Goal: Task Accomplishment & Management: Manage account settings

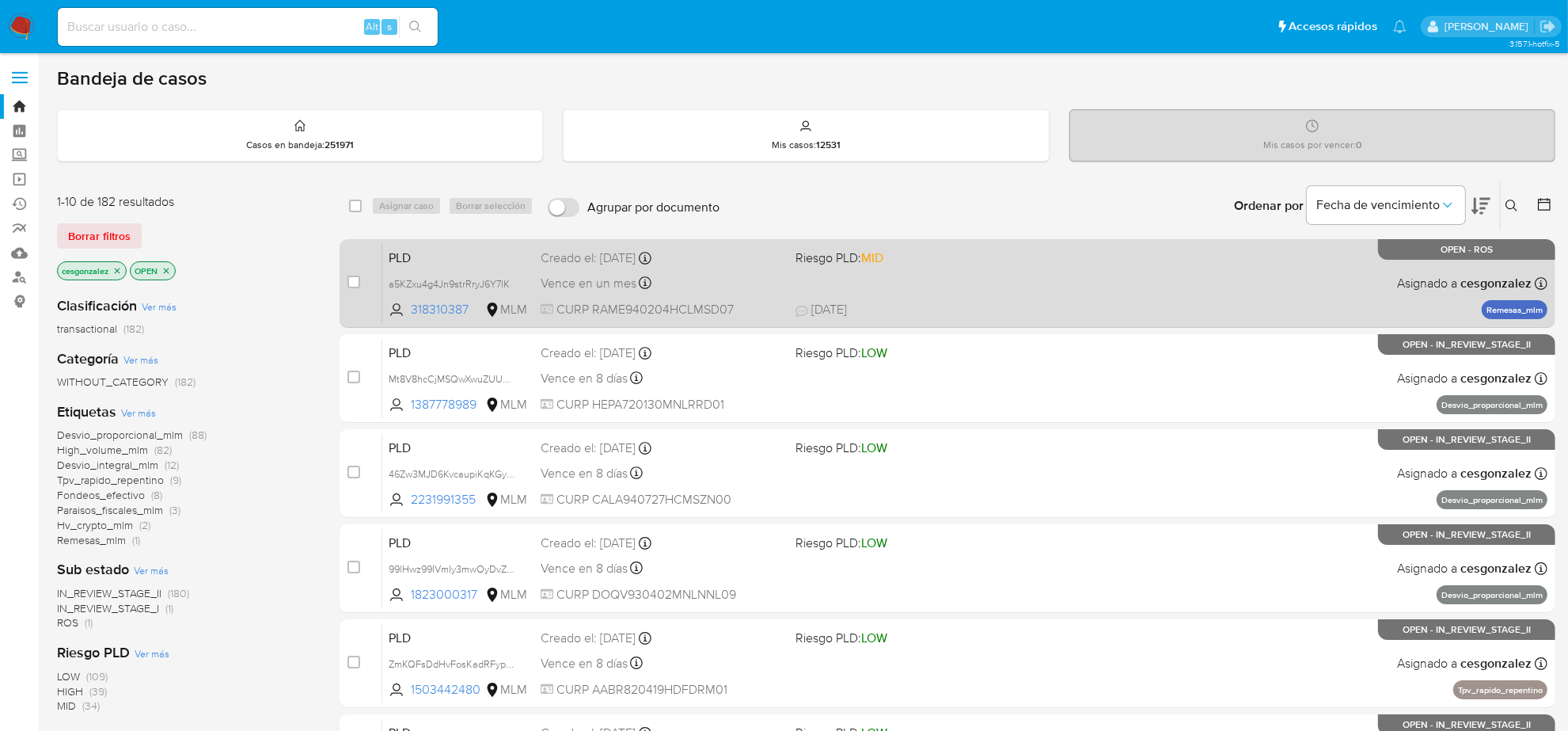
click at [685, 274] on div "Vence en un mes Vence el 11/10/2025 02:08:23" at bounding box center [661, 282] width 243 height 21
click at [836, 289] on div "PLD a5KZxu4g4Jn9strRryJ6Y7lK 318310387 MLM Riesgo PLD: MID Creado el: 12/08/202…" at bounding box center [964, 282] width 1165 height 80
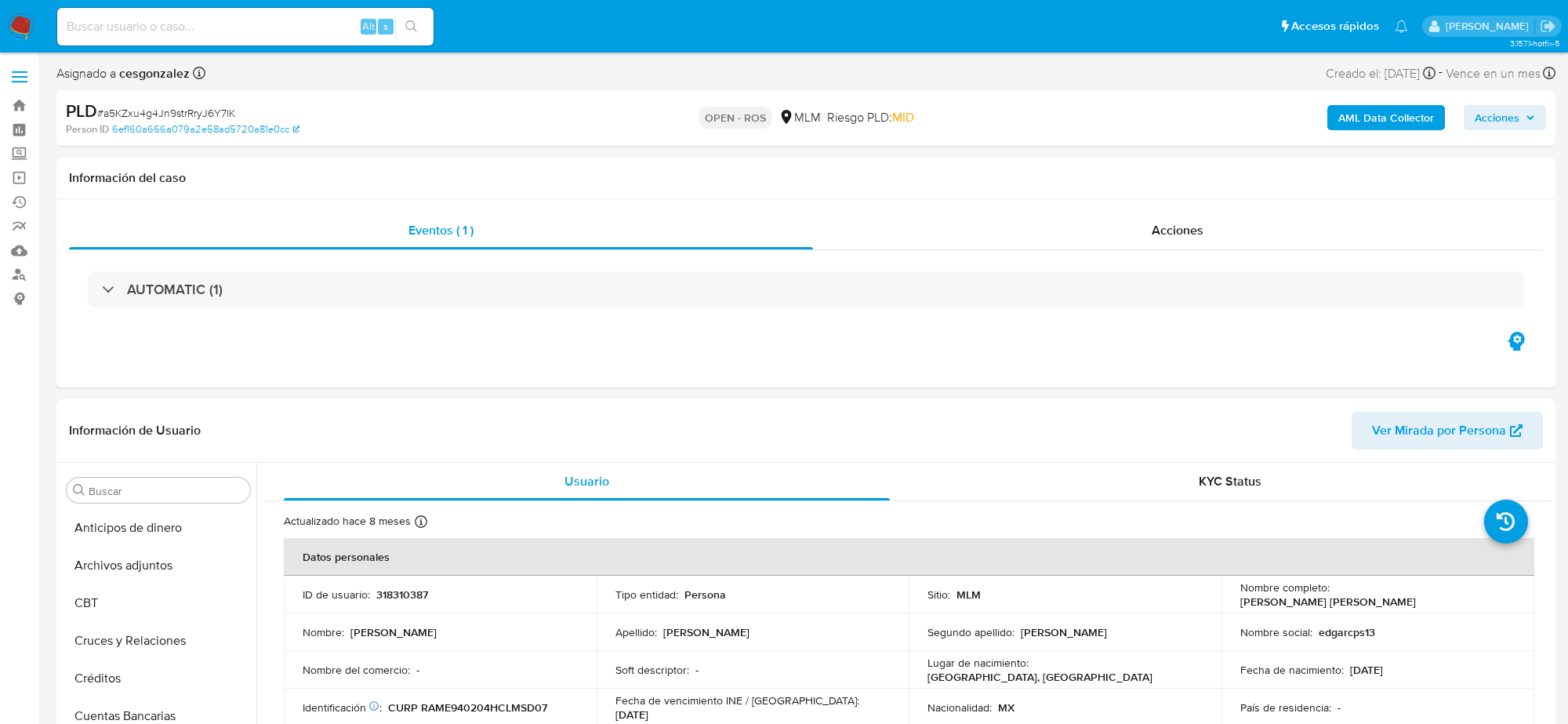
select select "10"
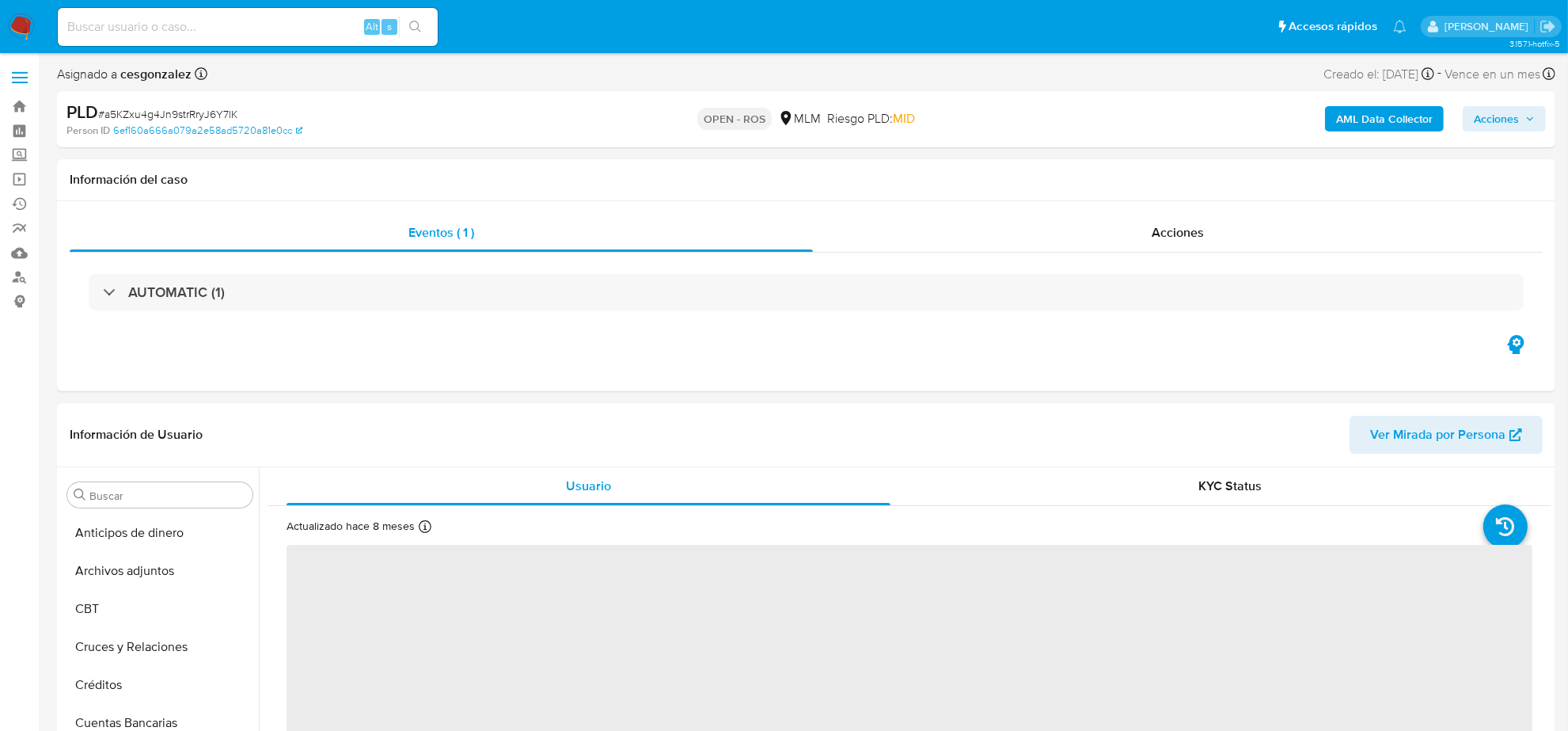
scroll to position [667, 0]
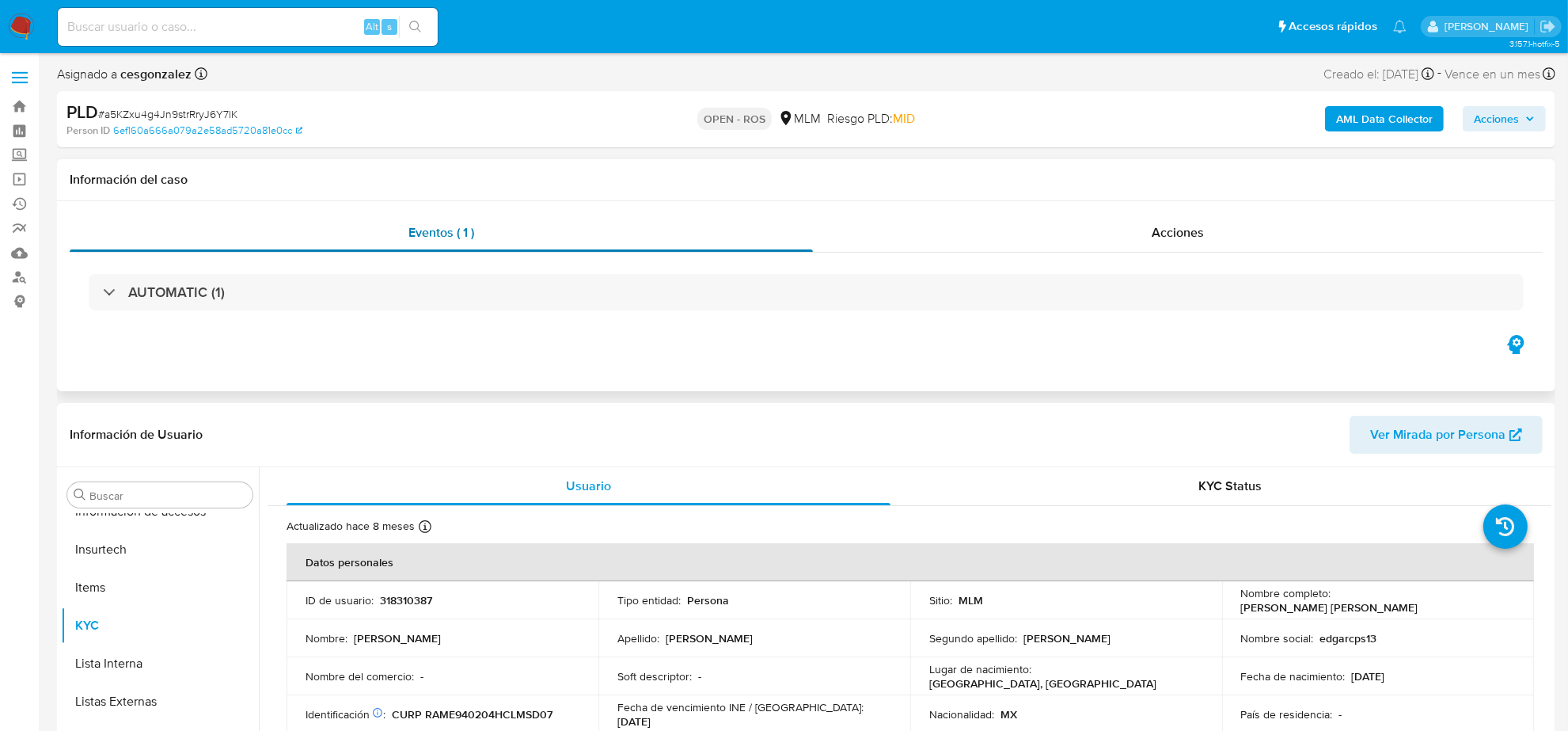
select select "10"
click at [1185, 243] on div "Acciones" at bounding box center [1177, 233] width 730 height 38
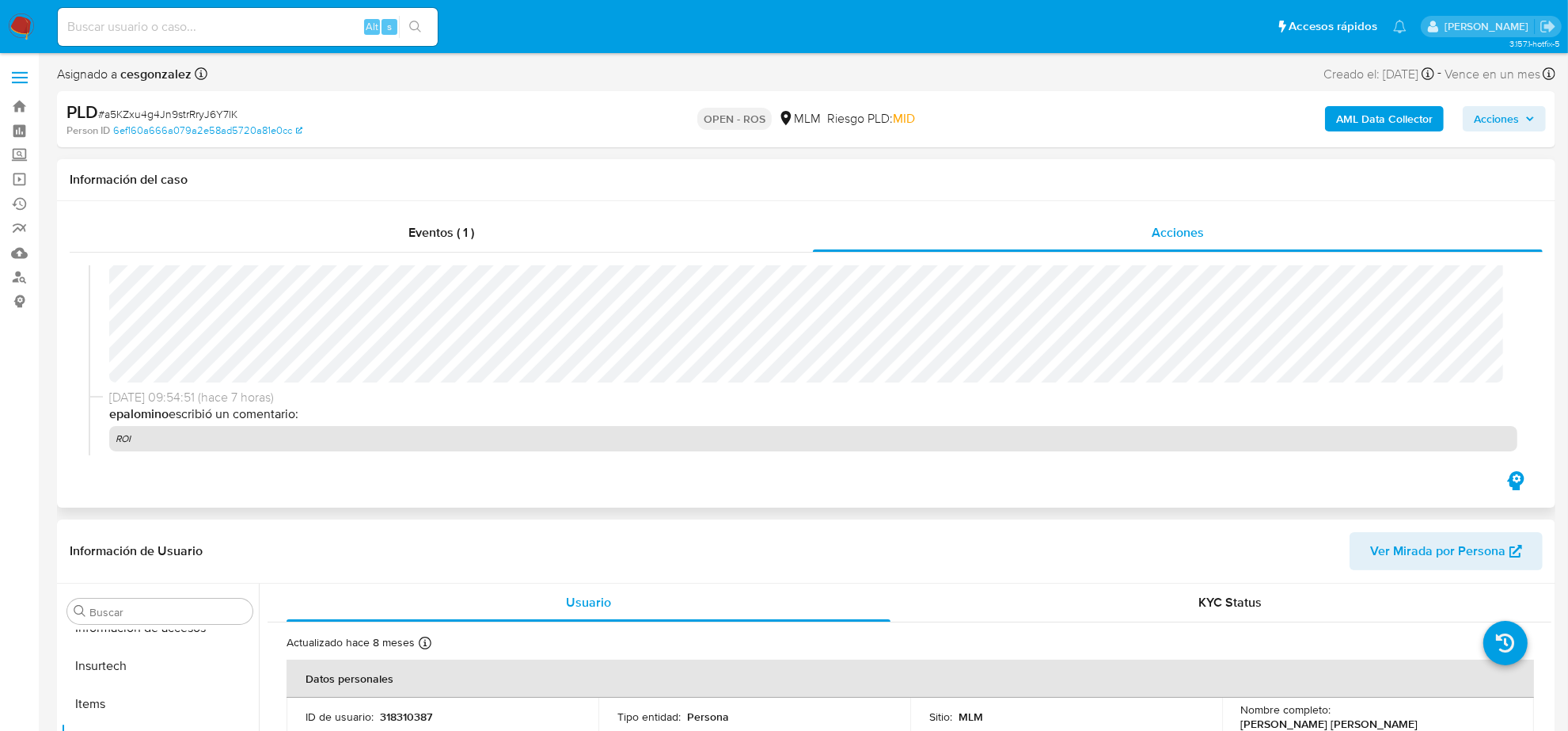
scroll to position [593, 0]
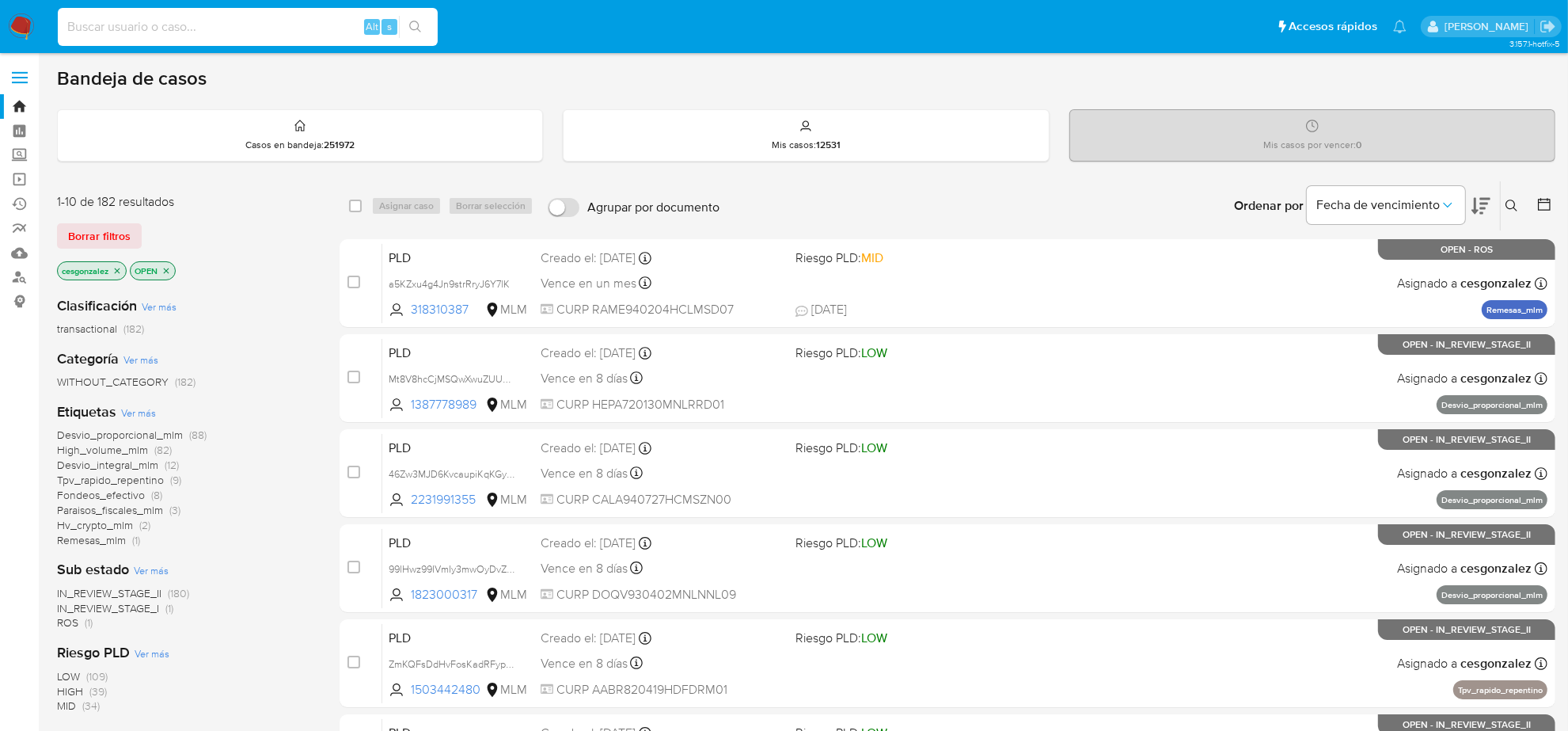
click at [183, 28] on input at bounding box center [248, 27] width 380 height 20
paste input "yTG2qwzXnyxjh4xs1F8UZlkN"
type input "yTG2qwzXnyxjh4xs1F8UZlkN"
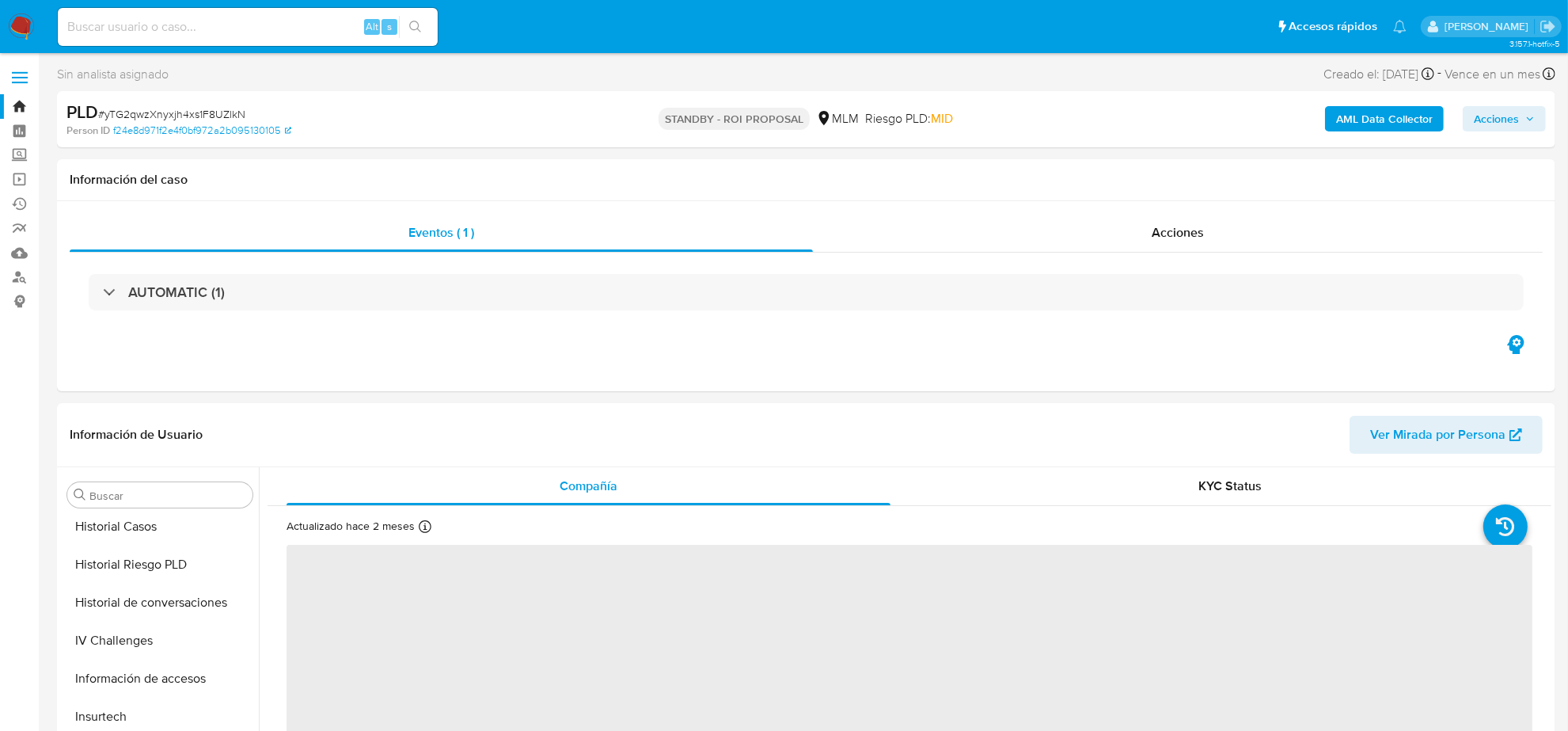
scroll to position [667, 0]
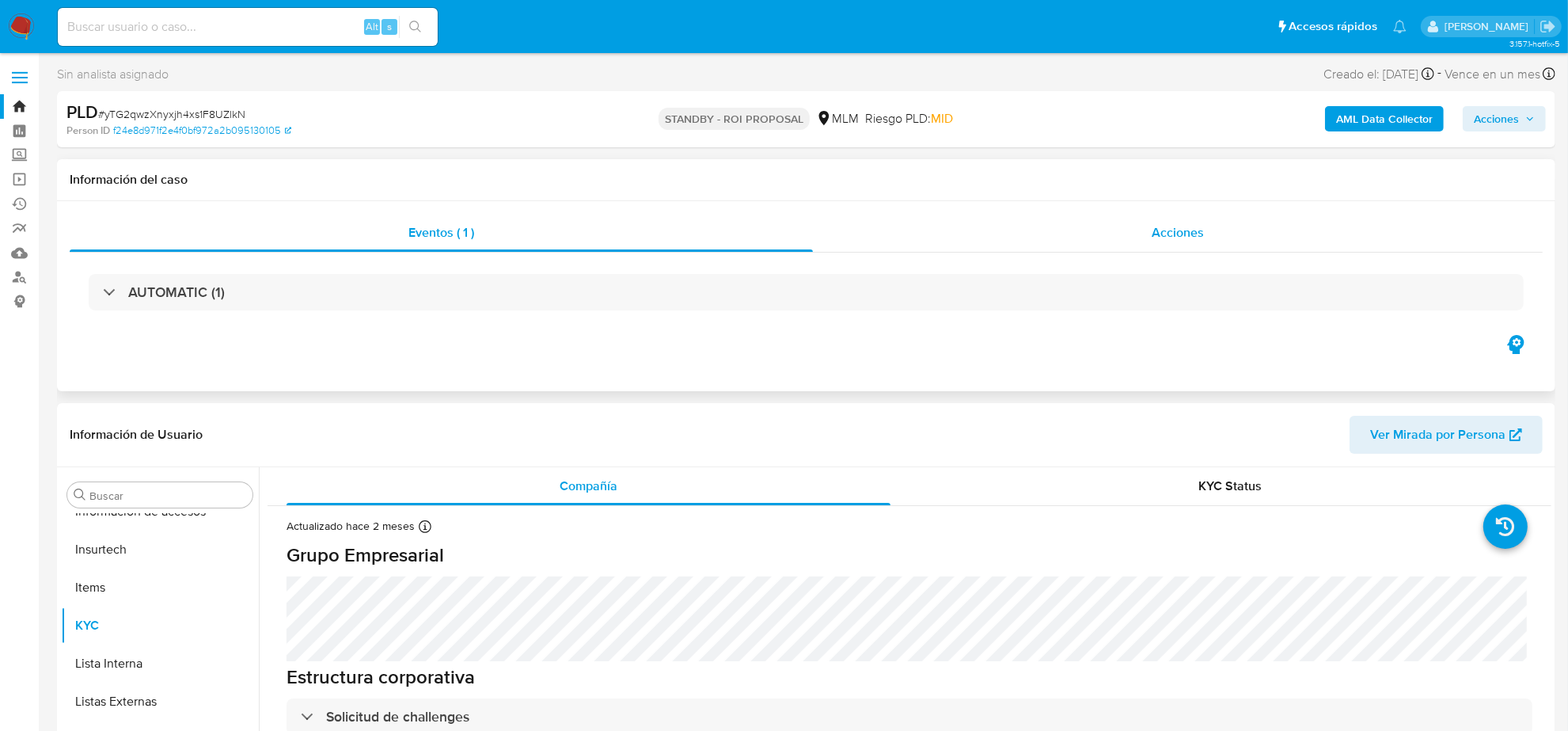
click at [1192, 215] on div "Acciones" at bounding box center [1177, 233] width 730 height 38
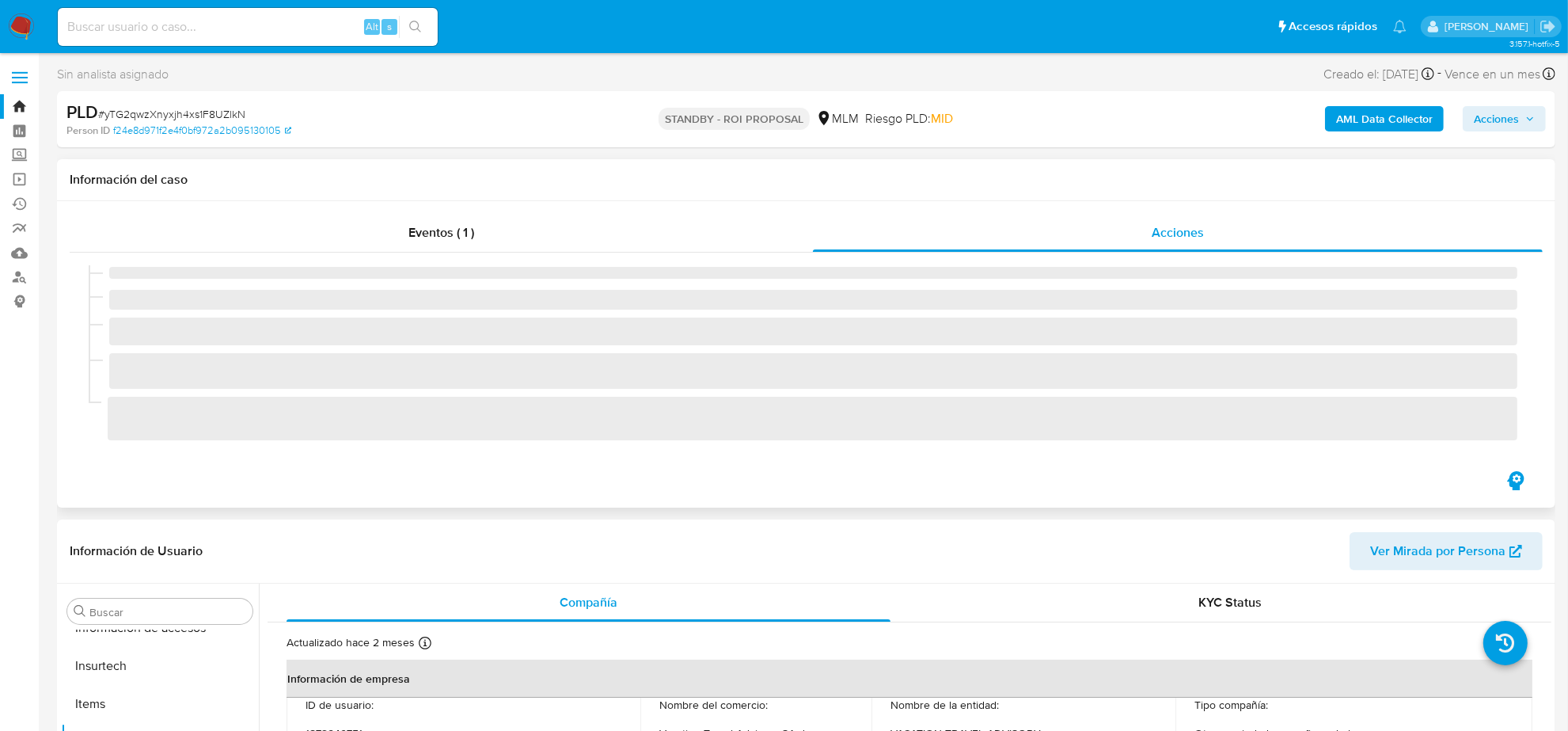
select select "10"
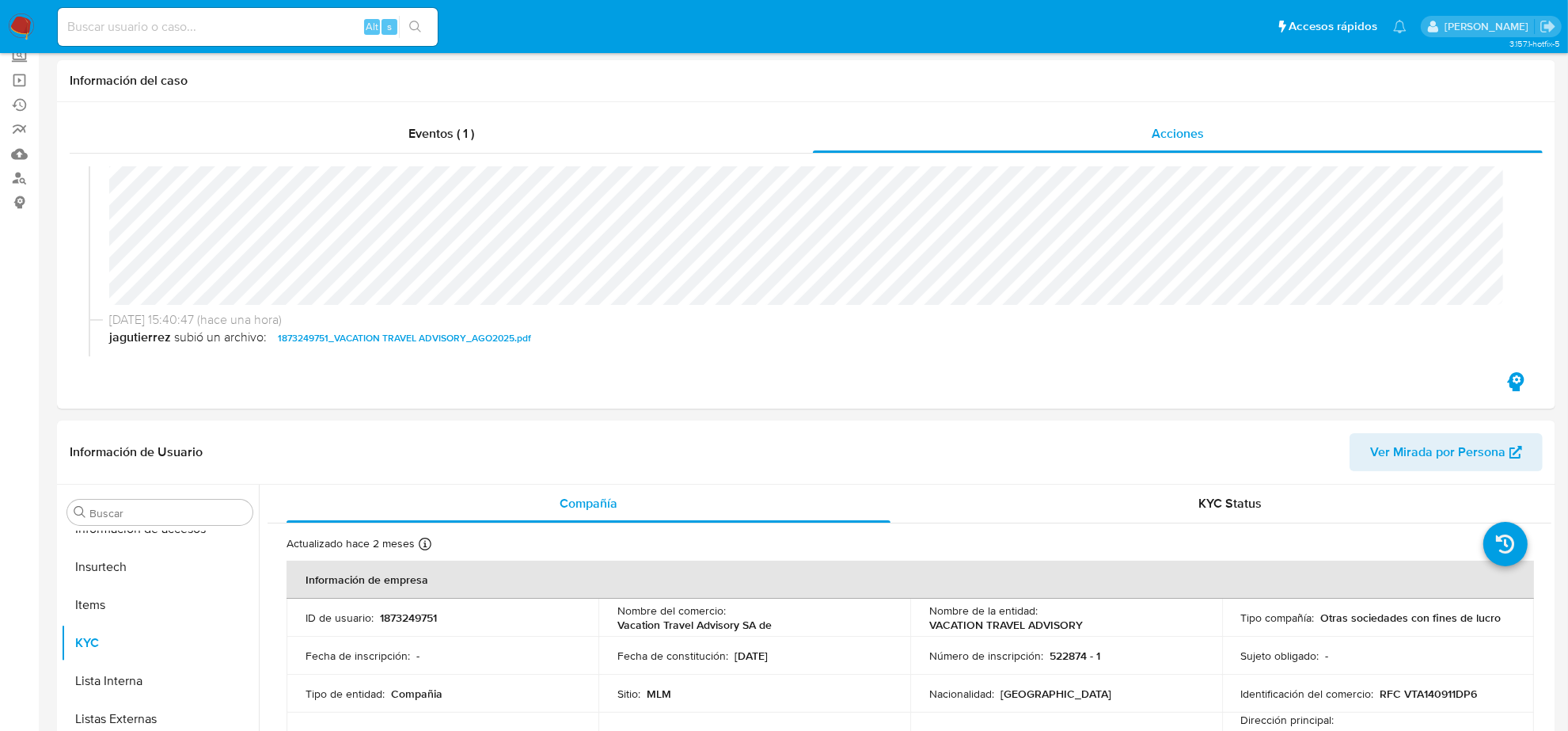
scroll to position [0, 0]
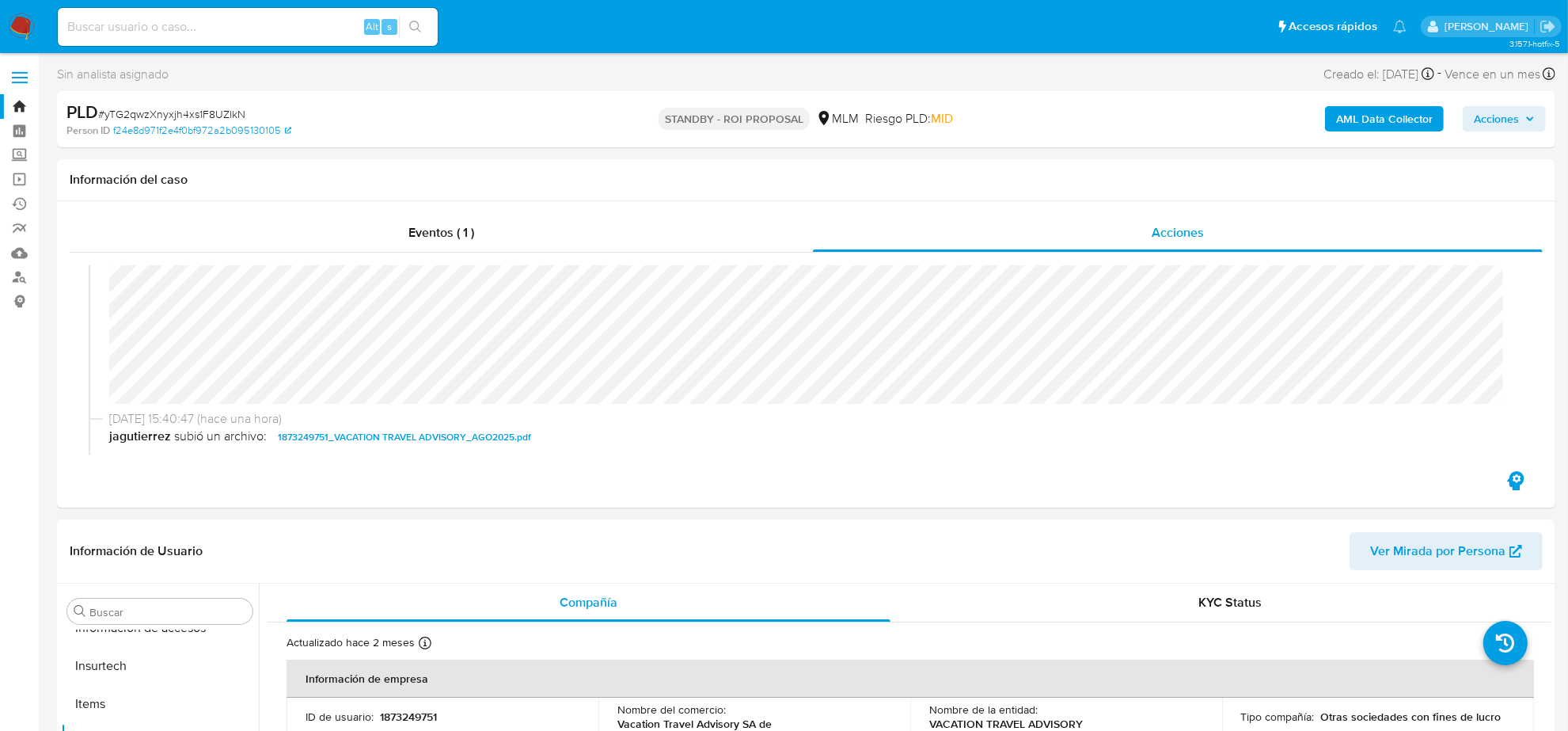
click at [1518, 127] on span "Acciones" at bounding box center [1496, 118] width 45 height 25
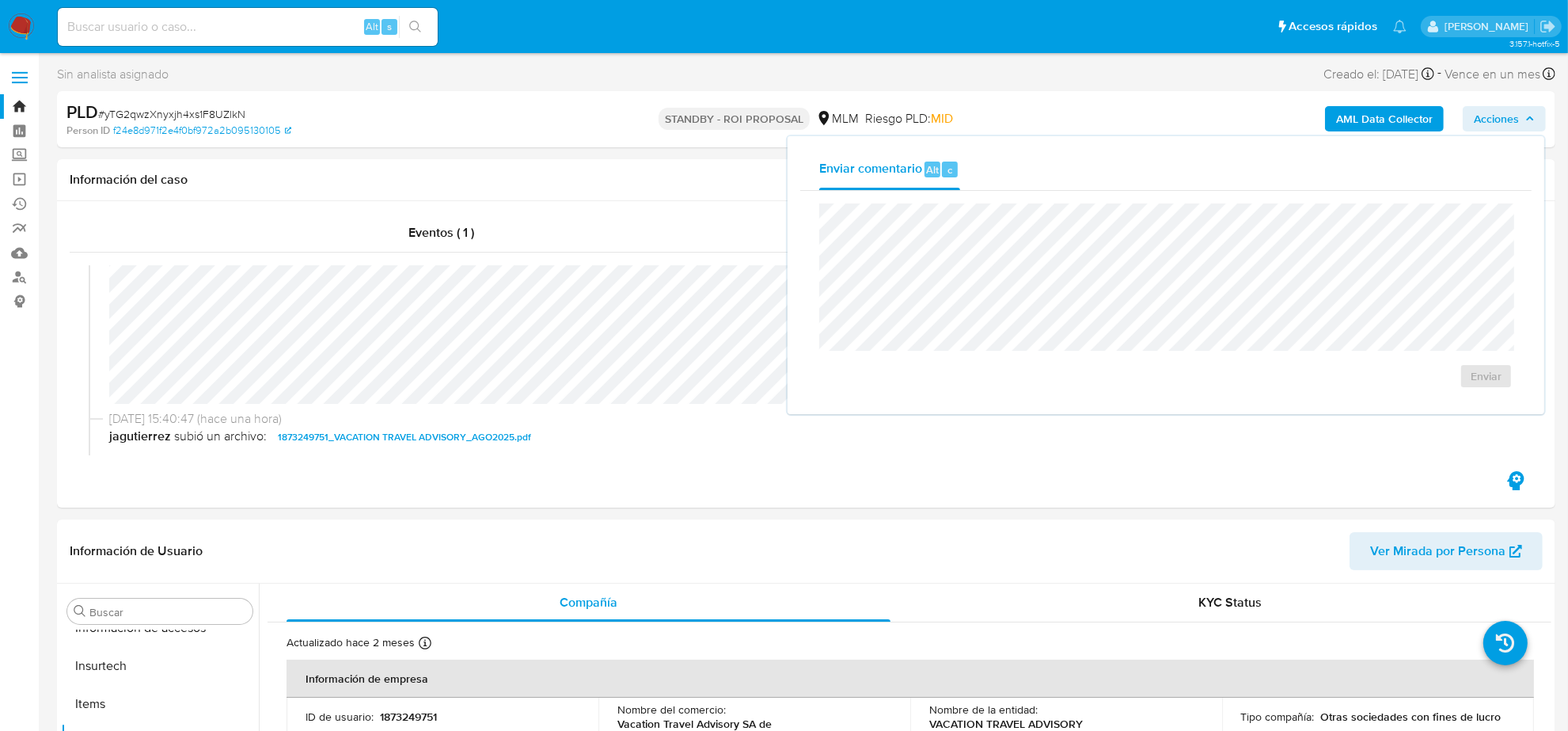
click at [214, 112] on span "# yTG2qwzXnyxjh4xs1F8UZlkN" at bounding box center [172, 114] width 148 height 16
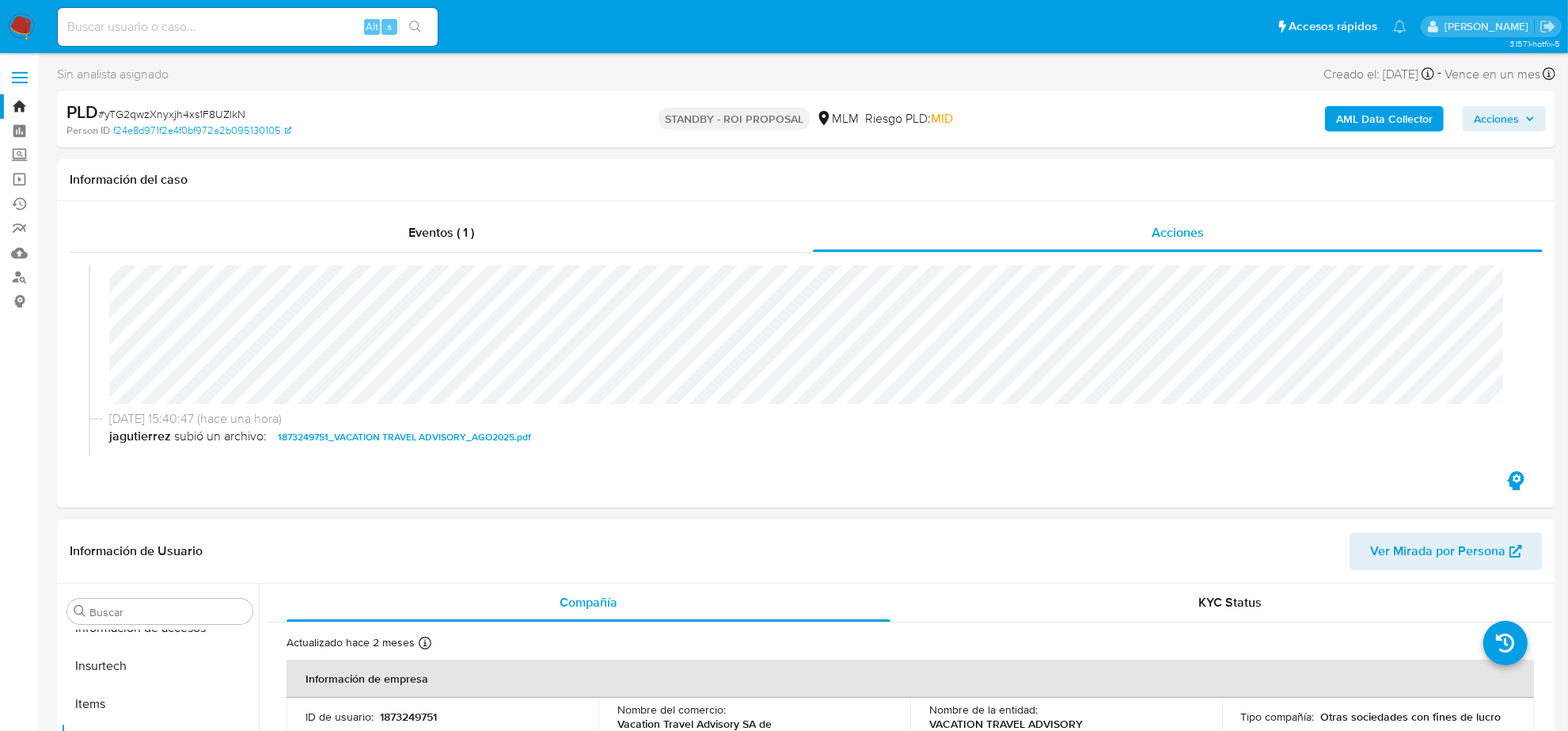
click at [214, 112] on span "# yTG2qwzXnyxjh4xs1F8UZlkN" at bounding box center [172, 114] width 148 height 16
copy span "yTG2qwzXnyxjh4xs1F8UZlkN"
click at [9, 21] on img at bounding box center [21, 27] width 27 height 27
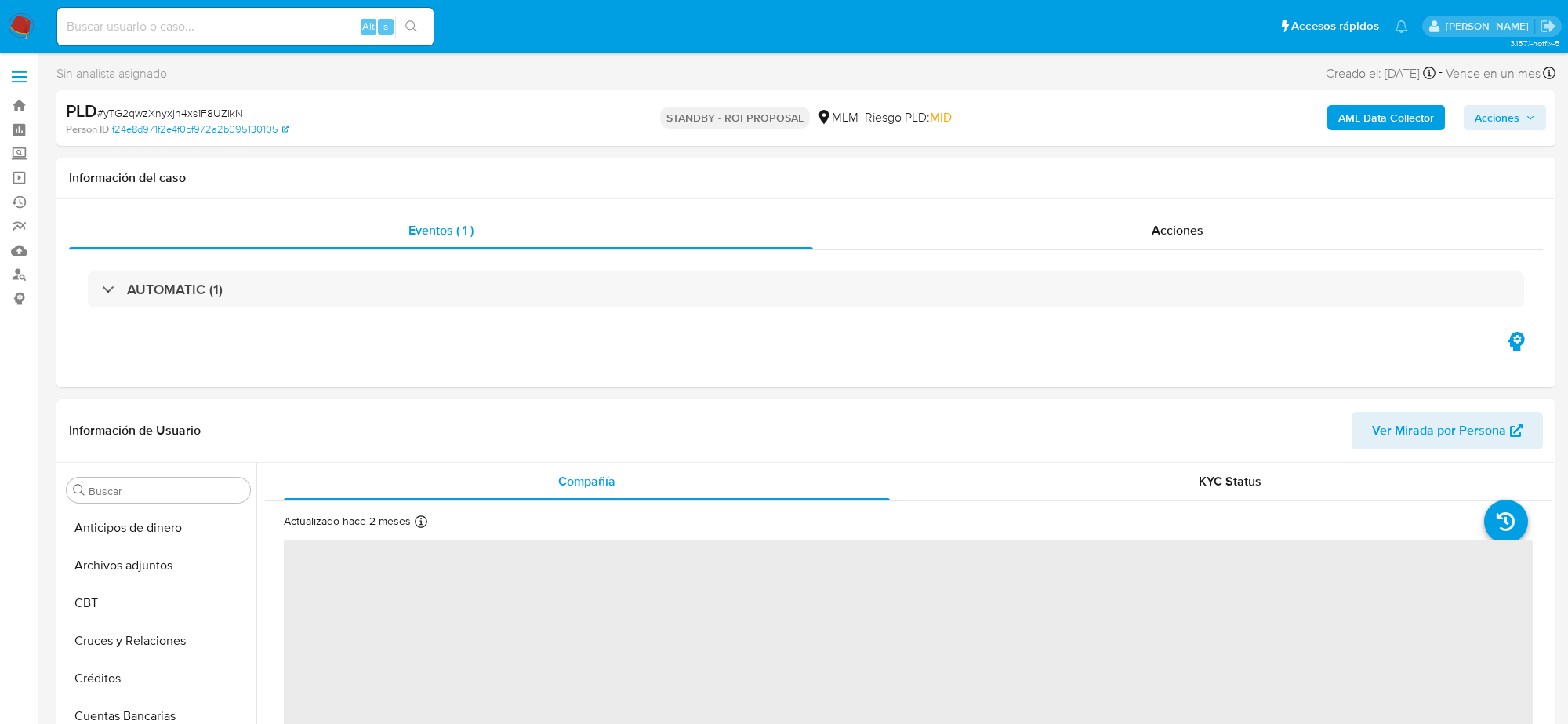
select select "10"
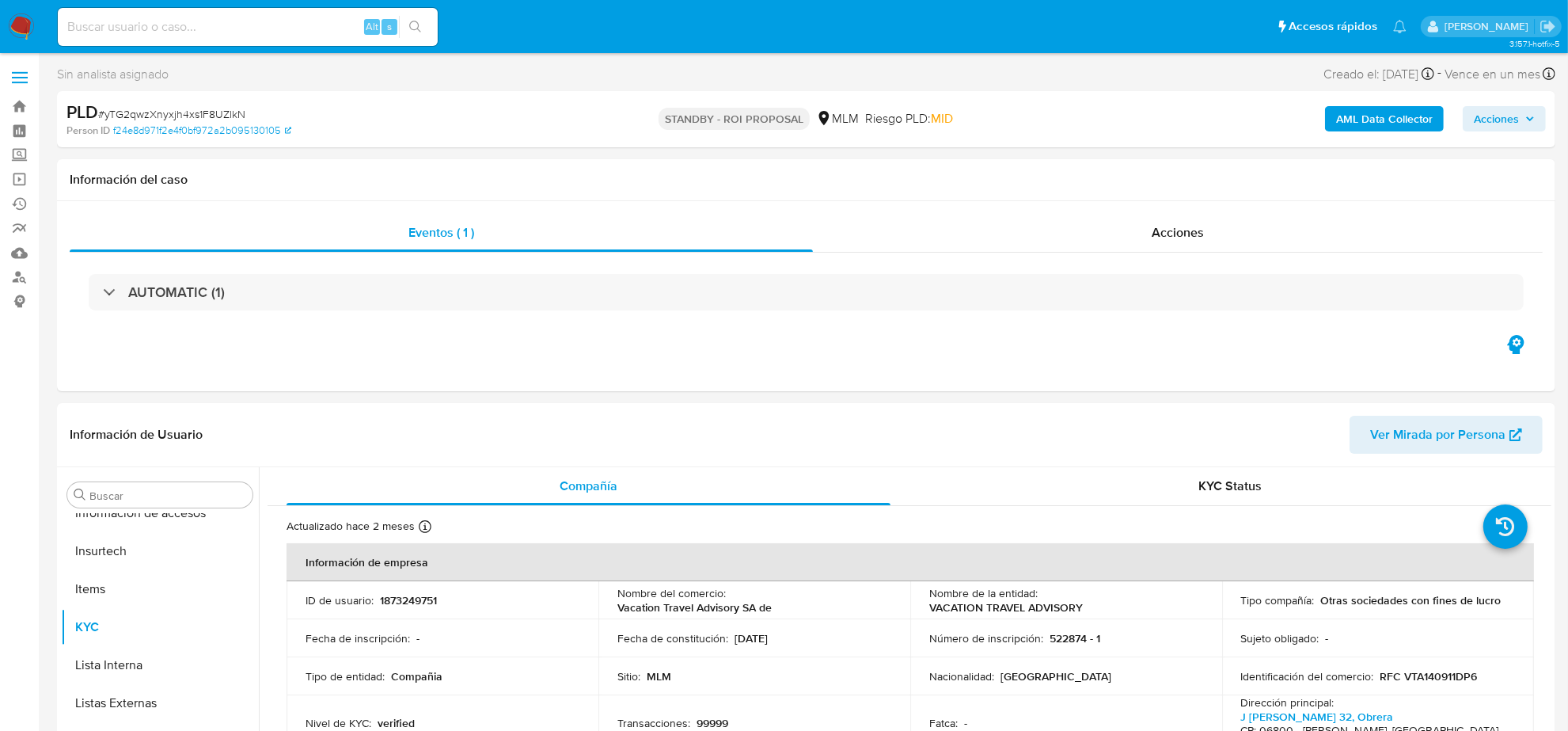
scroll to position [667, 0]
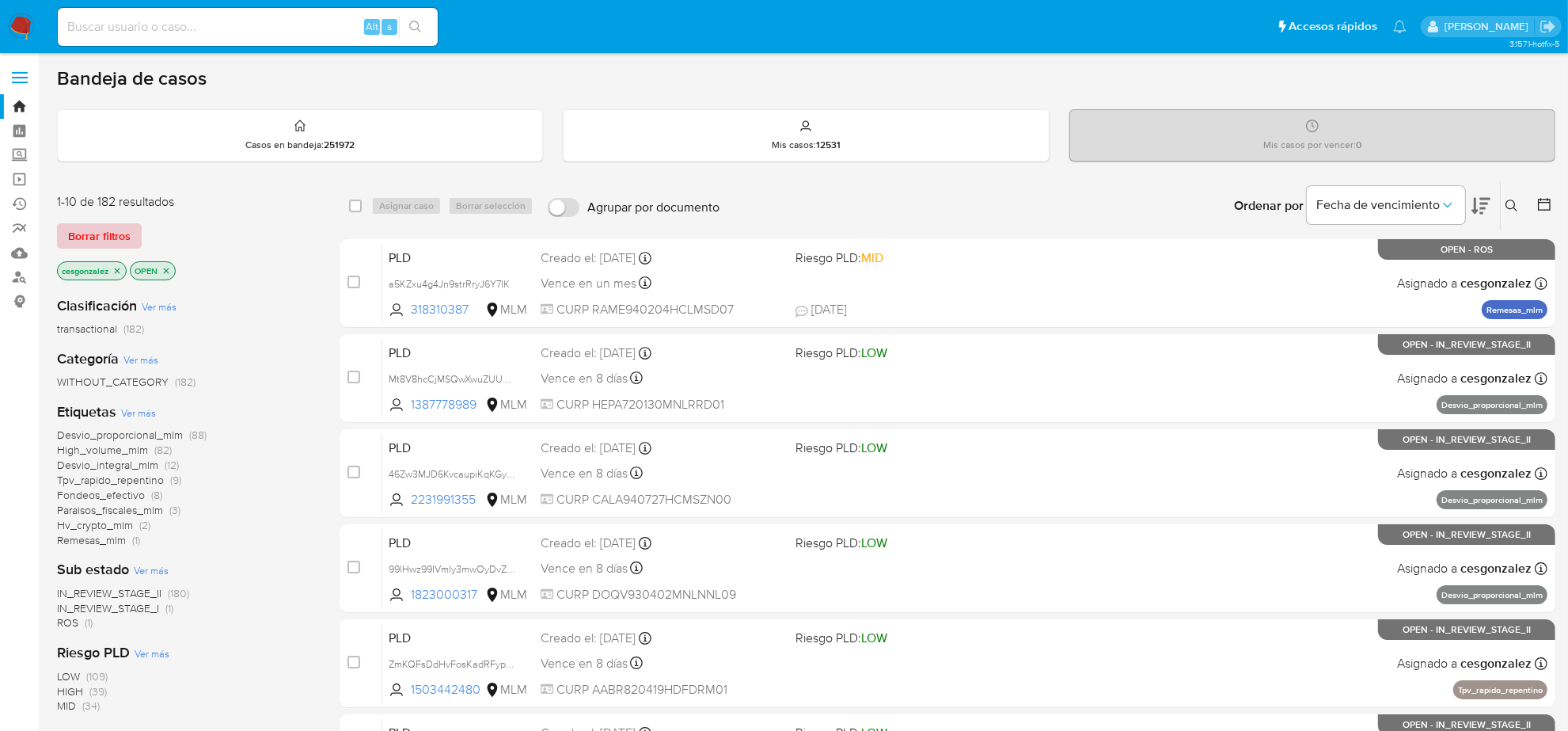
click at [101, 239] on span "Borrar filtros" at bounding box center [100, 236] width 63 height 22
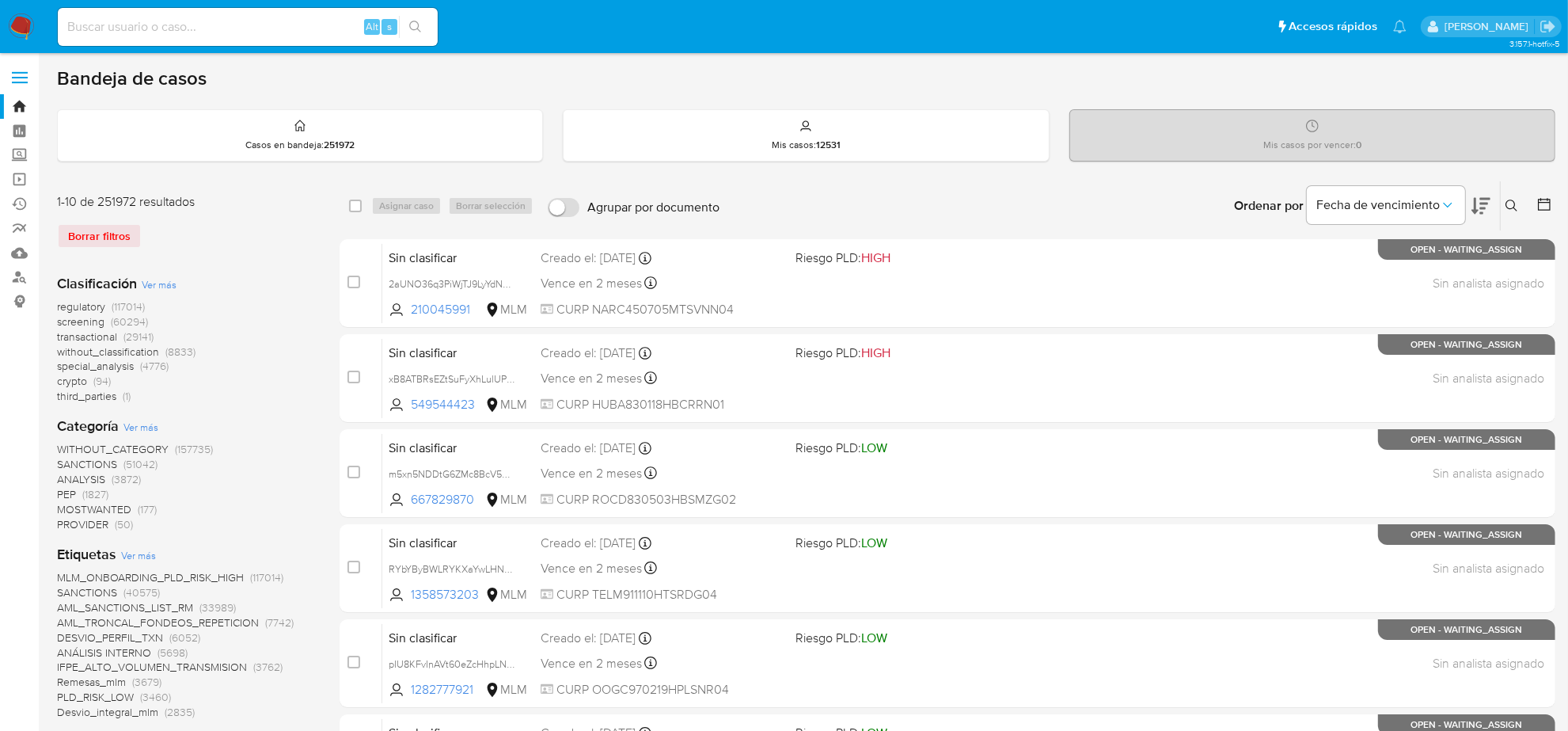
click at [1516, 199] on icon at bounding box center [1512, 206] width 13 height 13
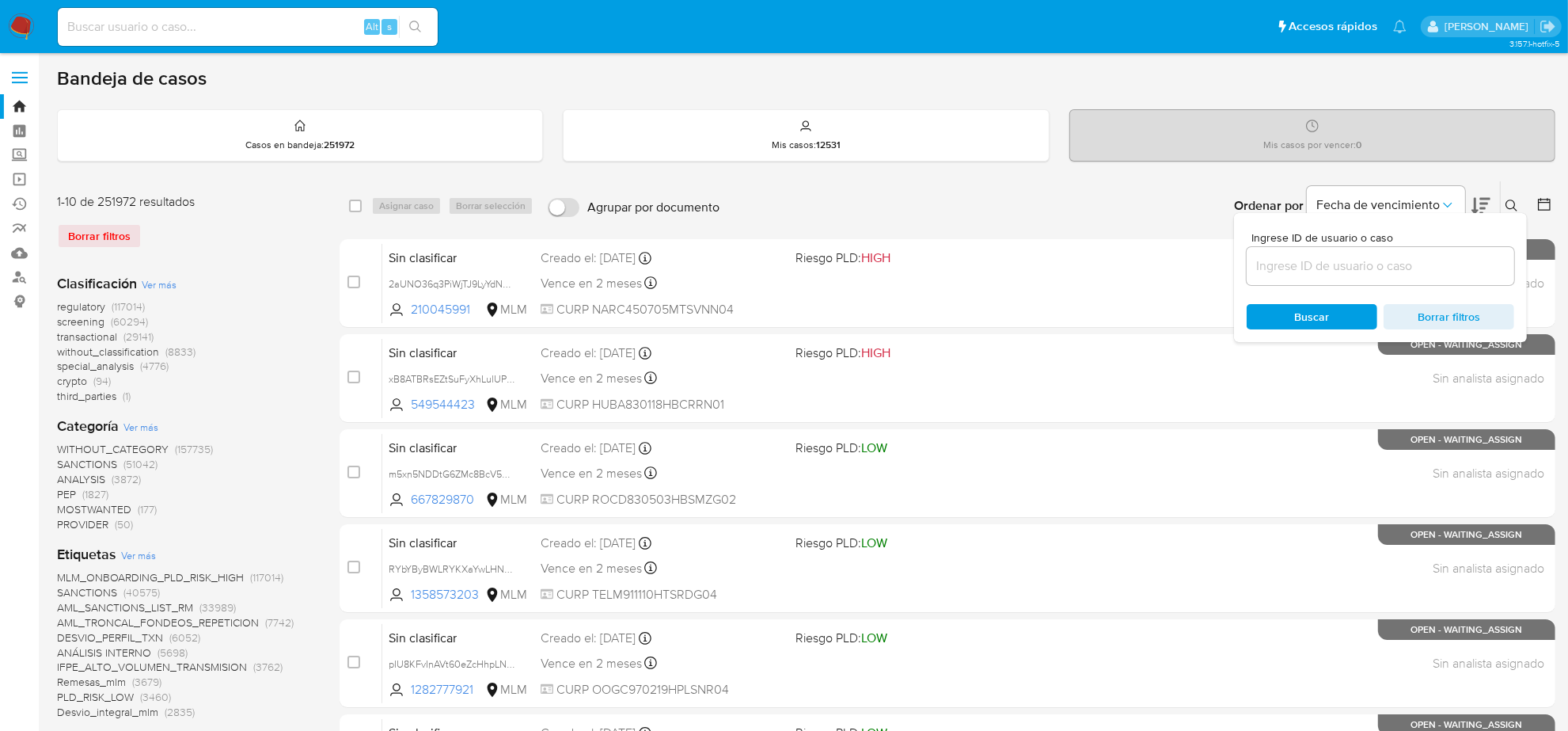
drag, startPoint x: 1326, startPoint y: 285, endPoint x: 1326, endPoint y: 275, distance: 10.0
click at [1326, 282] on div "Ingrese ID de usuario o caso Buscar Borrar filtros" at bounding box center [1380, 278] width 292 height 129
click at [1326, 268] on input at bounding box center [1380, 266] width 267 height 20
paste input "yTG2qwzXnyxjh4xs1F8UZlkN"
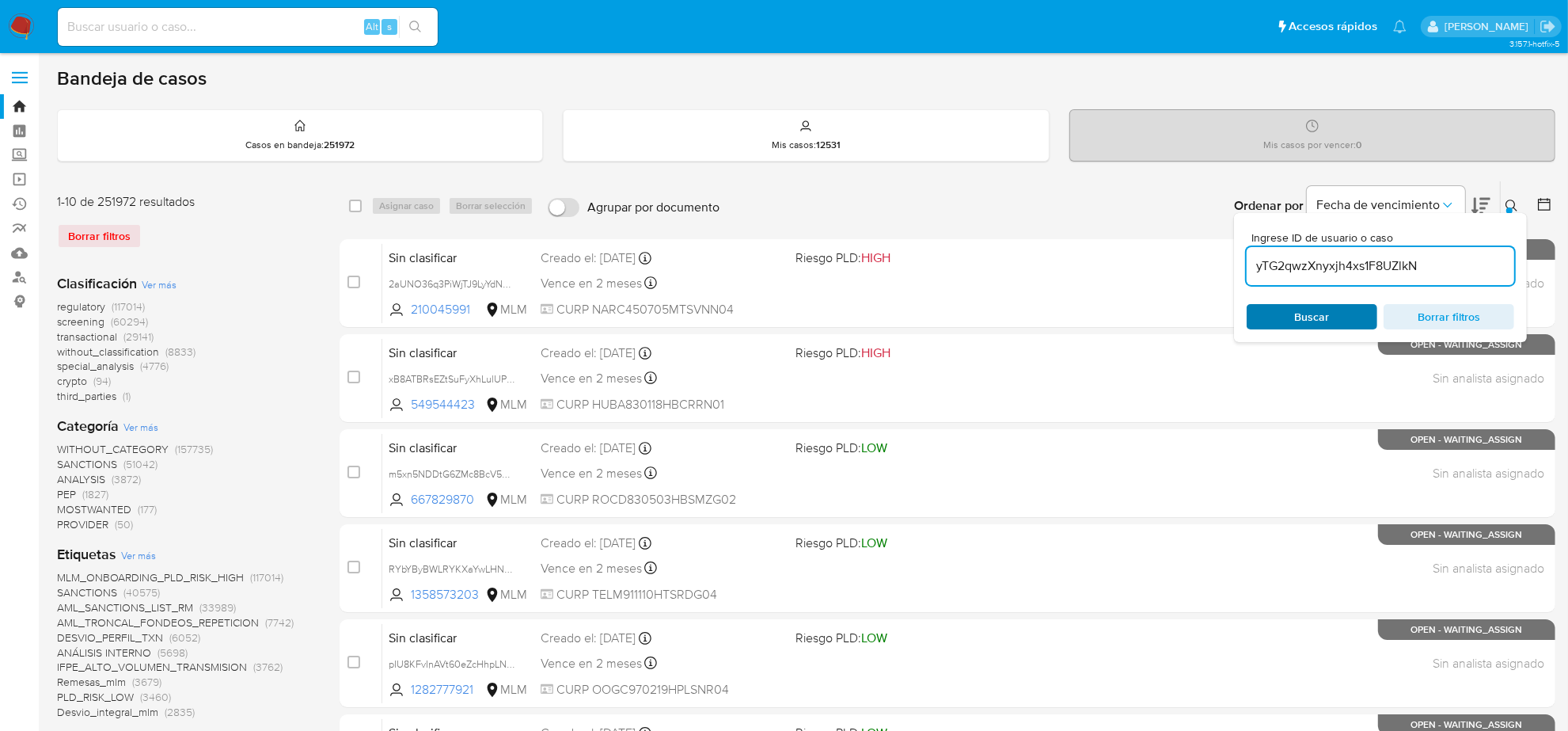
type input "yTG2qwzXnyxjh4xs1F8UZlkN"
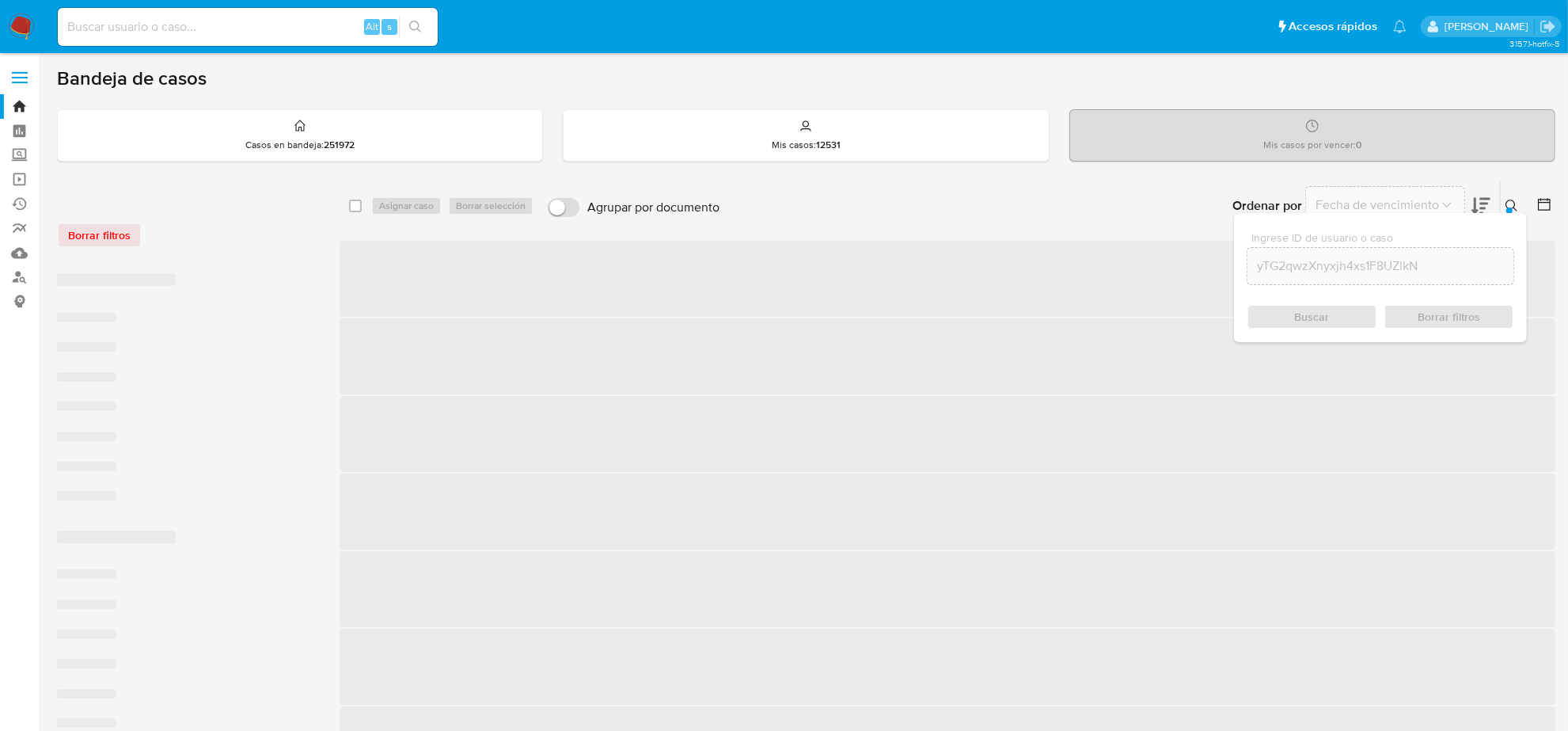
click at [1326, 318] on div "Buscar Borrar filtros" at bounding box center [1380, 316] width 267 height 25
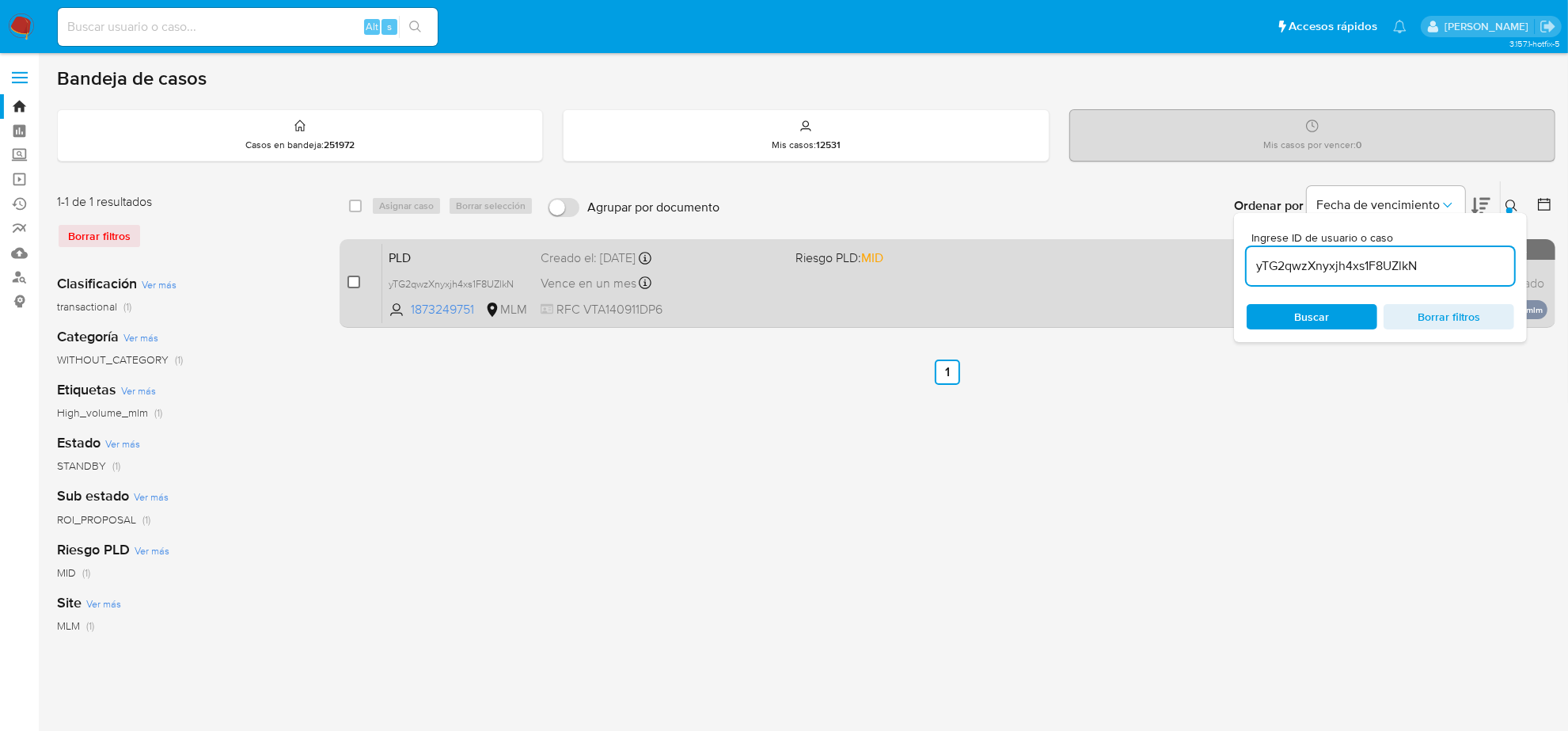
click at [353, 282] on input "checkbox" at bounding box center [354, 282] width 13 height 13
checkbox input "true"
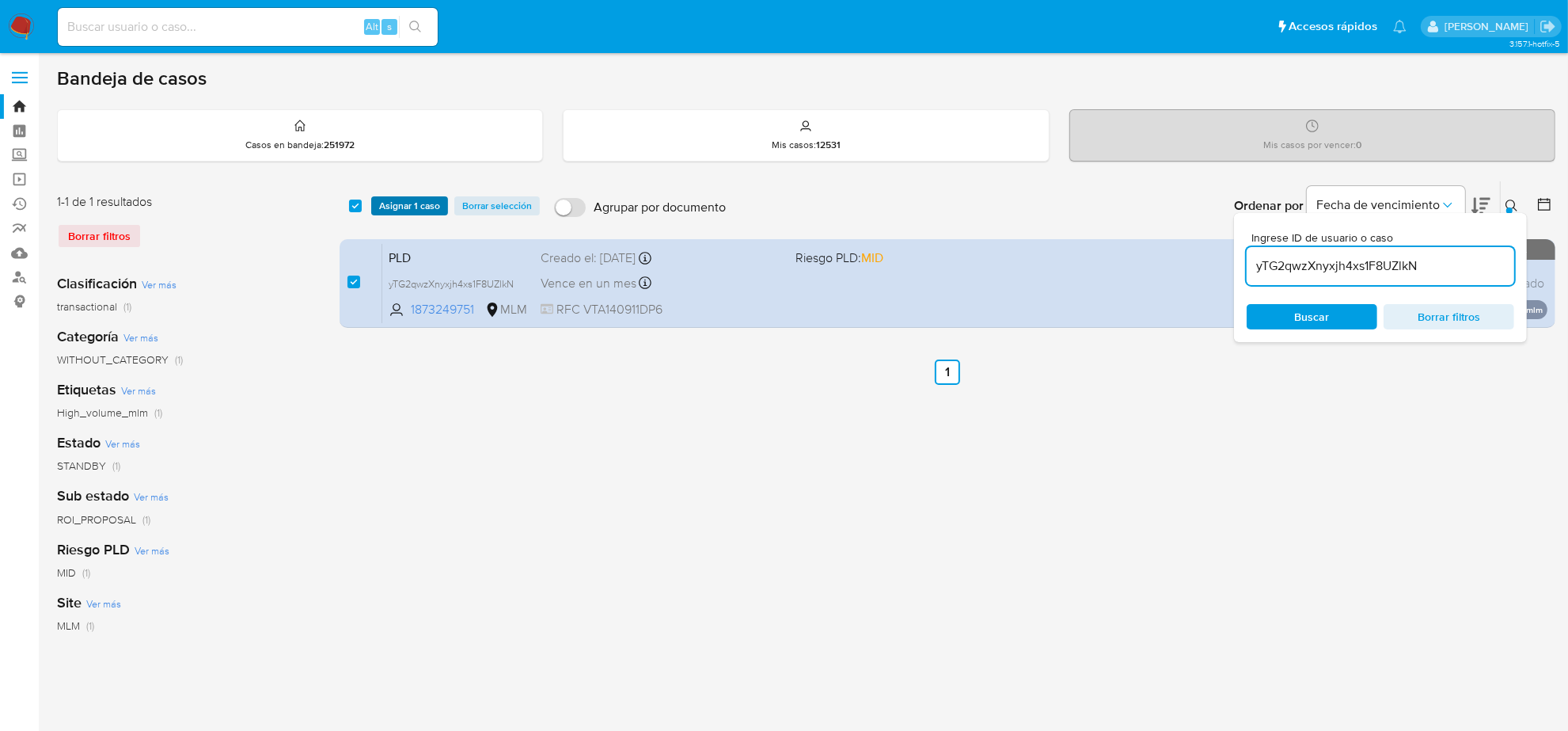
click at [427, 203] on span "Asignar 1 caso" at bounding box center [410, 205] width 61 height 16
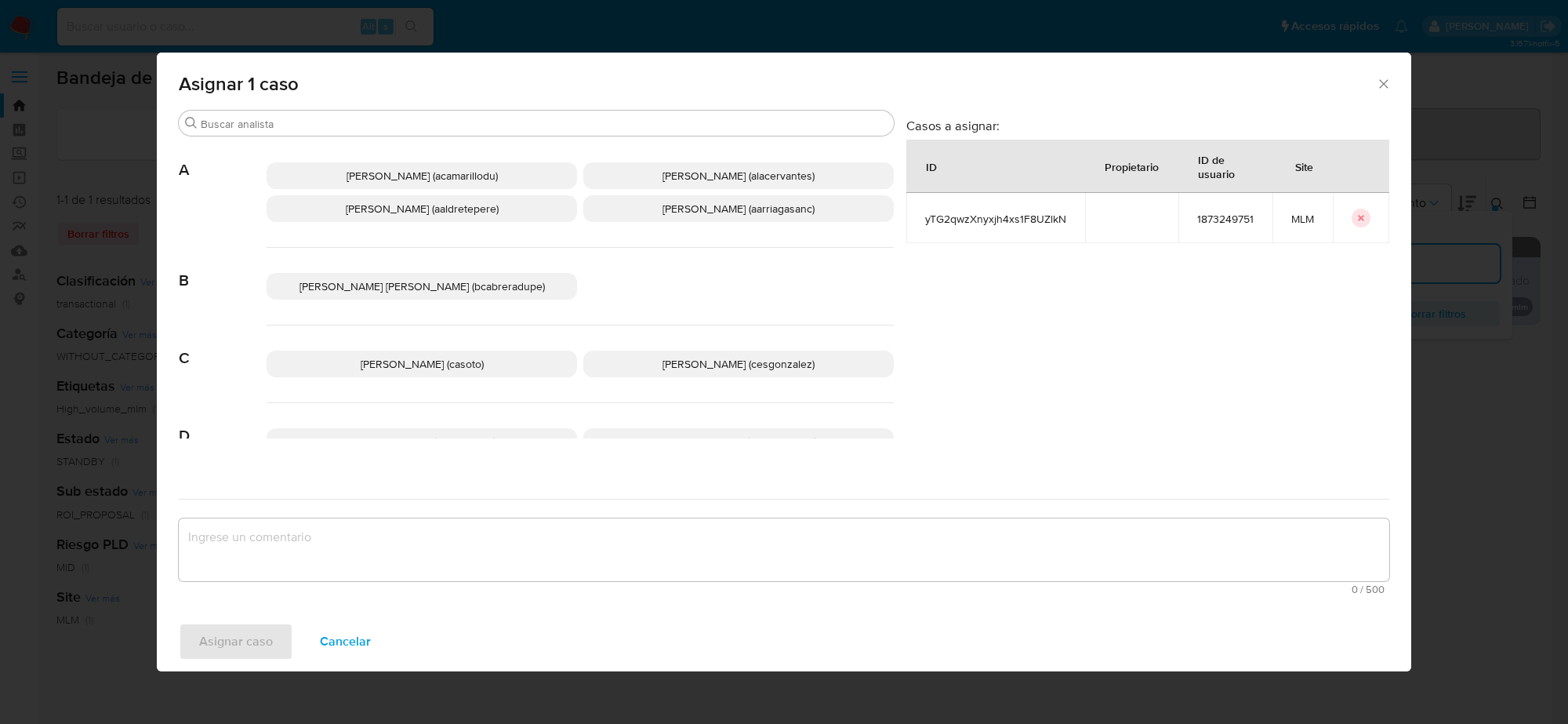
click at [688, 361] on span "Cesar Gonzalez (cesgonzalez)" at bounding box center [738, 364] width 152 height 16
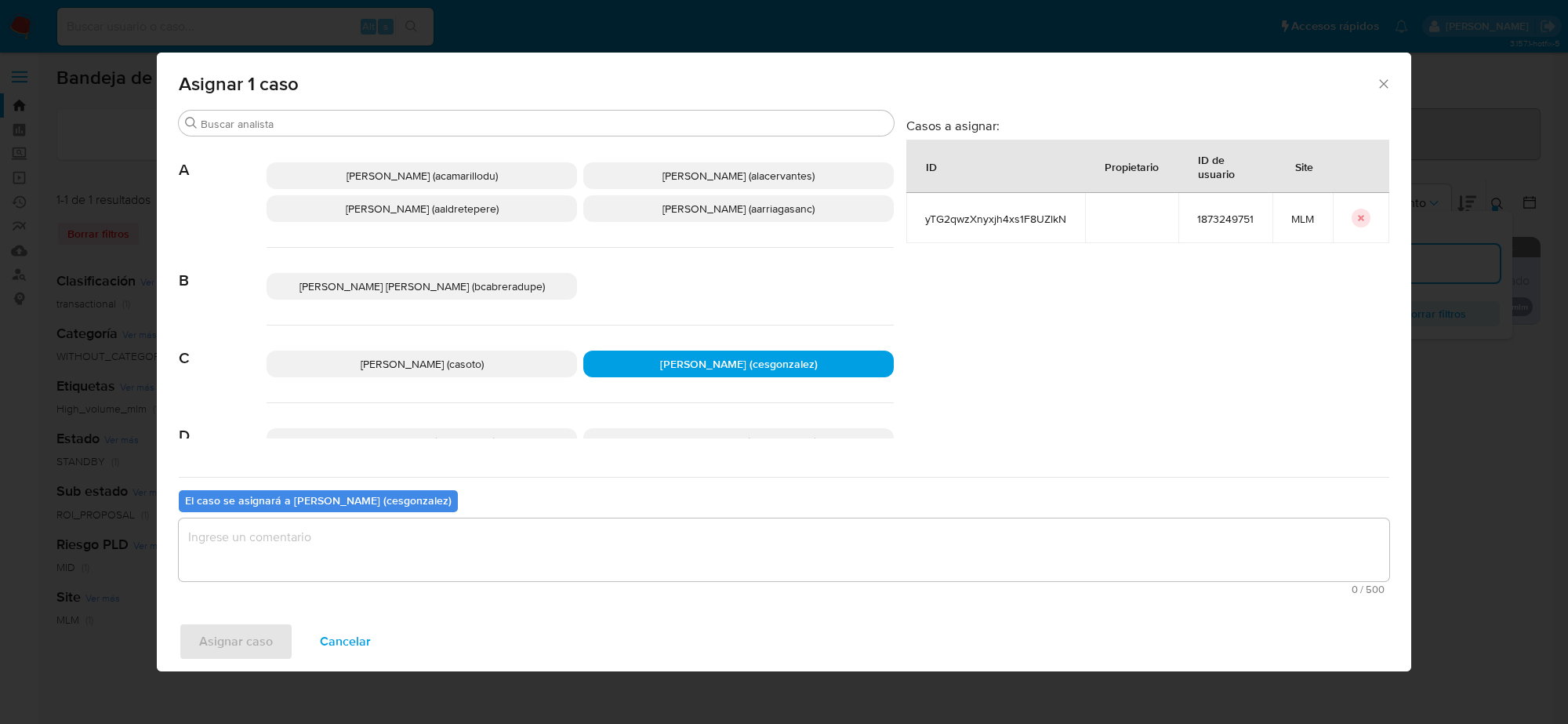
click at [413, 557] on textarea "assign-modal" at bounding box center [784, 549] width 1211 height 63
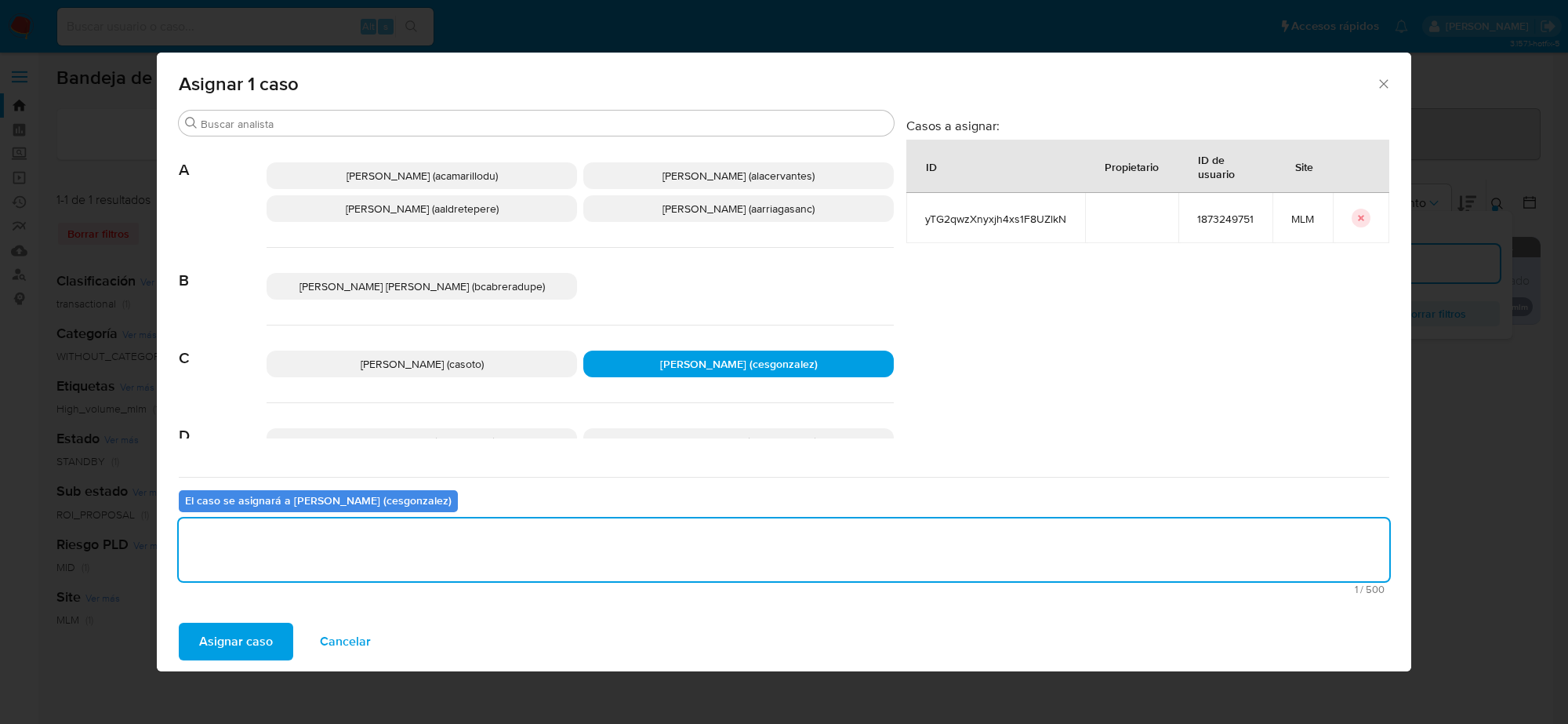
click at [270, 628] on span "Asignar caso" at bounding box center [236, 642] width 74 height 35
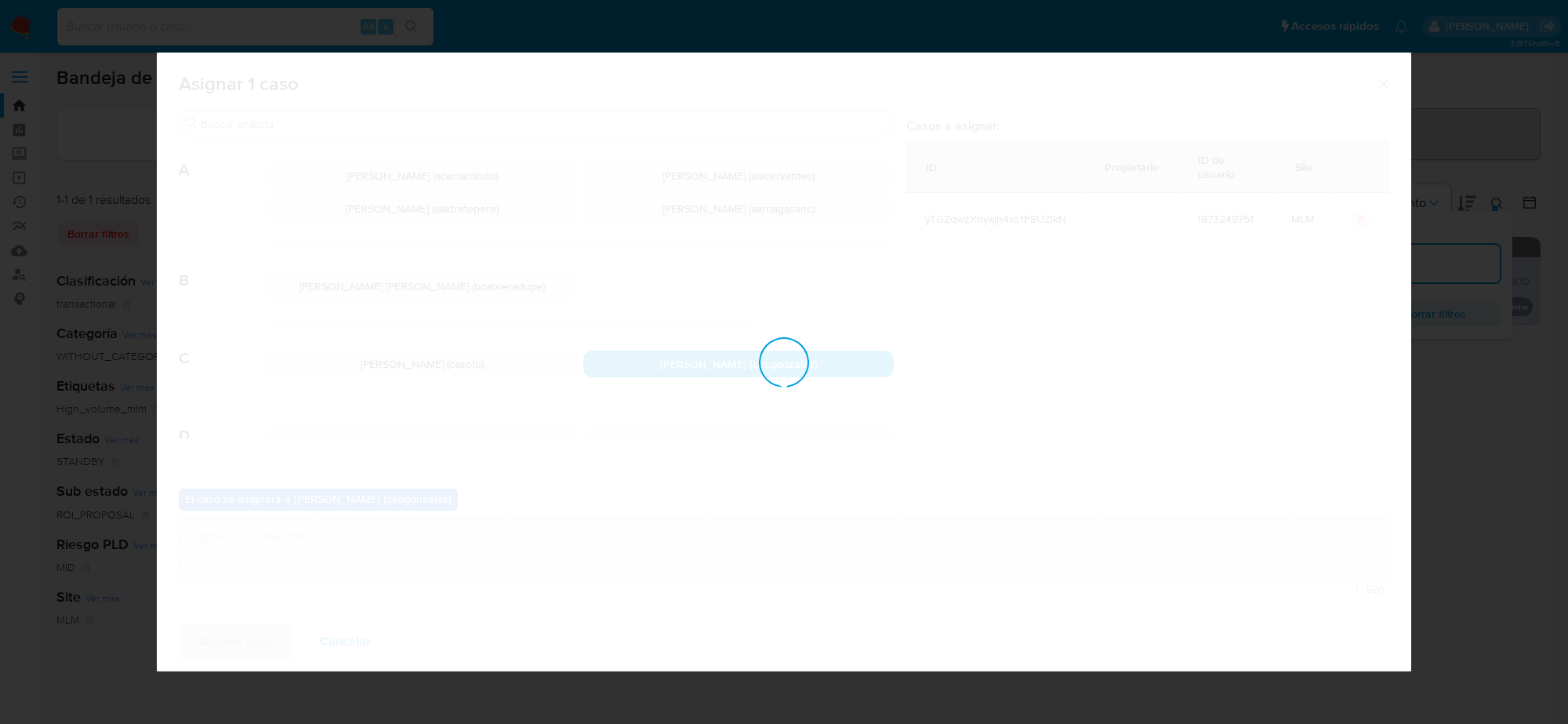
checkbox input "false"
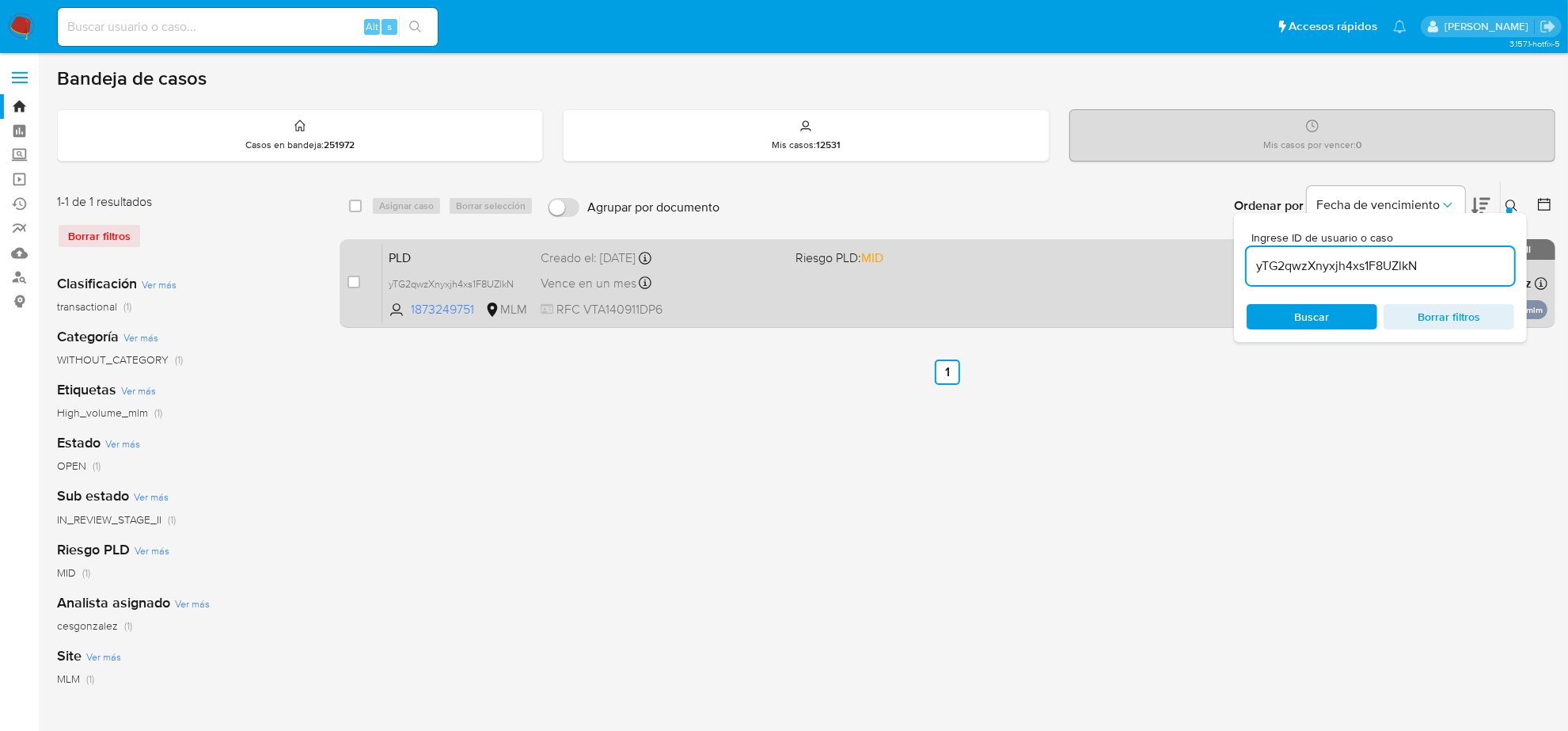
click at [568, 290] on span "Vence en un mes" at bounding box center [588, 283] width 96 height 18
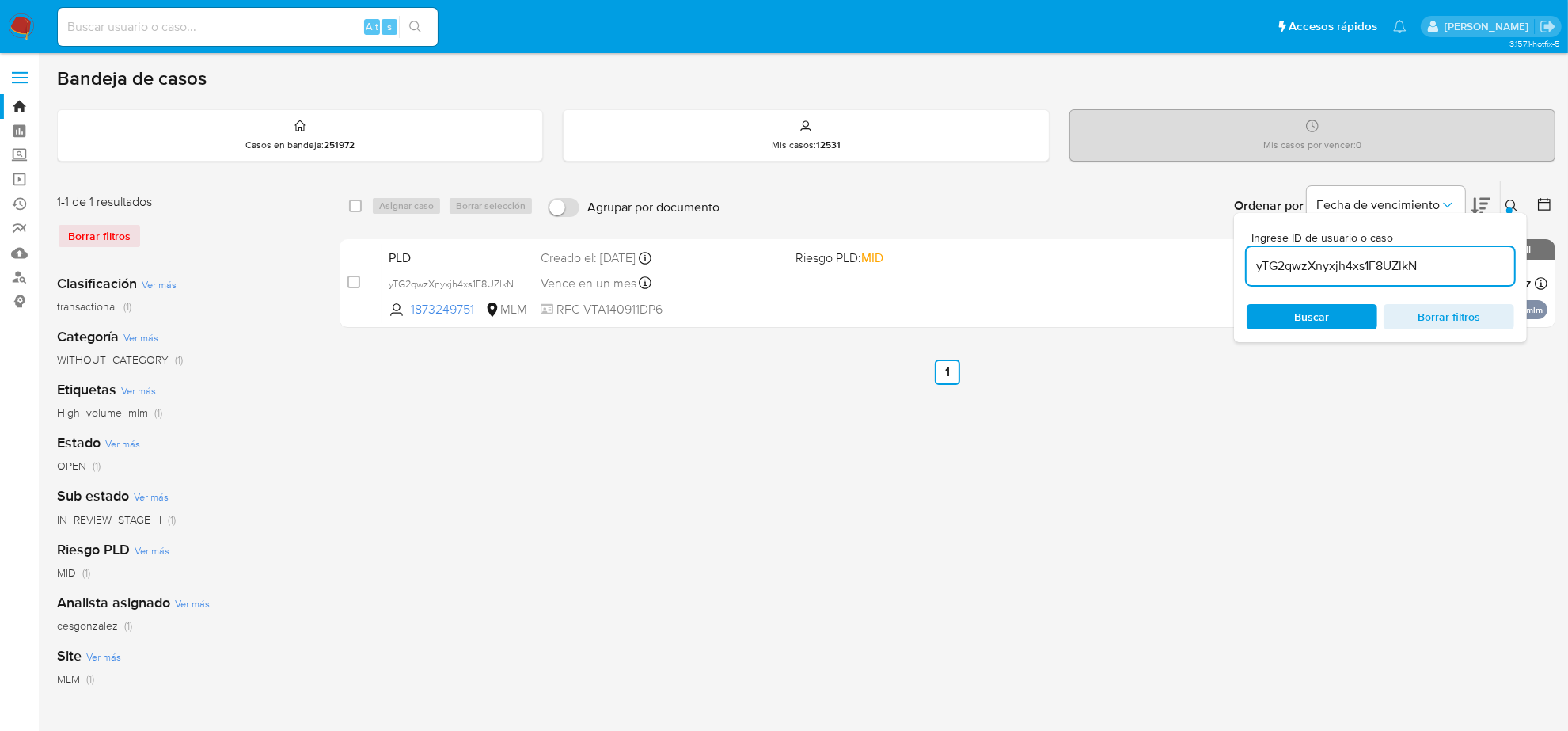
click at [17, 25] on img at bounding box center [21, 27] width 27 height 27
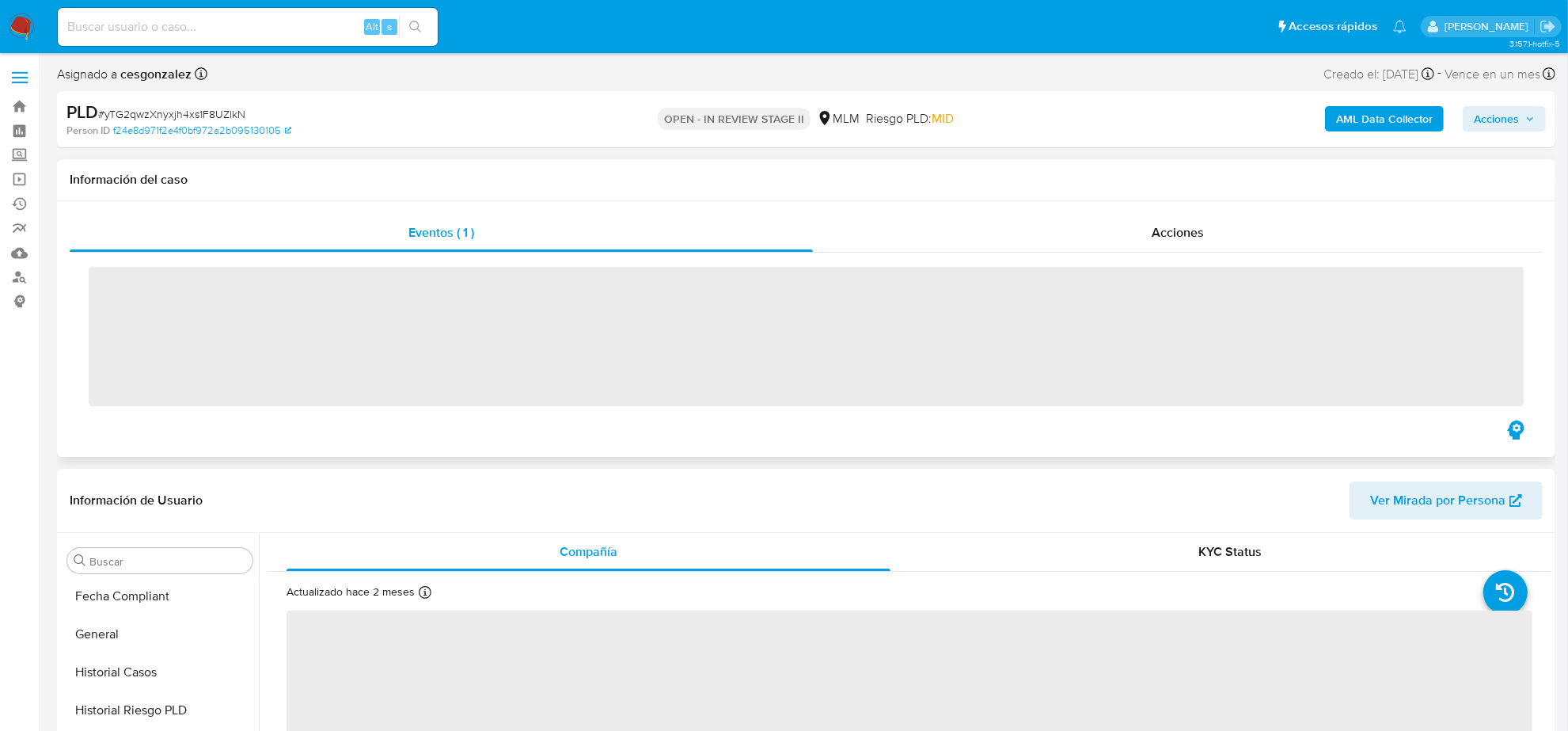
scroll to position [667, 0]
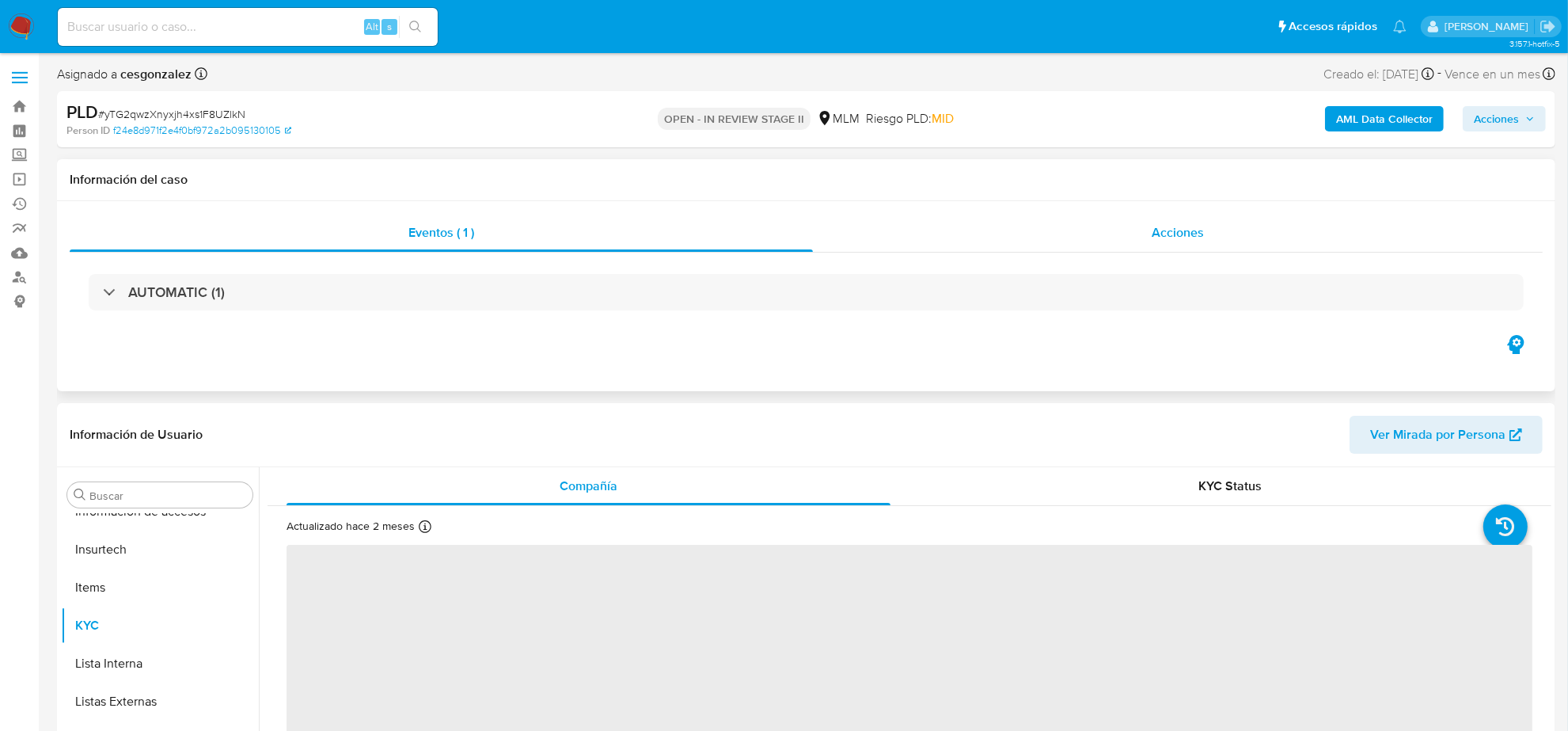
click at [1191, 234] on span "Acciones" at bounding box center [1177, 233] width 53 height 18
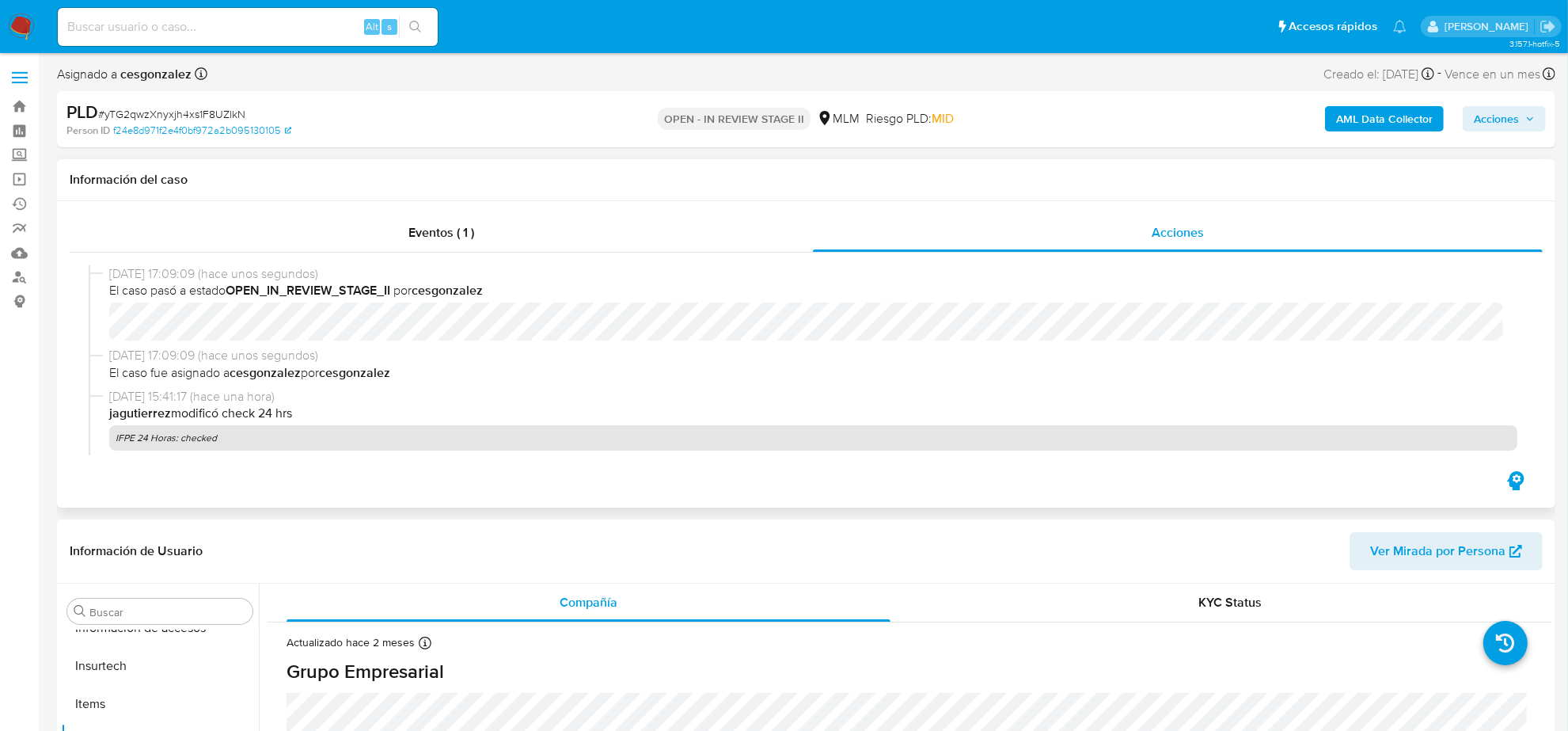
scroll to position [99, 0]
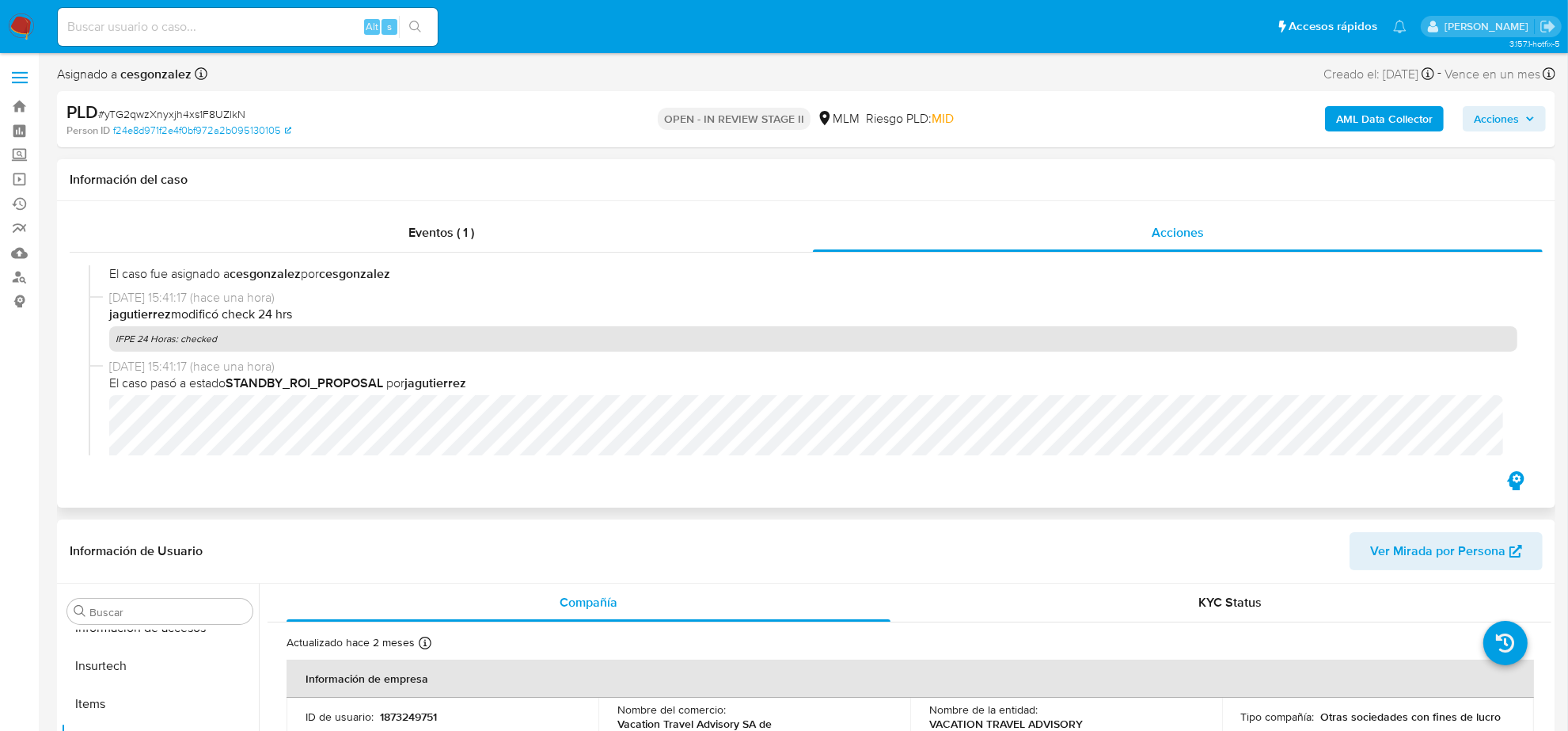
select select "10"
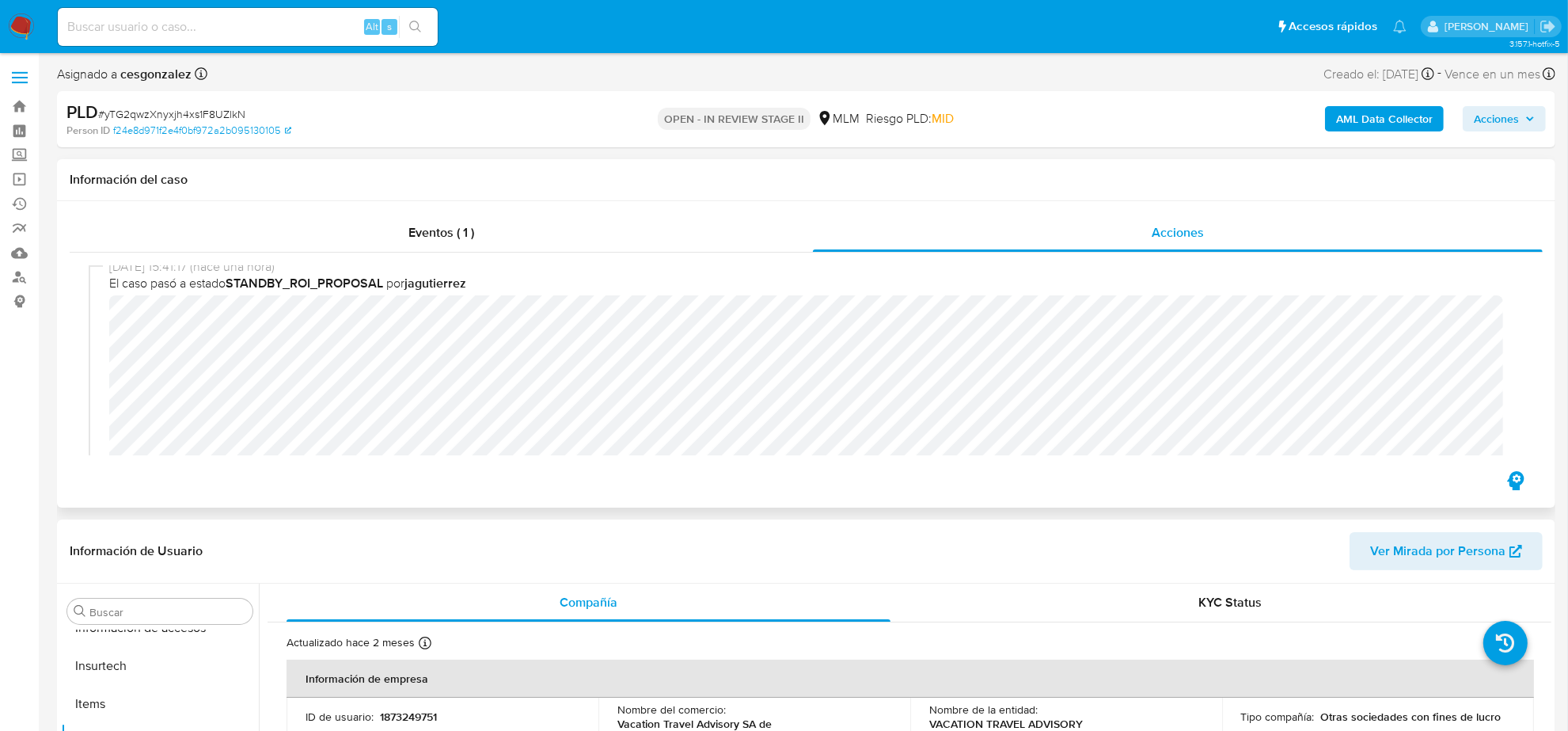
scroll to position [297, 0]
click at [1533, 117] on icon "button" at bounding box center [1529, 119] width 6 height 4
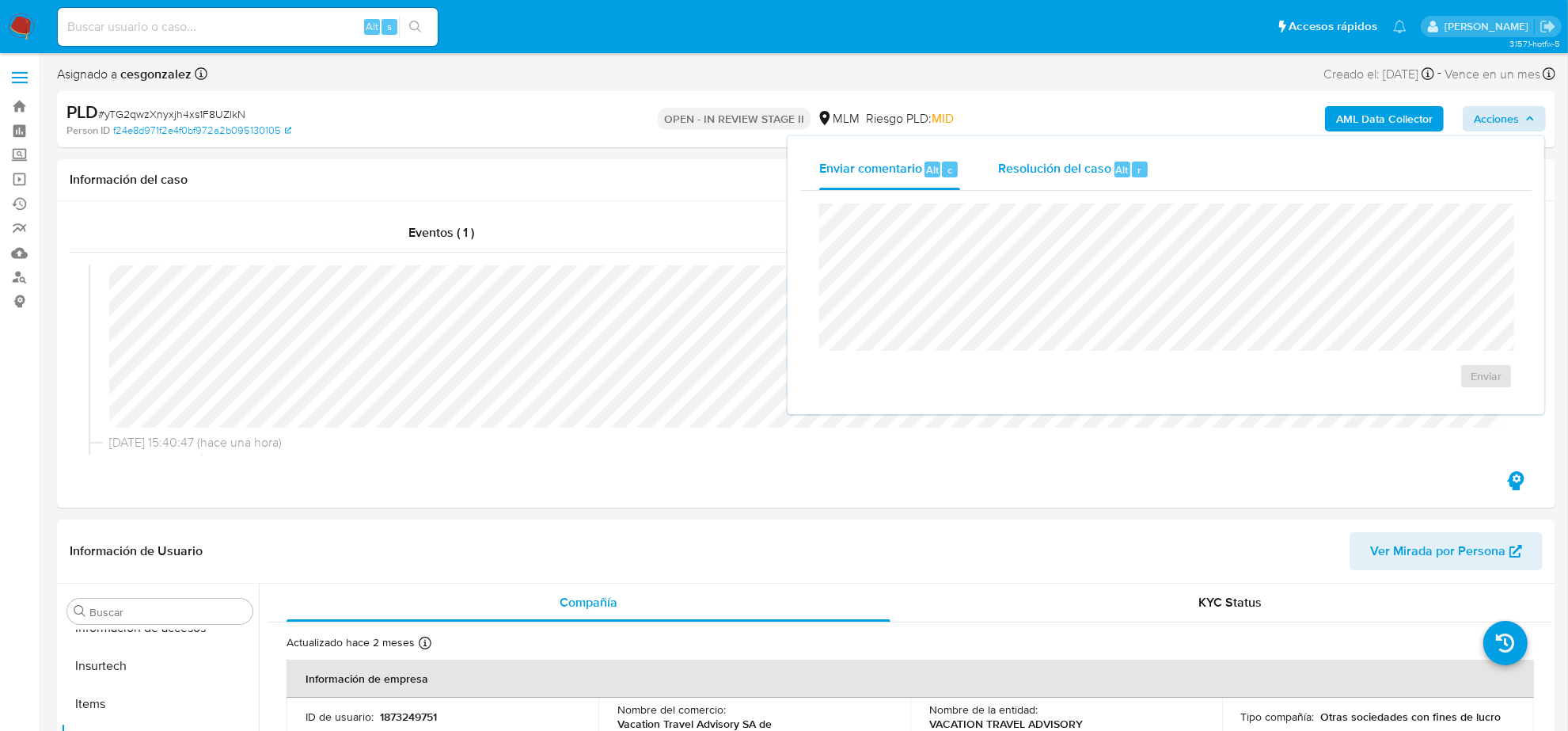
click at [1015, 163] on span "Resolución del caso" at bounding box center [1054, 169] width 113 height 18
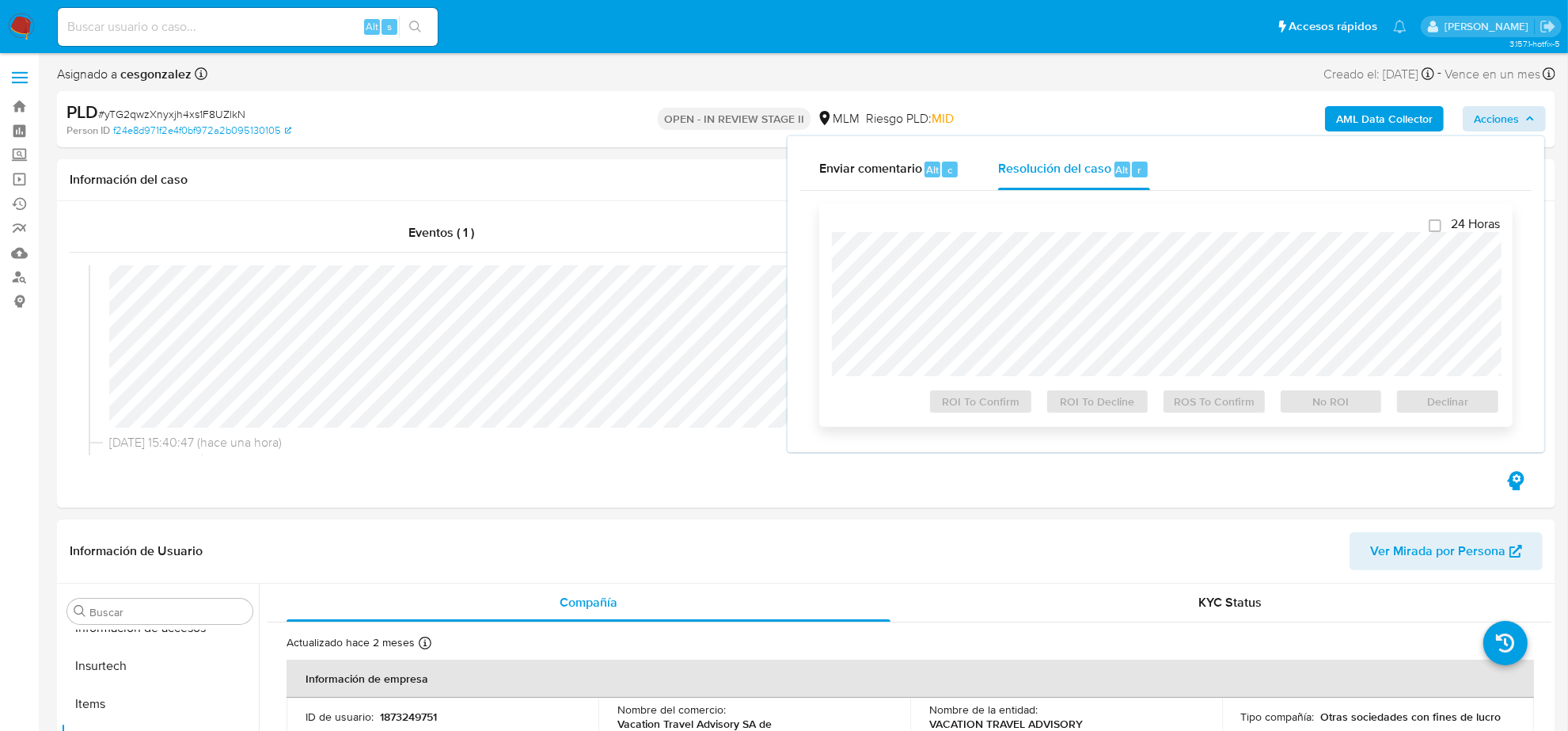
checkbox input "true"
click at [1220, 413] on span "ROS To Confirm" at bounding box center [1214, 401] width 82 height 22
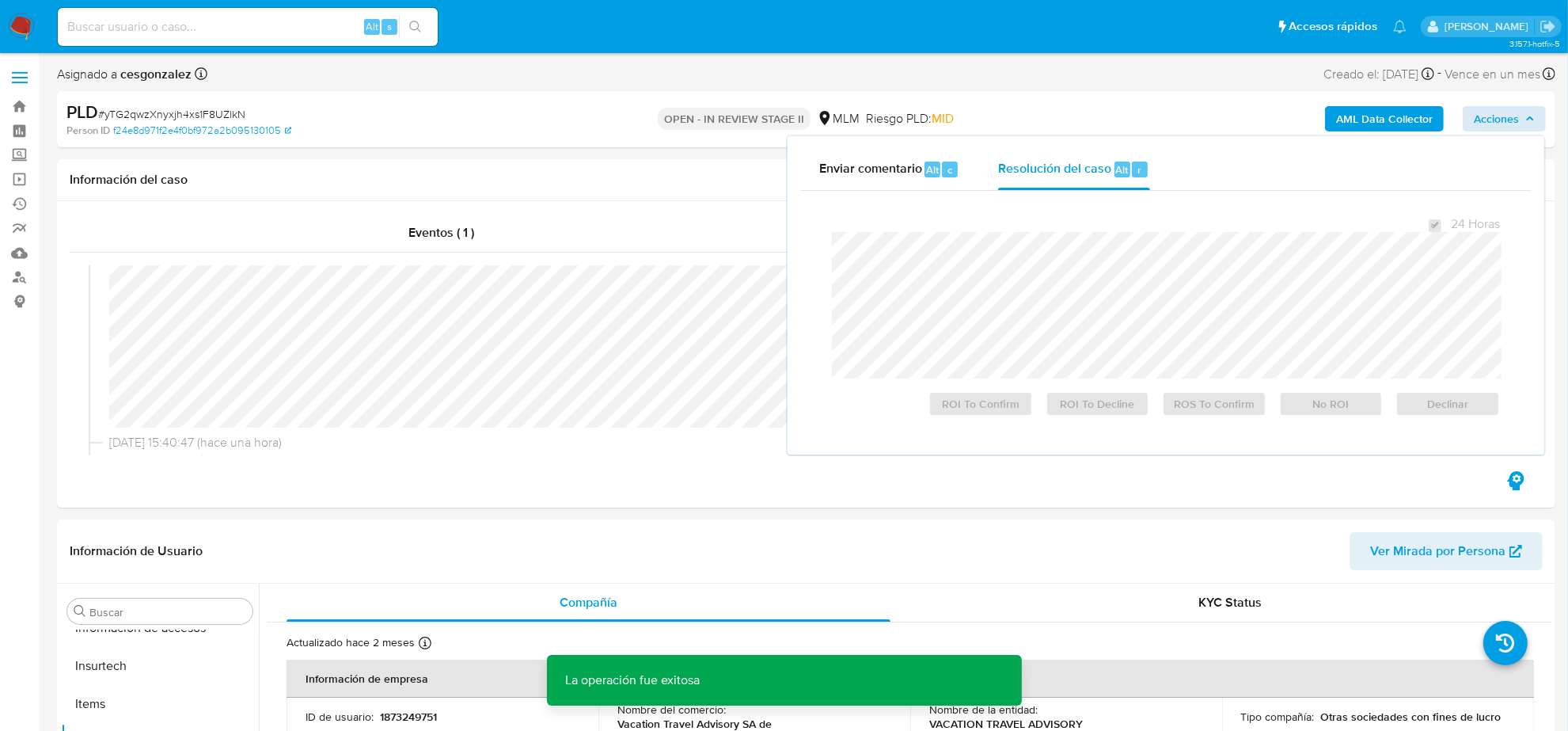
click at [169, 109] on span "# yTG2qwzXnyxjh4xs1F8UZlkN" at bounding box center [172, 114] width 148 height 16
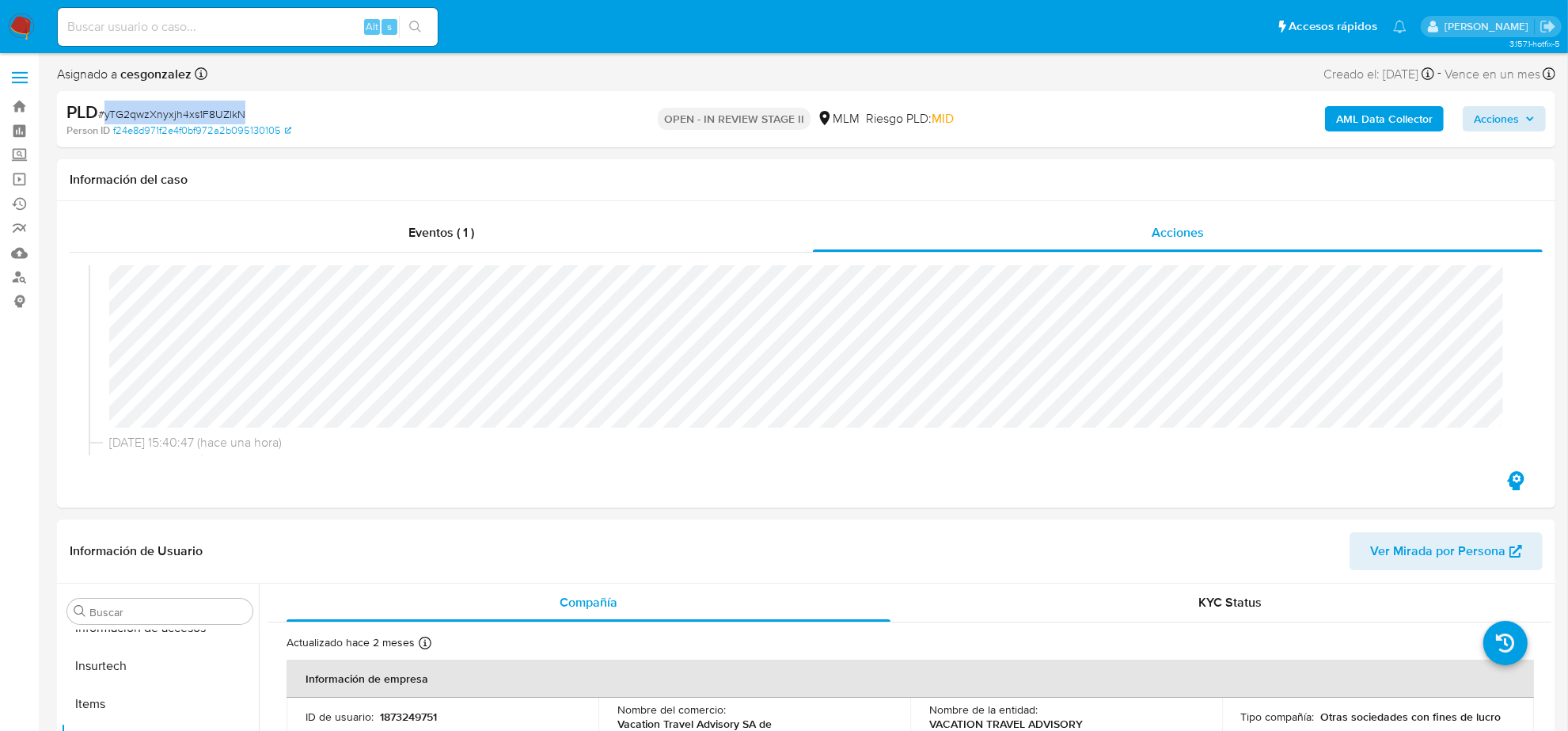
click at [170, 109] on span "# yTG2qwzXnyxjh4xs1F8UZlkN" at bounding box center [172, 114] width 148 height 16
copy span "yTG2qwzXnyxjh4xs1F8UZlkN"
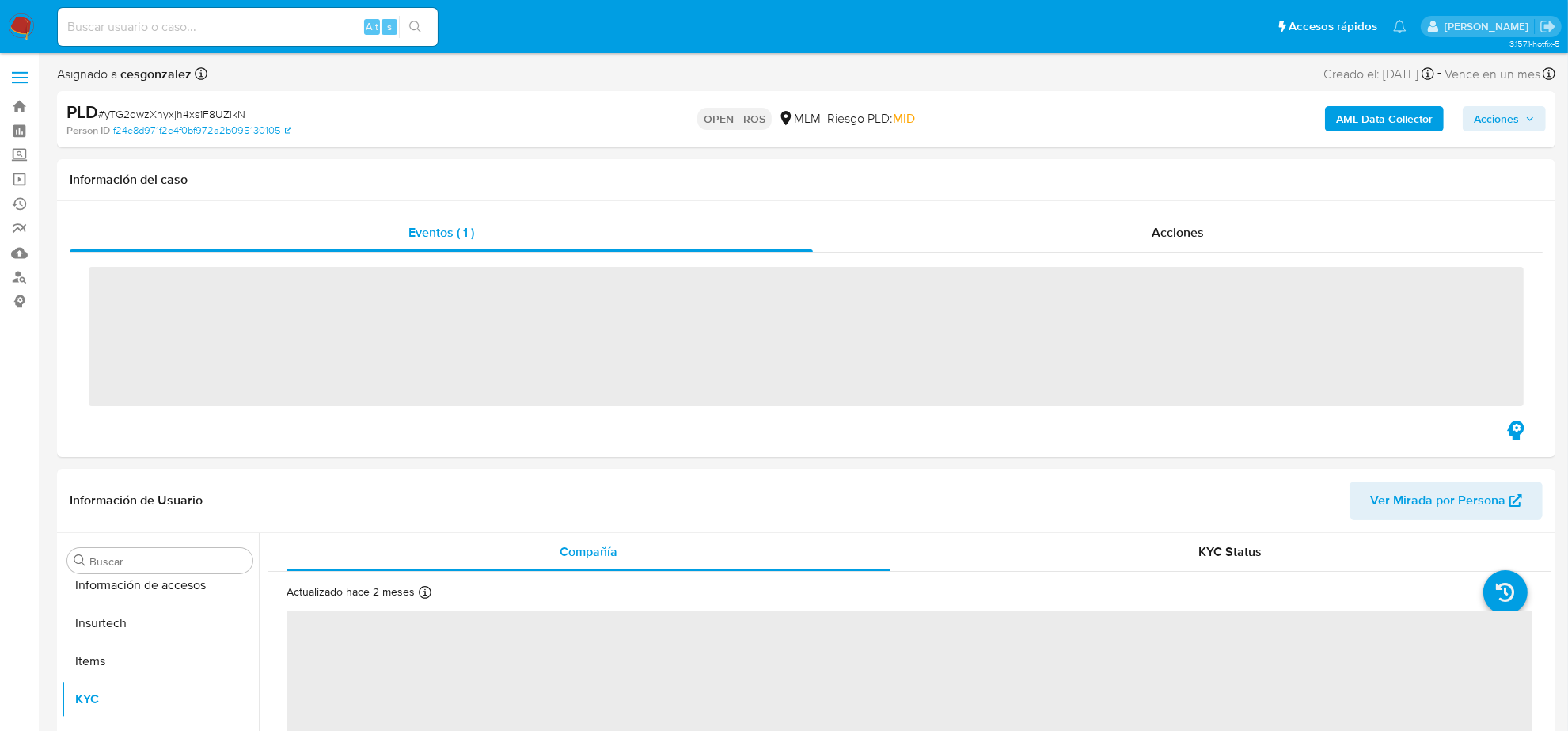
scroll to position [667, 0]
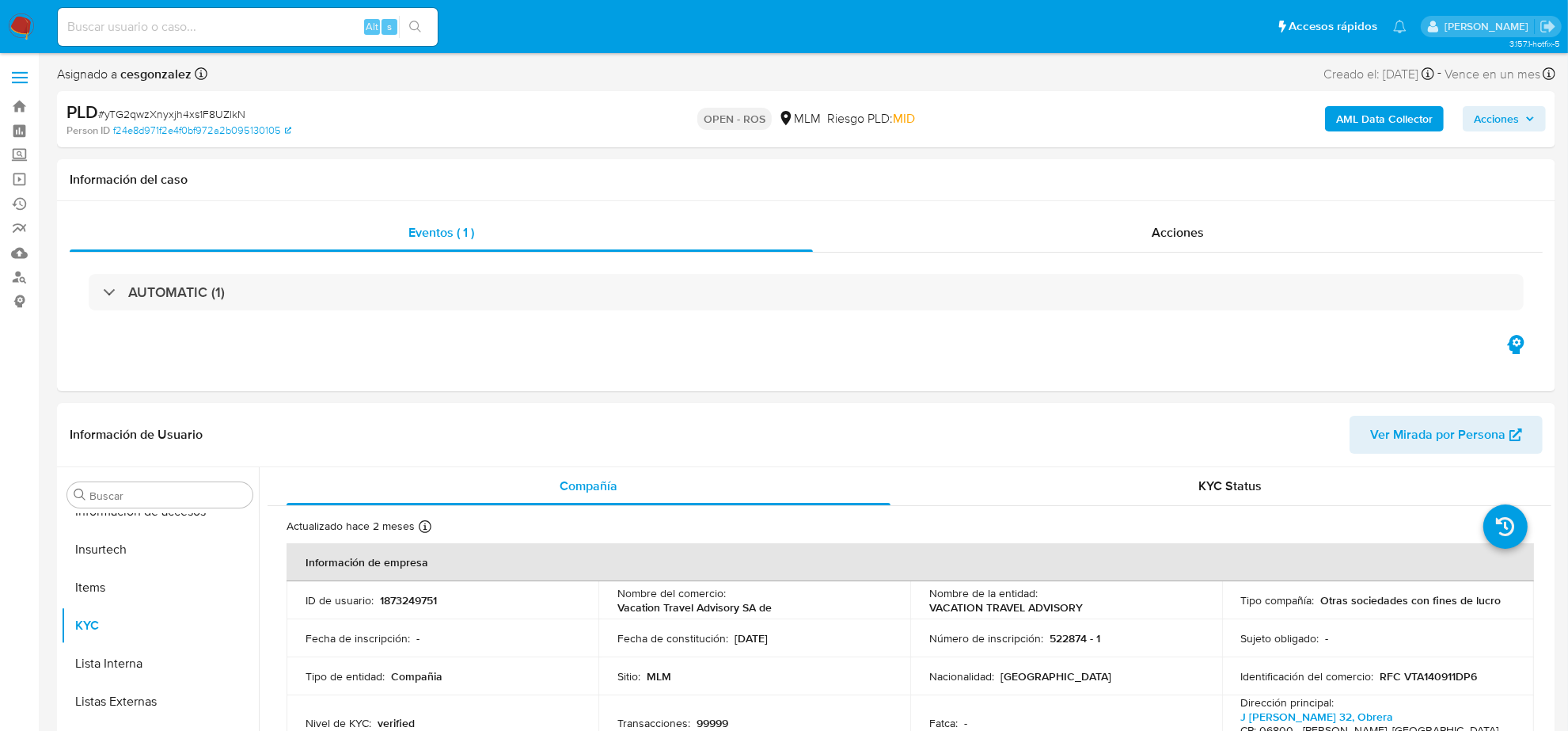
select select "10"
click at [1194, 239] on span "Acciones" at bounding box center [1177, 233] width 53 height 18
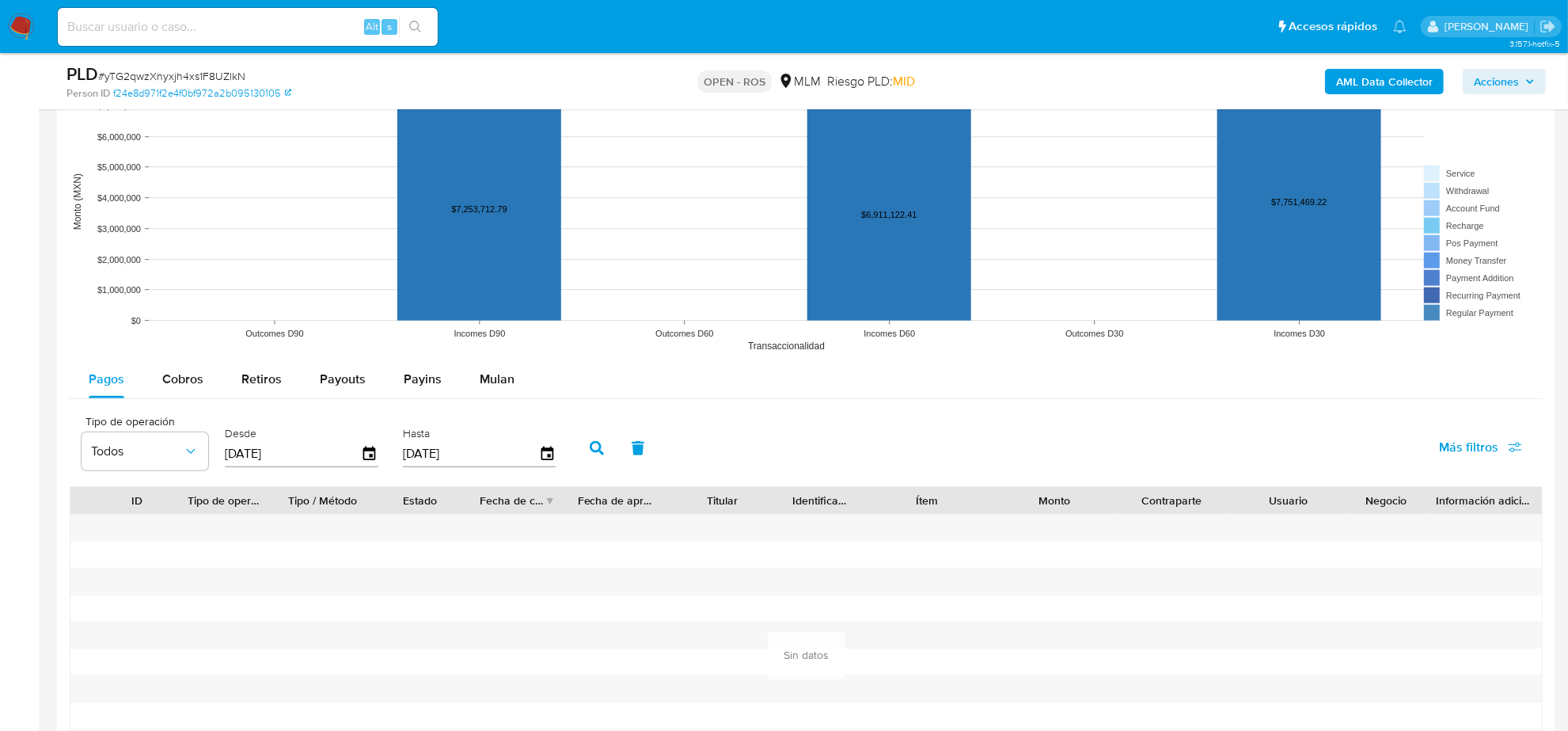
scroll to position [1584, 0]
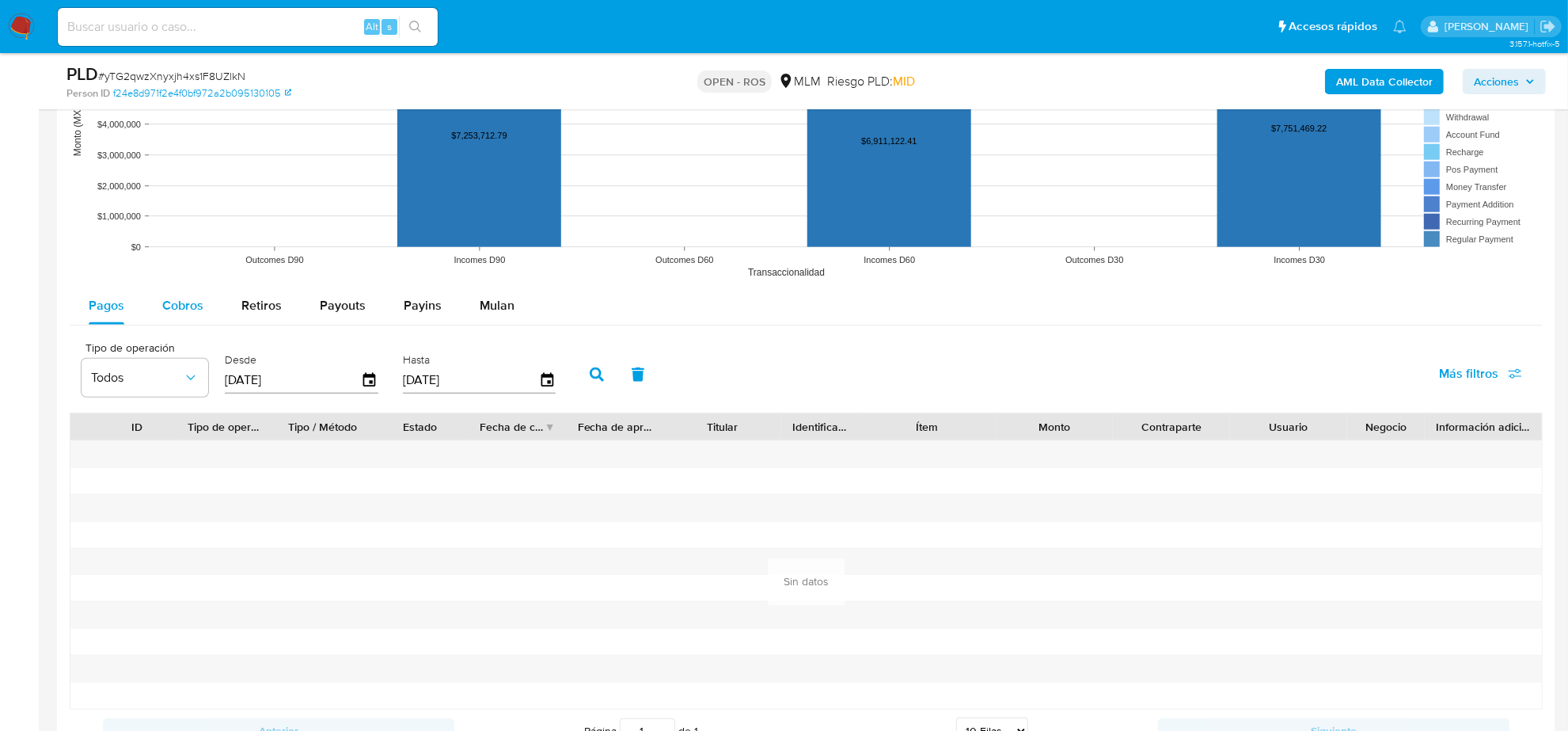
click at [198, 306] on span "Cobros" at bounding box center [183, 306] width 42 height 18
select select "10"
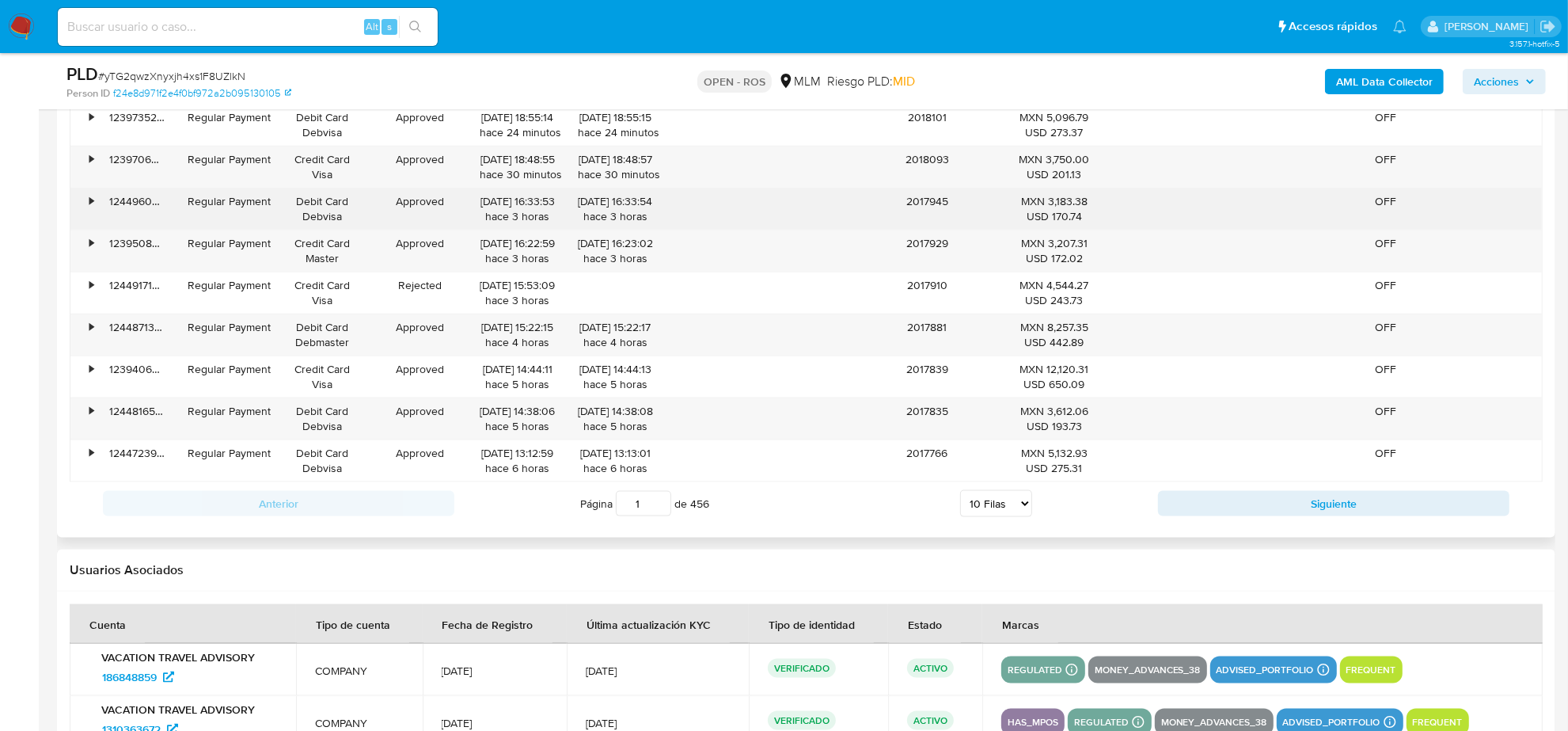
scroll to position [1980, 0]
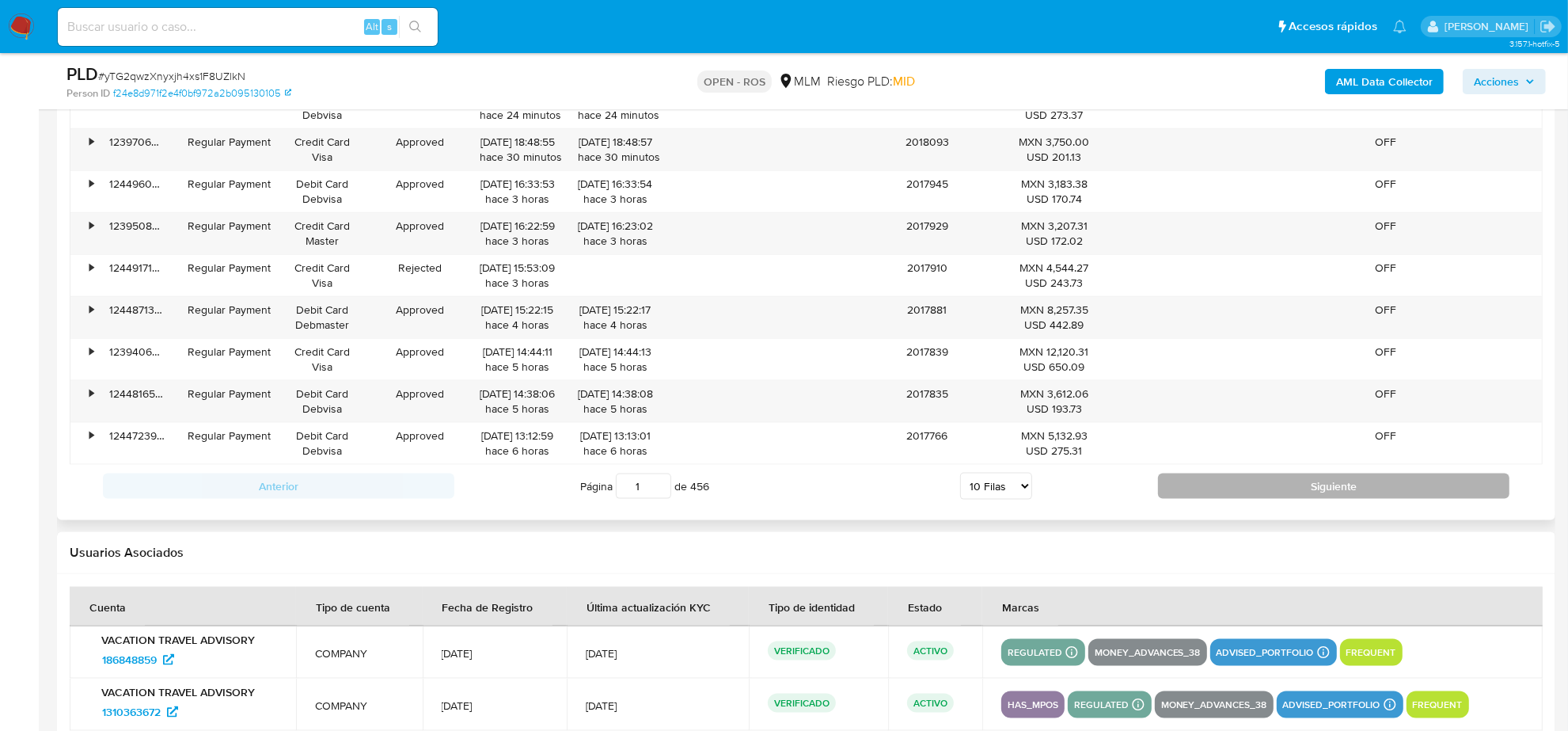
click at [1283, 496] on button "Siguiente" at bounding box center [1333, 485] width 351 height 25
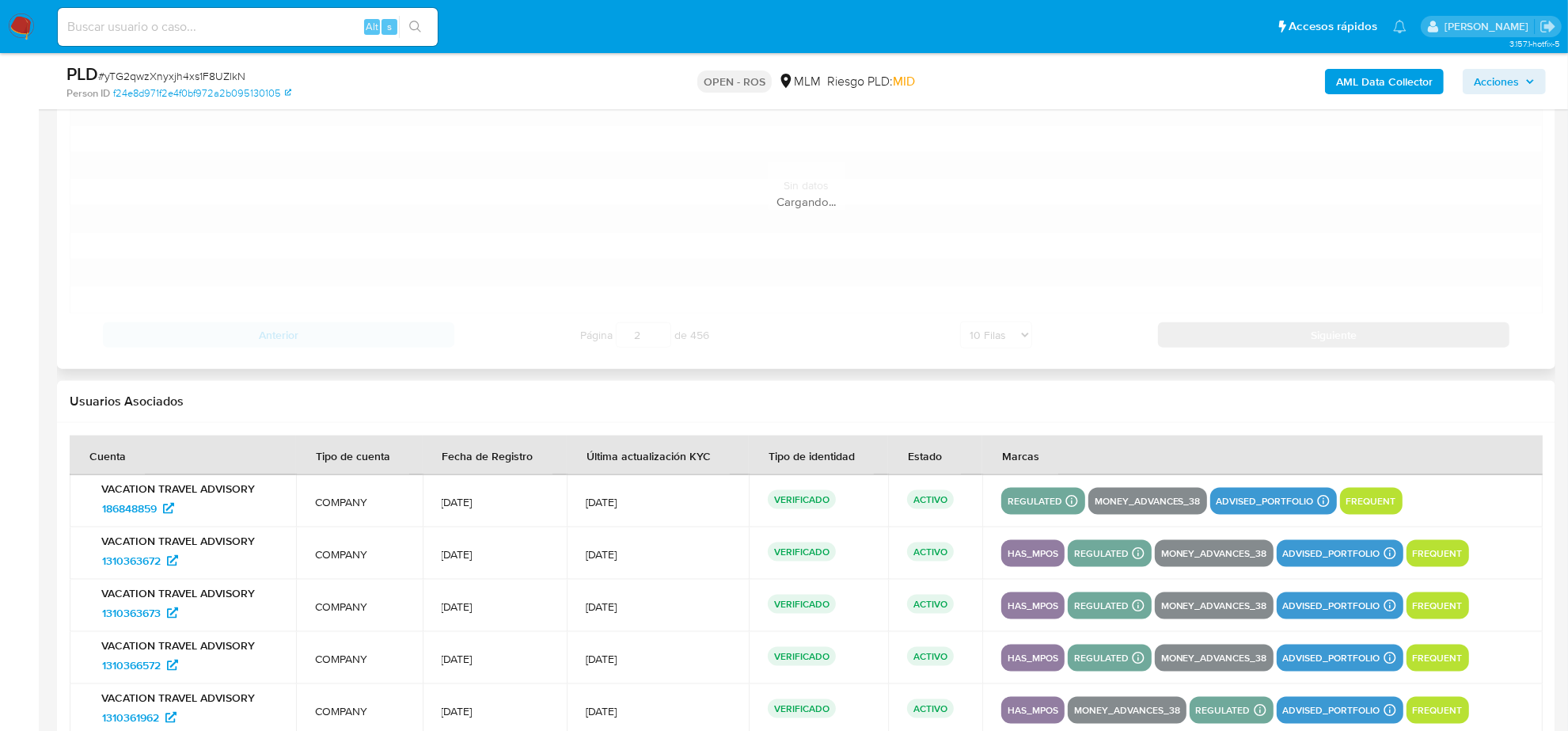
click at [1283, 495] on p "advised_portfolio Detalle Advised Portfolio Advisor Email irene.carrascoza@merc…" at bounding box center [1273, 501] width 126 height 27
click at [1283, 492] on p "advised_portfolio Detalle Advised Portfolio Advisor Email irene.carrascoza@merc…" at bounding box center [1273, 501] width 126 height 27
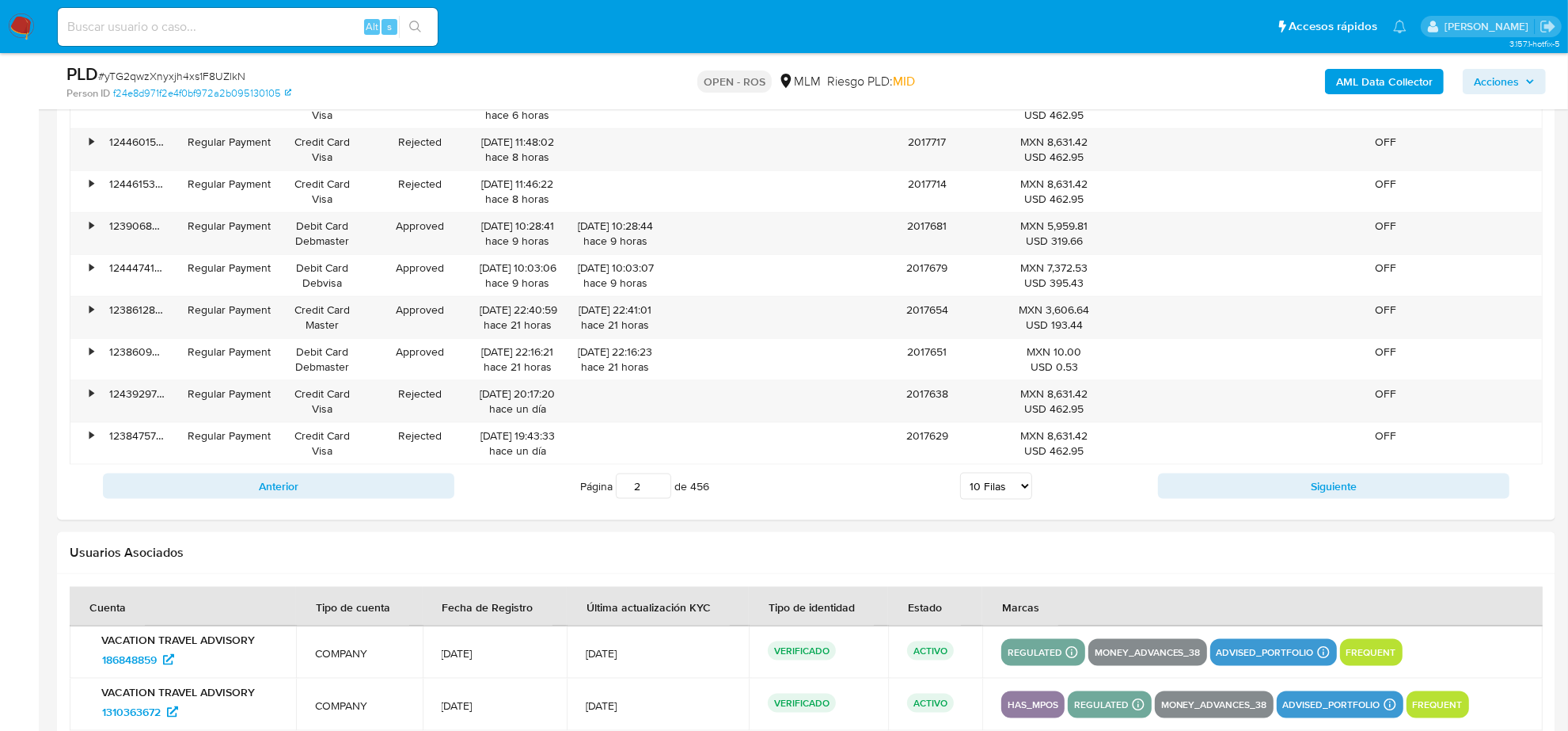
click at [1283, 492] on button "Siguiente" at bounding box center [1333, 485] width 351 height 25
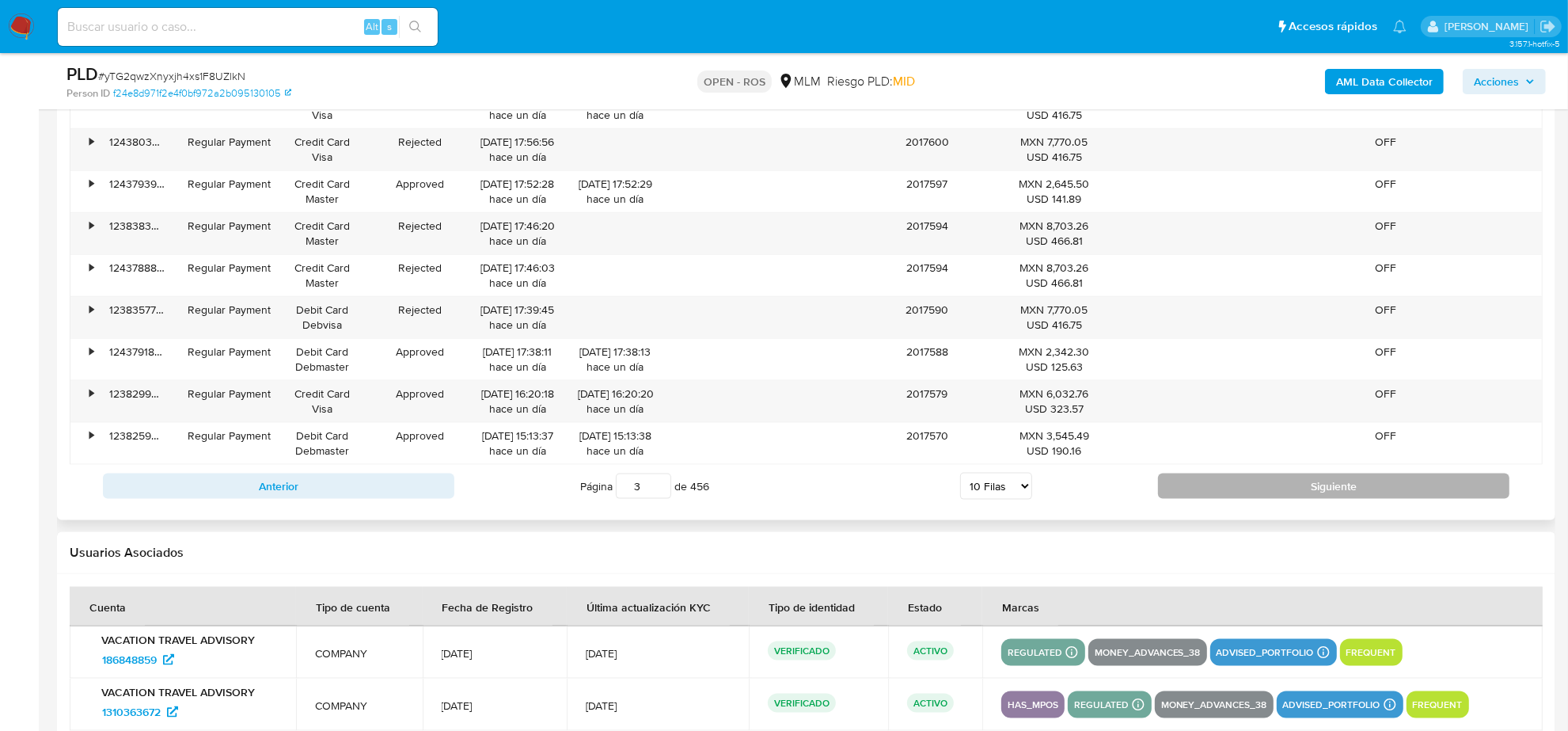
click at [1219, 482] on button "Siguiente" at bounding box center [1333, 485] width 351 height 25
click at [1262, 495] on button "Siguiente" at bounding box center [1333, 485] width 351 height 25
click at [1259, 484] on button "Siguiente" at bounding box center [1333, 485] width 351 height 25
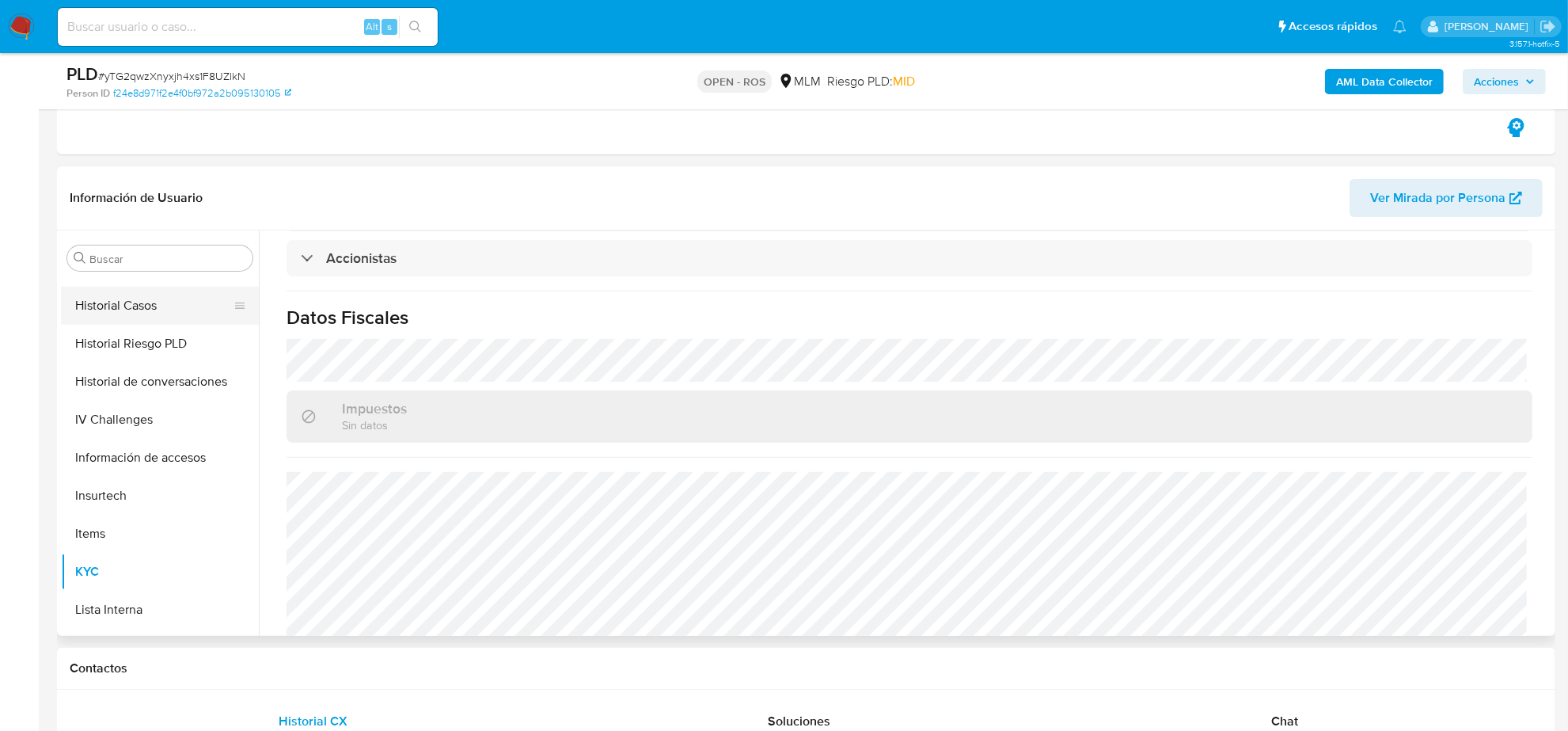
scroll to position [271, 0]
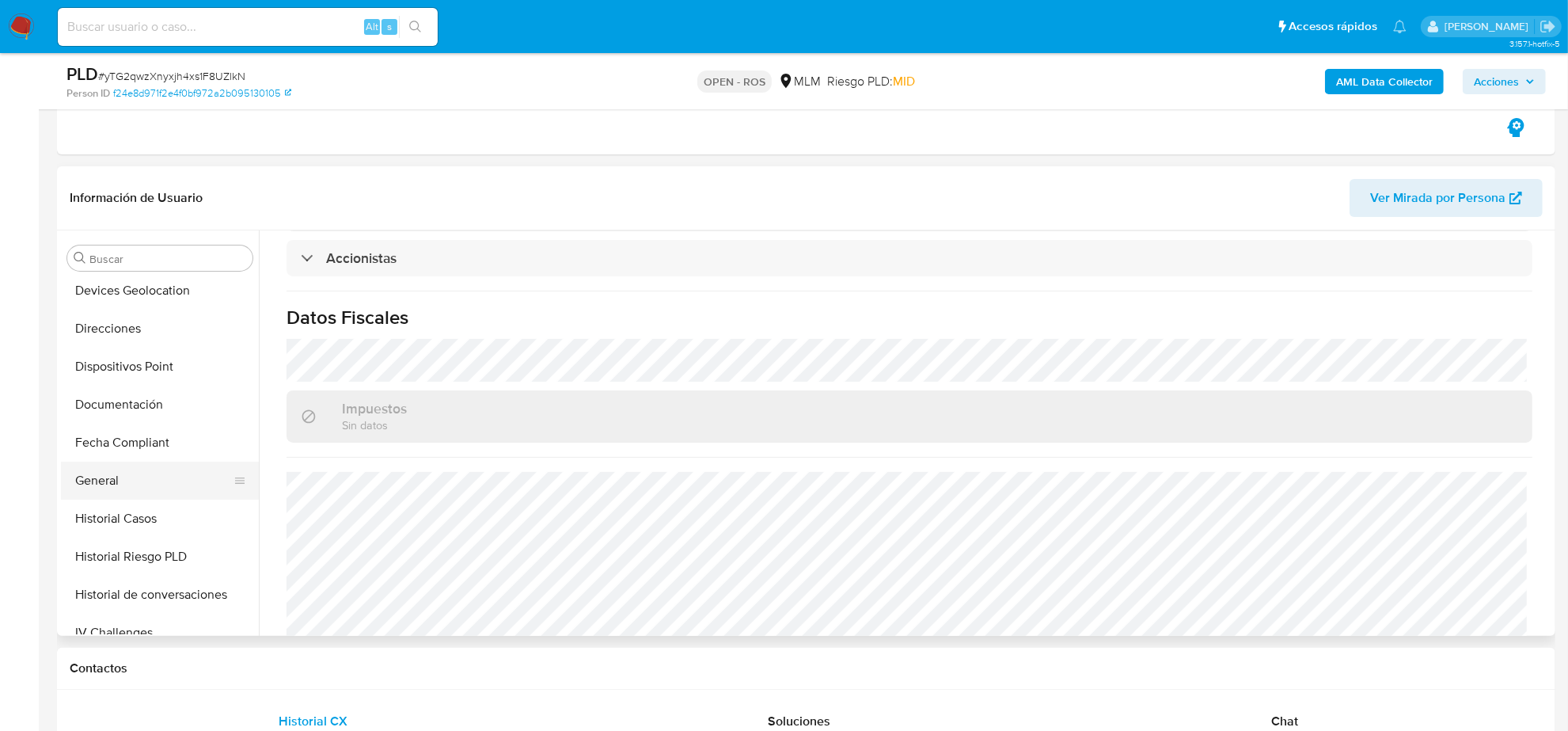
click at [141, 488] on button "General" at bounding box center [153, 480] width 185 height 38
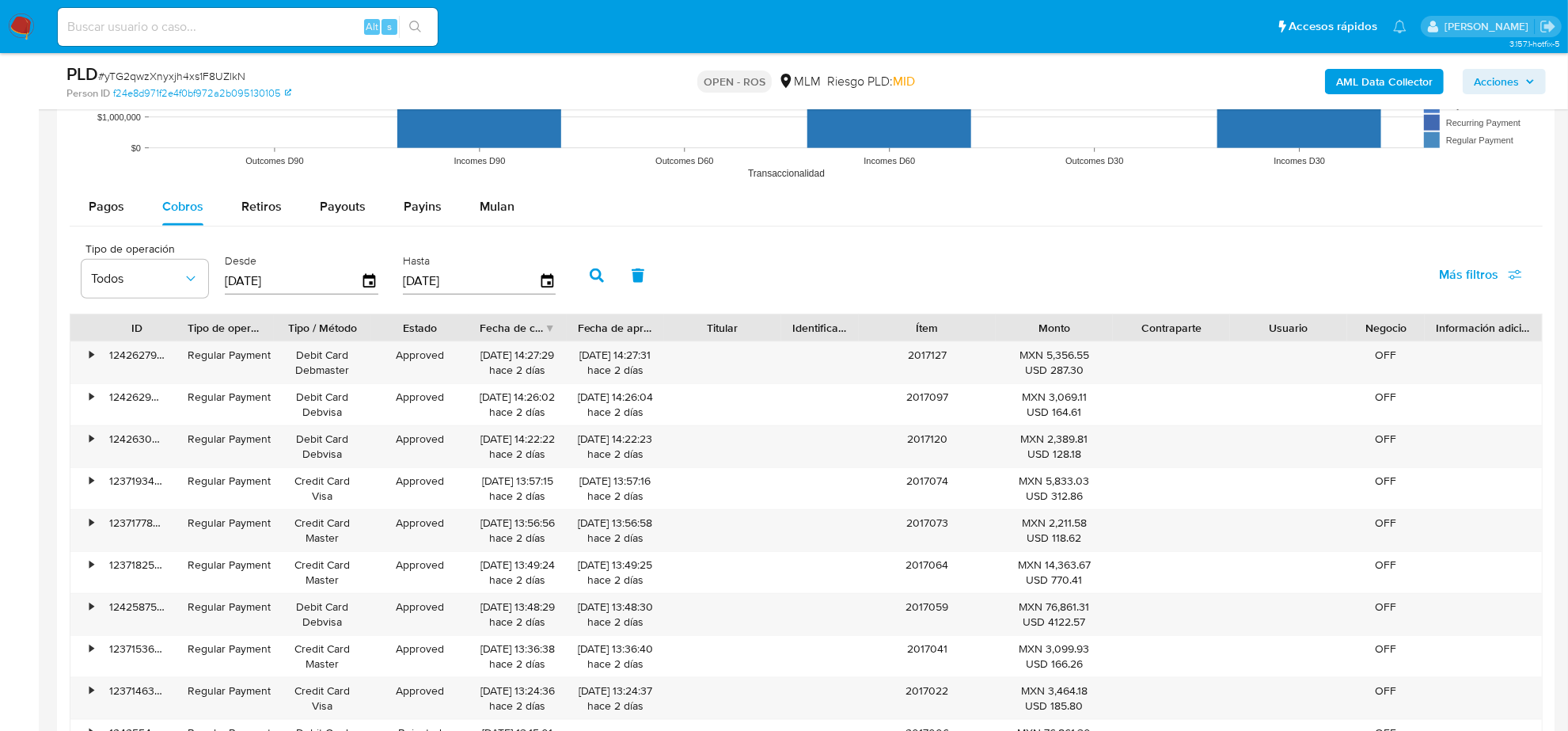
scroll to position [2177, 0]
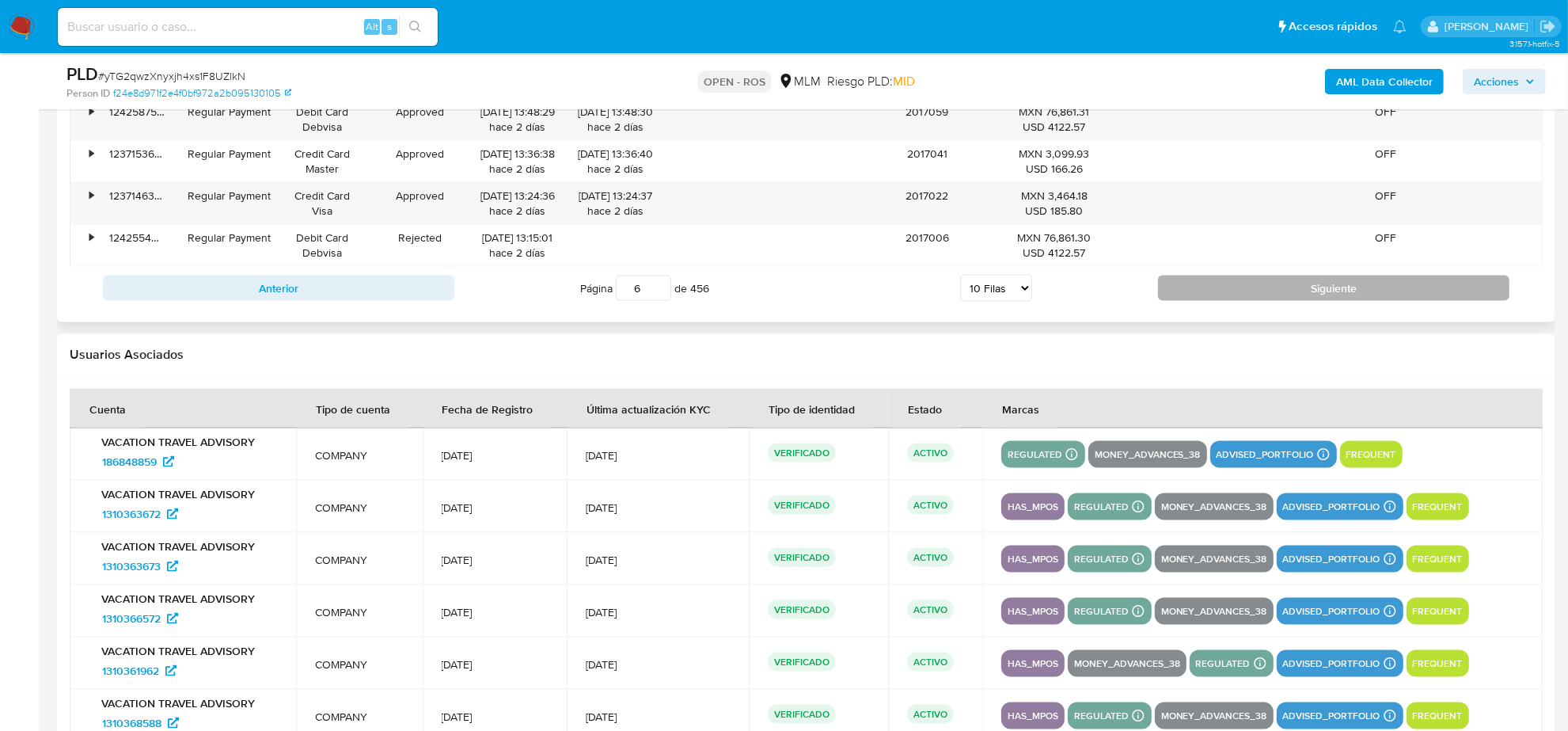
click at [1221, 285] on button "Siguiente" at bounding box center [1333, 288] width 351 height 25
type input "7"
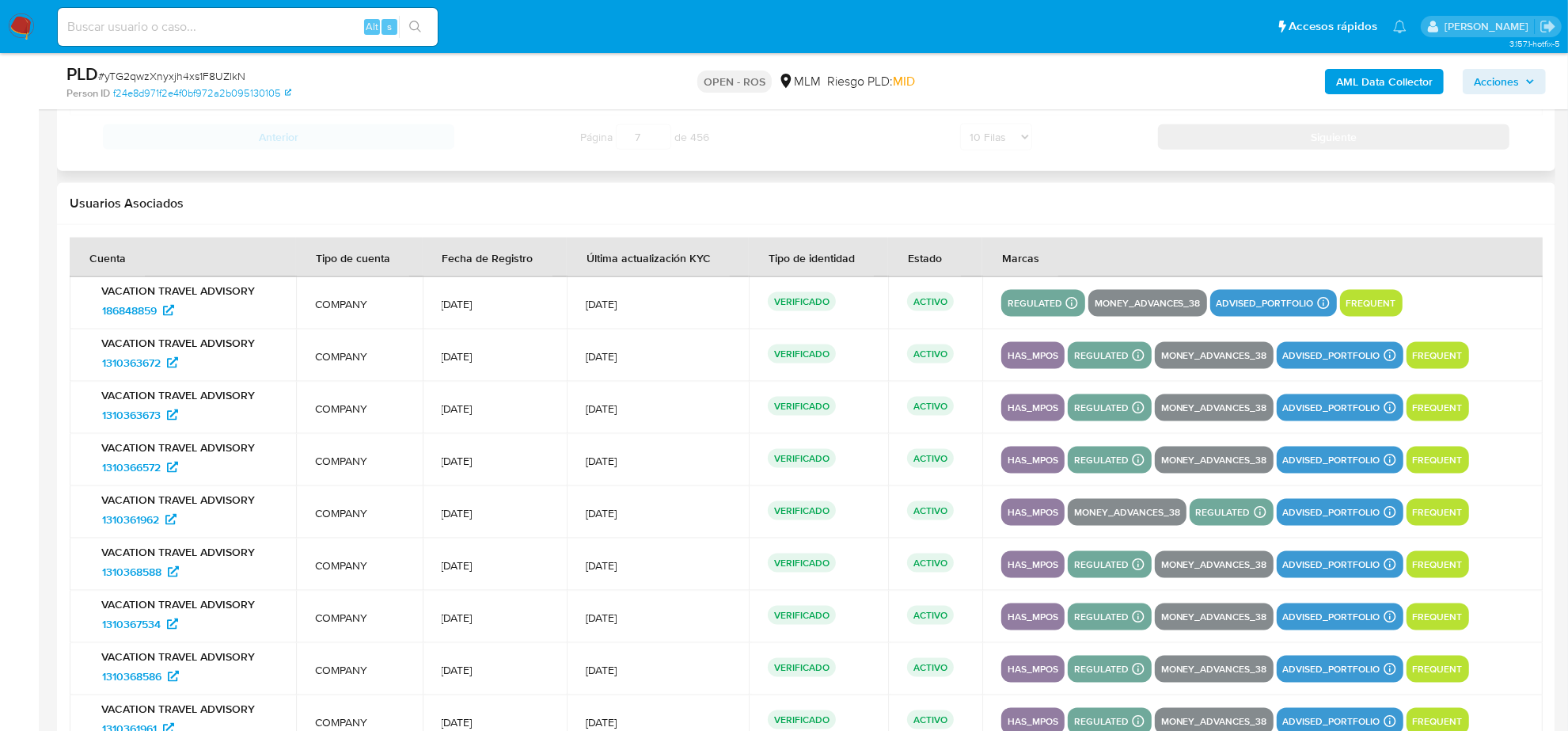
click at [1221, 285] on td "regulated Detalle MLM IFPE Evaluation Result COMPLIES User Regulated Date 2023-…" at bounding box center [1262, 303] width 560 height 53
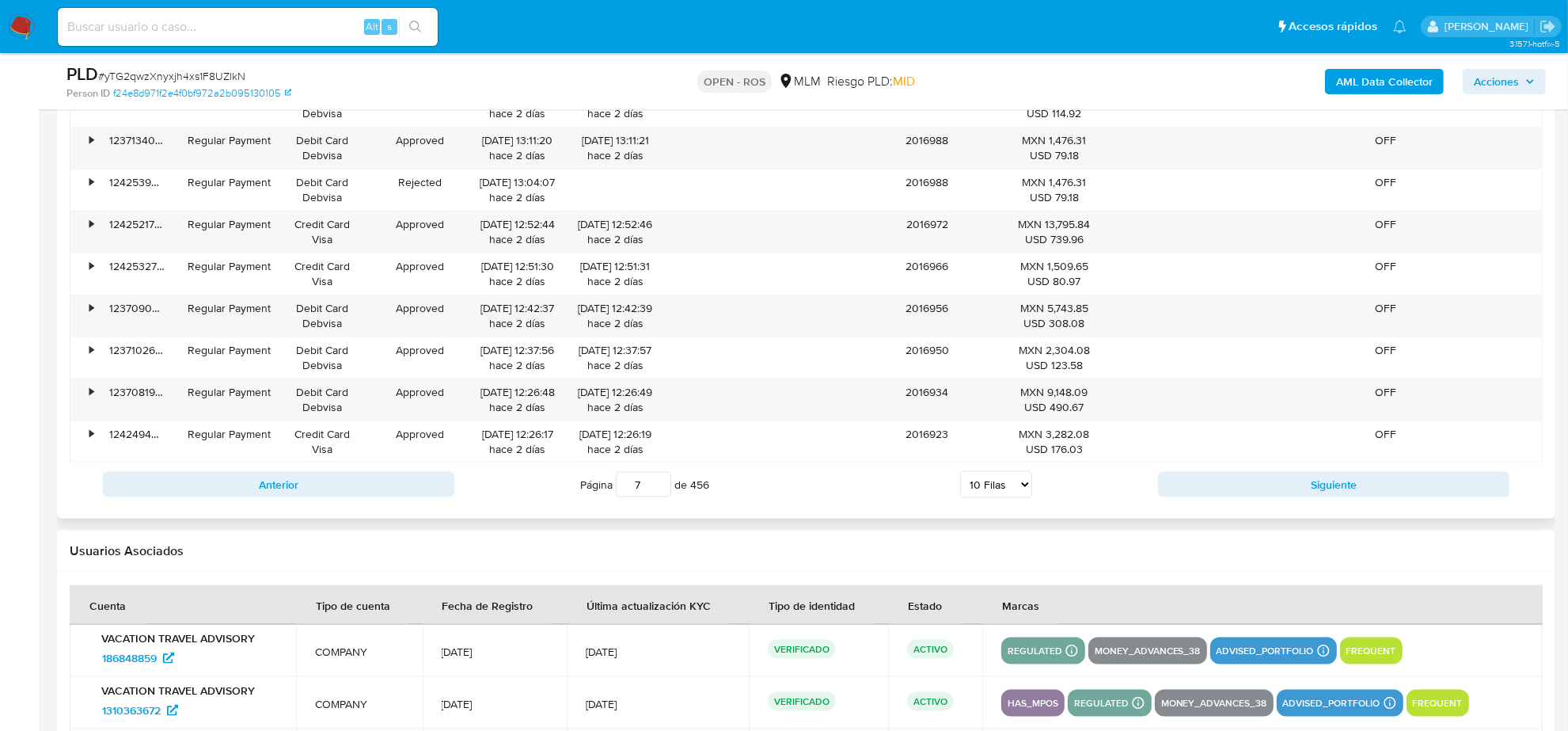
scroll to position [1980, 0]
click at [1233, 468] on div "Anterior Página 7 de 456 5 Filas 10 Filas 20 Filas 25 Filas 50 Filas 100 Filas …" at bounding box center [806, 486] width 1473 height 42
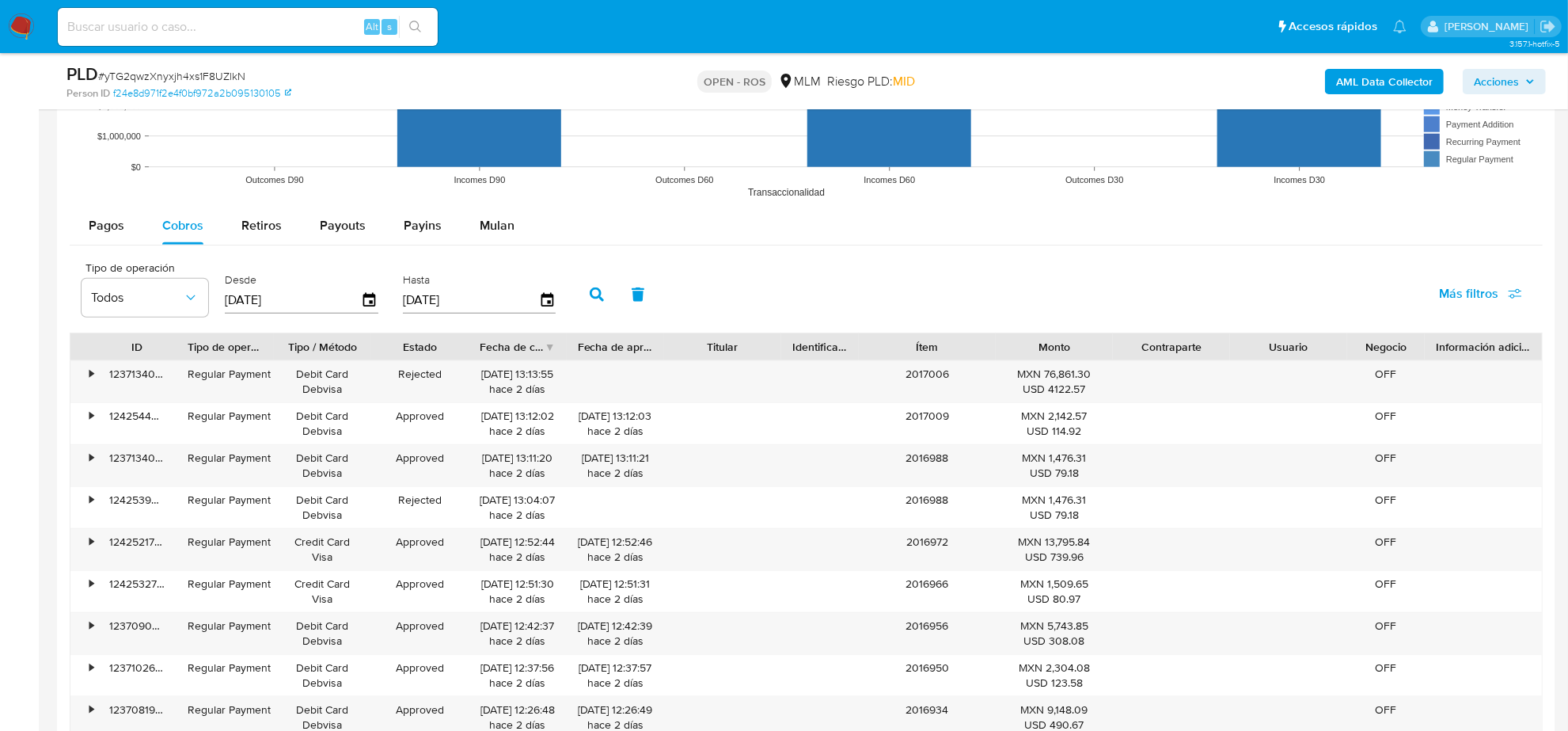
scroll to position [1485, 0]
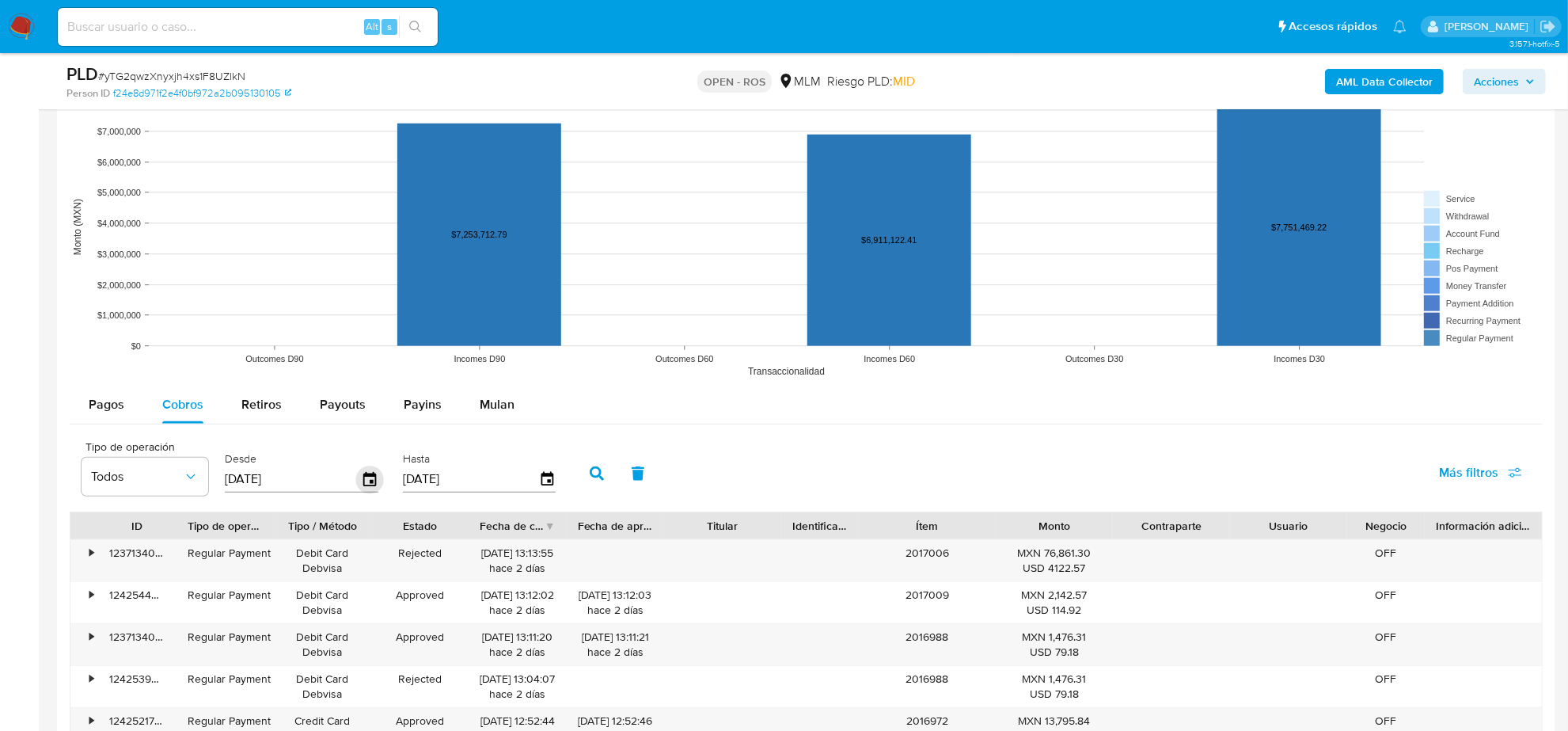
click at [368, 482] on icon "button" at bounding box center [370, 478] width 13 height 14
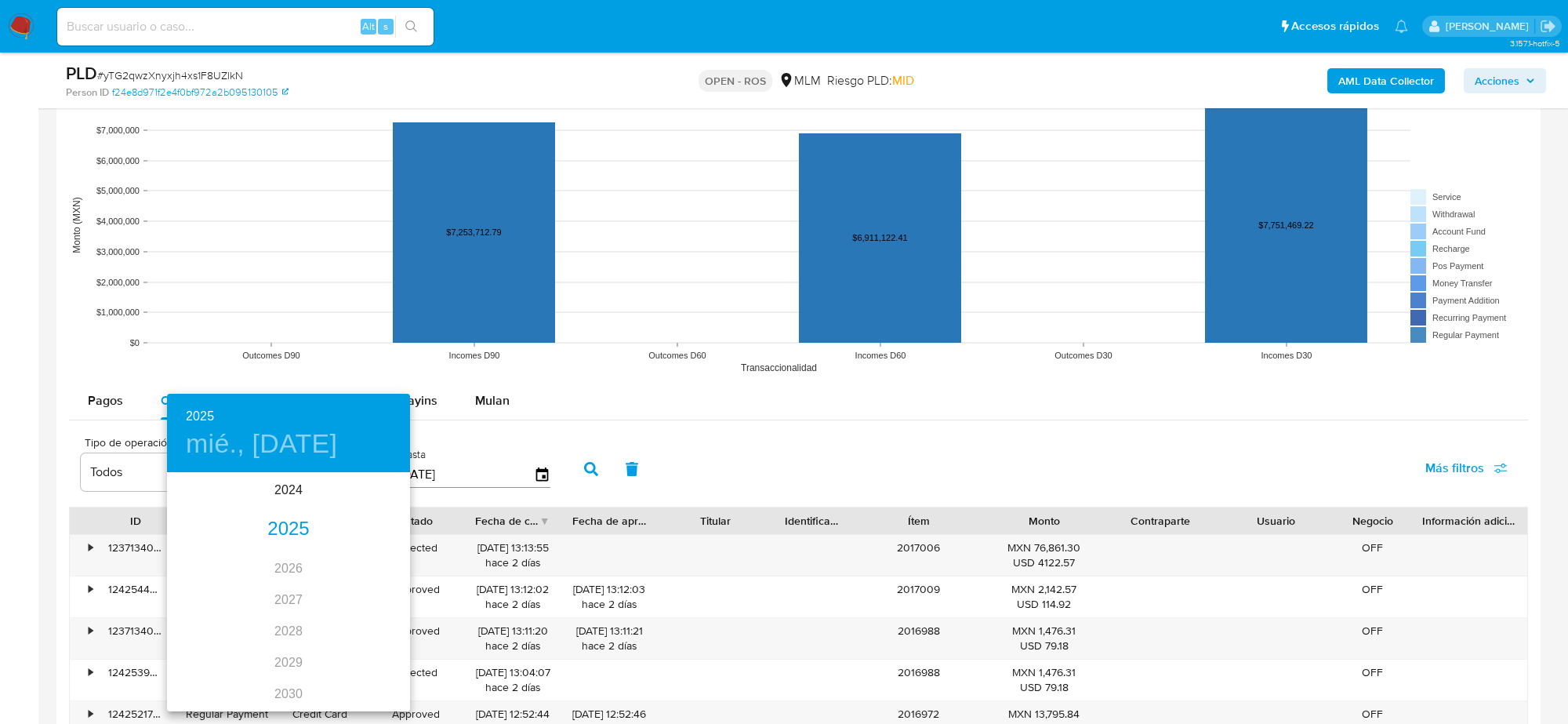
click at [294, 523] on div "2025" at bounding box center [289, 529] width 243 height 31
click at [212, 623] on div "jul." at bounding box center [207, 622] width 80 height 59
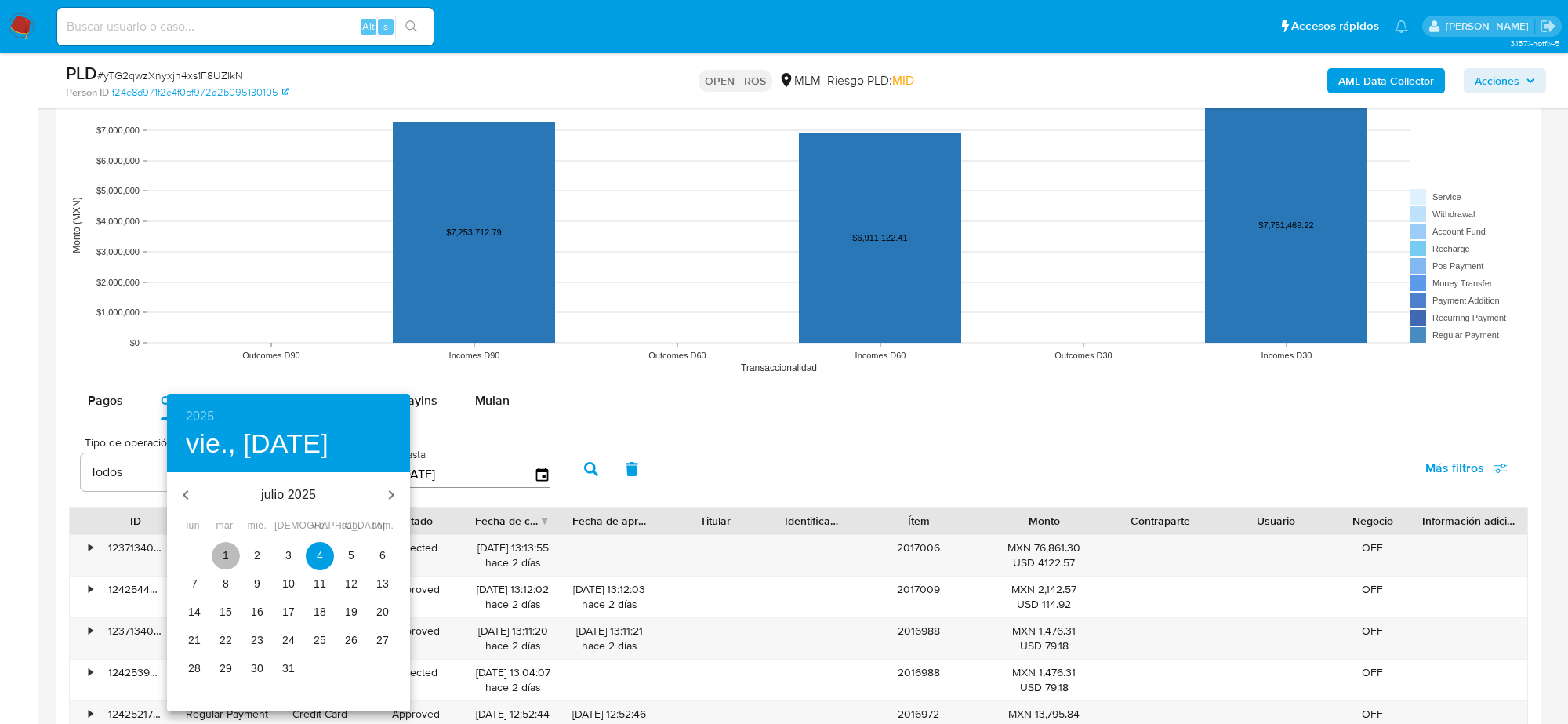
click at [224, 551] on p "1" at bounding box center [226, 555] width 6 height 16
type input "[DATE]"
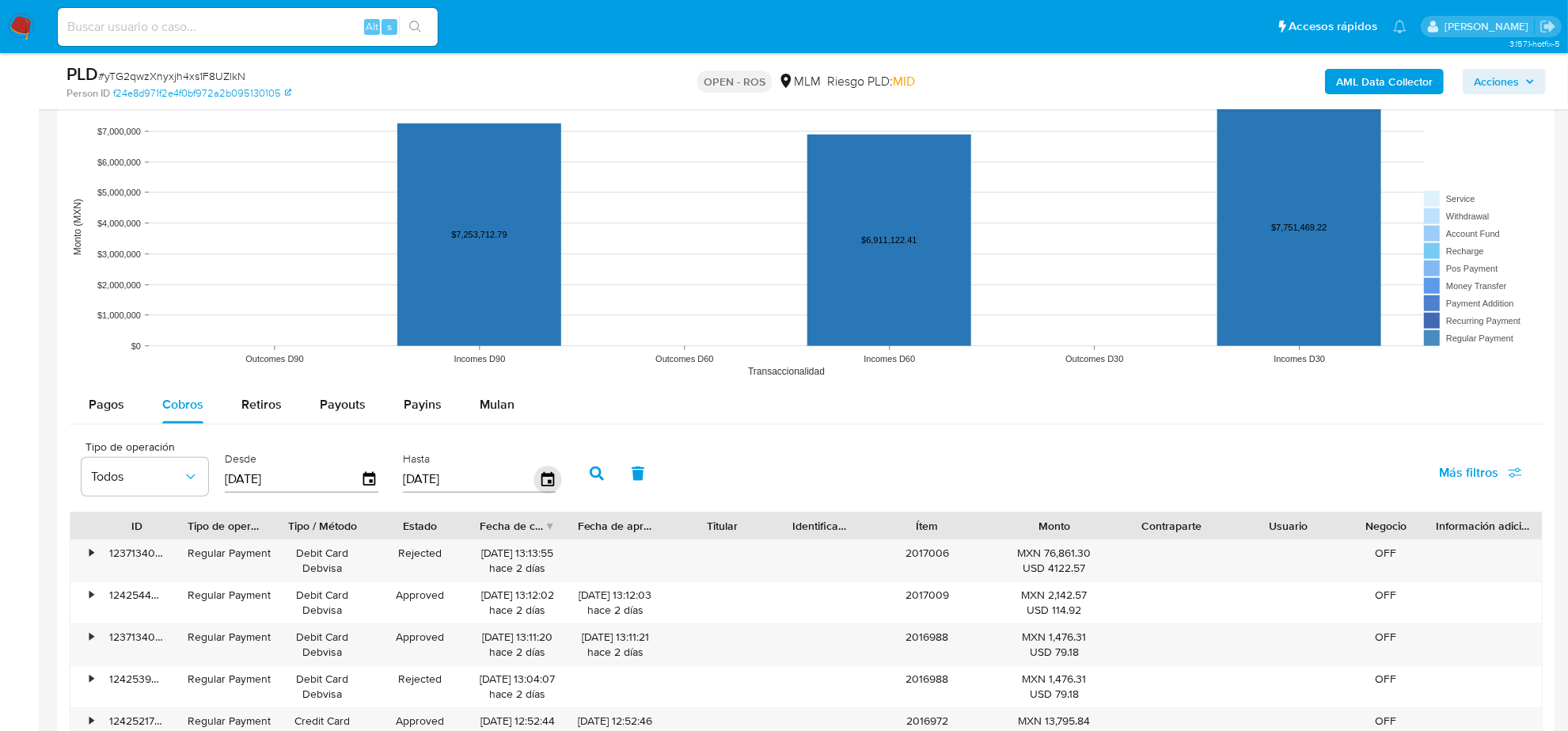
click at [538, 472] on icon "button" at bounding box center [547, 479] width 28 height 28
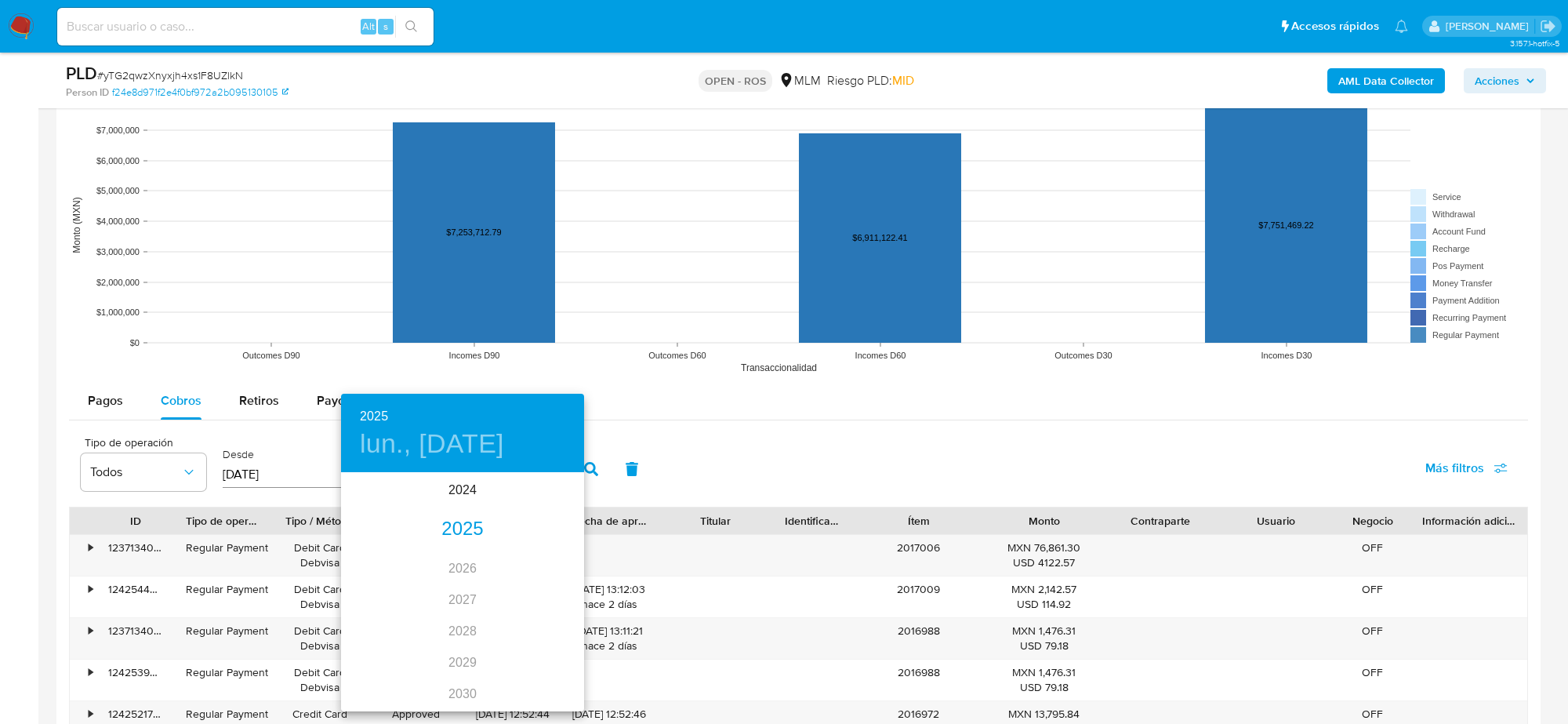
click at [448, 532] on div "2025" at bounding box center [462, 529] width 243 height 31
click at [384, 630] on div "jul." at bounding box center [381, 622] width 80 height 59
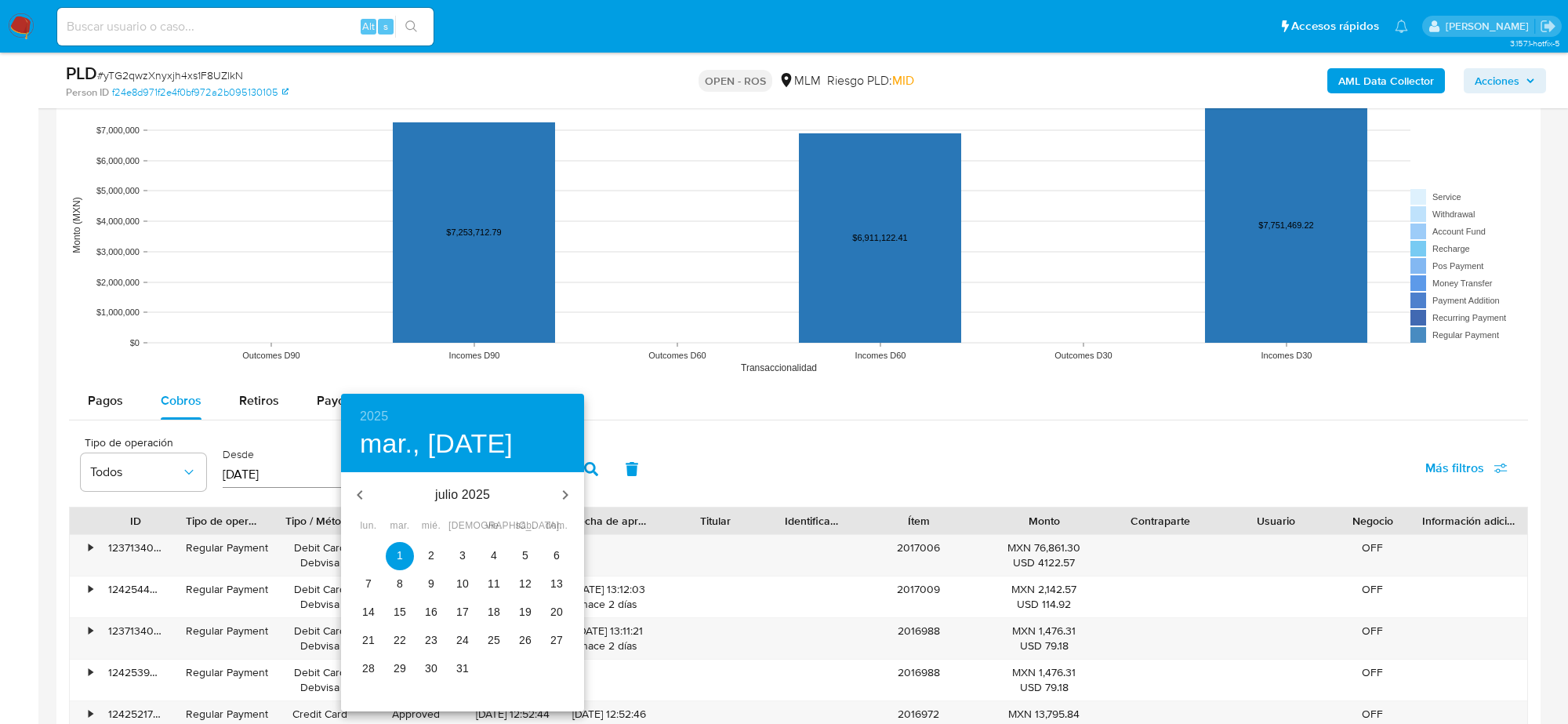
click at [461, 668] on p "31" at bounding box center [462, 667] width 13 height 16
type input "[DATE]"
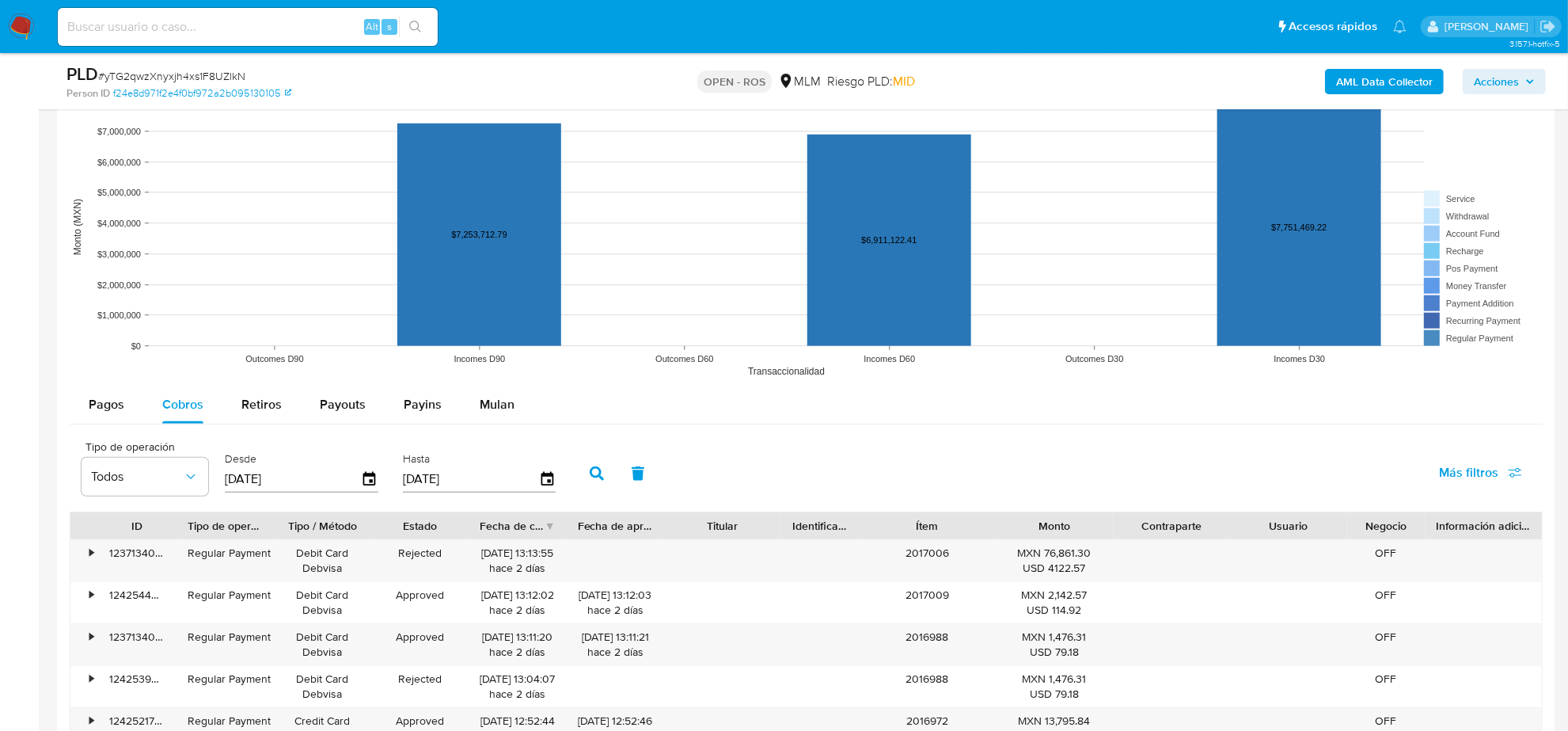
click at [589, 472] on icon "button" at bounding box center [596, 473] width 14 height 14
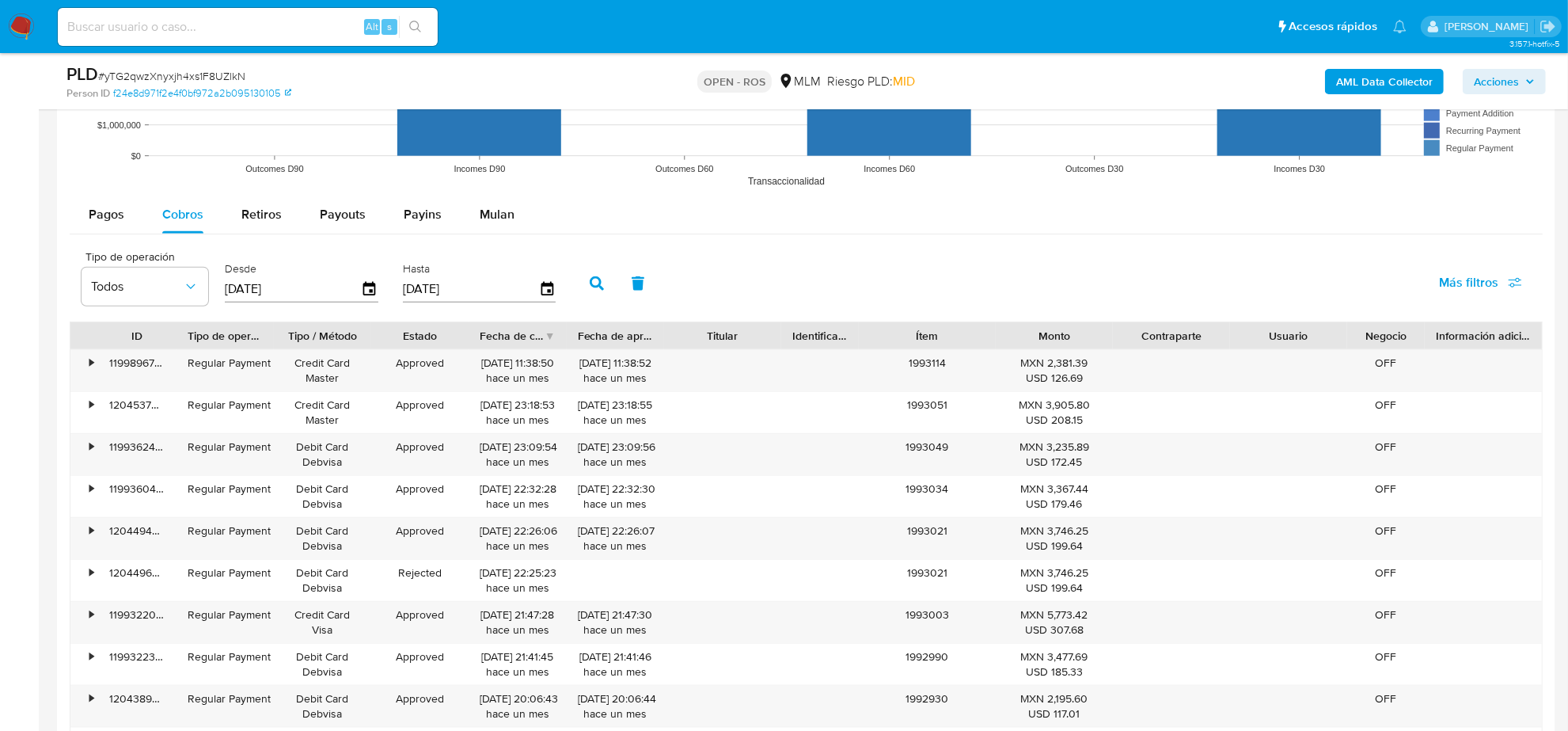
scroll to position [1781, 0]
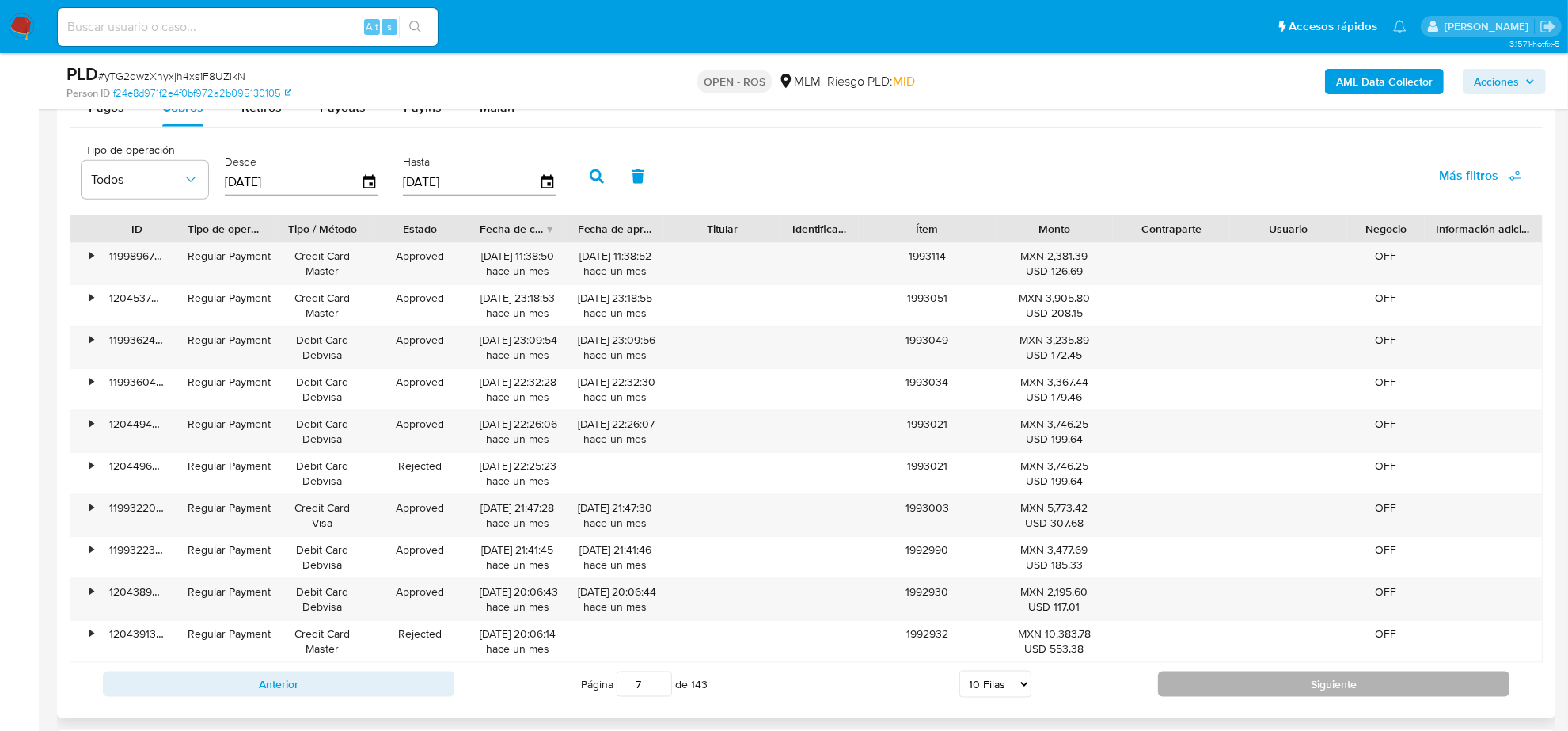
click at [1332, 689] on button "Siguiente" at bounding box center [1333, 684] width 351 height 25
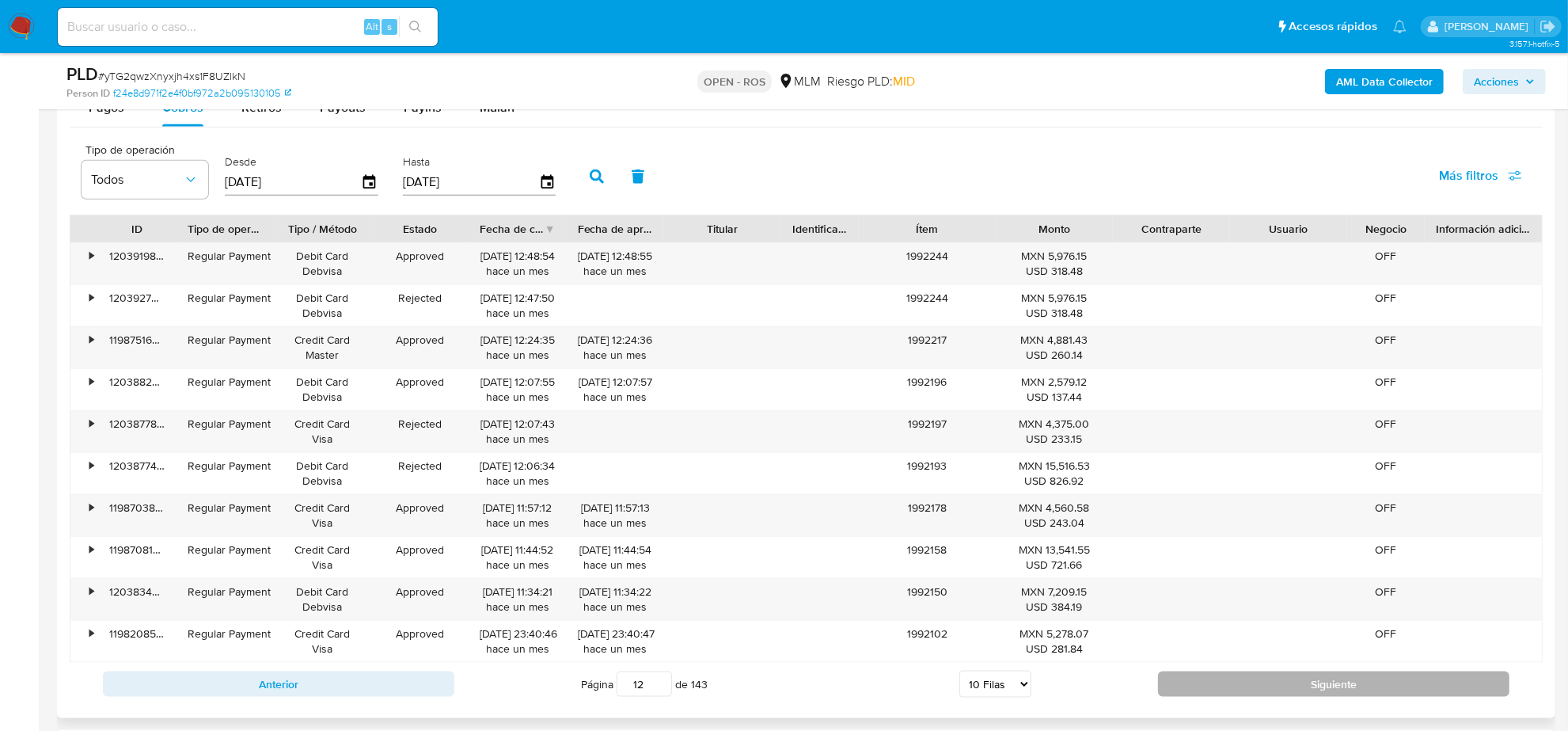
click at [1332, 689] on button "Siguiente" at bounding box center [1333, 684] width 351 height 25
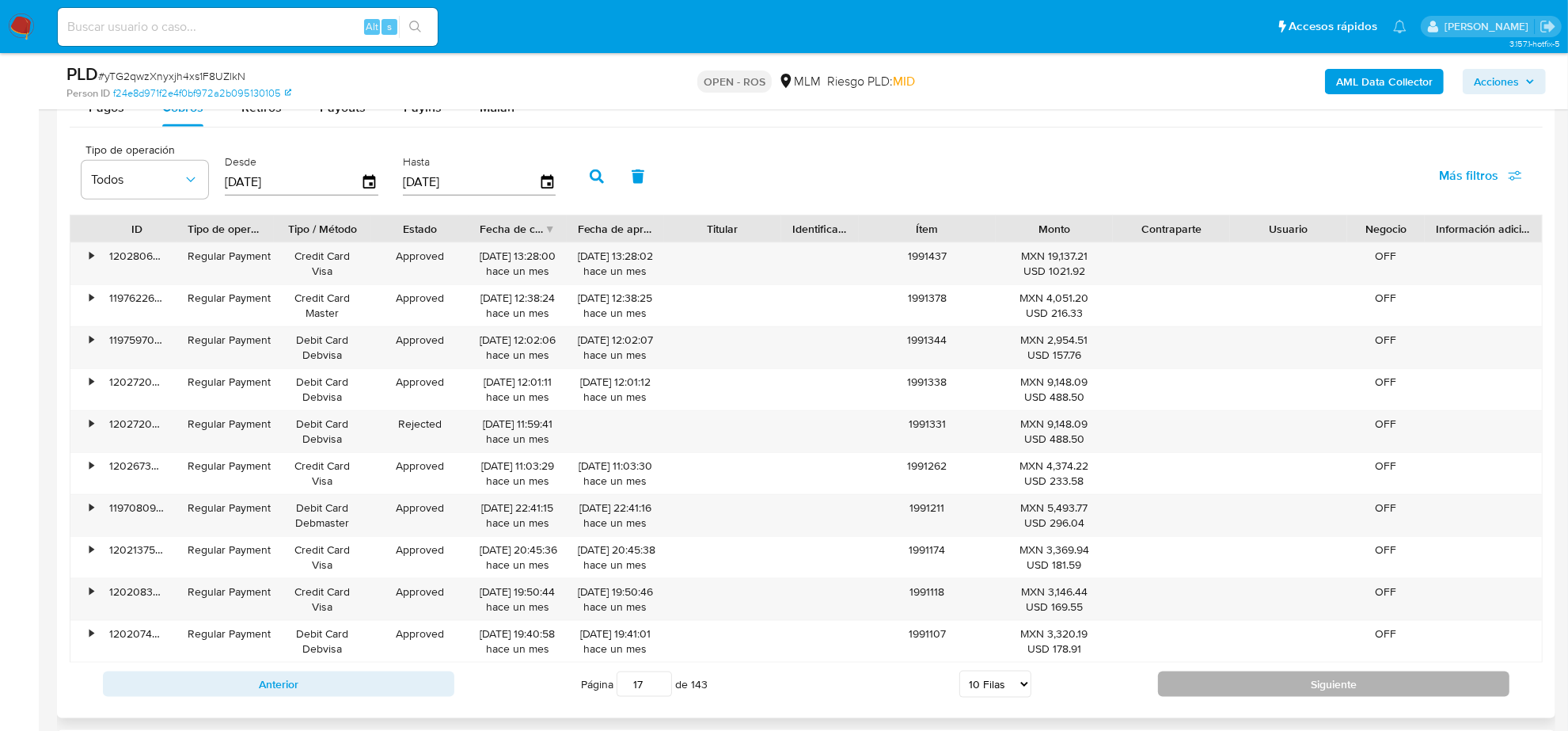
click at [1332, 689] on button "Siguiente" at bounding box center [1333, 684] width 351 height 25
click at [1319, 697] on button "Siguiente" at bounding box center [1333, 684] width 351 height 25
click at [1323, 695] on button "Siguiente" at bounding box center [1333, 684] width 351 height 25
click at [1325, 689] on button "Siguiente" at bounding box center [1333, 684] width 351 height 25
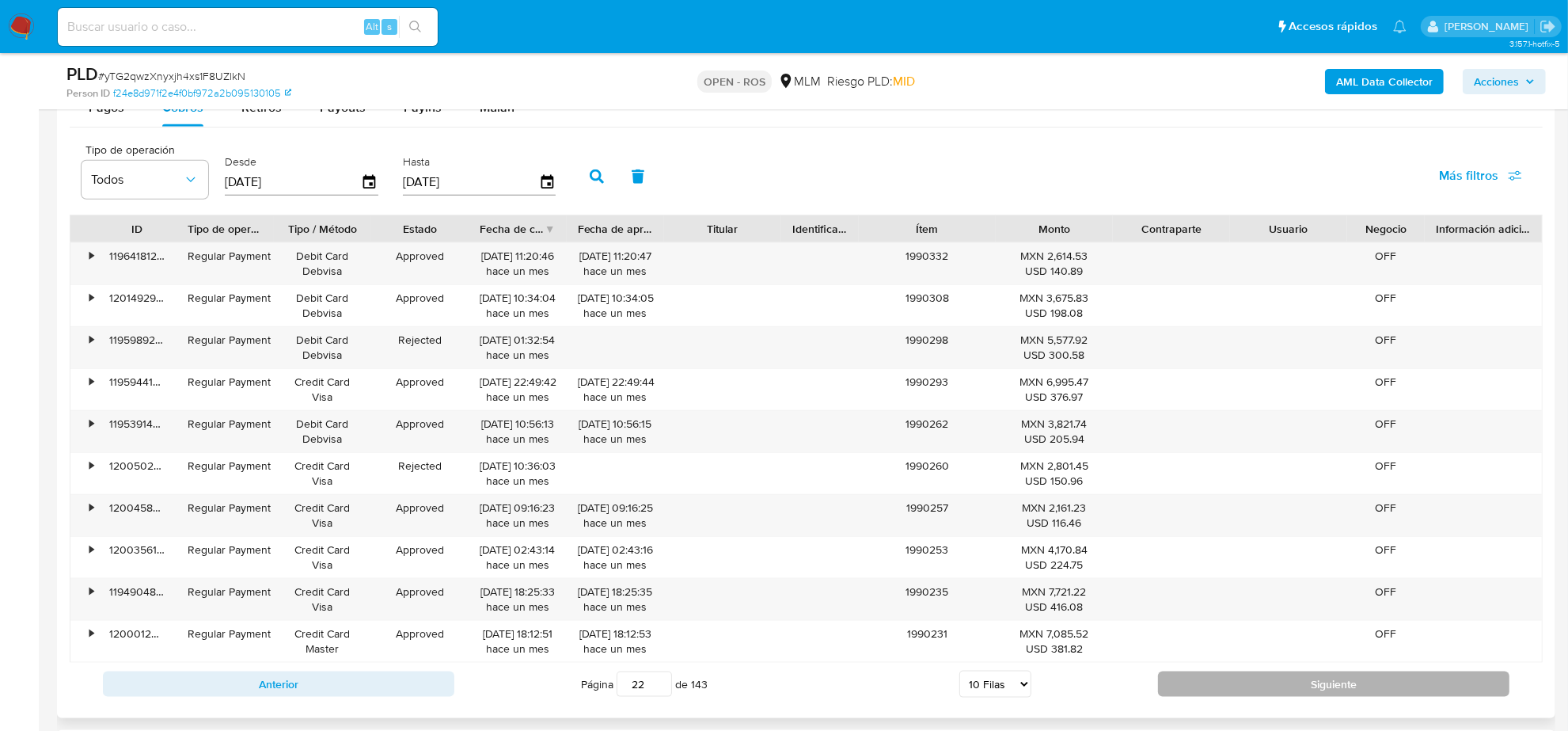
click at [1325, 689] on button "Siguiente" at bounding box center [1333, 684] width 351 height 25
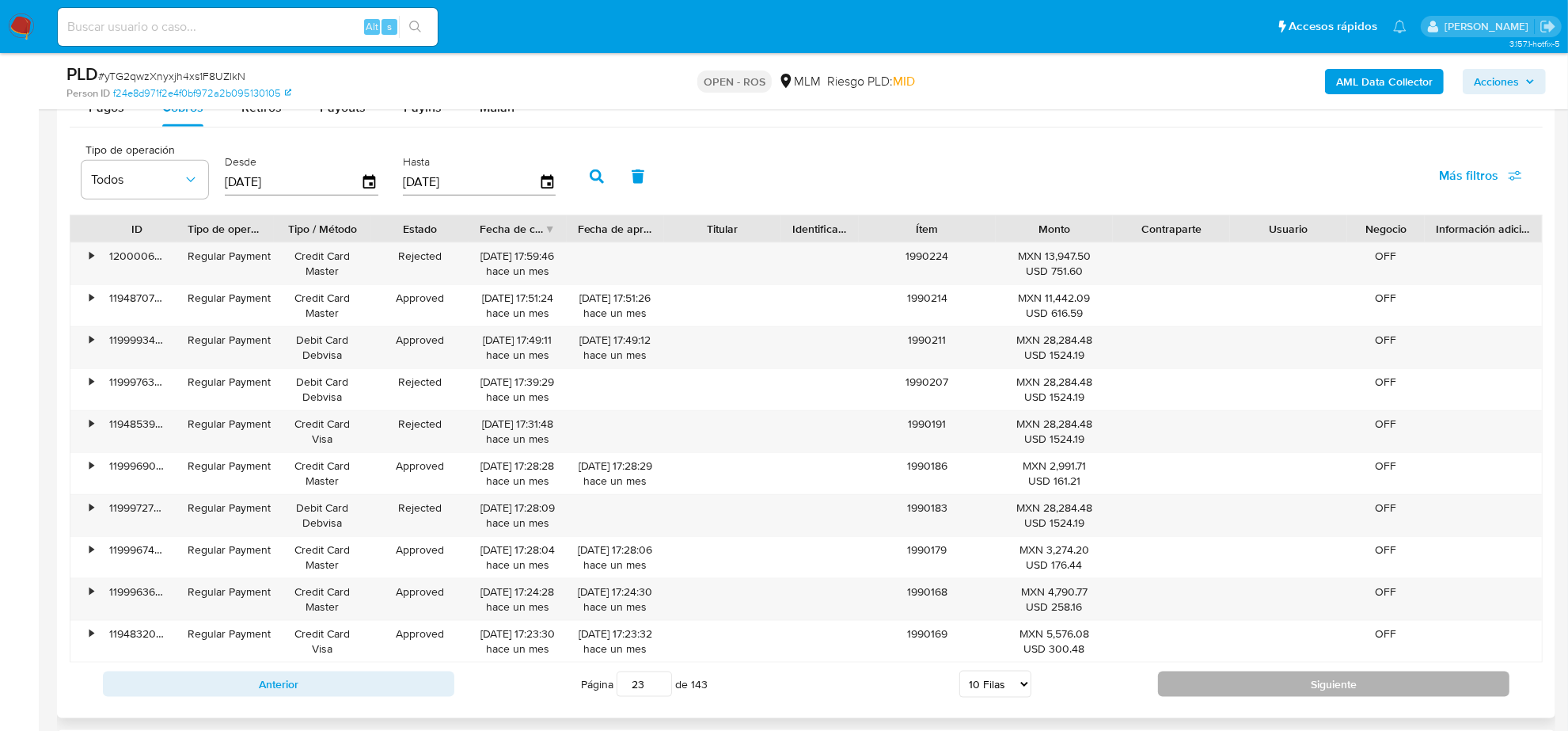
click at [1325, 689] on button "Siguiente" at bounding box center [1333, 684] width 351 height 25
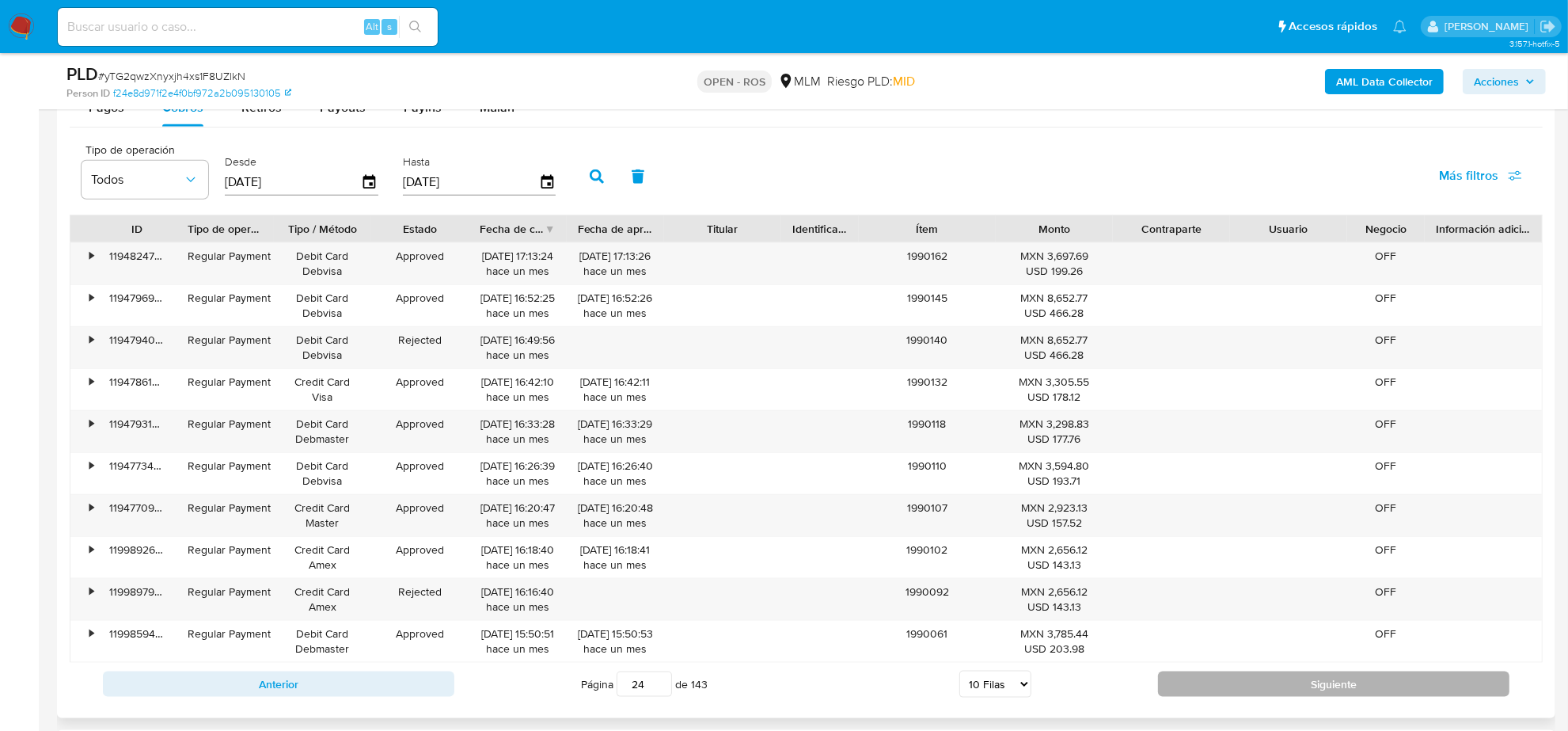
click at [1325, 689] on button "Siguiente" at bounding box center [1333, 684] width 351 height 25
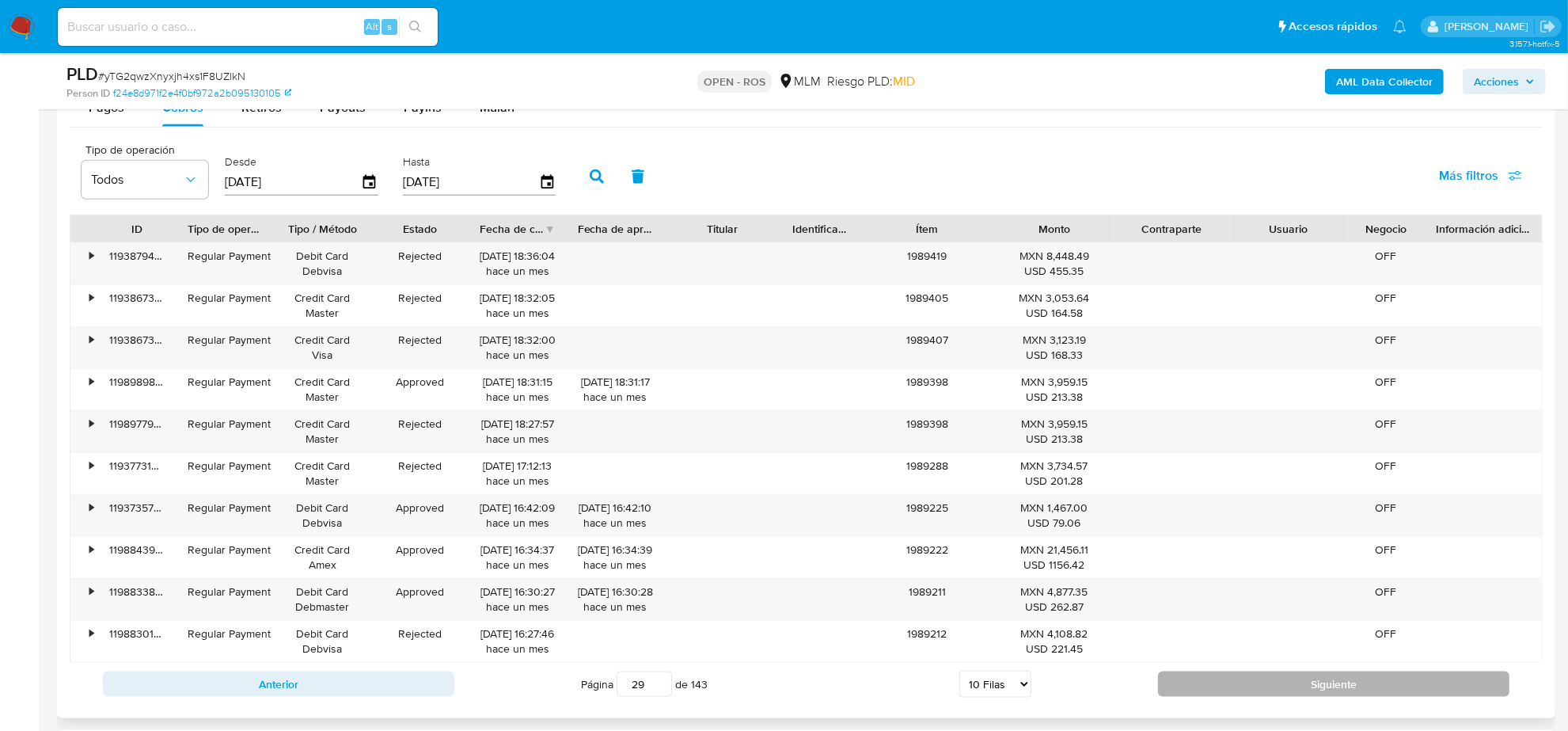
click at [1294, 689] on button "Siguiente" at bounding box center [1333, 684] width 351 height 25
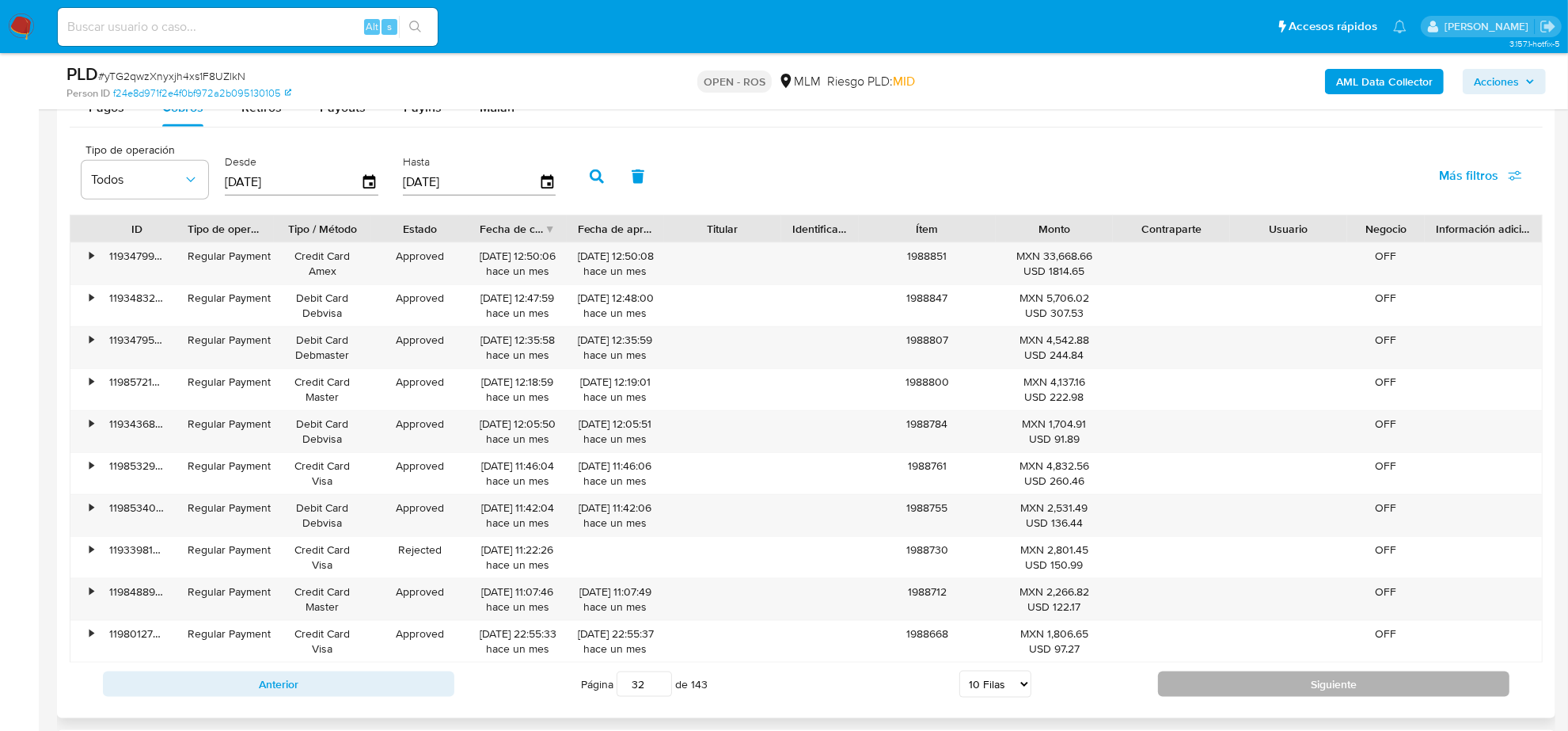
click at [1294, 687] on button "Siguiente" at bounding box center [1333, 684] width 351 height 25
click at [1294, 685] on button "Siguiente" at bounding box center [1333, 684] width 351 height 25
click at [1301, 683] on button "Siguiente" at bounding box center [1333, 684] width 351 height 25
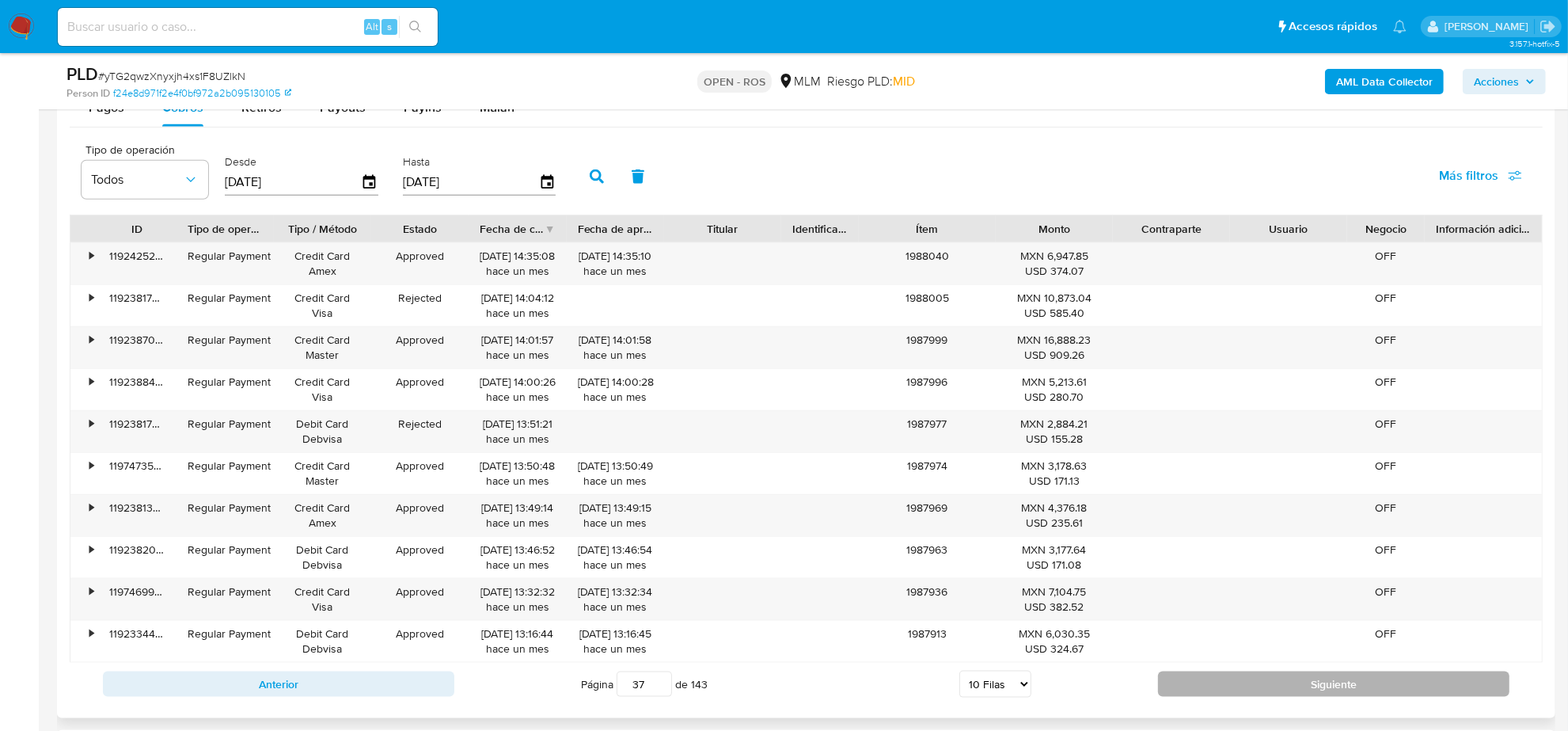
click at [1301, 683] on button "Siguiente" at bounding box center [1333, 684] width 351 height 25
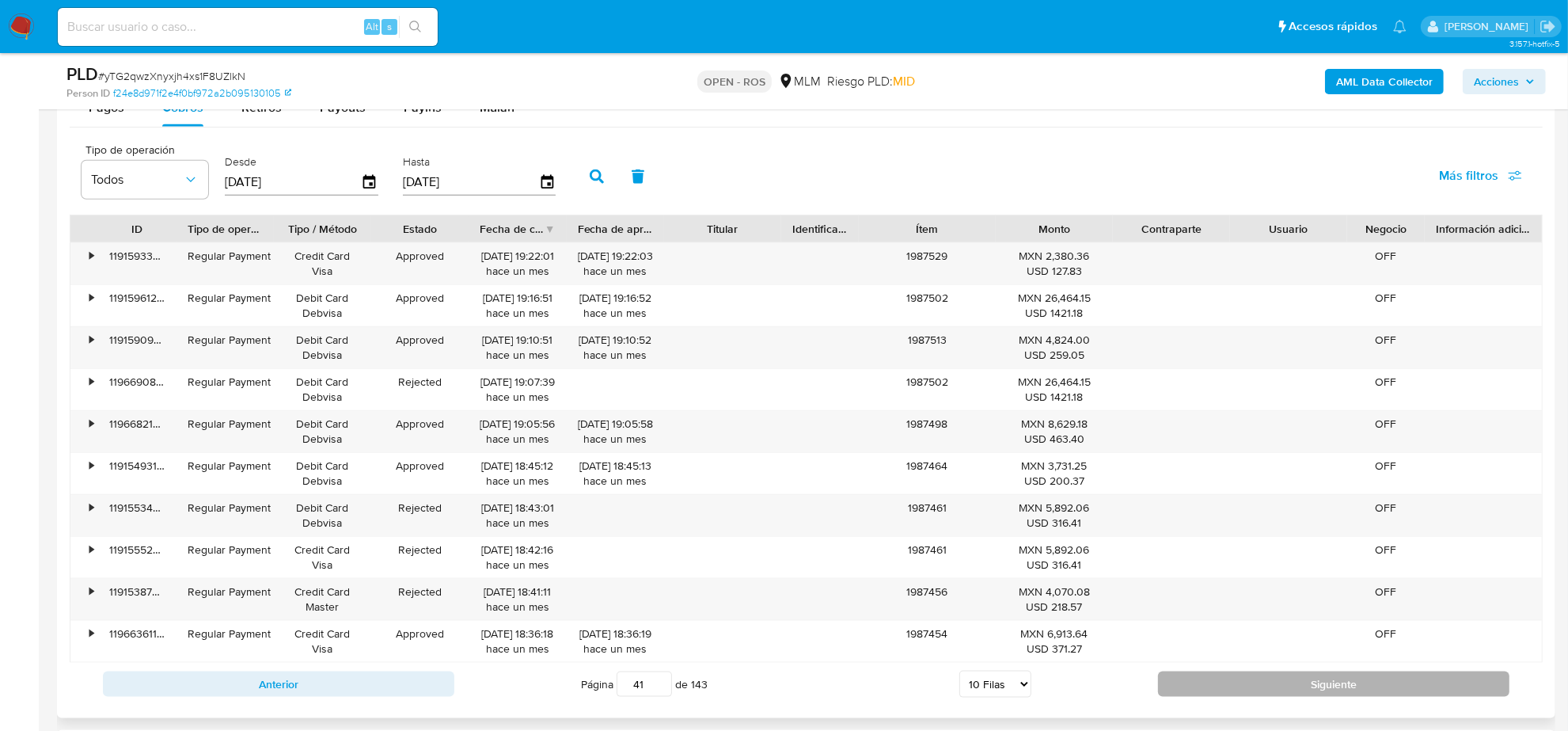
click at [1301, 683] on button "Siguiente" at bounding box center [1333, 684] width 351 height 25
type input "42"
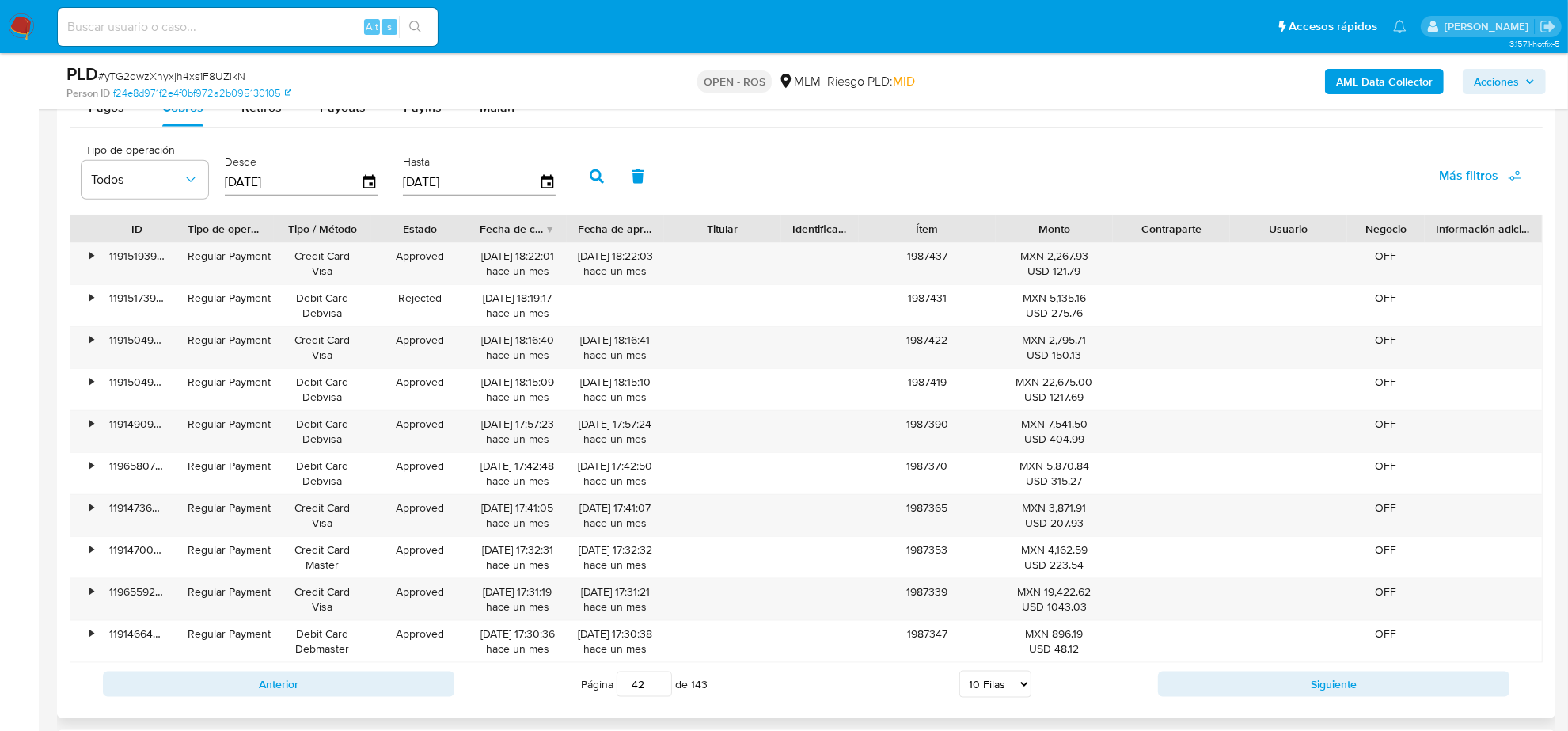
scroll to position [1683, 0]
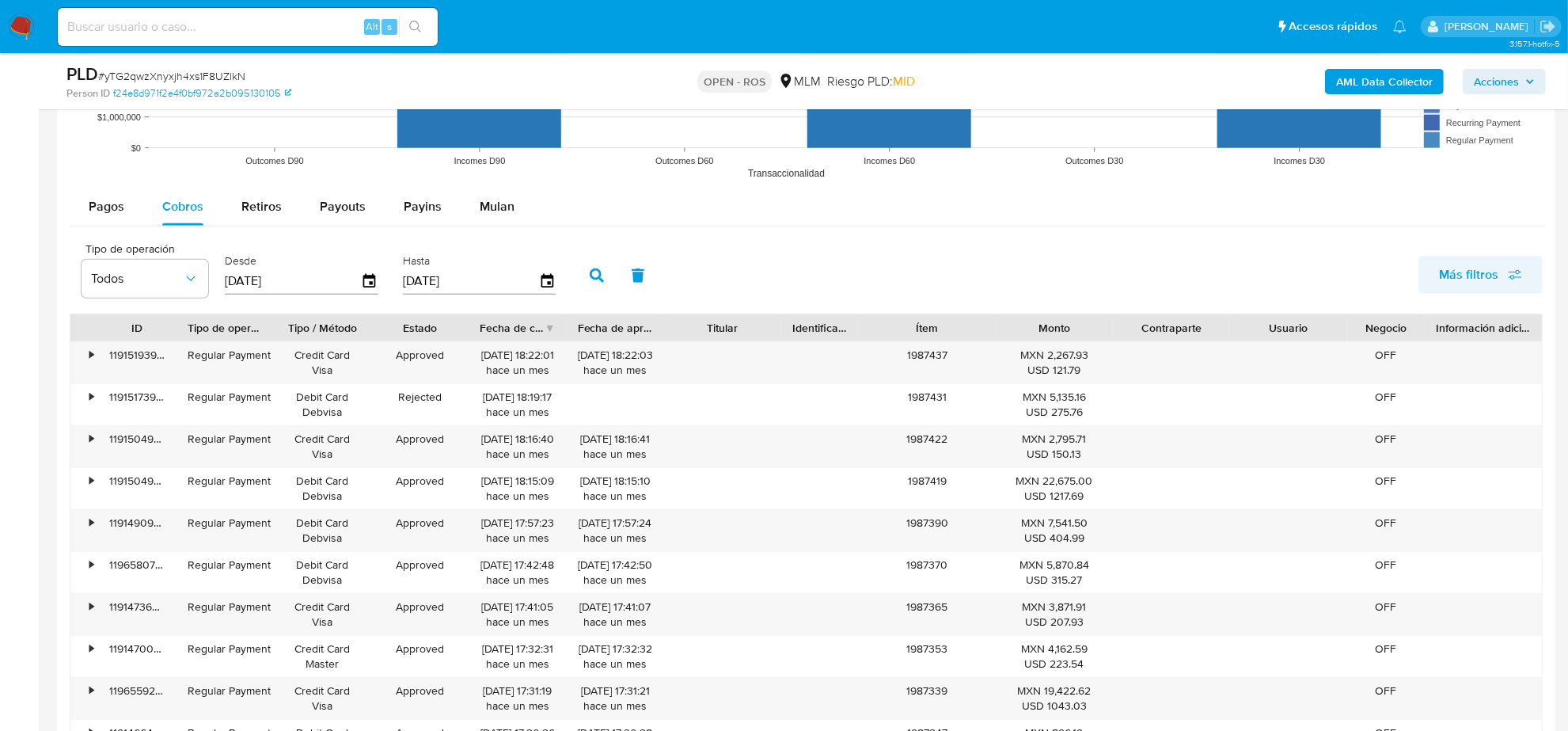
click at [1465, 280] on span "Más filtros" at bounding box center [1468, 274] width 59 height 38
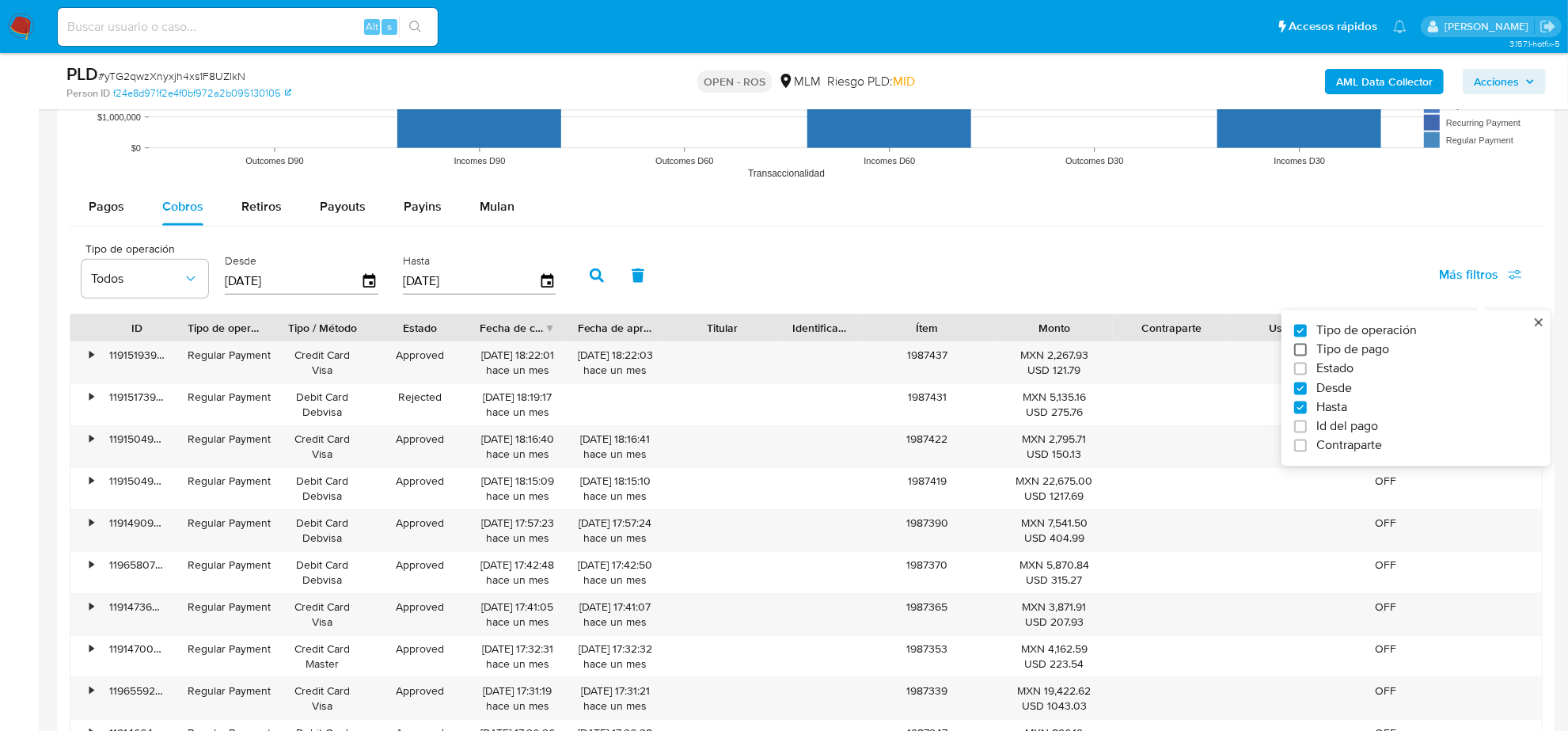
click at [1295, 354] on input "Tipo de pago" at bounding box center [1301, 350] width 13 height 13
checkbox input "true"
type input "01/07/2025"
click at [315, 270] on button "Todos" at bounding box center [283, 278] width 126 height 38
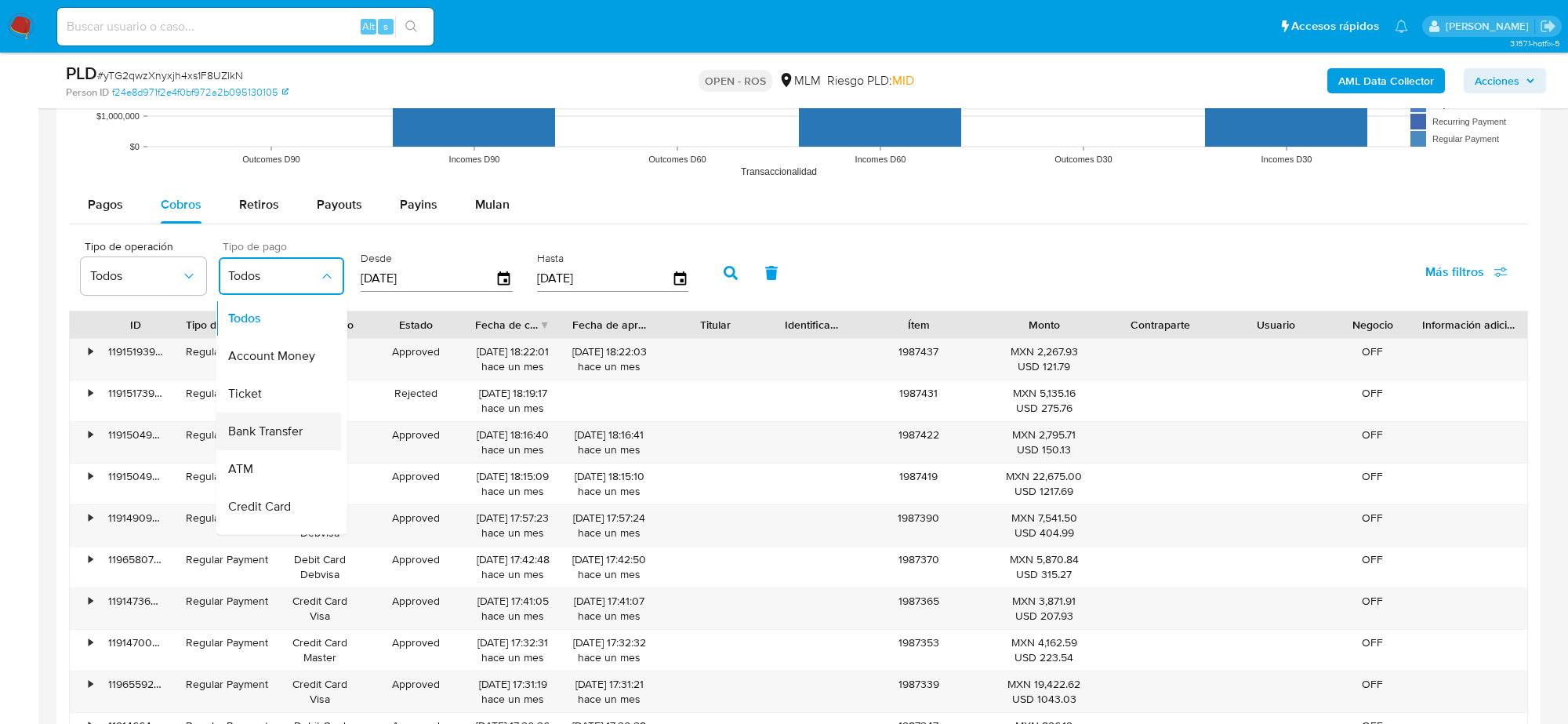
click at [298, 438] on span "Bank Transfer" at bounding box center [266, 431] width 75 height 16
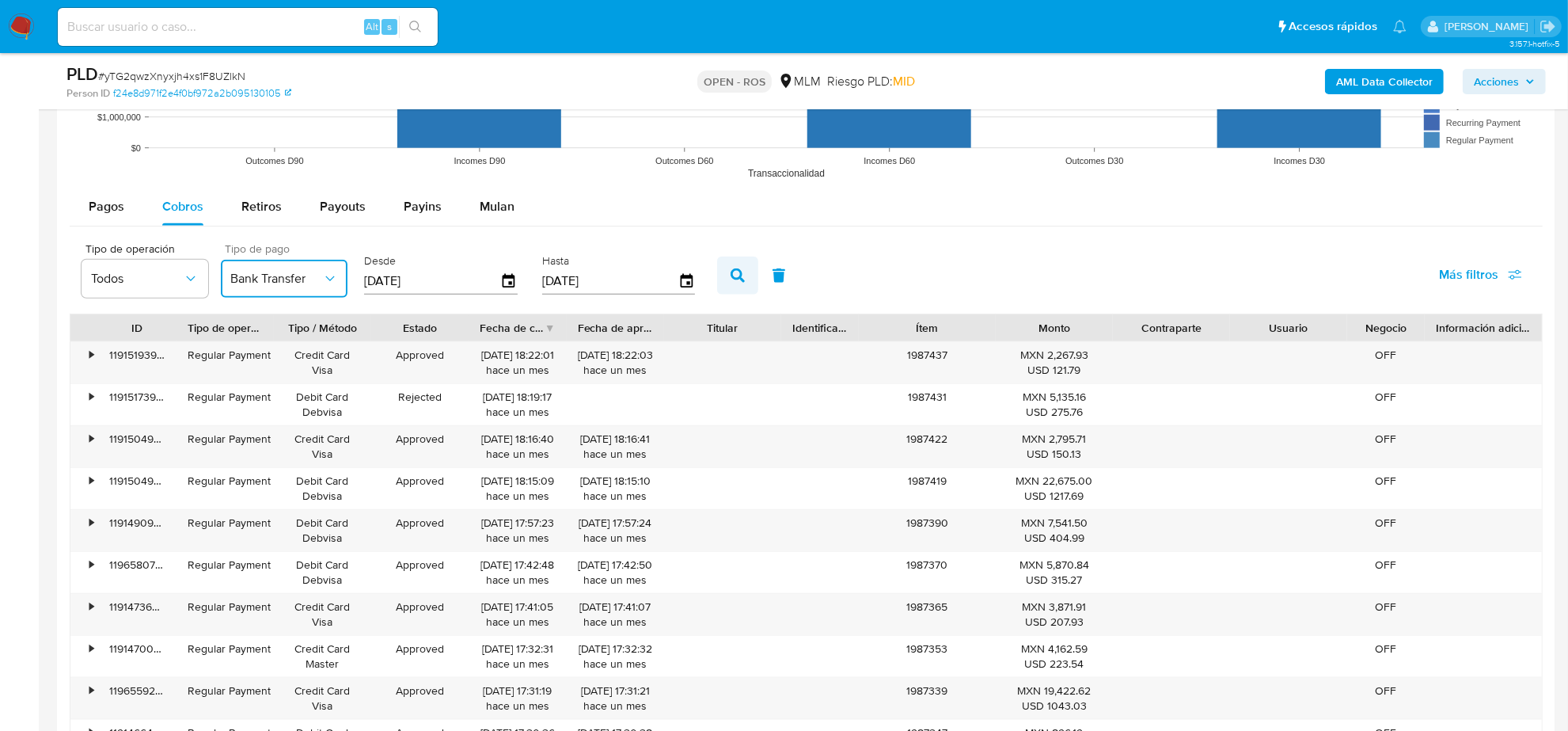
click at [738, 274] on icon "button" at bounding box center [737, 275] width 14 height 14
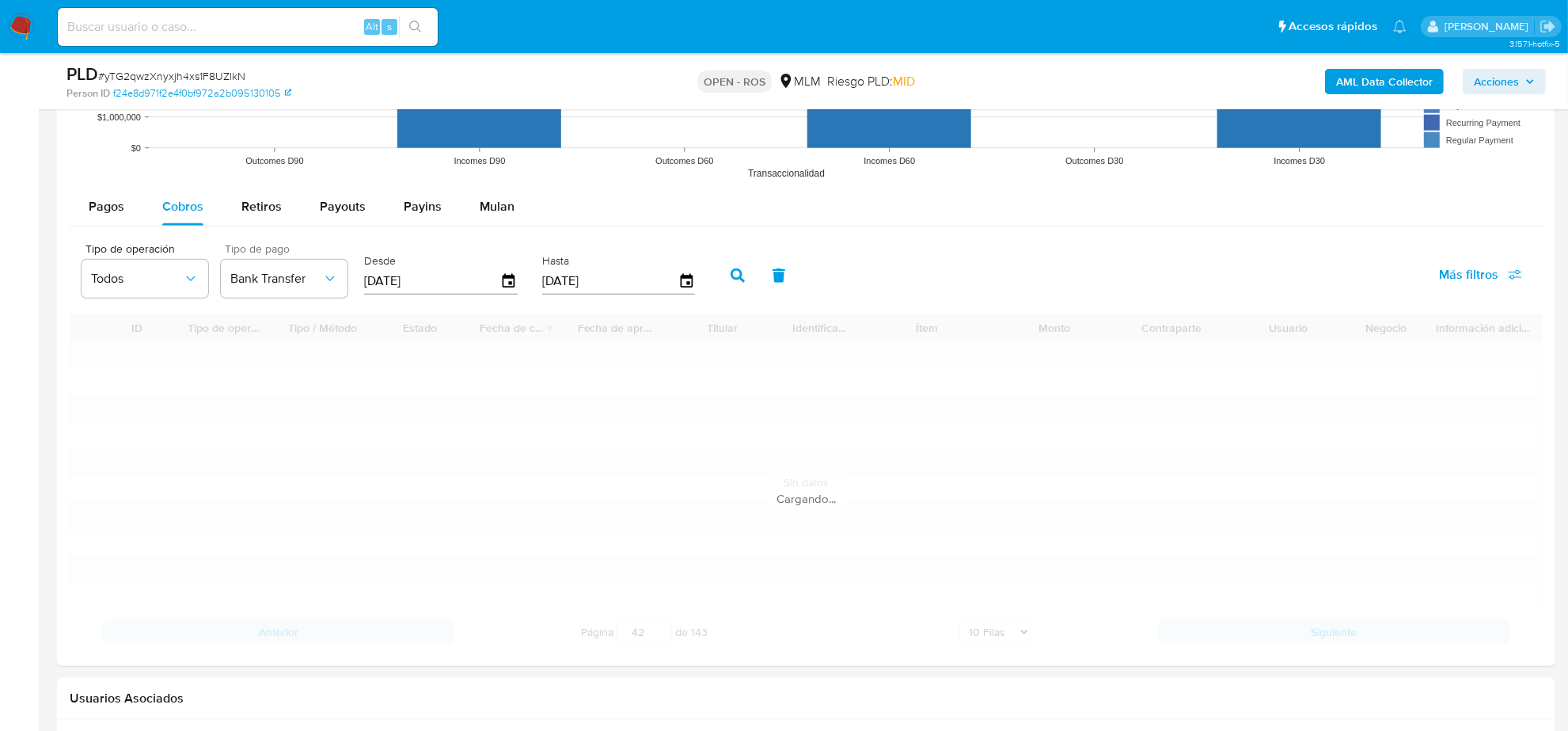
type input "1"
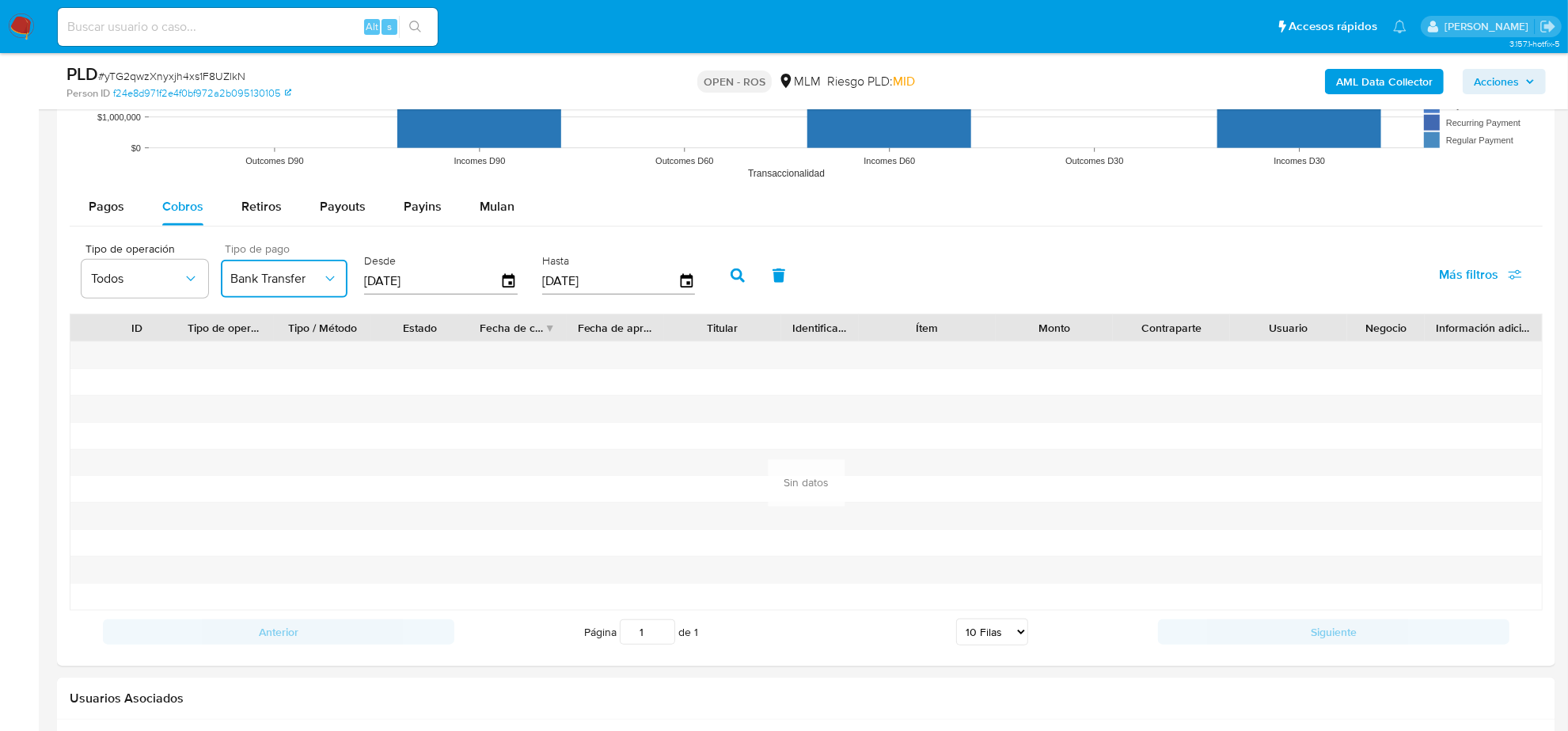
click at [331, 276] on icon "button" at bounding box center [329, 278] width 16 height 16
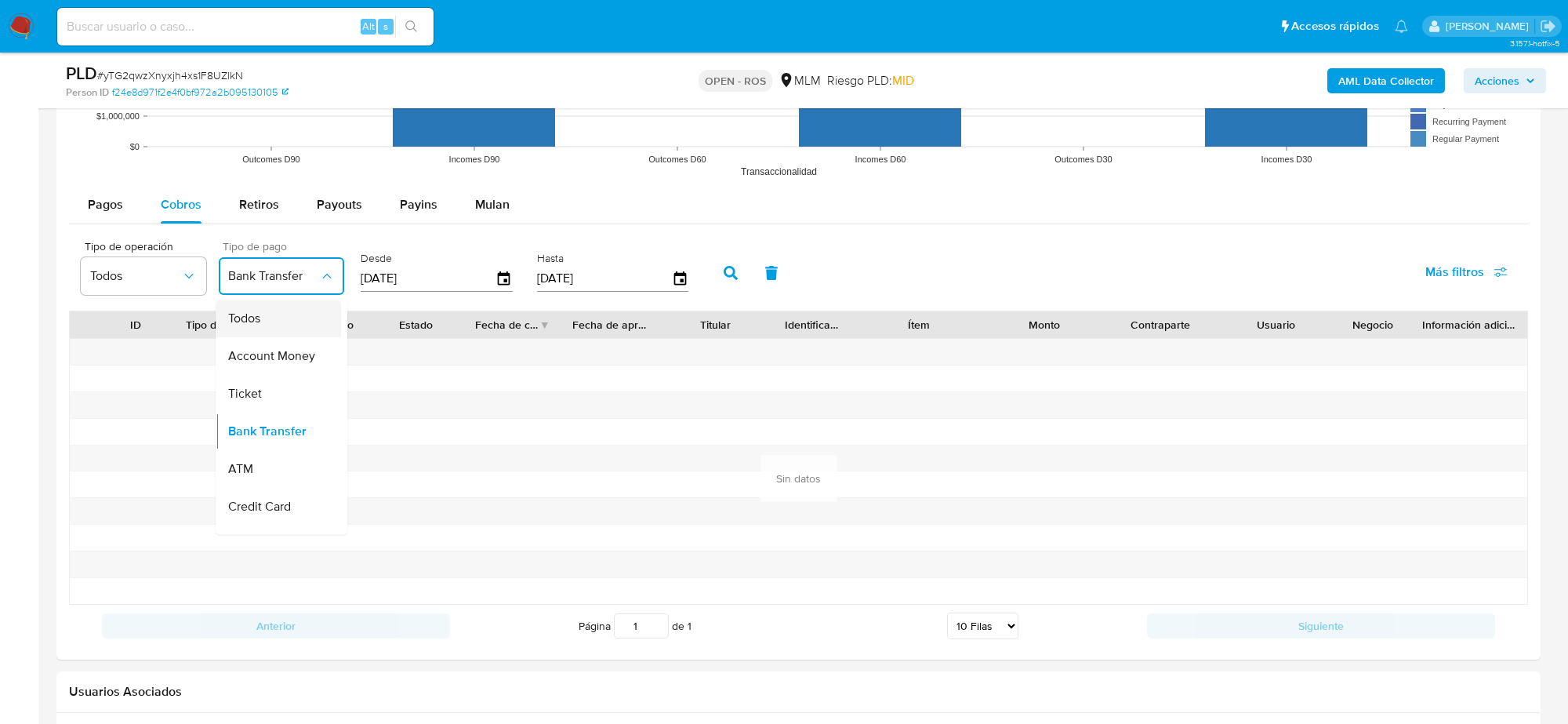
click at [296, 323] on div "Todos" at bounding box center [274, 318] width 91 height 37
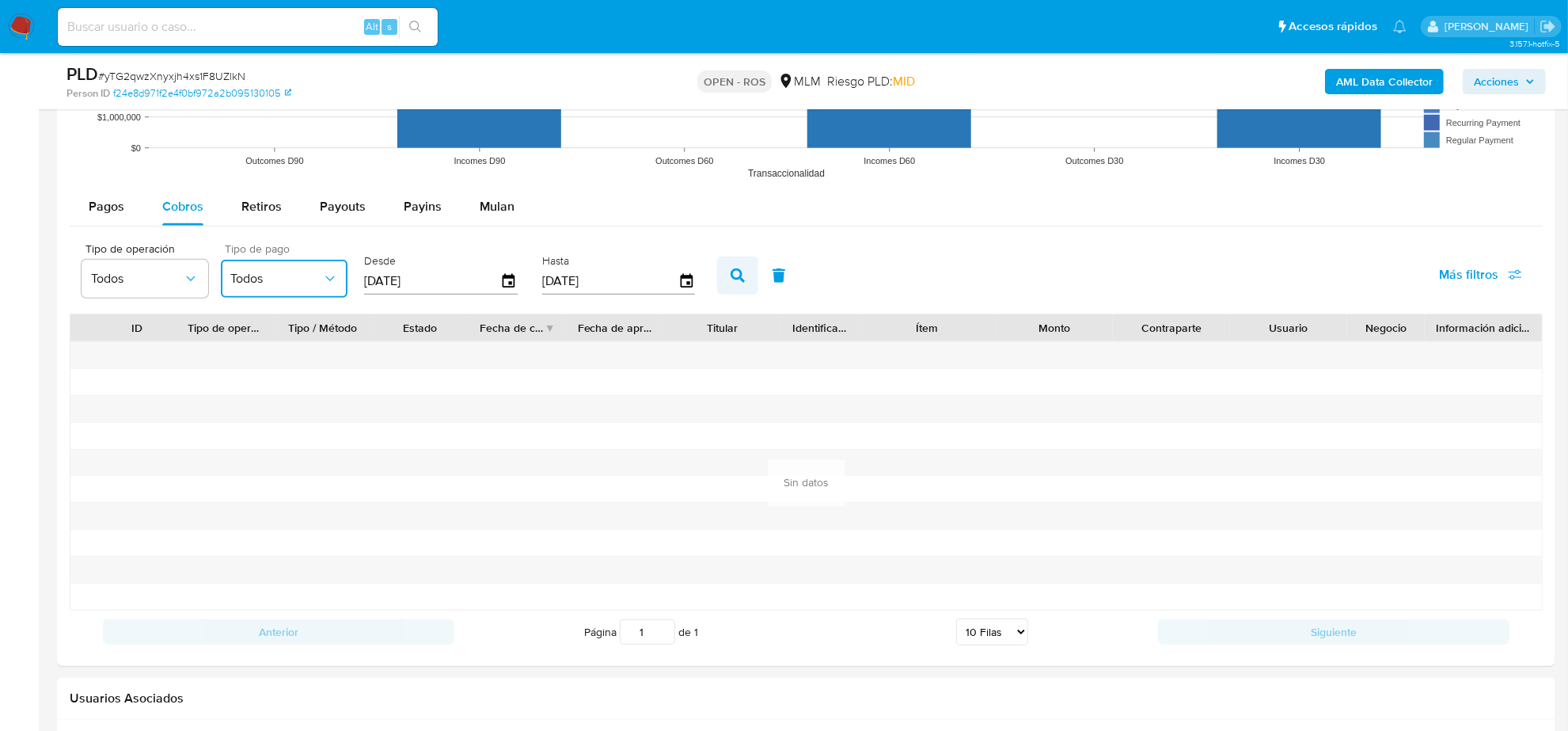
click at [731, 274] on icon "button" at bounding box center [737, 275] width 14 height 14
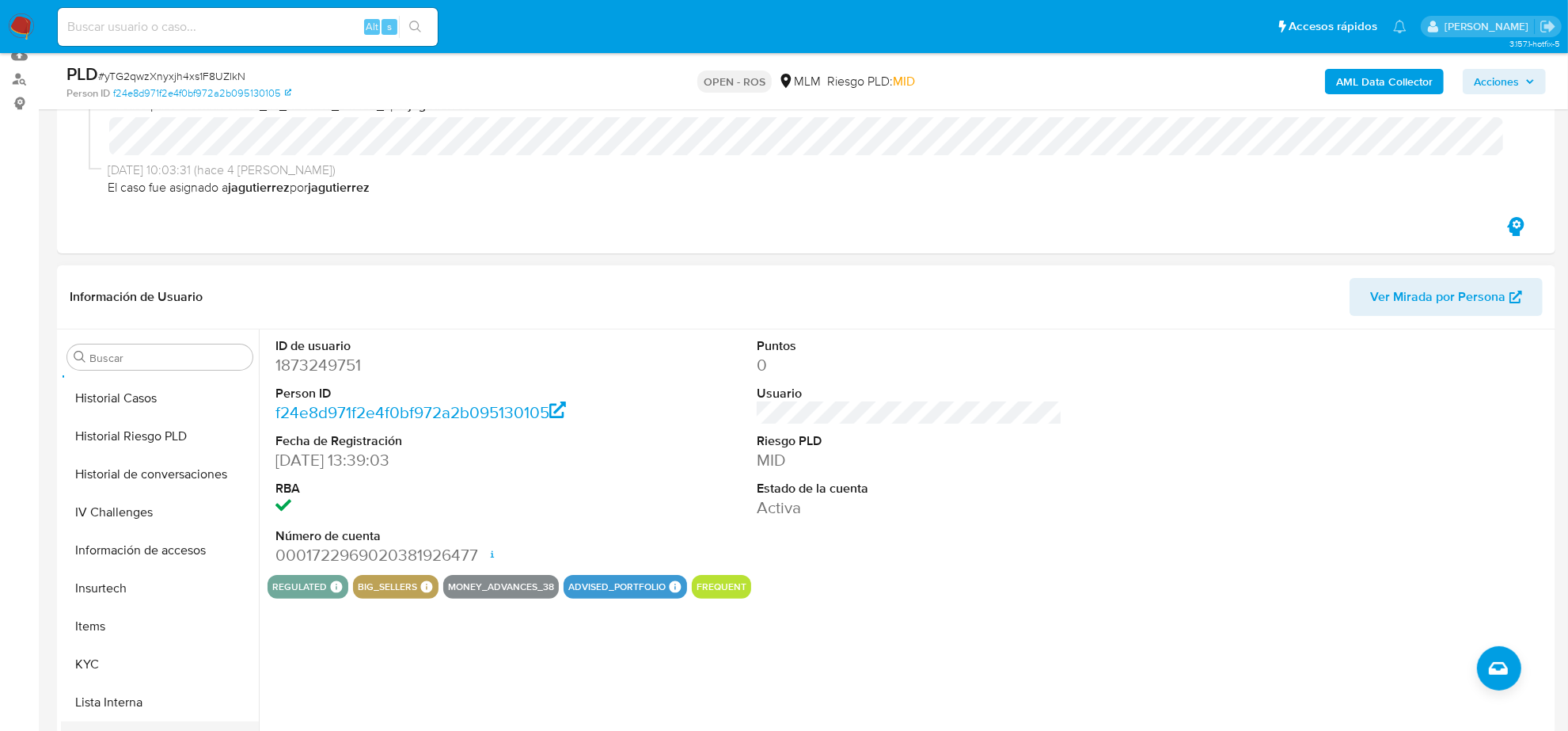
scroll to position [667, 0]
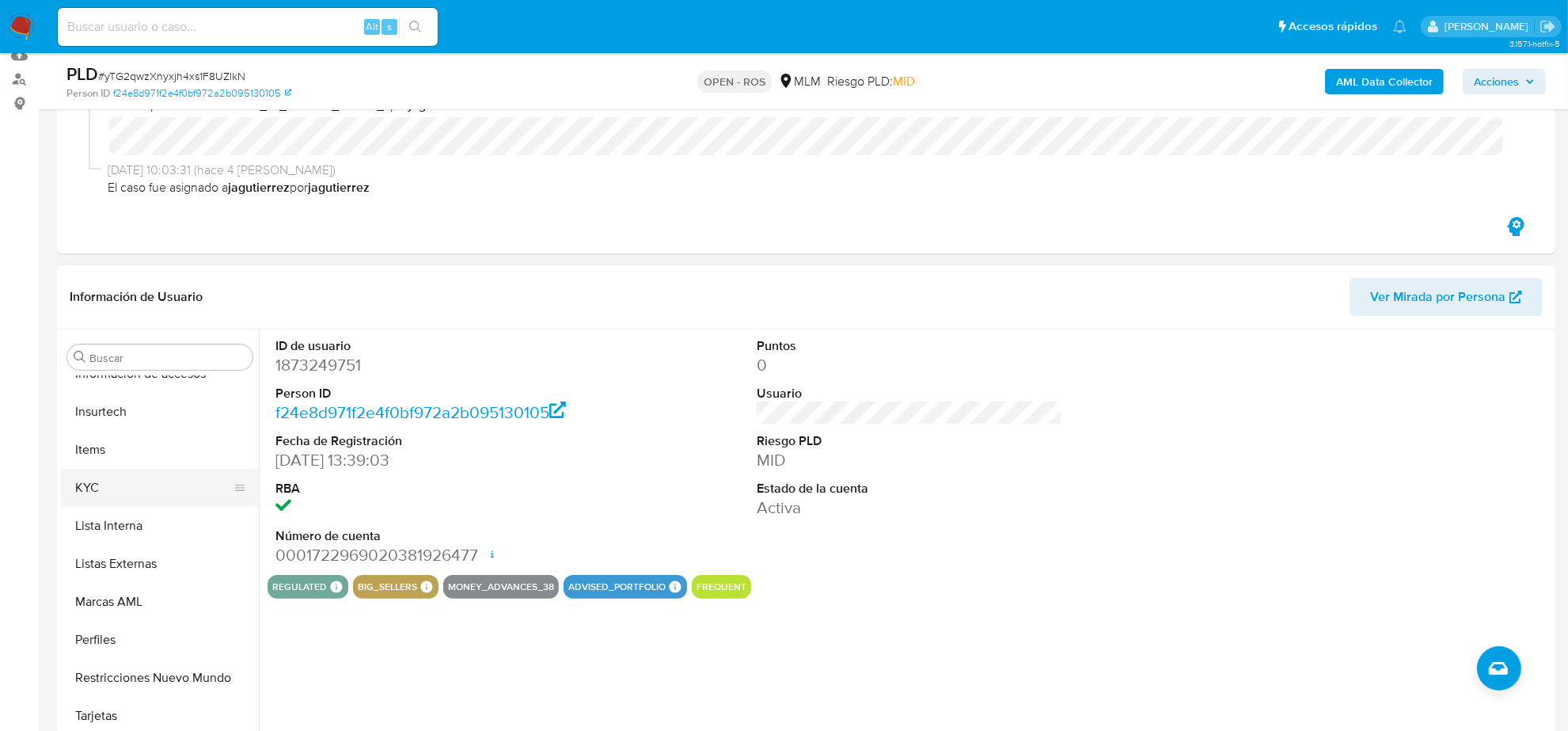
click at [136, 487] on button "KYC" at bounding box center [153, 487] width 185 height 38
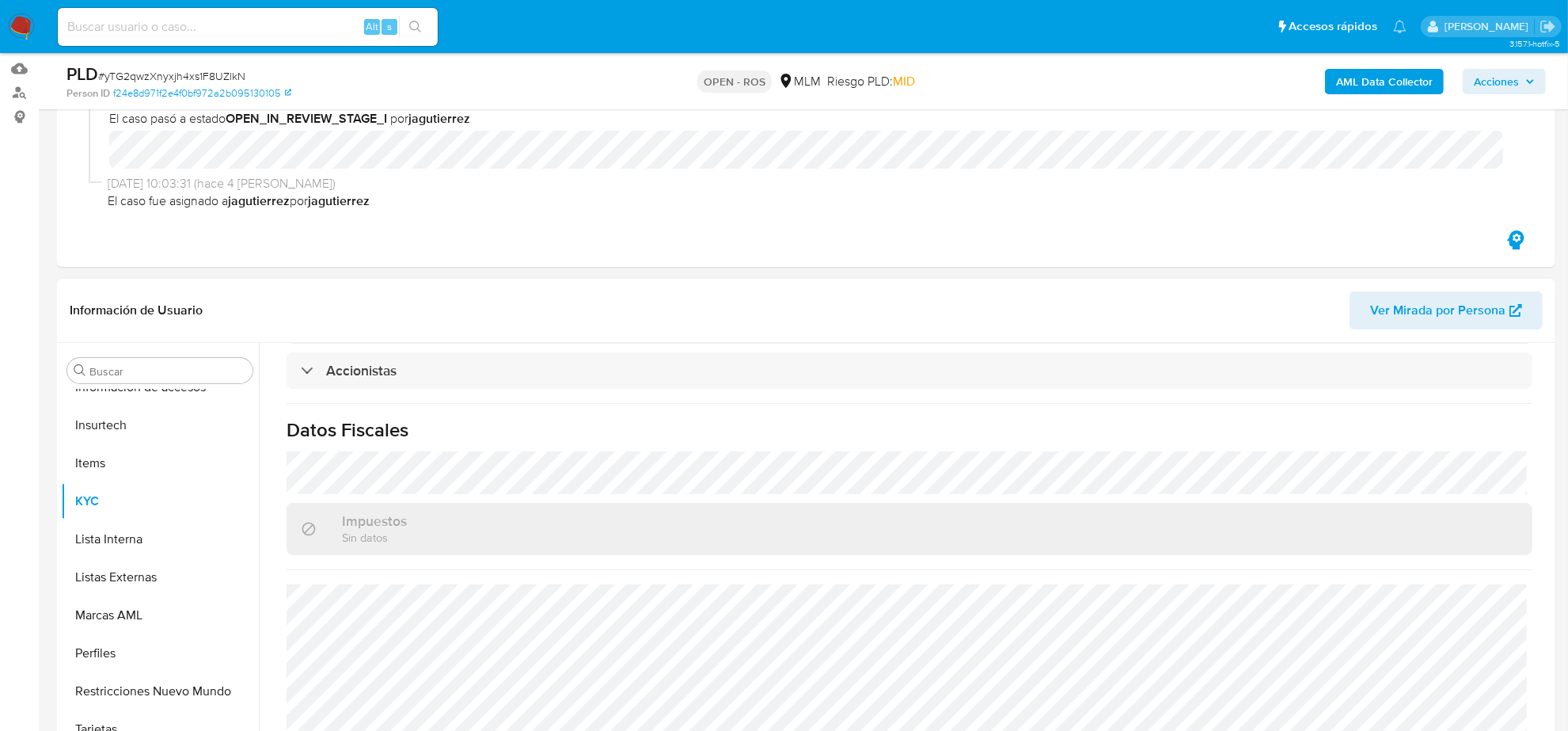
scroll to position [0, 0]
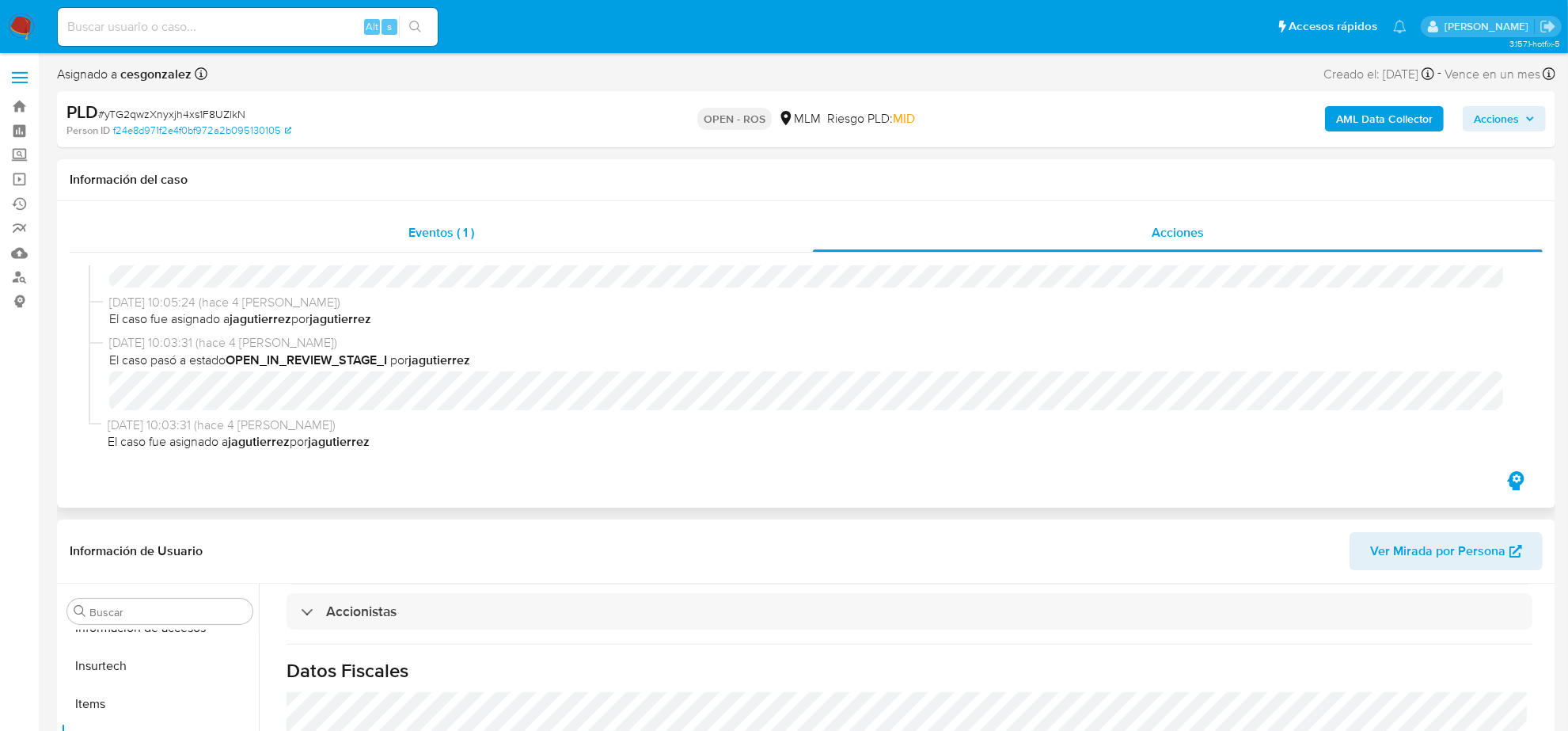
click at [376, 246] on div "Eventos ( 1 )" at bounding box center [442, 233] width 743 height 38
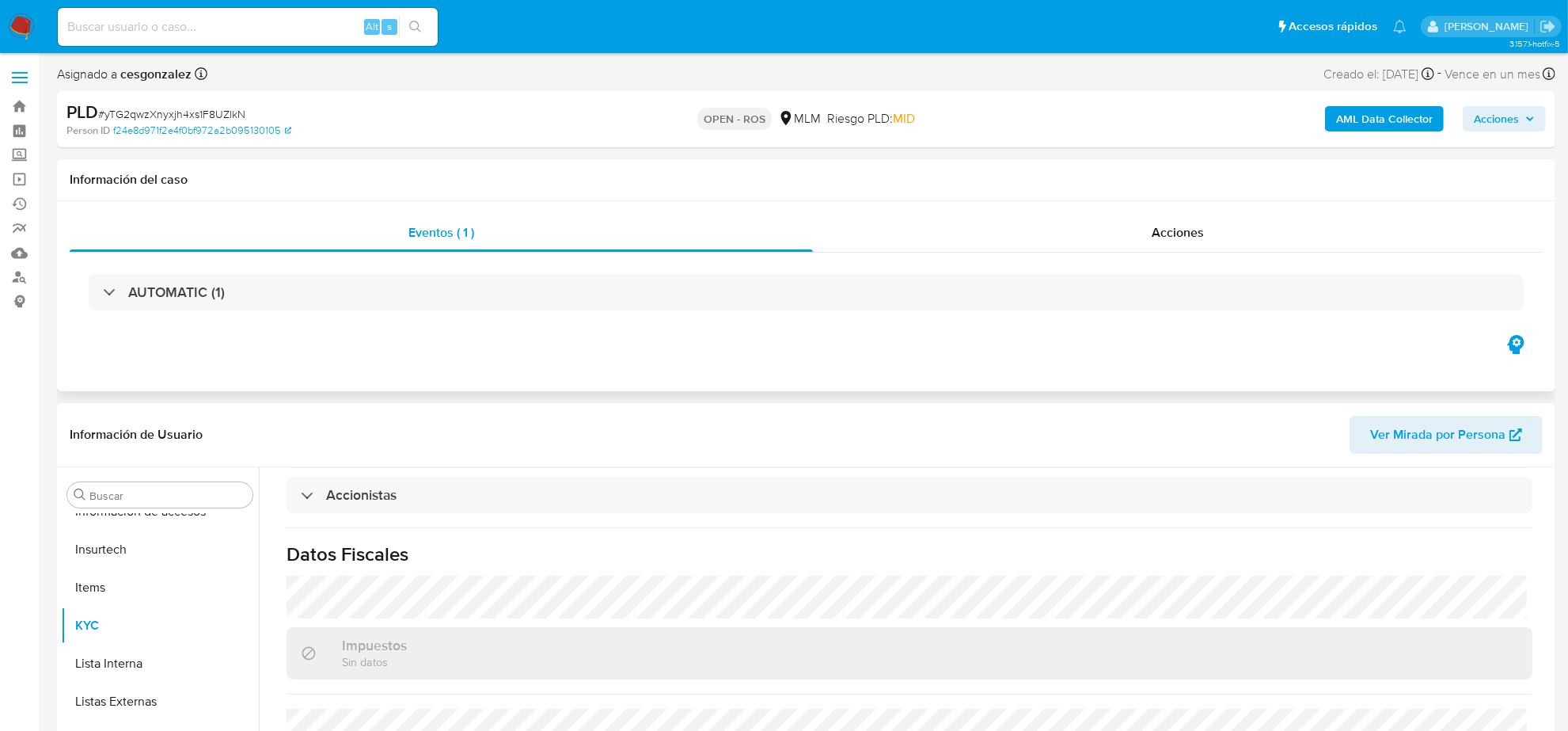
click at [299, 311] on div "AUTOMATIC (1)" at bounding box center [806, 293] width 1473 height 79
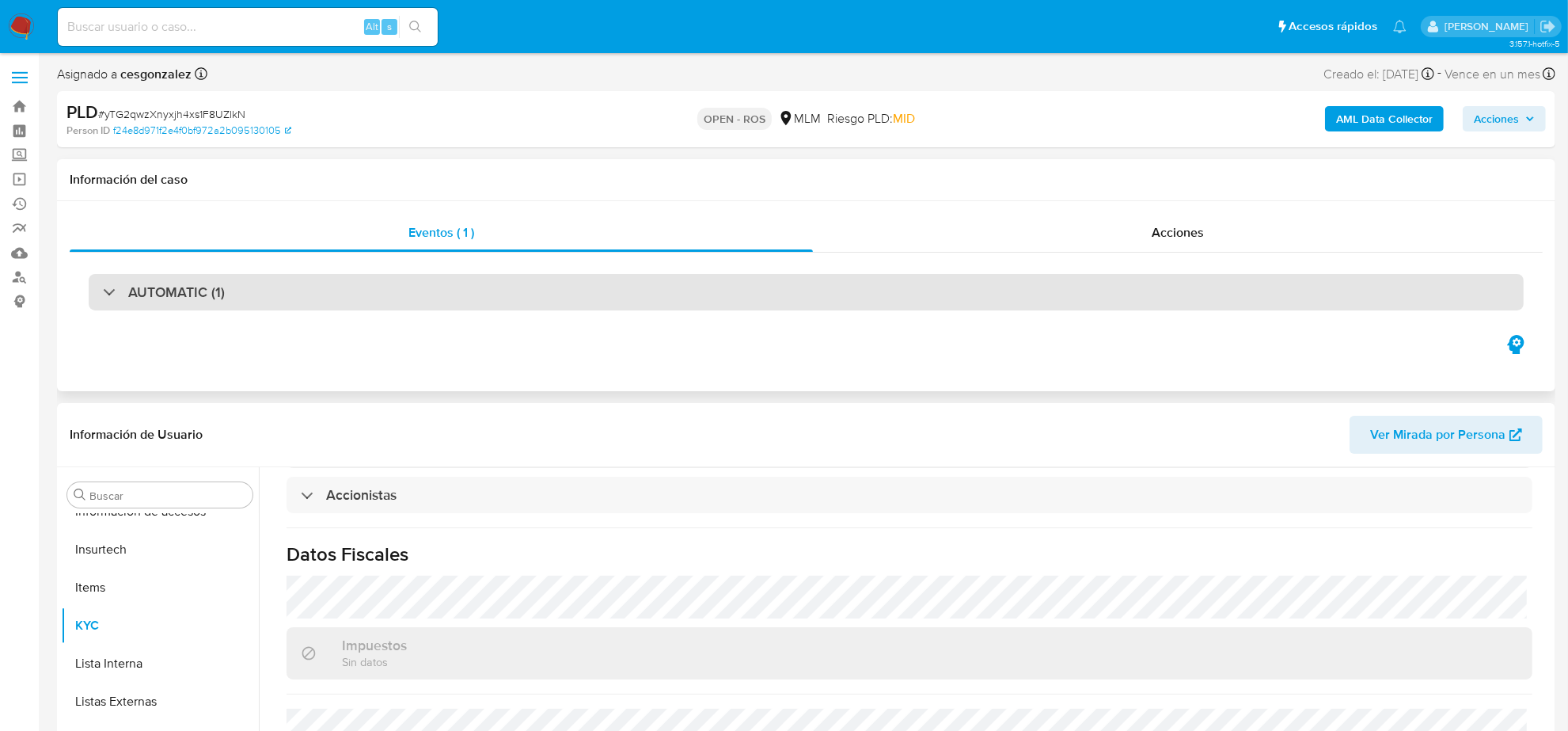
click at [298, 307] on div "AUTOMATIC (1)" at bounding box center [806, 292] width 1435 height 36
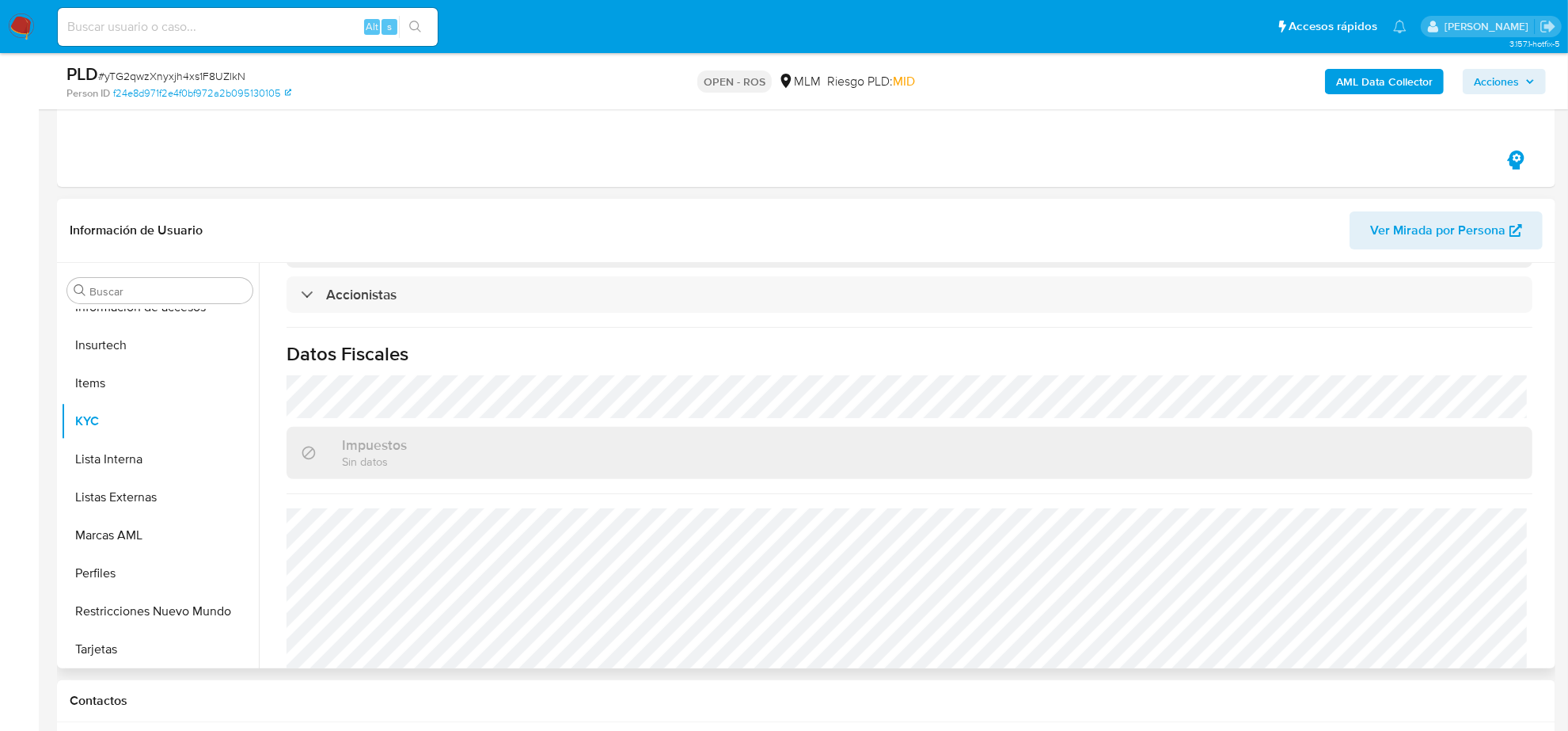
scroll to position [1118, 0]
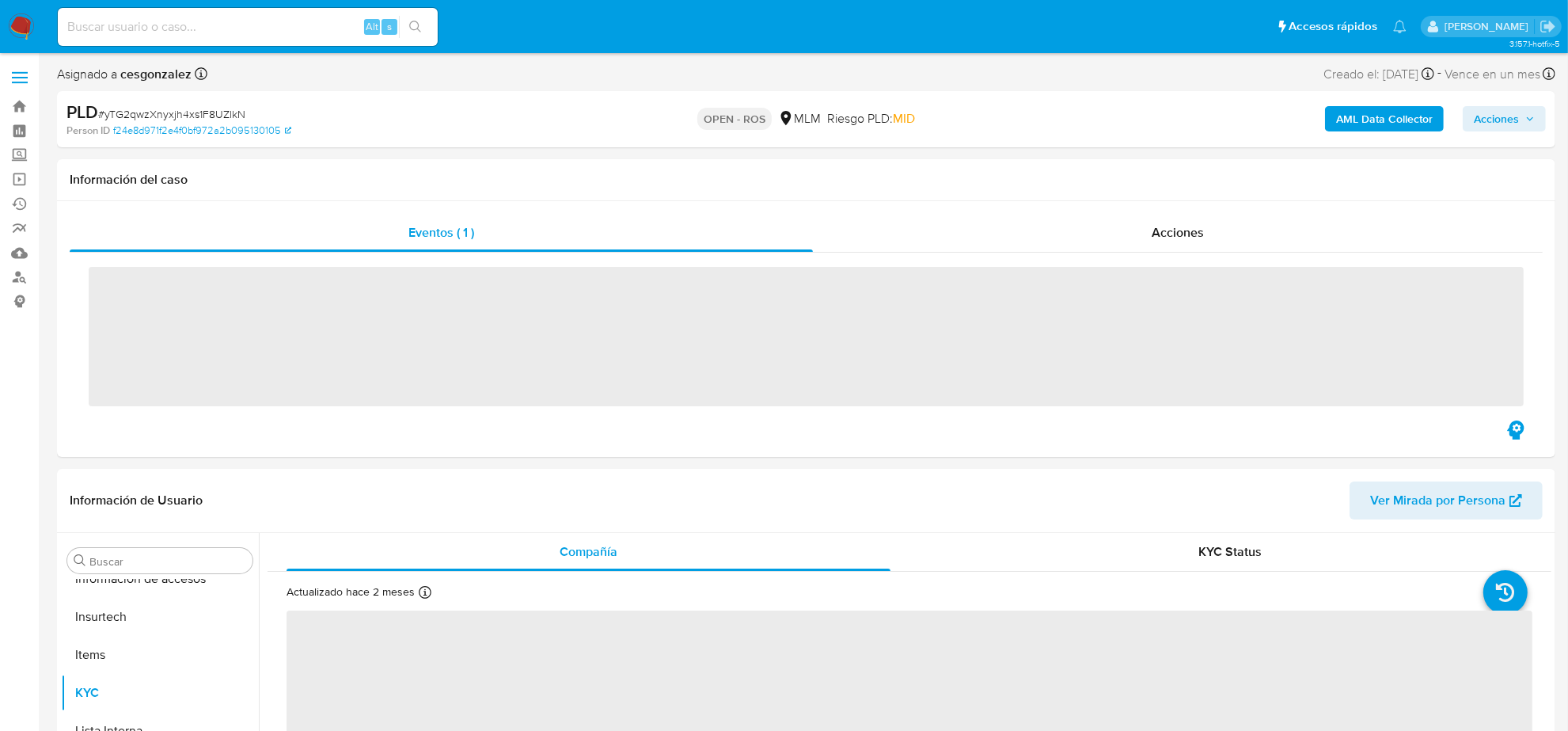
scroll to position [667, 0]
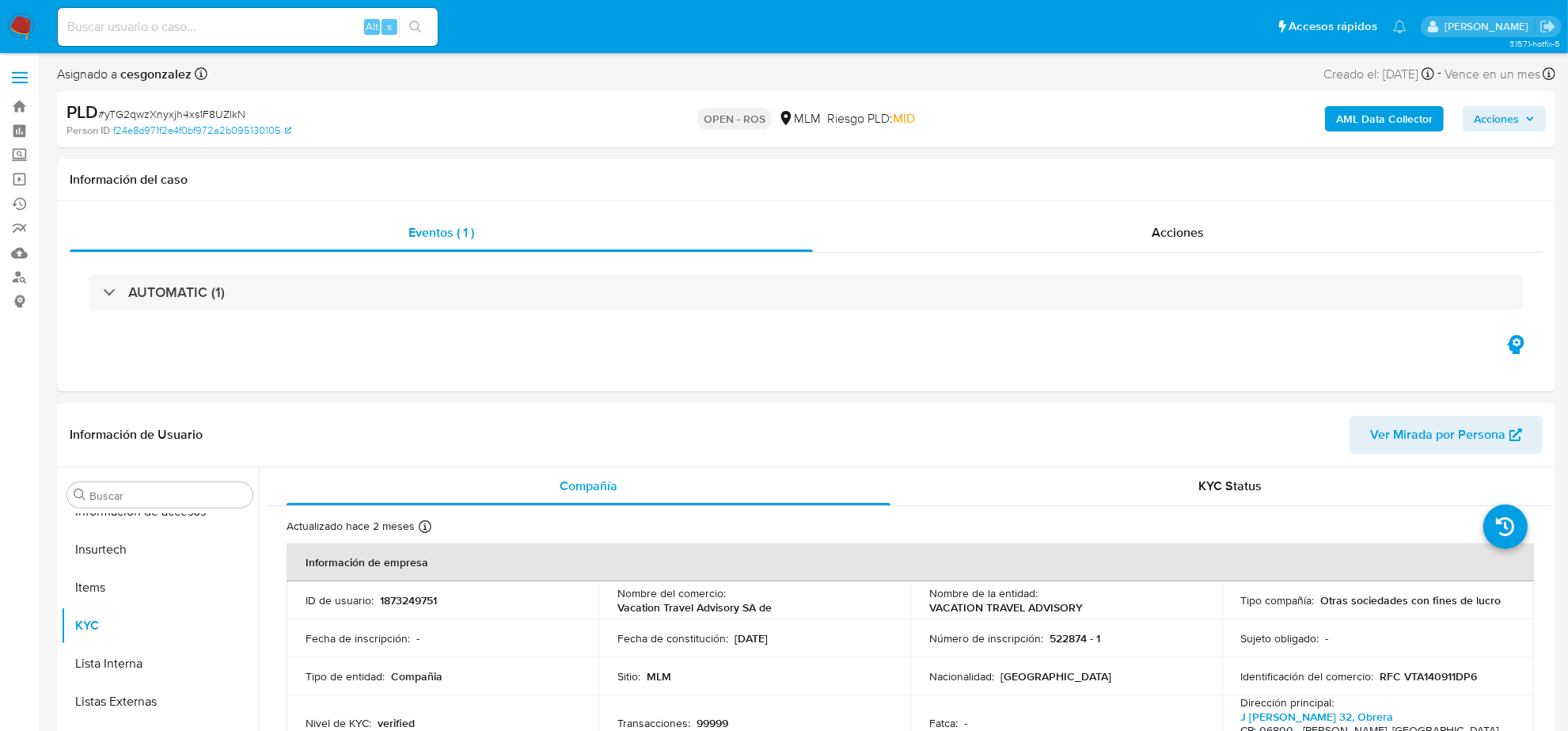
select select "10"
click at [1172, 237] on span "Acciones" at bounding box center [1177, 233] width 53 height 18
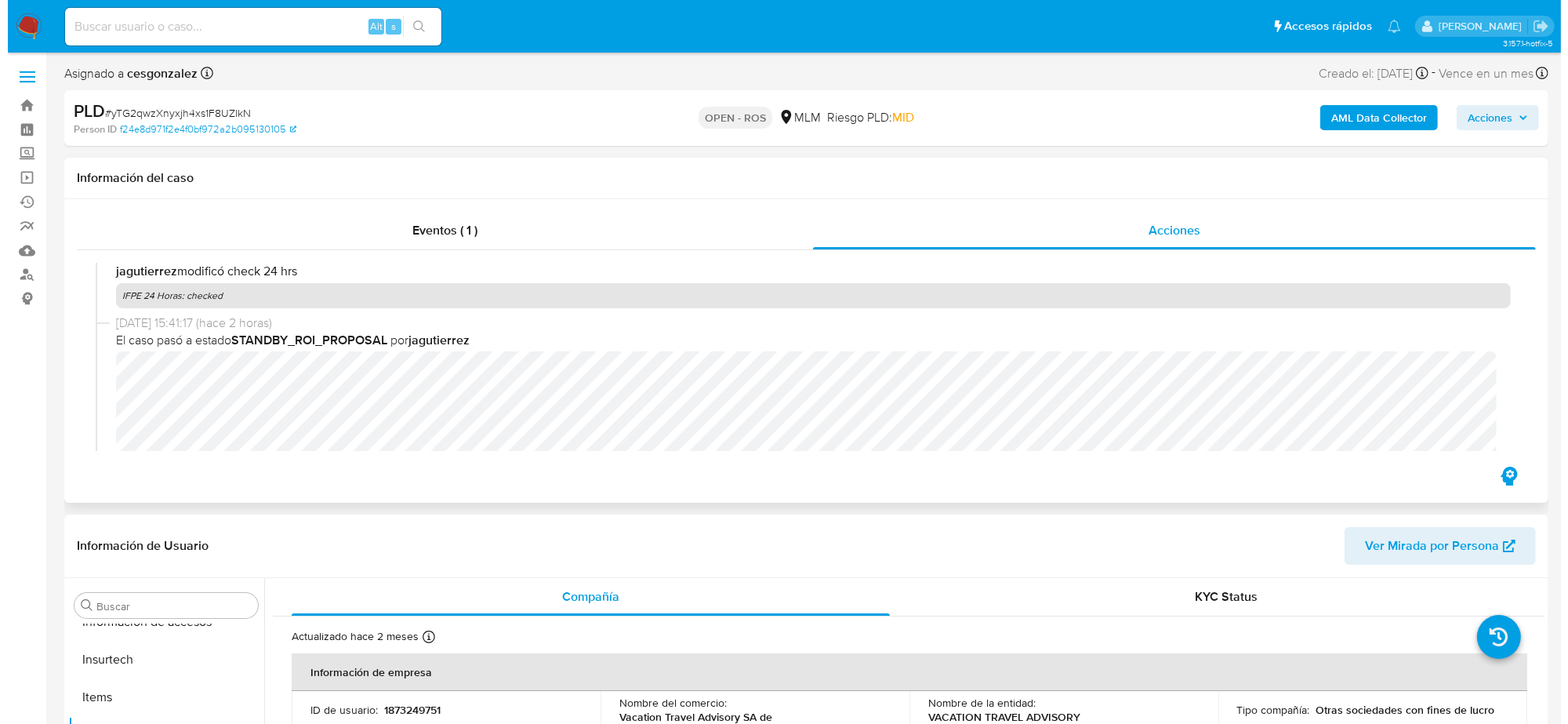
scroll to position [490, 0]
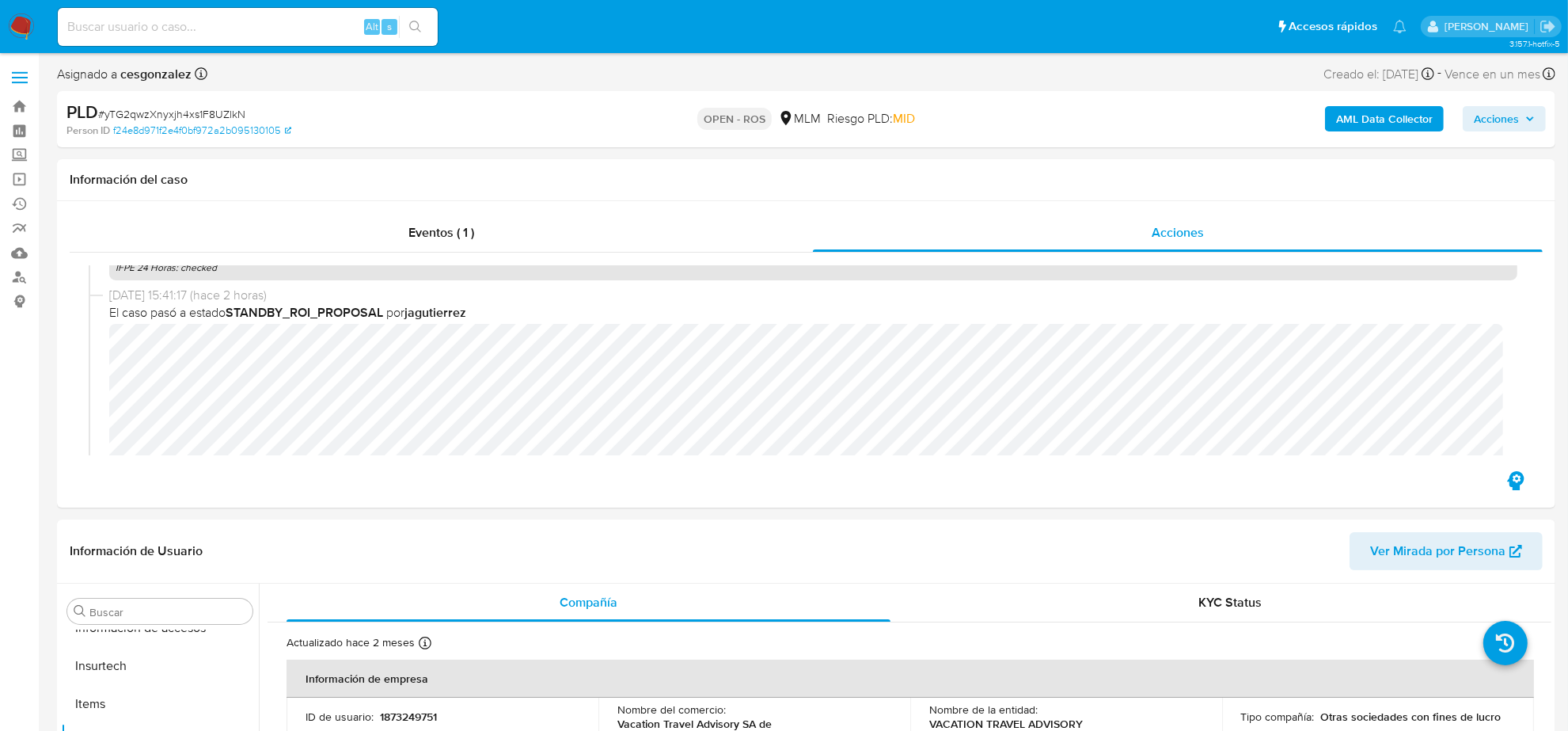
click at [1508, 114] on span "Acciones" at bounding box center [1496, 118] width 45 height 25
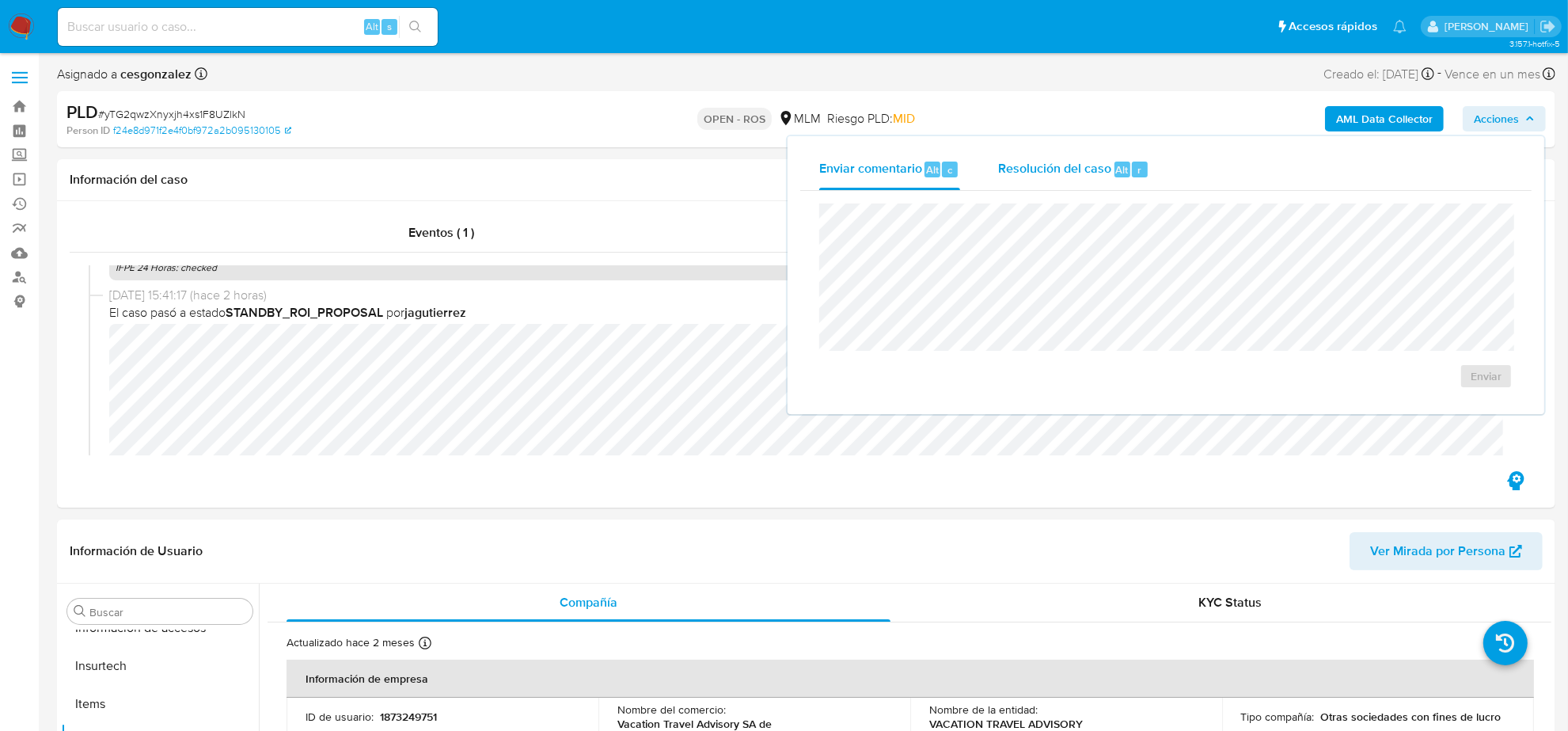
click at [998, 171] on span "Resolución del caso" at bounding box center [1054, 169] width 113 height 18
checkbox input "true"
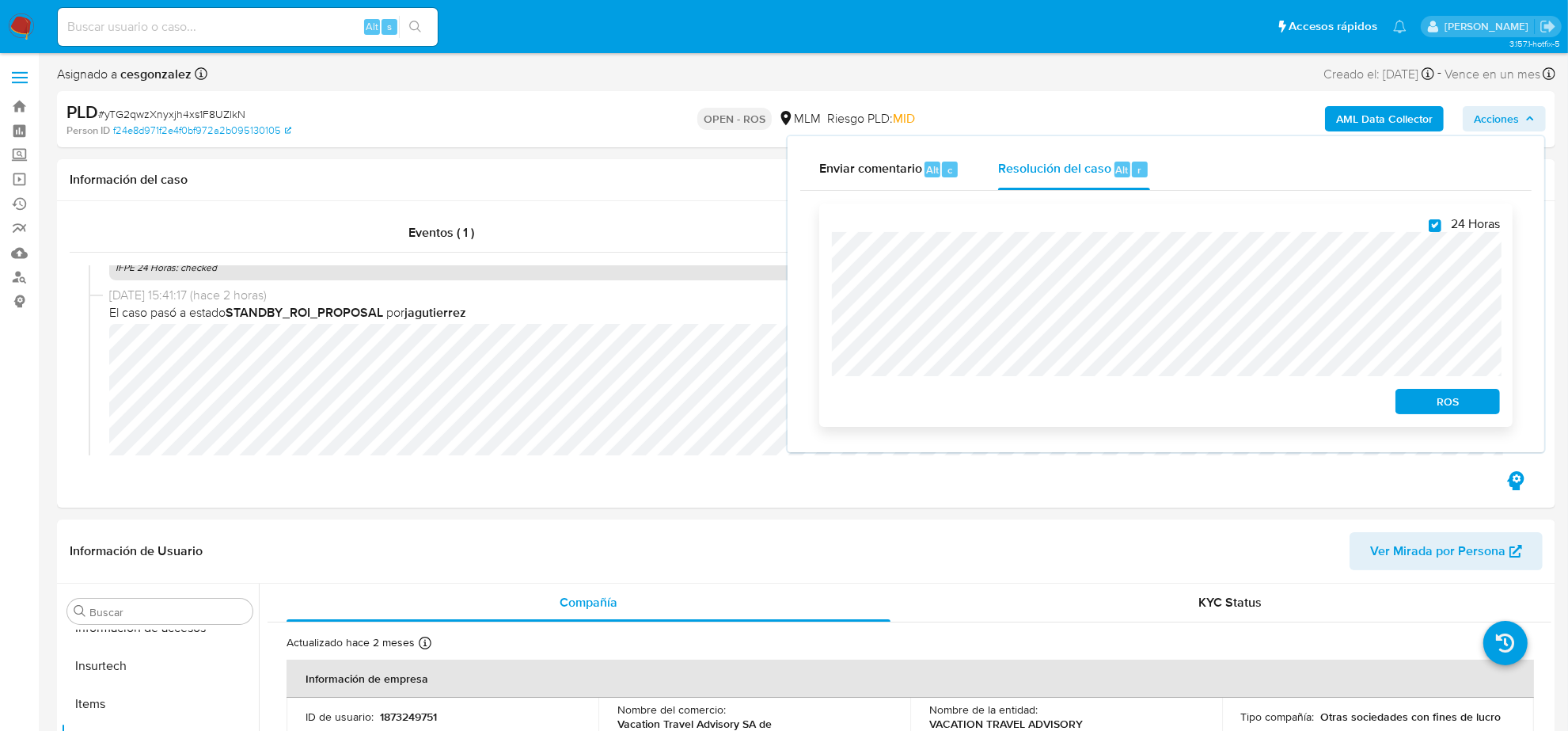
click at [1443, 402] on span "ROS" at bounding box center [1447, 401] width 82 height 22
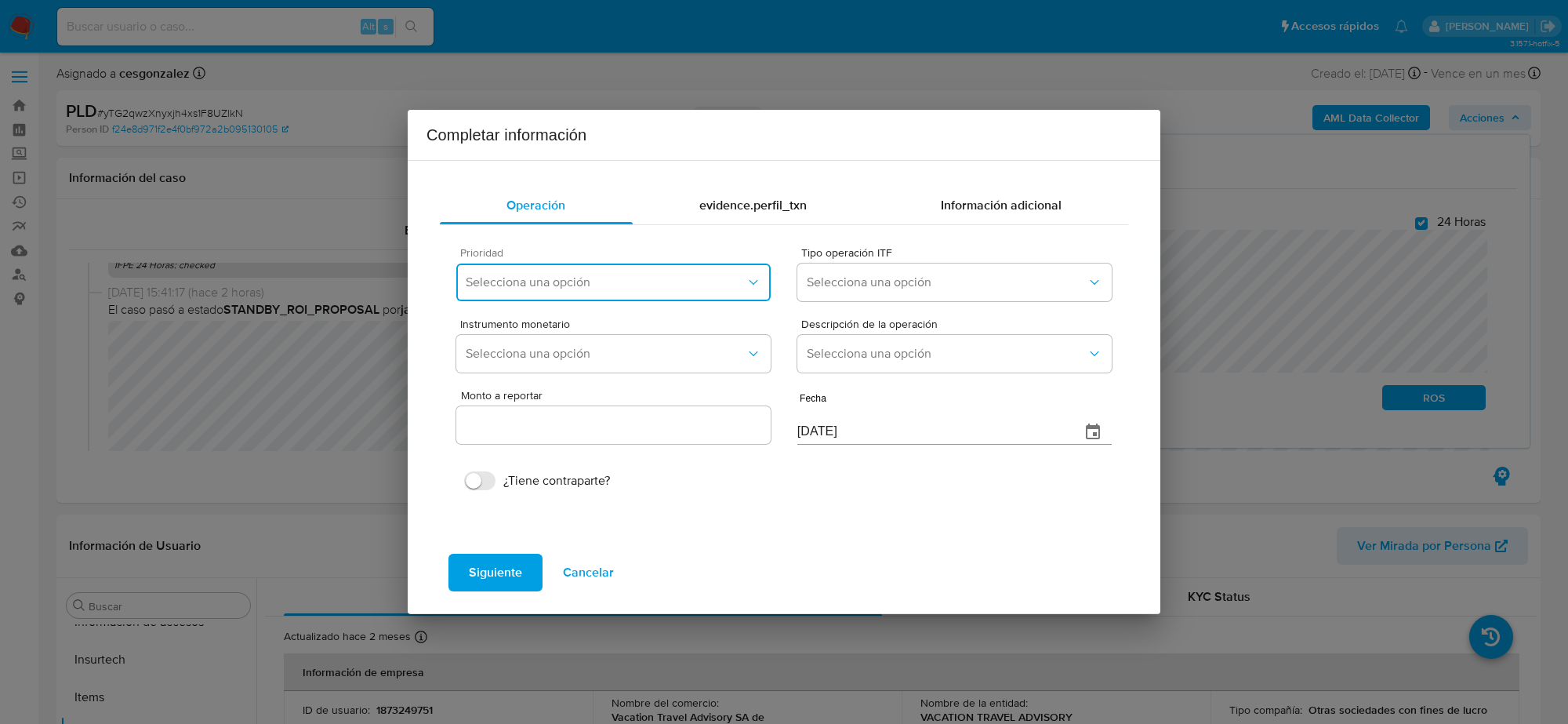
click at [676, 294] on button "Selecciona una opción" at bounding box center [613, 282] width 314 height 37
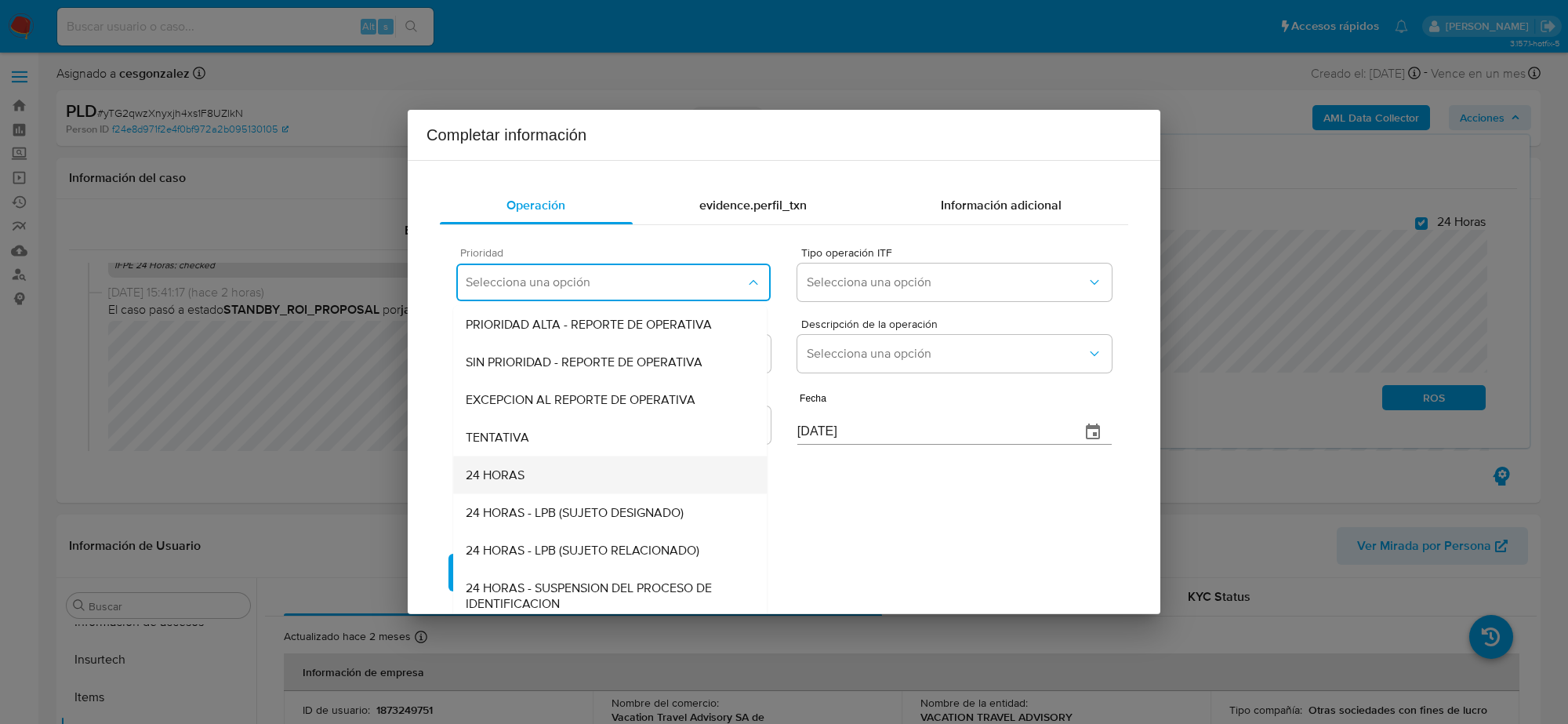
click at [516, 478] on span "24 HORAS" at bounding box center [495, 474] width 58 height 16
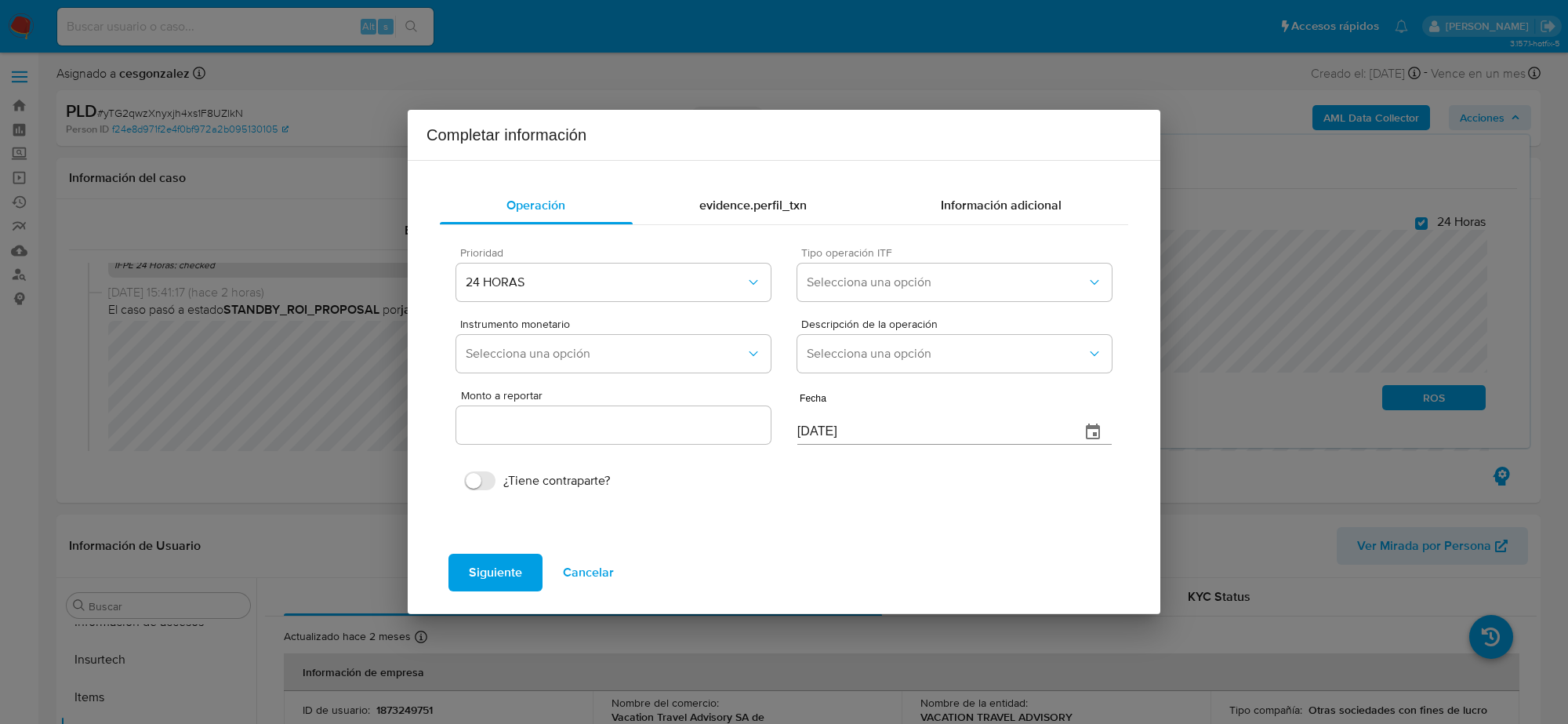
click at [1063, 261] on div "Tipo operación ITF Selecciona una opción" at bounding box center [955, 277] width 314 height 60
click at [1045, 272] on button "Selecciona una opción" at bounding box center [955, 282] width 314 height 37
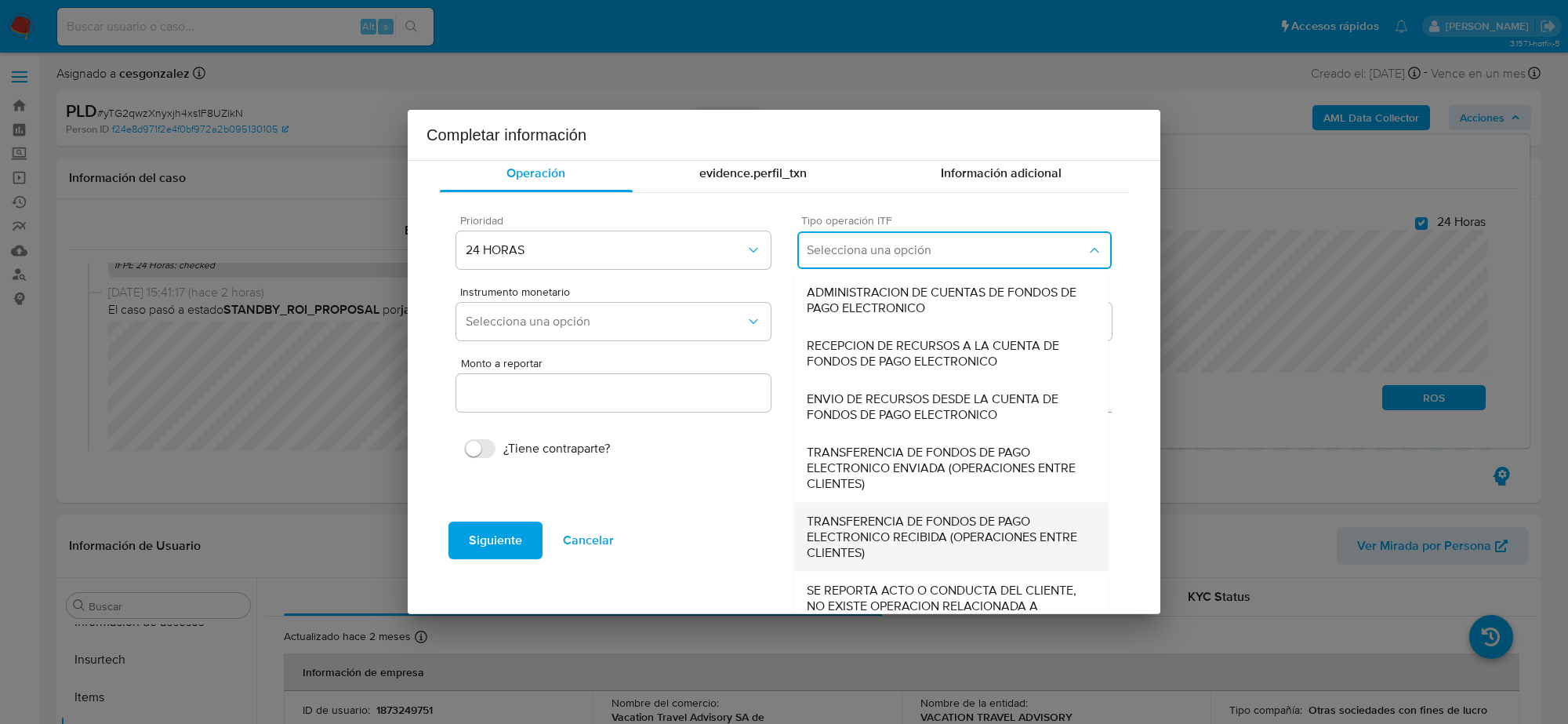
scroll to position [59, 0]
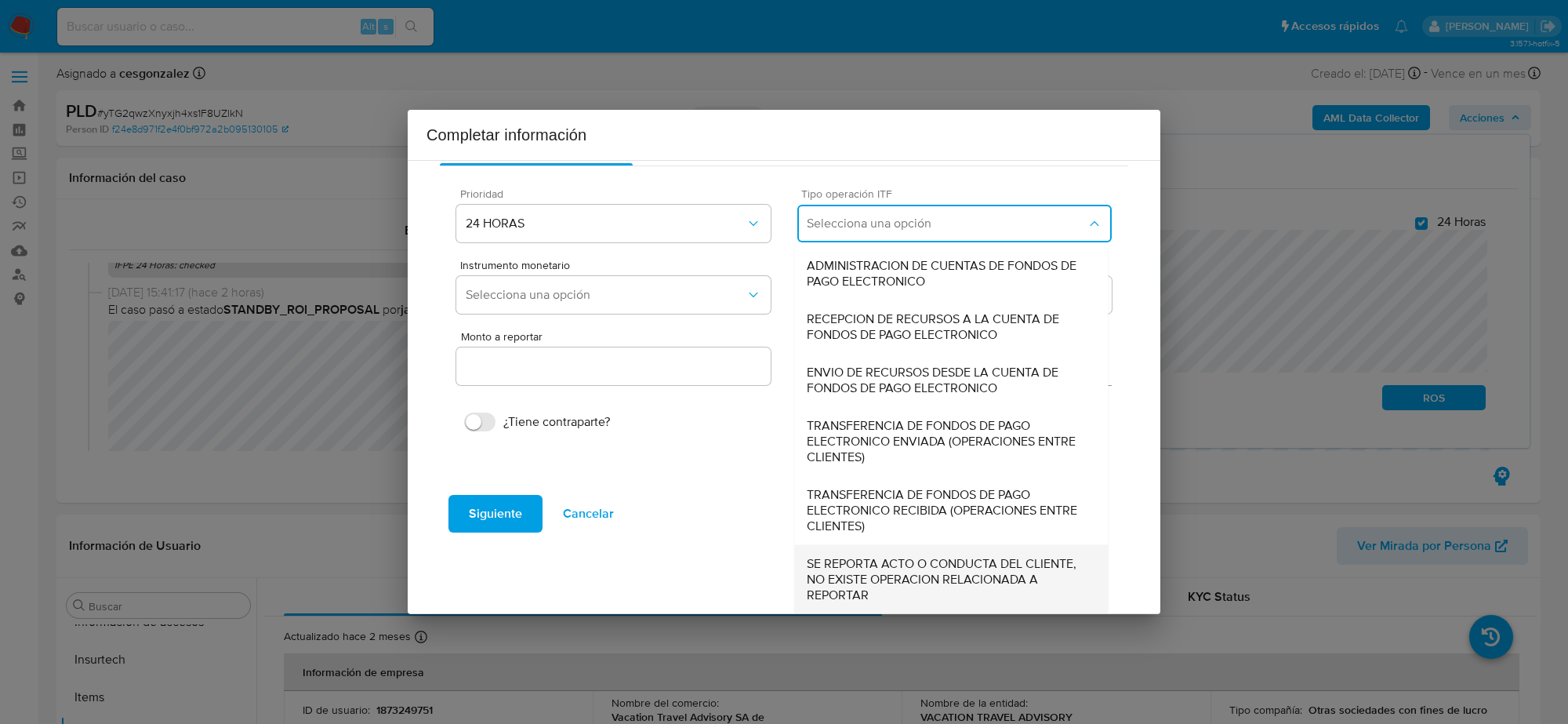
click at [878, 566] on span "SE REPORTA ACTO O CONDUCTA DEL CLIENTE, NO EXISTE OPERACION RELACIONADA A REPOR…" at bounding box center [951, 579] width 289 height 47
type input "0.00"
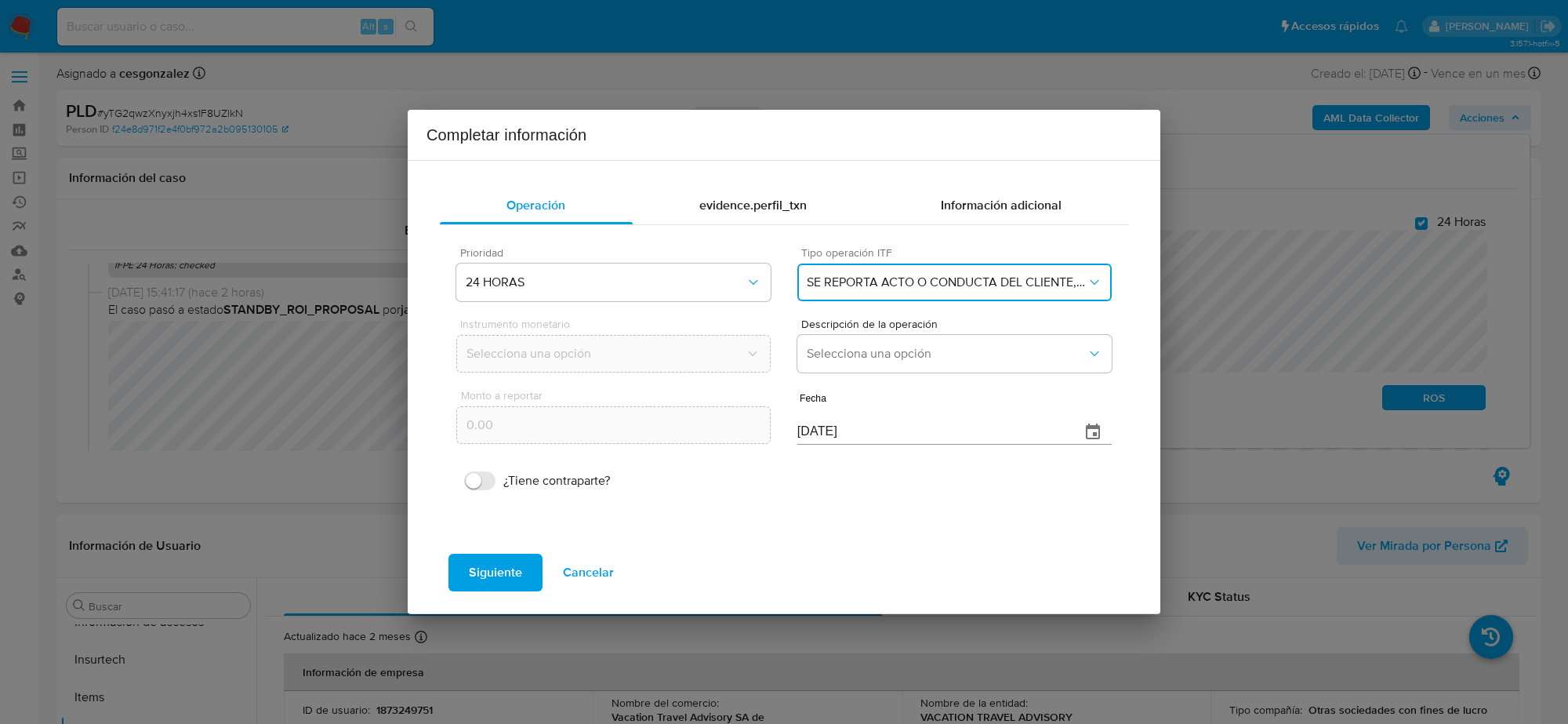
scroll to position [0, 0]
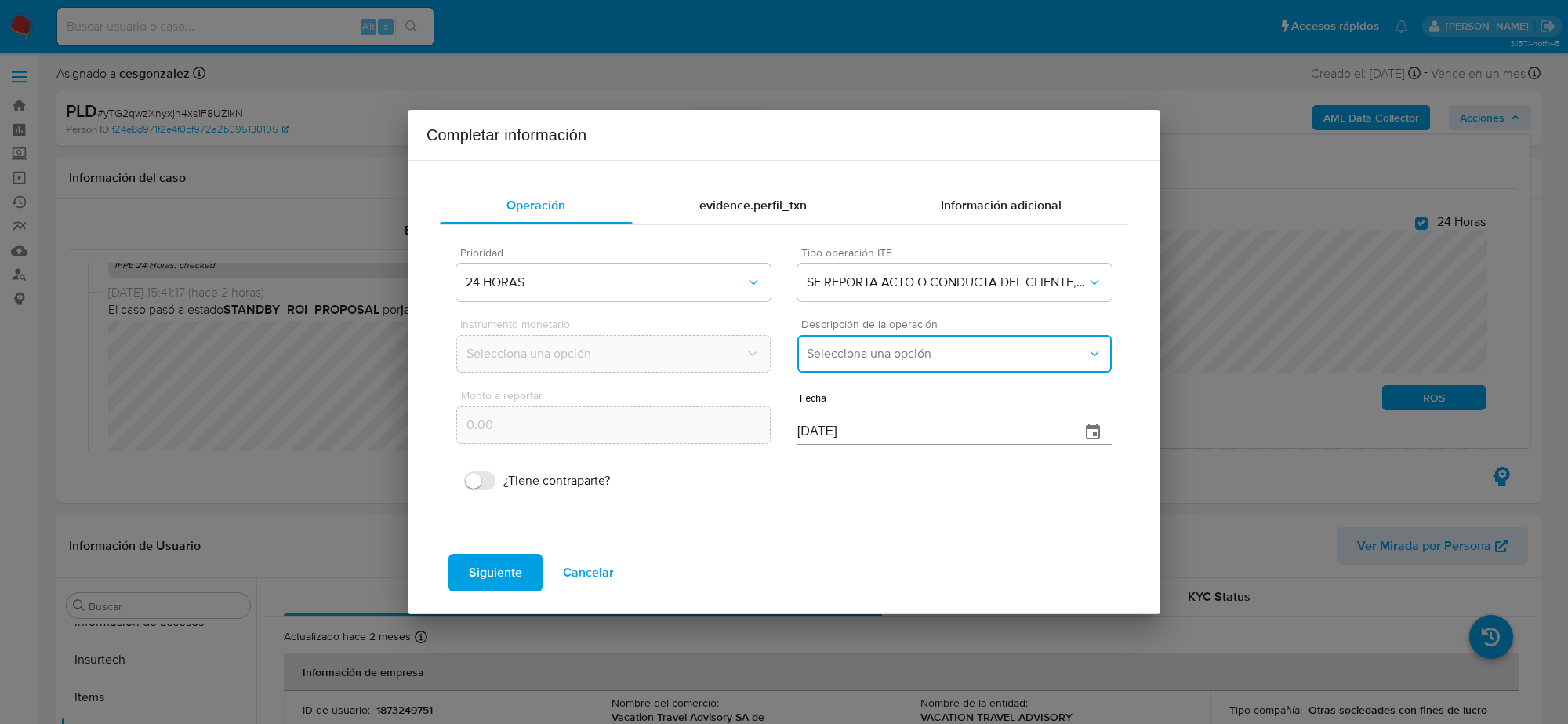
click at [892, 367] on button "Selecciona una opción" at bounding box center [955, 353] width 314 height 37
click at [895, 397] on span "REPORTE DE 24 HORAS" at bounding box center [874, 396] width 134 height 16
click at [809, 424] on input "01/09/2025" at bounding box center [933, 431] width 270 height 25
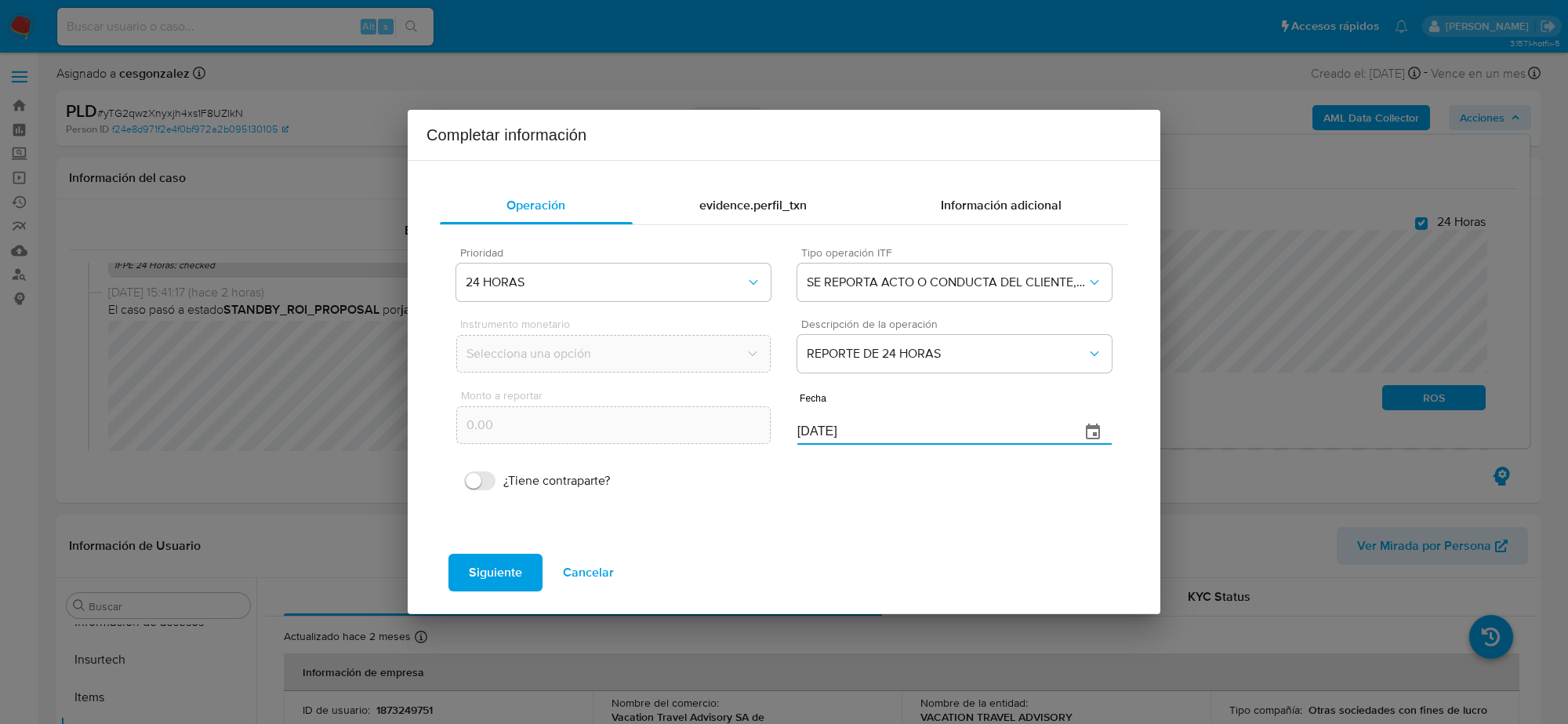
click at [809, 424] on input "01/09/2025" at bounding box center [933, 431] width 270 height 25
type input "31/07/2025"
click at [472, 578] on span "Siguiente" at bounding box center [495, 572] width 53 height 35
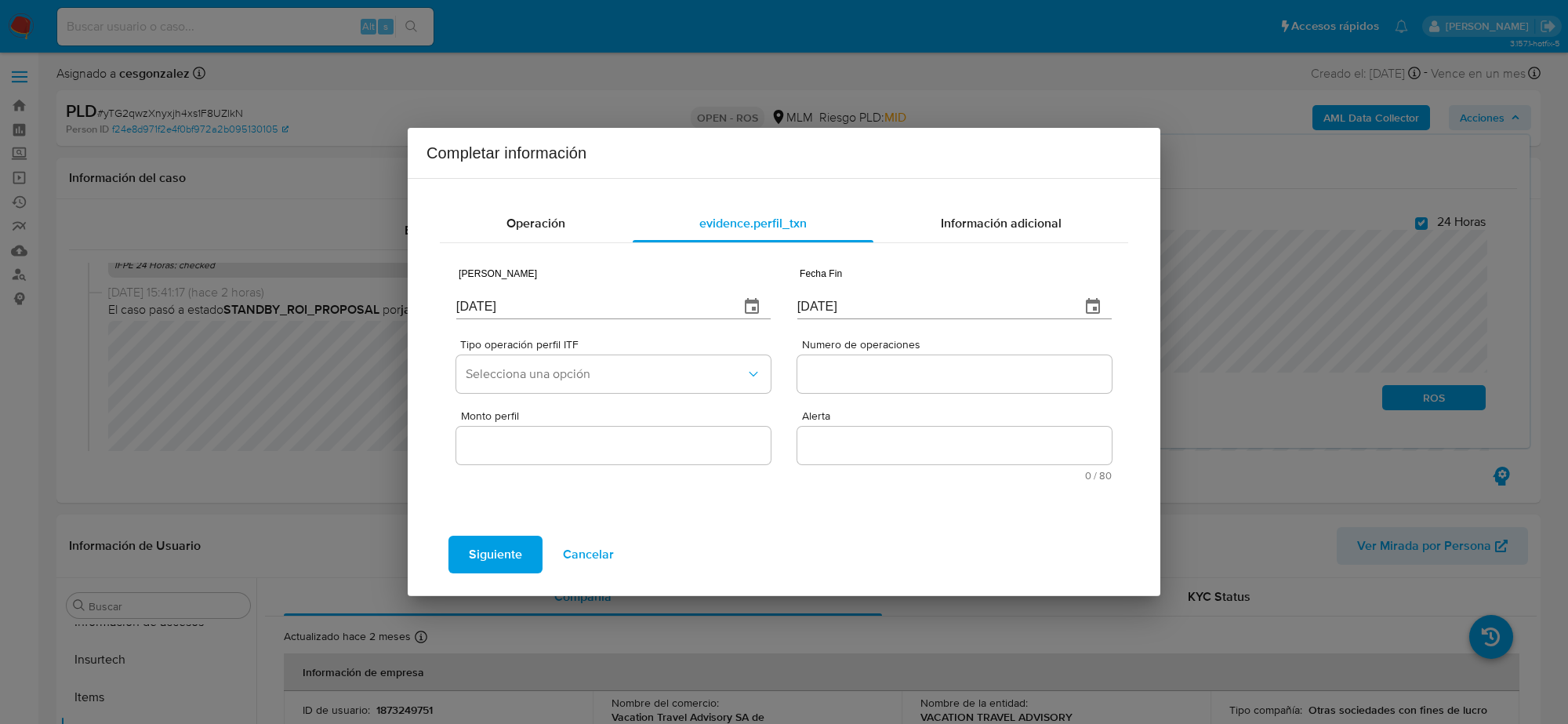
click at [517, 294] on input "[DATE]" at bounding box center [591, 306] width 270 height 25
type input "01/01/2025"
click at [851, 306] on input "[DATE]" at bounding box center [933, 306] width 270 height 25
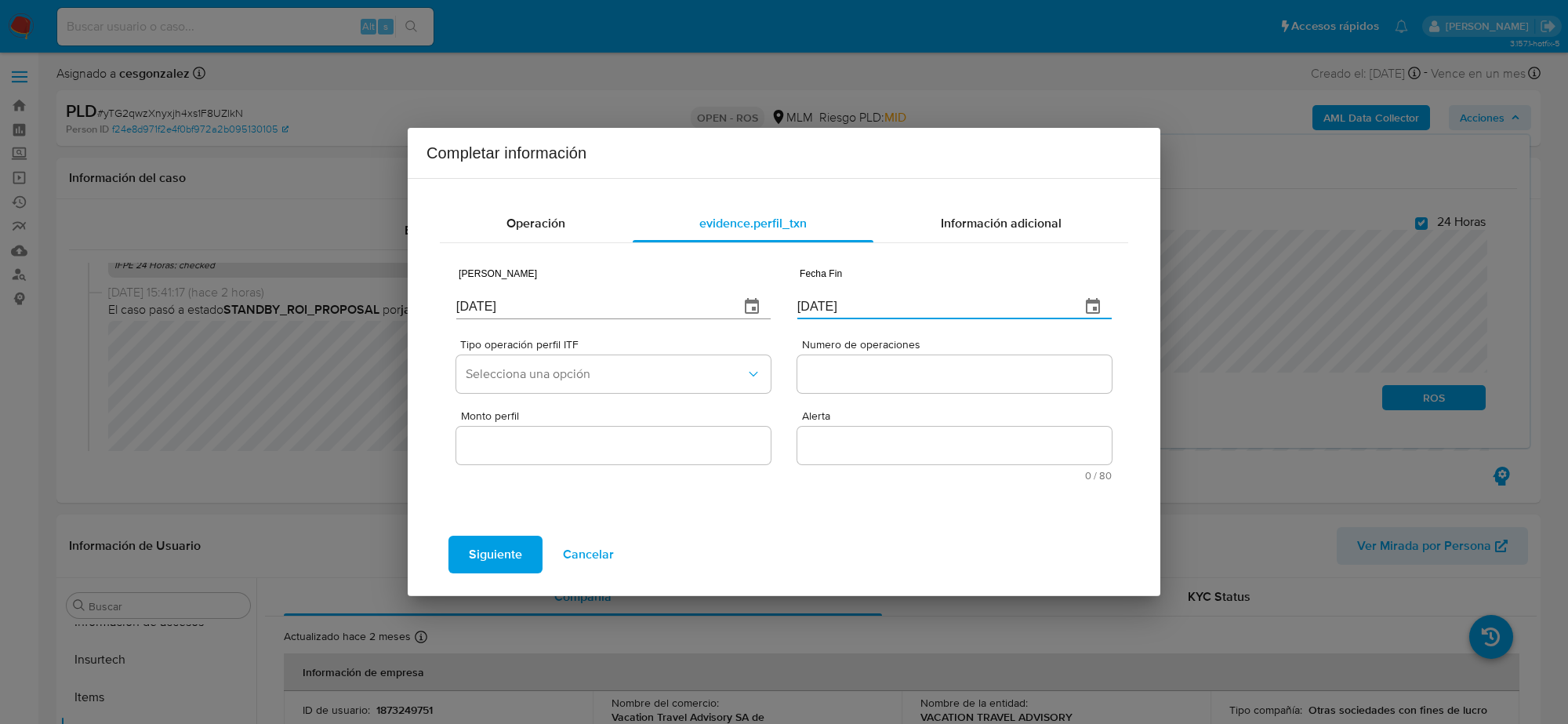
click at [851, 306] on input "[DATE]" at bounding box center [933, 306] width 270 height 25
type input "[DATE]"
click at [721, 378] on span "Selecciona una opción" at bounding box center [606, 374] width 280 height 16
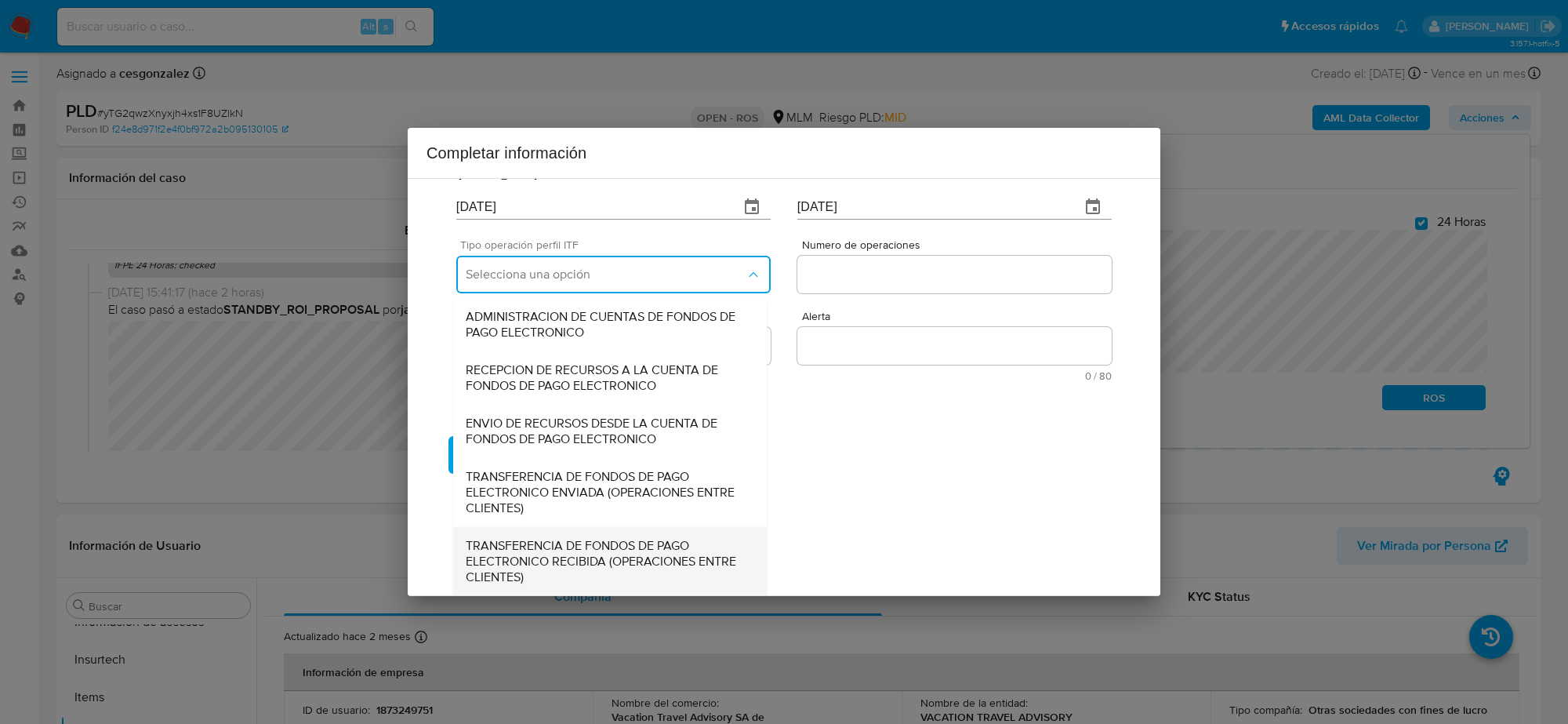
scroll to position [167, 0]
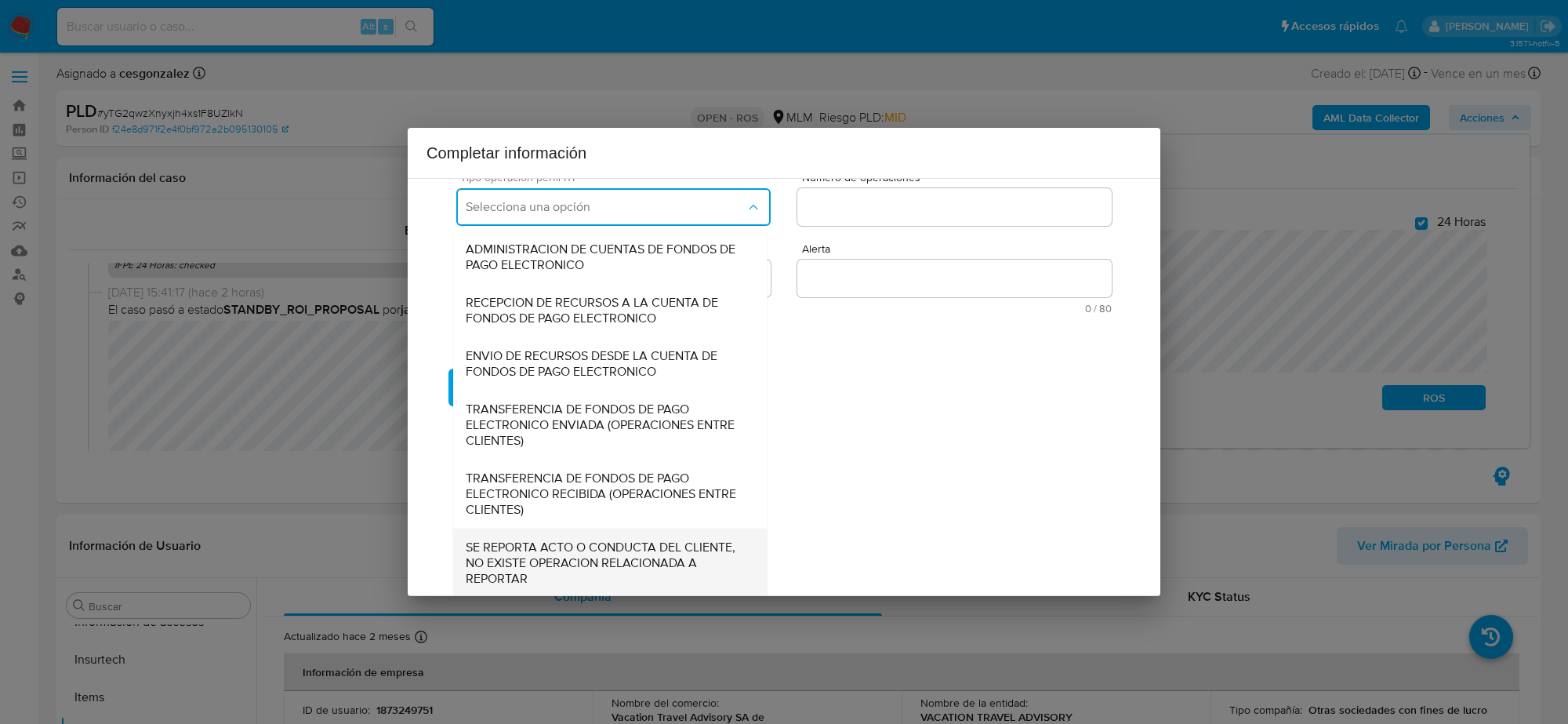
click at [596, 549] on span "SE REPORTA ACTO O CONDUCTA DEL CLIENTE, NO EXISTE OPERACION RELACIONADA A REPOR…" at bounding box center [610, 561] width 289 height 47
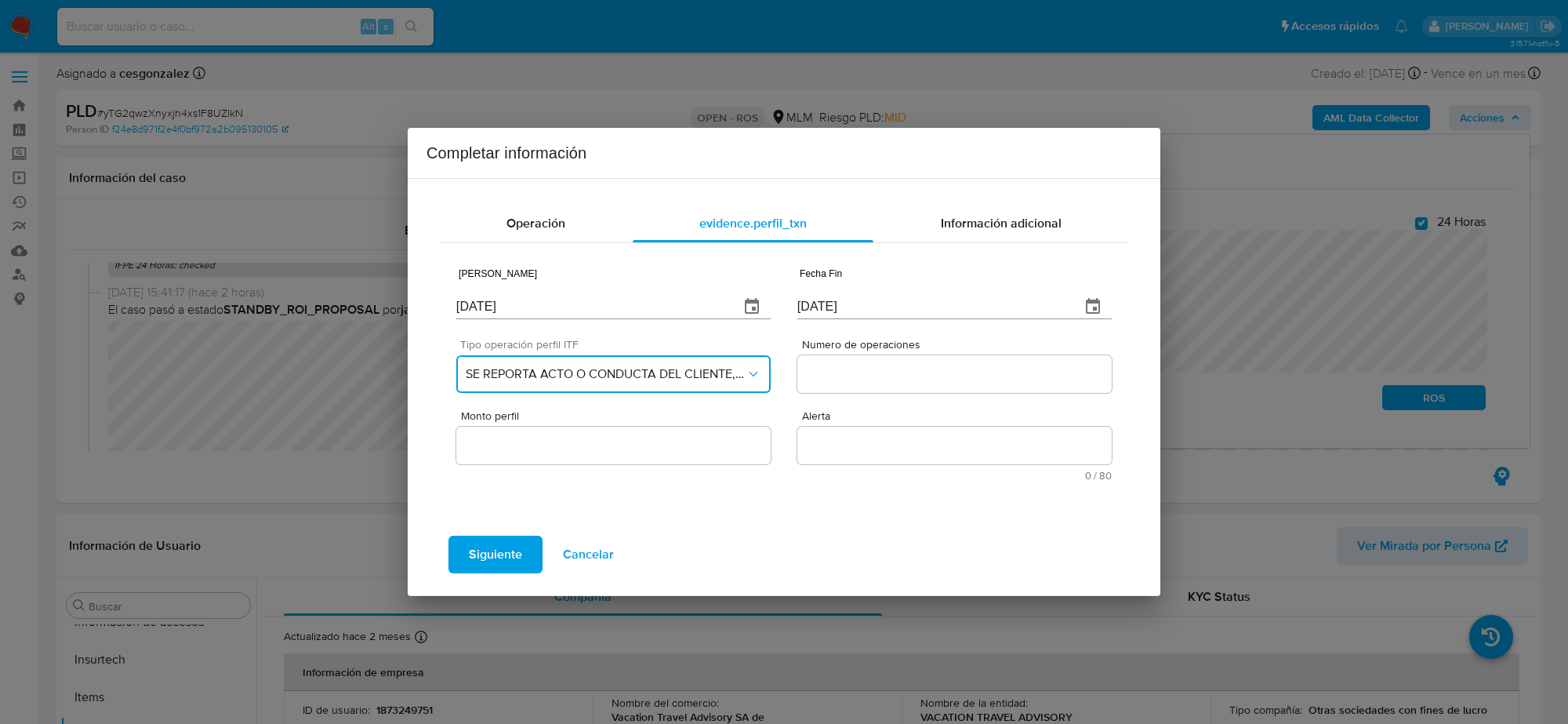
scroll to position [0, 0]
click at [885, 373] on input "Numero de operaciones" at bounding box center [955, 374] width 314 height 20
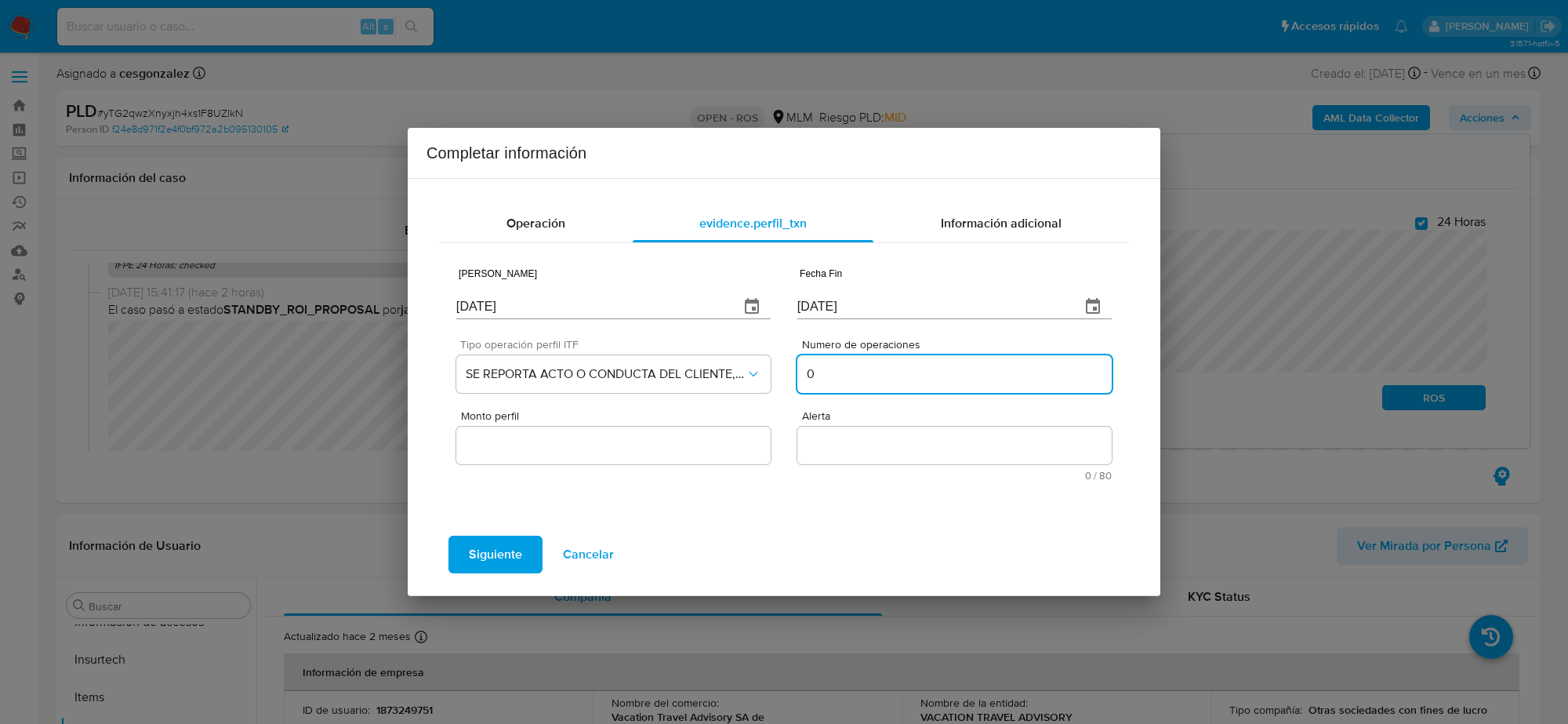
type input "0"
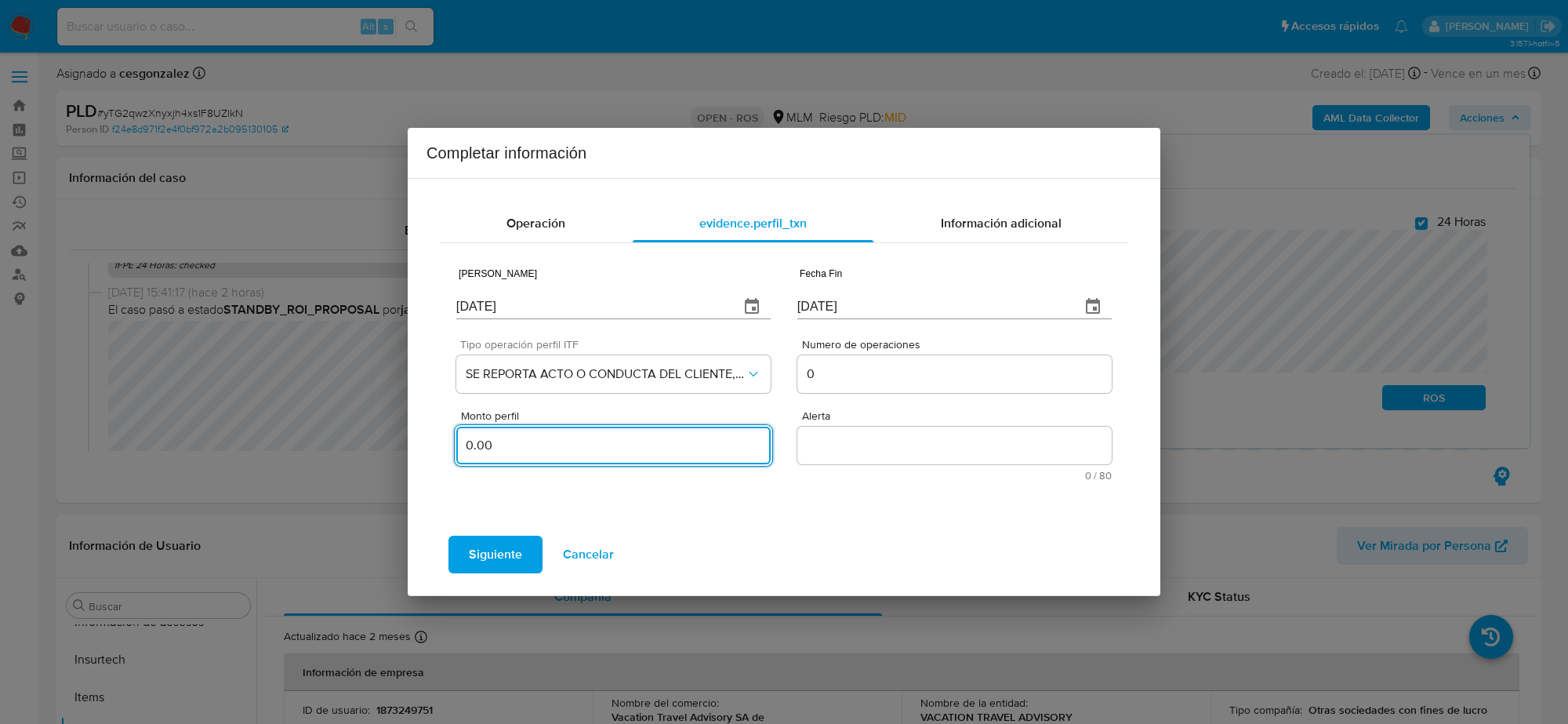
type input "0.00"
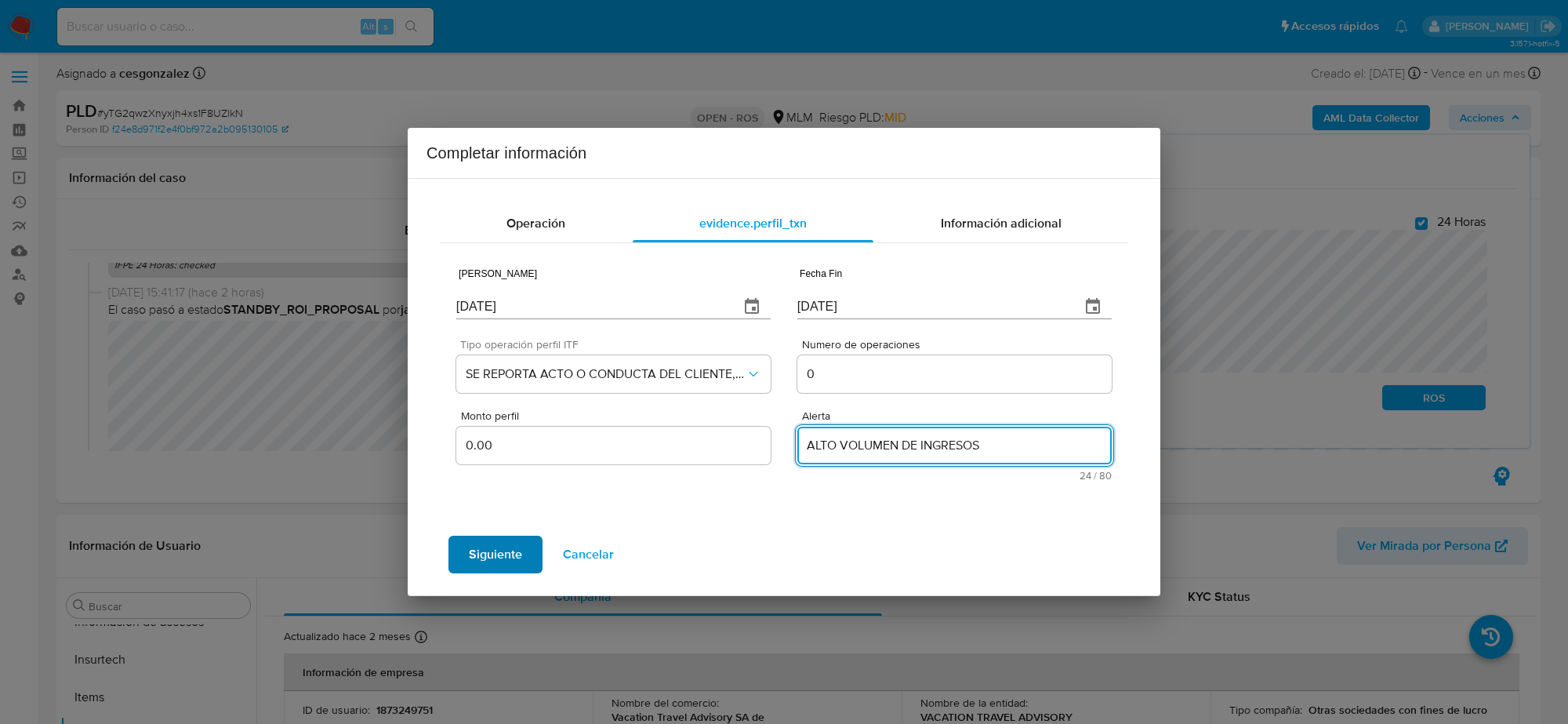
type textarea "ALTO VOLUMEN DE INGRESOS"
click at [487, 559] on span "Siguiente" at bounding box center [495, 555] width 53 height 35
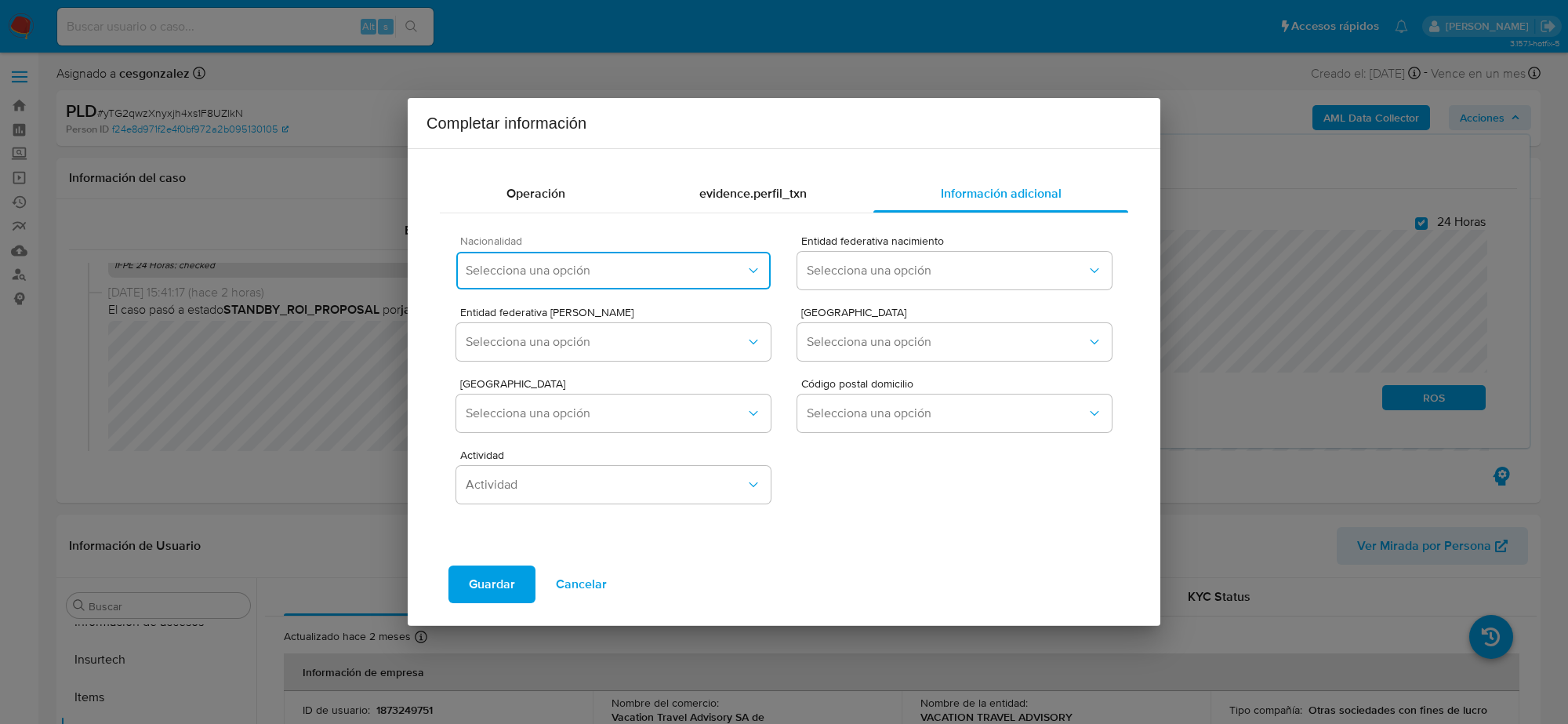
click at [582, 261] on button "Selecciona una opción" at bounding box center [613, 270] width 314 height 37
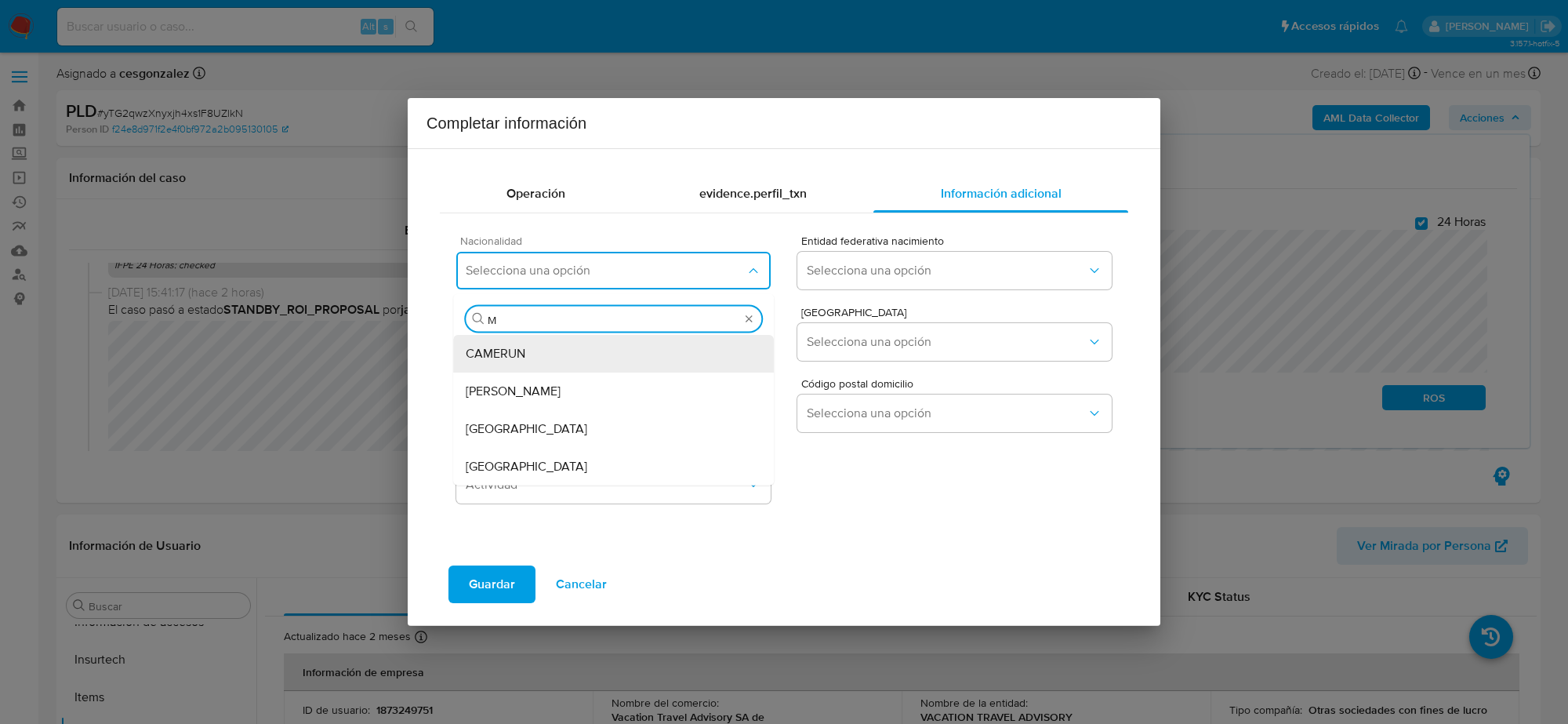
type input "ME"
click at [535, 459] on div "MEXICO" at bounding box center [613, 466] width 295 height 37
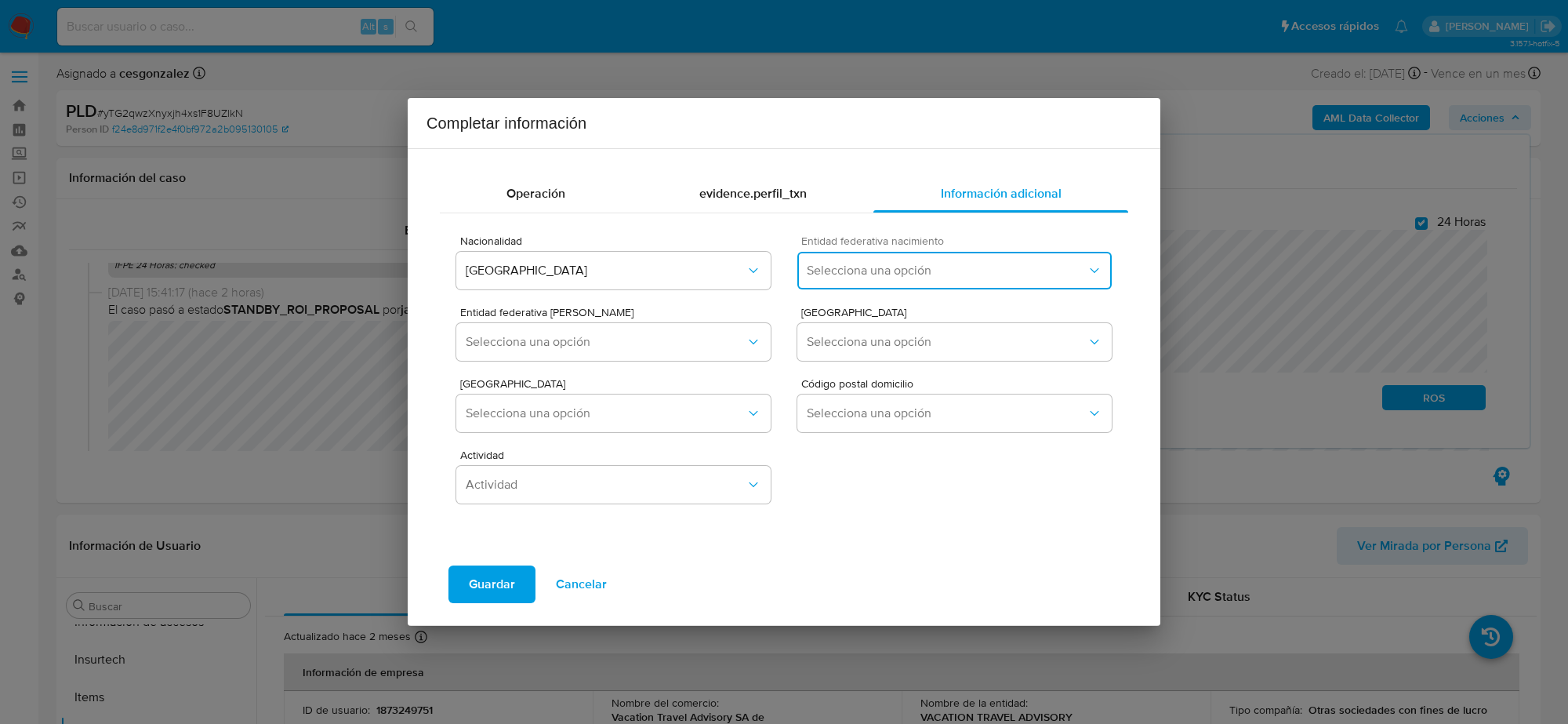
click at [870, 272] on span "Selecciona una opción" at bounding box center [947, 270] width 280 height 16
type input "M"
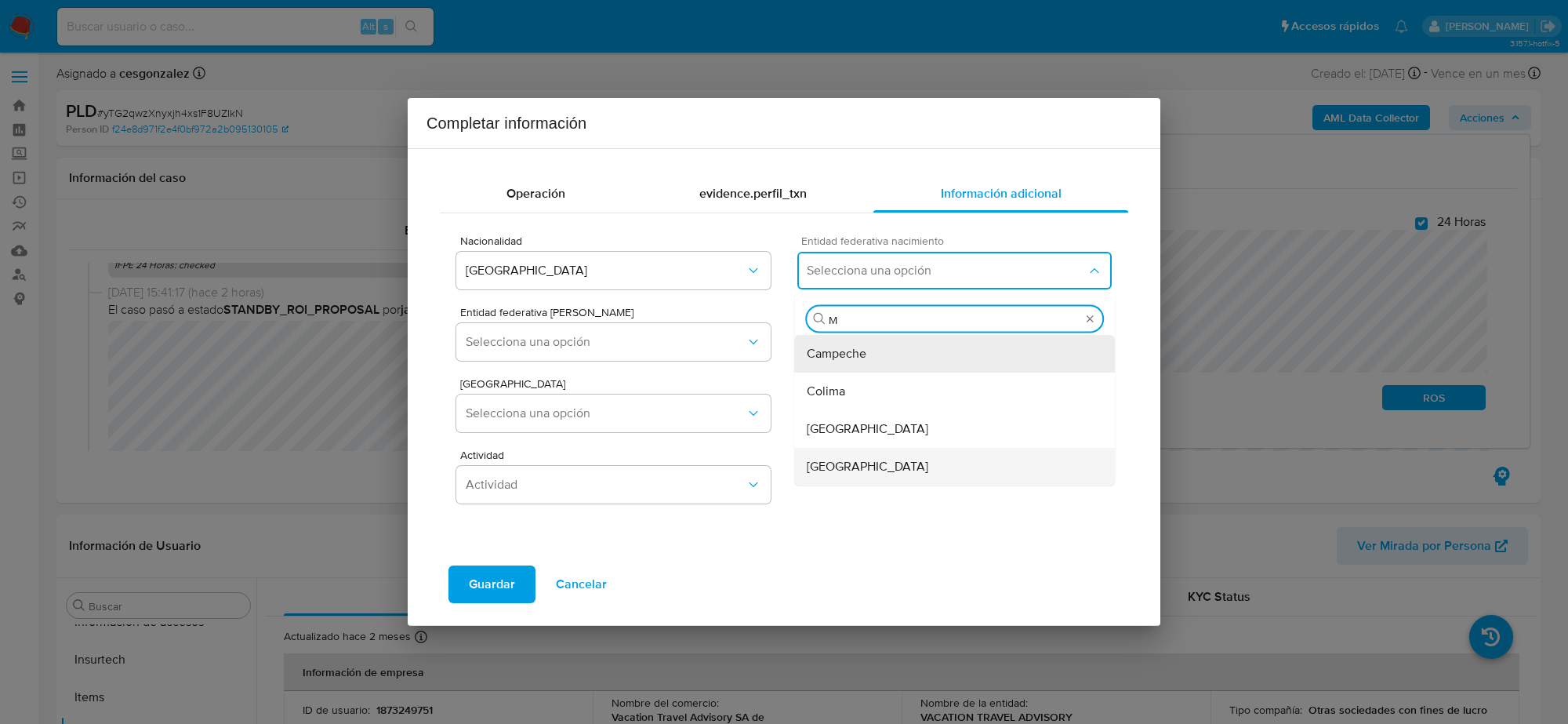
click at [867, 457] on div "México" at bounding box center [954, 466] width 295 height 37
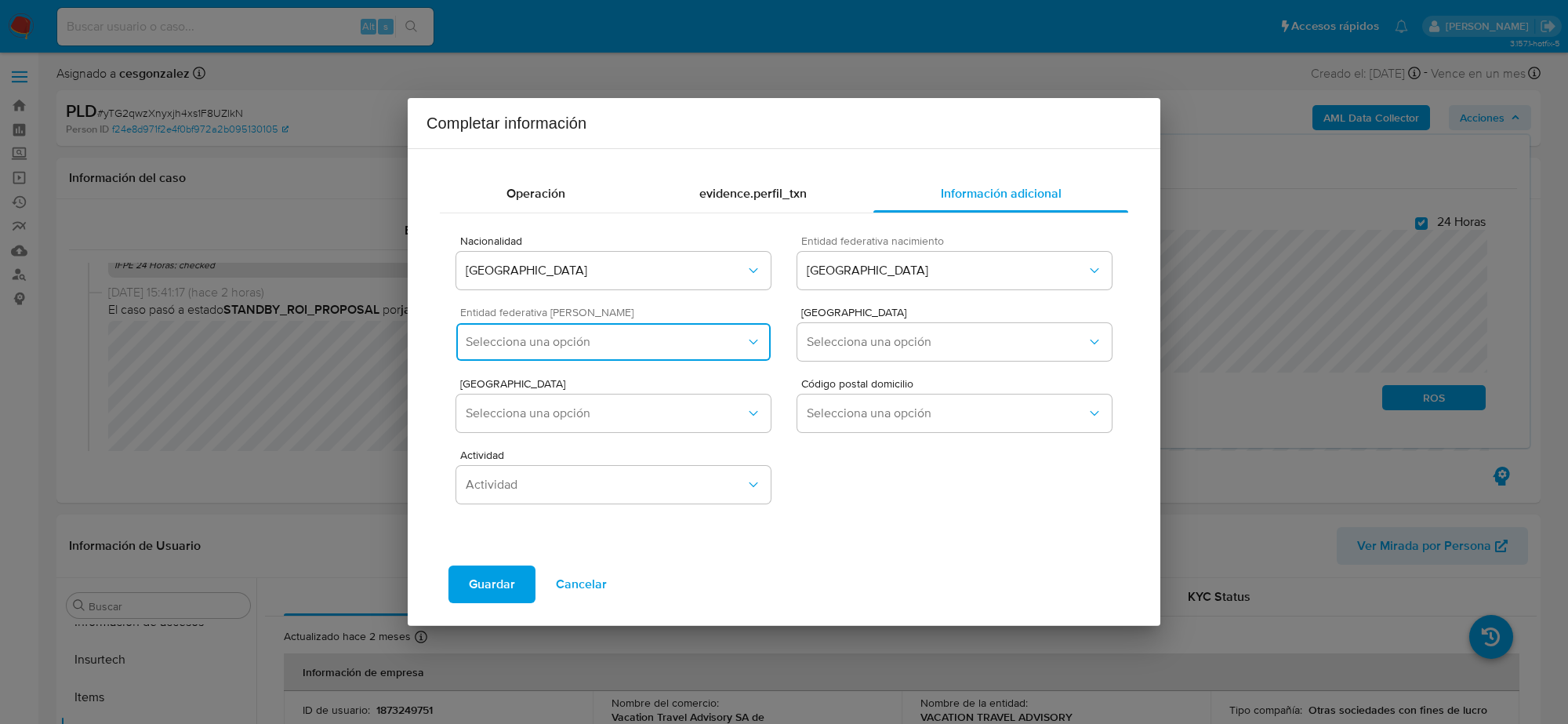
click at [679, 342] on span "Selecciona una opción" at bounding box center [606, 342] width 280 height 16
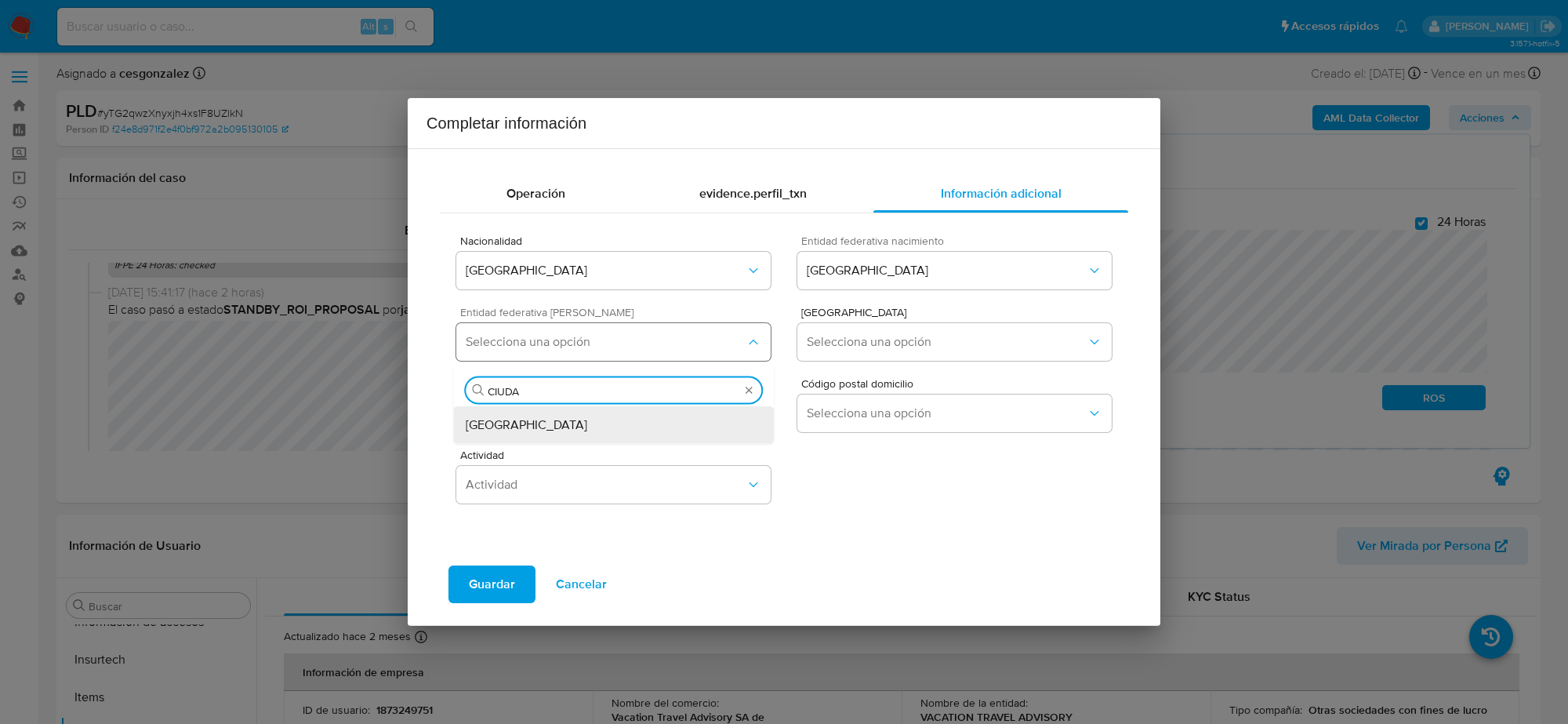
type input "CIUDAD"
click at [558, 433] on div "Ciudad de México" at bounding box center [613, 424] width 295 height 37
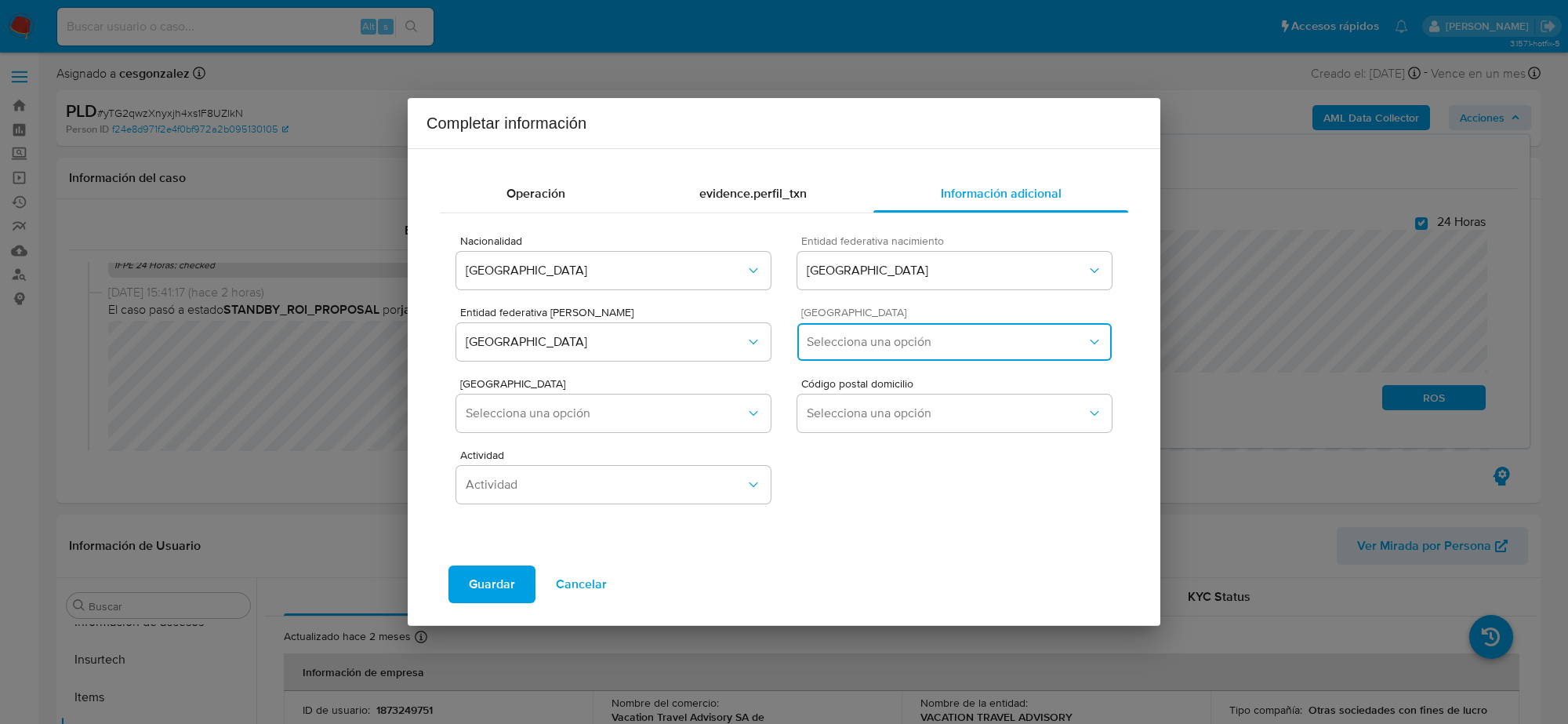
click at [891, 335] on span "Selecciona una opción" at bounding box center [947, 342] width 280 height 16
click at [891, 335] on span "Selecciona una opción" at bounding box center [947, 342] width 280 height 16
click at [1053, 344] on span "Selecciona una opción" at bounding box center [947, 342] width 280 height 16
click at [1097, 339] on icon "button" at bounding box center [1094, 342] width 16 height 16
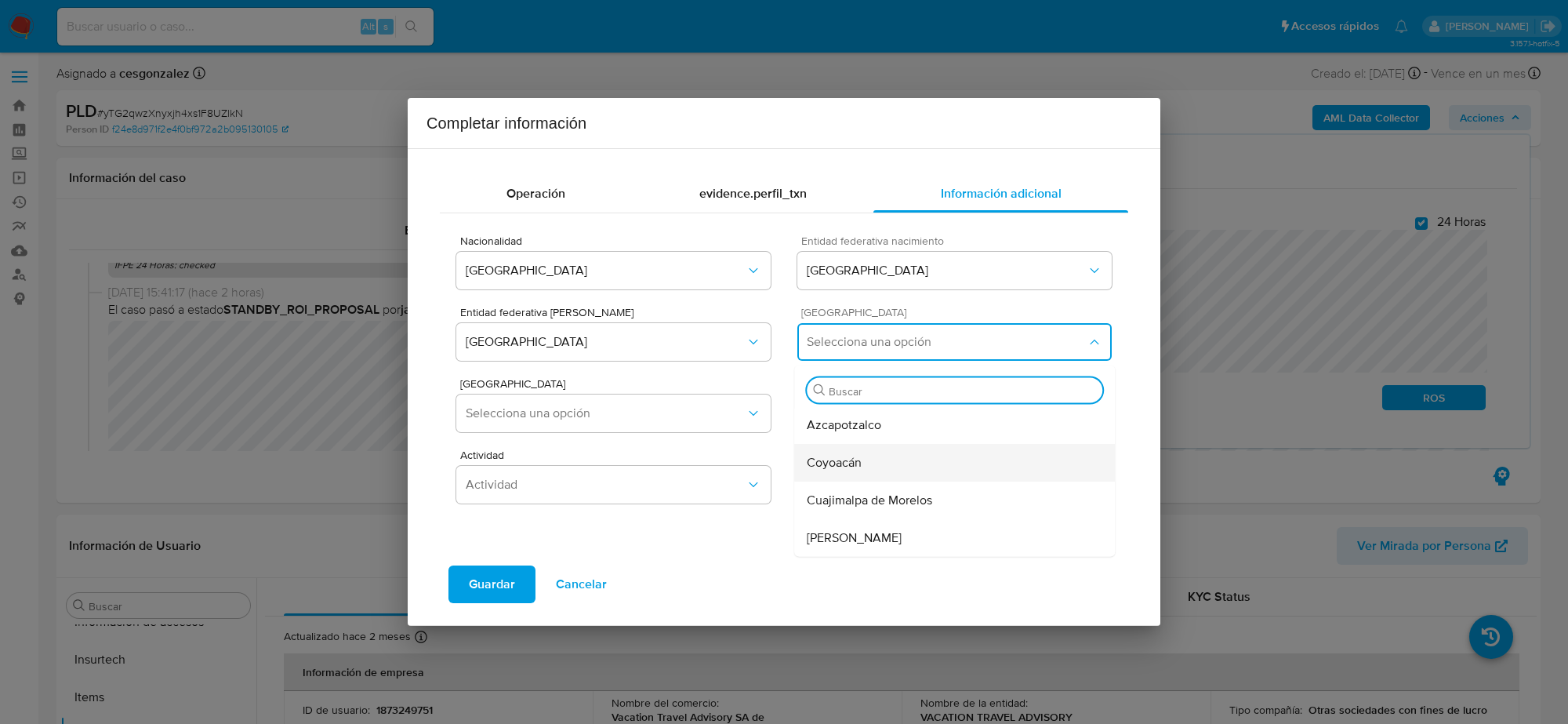
click at [942, 467] on div "Coyoacán" at bounding box center [954, 463] width 295 height 37
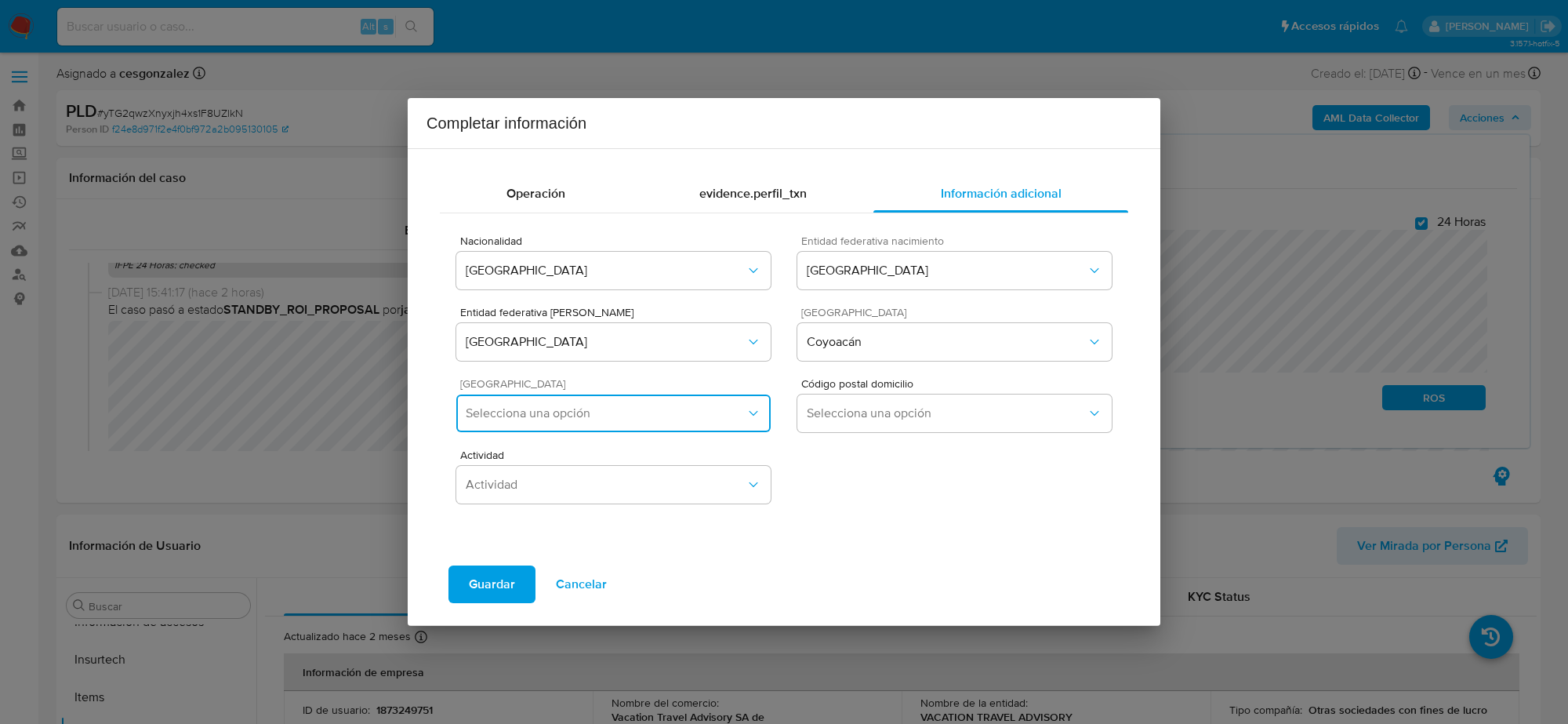
click at [702, 408] on span "Selecciona una opción" at bounding box center [606, 413] width 280 height 16
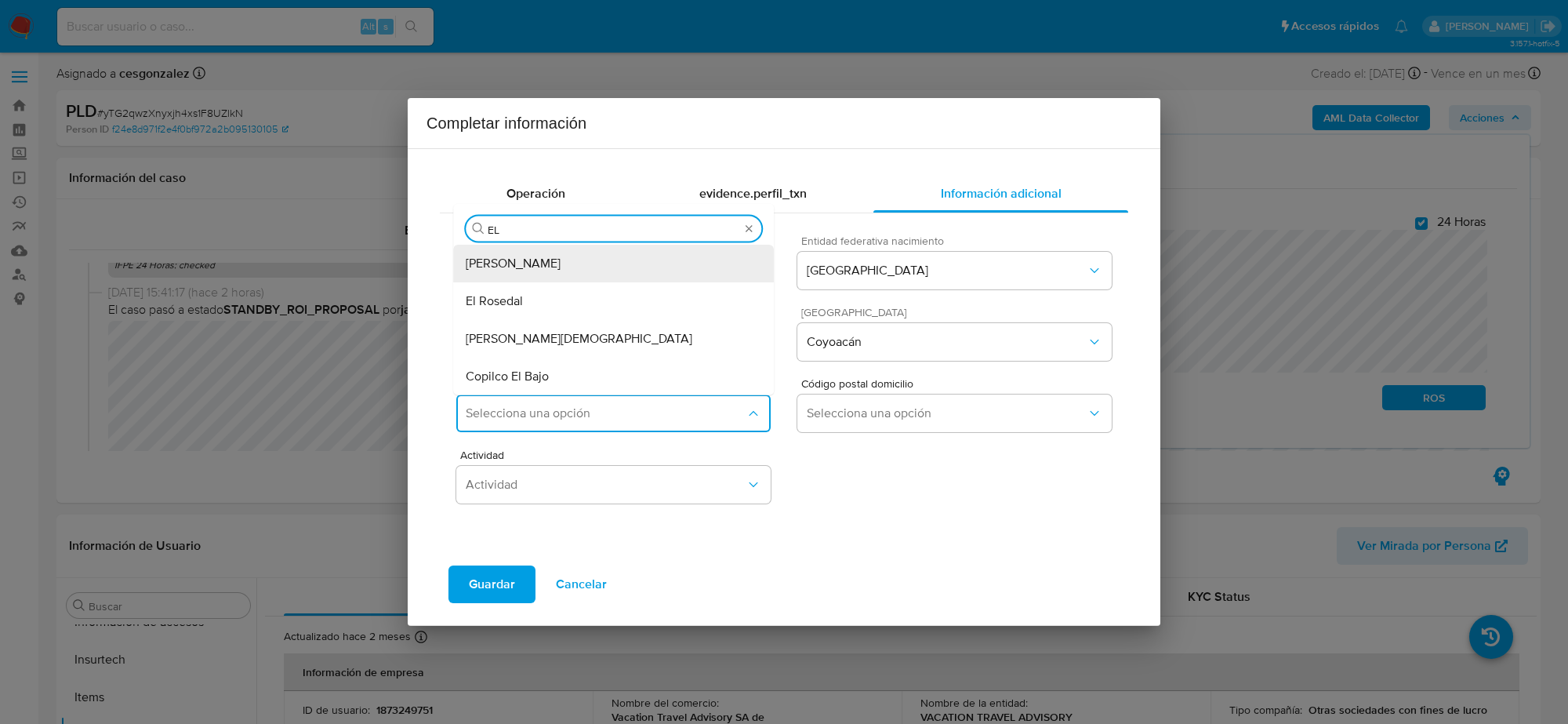
type input "EL"
click at [587, 304] on div "El Rosedal" at bounding box center [613, 301] width 295 height 37
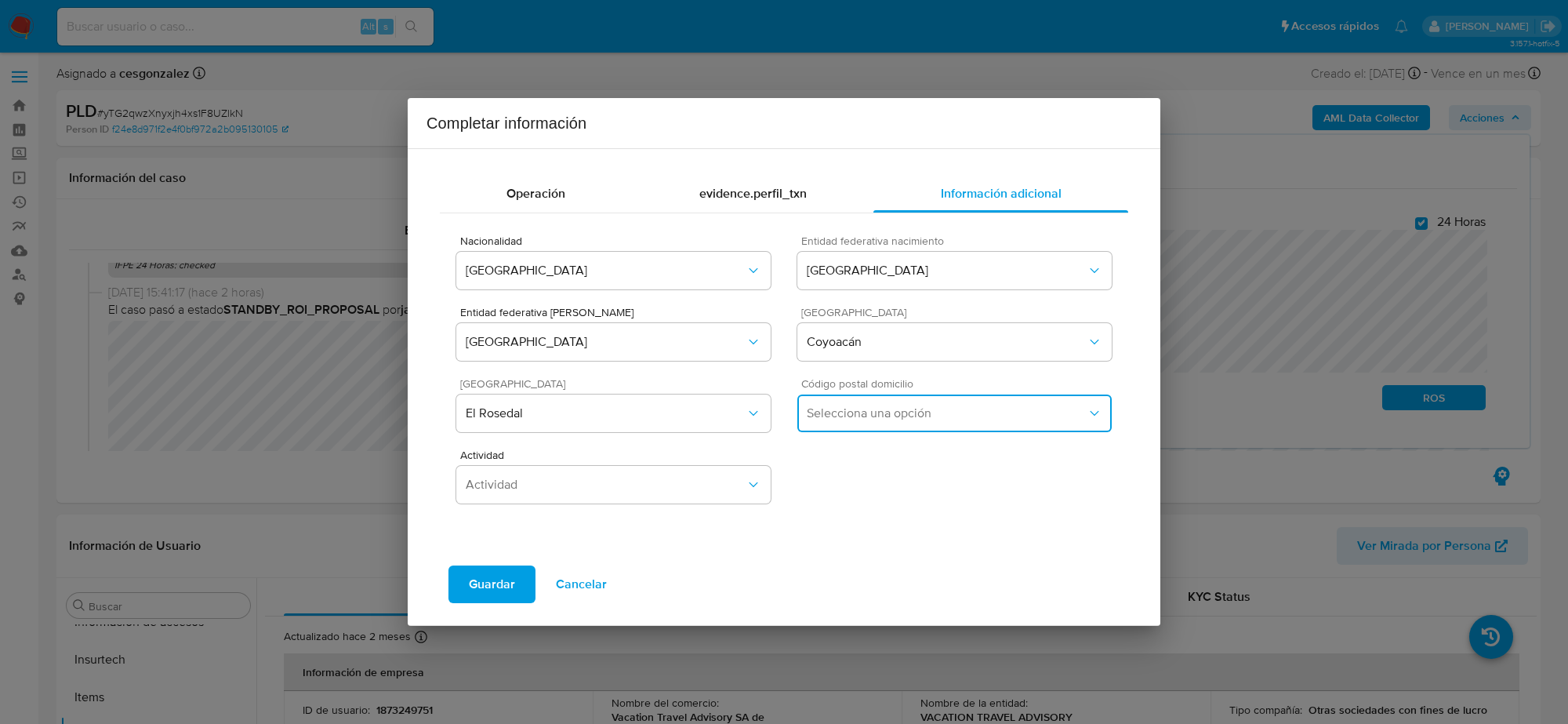
click at [885, 411] on span "Selecciona una opción" at bounding box center [947, 413] width 280 height 16
click at [842, 490] on span "04330" at bounding box center [825, 496] width 37 height 16
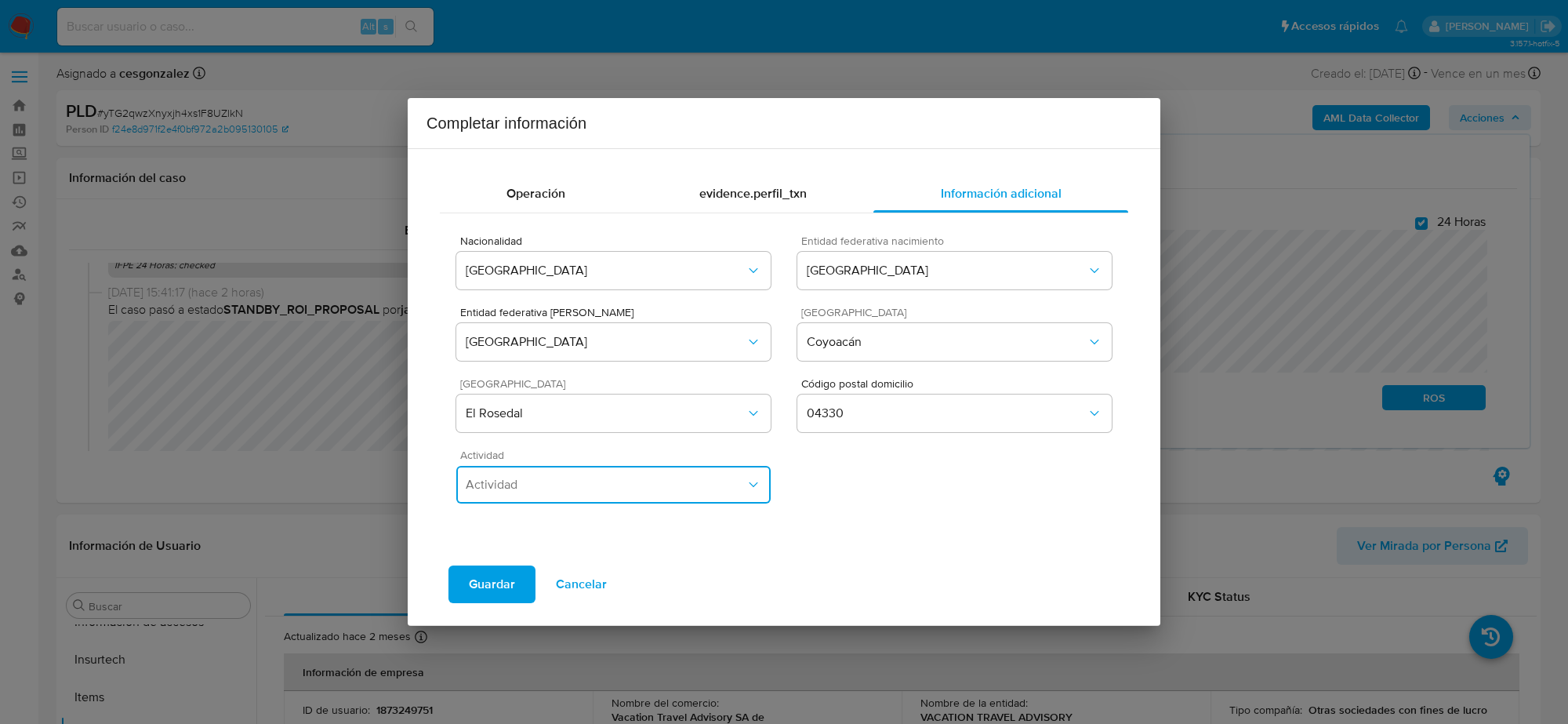
click at [590, 483] on span "Actividad" at bounding box center [606, 484] width 280 height 16
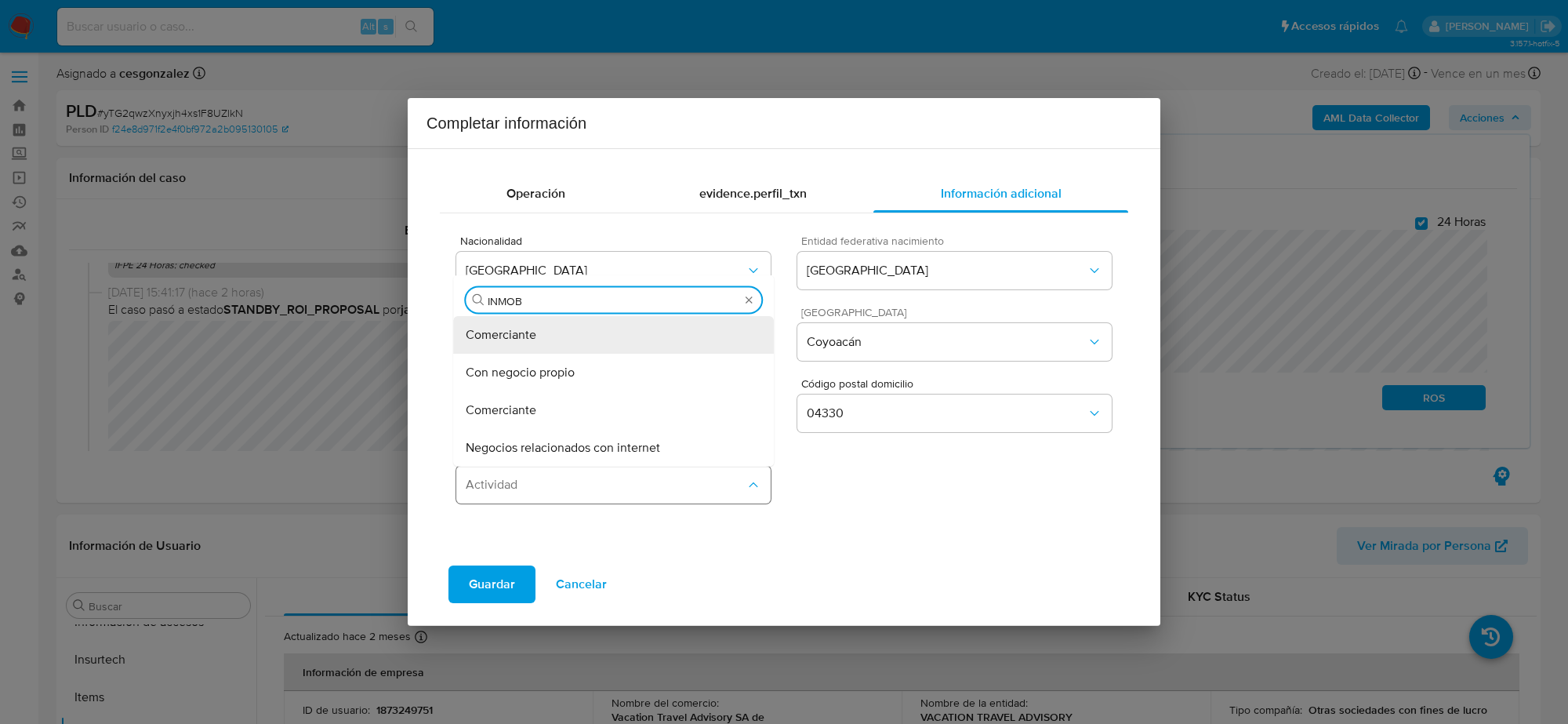
type input "INMOBI"
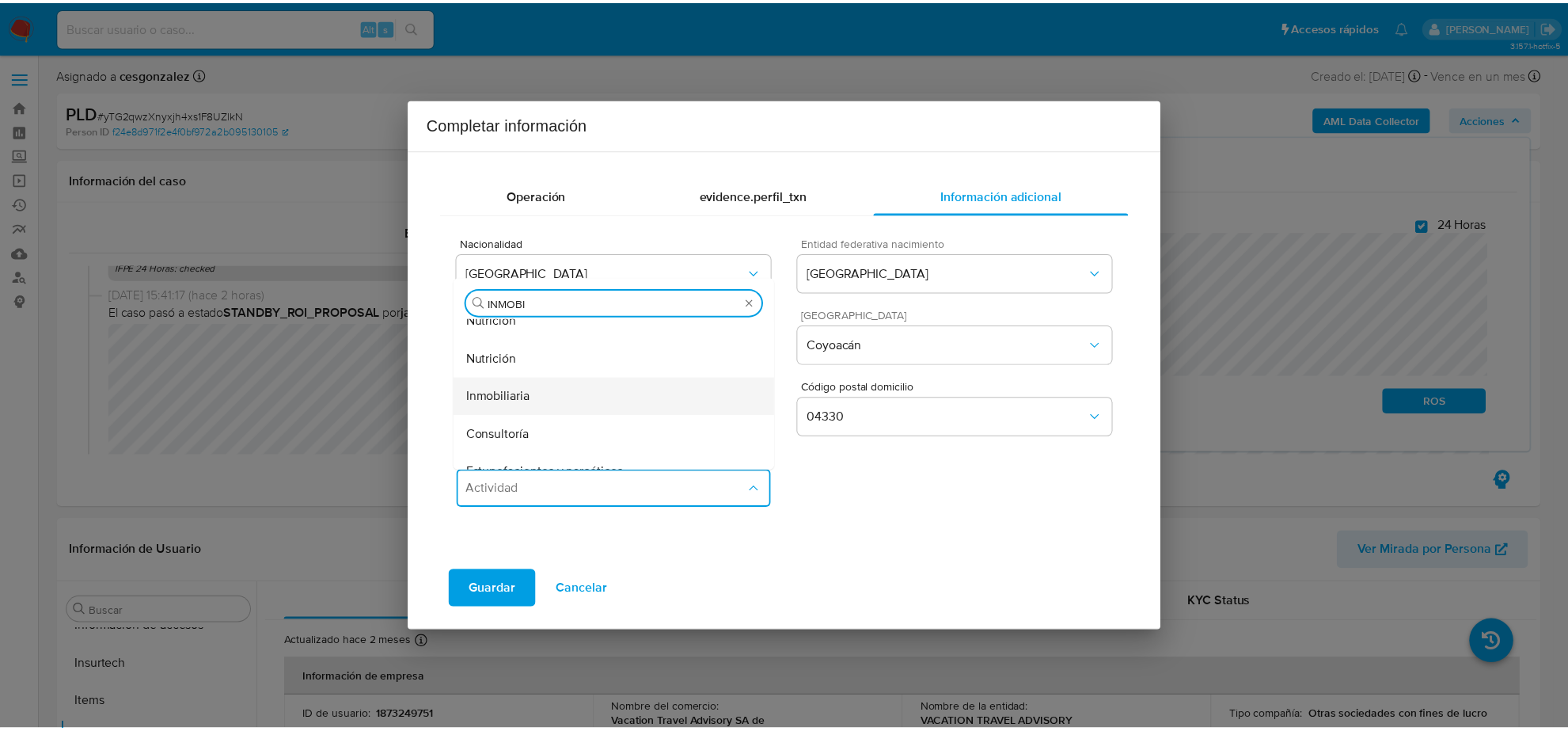
scroll to position [396, 0]
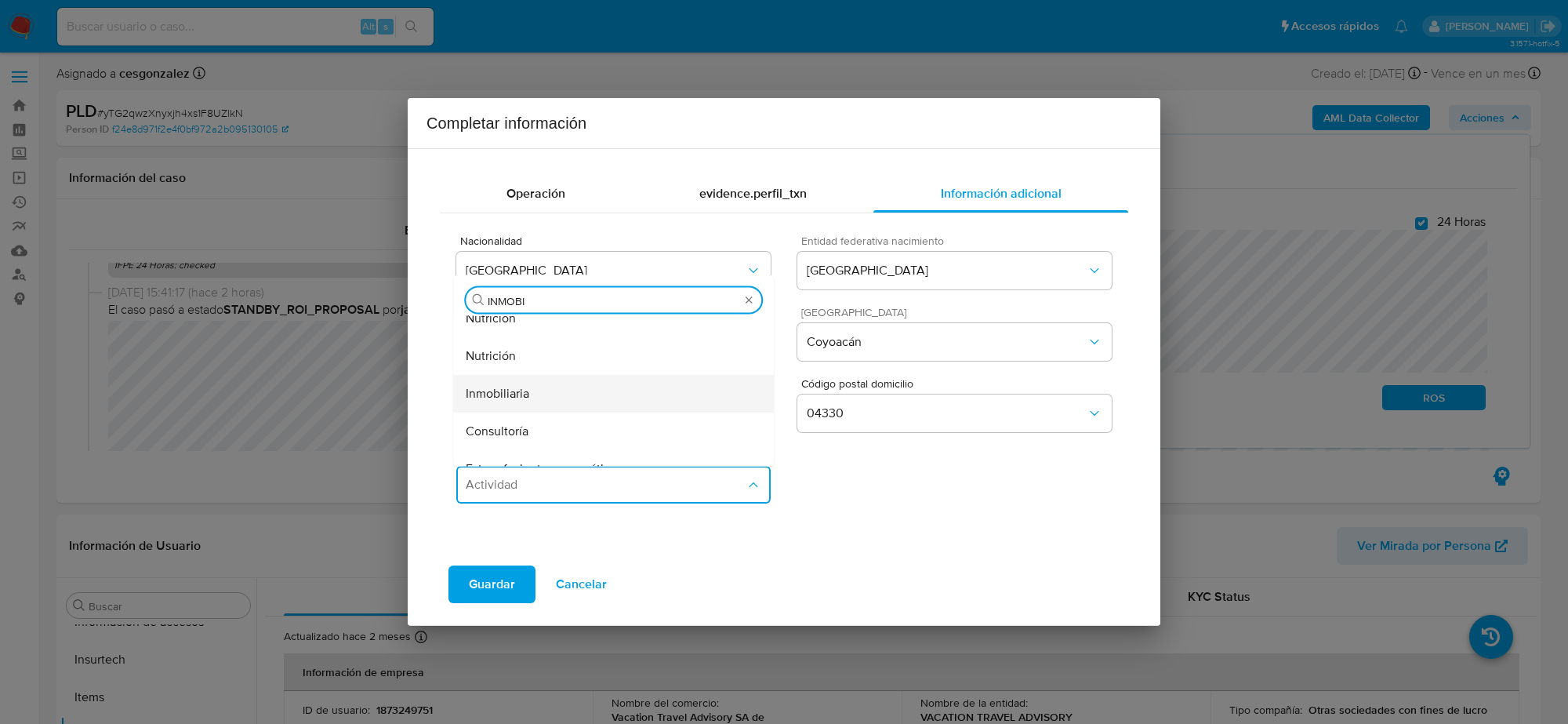
click at [544, 389] on div "Inmobiliaria" at bounding box center [613, 394] width 295 height 37
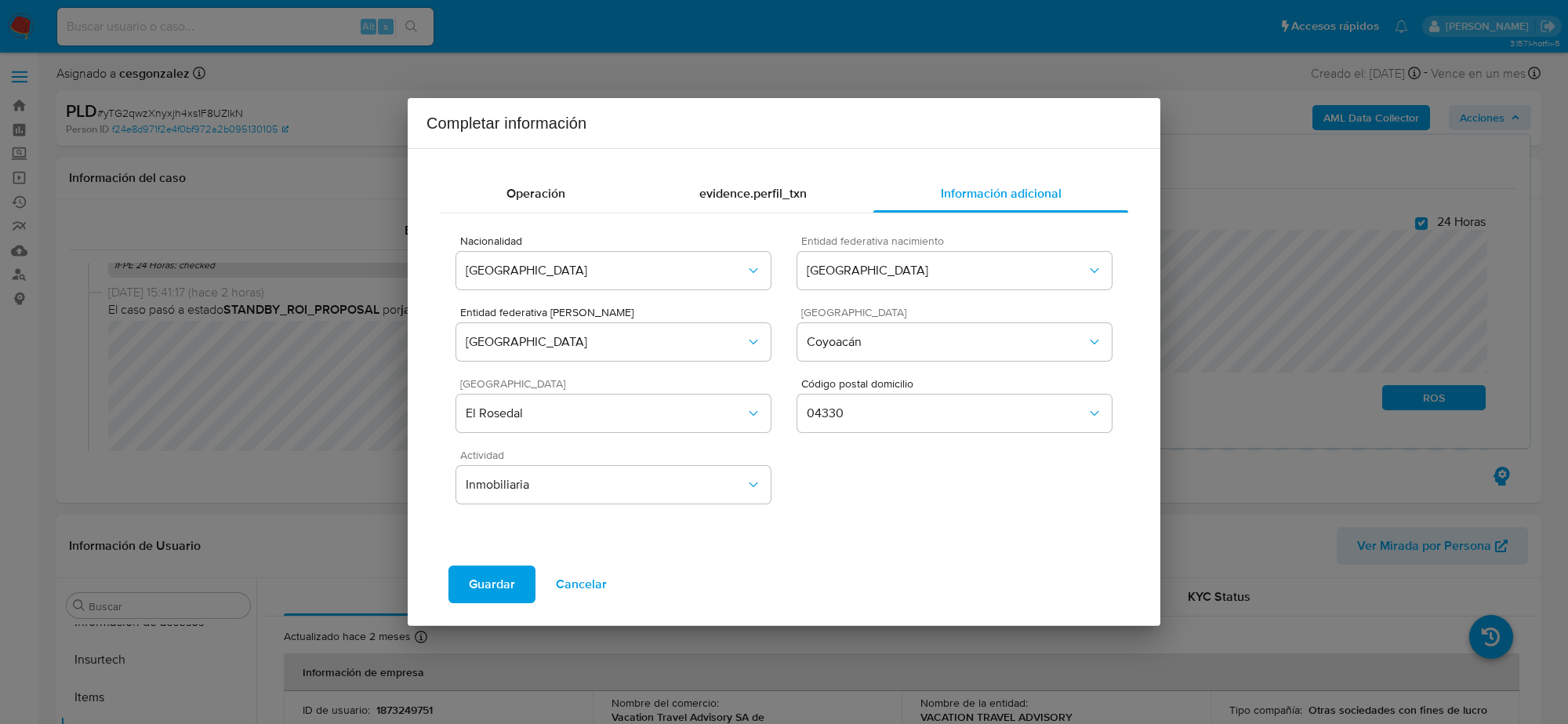
click at [507, 575] on span "Guardar" at bounding box center [492, 584] width 47 height 35
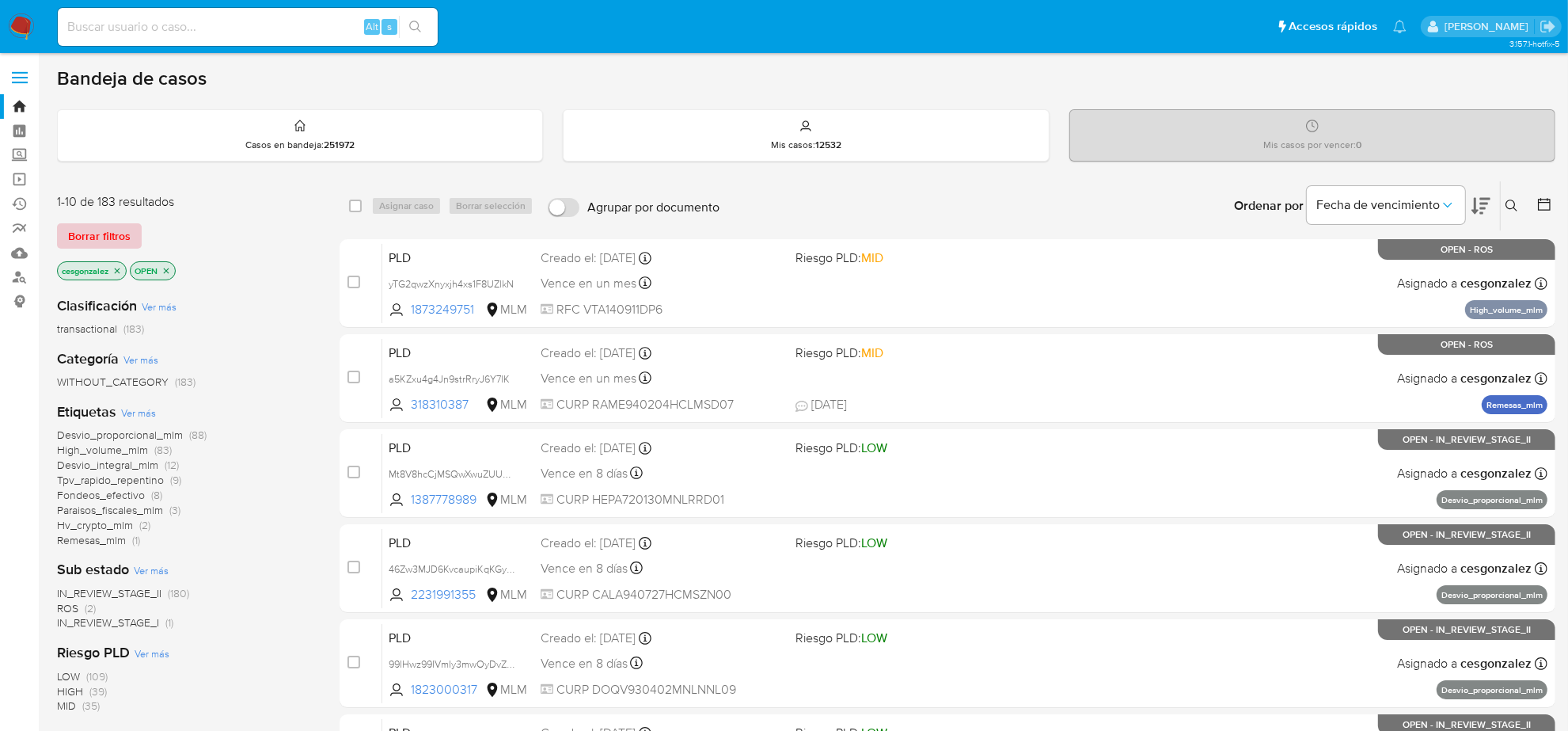
click at [113, 230] on span "Borrar filtros" at bounding box center [100, 236] width 63 height 22
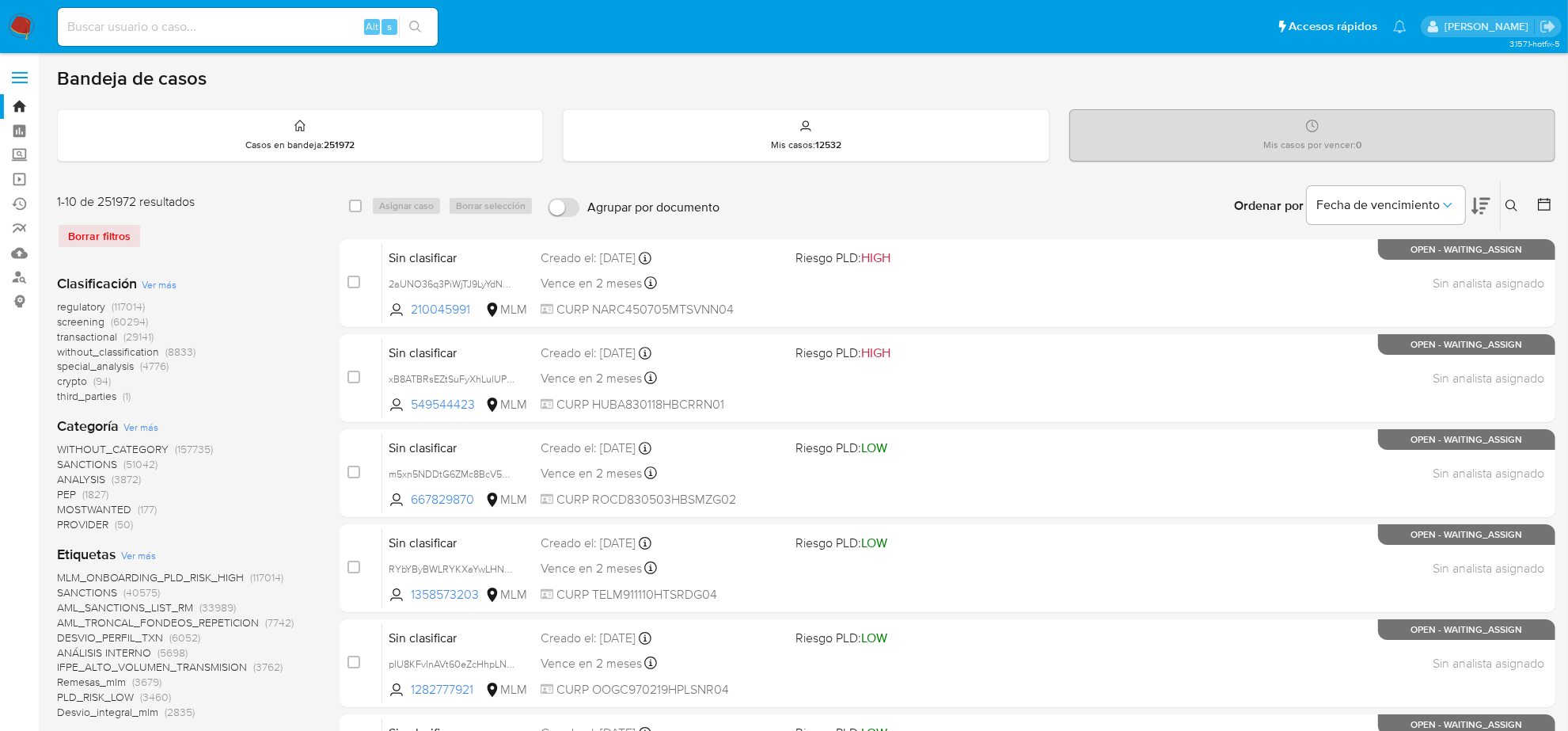
click at [97, 326] on span "screening" at bounding box center [80, 321] width 47 height 16
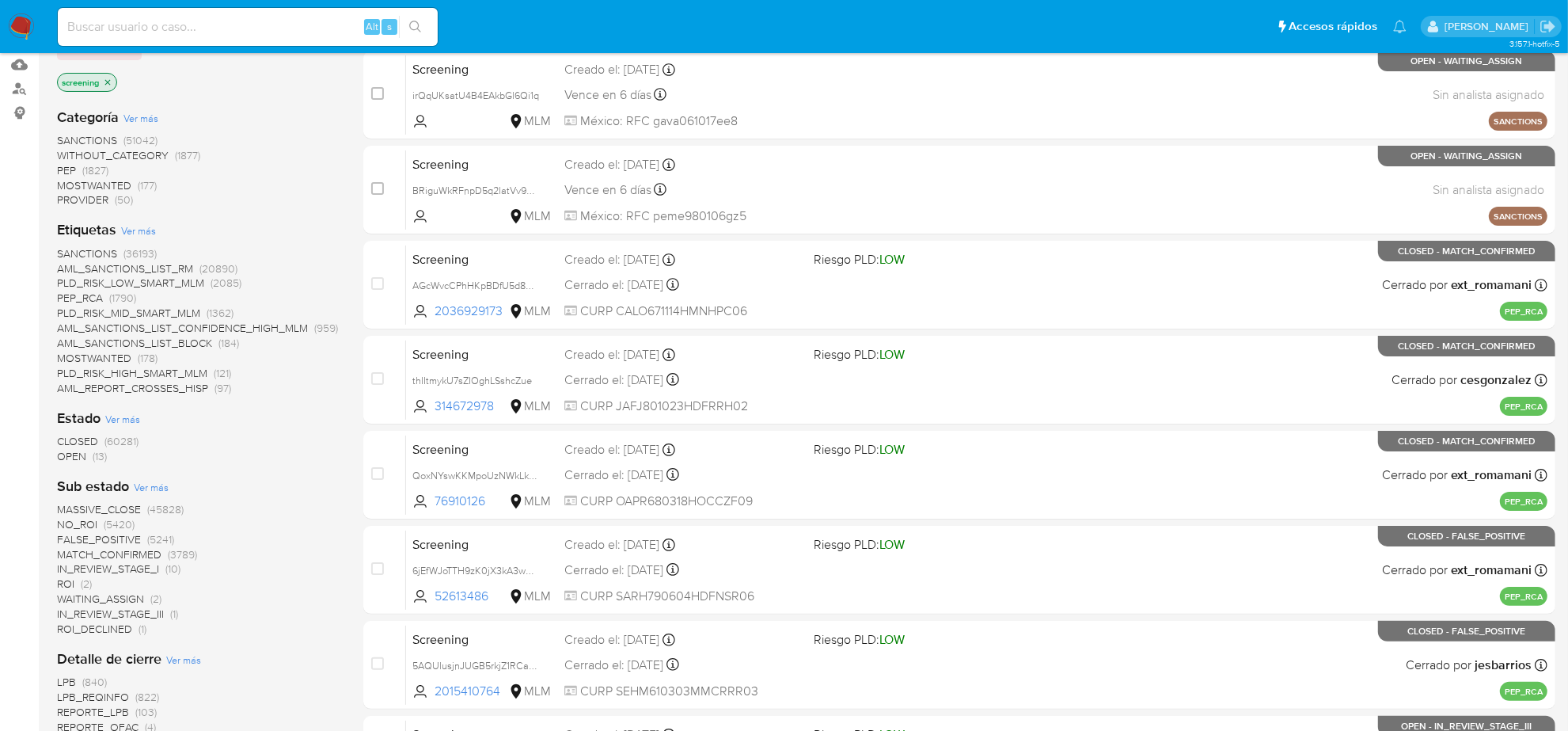
scroll to position [198, 0]
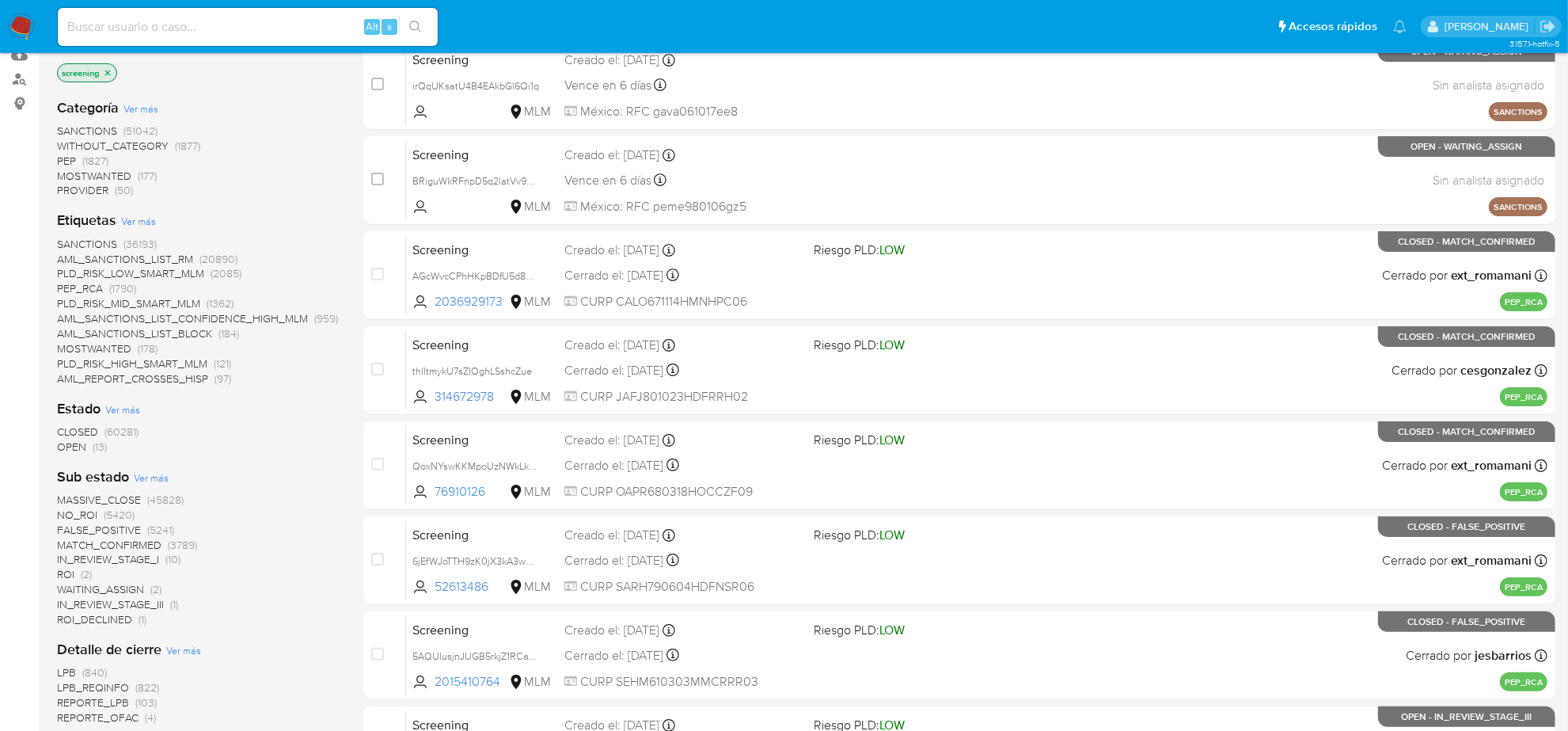
click at [81, 451] on span "OPEN" at bounding box center [72, 446] width 30 height 16
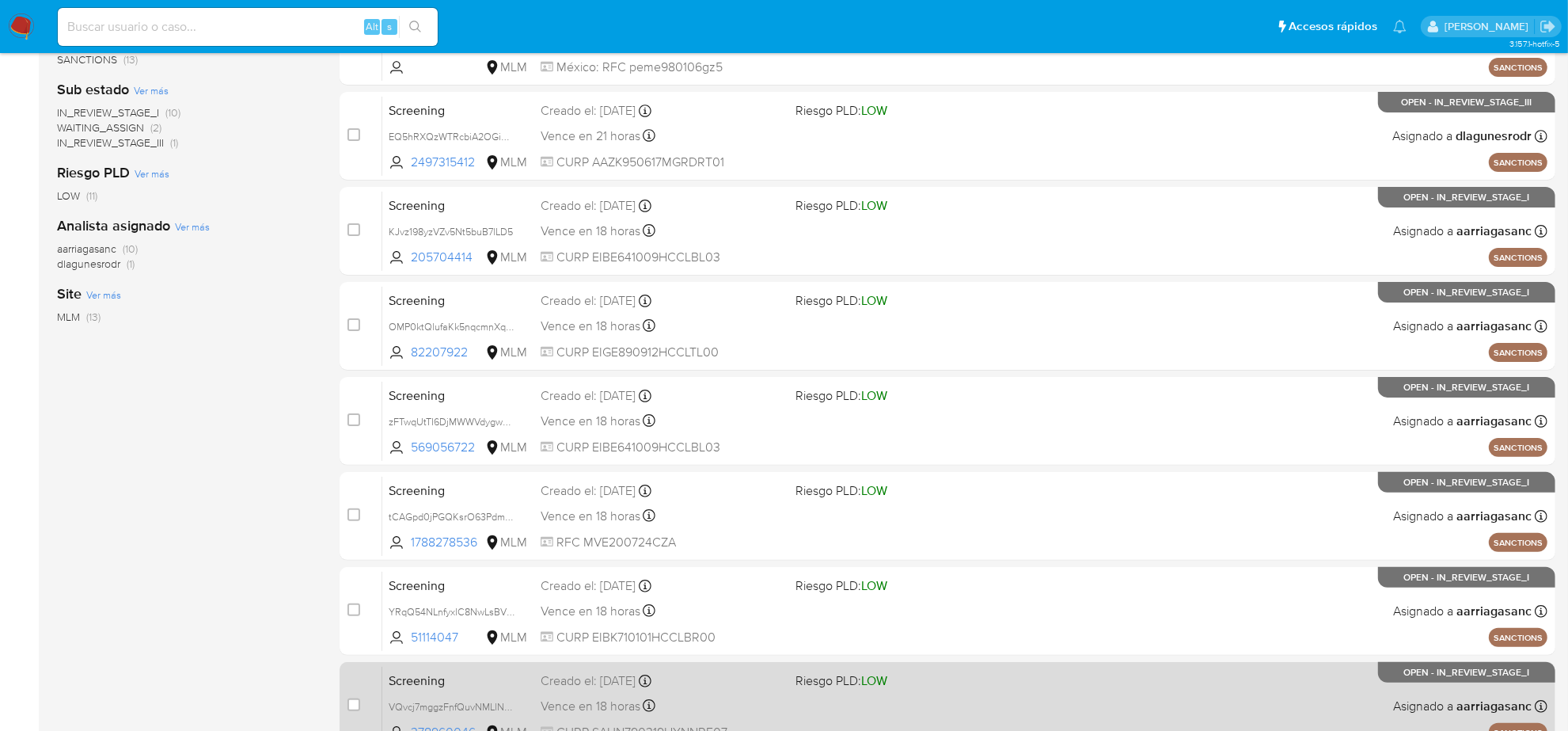
scroll to position [517, 0]
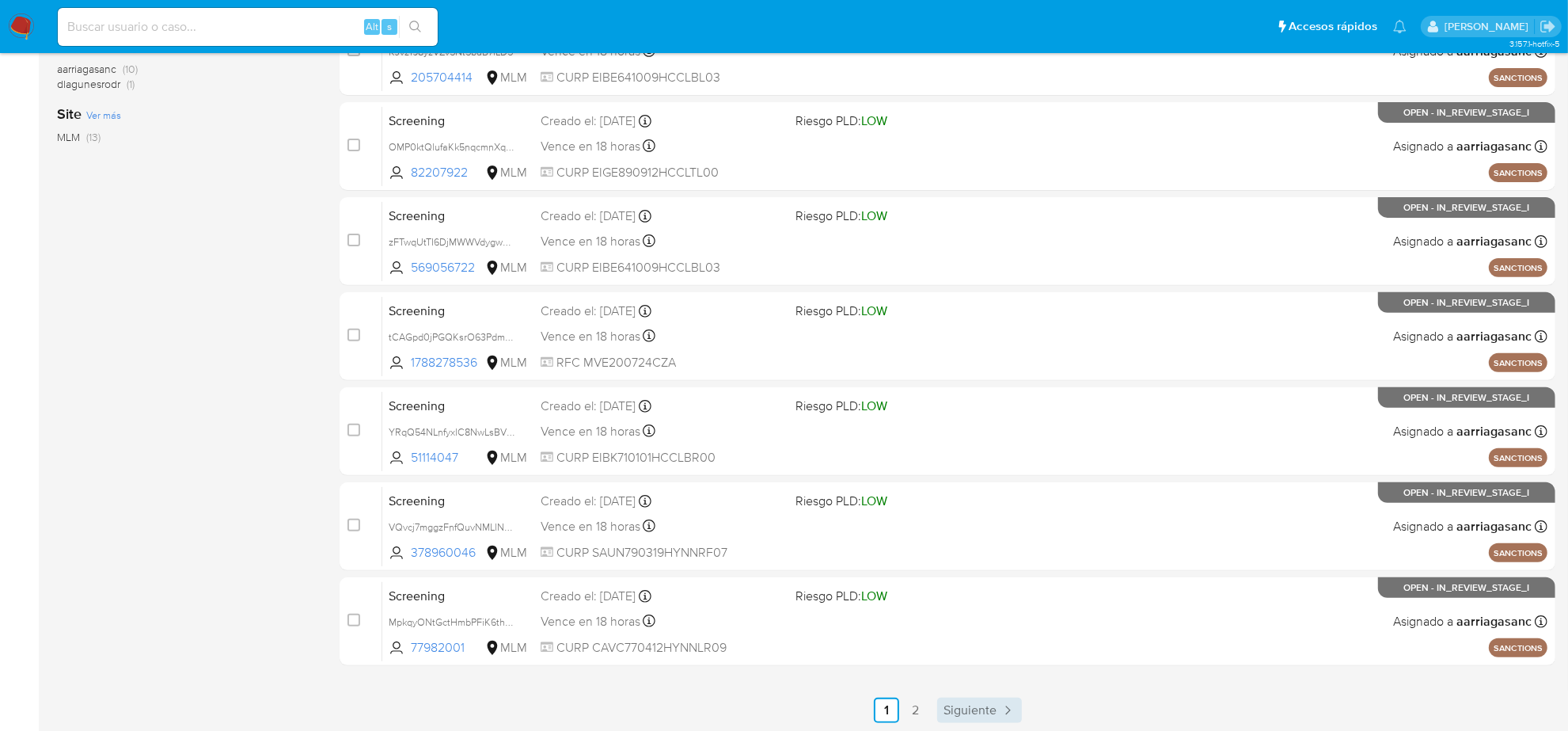
click at [994, 698] on link "Siguiente" at bounding box center [980, 710] width 85 height 25
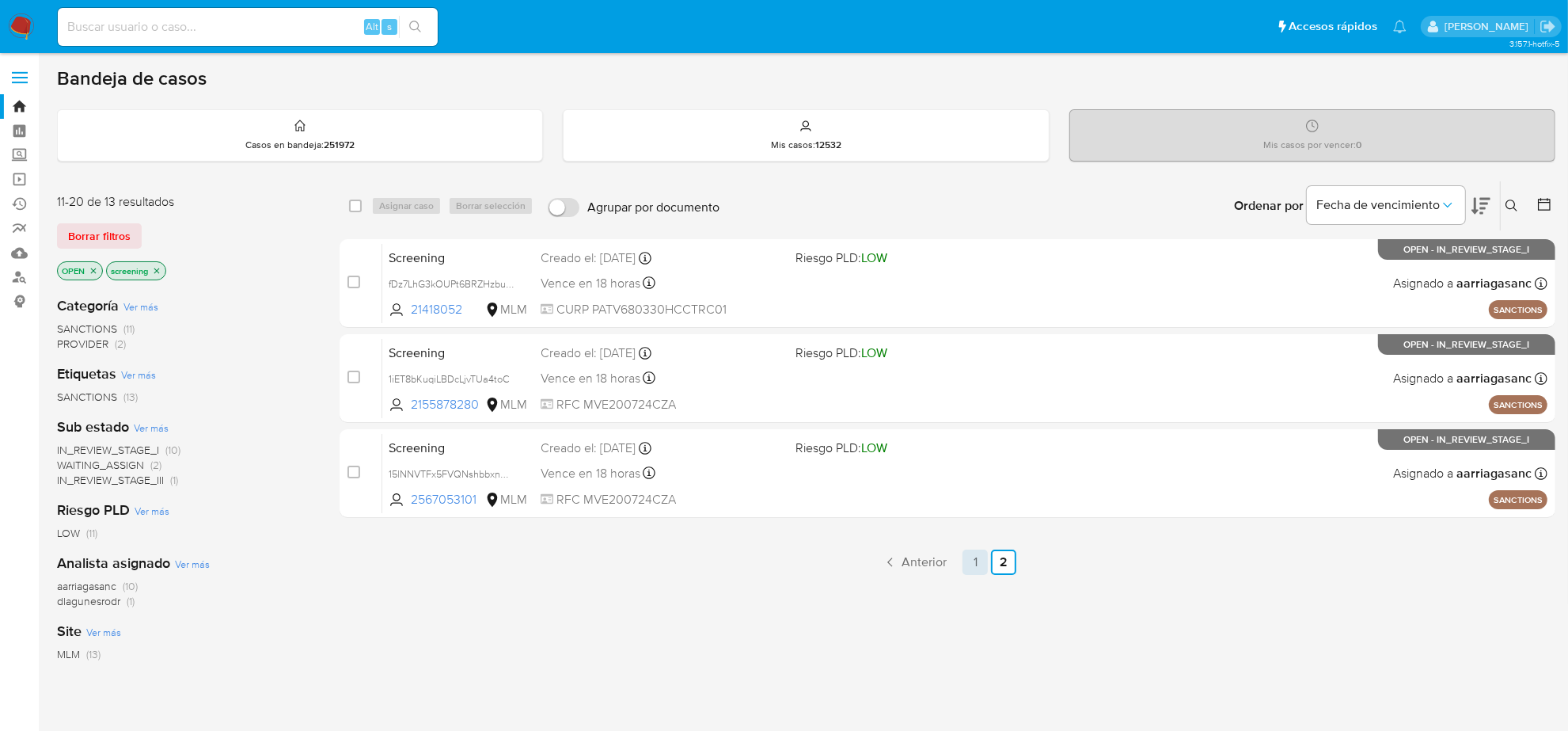
click at [979, 558] on link "1" at bounding box center [974, 561] width 25 height 25
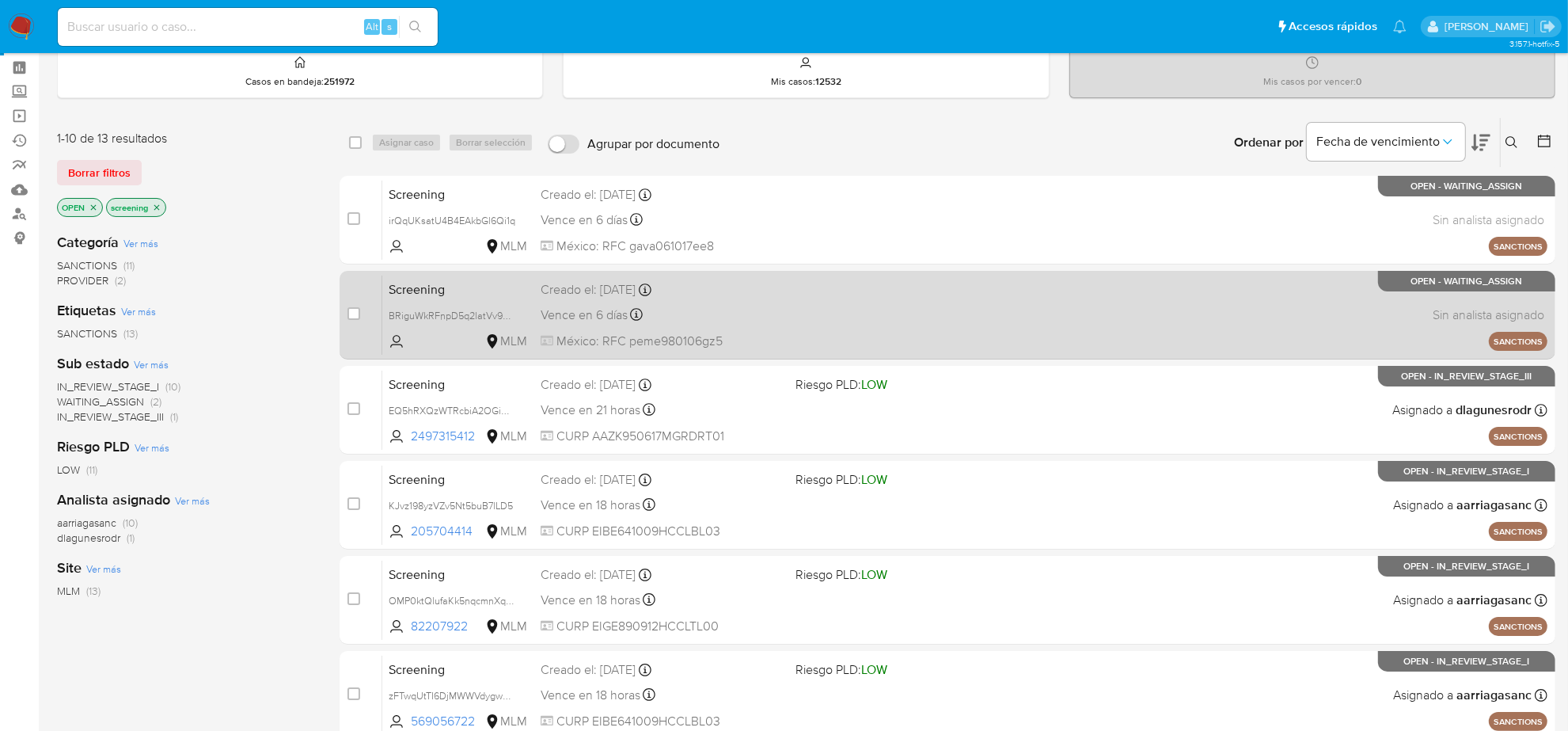
scroll to position [99, 0]
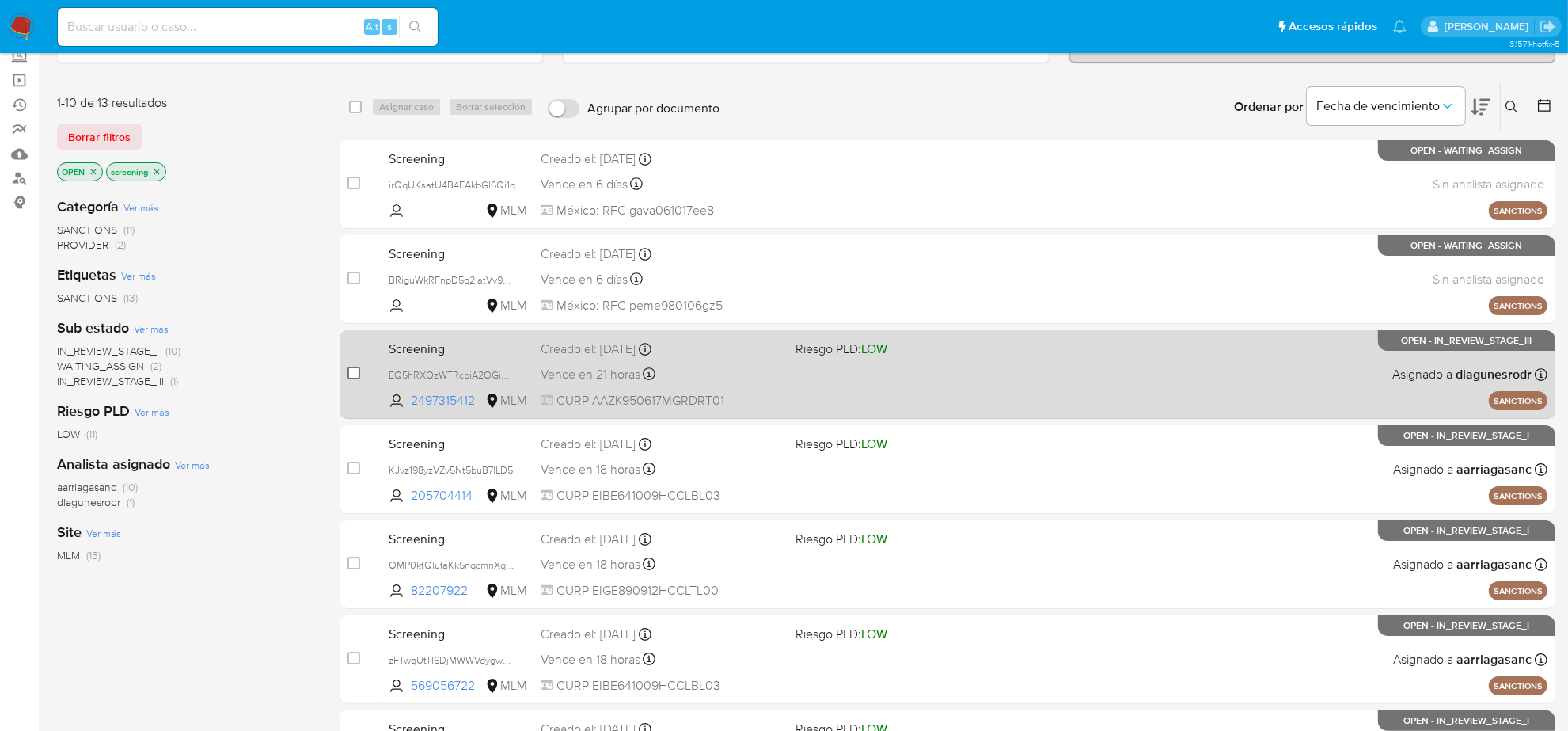
click at [354, 369] on input "checkbox" at bounding box center [354, 373] width 13 height 13
checkbox input "true"
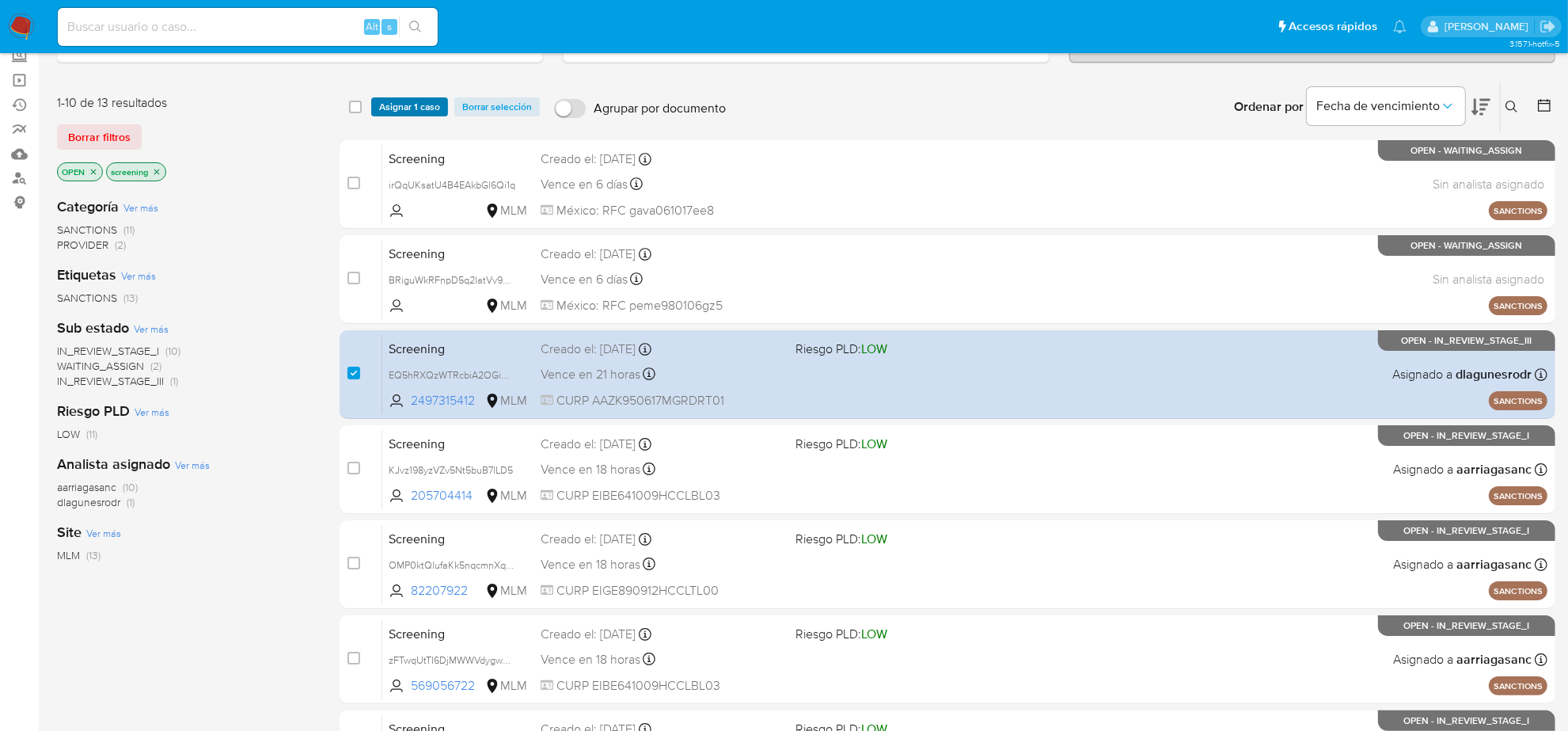
click at [410, 108] on span "Asignar 1 caso" at bounding box center [410, 106] width 61 height 16
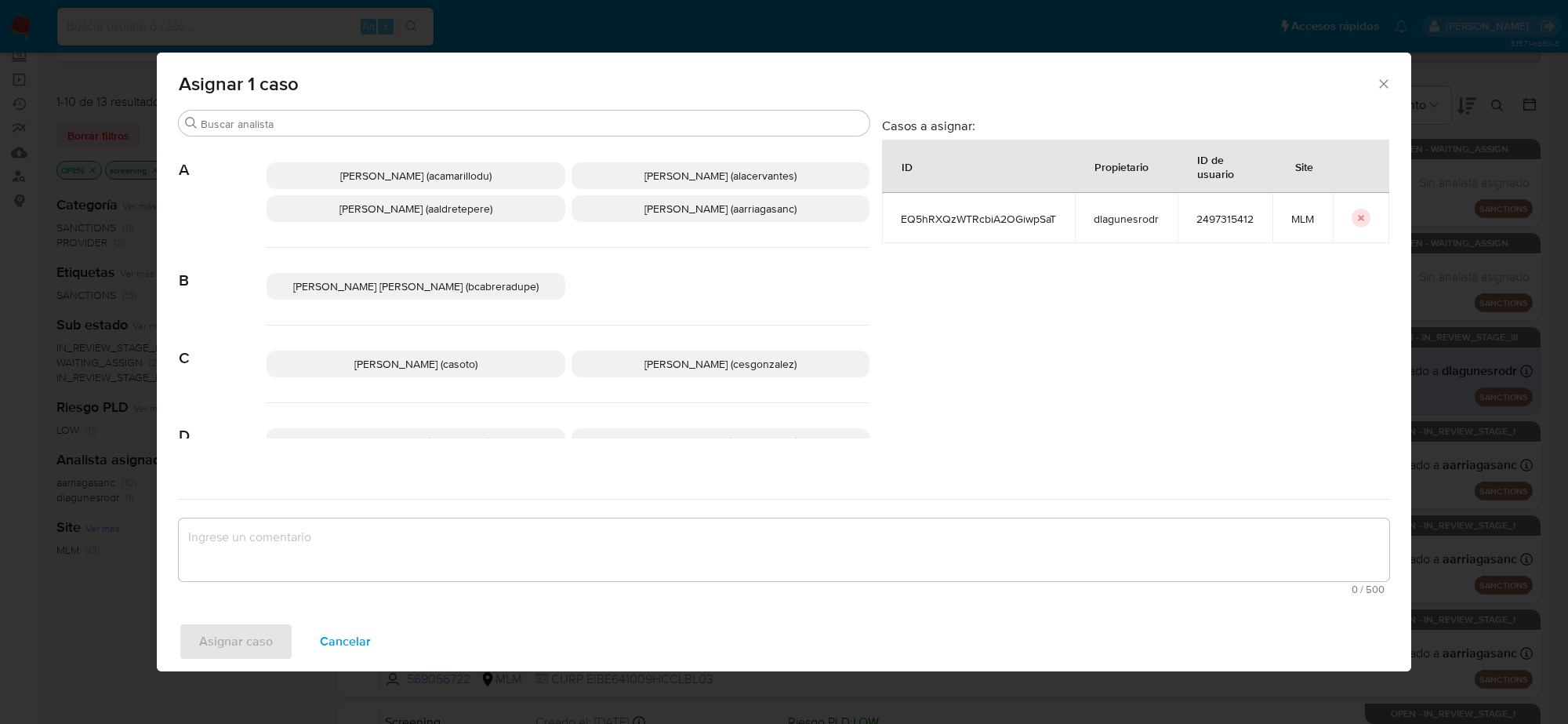
click at [652, 362] on span "Cesar Gonzalez (cesgonzalez)" at bounding box center [720, 364] width 152 height 16
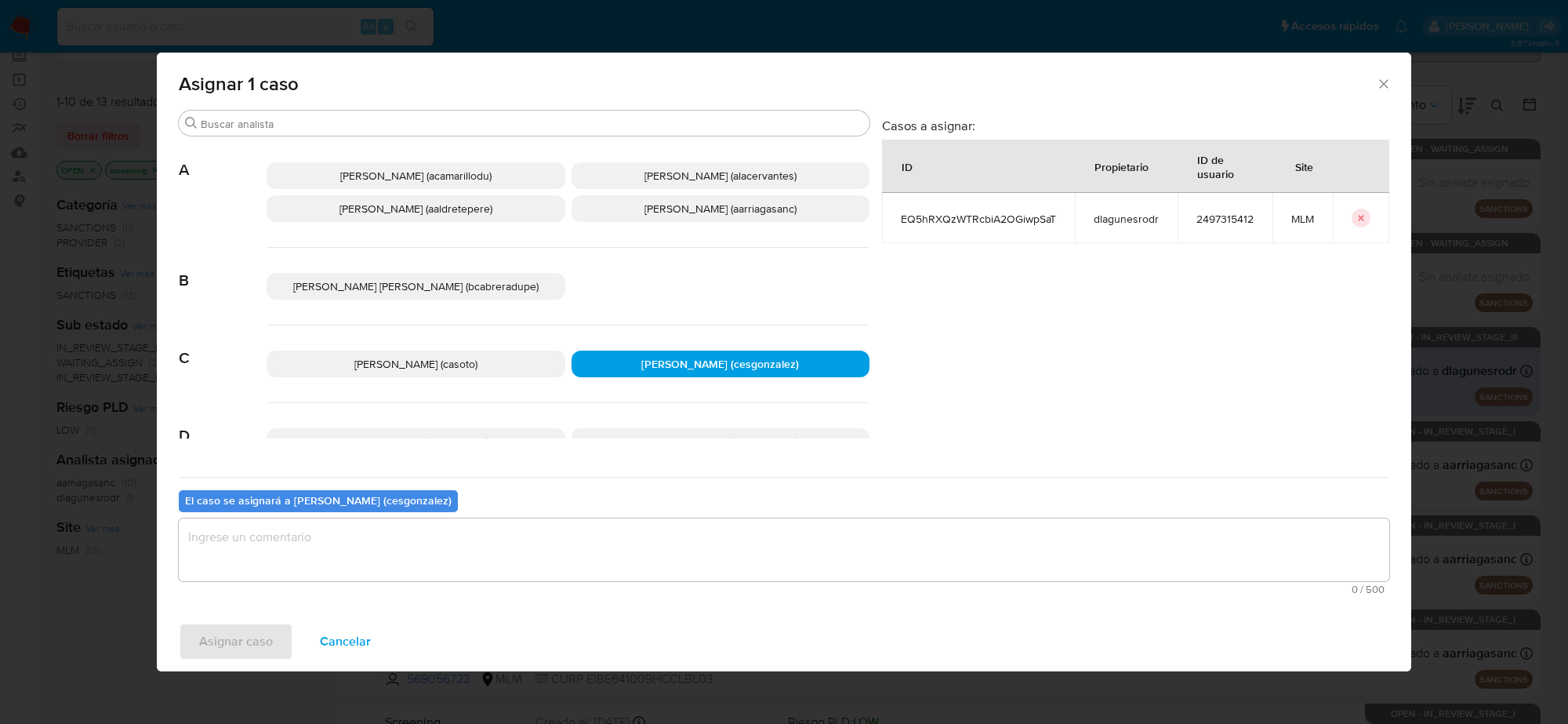
click at [334, 566] on textarea "assign-modal" at bounding box center [784, 549] width 1211 height 63
click at [251, 636] on span "Asignar caso" at bounding box center [236, 642] width 74 height 35
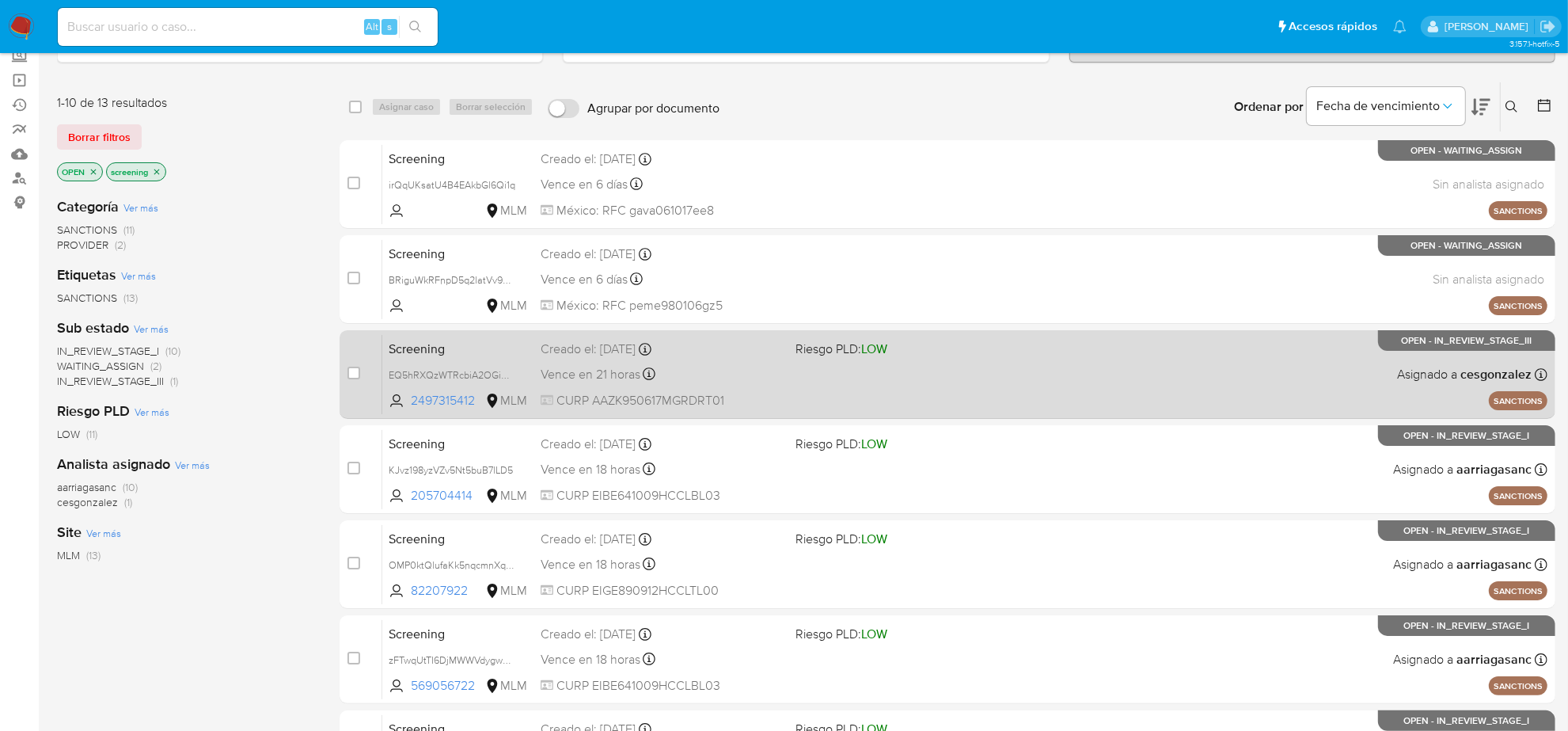
click at [873, 385] on div "Screening EQ5hRXQzWTRcbiA2OGiwpSaT 2497315412 MLM Riesgo PLD: LOW Creado el: 01…" at bounding box center [964, 374] width 1165 height 80
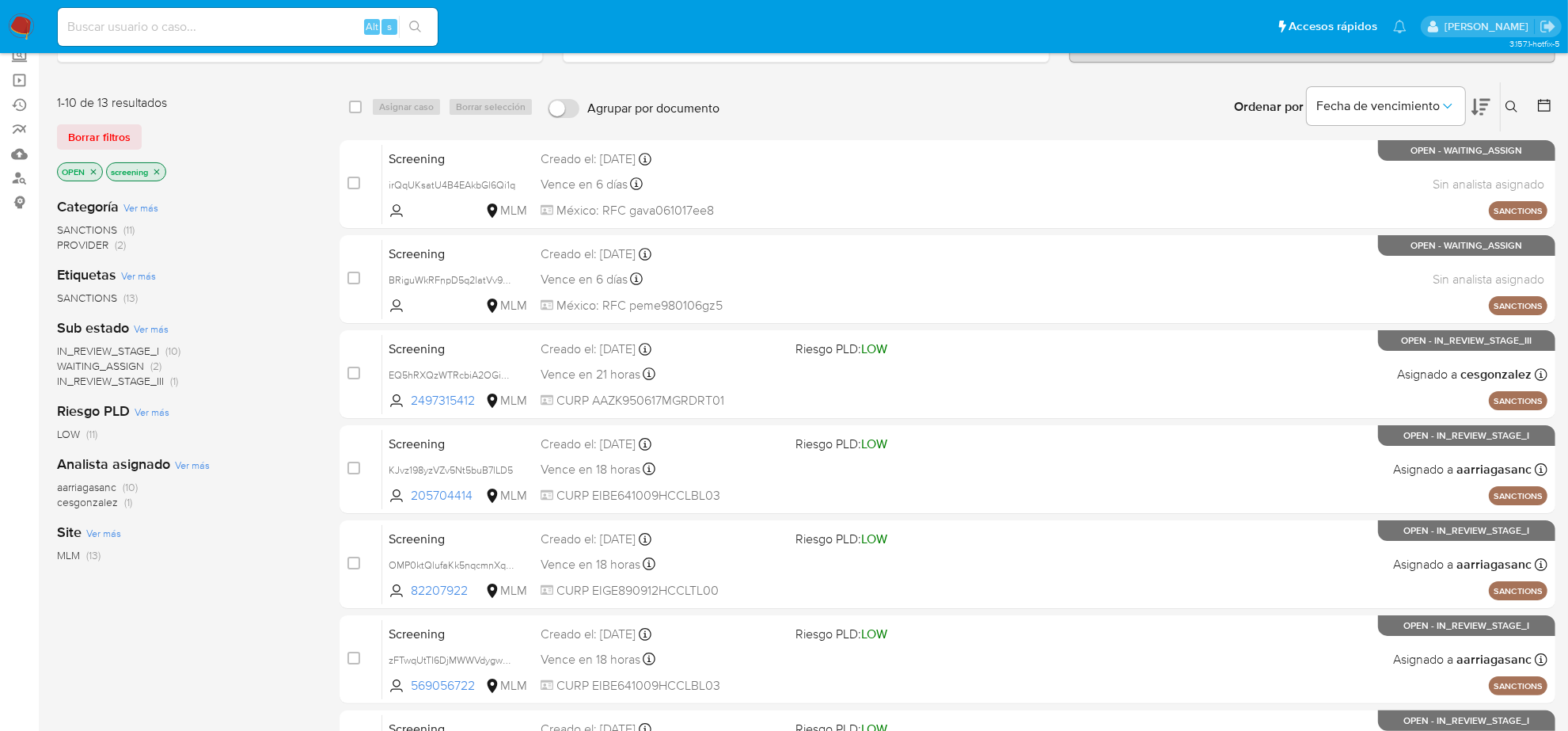
click at [18, 21] on img at bounding box center [21, 27] width 27 height 27
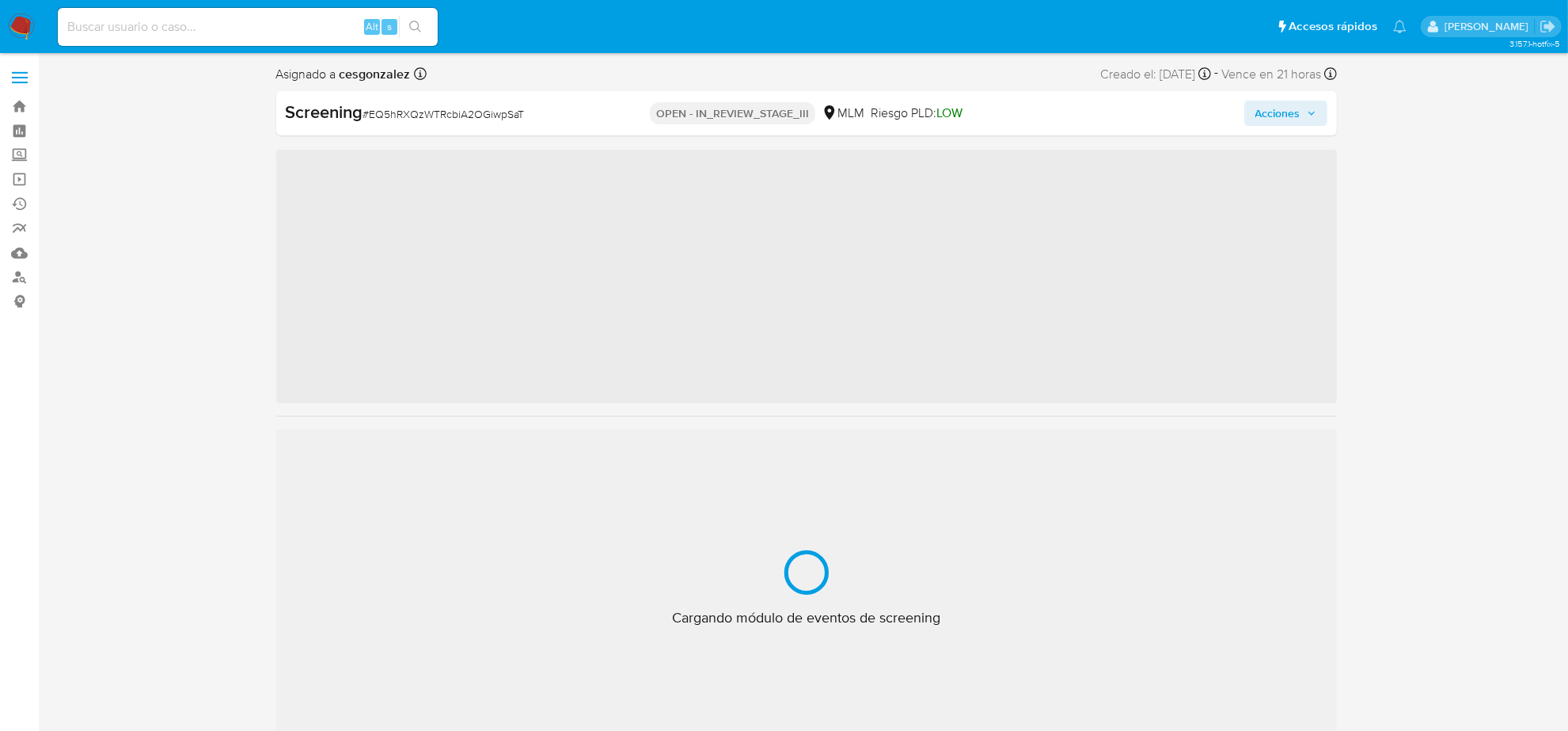
scroll to position [667, 0]
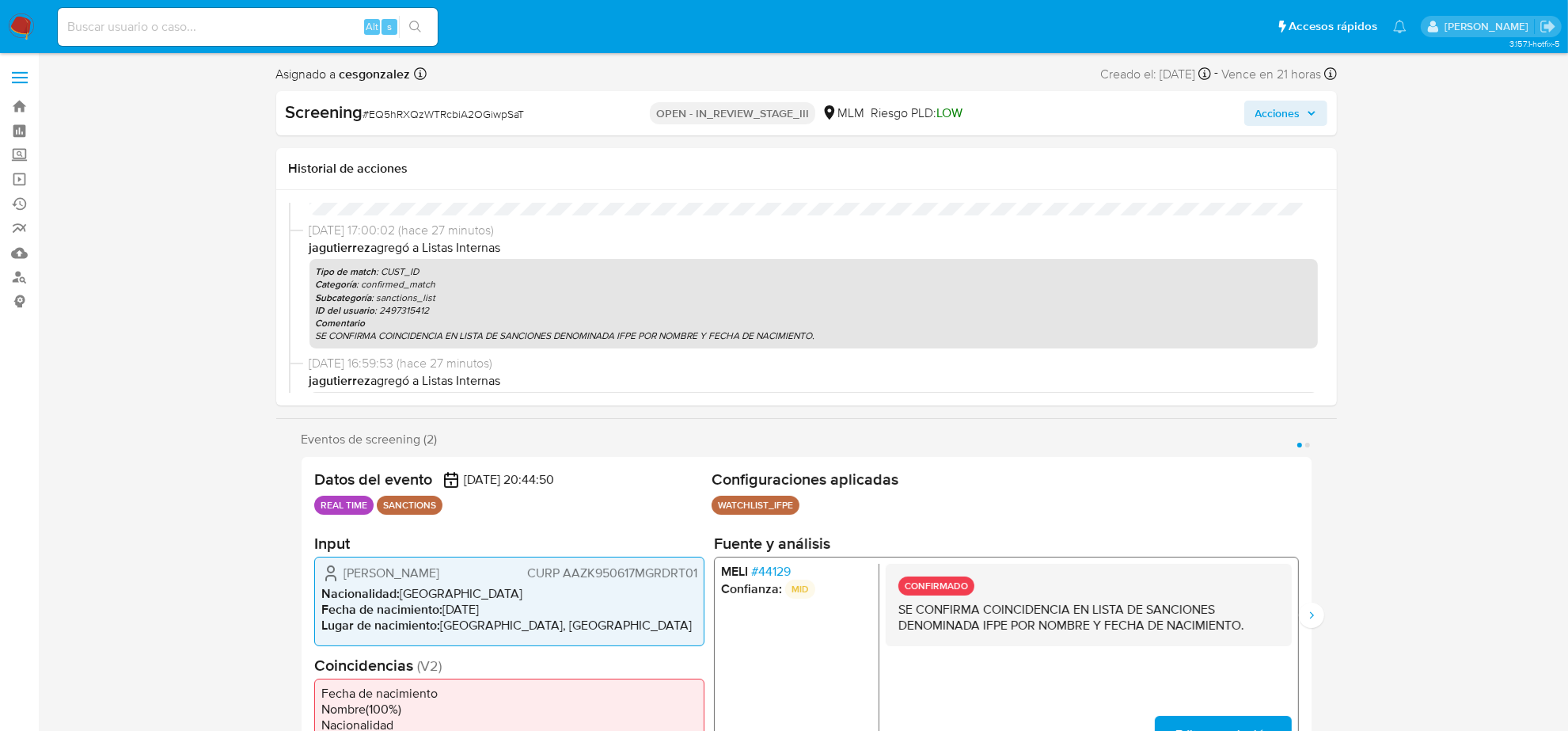
select select "10"
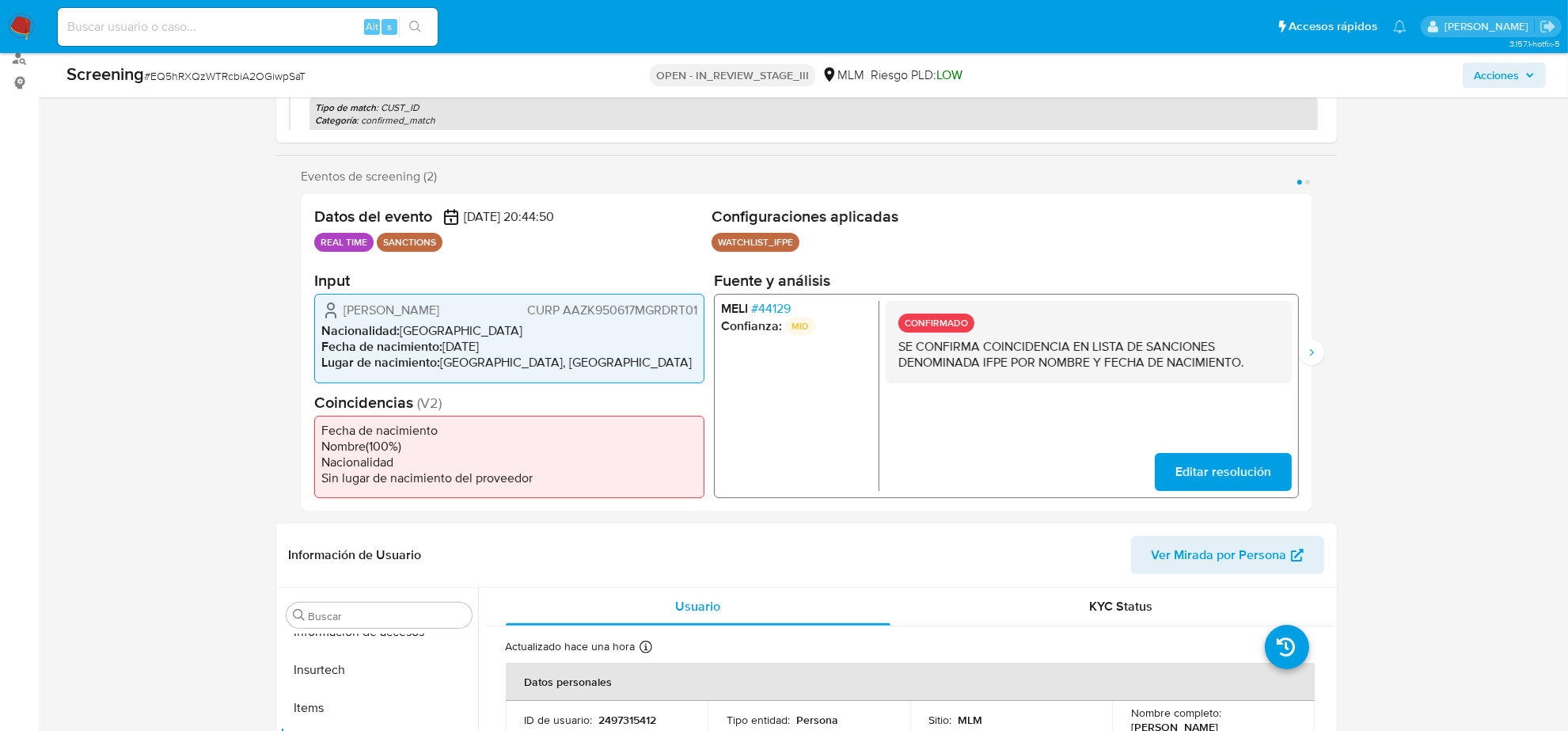
scroll to position [0, 0]
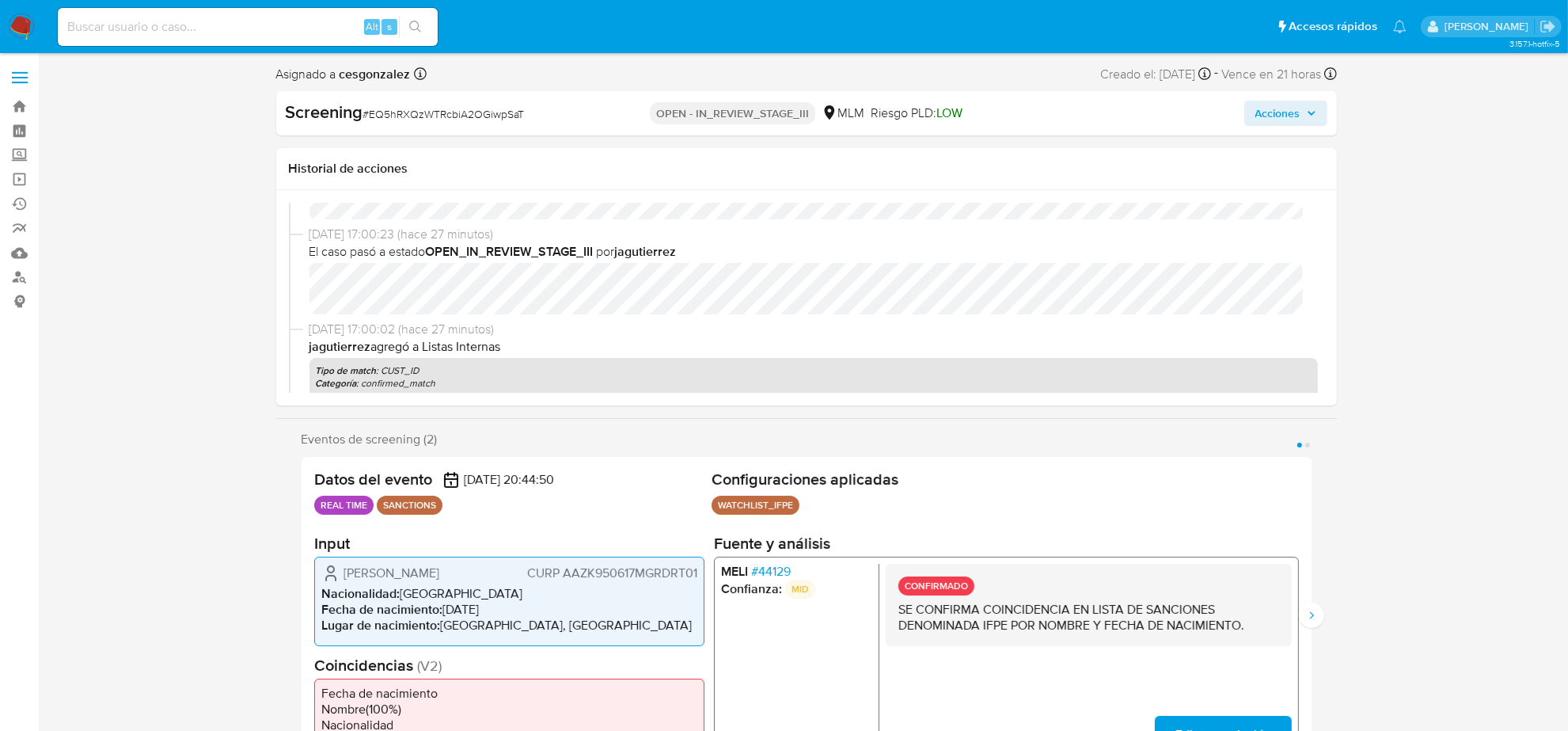
click at [1302, 114] on span "Acciones" at bounding box center [1286, 114] width 61 height 22
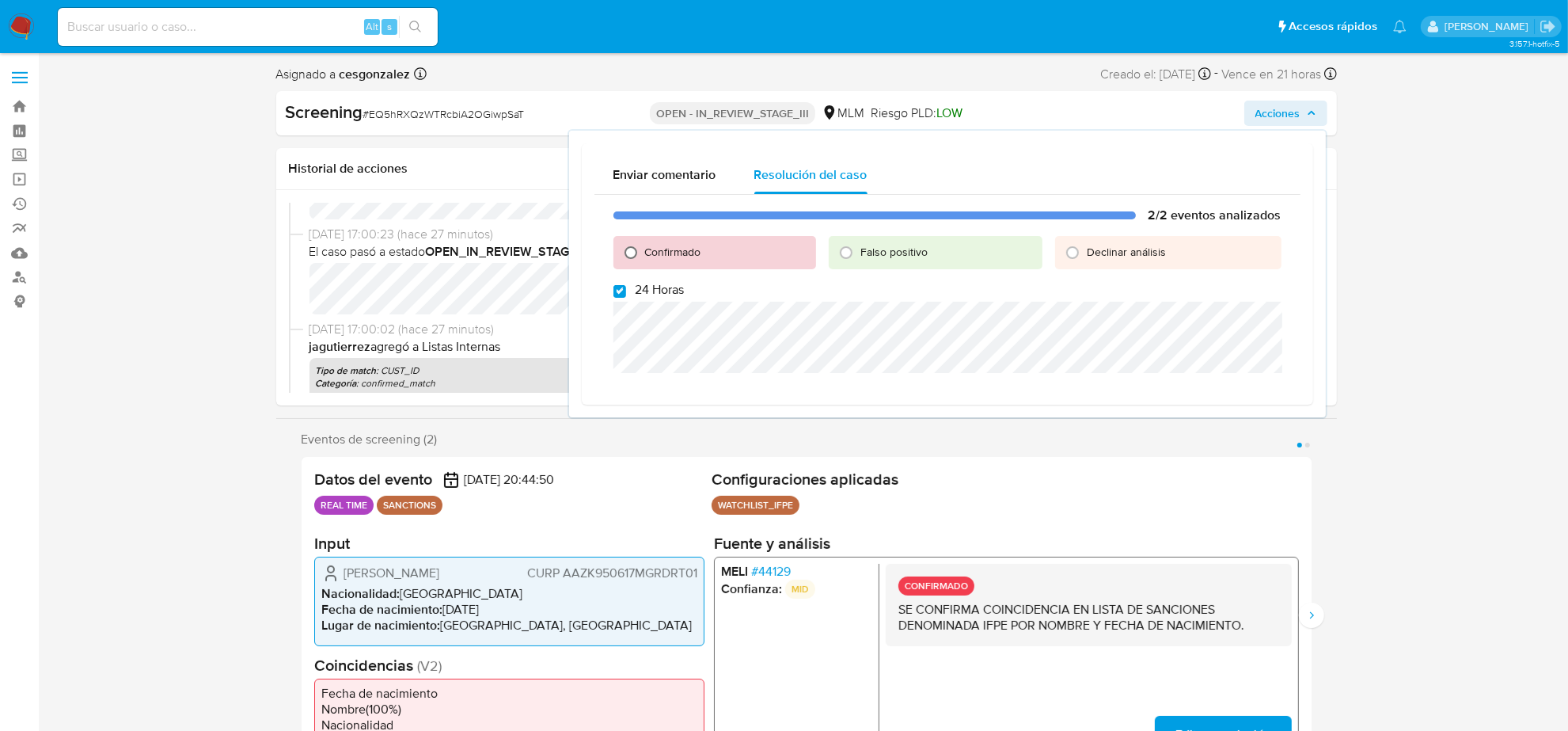
click at [627, 254] on input "Confirmado" at bounding box center [630, 252] width 25 height 25
radio input "true"
click at [614, 292] on input "24 Horas" at bounding box center [620, 292] width 13 height 13
checkbox input "false"
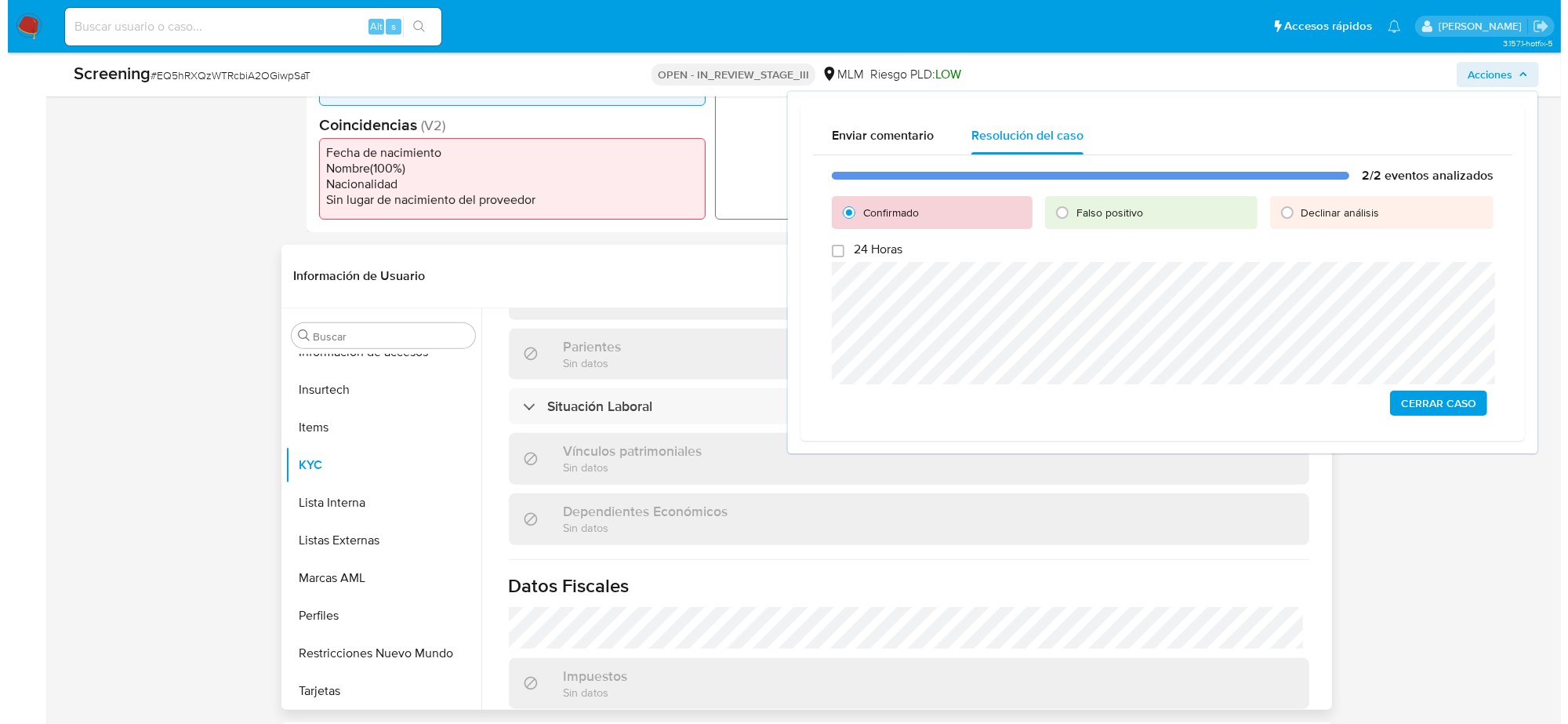
scroll to position [980, 0]
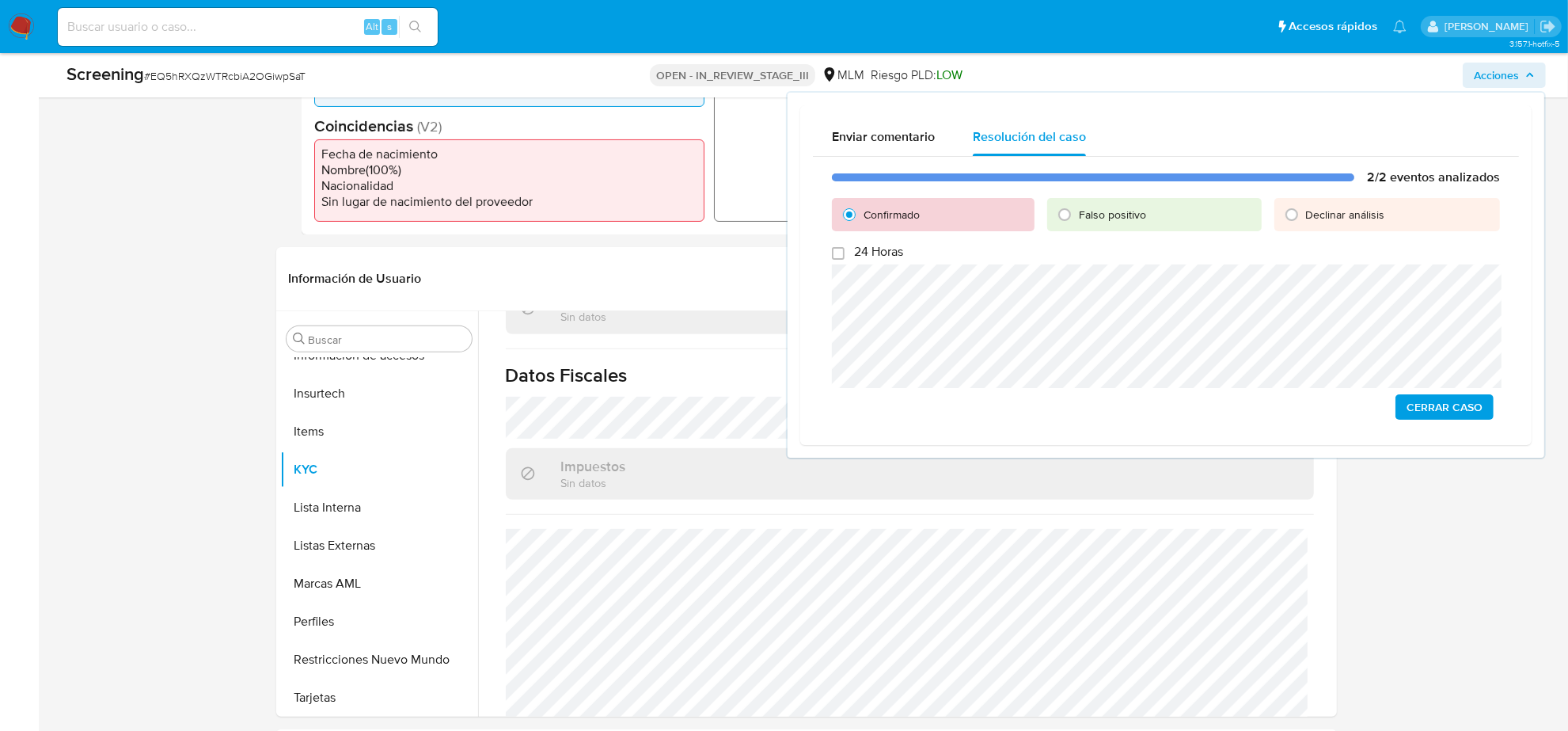
click at [1476, 405] on span "Cerrar Caso" at bounding box center [1444, 407] width 76 height 22
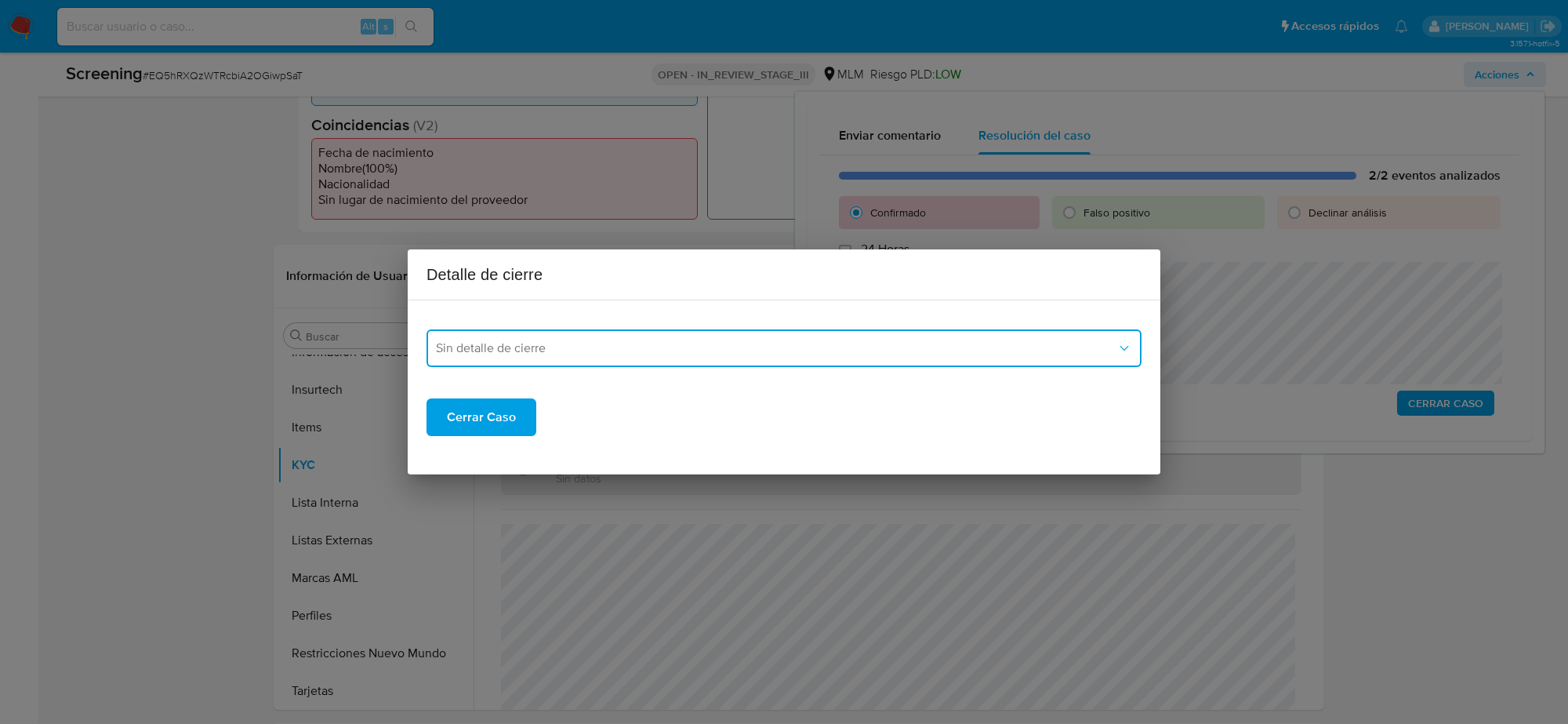
click at [625, 331] on button "Sin detalle de cierre" at bounding box center [784, 347] width 715 height 37
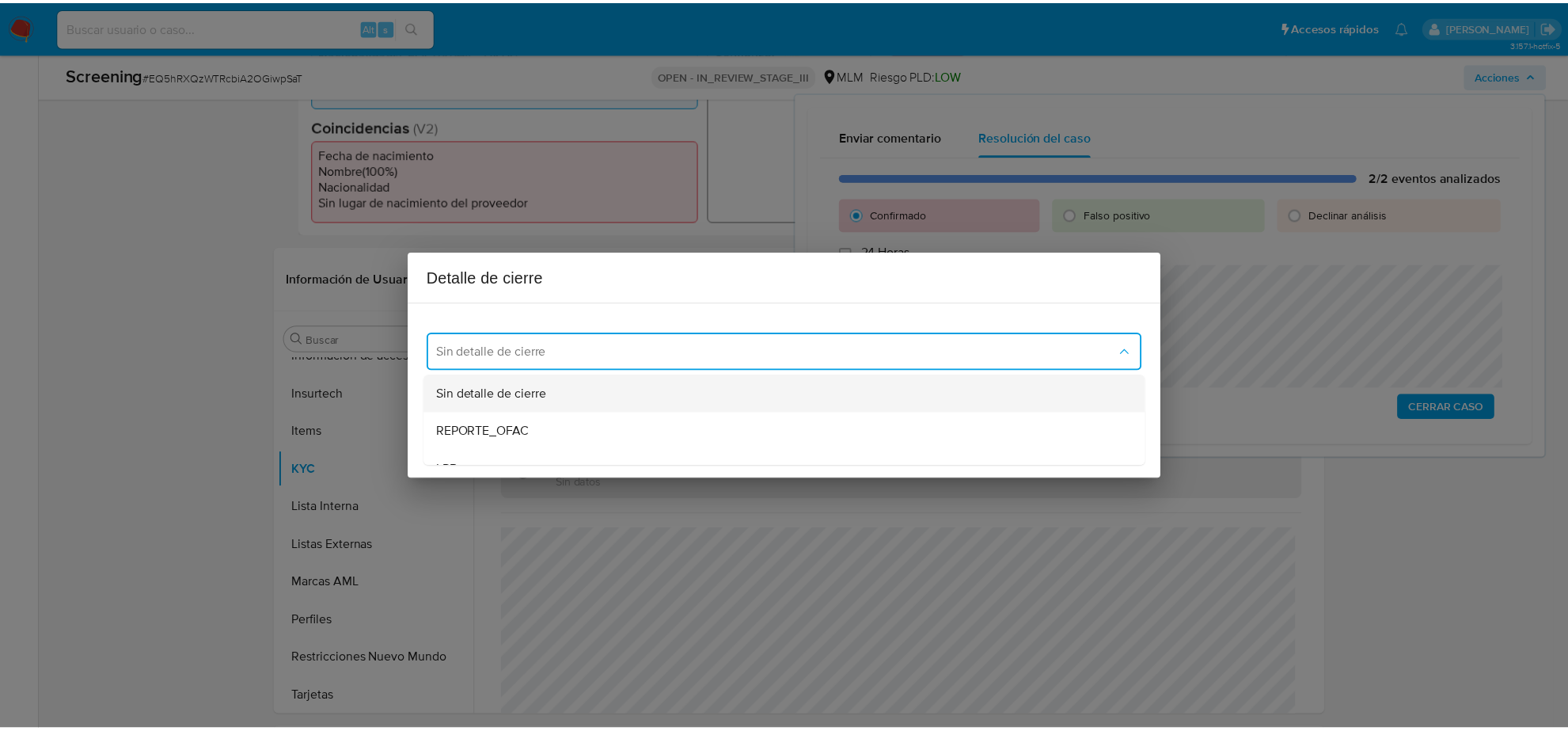
scroll to position [99, 0]
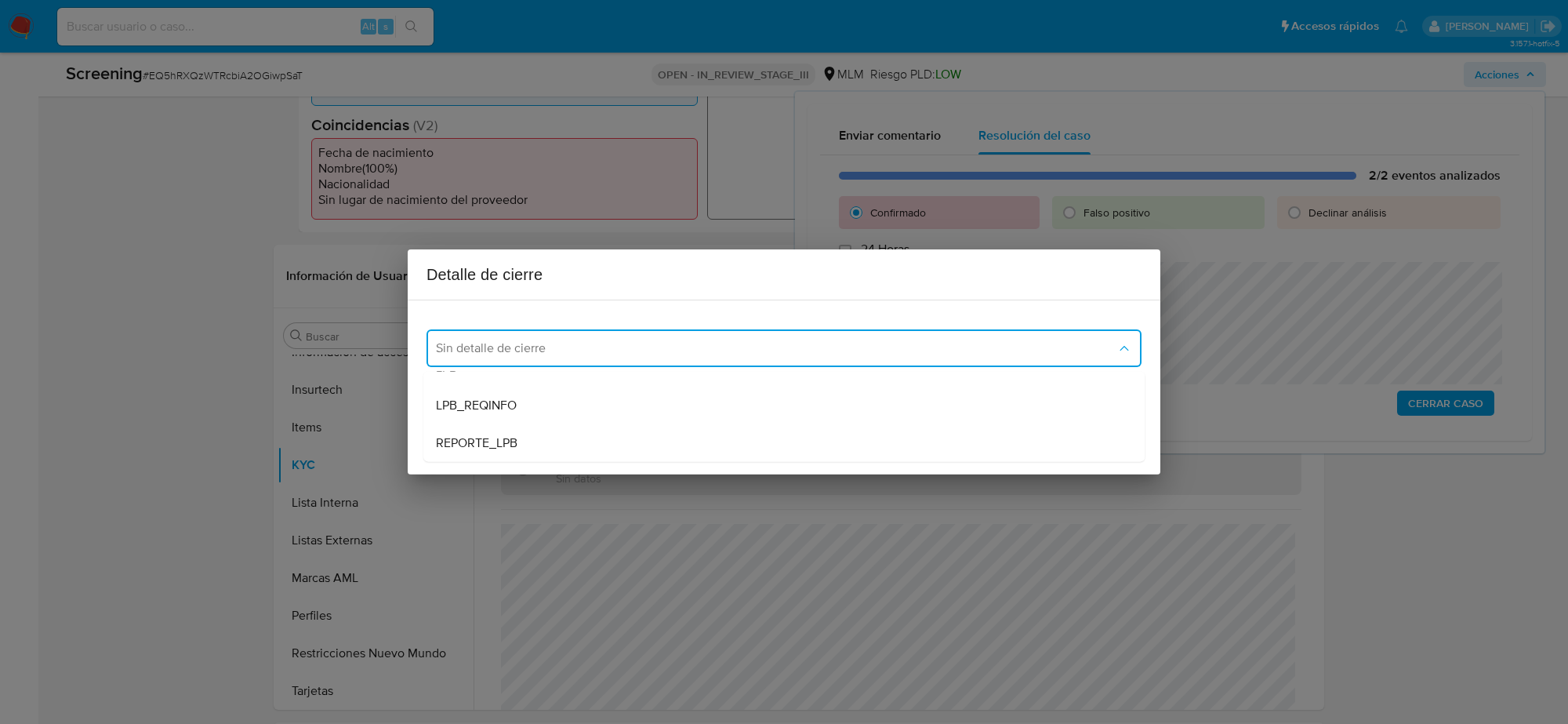
click at [500, 380] on div "LPB" at bounding box center [784, 367] width 696 height 37
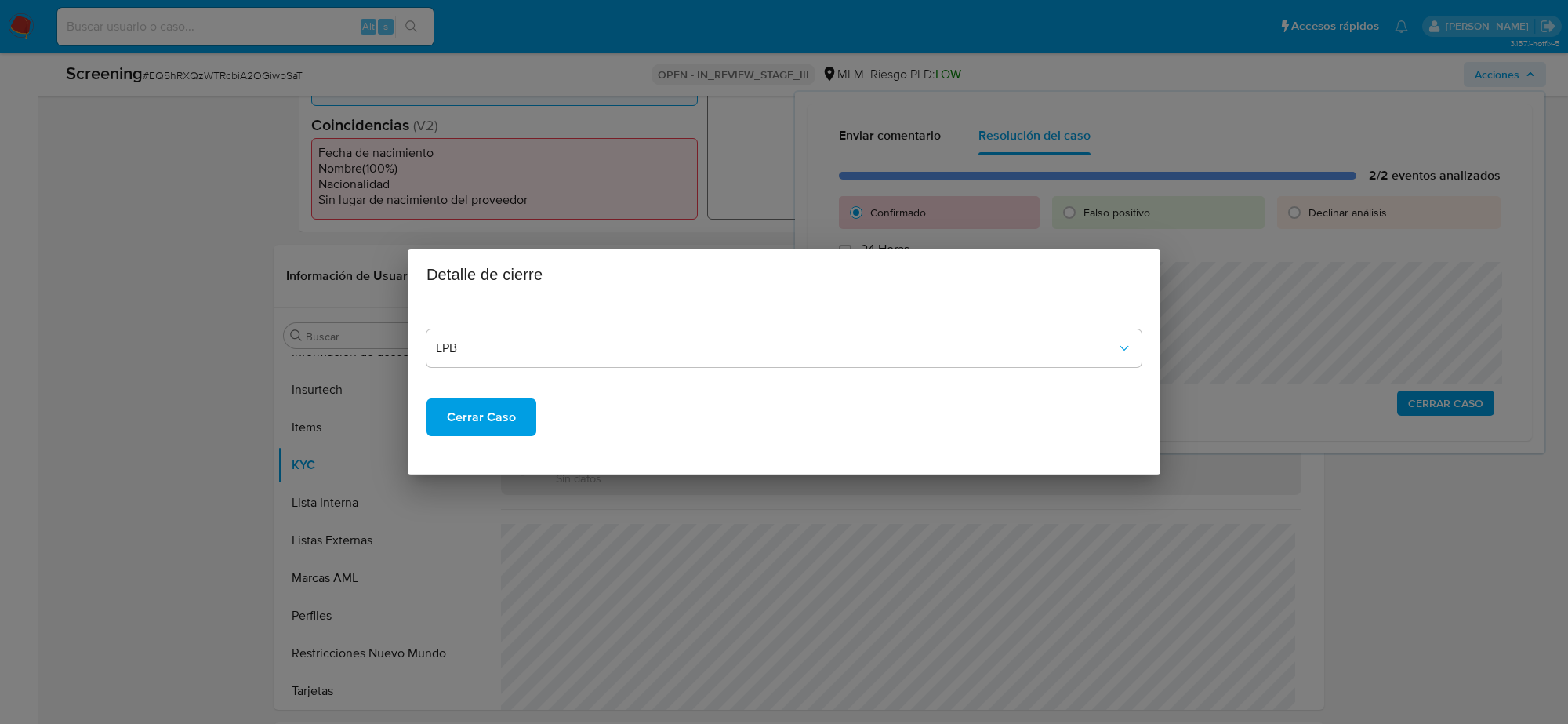
click at [494, 405] on span "Cerrar Caso" at bounding box center [482, 418] width 69 height 35
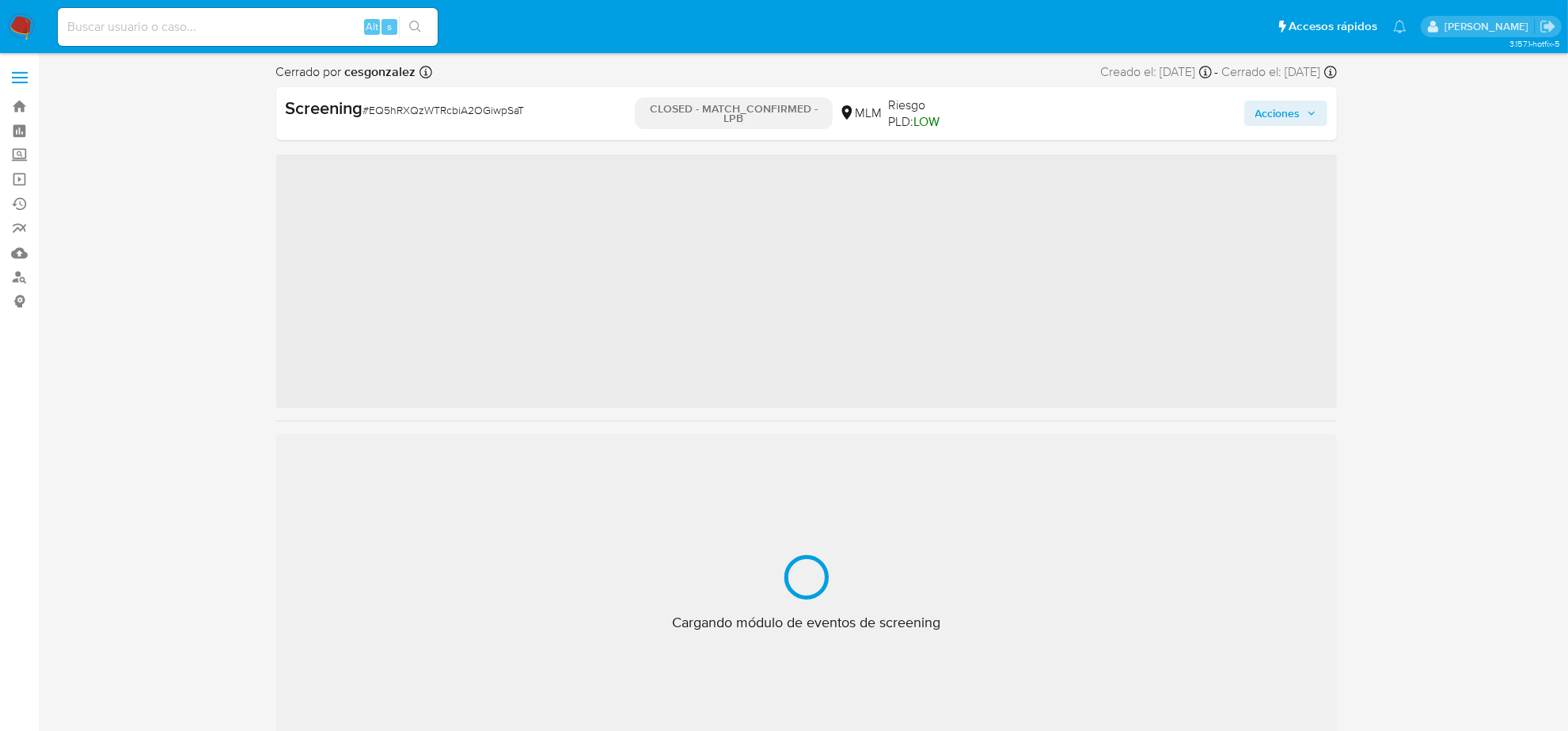
scroll to position [667, 0]
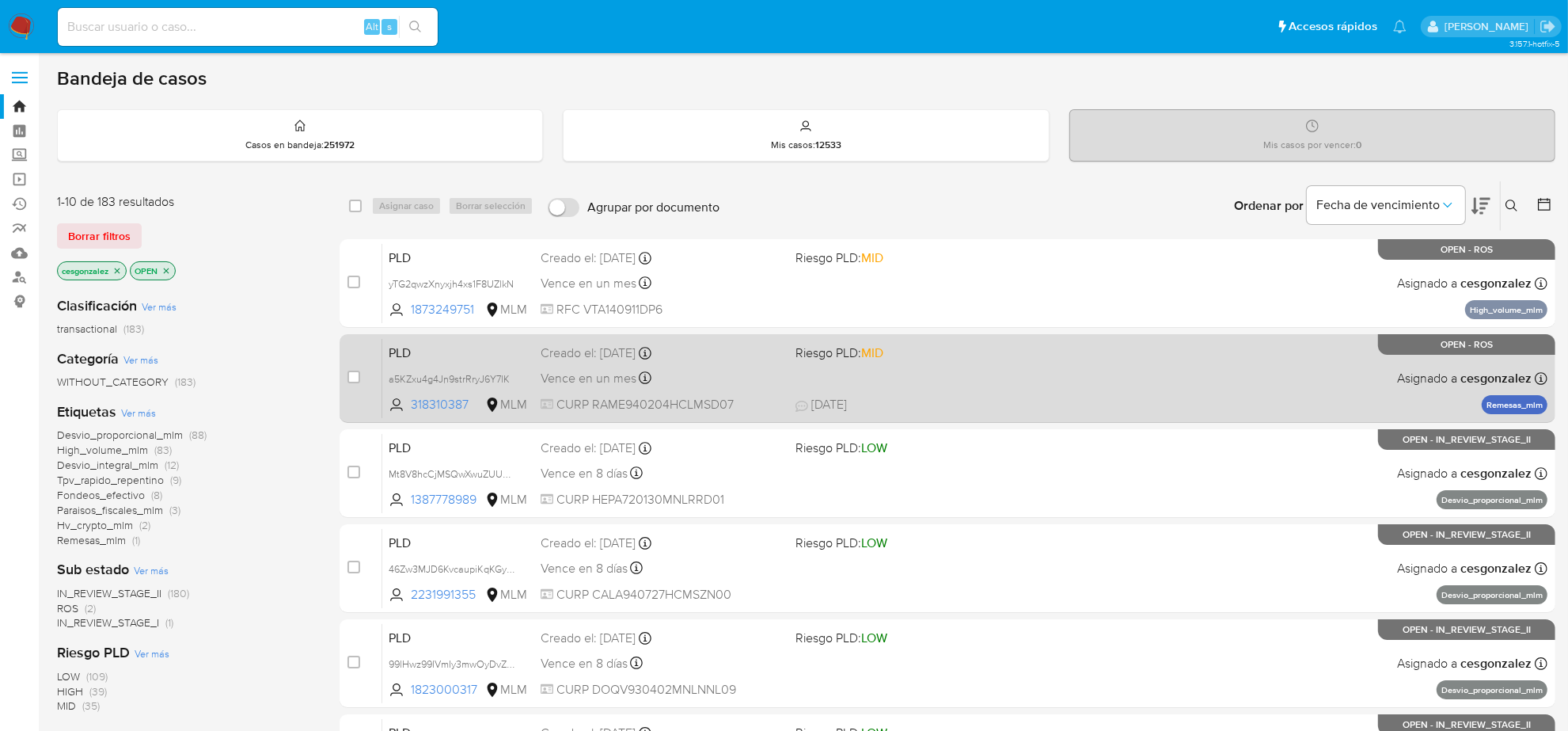
click at [875, 384] on div "PLD a5KZxu4g4Jn9strRryJ6Y7lK 318310387 MLM Riesgo PLD: MID Creado el: [DATE] Cr…" at bounding box center [964, 377] width 1165 height 80
click at [909, 410] on span "23/08/2025 23/08/2025 15:06" at bounding box center [1043, 404] width 497 height 18
click at [1045, 388] on div "PLD a5KZxu4g4Jn9strRryJ6Y7lK 318310387 MLM Riesgo PLD: MID Creado el: 12/08/202…" at bounding box center [964, 377] width 1165 height 80
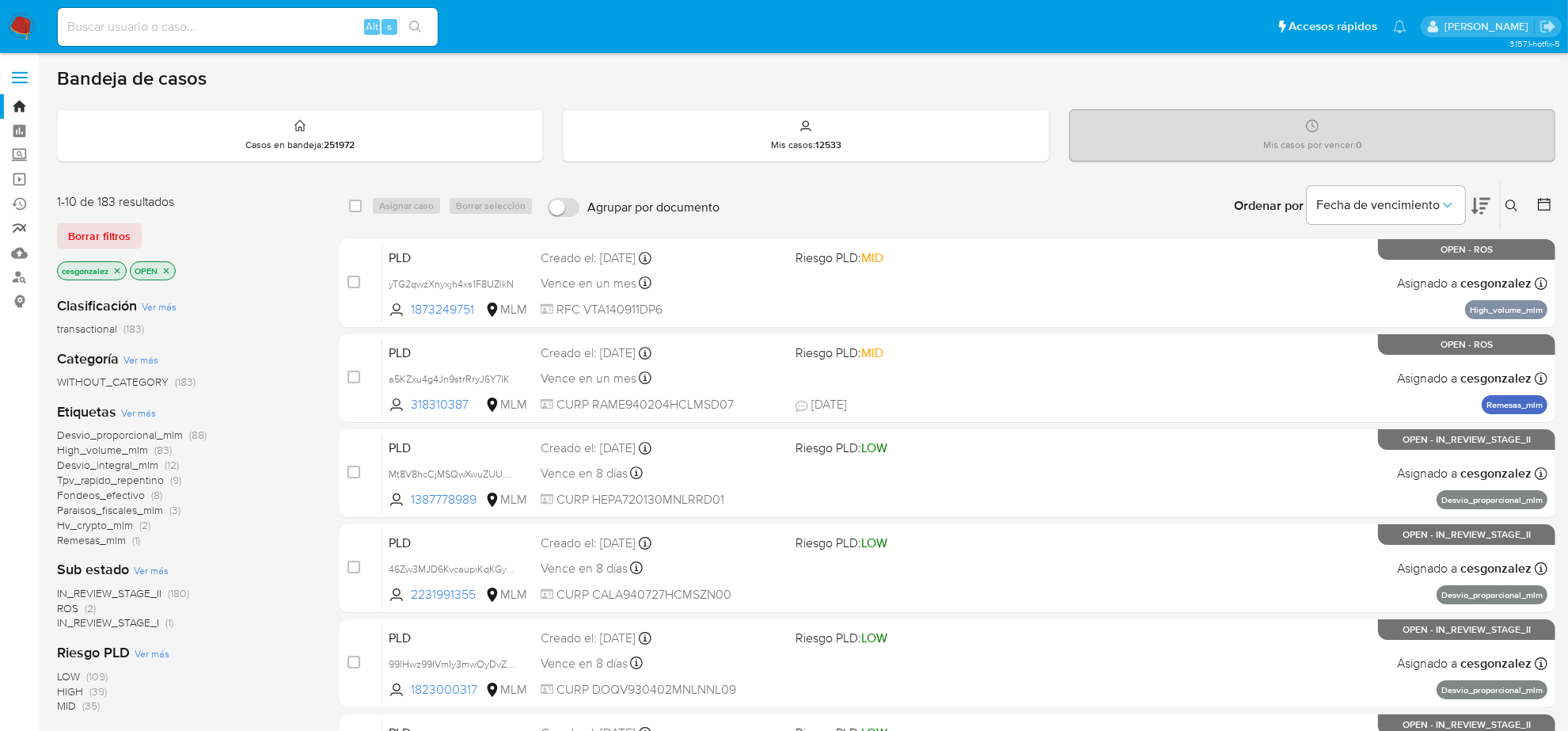
click at [18, 223] on link "Reportes" at bounding box center [94, 228] width 188 height 25
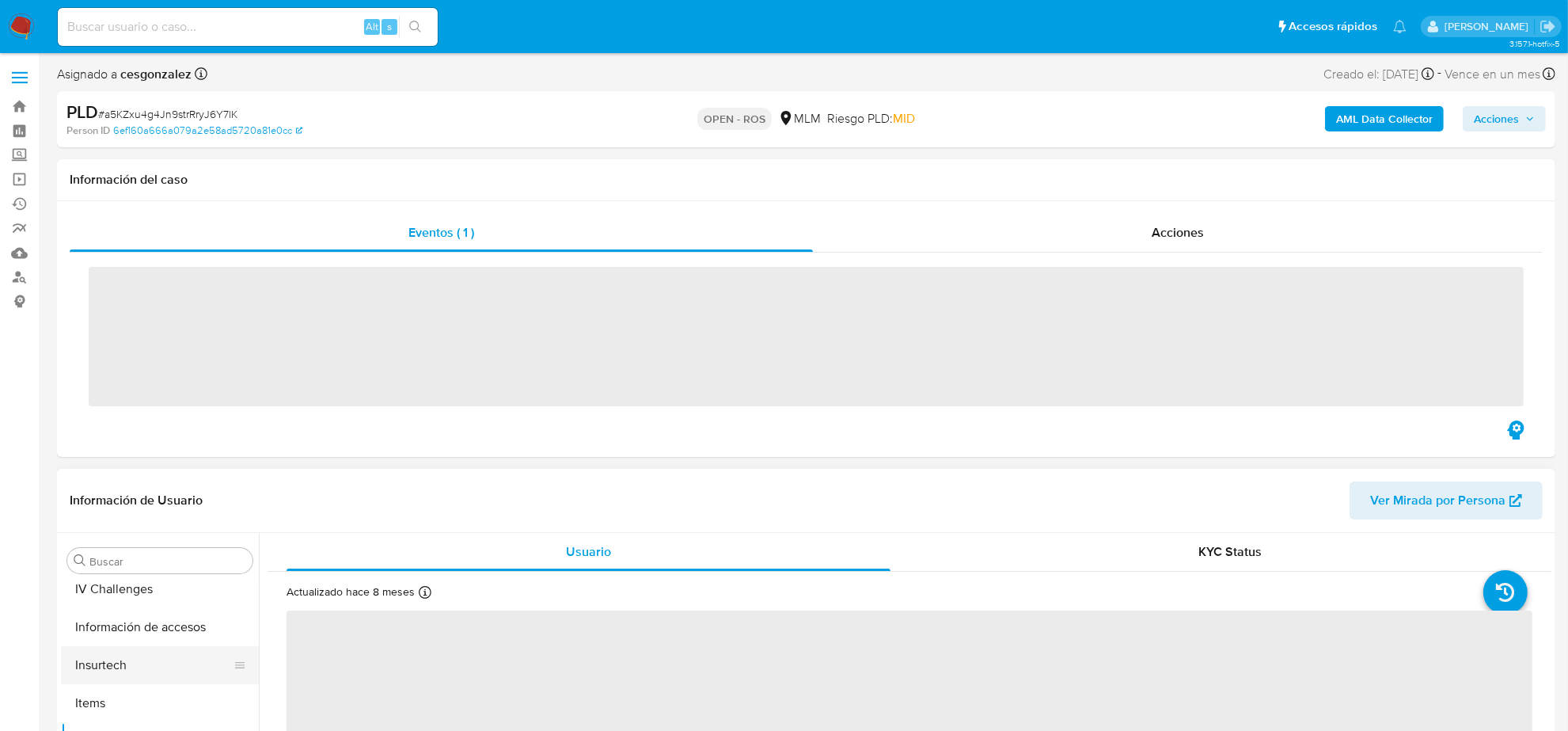
scroll to position [667, 0]
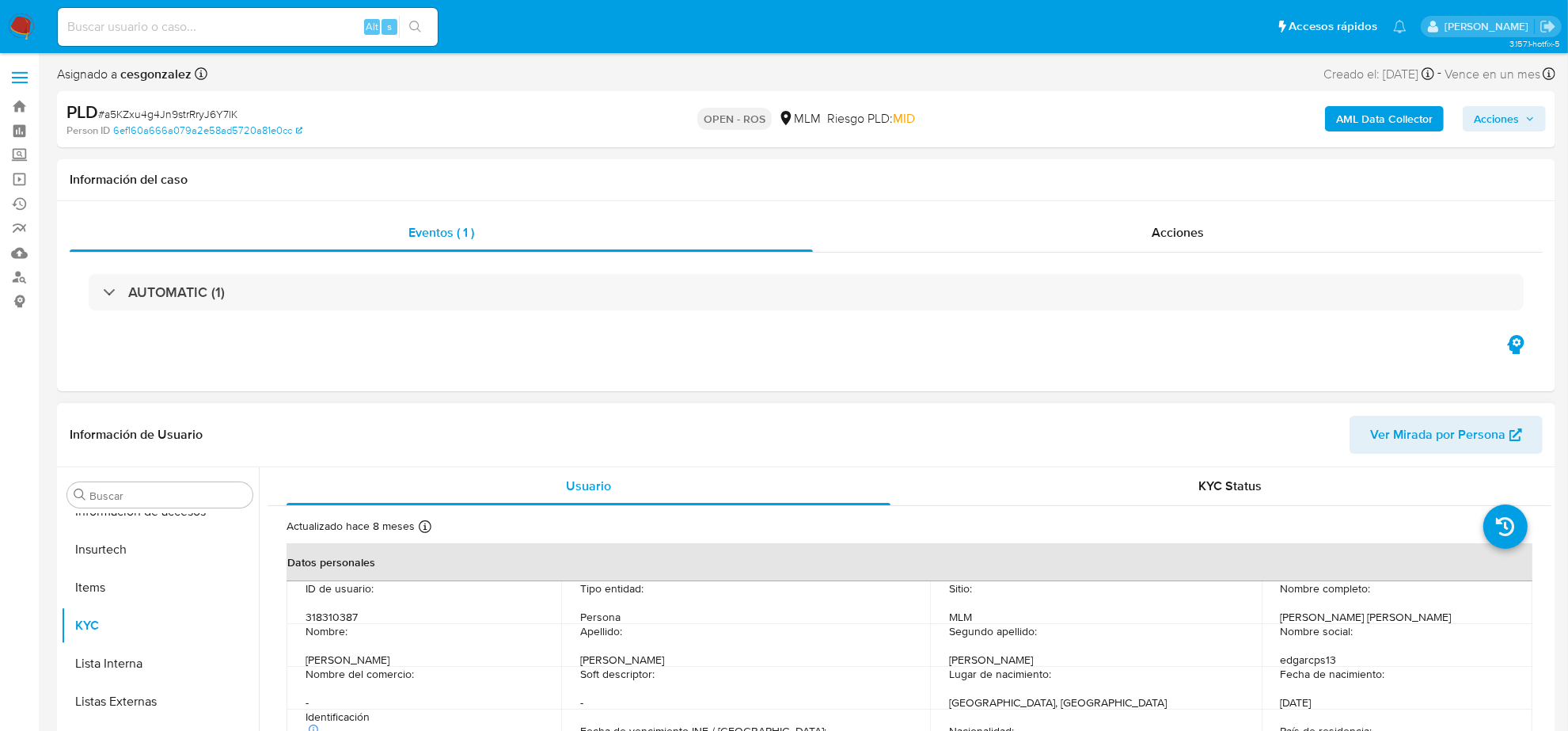
select select "10"
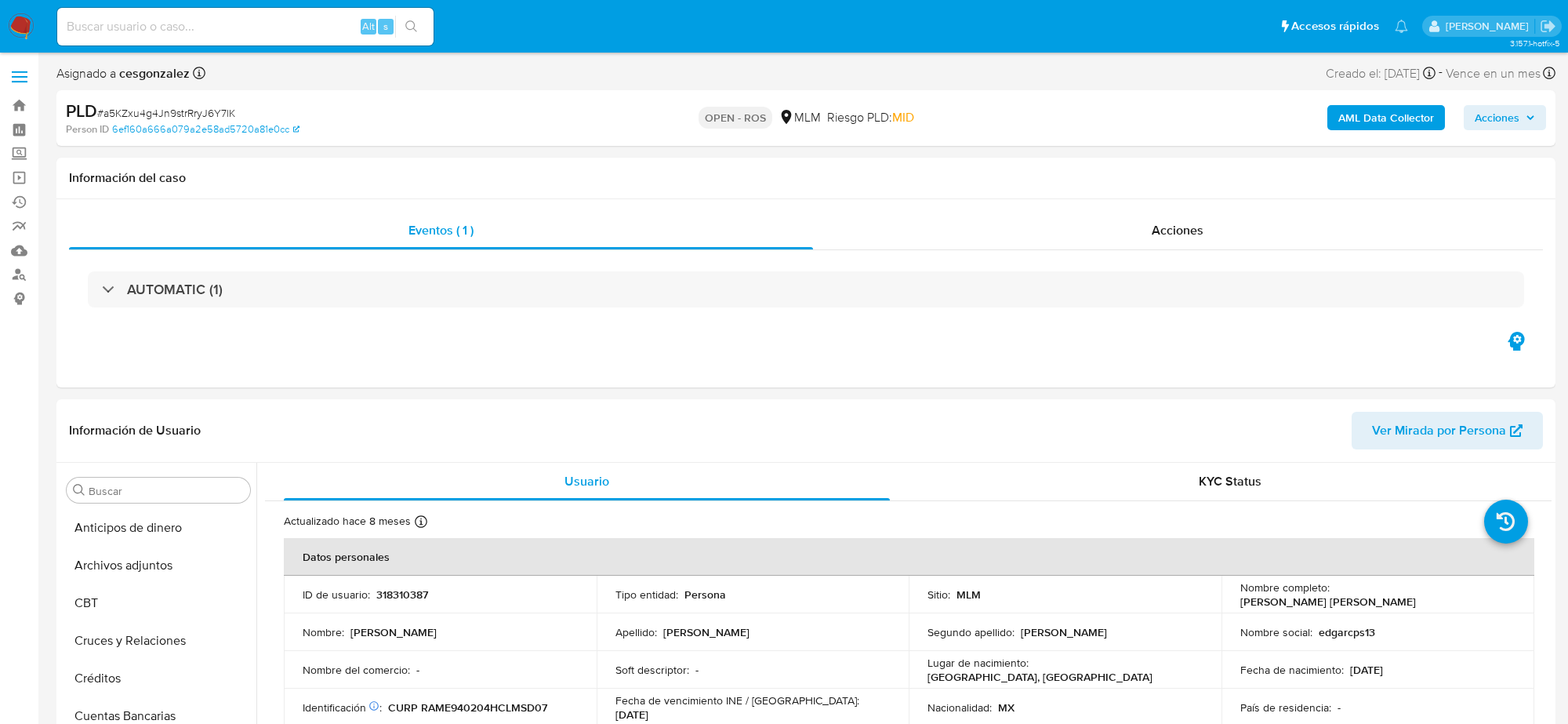
select select "10"
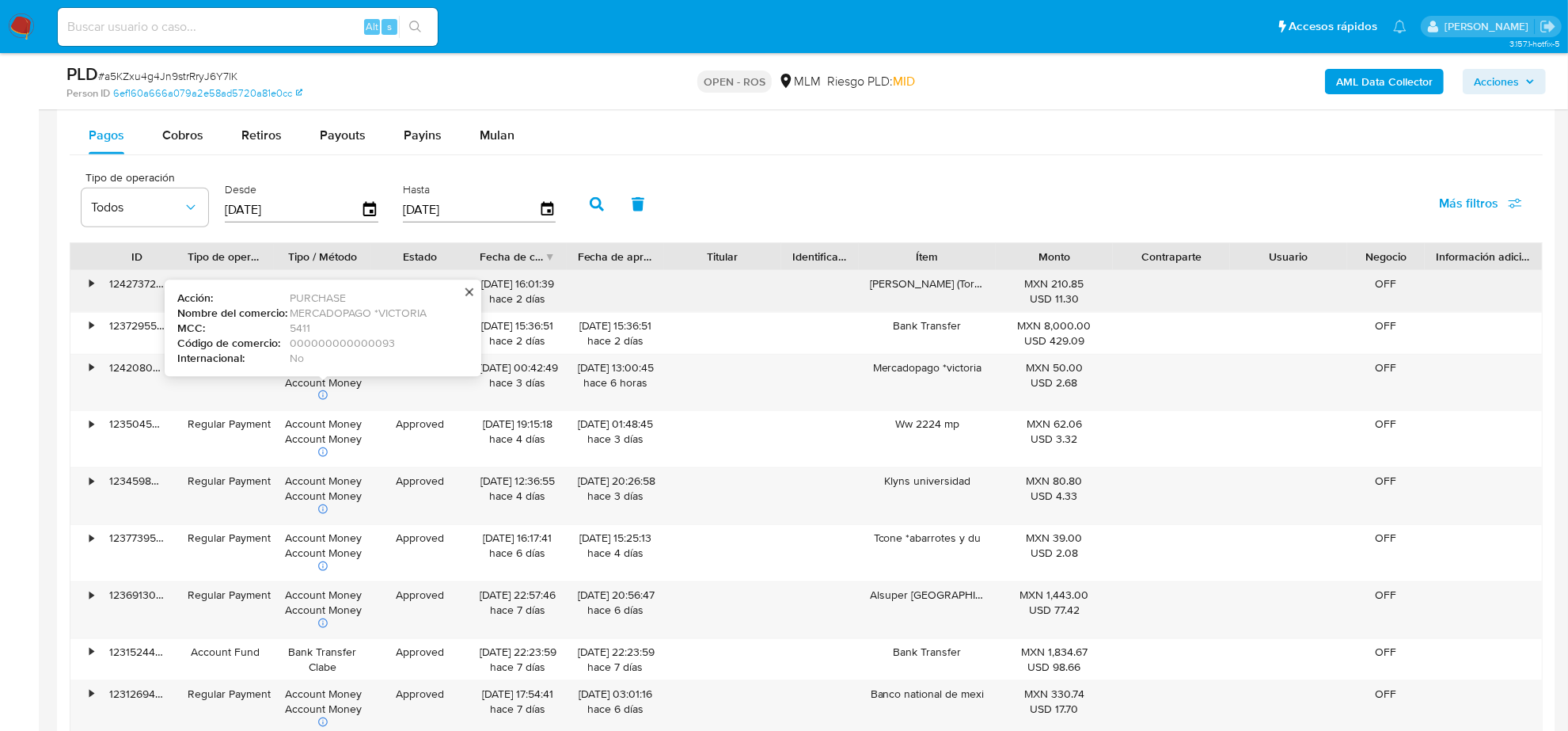
scroll to position [1683, 0]
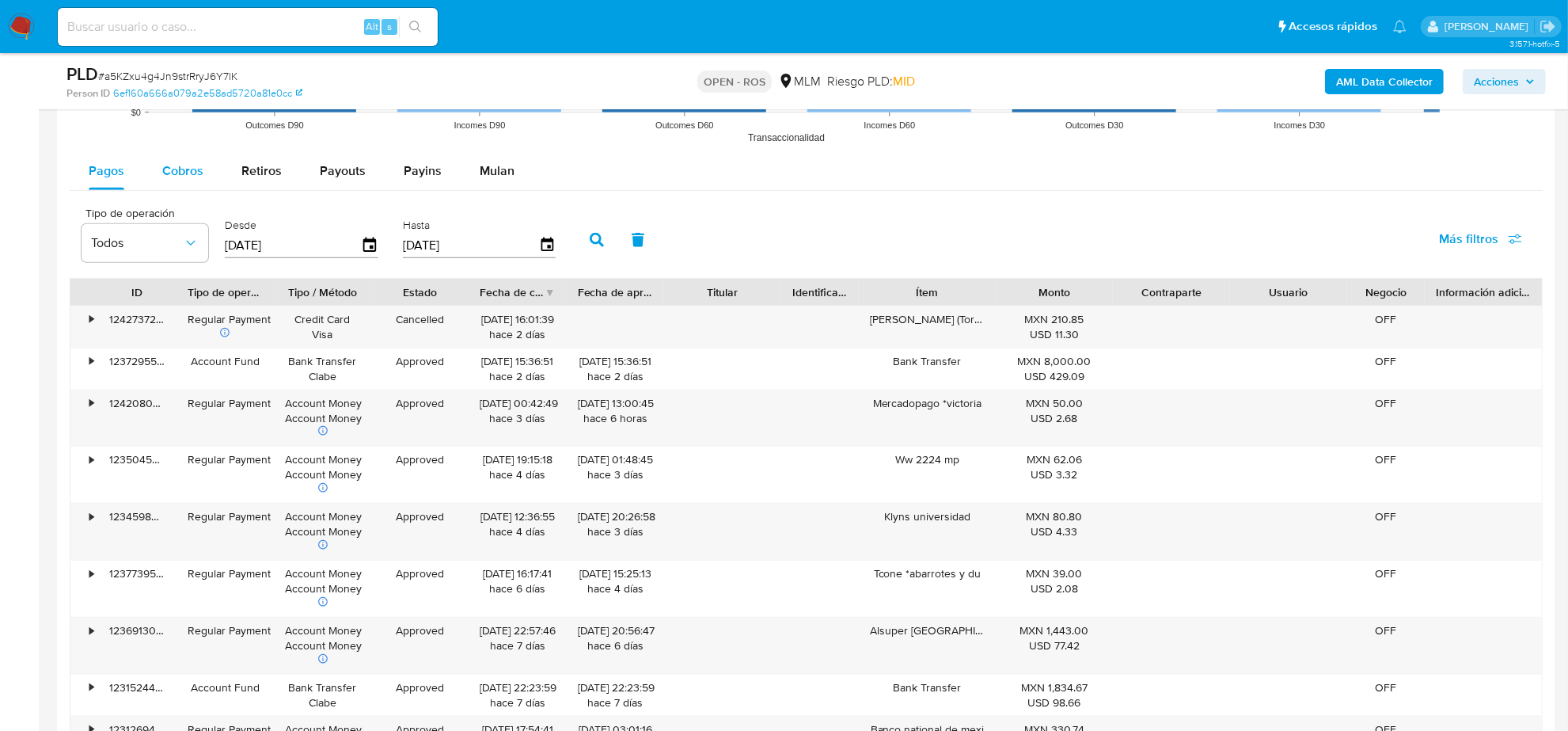
click at [170, 168] on span "Cobros" at bounding box center [183, 171] width 42 height 18
select select "10"
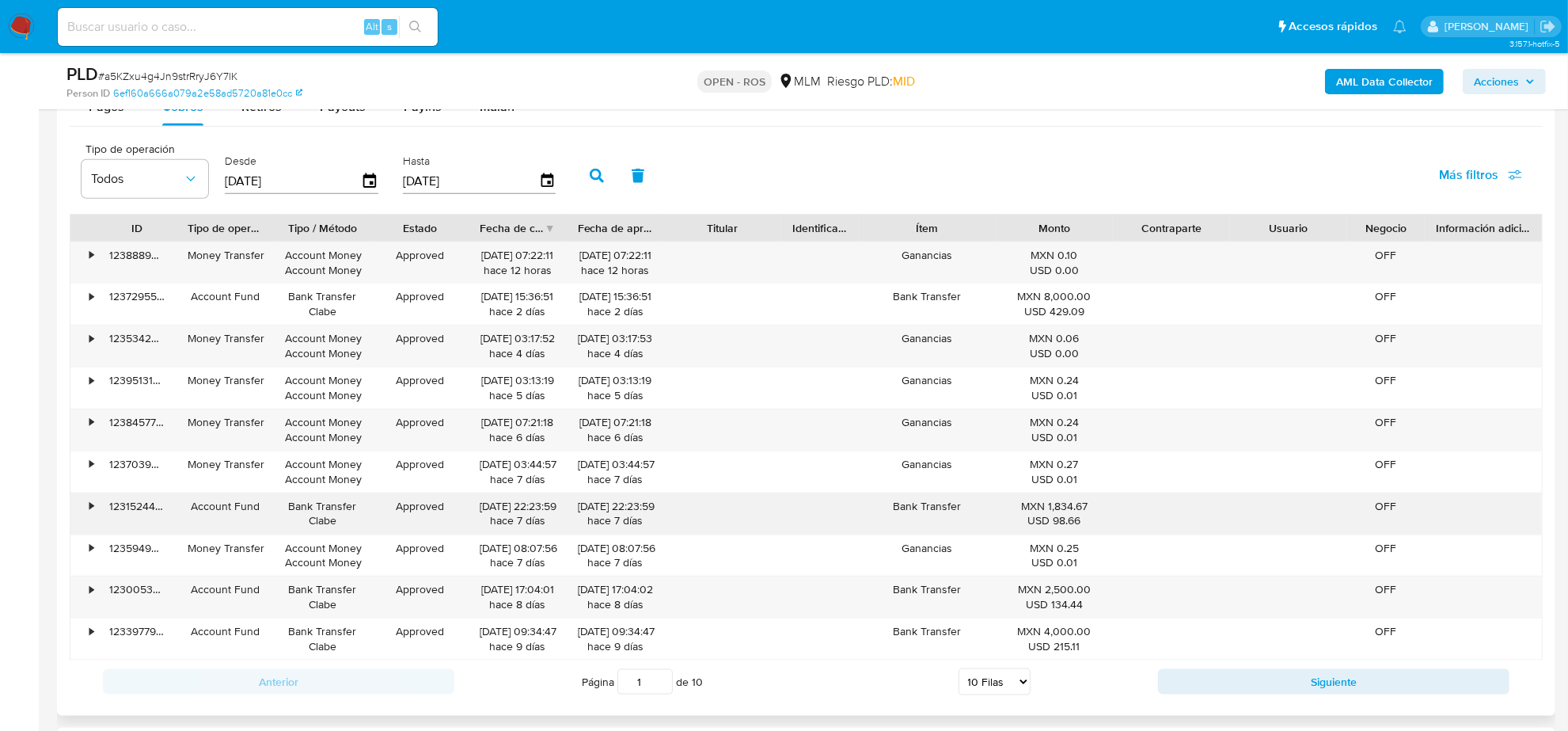
scroll to position [1781, 0]
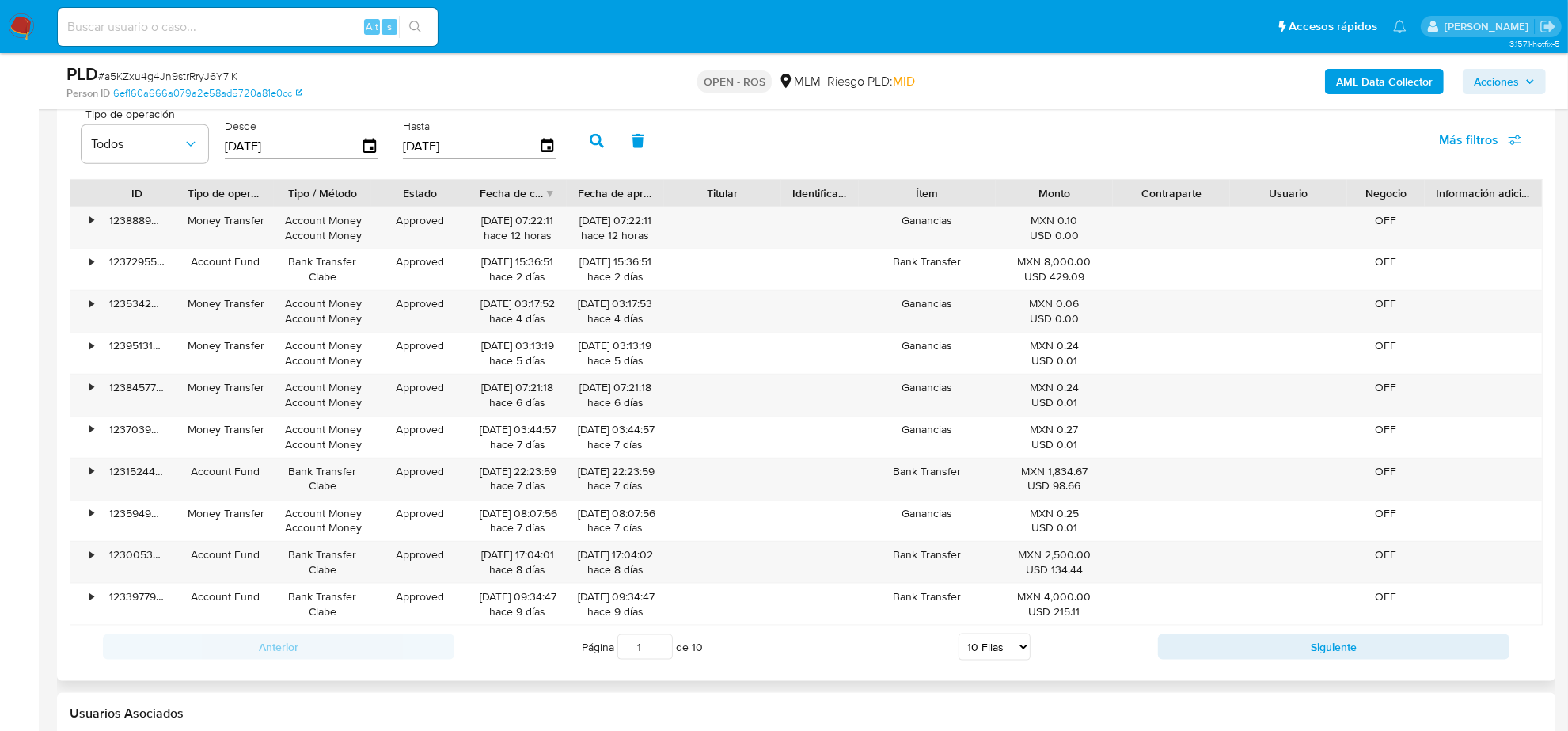
click at [1248, 664] on div "Anterior Página 1 de 10 5 Filas 10 Filas 20 Filas 25 Filas 50 Filas 100 Filas S…" at bounding box center [806, 647] width 1473 height 42
click at [1249, 660] on button "Siguiente" at bounding box center [1333, 646] width 351 height 25
type input "4"
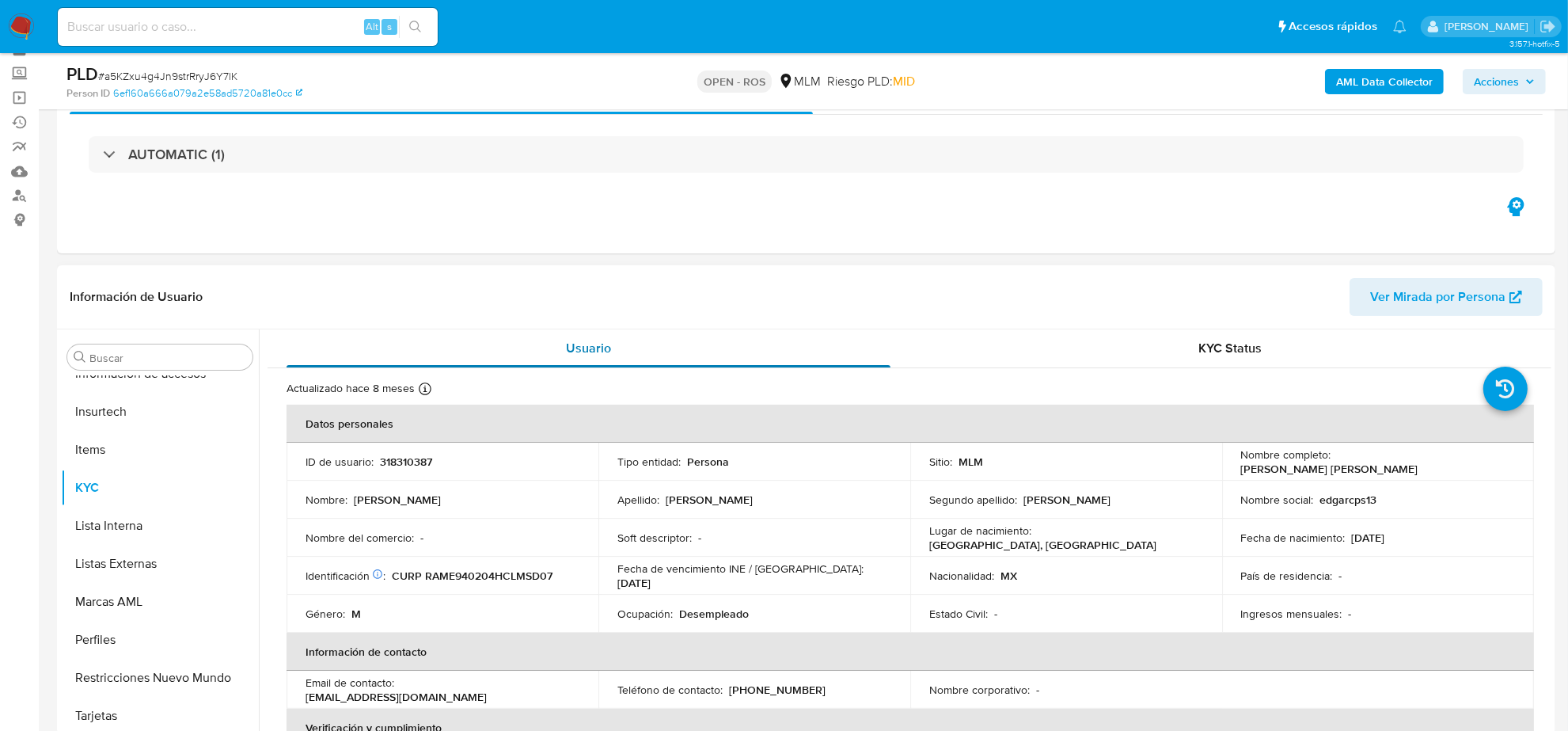
scroll to position [0, 0]
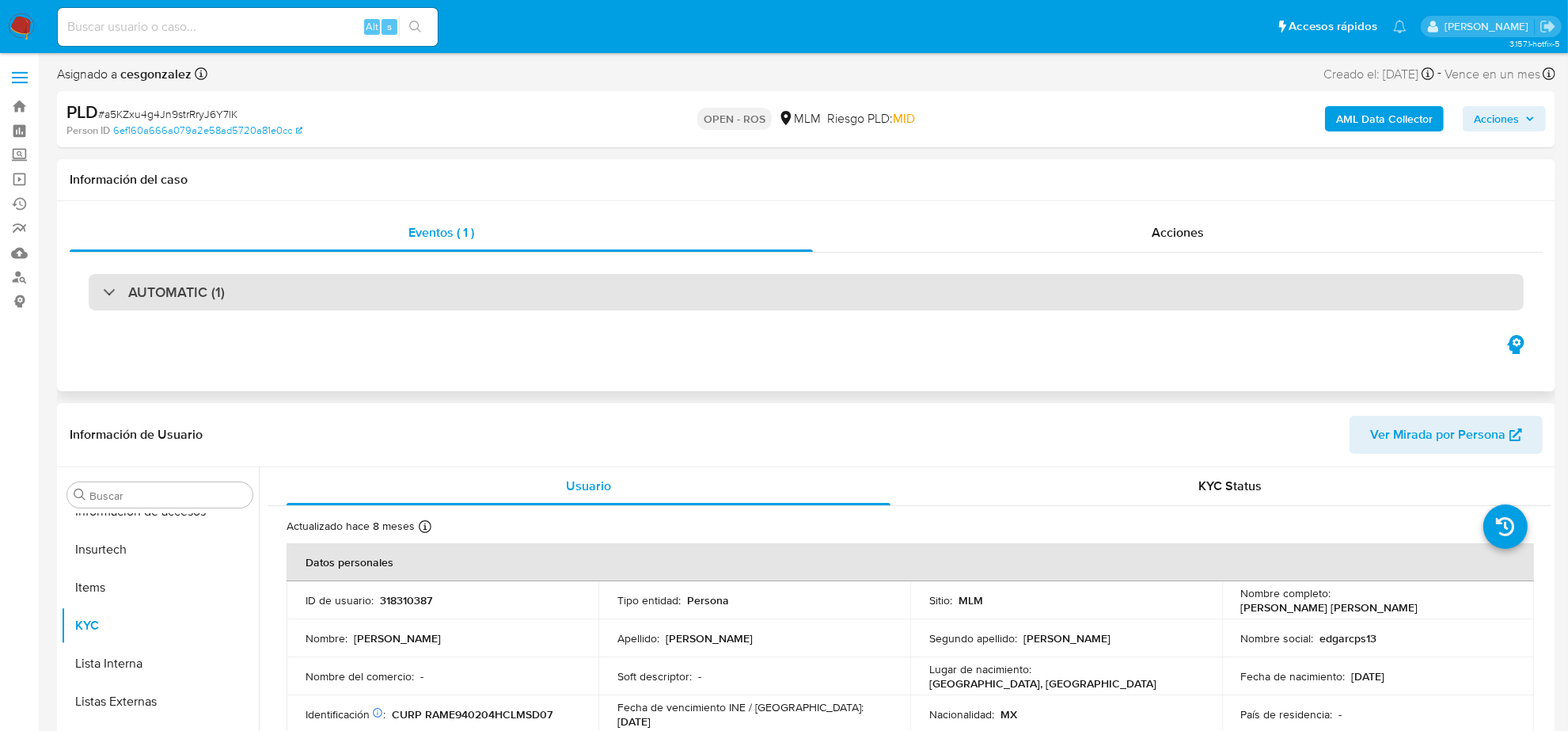
click at [157, 297] on h3 "AUTOMATIC (1)" at bounding box center [176, 292] width 97 height 18
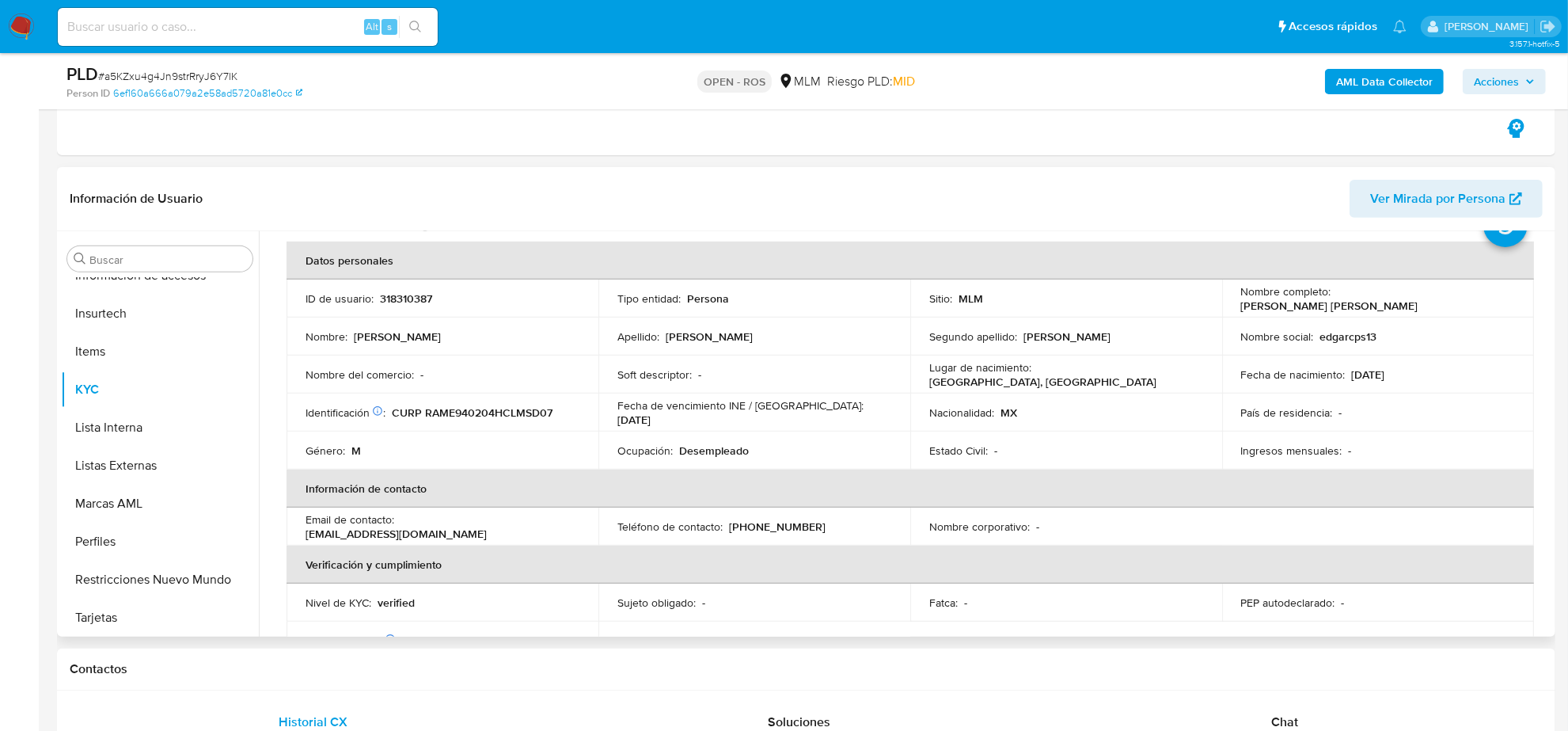
scroll to position [57, 0]
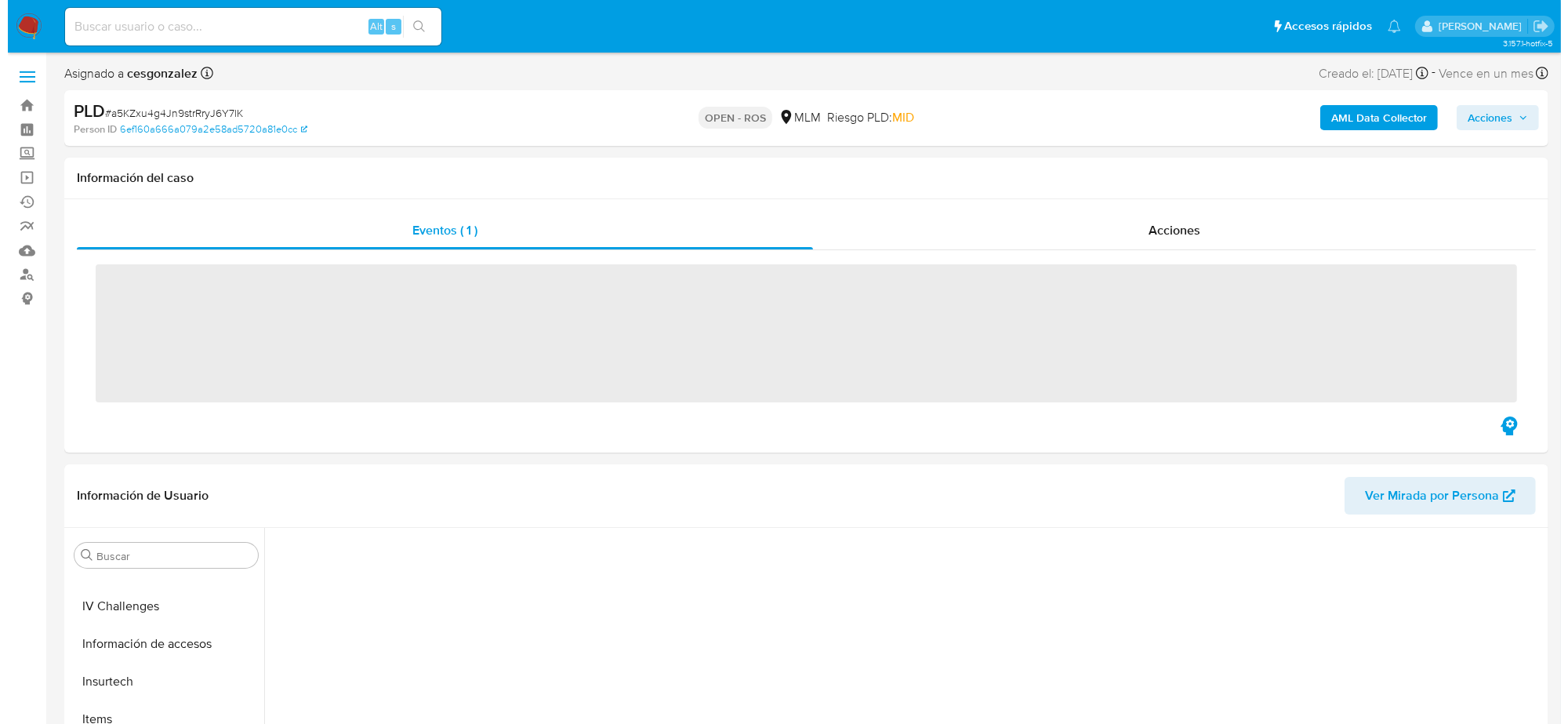
scroll to position [661, 0]
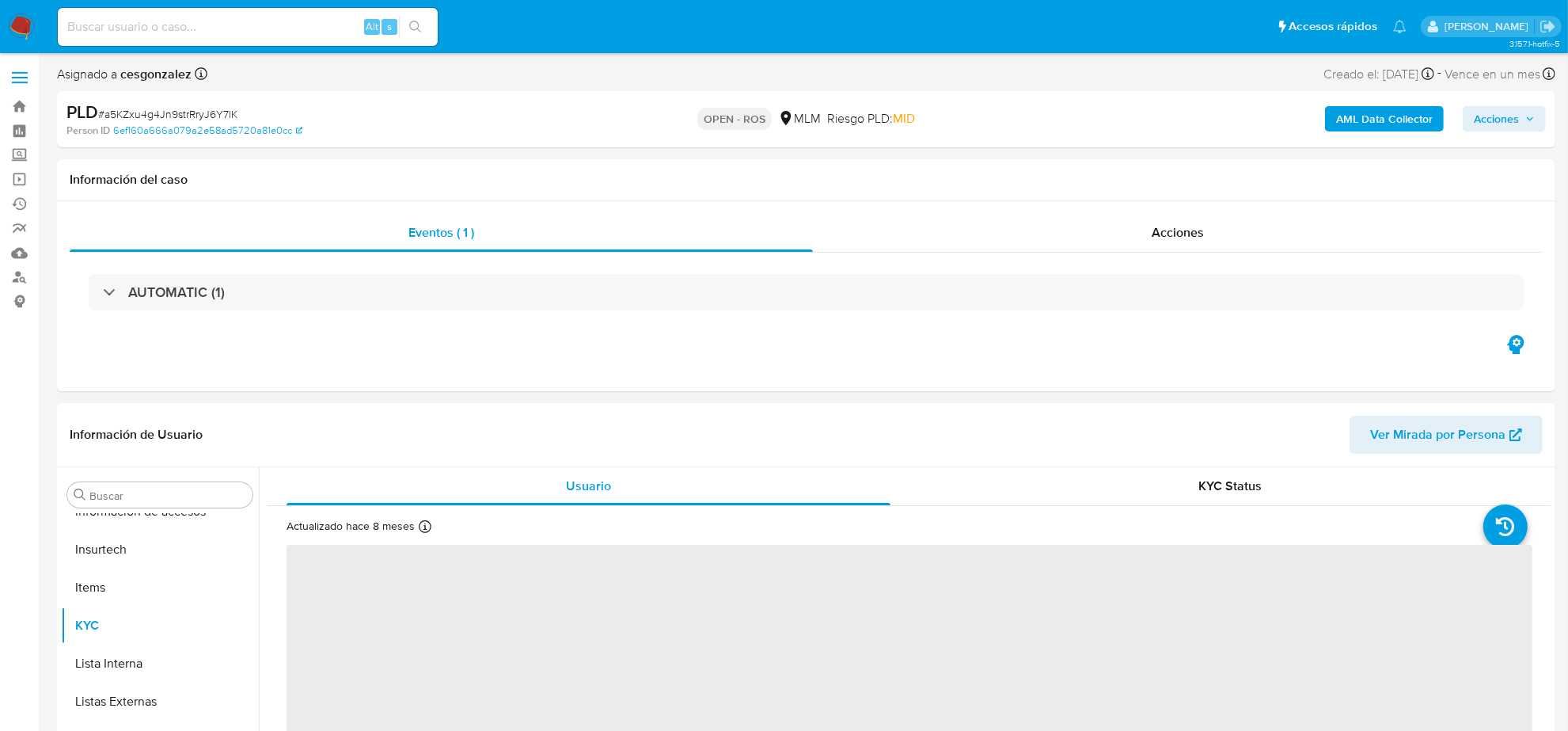
click at [1514, 119] on span "Acciones" at bounding box center [1496, 118] width 45 height 25
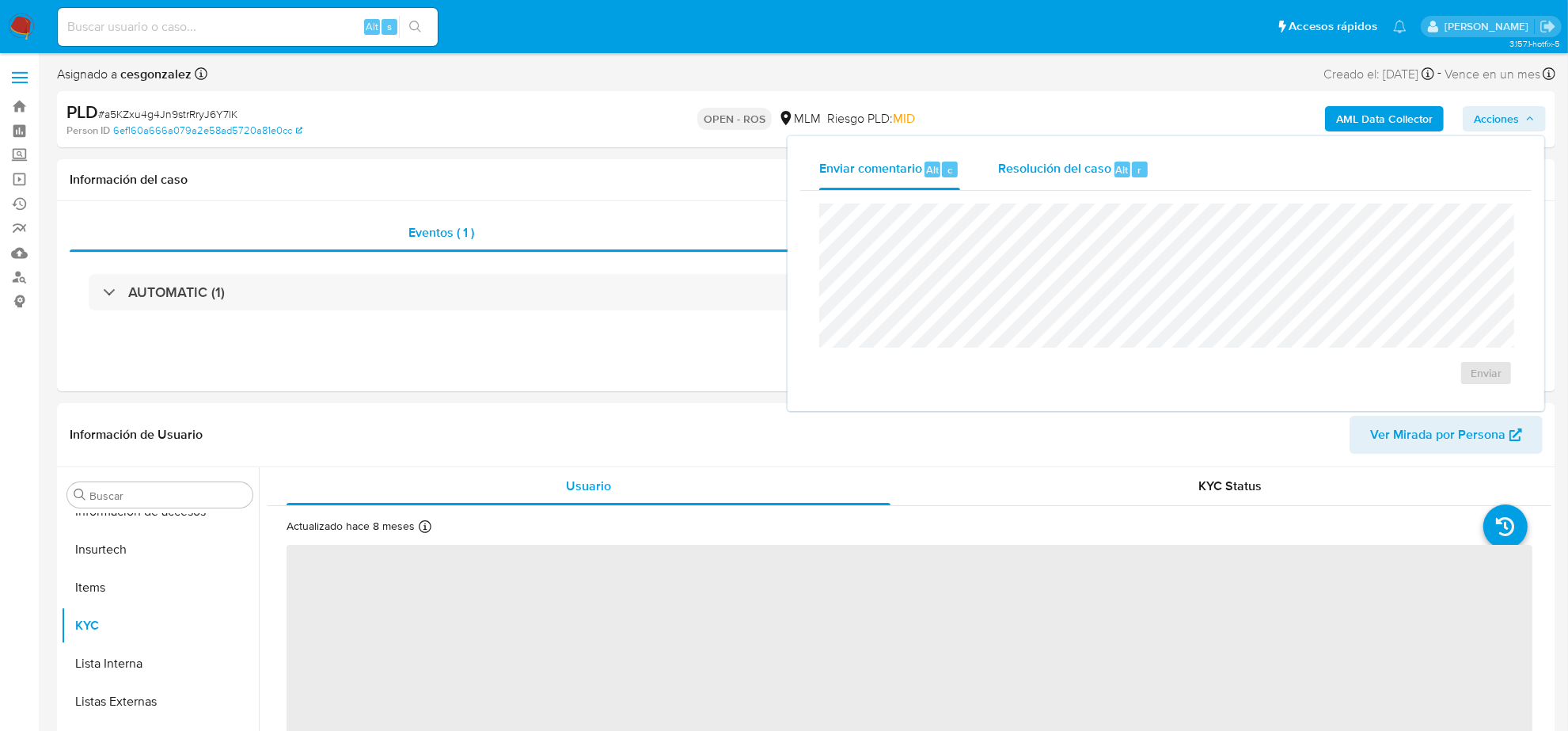
click at [1078, 167] on span "Resolución del caso" at bounding box center [1054, 169] width 113 height 18
select select "10"
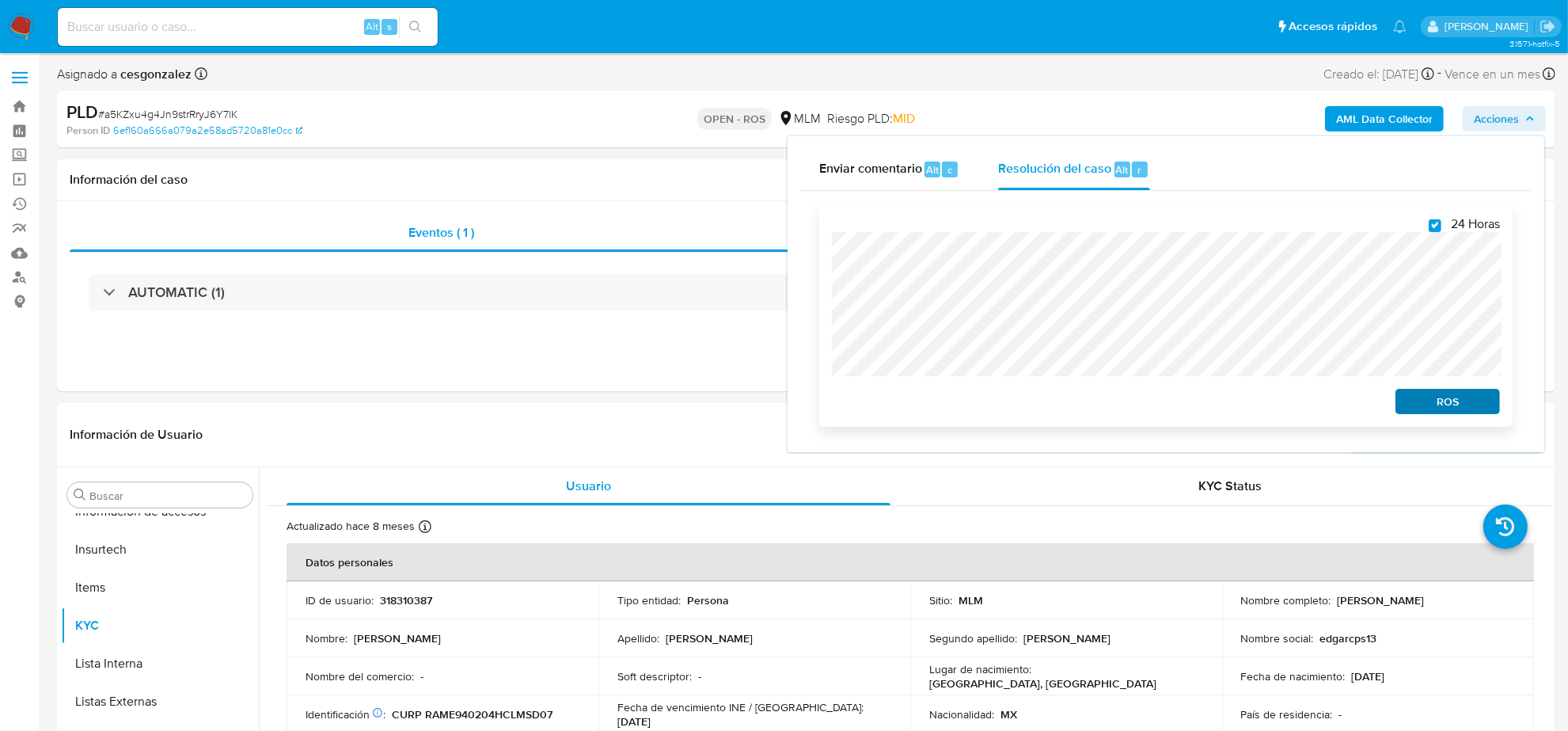
checkbox input "true"
click at [1442, 409] on span "ROS" at bounding box center [1447, 401] width 82 height 22
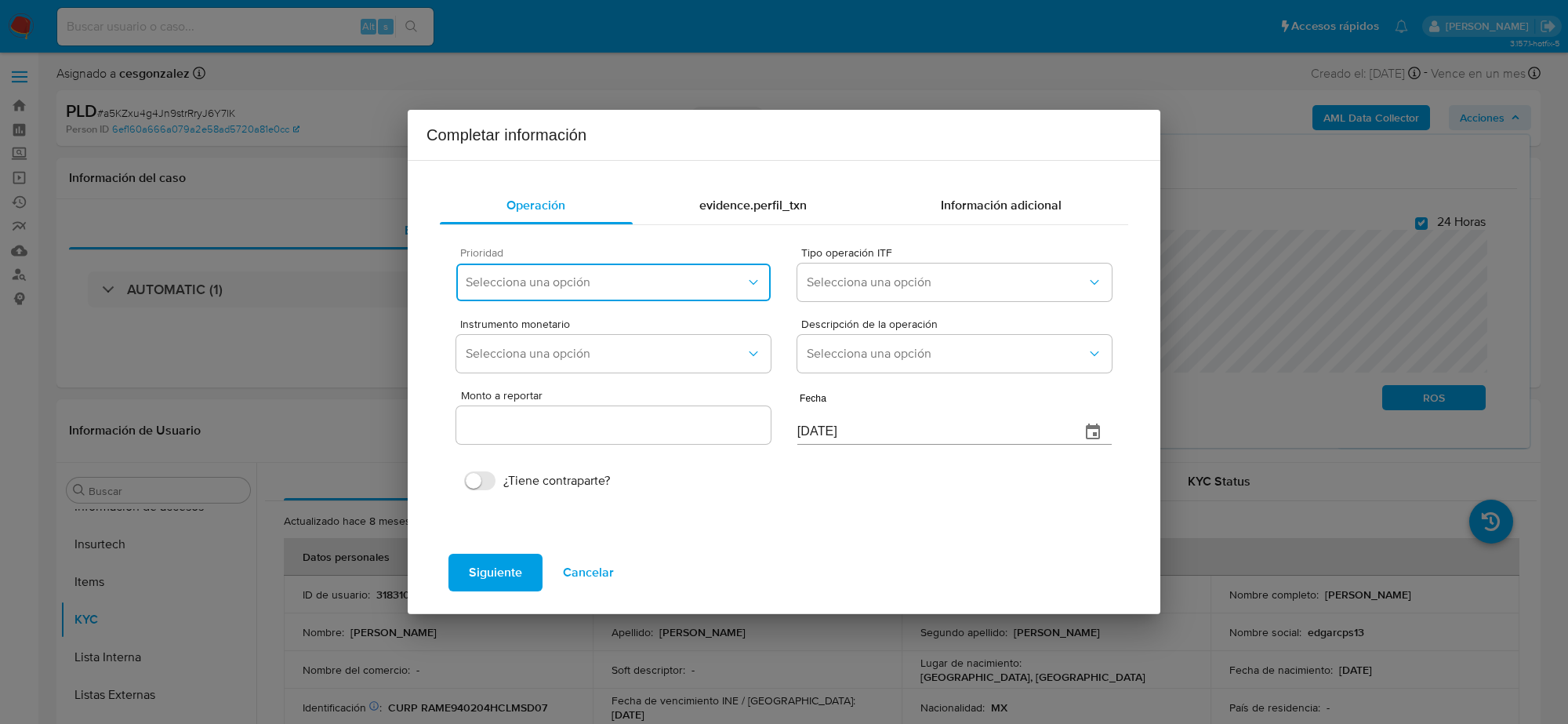
click at [672, 280] on span "Selecciona una opción" at bounding box center [606, 282] width 280 height 16
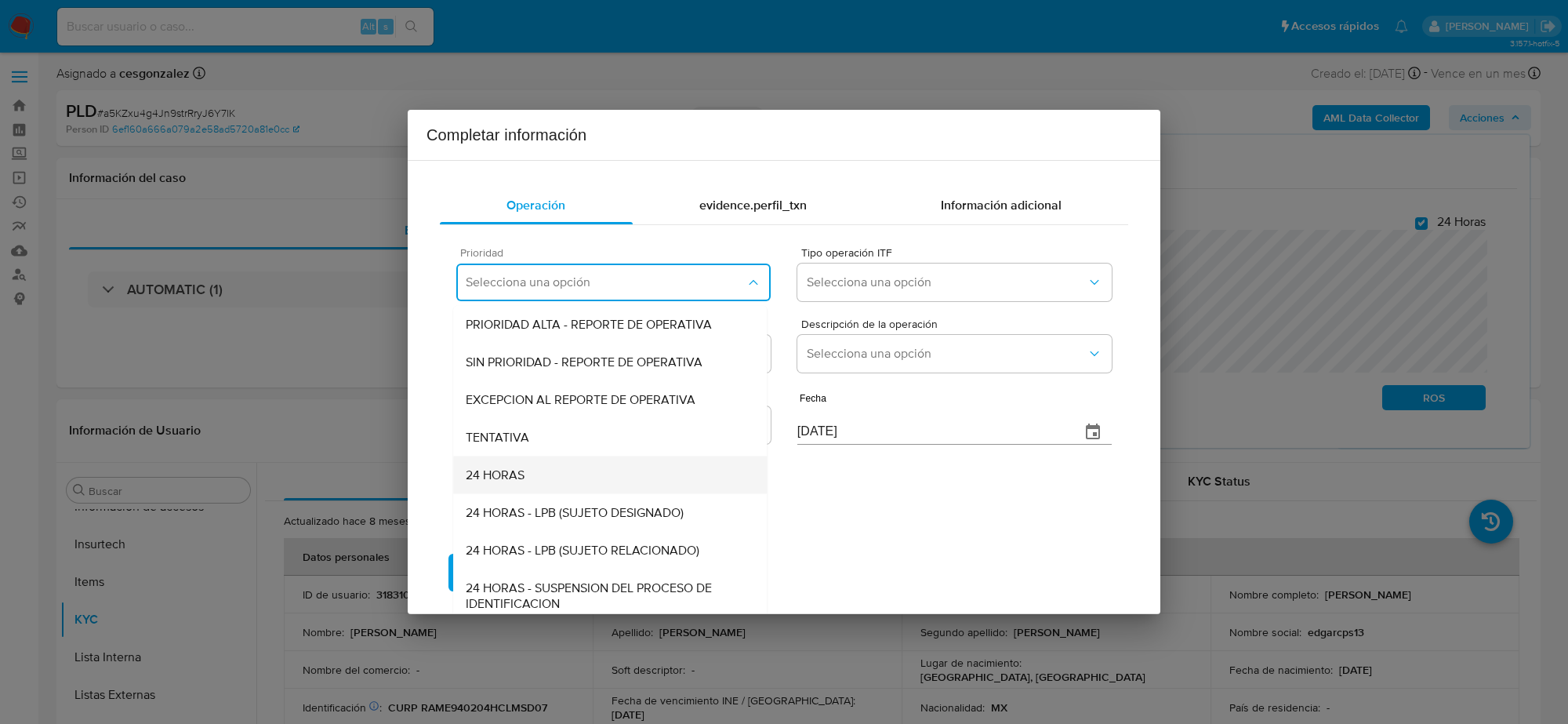
click at [556, 465] on div "24 HORAS" at bounding box center [610, 474] width 289 height 37
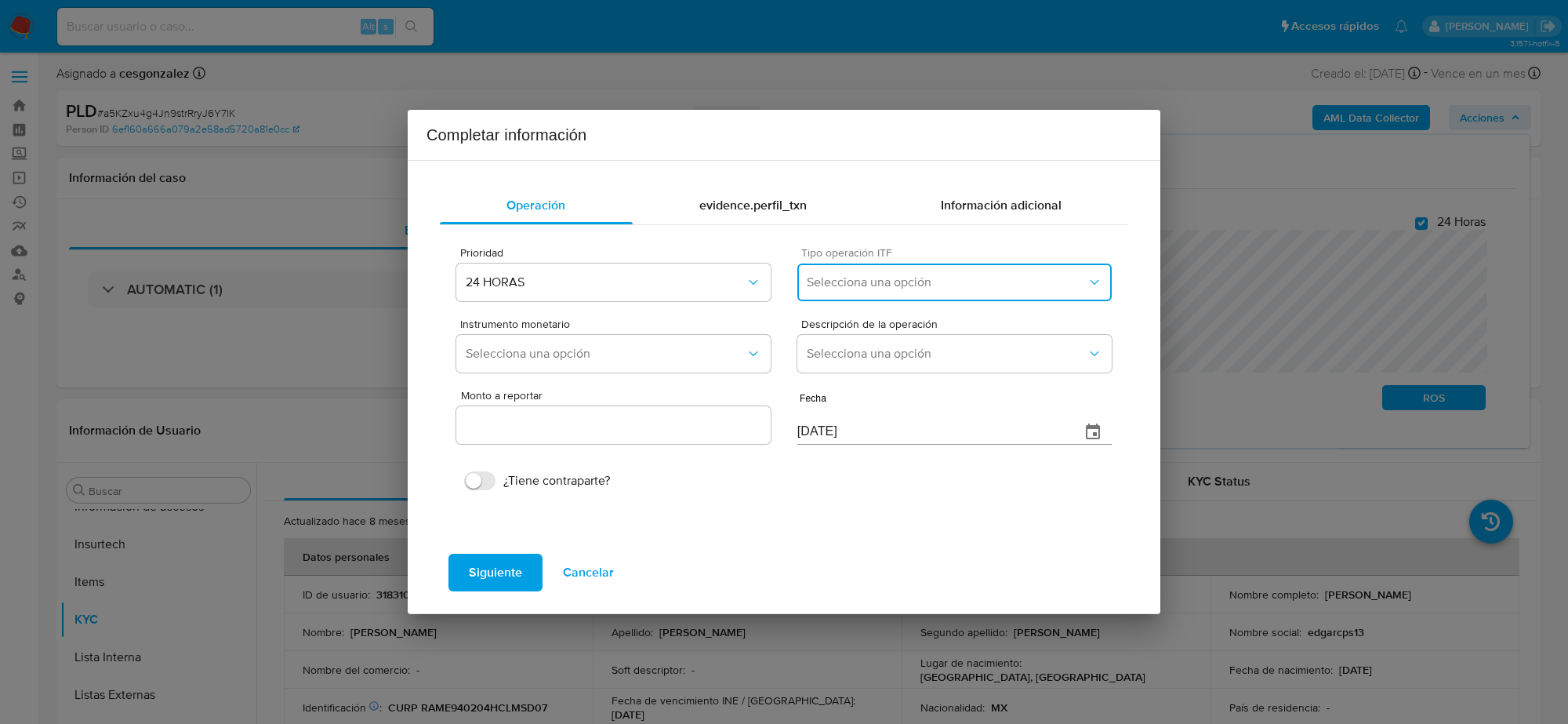
click at [887, 281] on span "Selecciona una opción" at bounding box center [947, 282] width 280 height 16
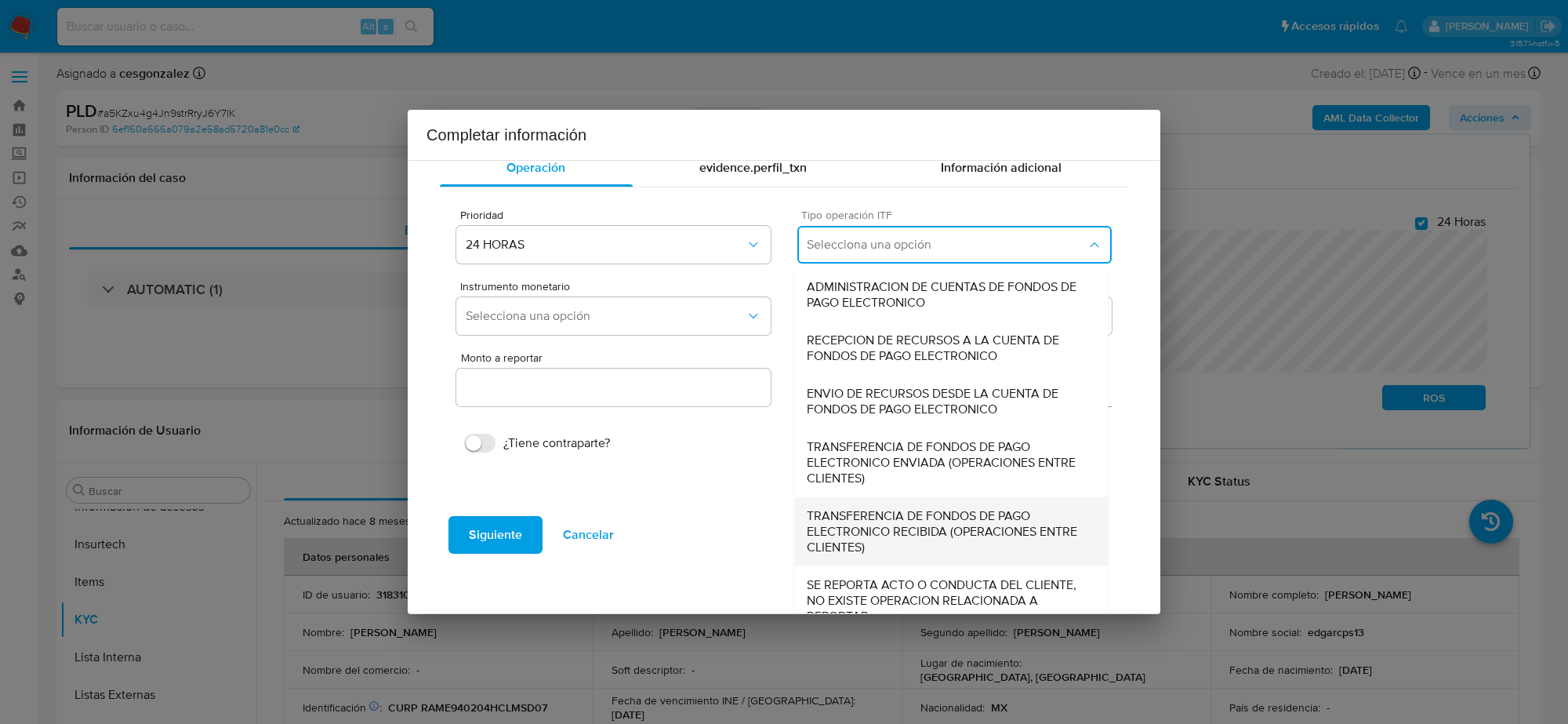
scroll to position [59, 0]
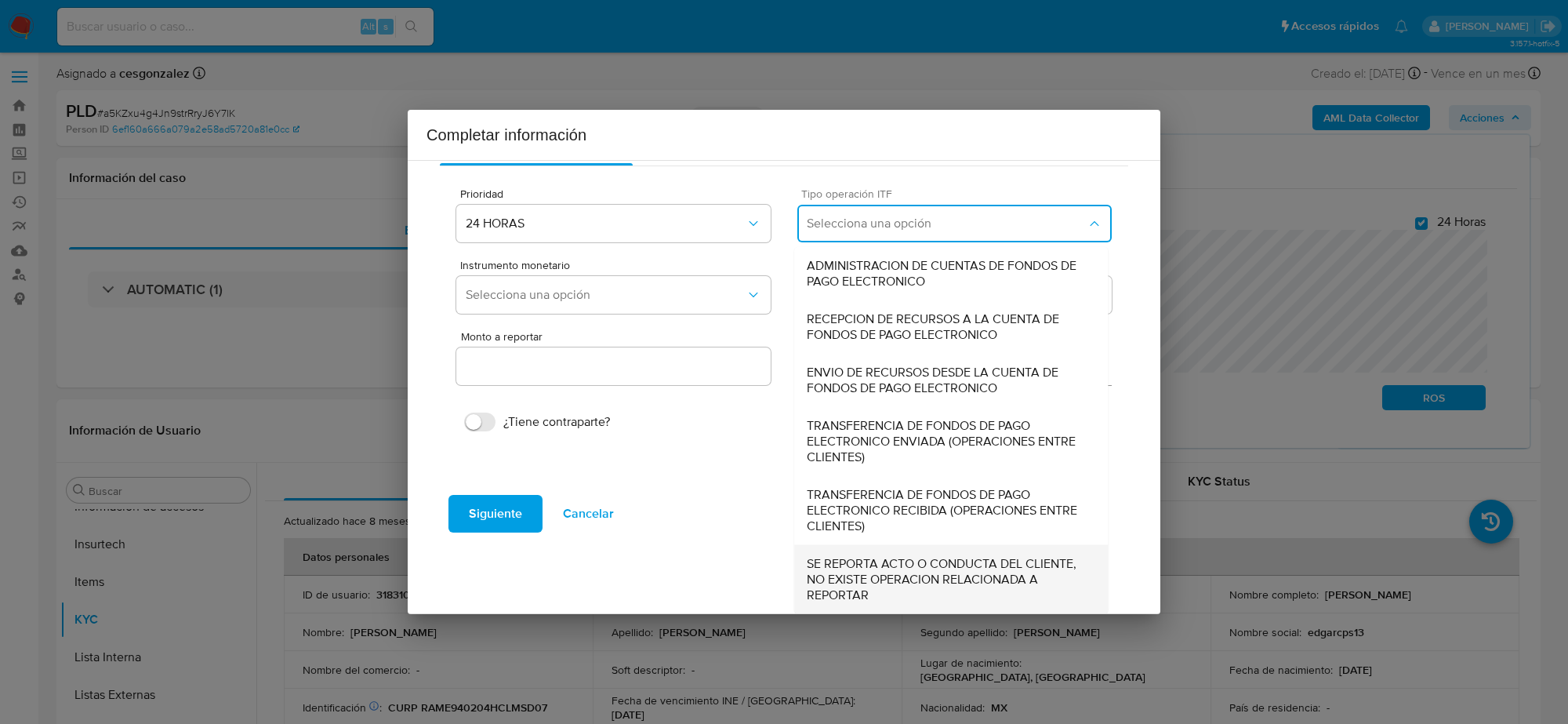
click at [902, 577] on span "SE REPORTA ACTO O CONDUCTA DEL CLIENTE, NO EXISTE OPERACION RELACIONADA A REPOR…" at bounding box center [951, 579] width 289 height 47
type input "0.00"
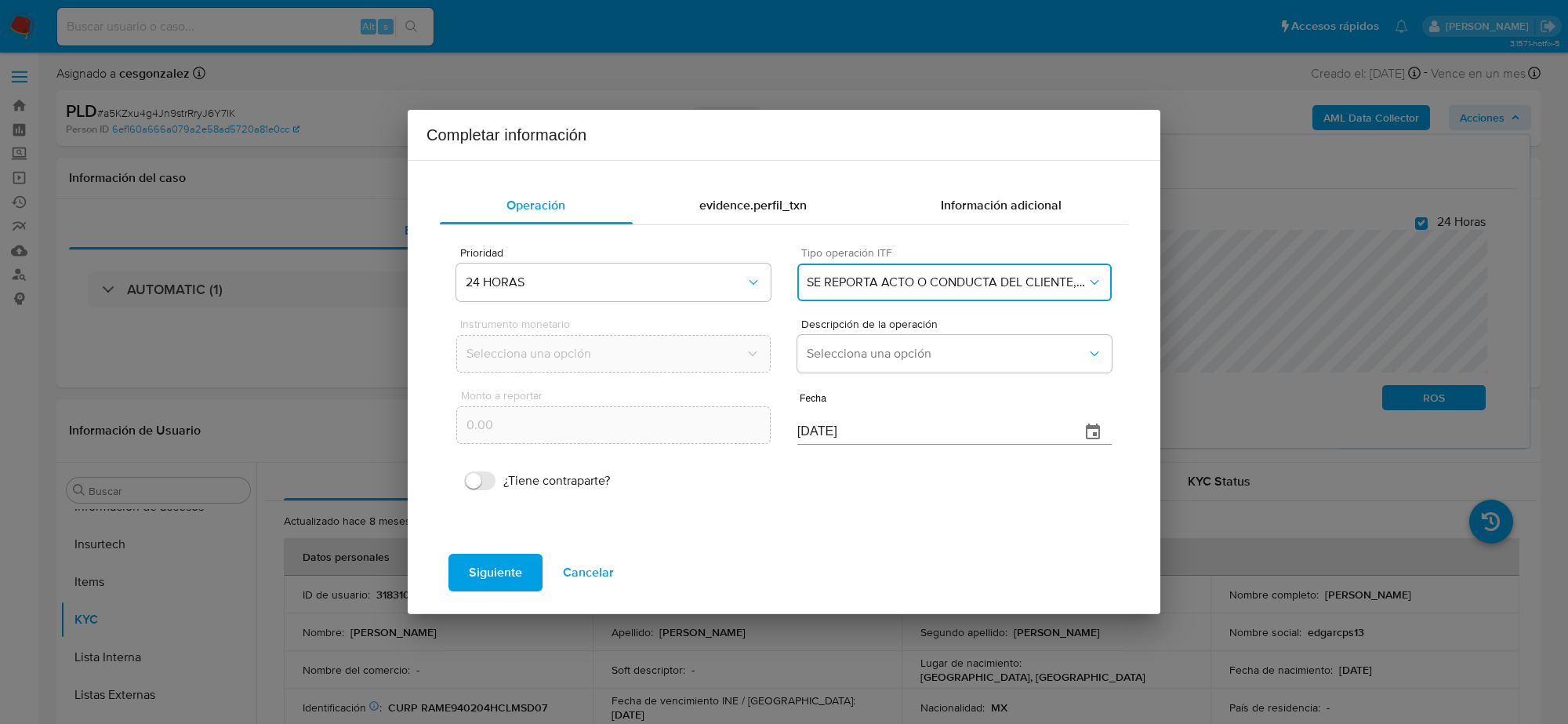
scroll to position [0, 0]
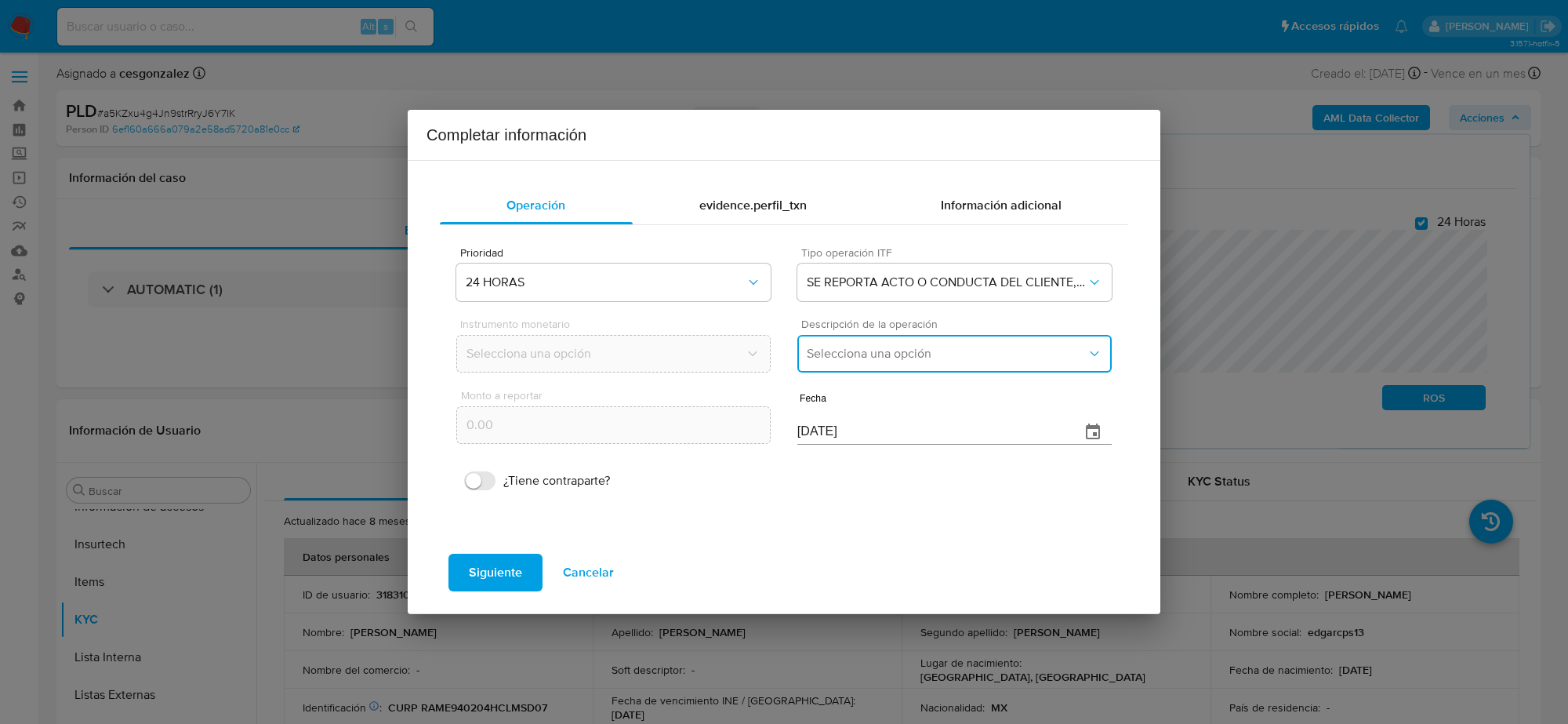
click at [898, 347] on span "Selecciona una opción" at bounding box center [947, 353] width 280 height 16
click at [876, 397] on span "REPORTE DE 24 HORAS" at bounding box center [874, 396] width 134 height 16
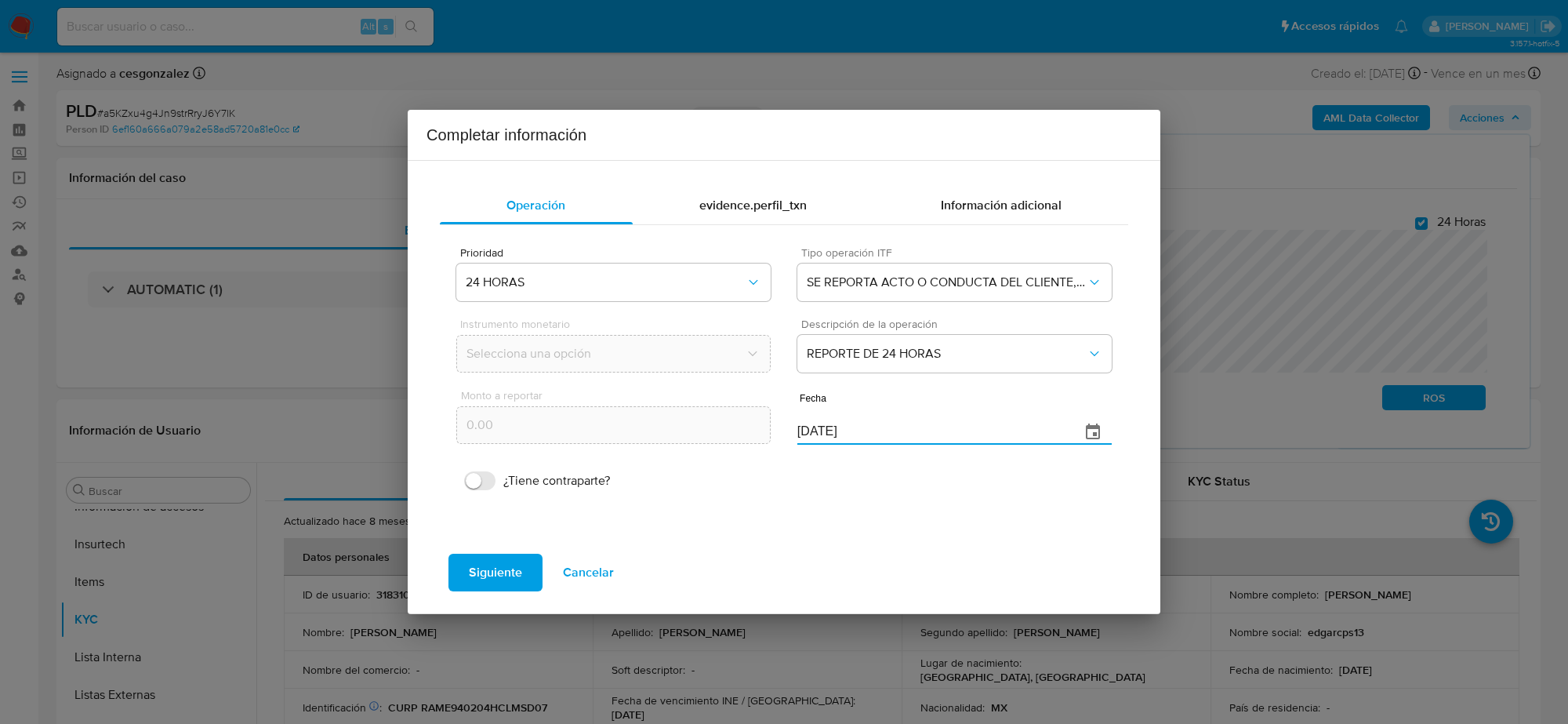
click at [836, 433] on input "[DATE]" at bounding box center [933, 431] width 270 height 25
click at [836, 433] on input "01/09/2025" at bounding box center [933, 431] width 270 height 25
type input "31/07/2025"
click at [504, 565] on span "Siguiente" at bounding box center [495, 572] width 53 height 35
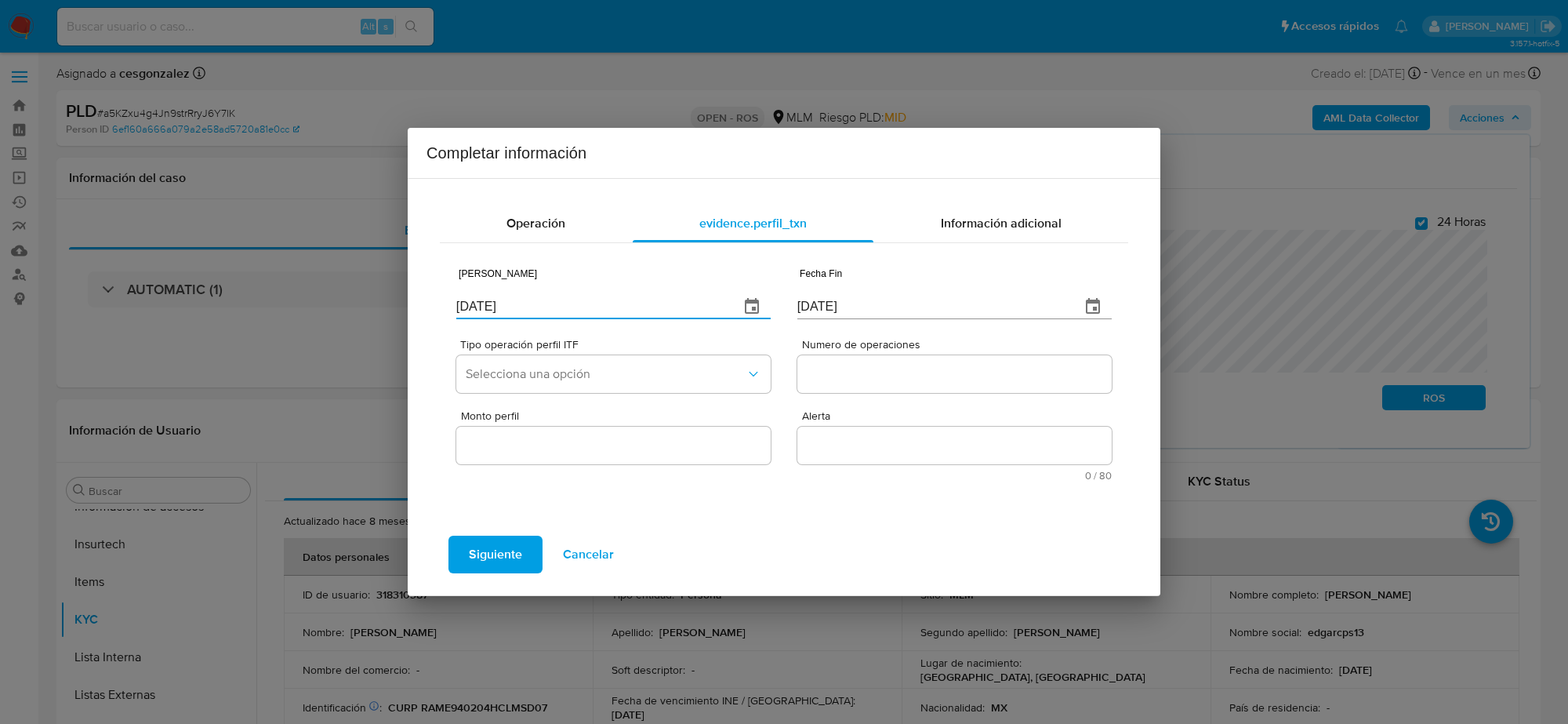
click at [490, 303] on input "[DATE]" at bounding box center [591, 306] width 270 height 25
type input "01/07/2025"
type input "01/01/2025"
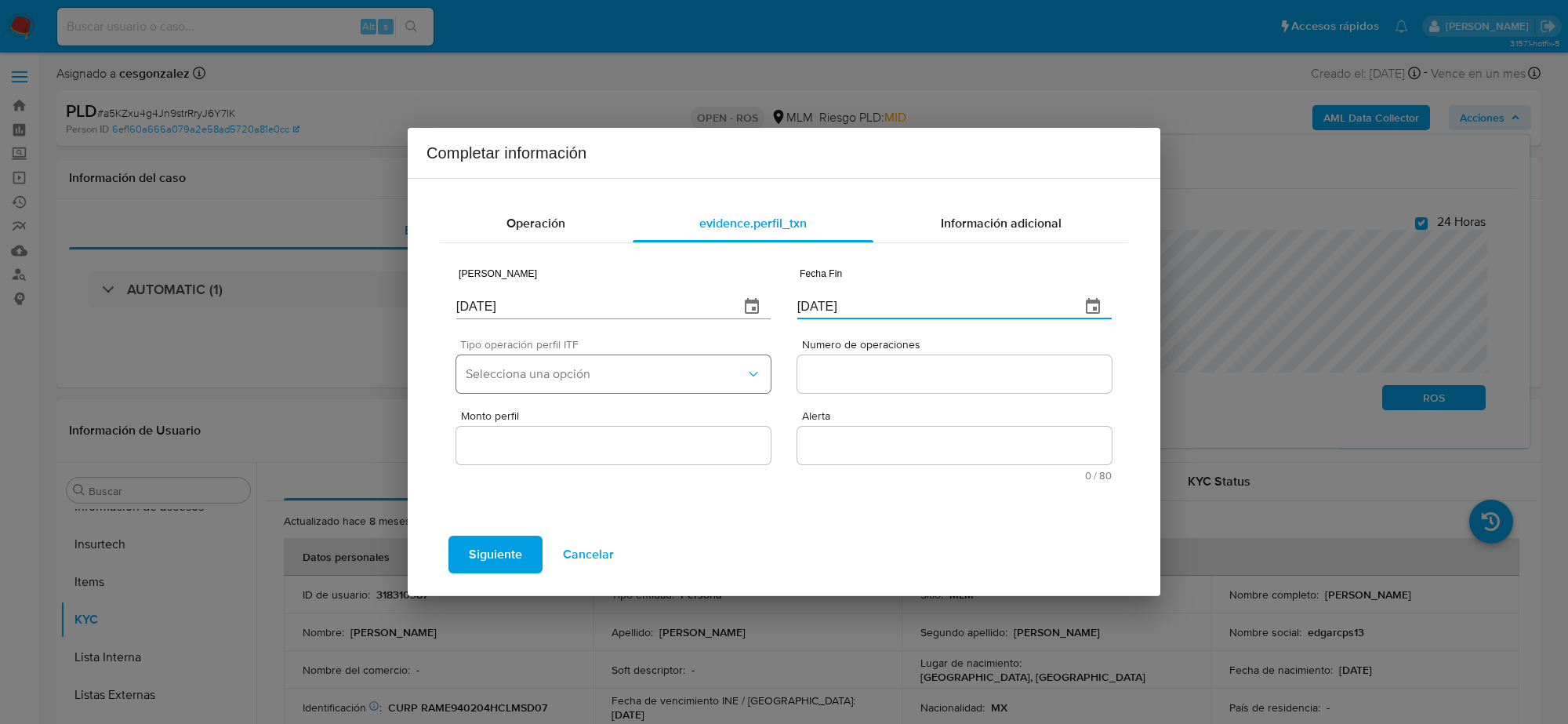
type input "01/07/2025"
click at [594, 387] on button "Selecciona una opción" at bounding box center [613, 374] width 314 height 37
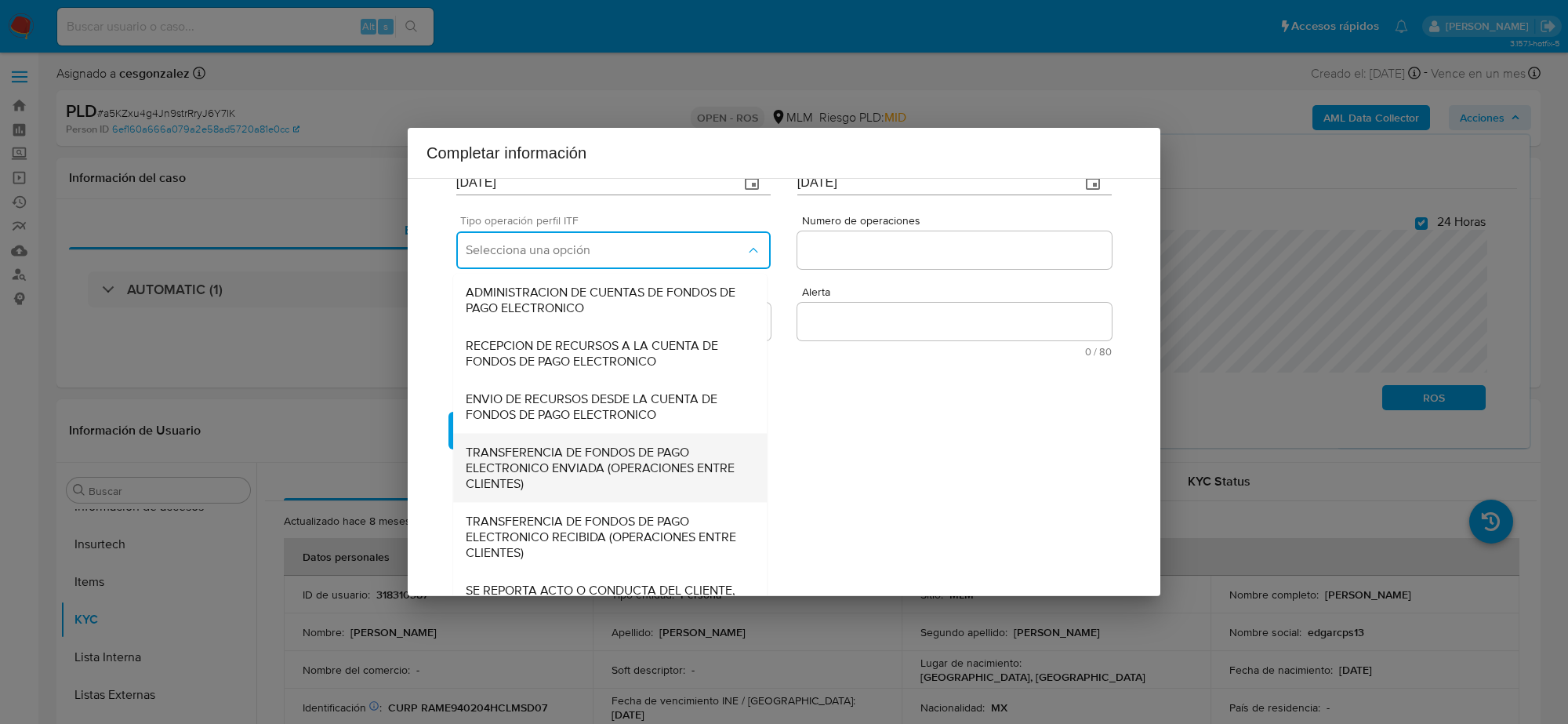
scroll to position [167, 0]
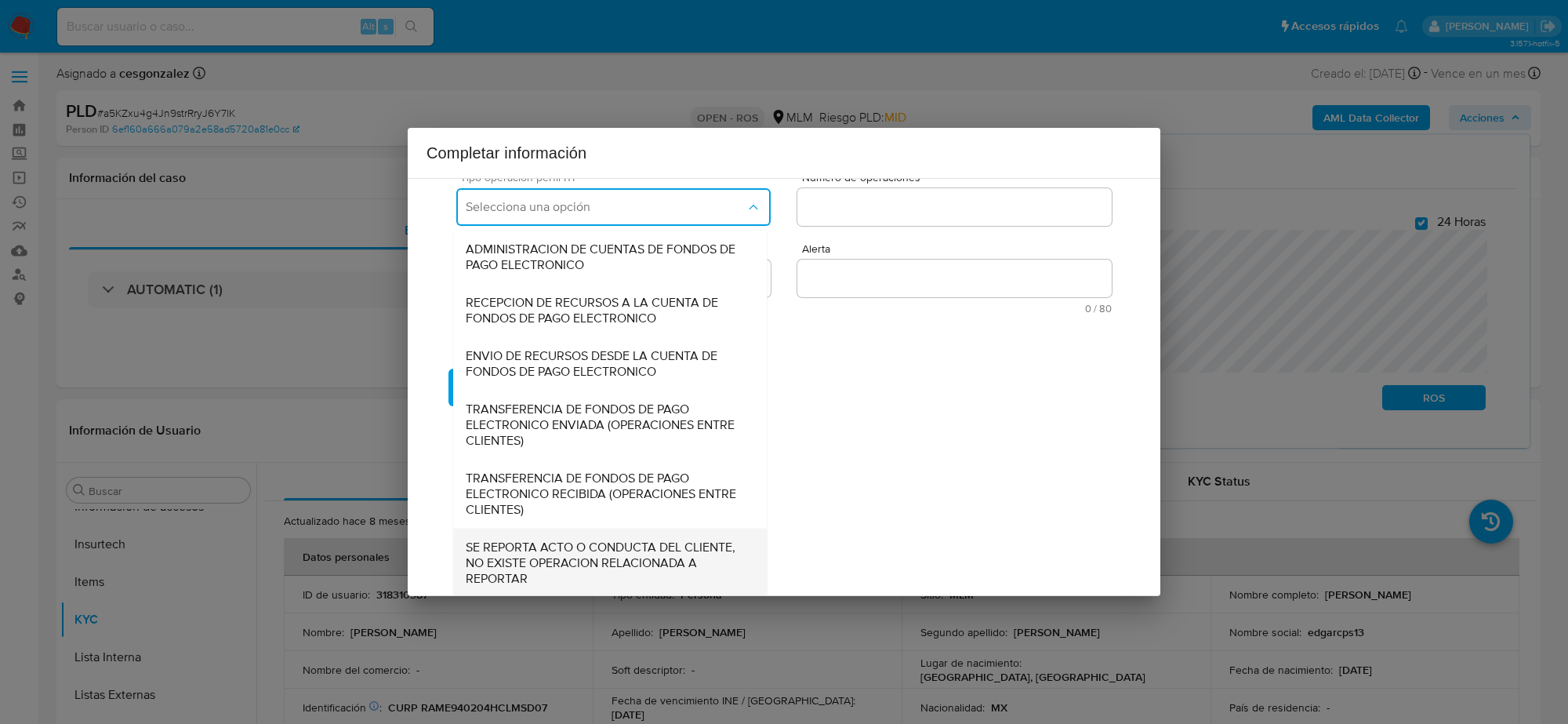
click at [616, 538] on span "SE REPORTA ACTO O CONDUCTA DEL CLIENTE, NO EXISTE OPERACION RELACIONADA A REPOR…" at bounding box center [610, 561] width 289 height 47
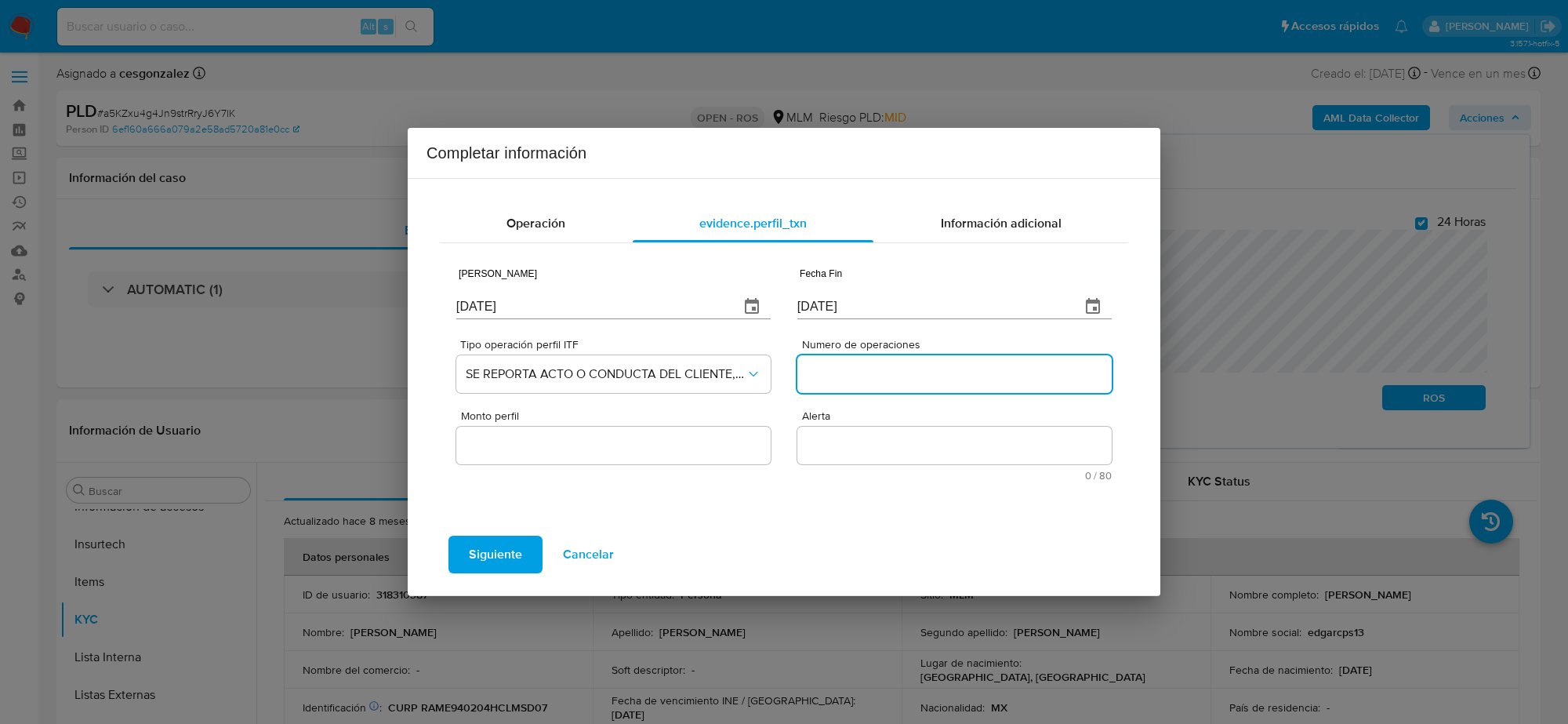
click at [843, 377] on input "Numero de operaciones" at bounding box center [955, 374] width 314 height 20
type input "0"
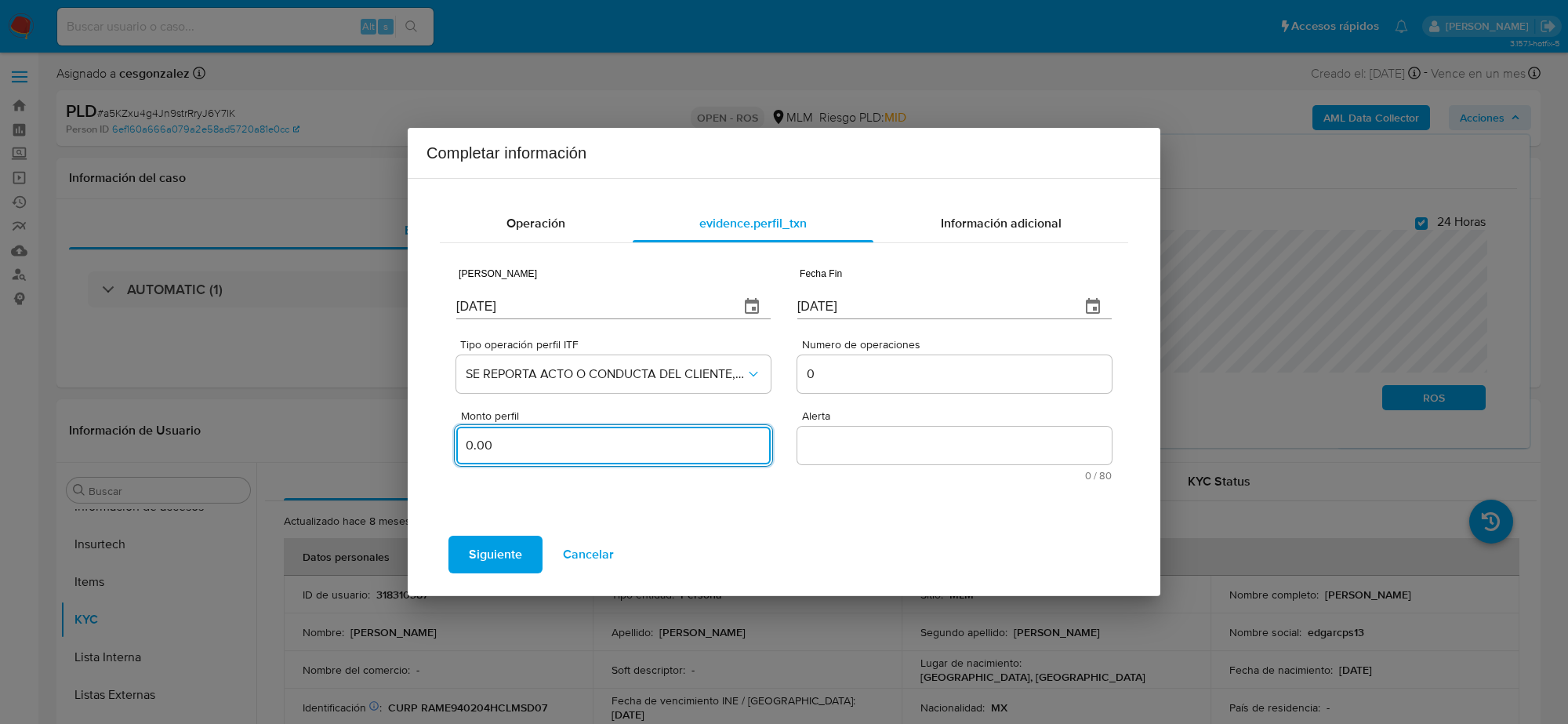
type input "0.00"
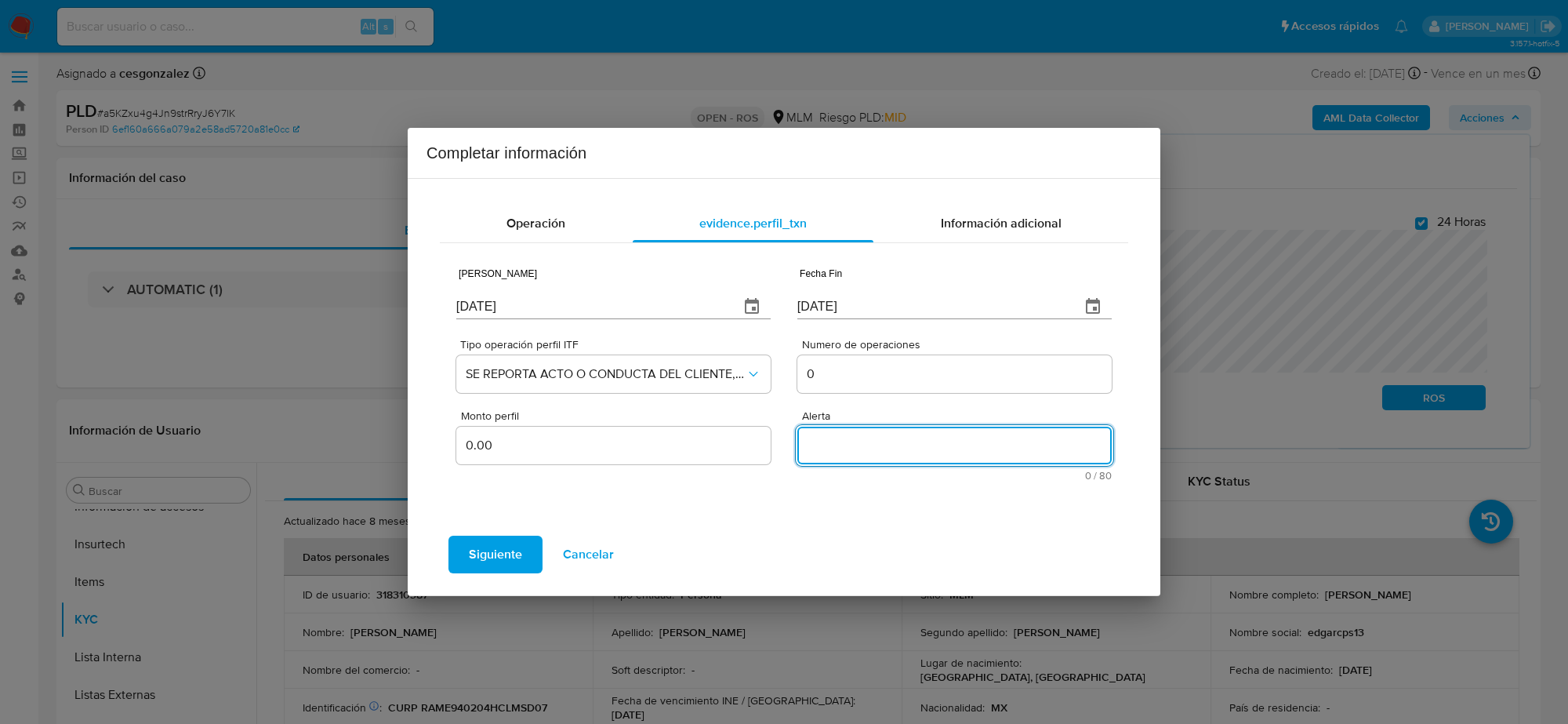
type textarea "E"
type textarea "REMESAS"
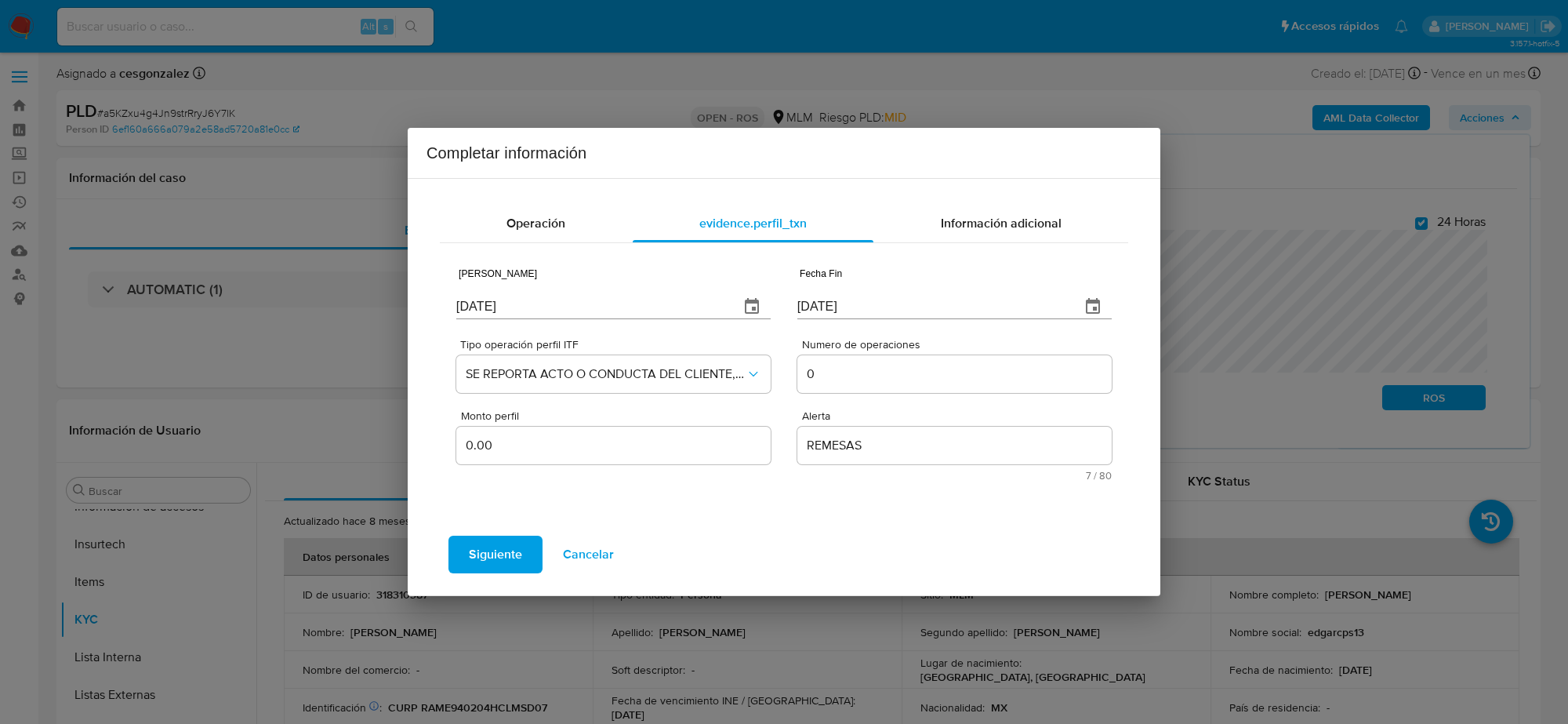
click at [532, 549] on button "Siguiente" at bounding box center [495, 554] width 94 height 37
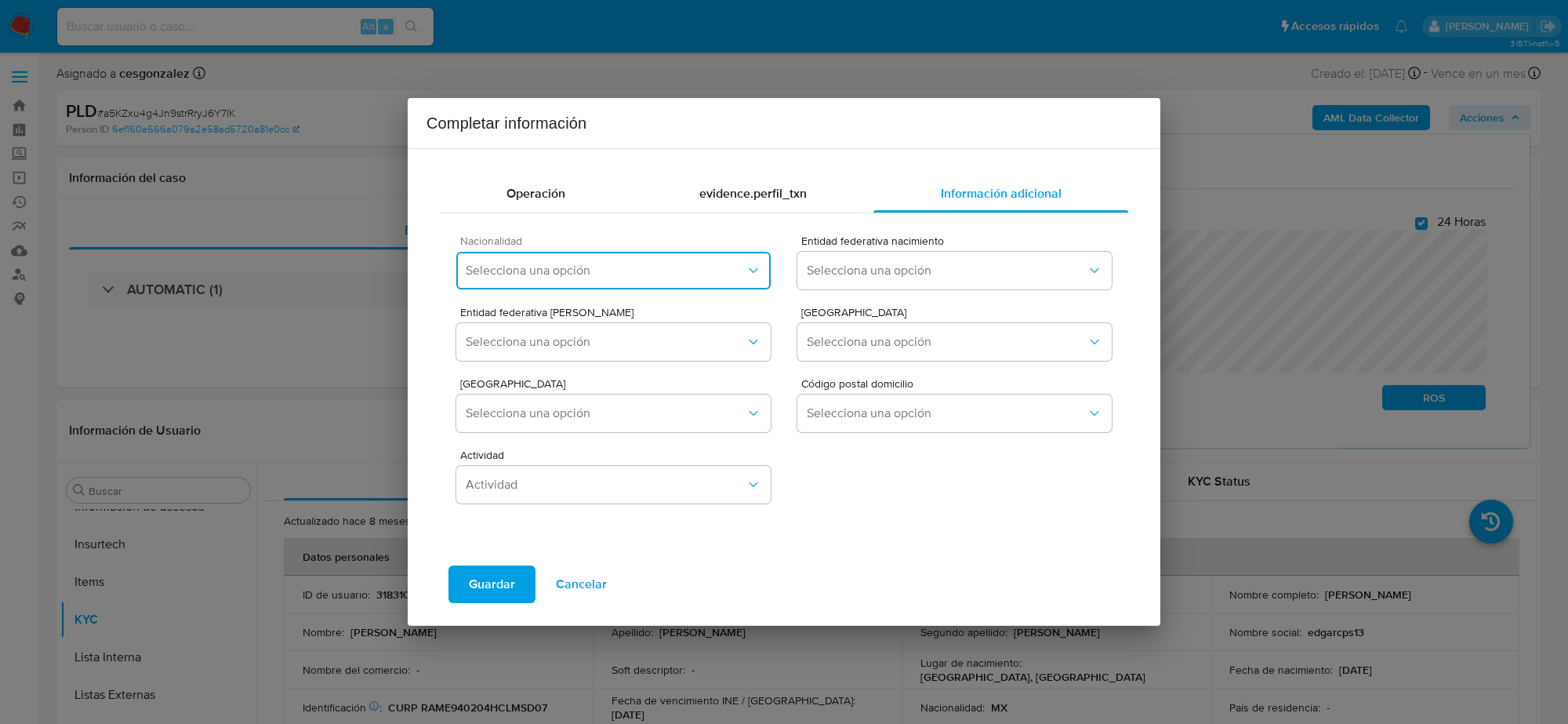
click at [594, 265] on span "Selecciona una opción" at bounding box center [606, 270] width 280 height 16
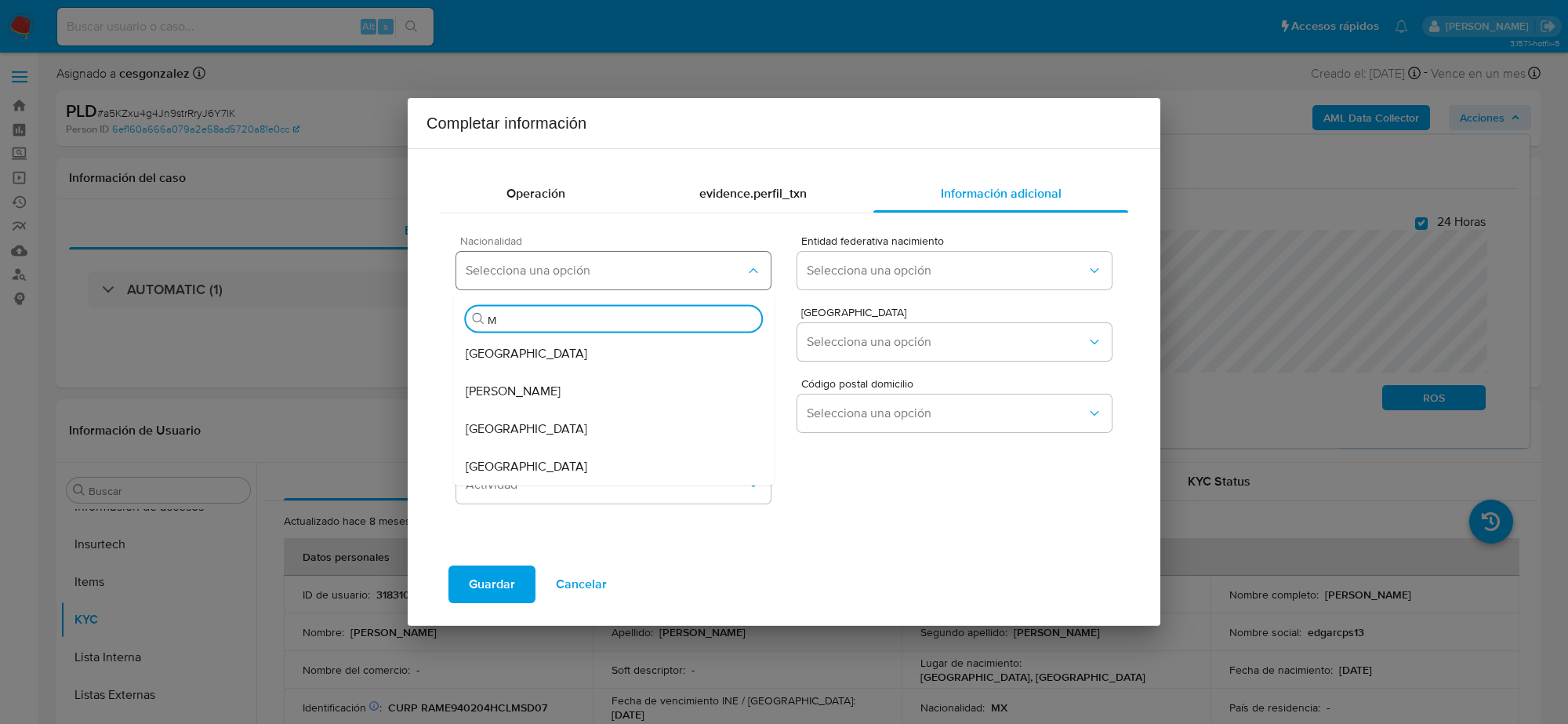
type input "ME"
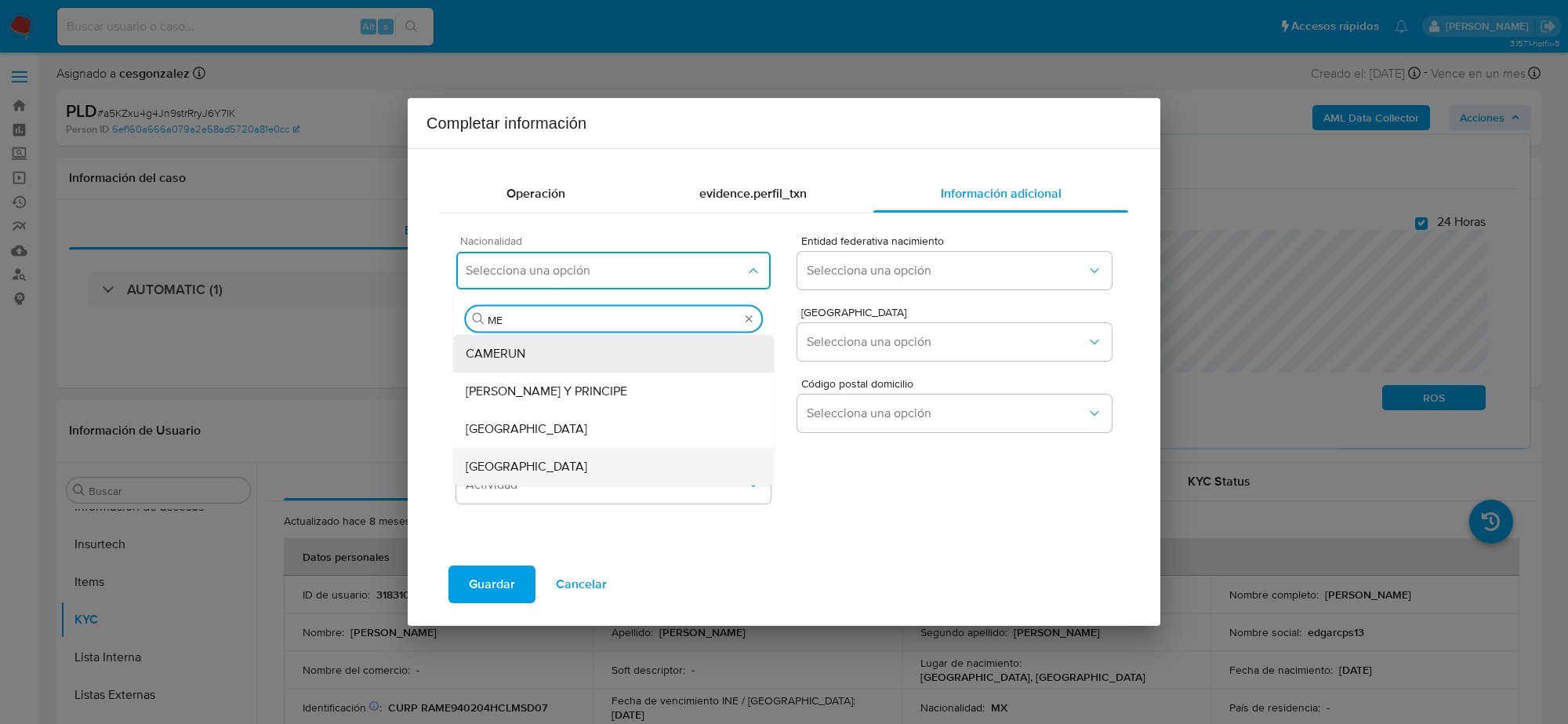
click at [623, 453] on div "MEXICO" at bounding box center [613, 466] width 295 height 37
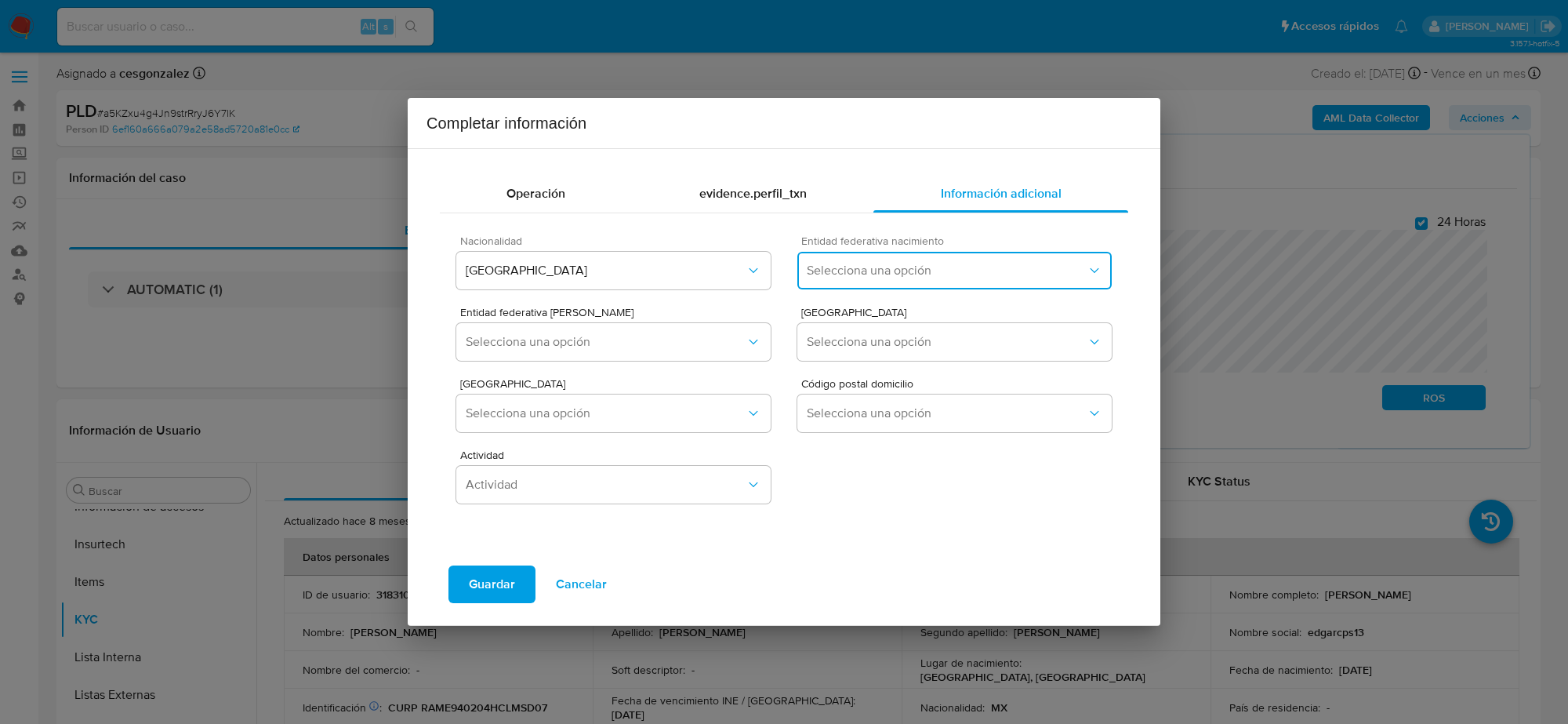
click at [923, 268] on span "Selecciona una opción" at bounding box center [947, 270] width 280 height 16
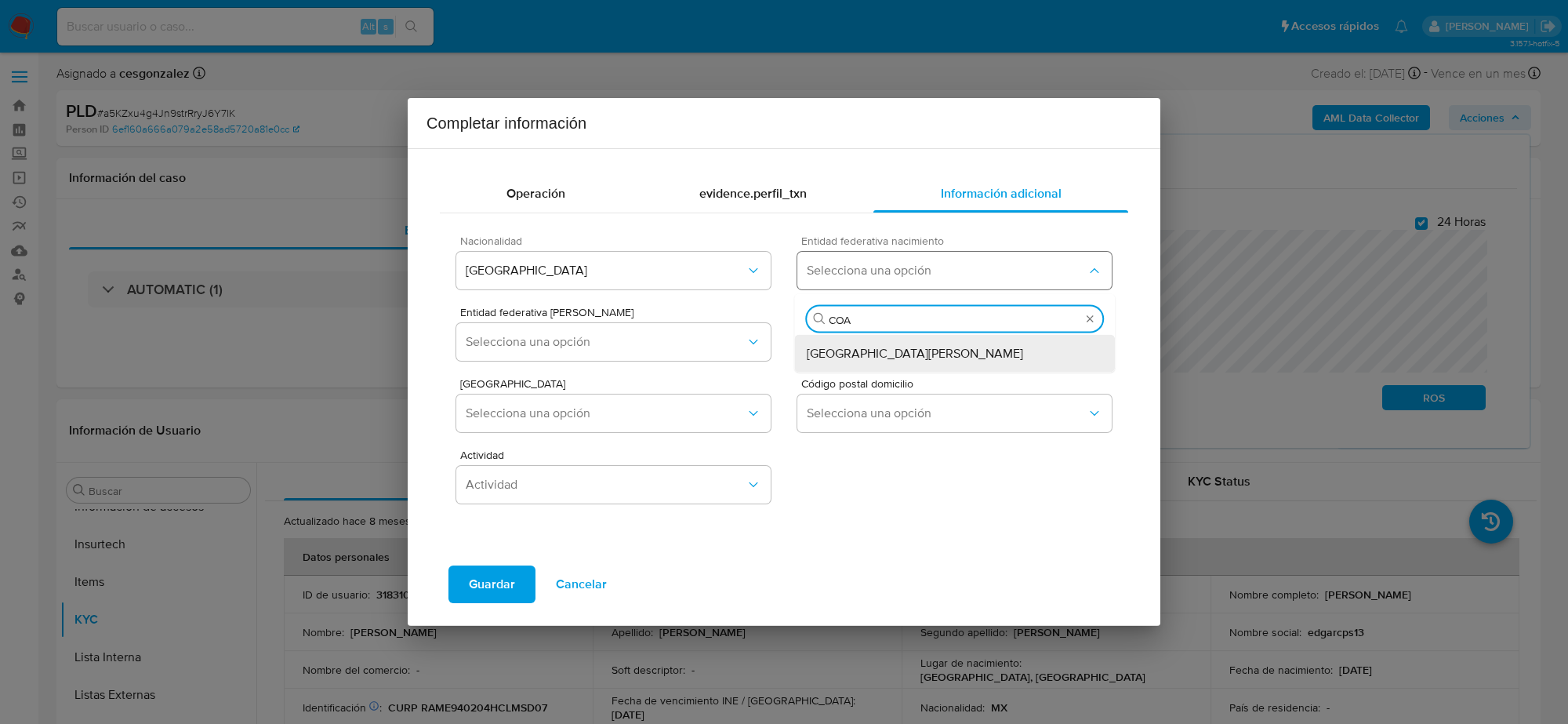
type input "COAH"
click at [898, 351] on span "Coahuila de Zaragoza" at bounding box center [915, 353] width 217 height 16
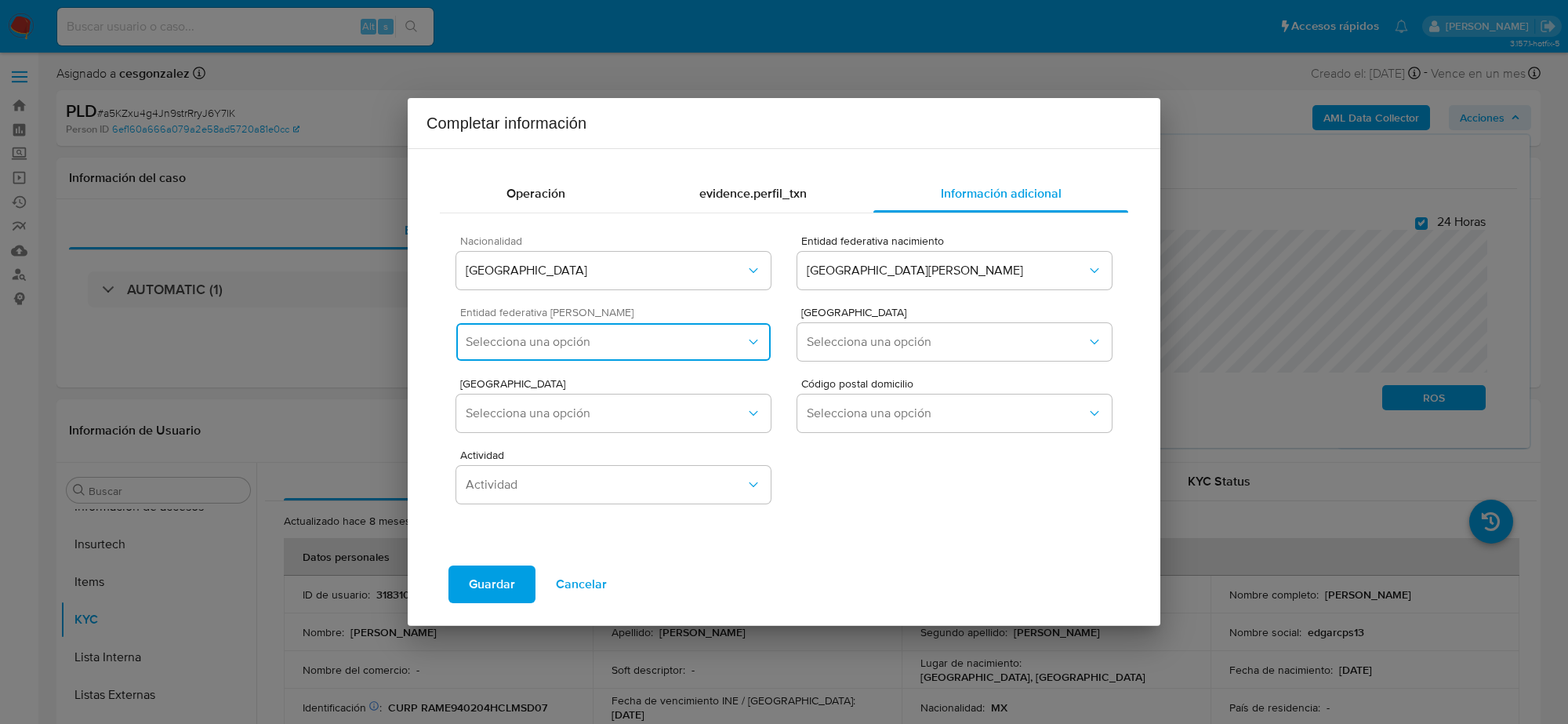
click at [656, 351] on button "Selecciona una opción" at bounding box center [613, 341] width 314 height 37
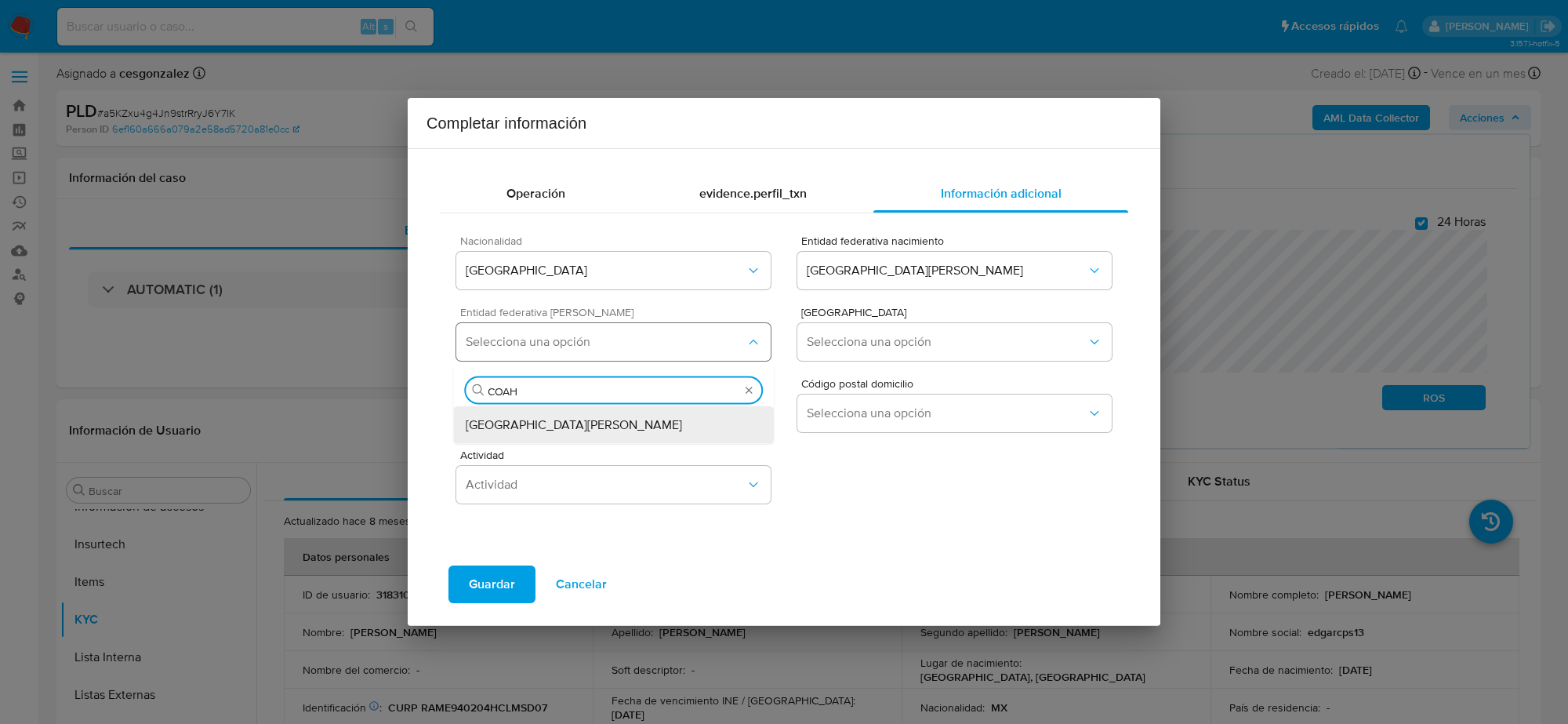
type input "COAHU"
click at [629, 418] on div "Coahuila de Zaragoza" at bounding box center [613, 424] width 295 height 37
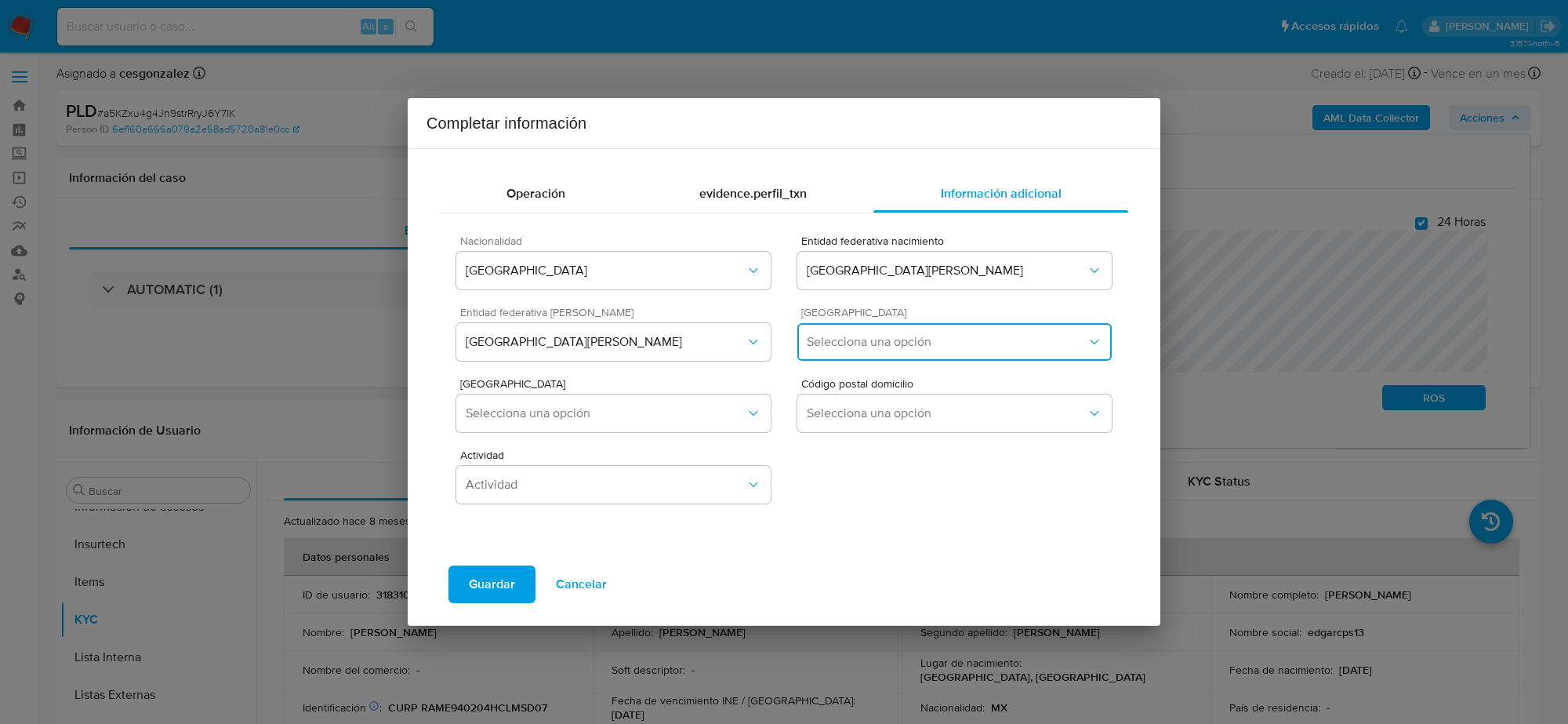
click at [872, 346] on span "Selecciona una opción" at bounding box center [947, 342] width 280 height 16
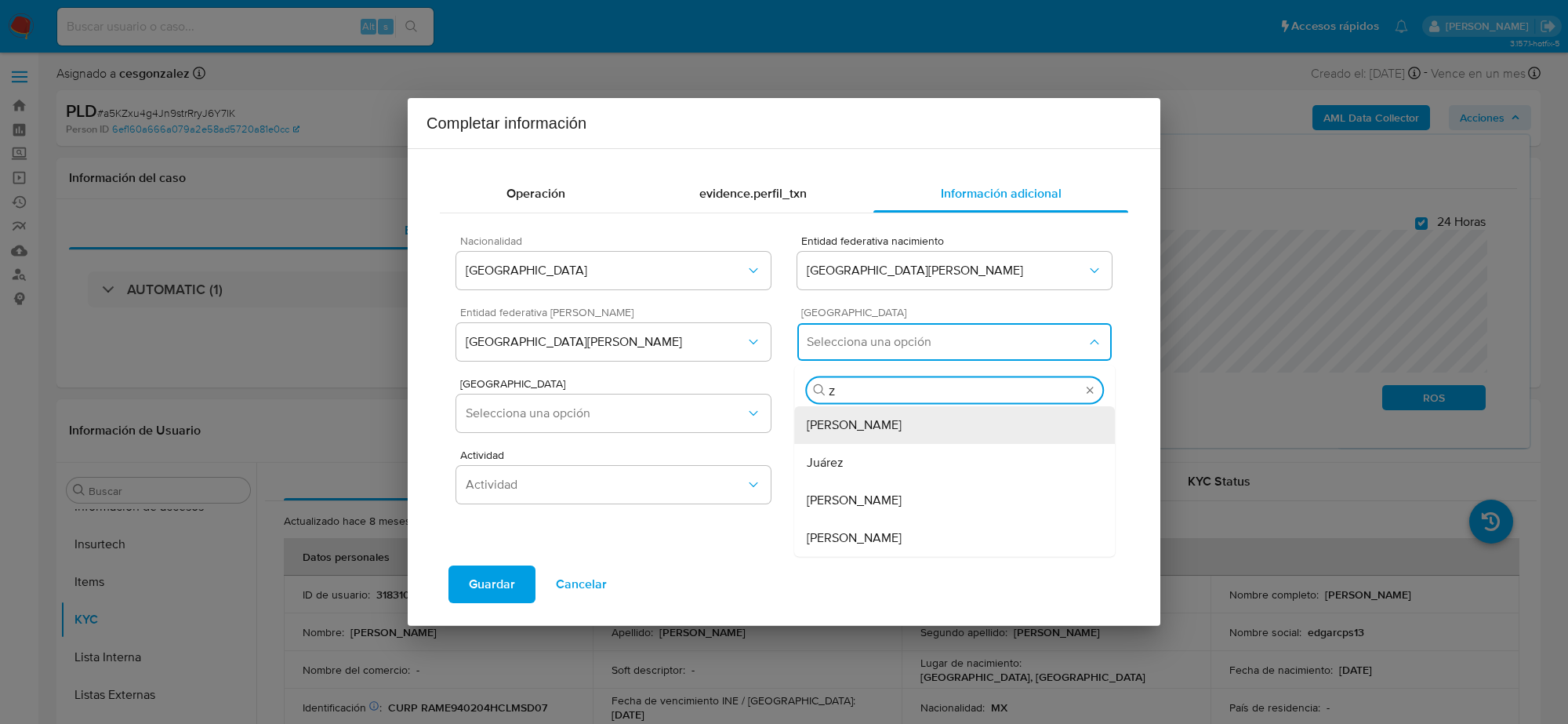
type input "ZA"
click at [892, 428] on div "Zaragoza" at bounding box center [954, 424] width 295 height 37
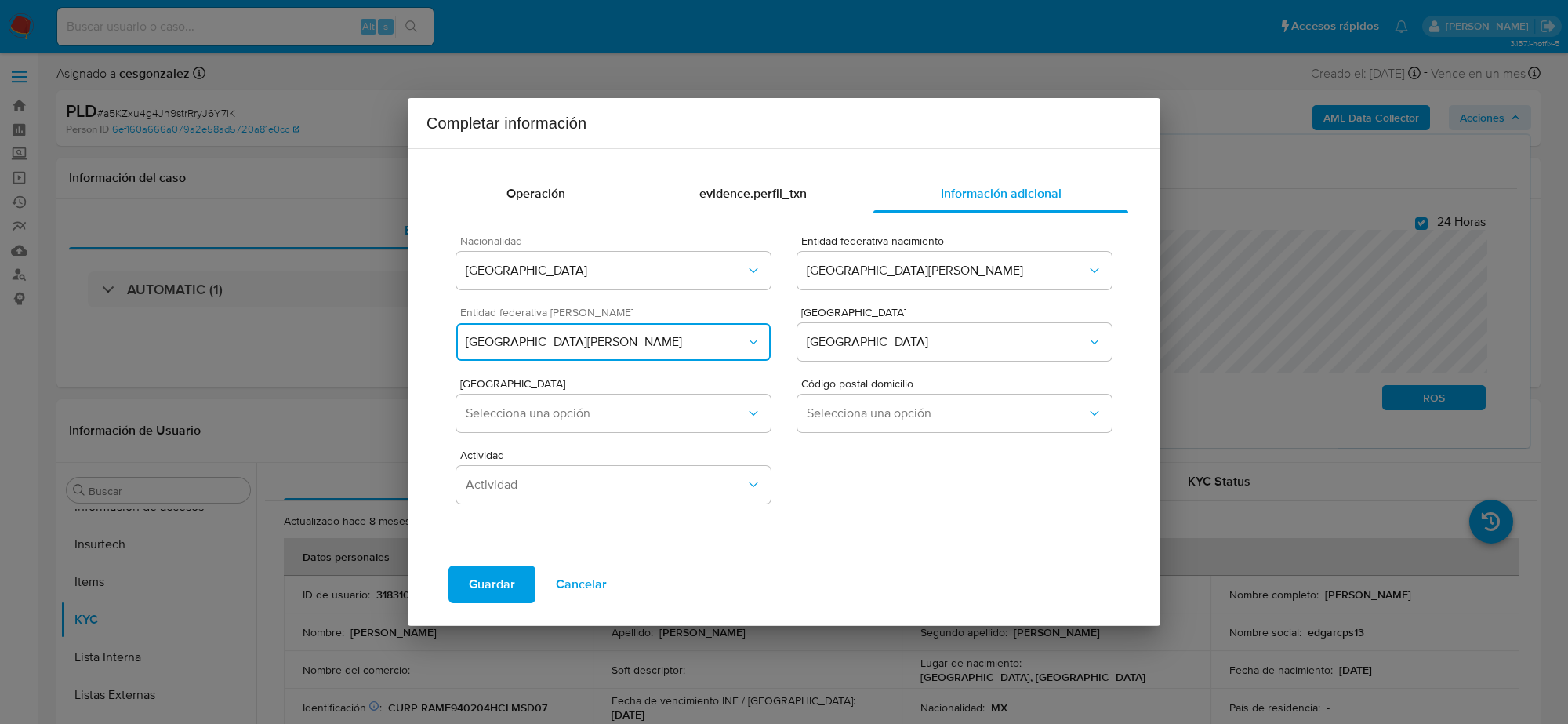
click at [731, 349] on span "Coahuila de Zaragoza" at bounding box center [606, 342] width 280 height 16
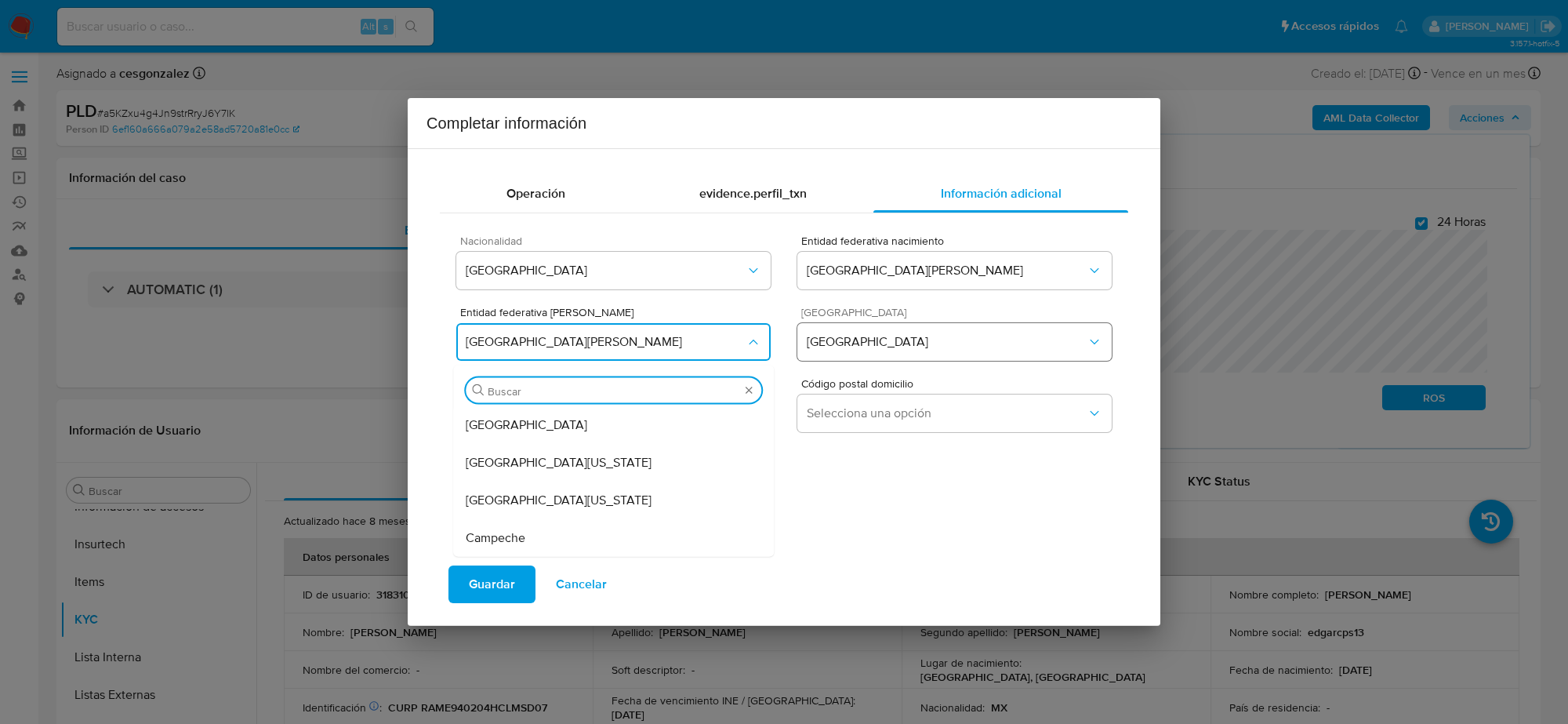
click at [985, 350] on span "Zaragoza" at bounding box center [947, 342] width 280 height 16
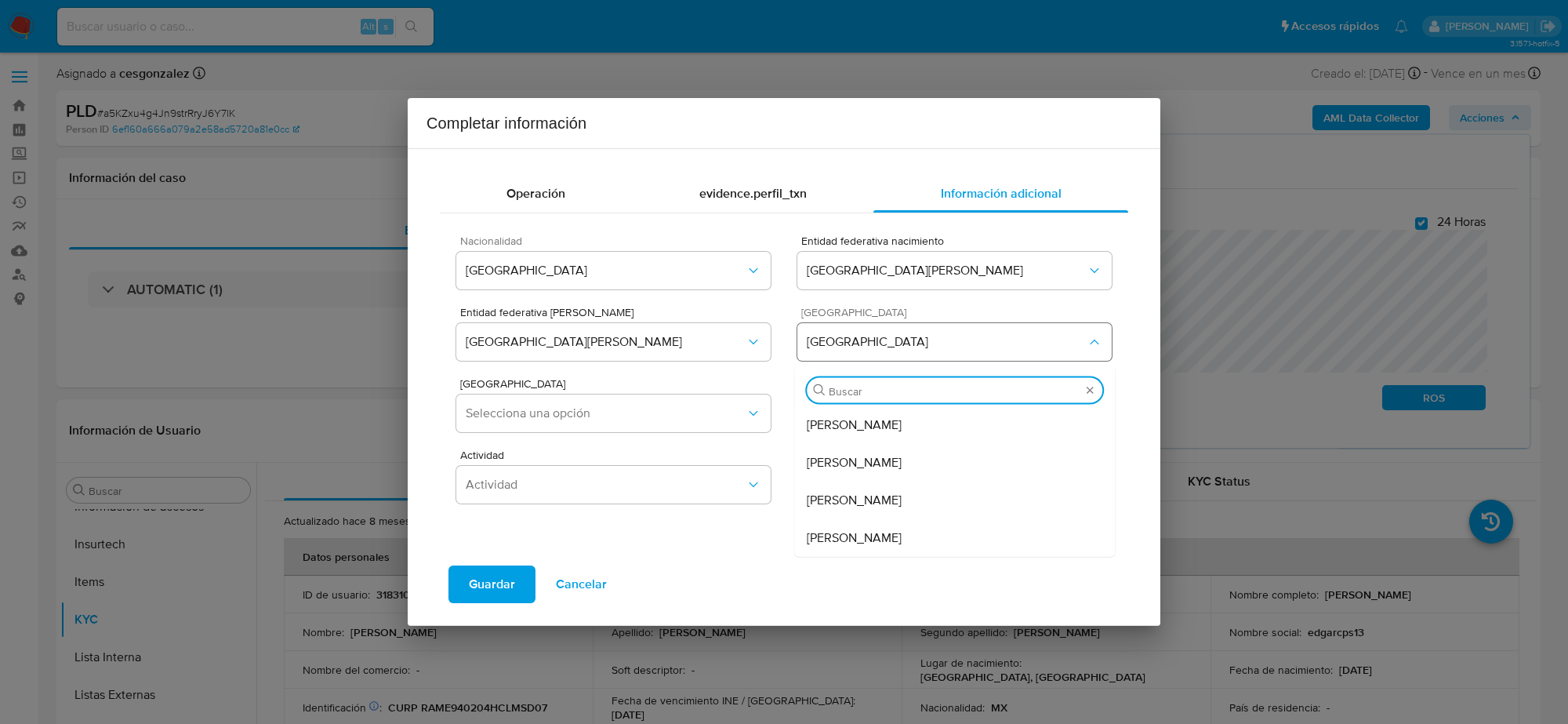
type input "T"
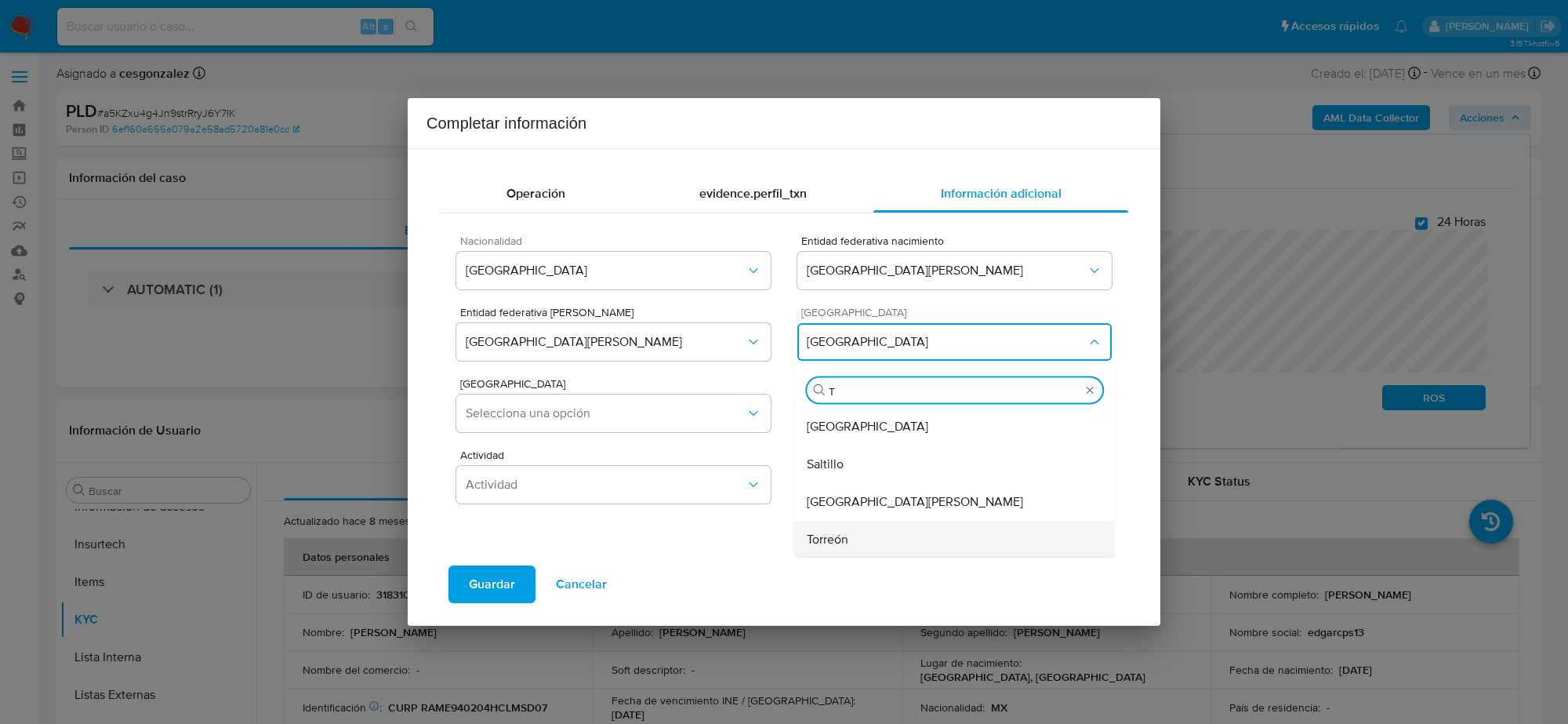
click at [863, 539] on div "Torreón" at bounding box center [954, 539] width 295 height 37
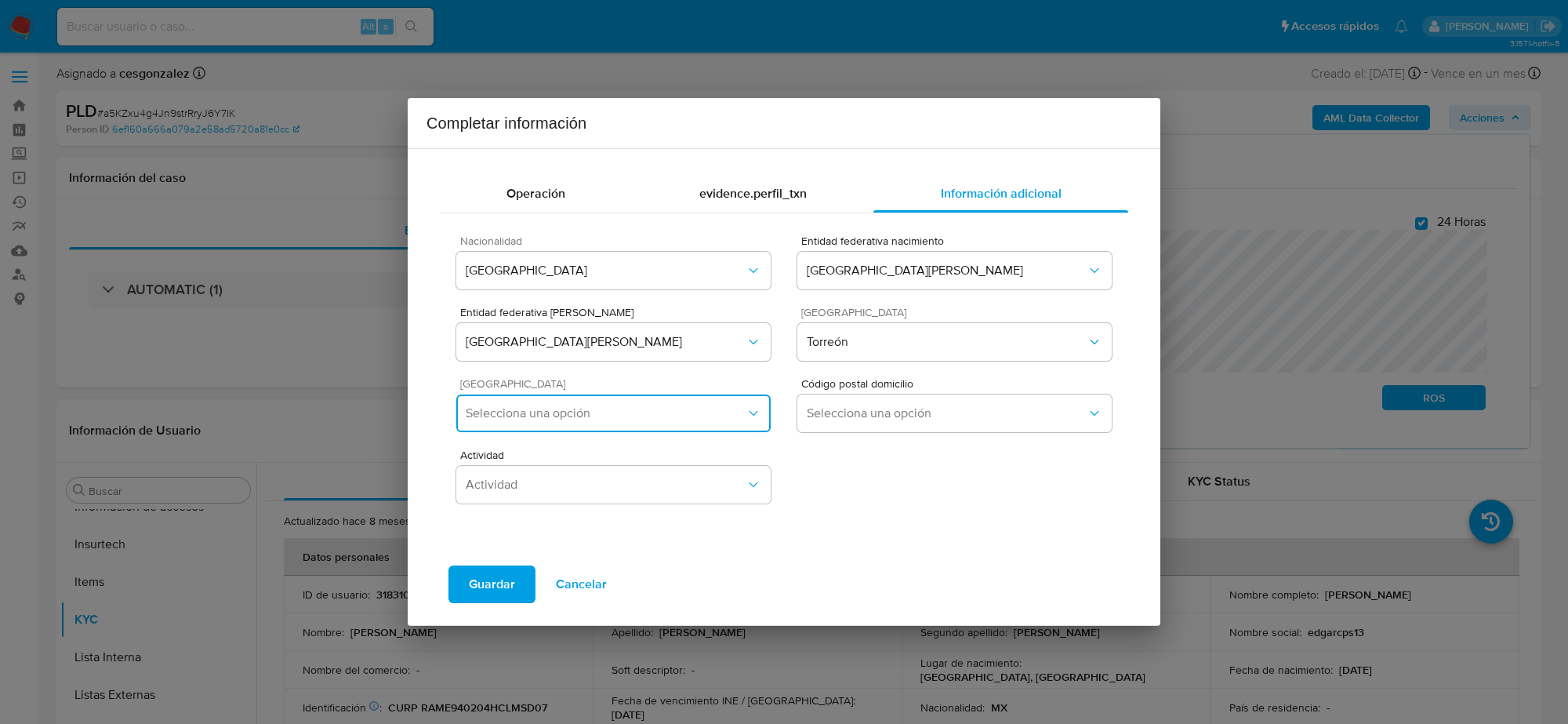
click at [708, 417] on span "Selecciona una opción" at bounding box center [606, 413] width 280 height 16
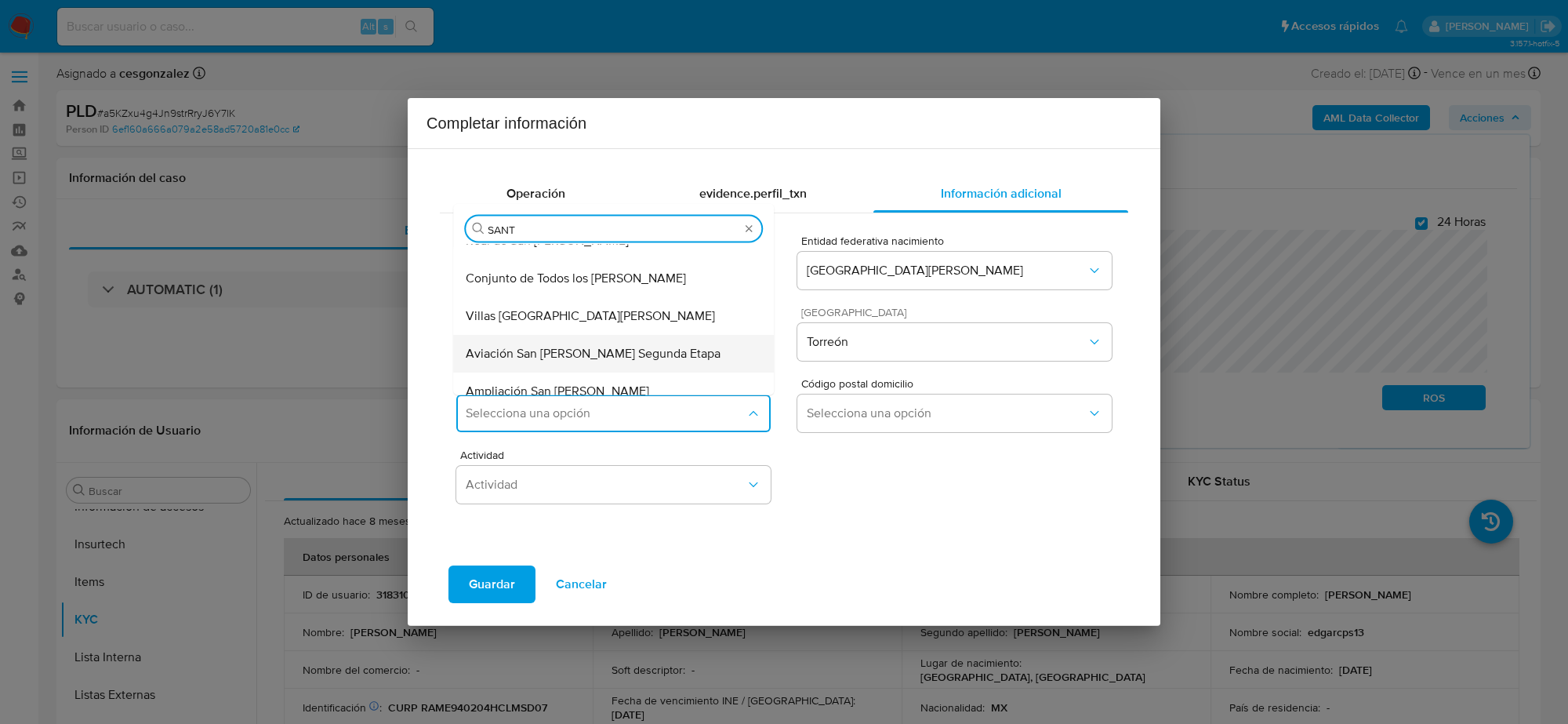
scroll to position [0, 0]
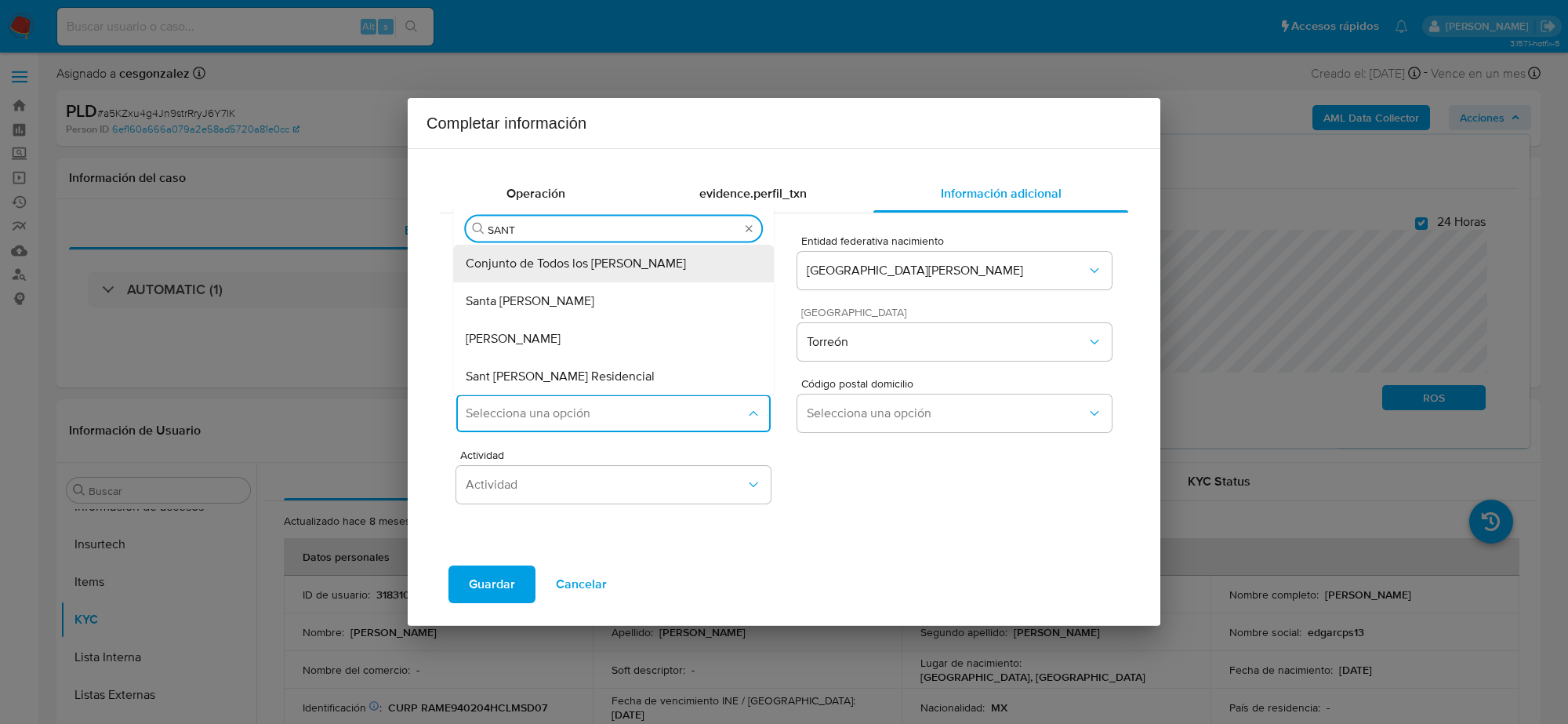
type input "SANTI"
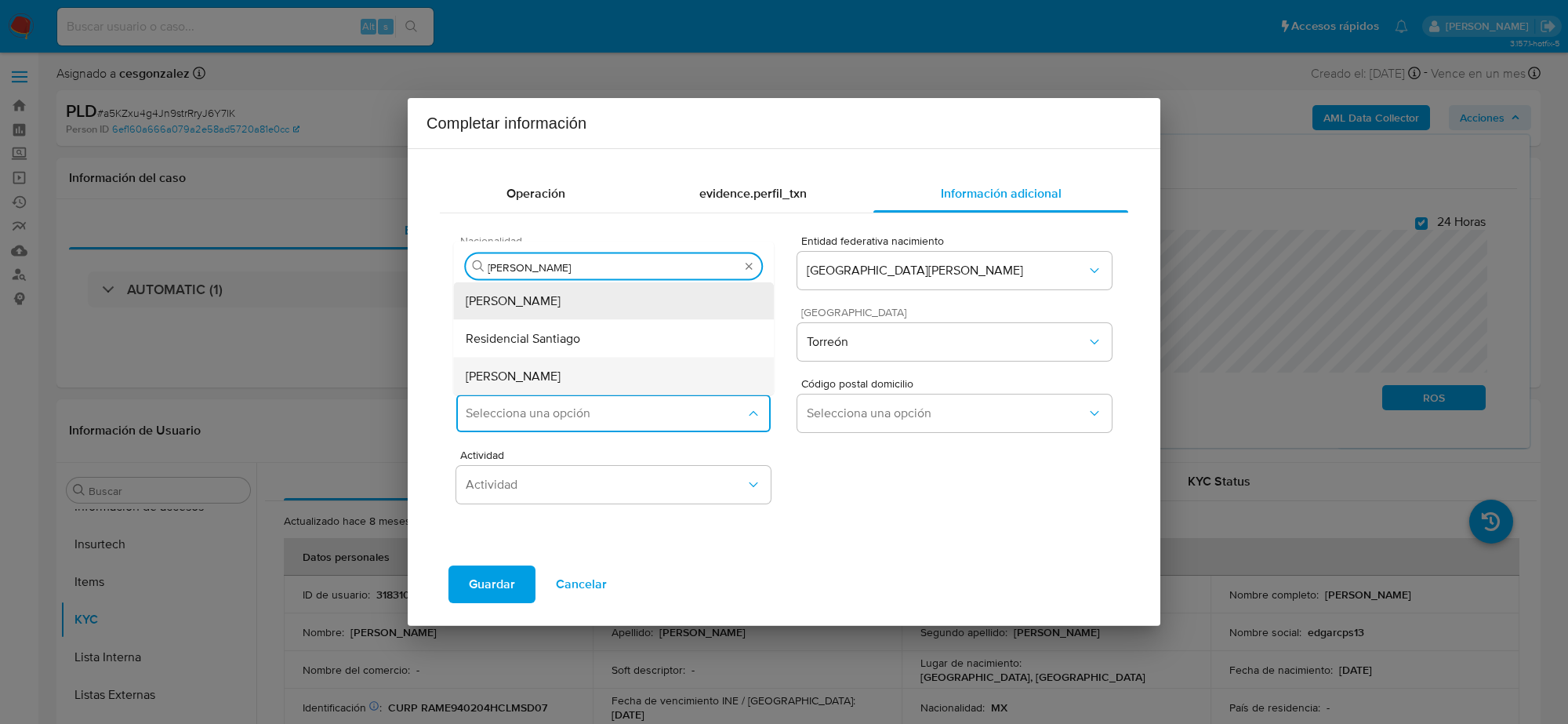
click at [580, 375] on div "Santiago Ramírez" at bounding box center [613, 376] width 295 height 37
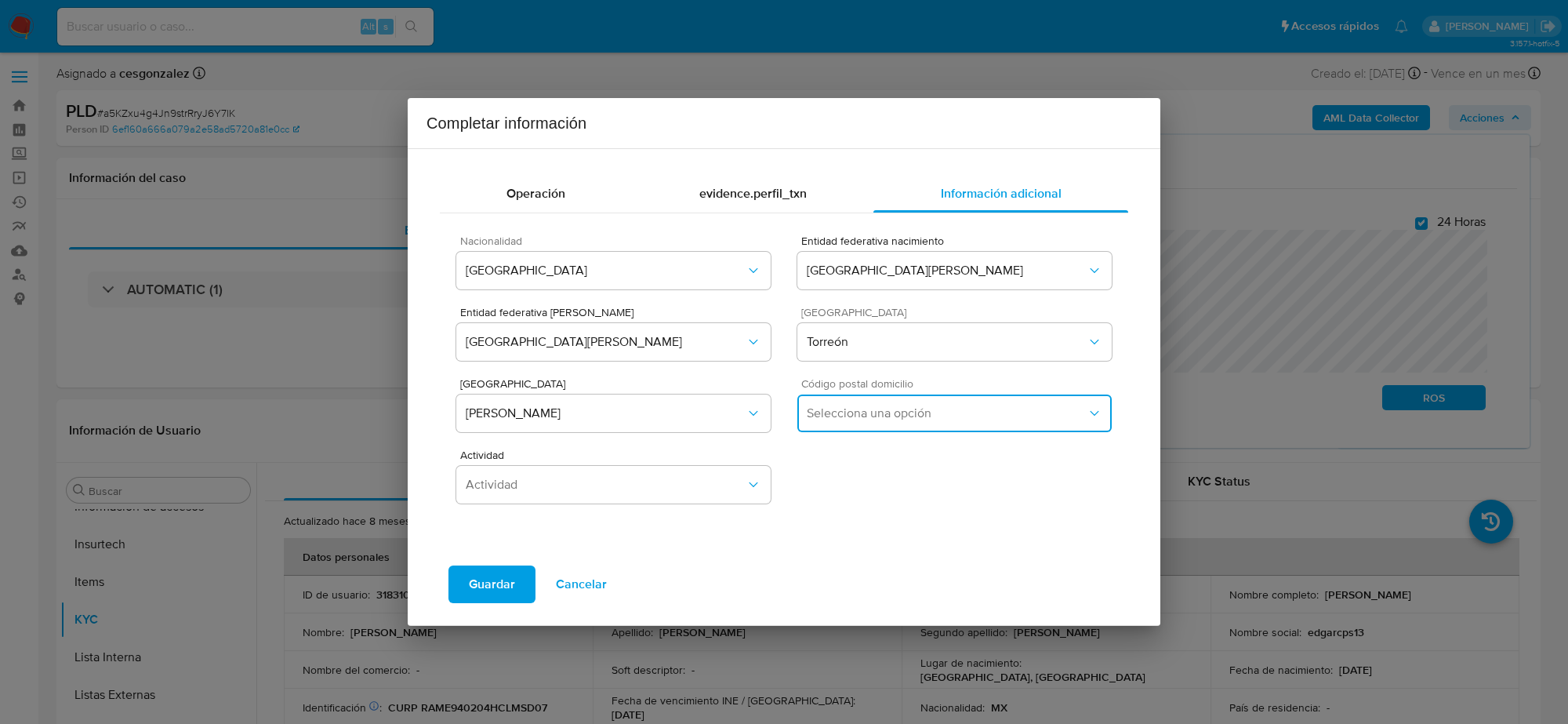
click at [922, 413] on span "Selecciona una opción" at bounding box center [947, 413] width 280 height 16
click at [824, 498] on span "27399" at bounding box center [824, 496] width 35 height 16
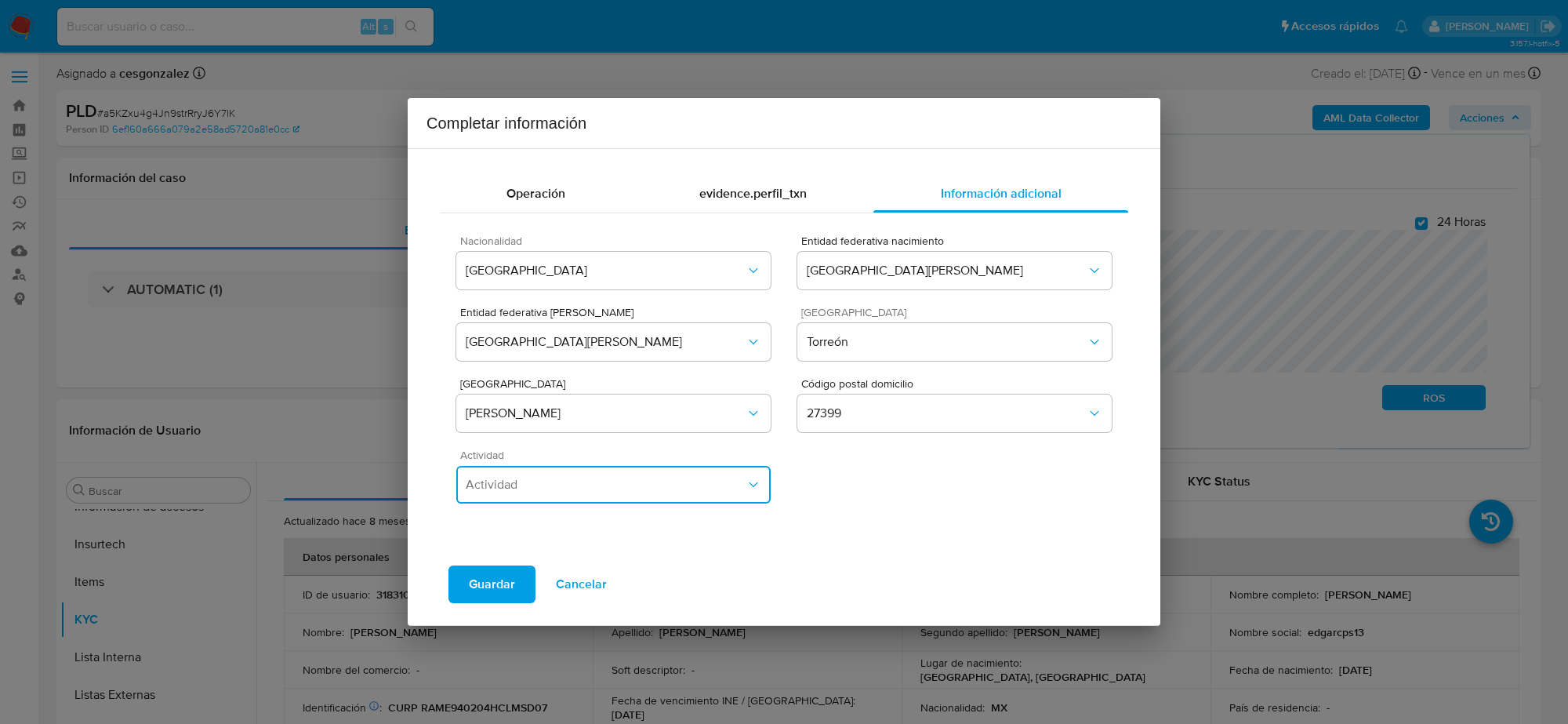
click at [722, 490] on span "Actividad" at bounding box center [606, 484] width 280 height 16
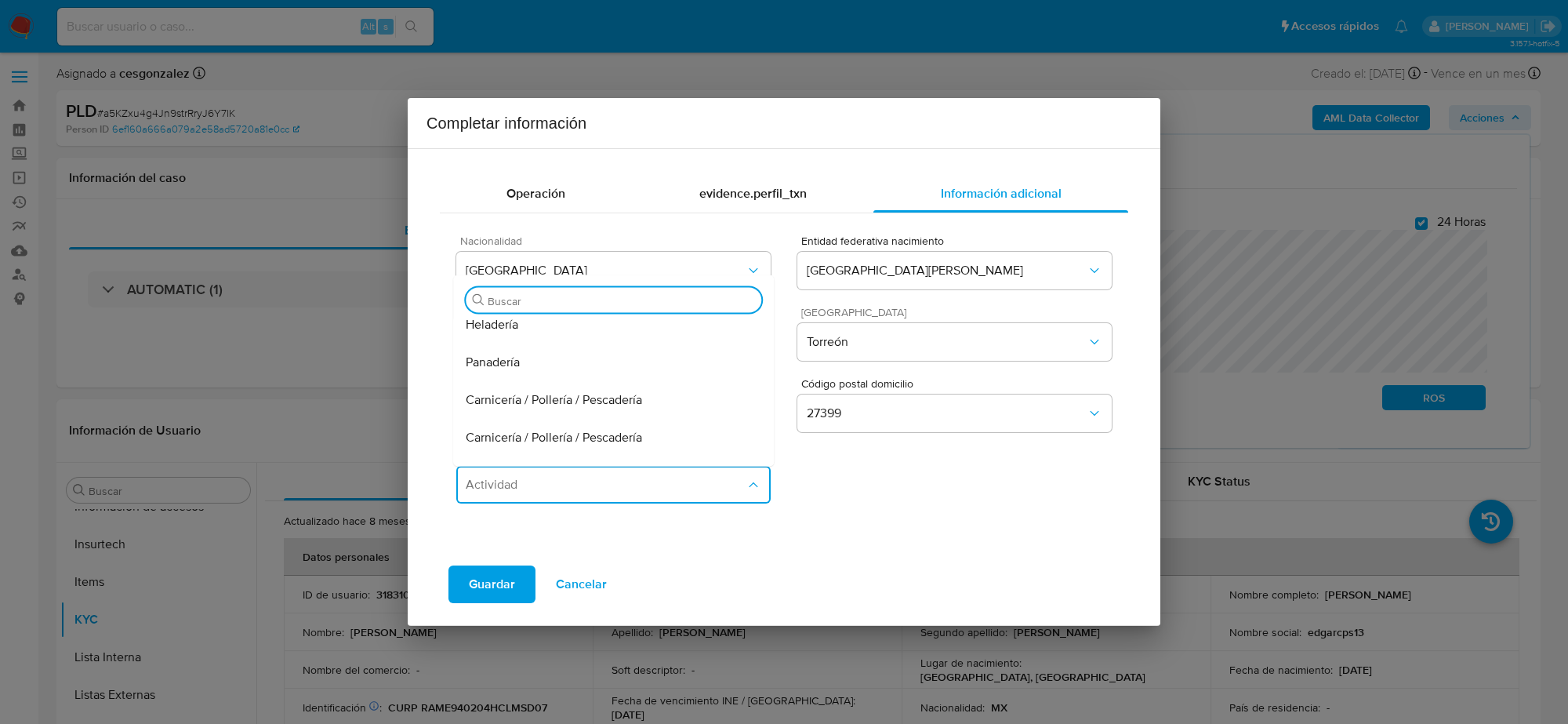
scroll to position [666, 0]
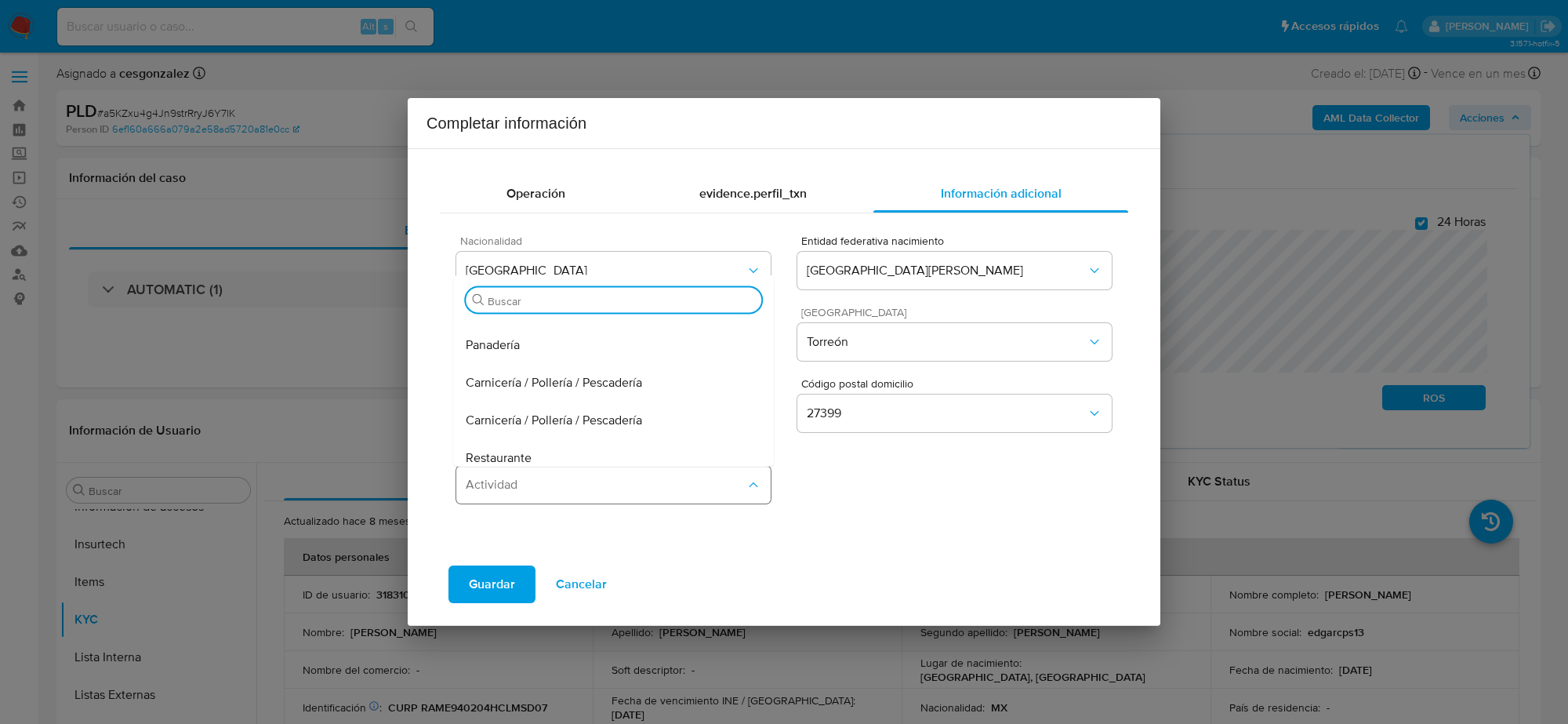
click at [632, 484] on span "Actividad" at bounding box center [606, 484] width 280 height 16
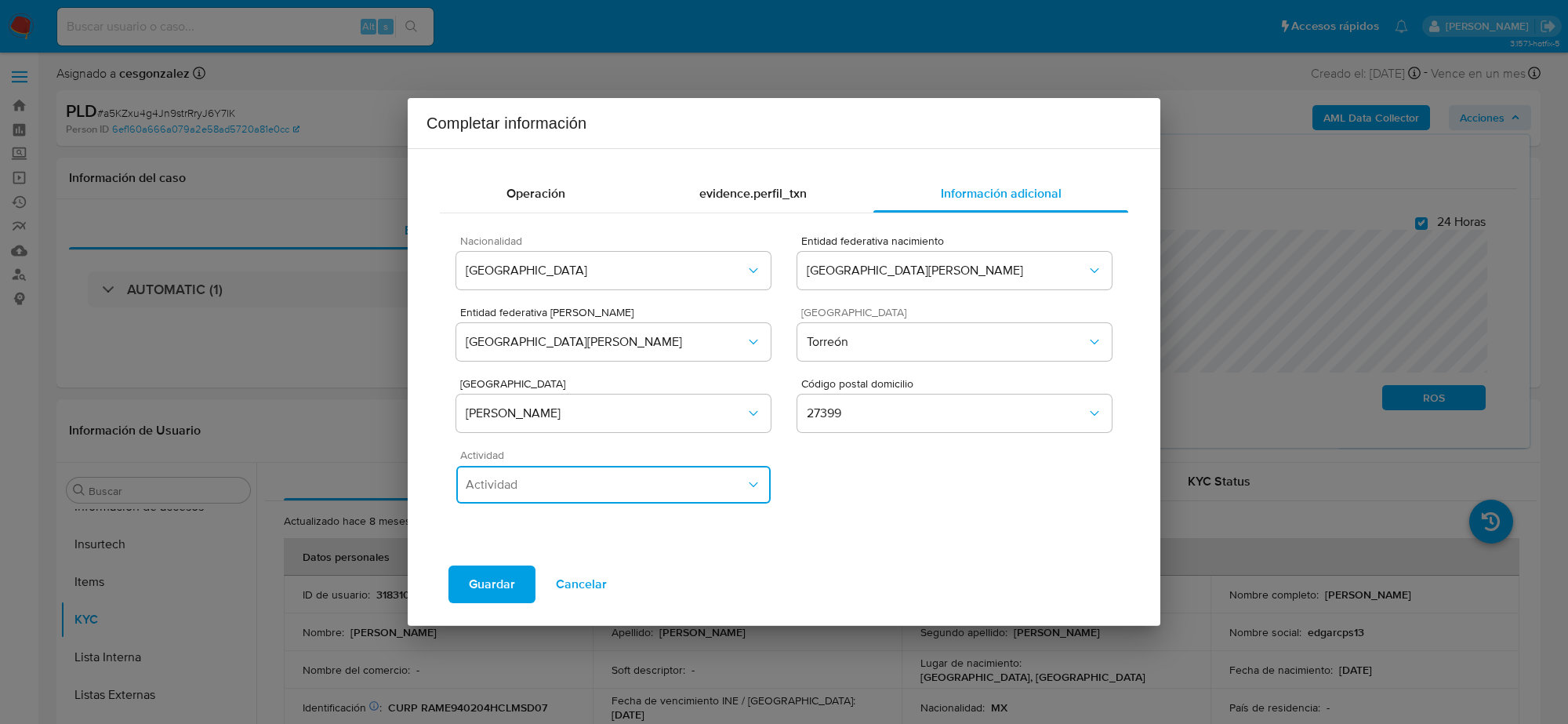
click at [627, 487] on span "Actividad" at bounding box center [606, 484] width 280 height 16
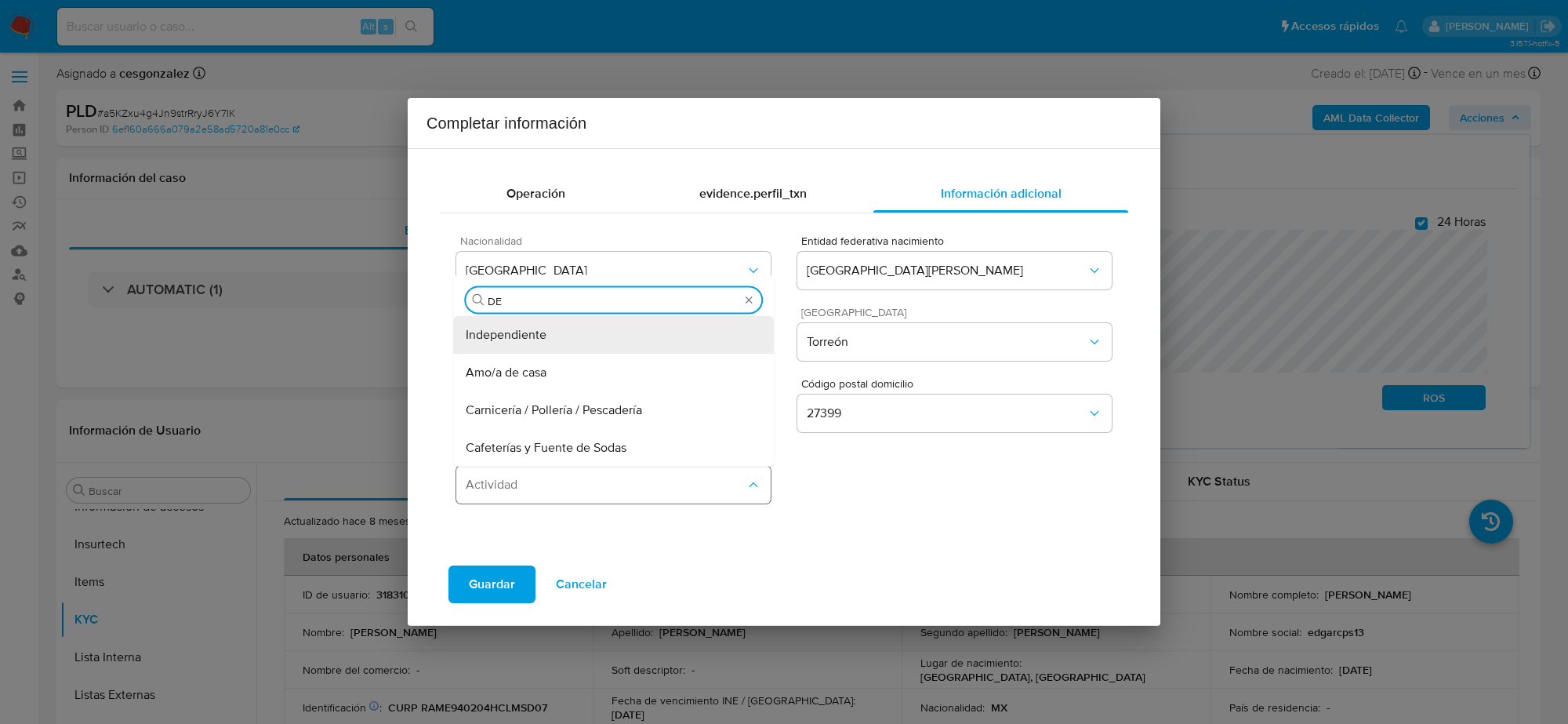
type input "D"
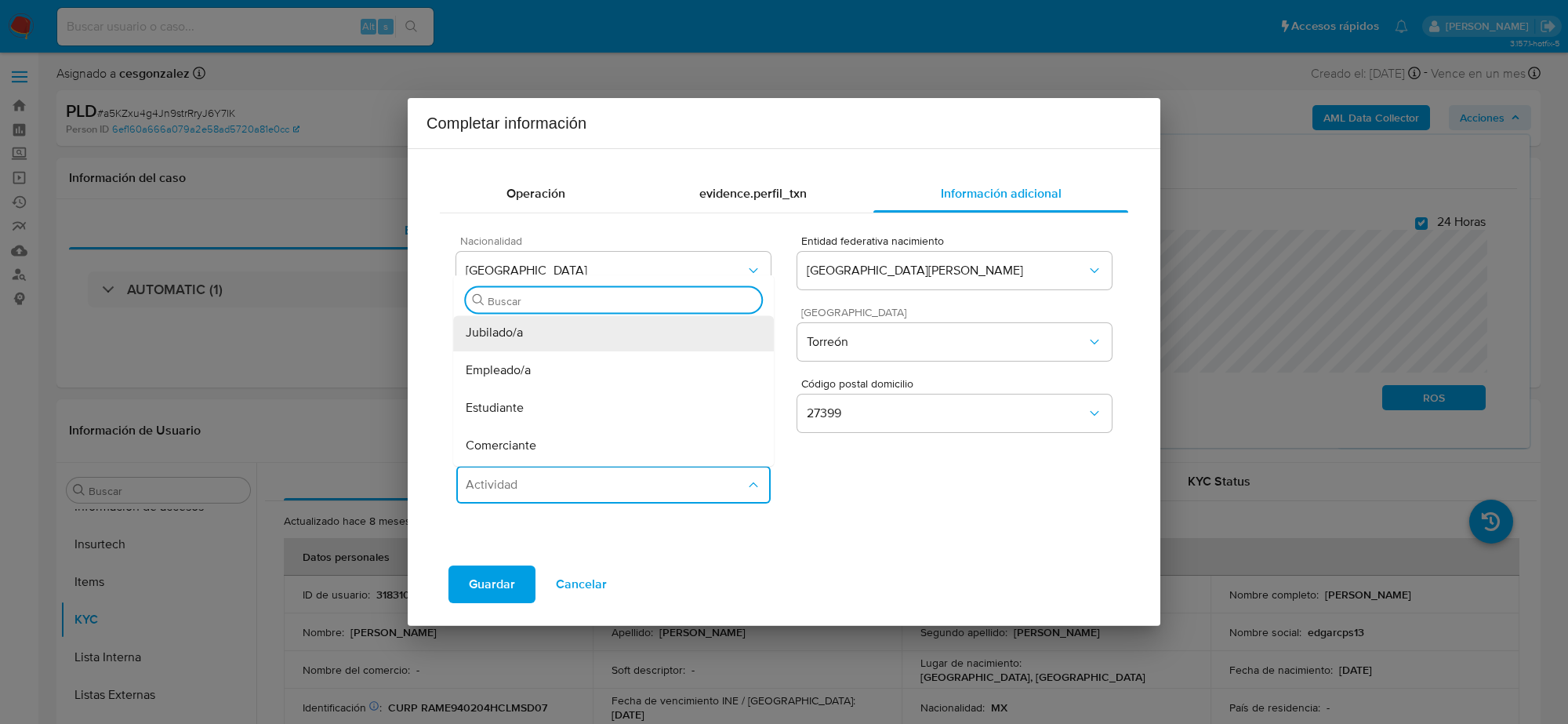
scroll to position [0, 0]
click at [535, 341] on div "Jubilado/a" at bounding box center [613, 335] width 295 height 37
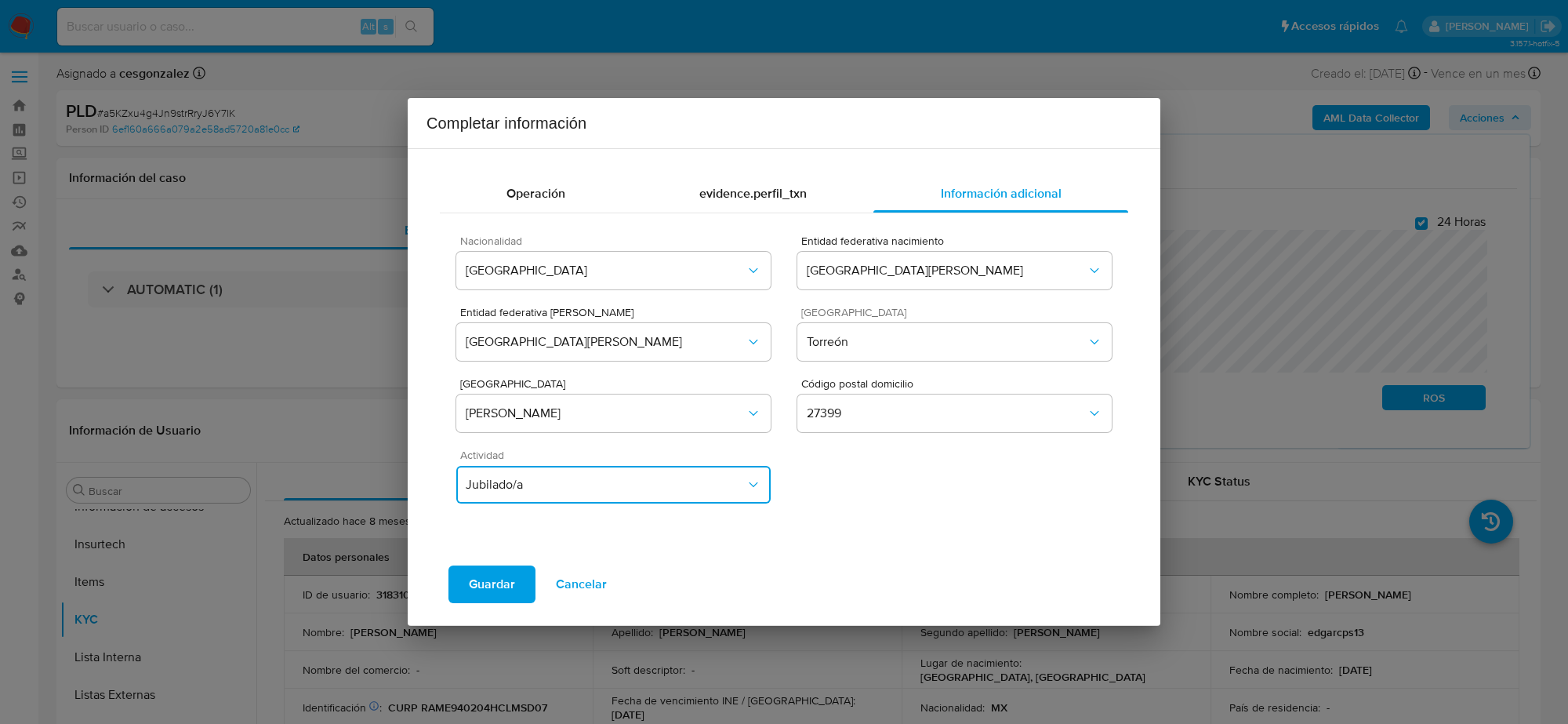
click at [633, 480] on span "Jubilado/a" at bounding box center [606, 484] width 280 height 16
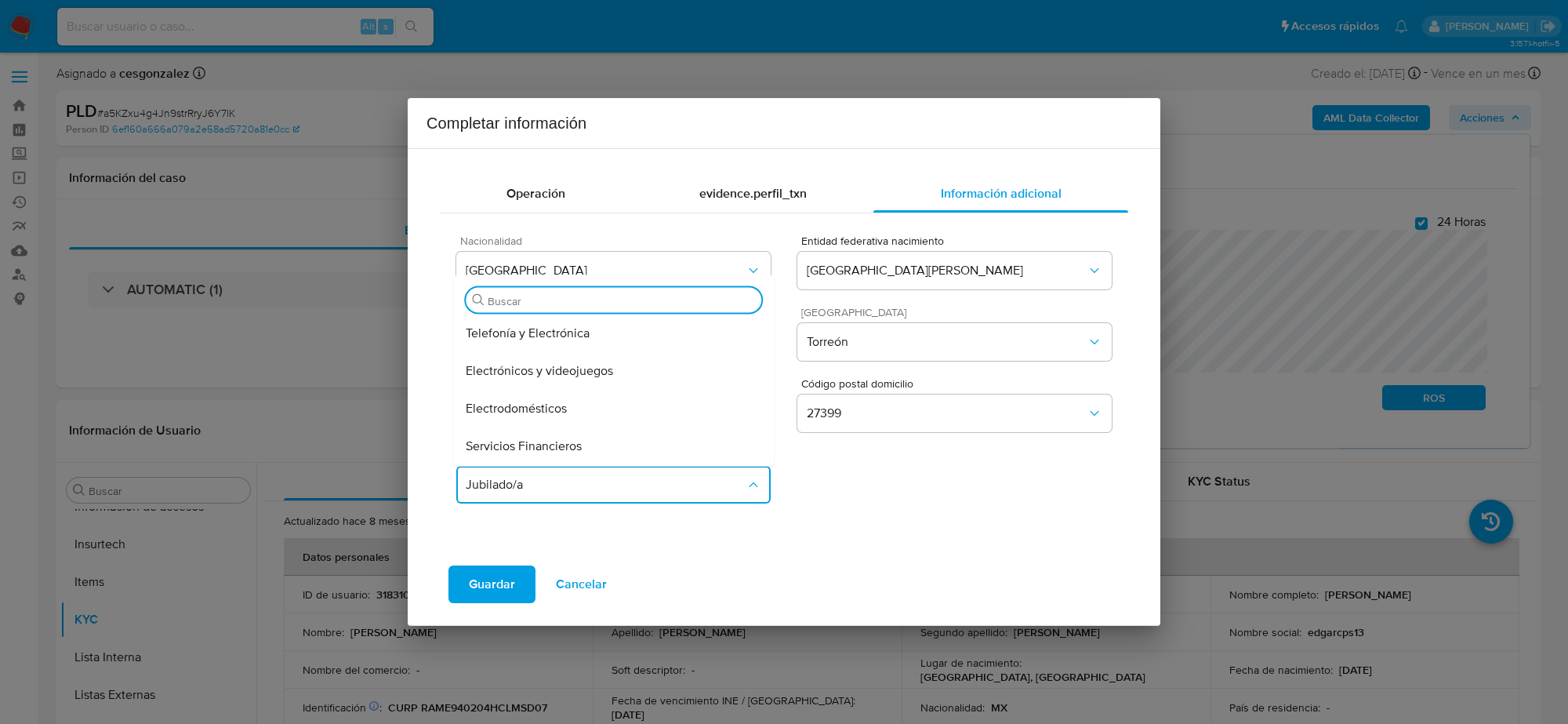
scroll to position [1274, 0]
click at [649, 299] on input "Buscar" at bounding box center [621, 301] width 268 height 14
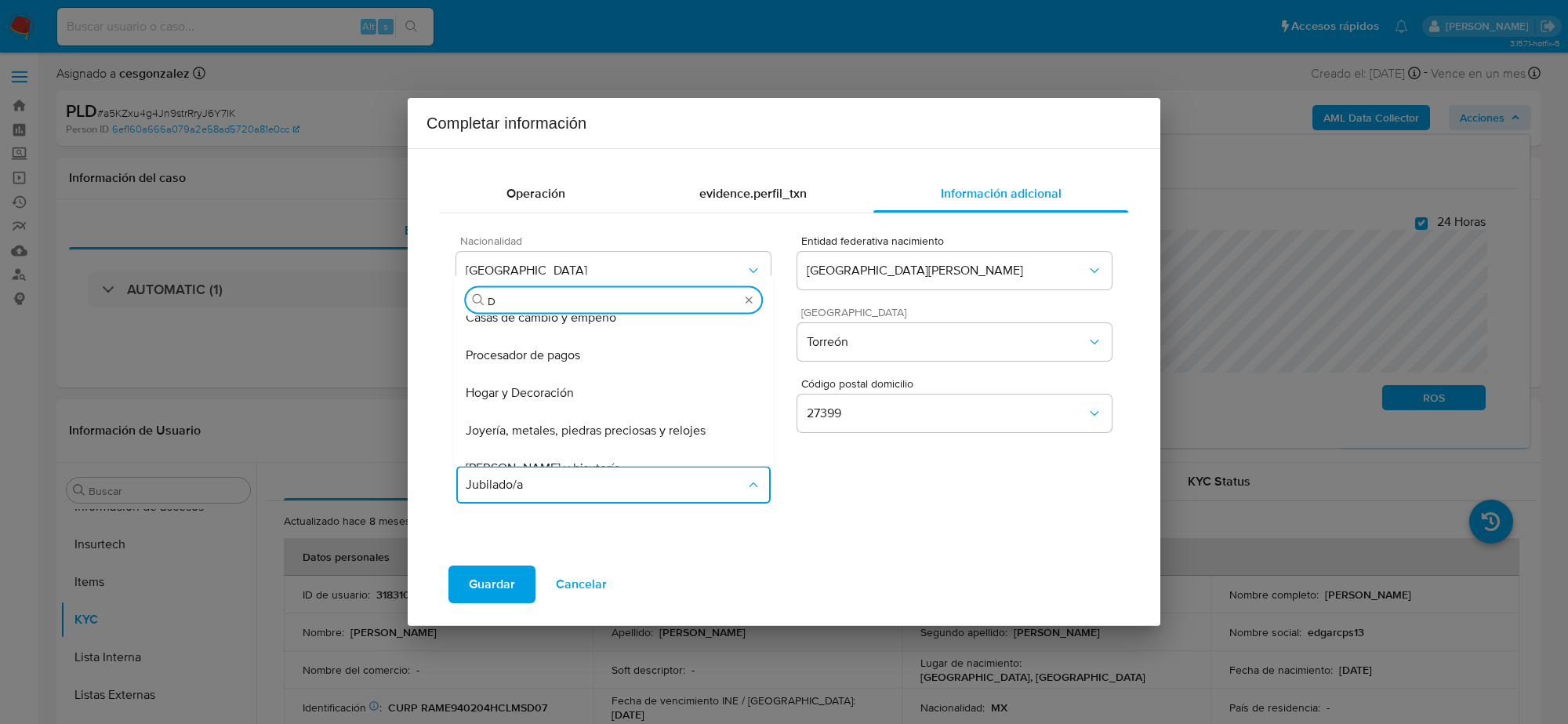
type input "DE"
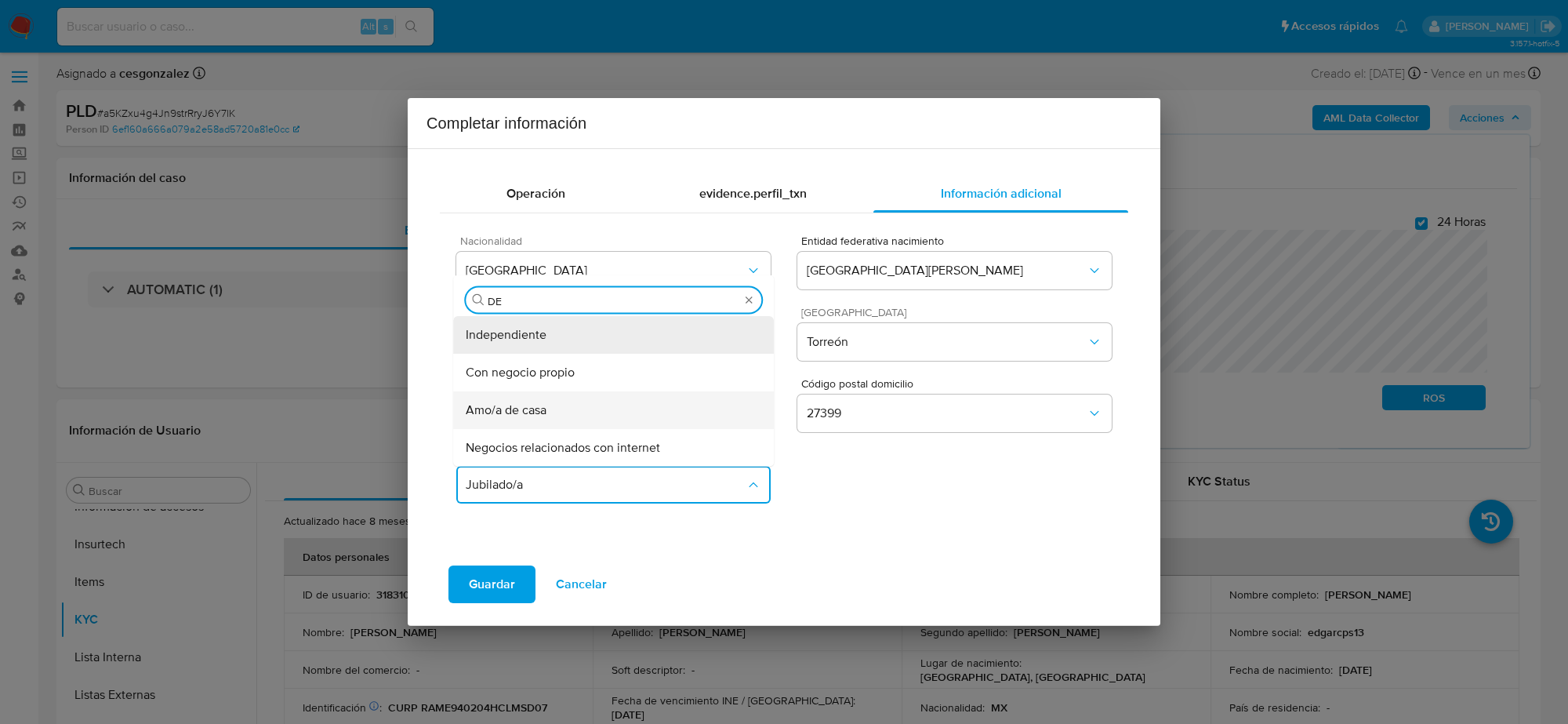
click at [638, 398] on div "Amo/a de casa" at bounding box center [613, 410] width 295 height 37
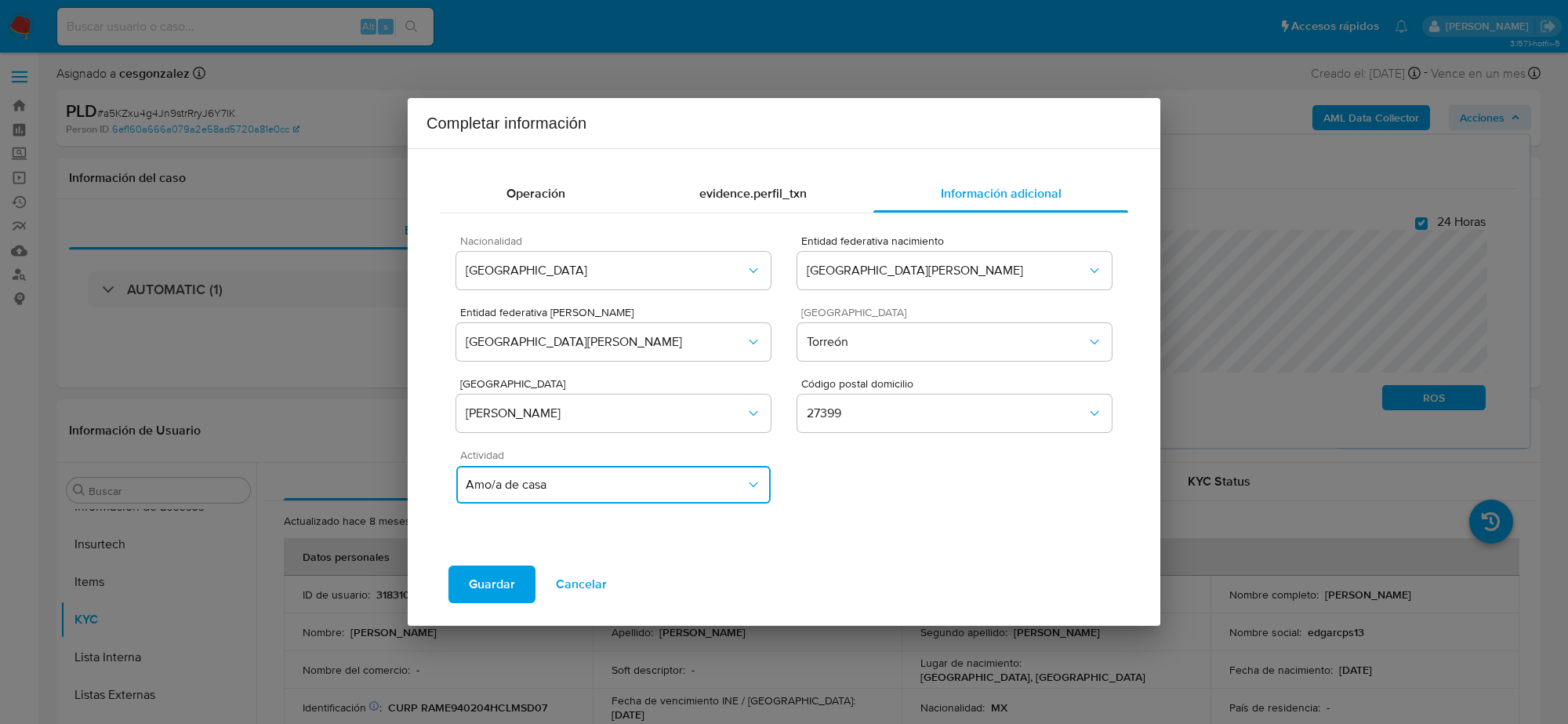
click at [704, 483] on span "Amo/a de casa" at bounding box center [606, 484] width 280 height 16
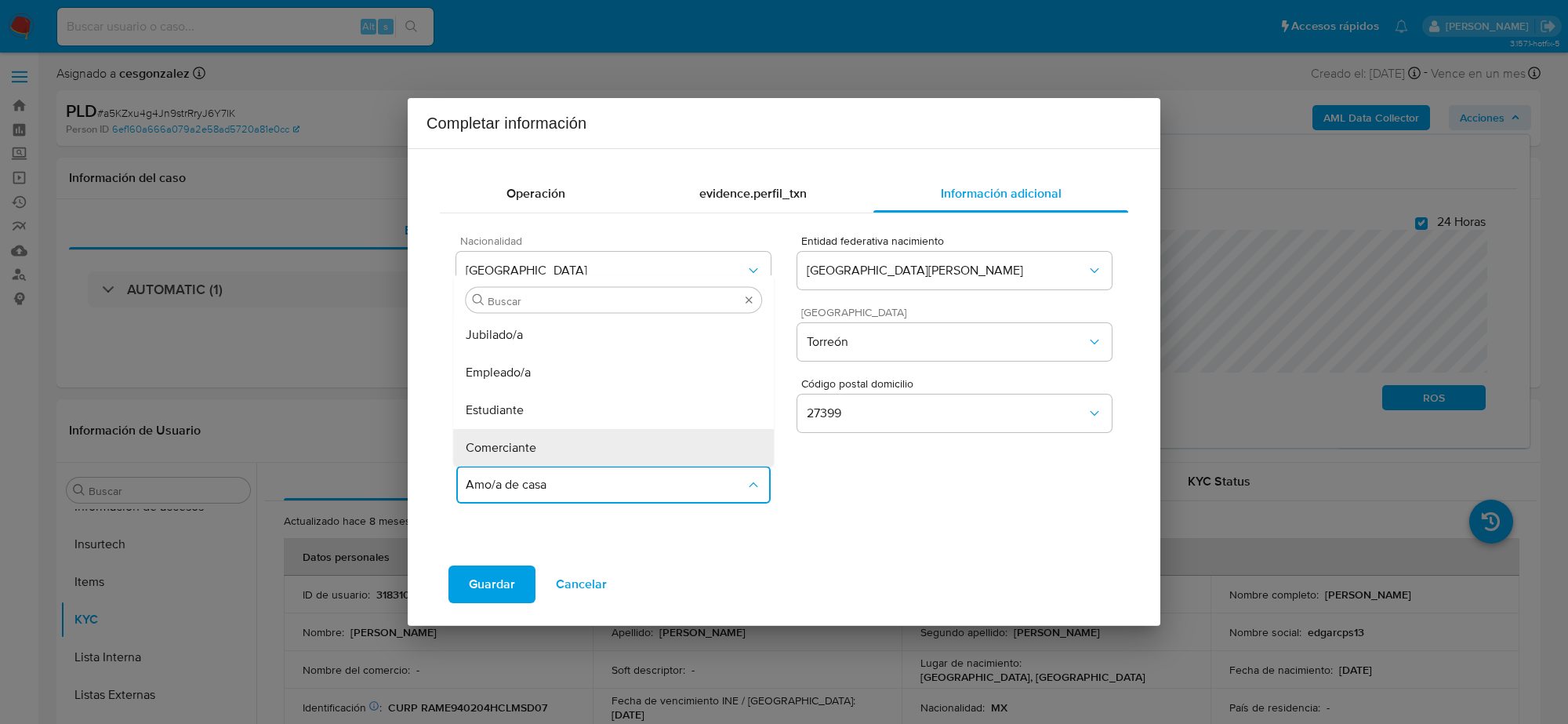
drag, startPoint x: 577, startPoint y: 332, endPoint x: 632, endPoint y: 392, distance: 81.4
click at [577, 332] on div "Jubilado/a" at bounding box center [613, 335] width 295 height 37
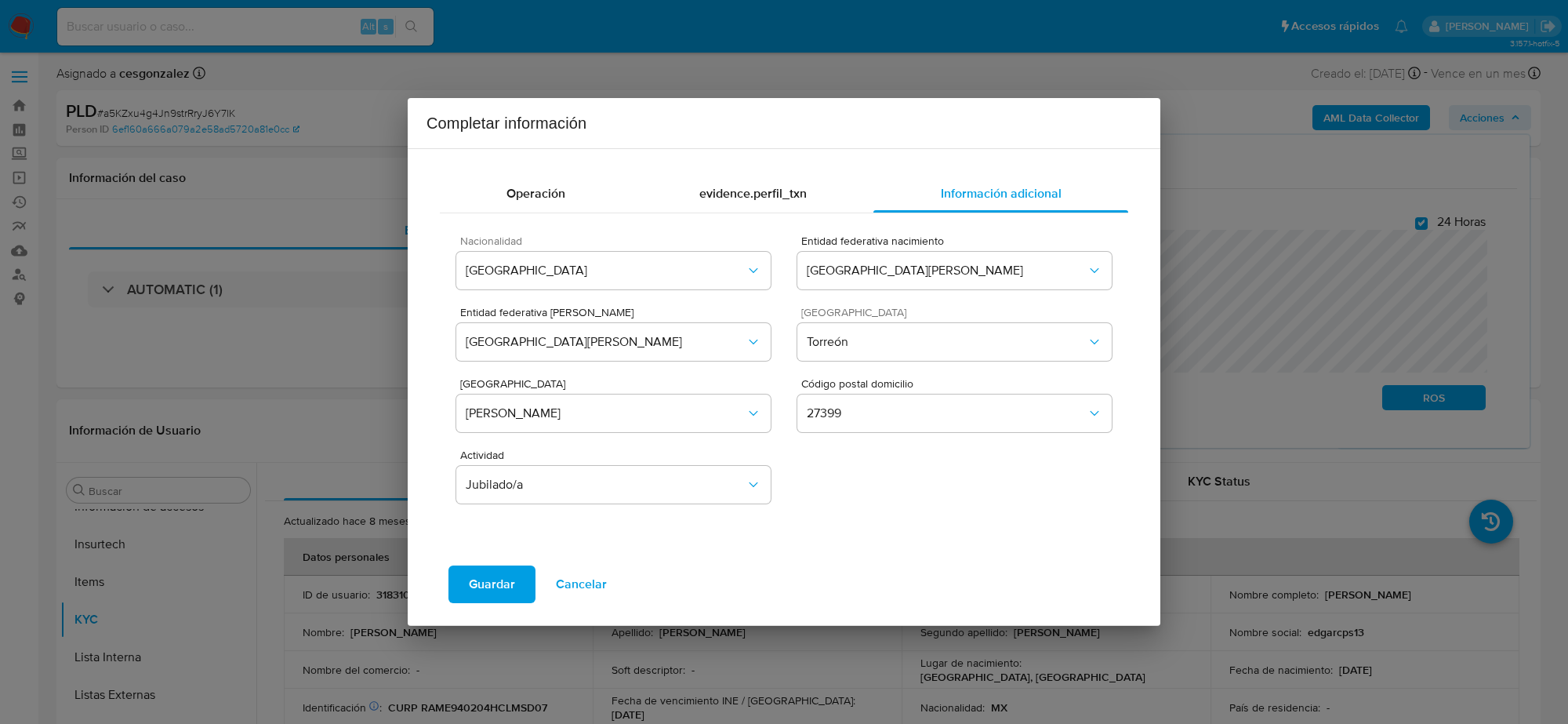
click at [490, 581] on span "Guardar" at bounding box center [492, 584] width 47 height 35
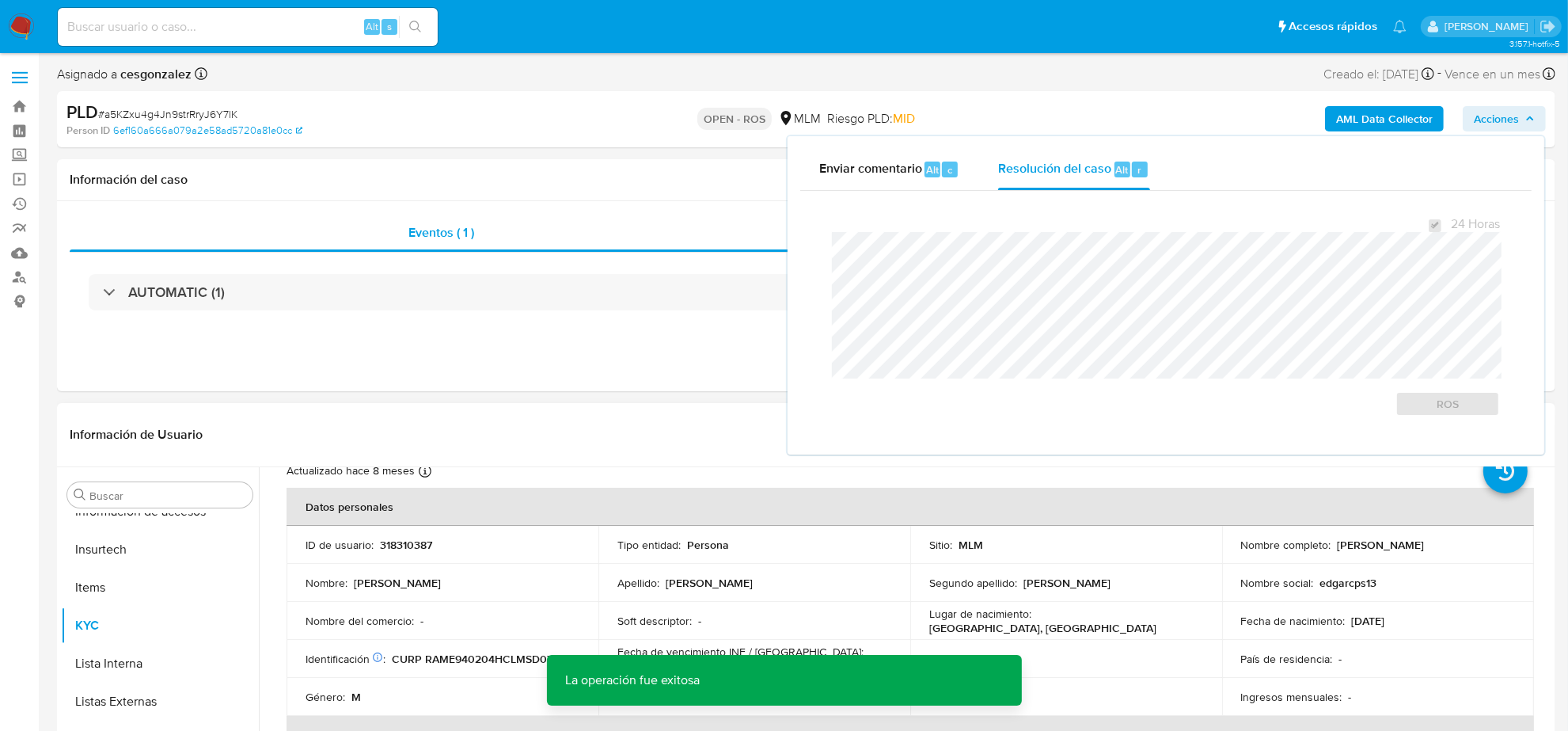
scroll to position [99, 0]
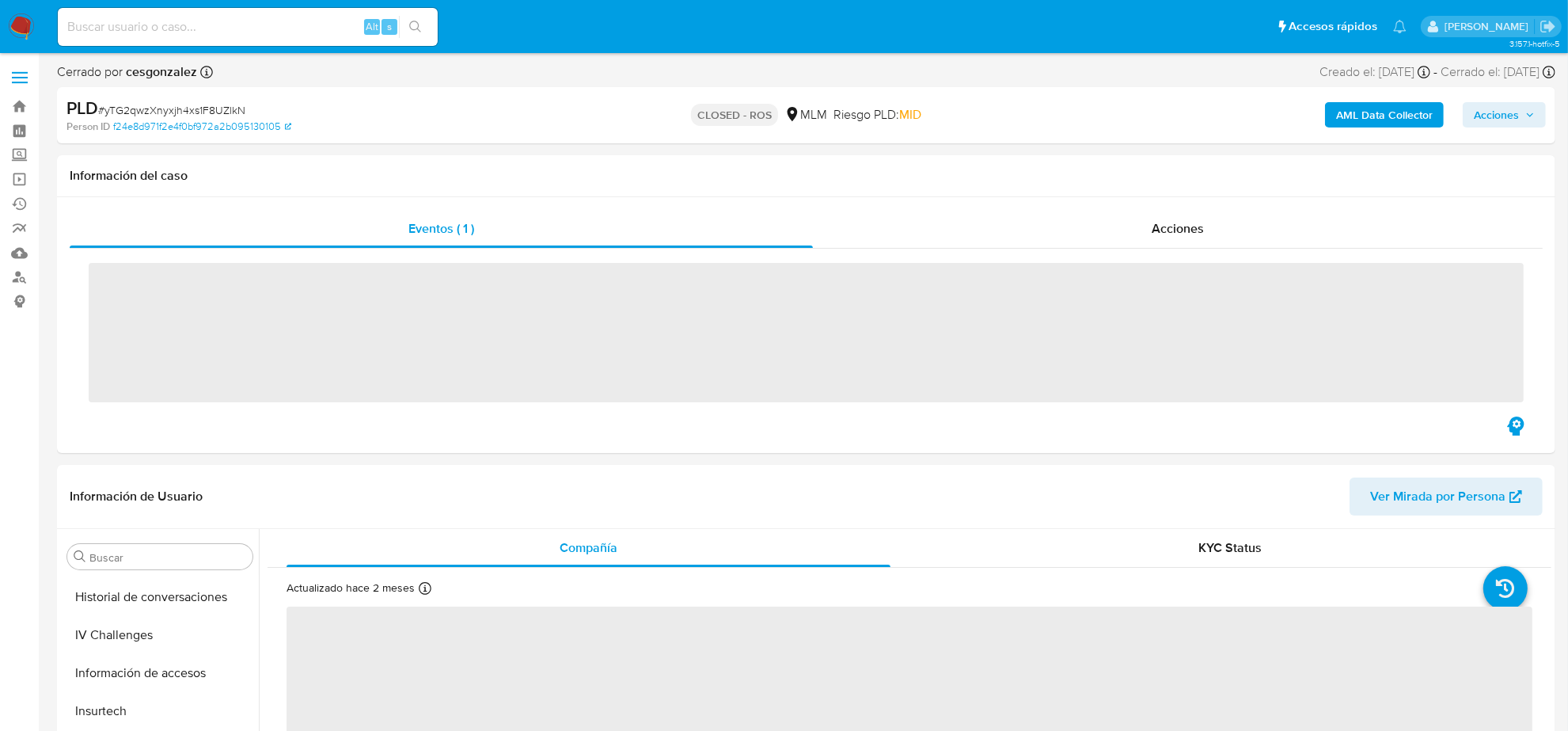
scroll to position [667, 0]
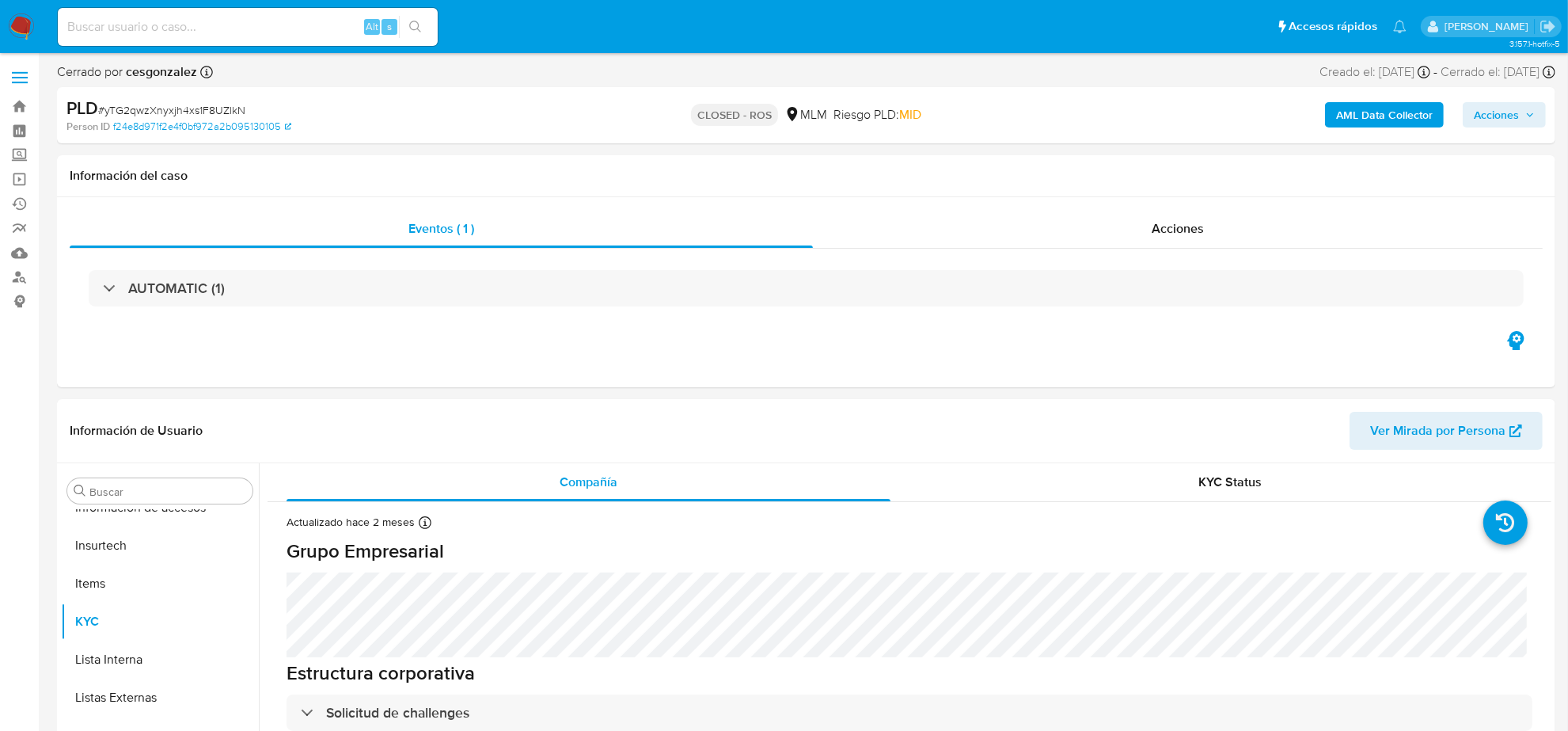
select select "10"
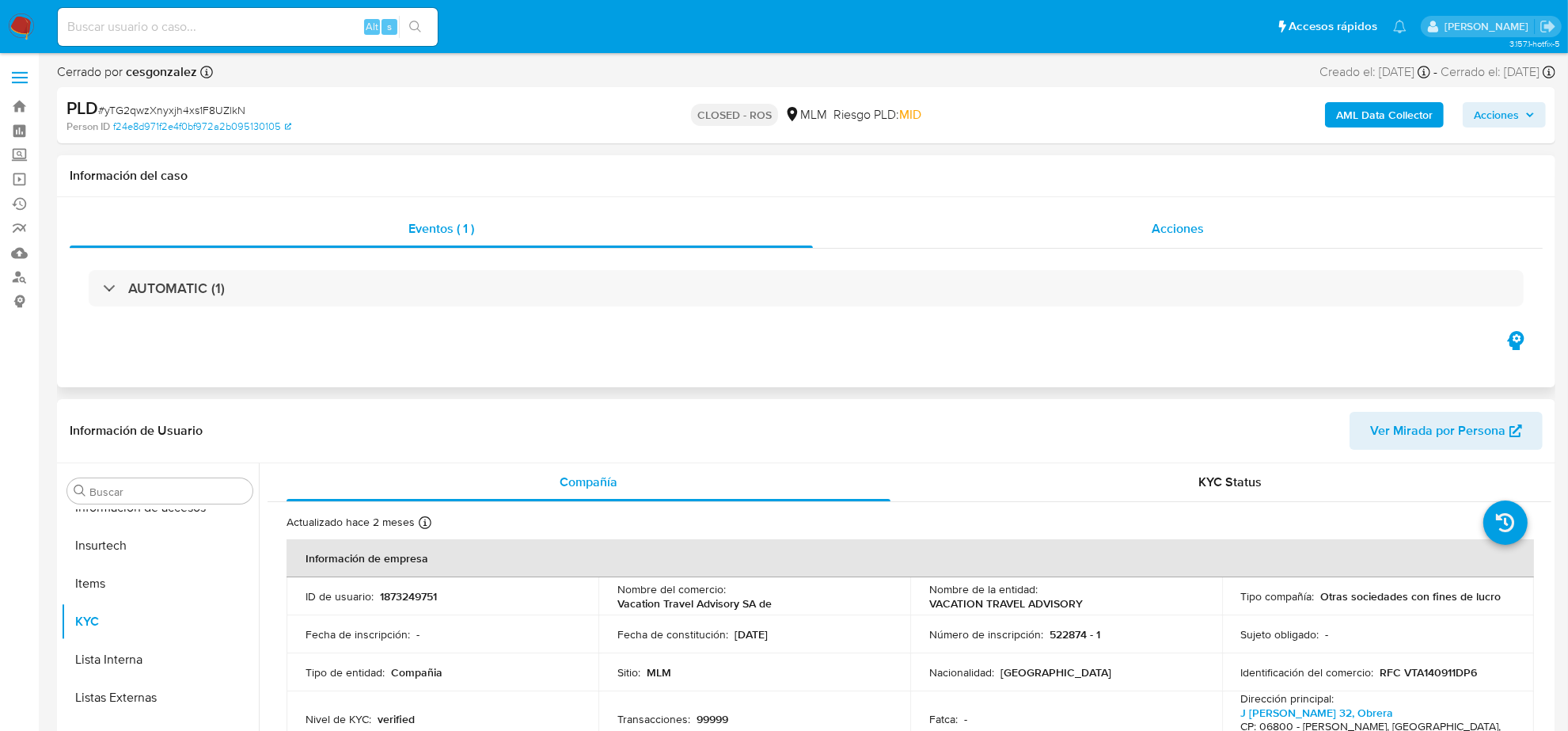
click at [1197, 235] on span "Acciones" at bounding box center [1177, 229] width 53 height 18
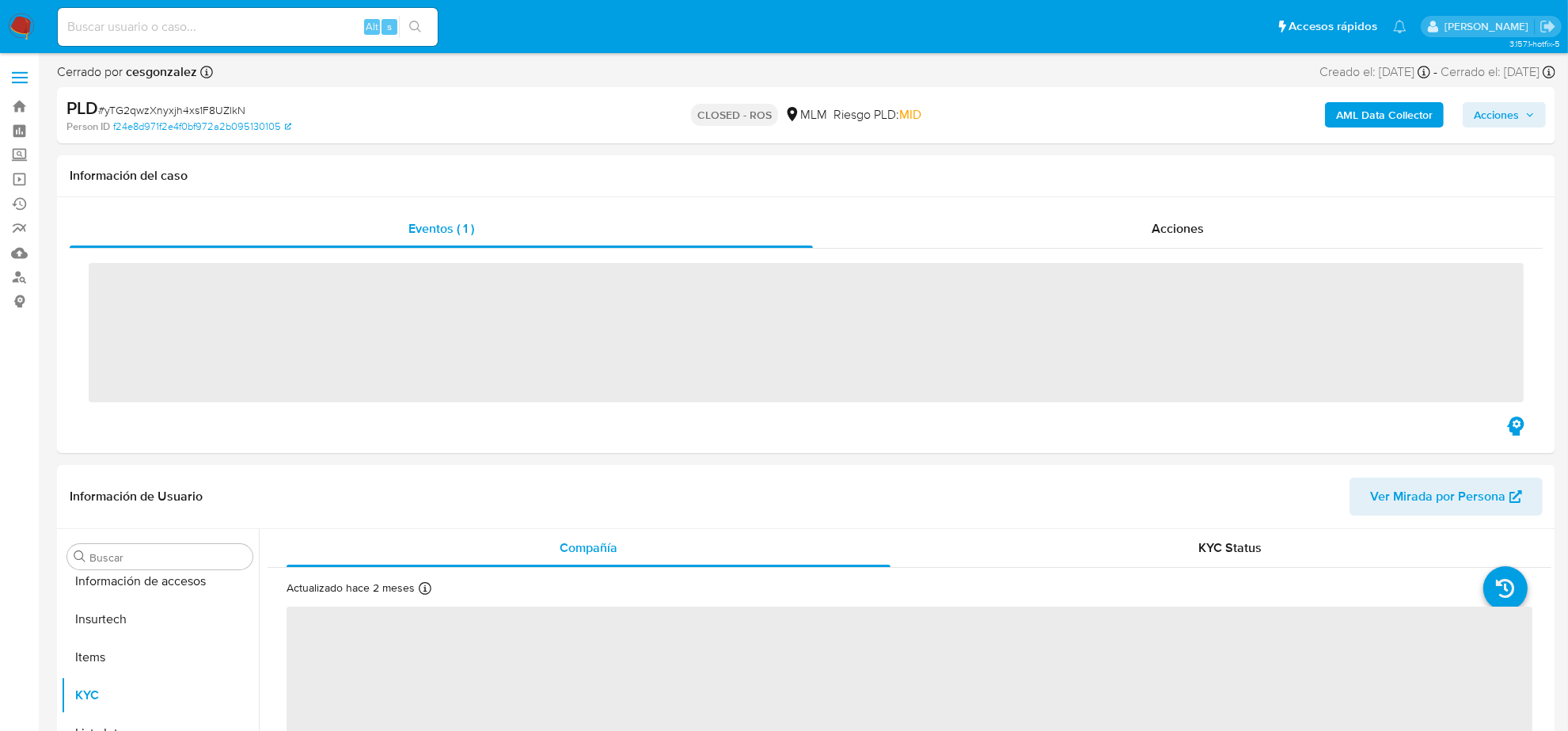
scroll to position [667, 0]
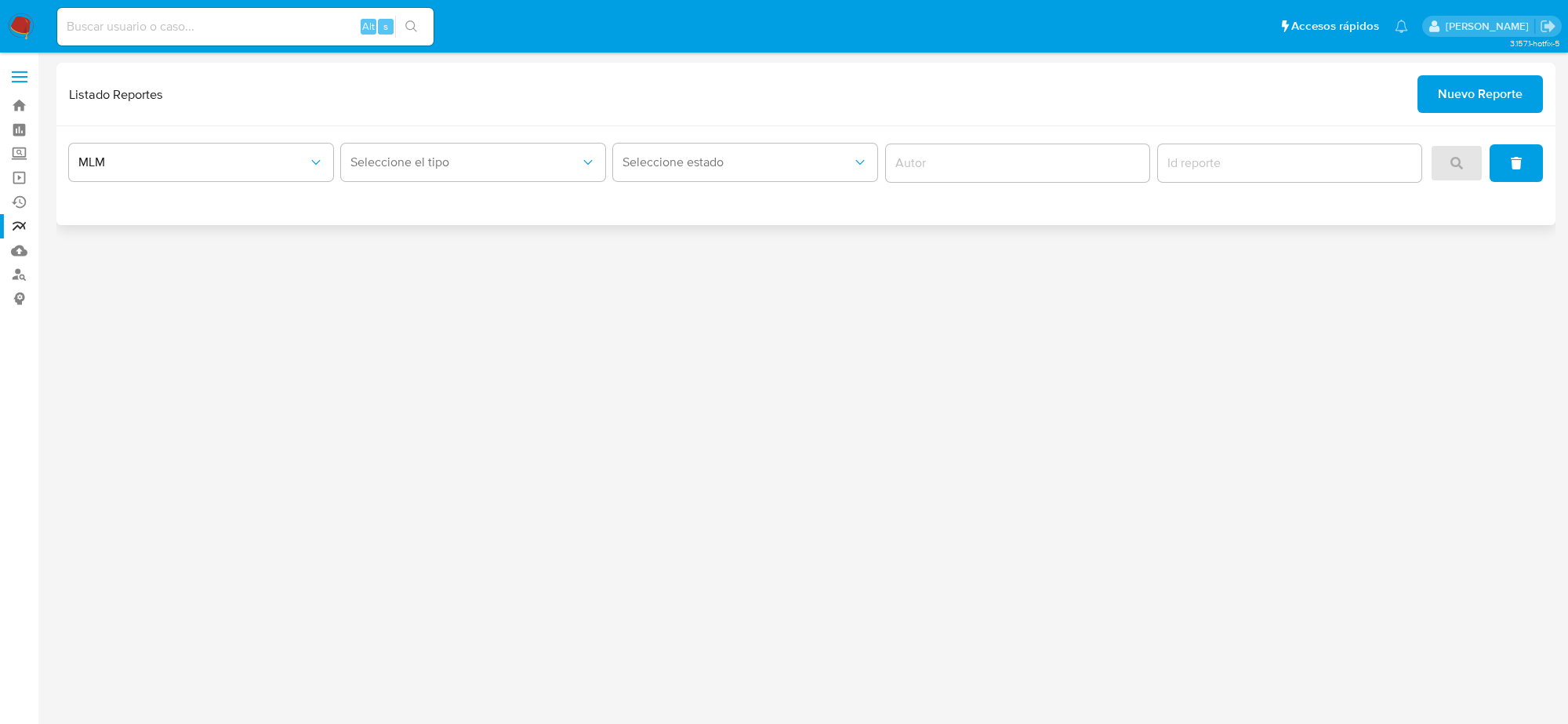
click at [1503, 98] on span "Nuevo Reporte" at bounding box center [1480, 94] width 85 height 35
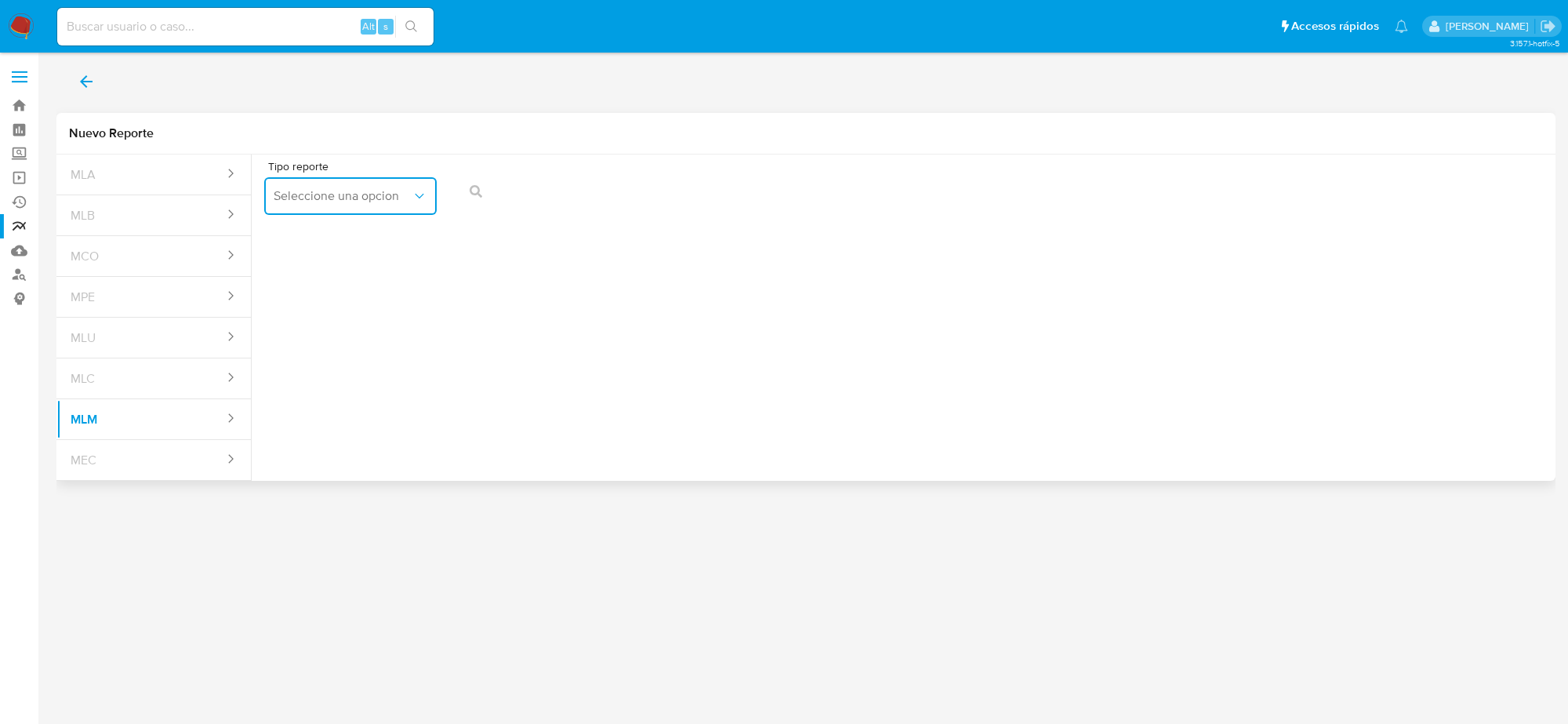
click at [380, 196] on span "Seleccione una opcion" at bounding box center [342, 196] width 138 height 16
click at [354, 235] on span "IFPE 24 HORAS" at bounding box center [316, 238] width 86 height 16
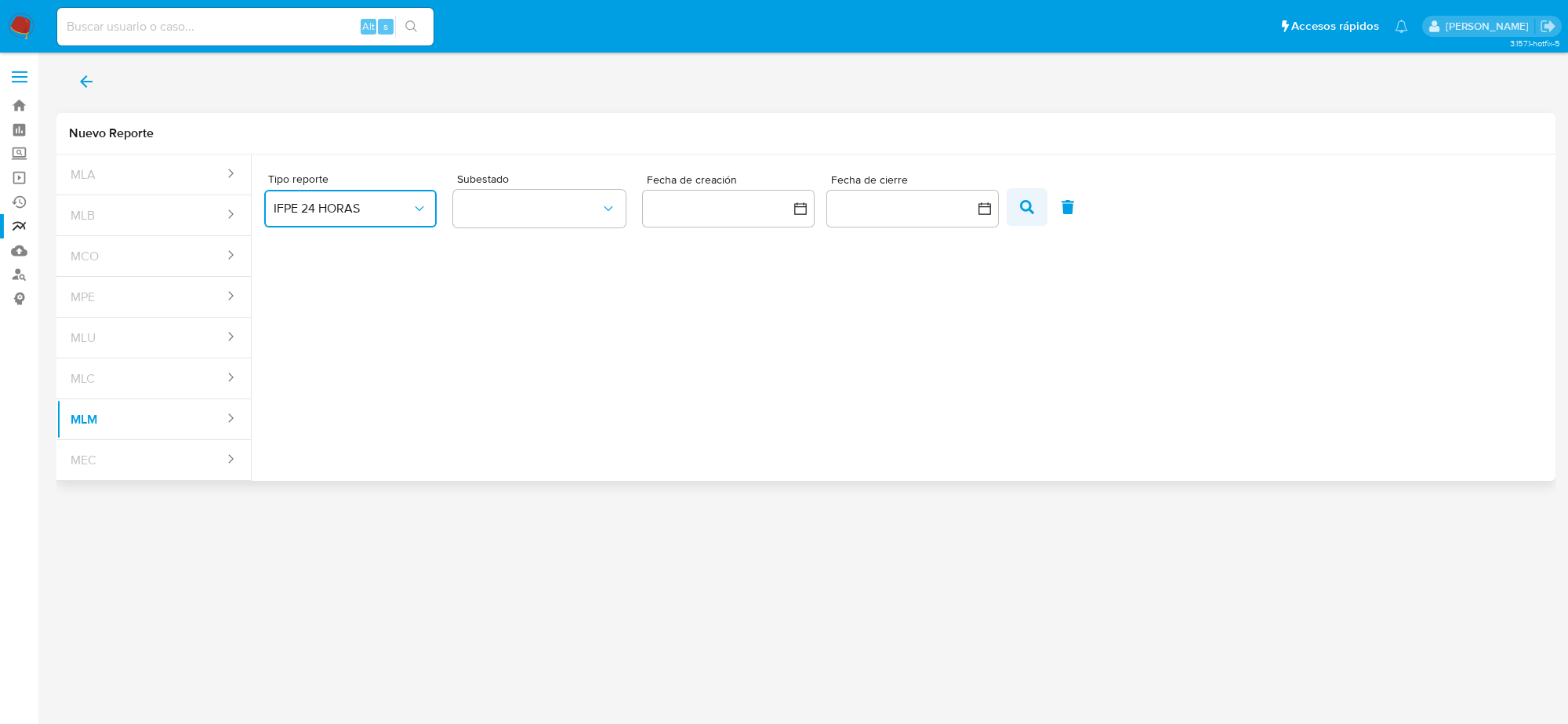
click at [1033, 206] on button "button" at bounding box center [1027, 207] width 41 height 37
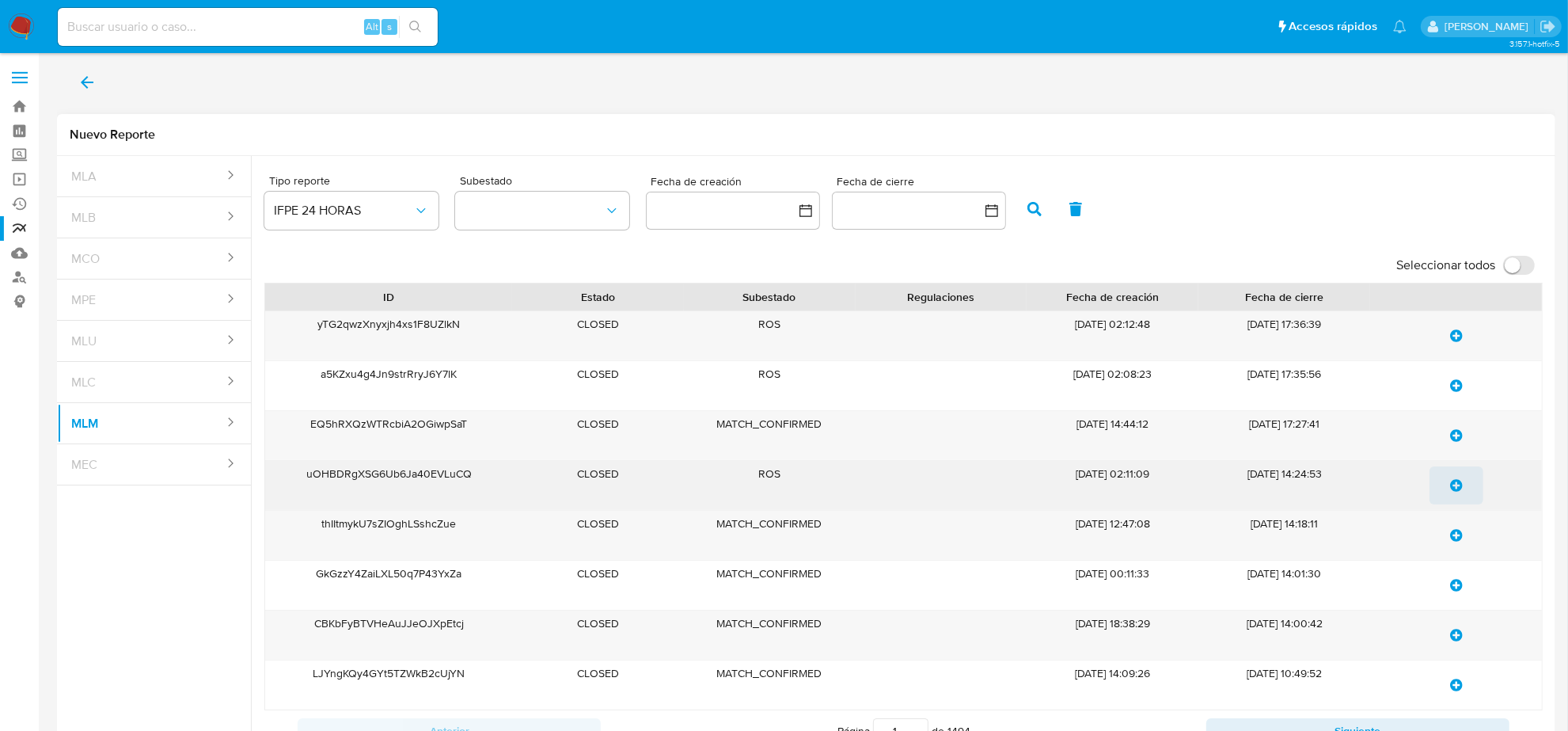
click at [1452, 485] on icon "update-list" at bounding box center [1456, 485] width 13 height 13
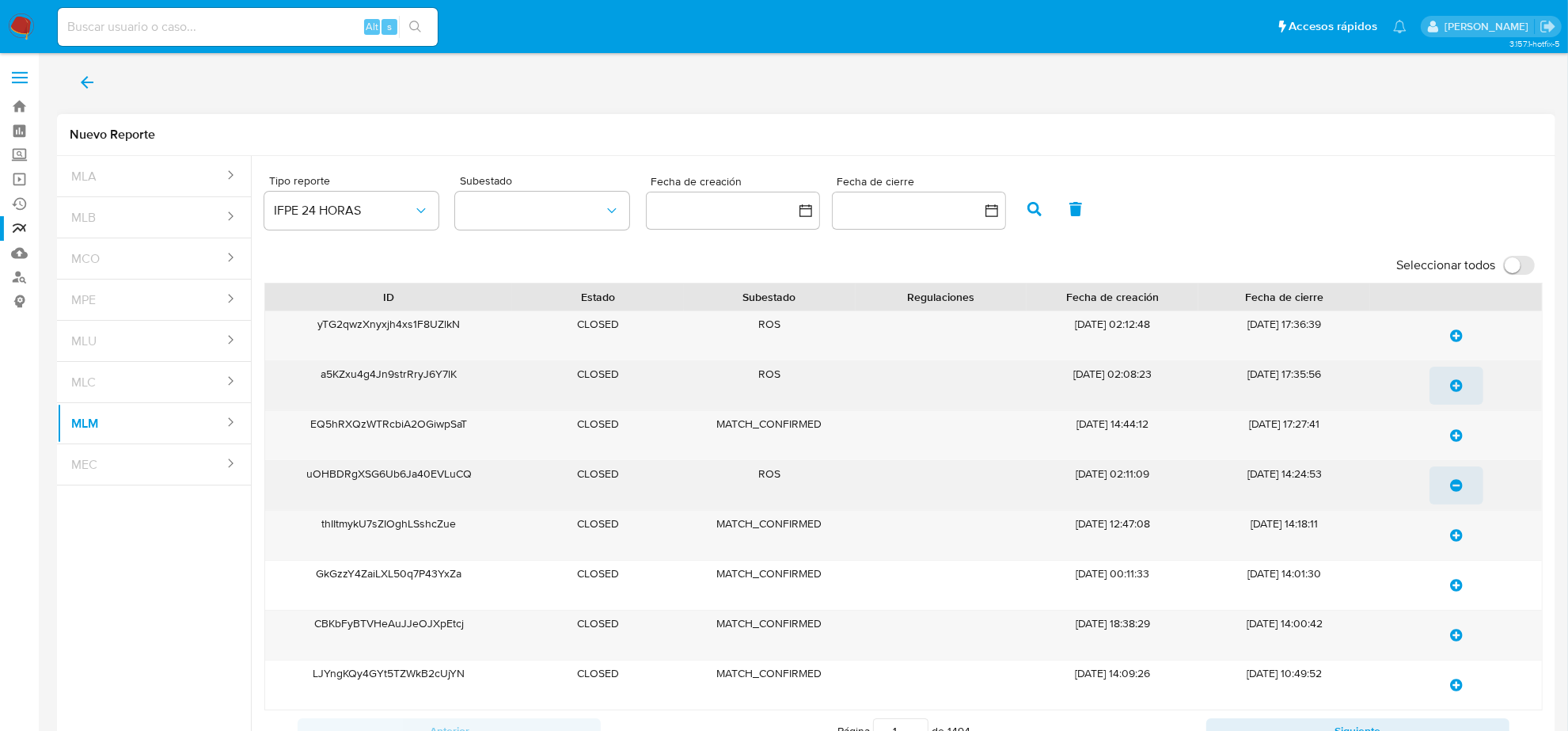
click at [1456, 382] on icon "update-list" at bounding box center [1456, 386] width 13 height 13
click at [1453, 339] on icon "update-list" at bounding box center [1456, 336] width 13 height 13
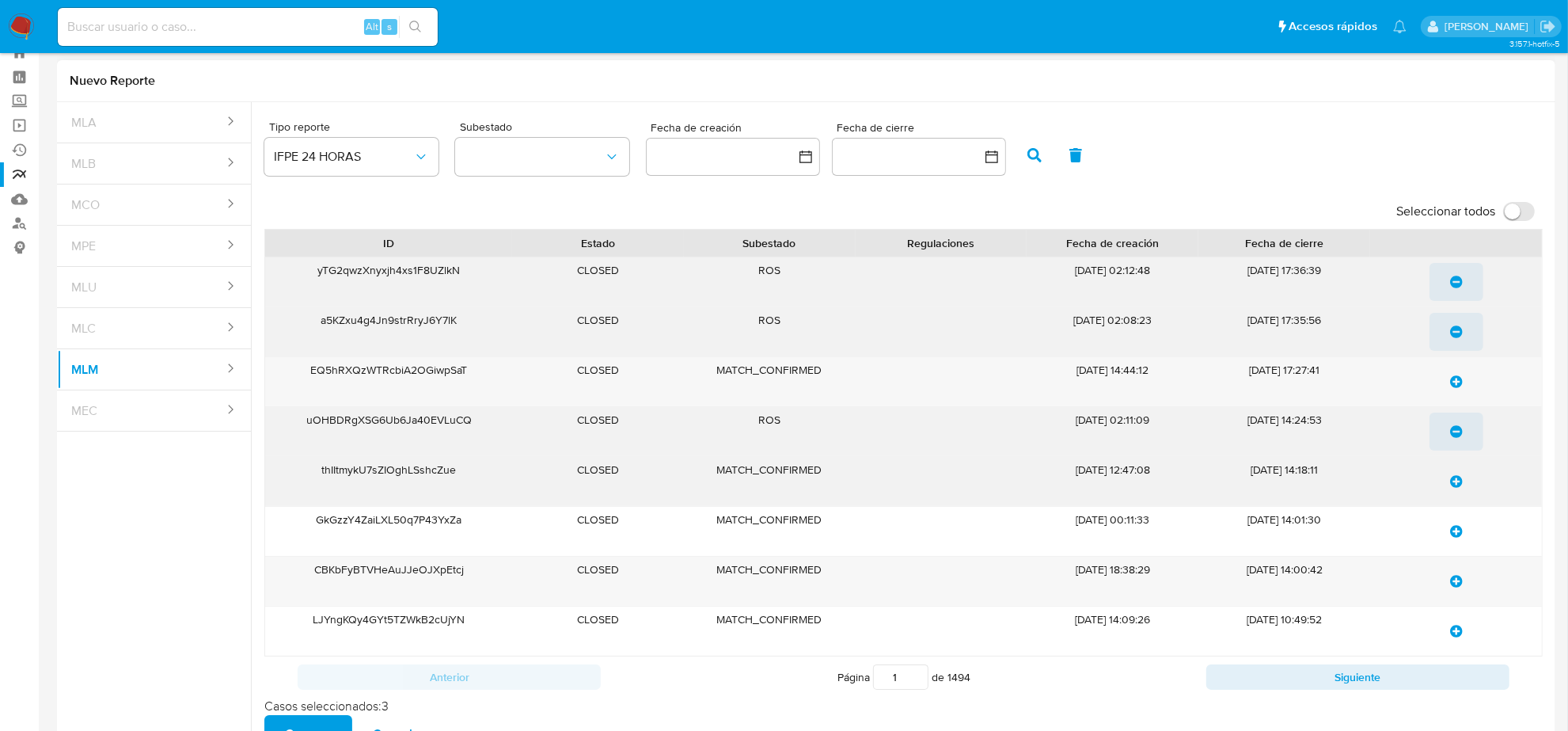
scroll to position [100, 0]
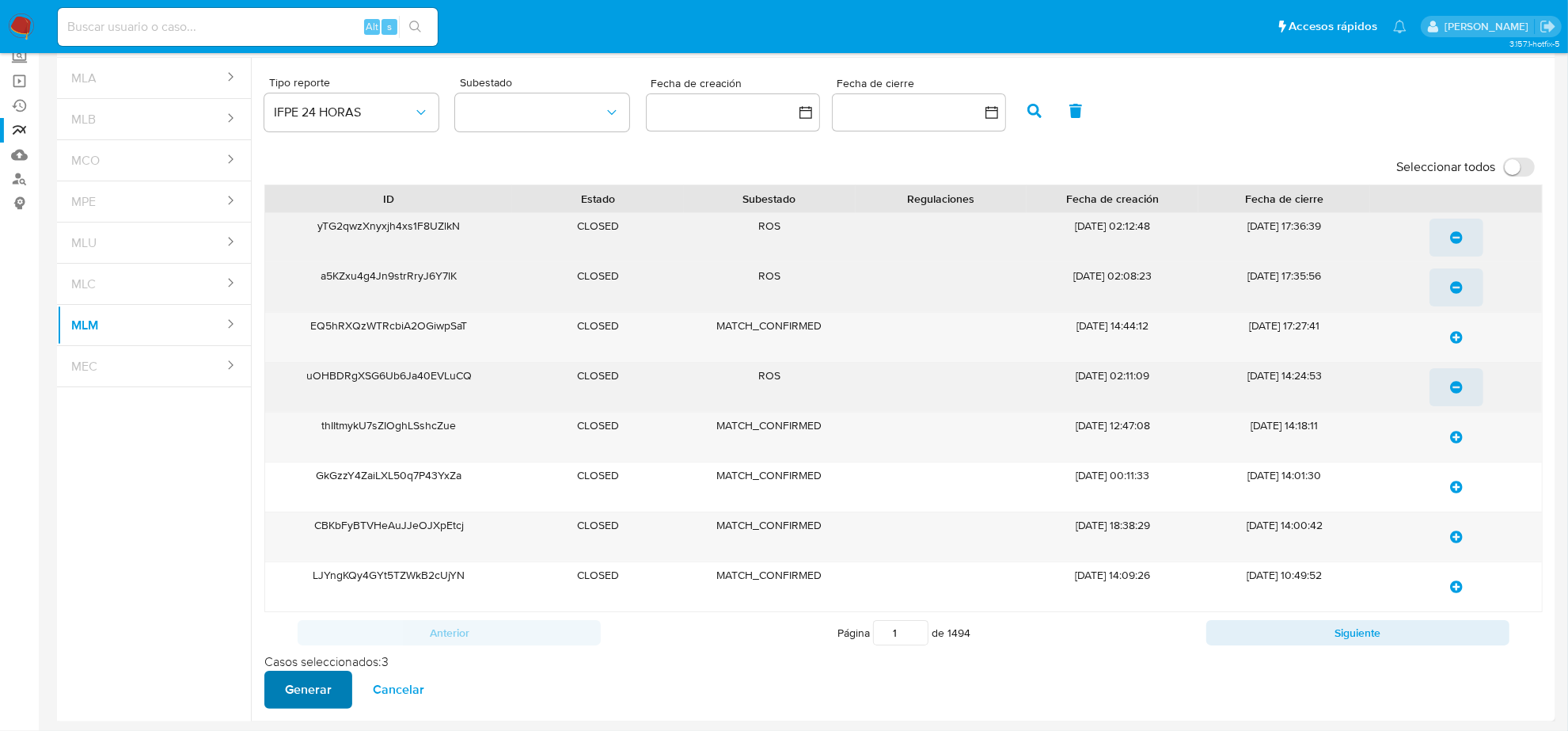
click at [298, 693] on span "Generar" at bounding box center [308, 689] width 47 height 35
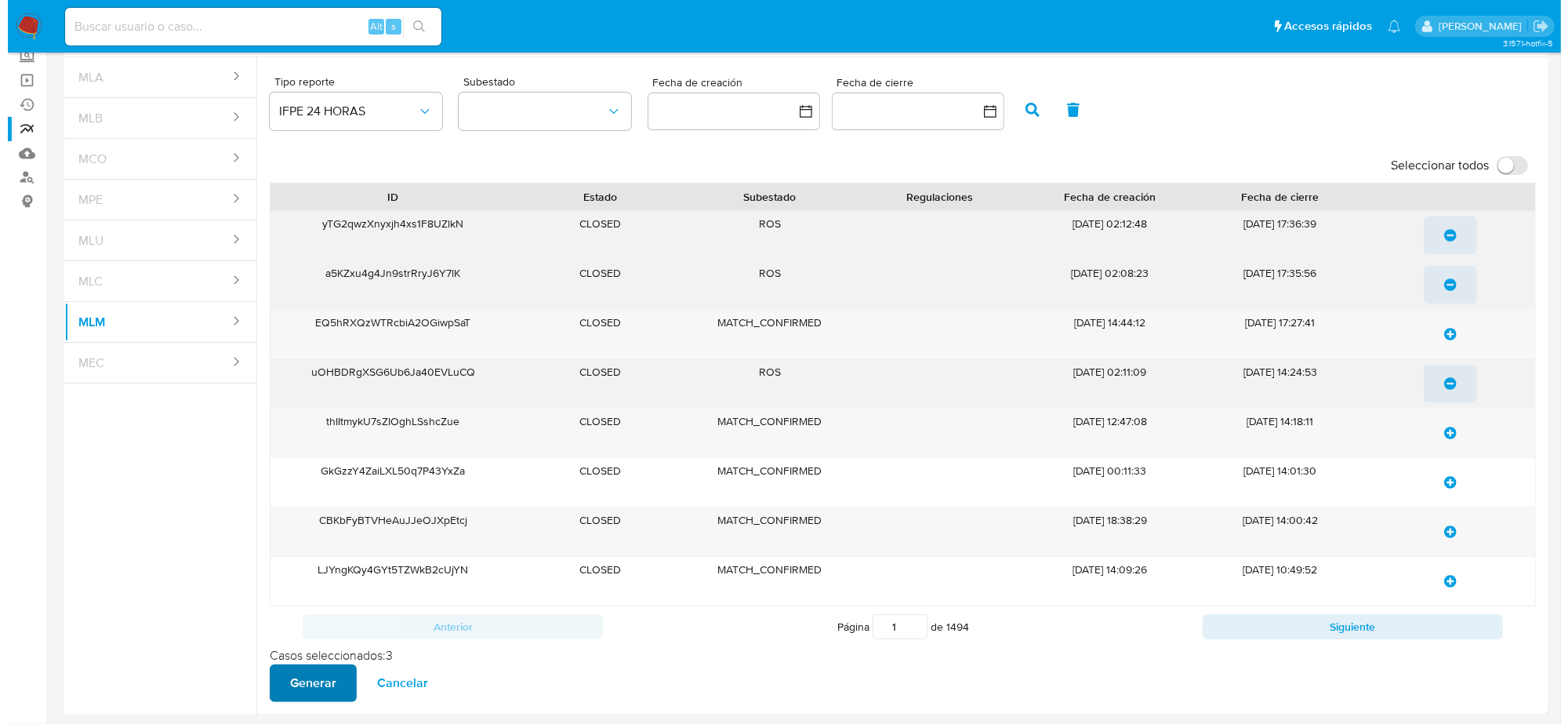
scroll to position [0, 0]
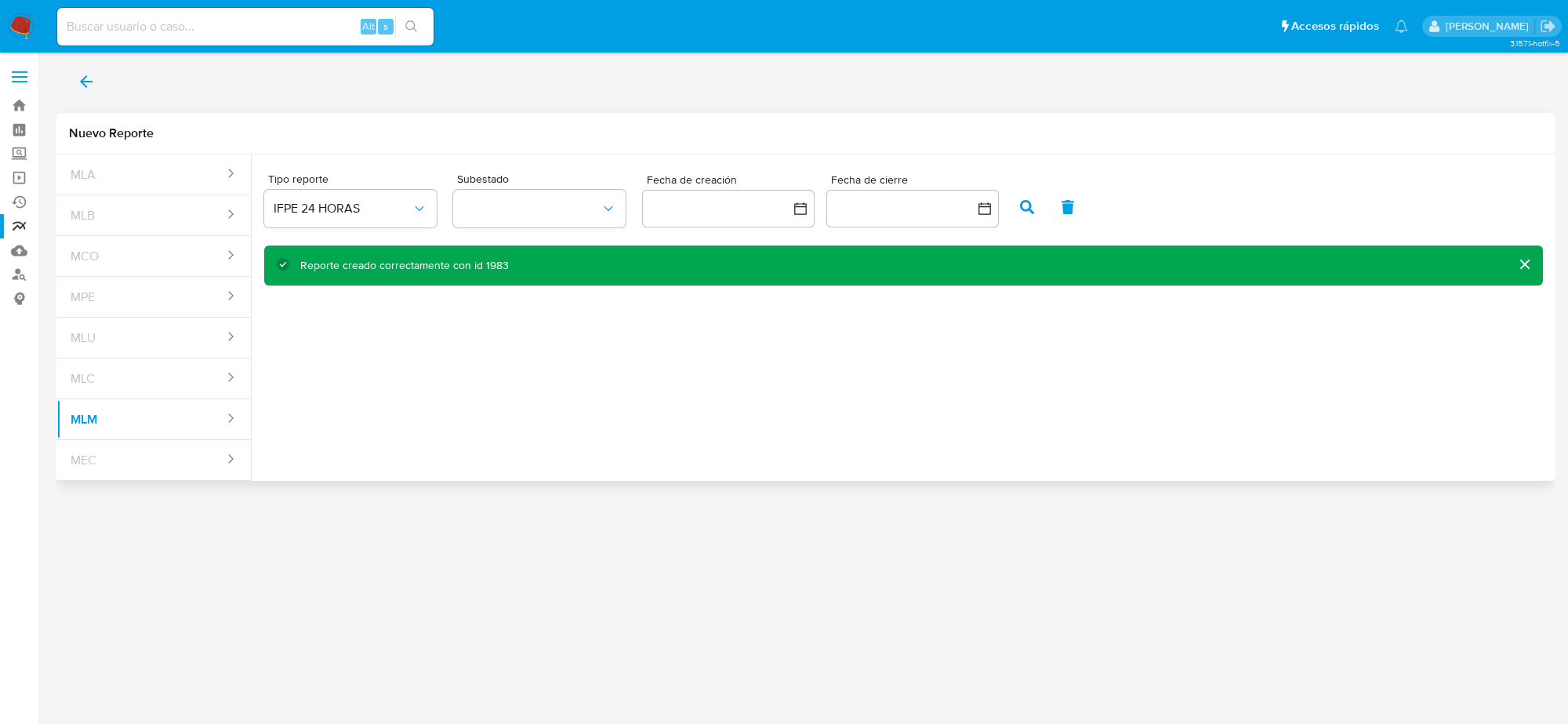
click at [95, 83] on button "back" at bounding box center [86, 81] width 59 height 37
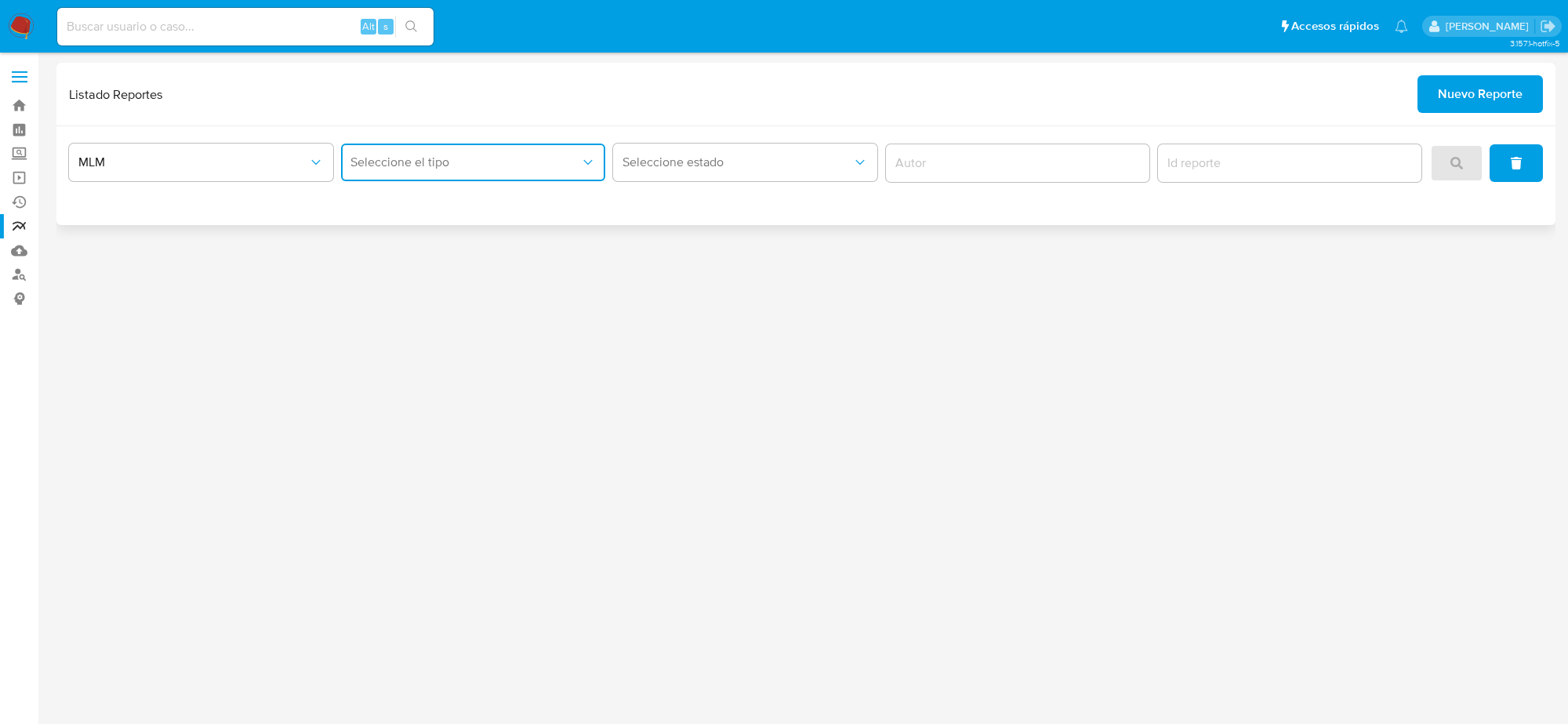
click at [477, 154] on button "Seleccione el tipo" at bounding box center [472, 162] width 264 height 37
click at [419, 202] on span "IFPE 24 HORAS" at bounding box center [394, 204] width 86 height 16
click at [1471, 162] on button "search" at bounding box center [1457, 163] width 53 height 37
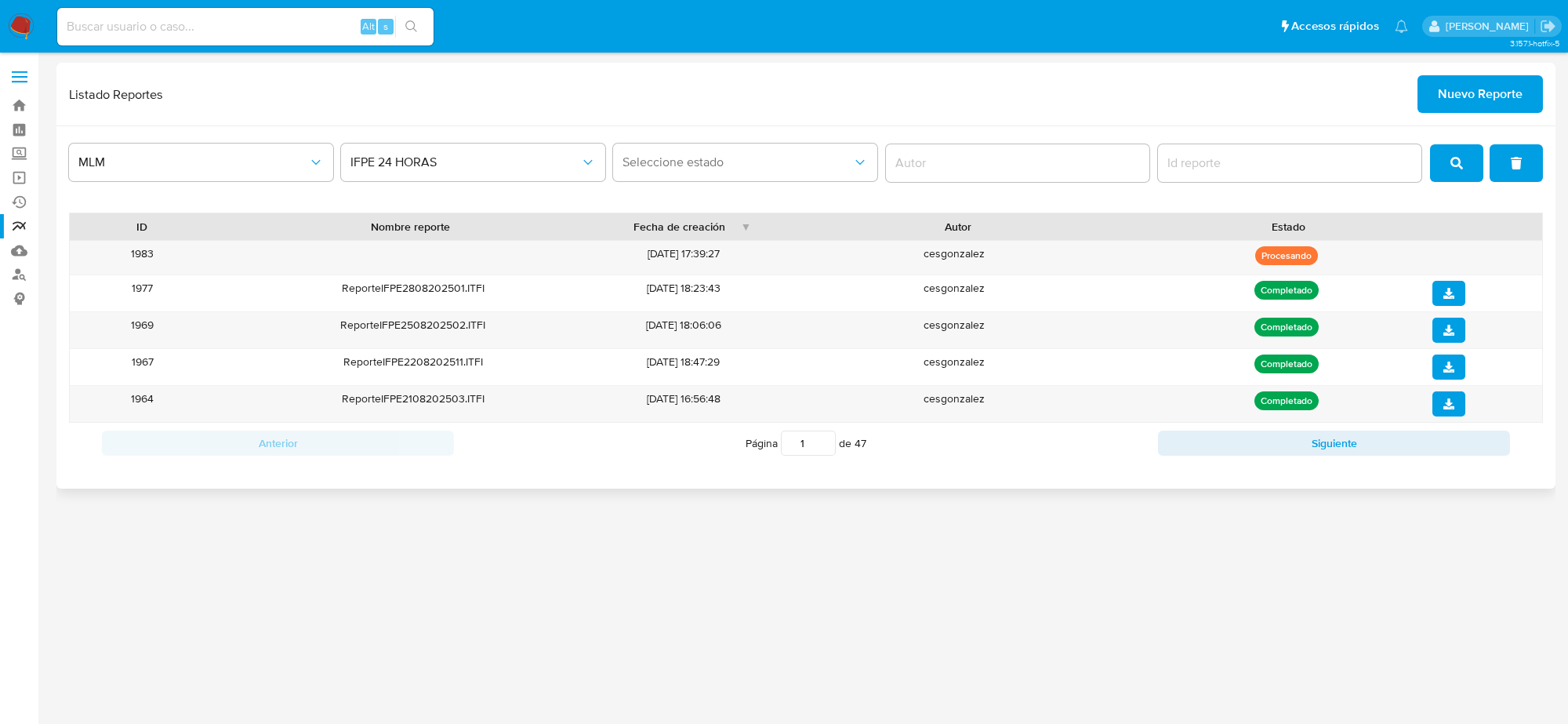
click at [1471, 162] on button "search" at bounding box center [1457, 163] width 53 height 37
click at [1471, 157] on button "search" at bounding box center [1457, 163] width 53 height 37
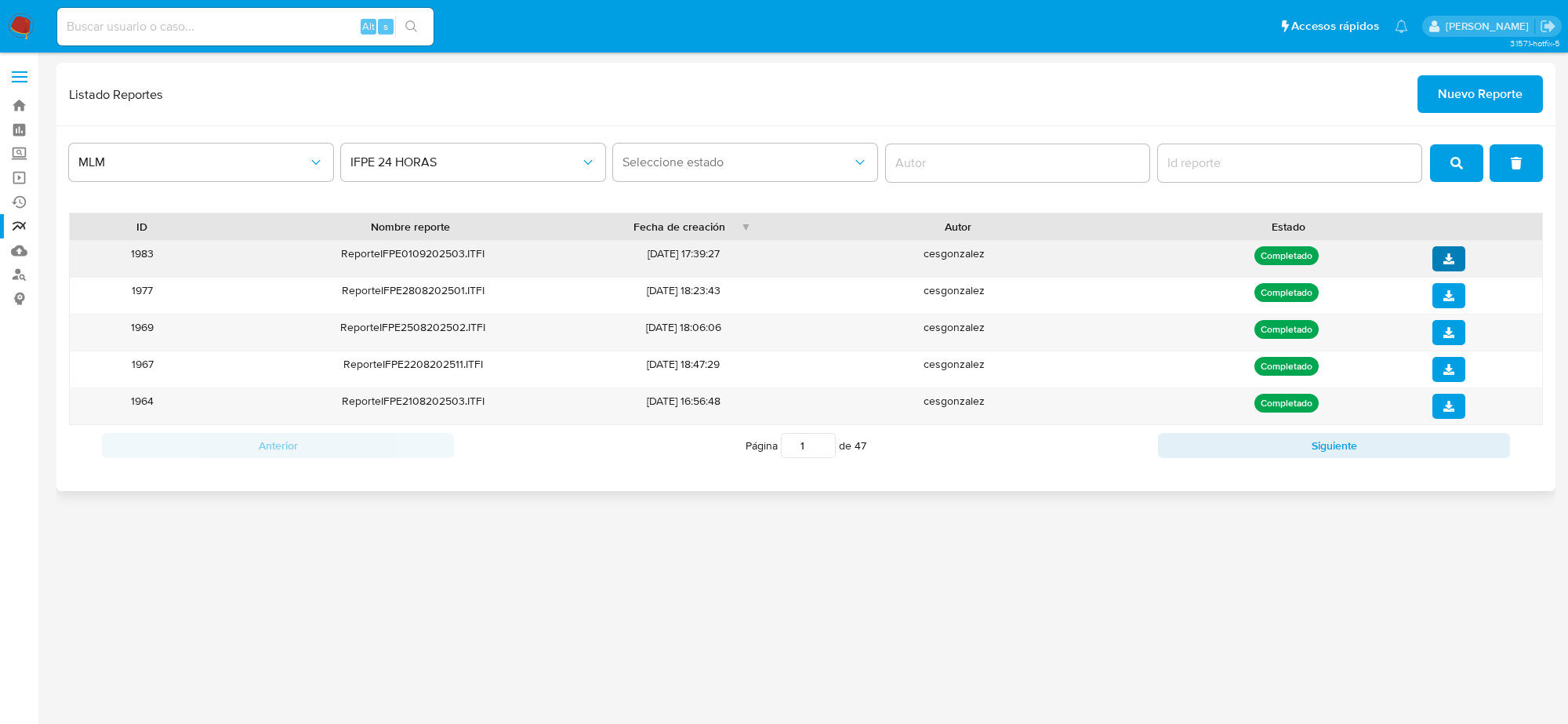
click at [1436, 263] on button "download" at bounding box center [1449, 258] width 33 height 25
click at [10, 27] on img at bounding box center [21, 27] width 26 height 27
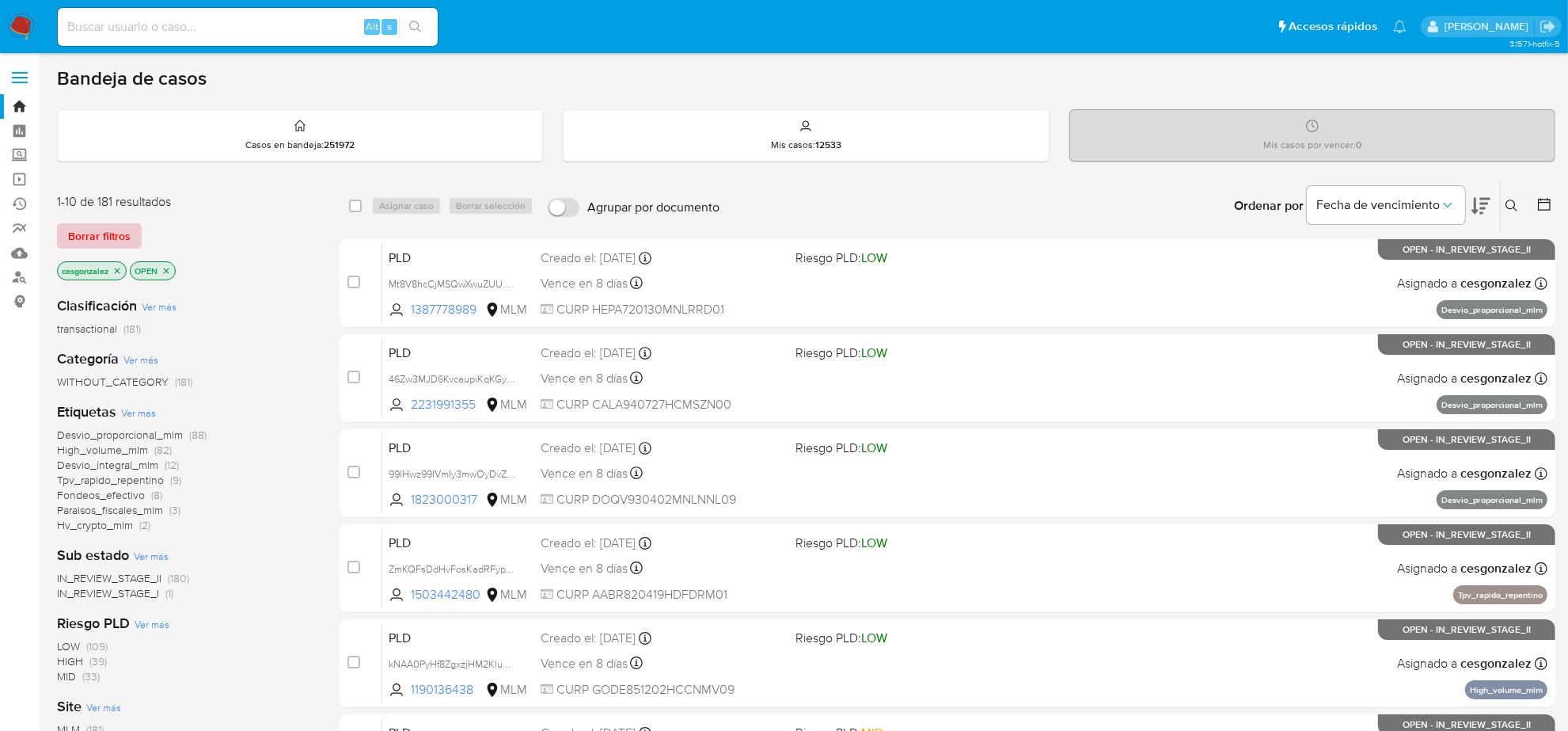
click at [115, 238] on span "Borrar filtros" at bounding box center [100, 236] width 63 height 22
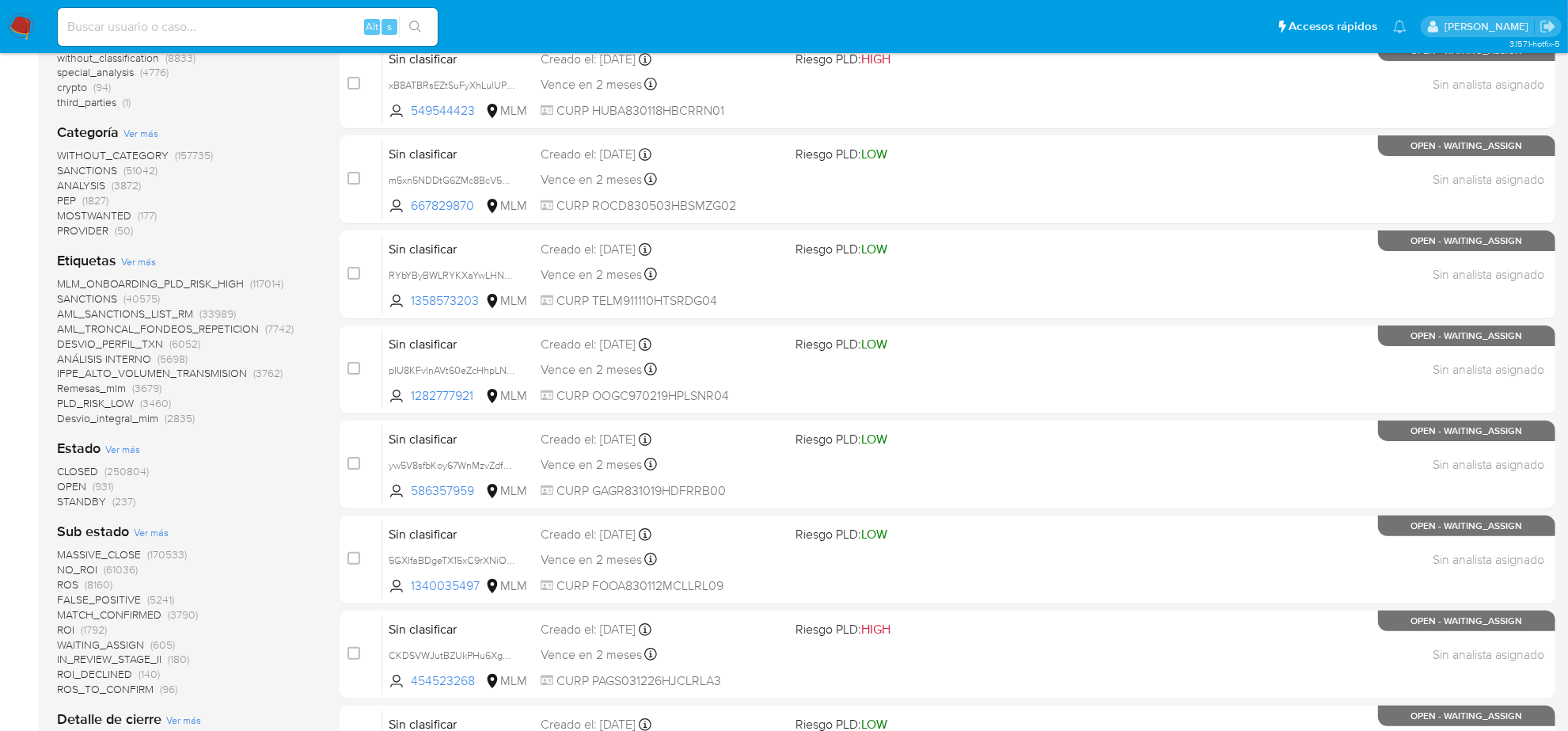
scroll to position [297, 0]
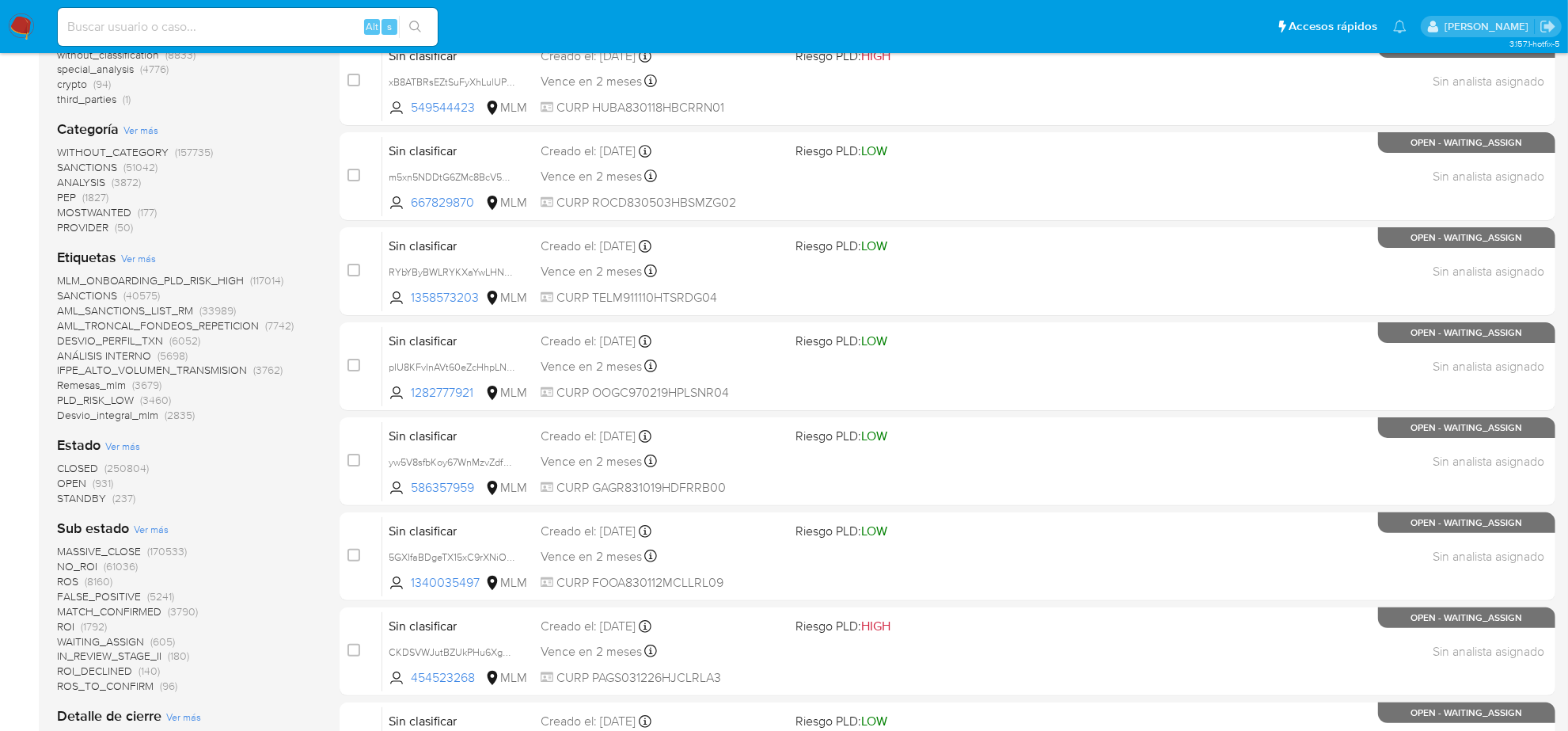
click at [76, 488] on span "OPEN" at bounding box center [72, 483] width 30 height 16
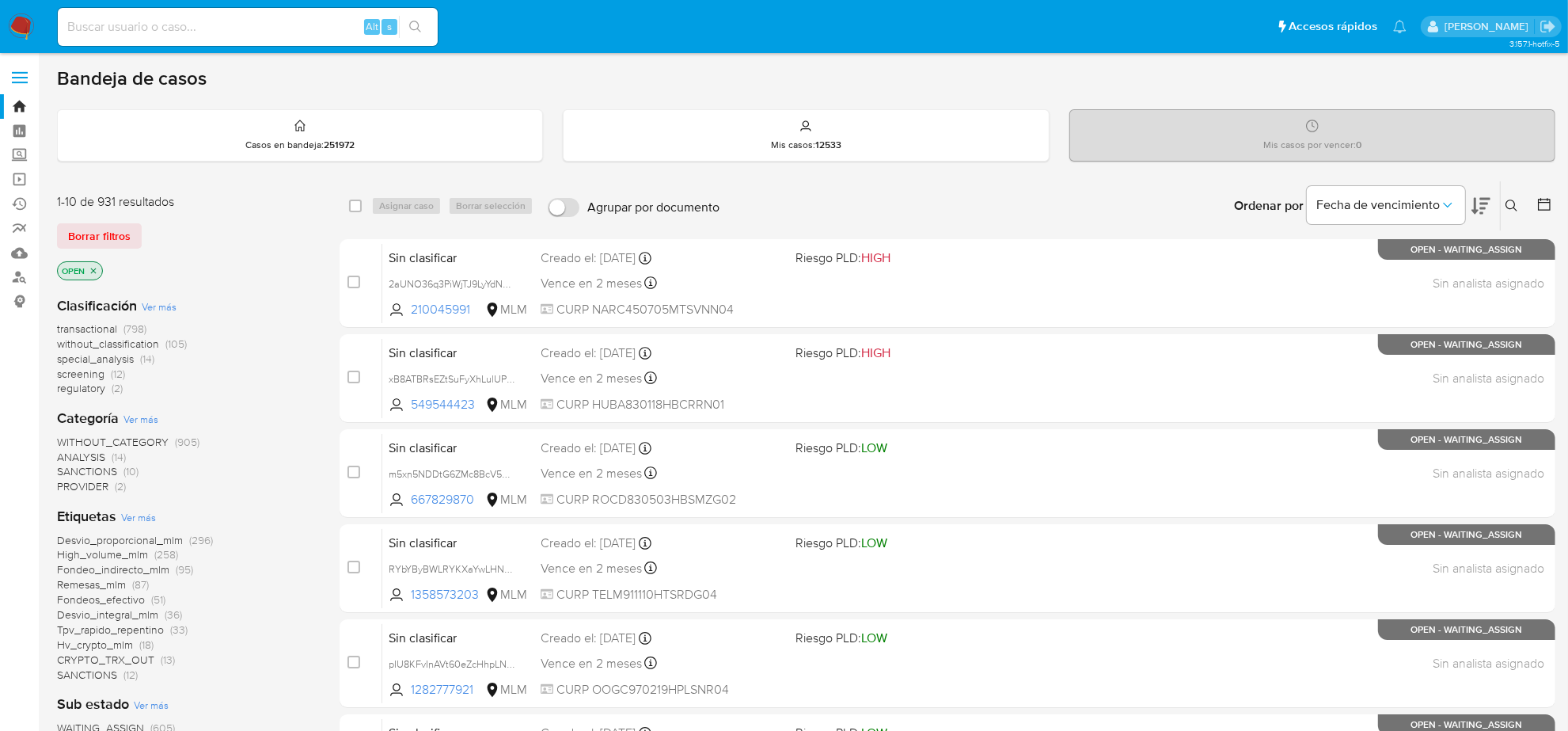
click at [92, 270] on icon "close-filter" at bounding box center [94, 270] width 6 height 6
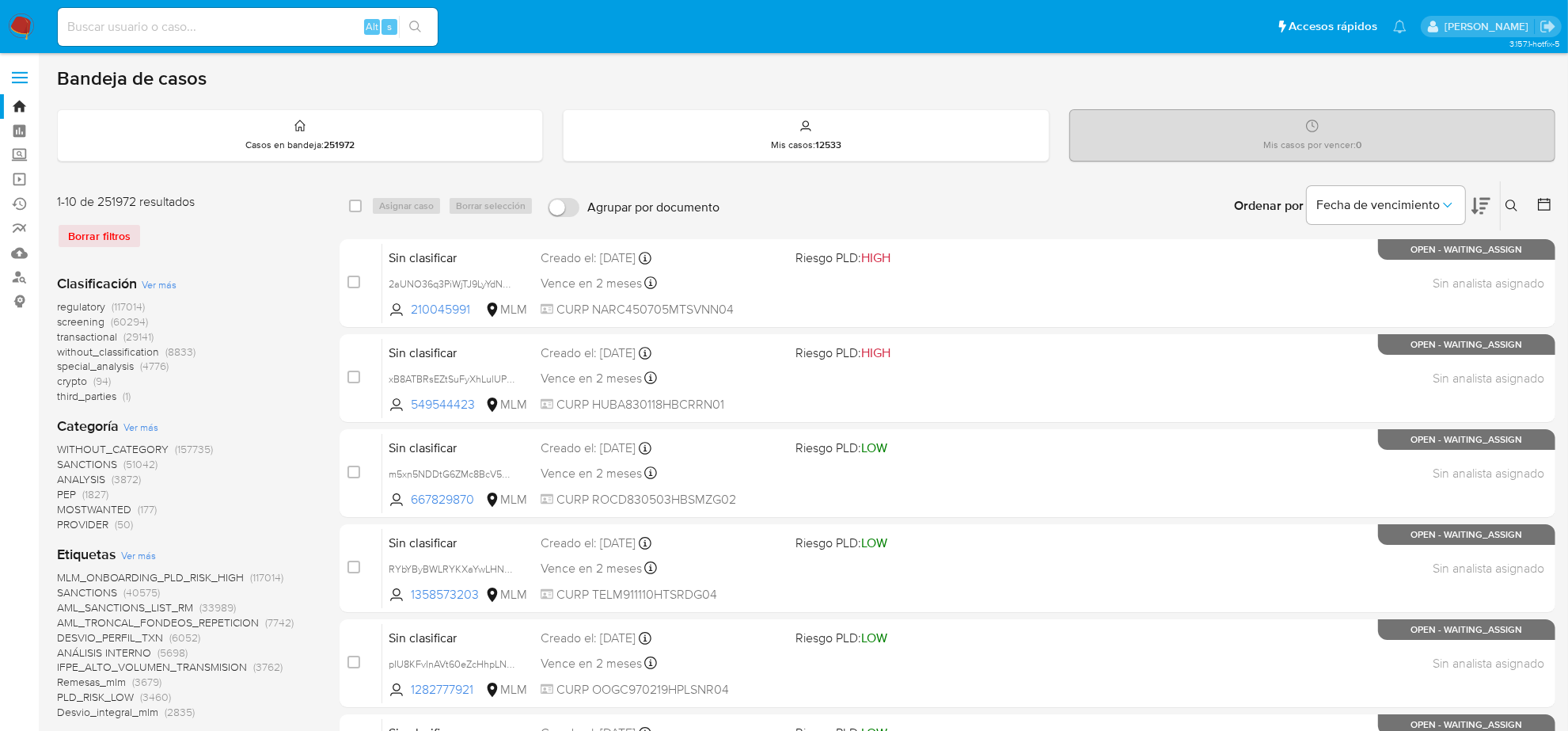
click at [91, 323] on span "screening" at bounding box center [80, 321] width 47 height 16
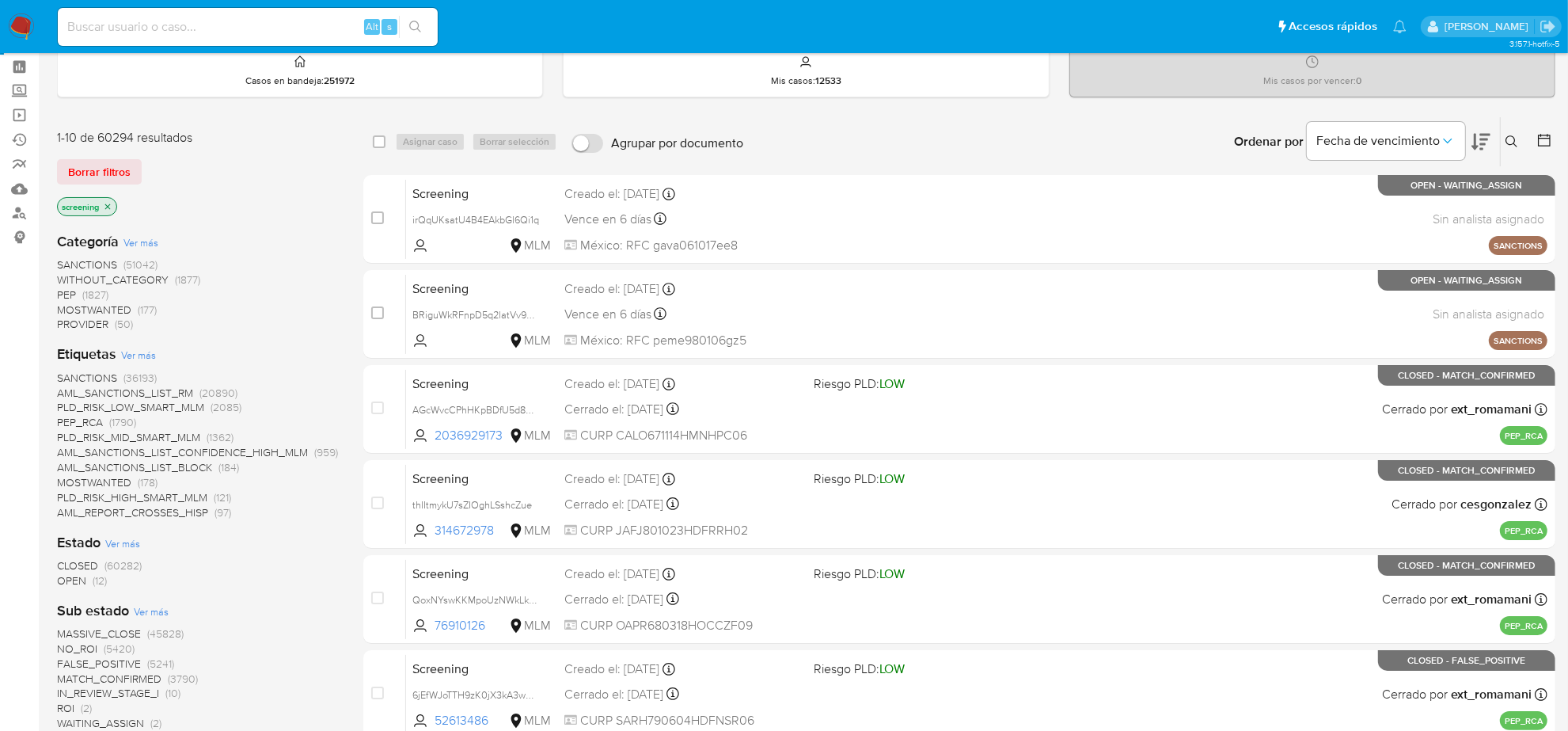
scroll to position [99, 0]
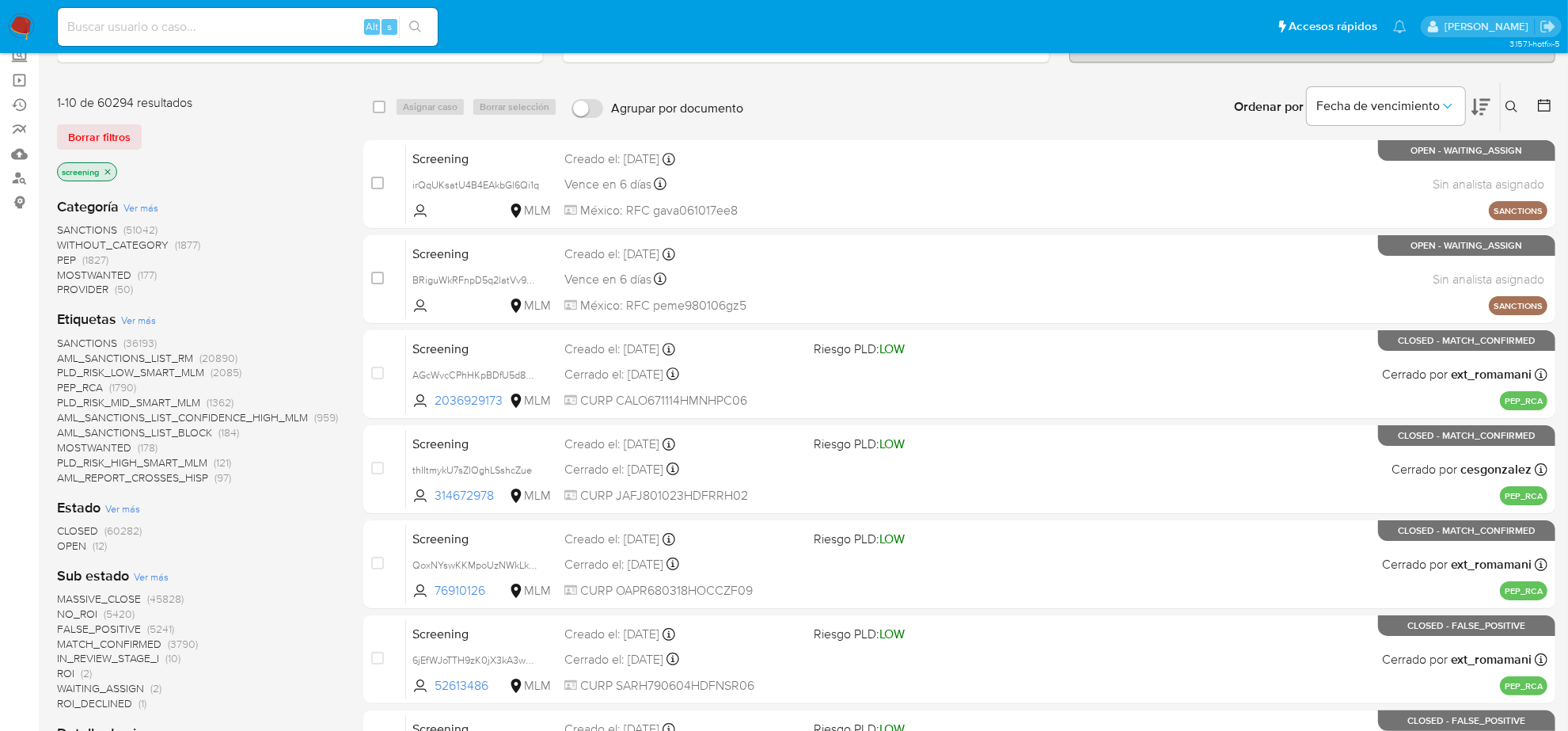
click at [70, 540] on span "OPEN" at bounding box center [72, 545] width 30 height 16
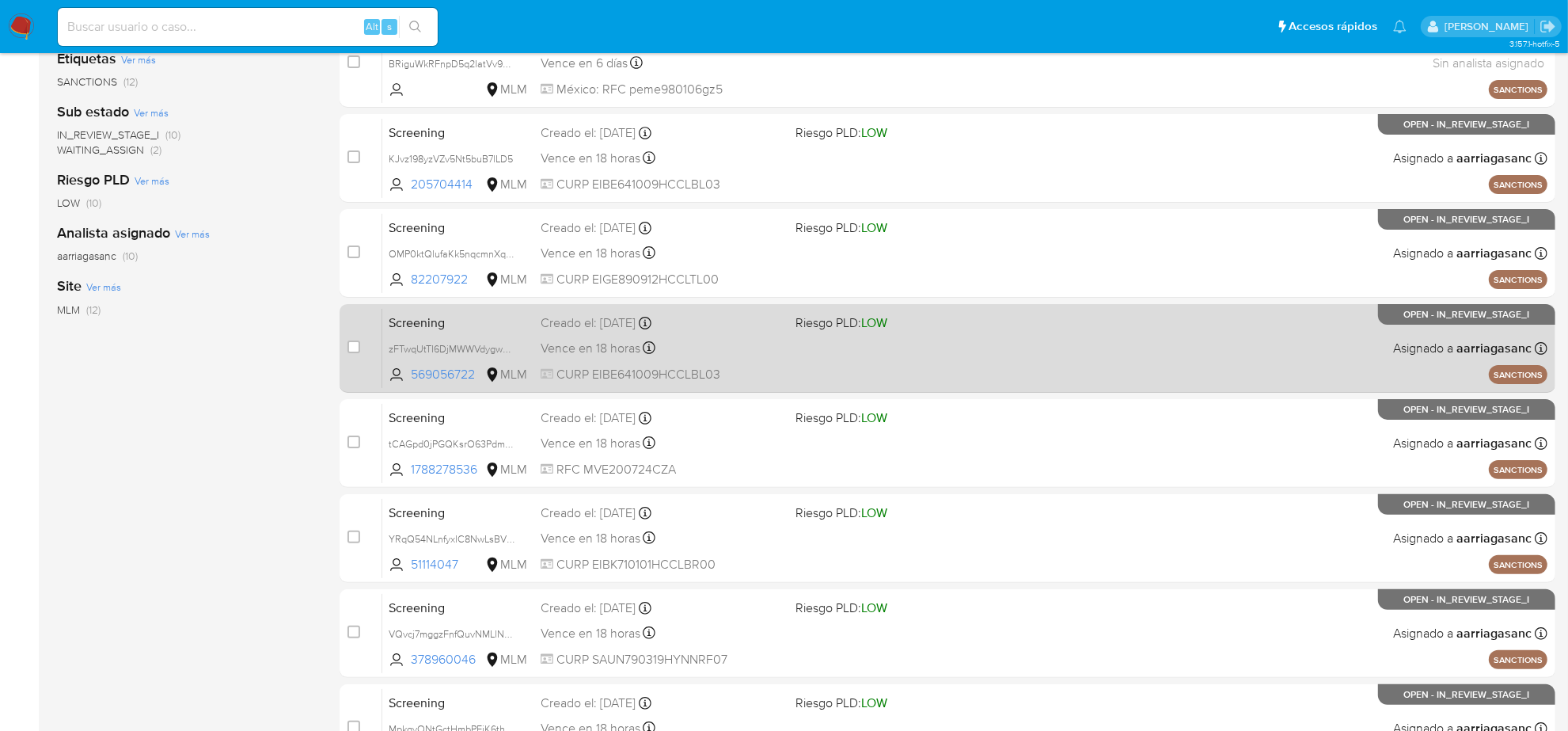
scroll to position [517, 0]
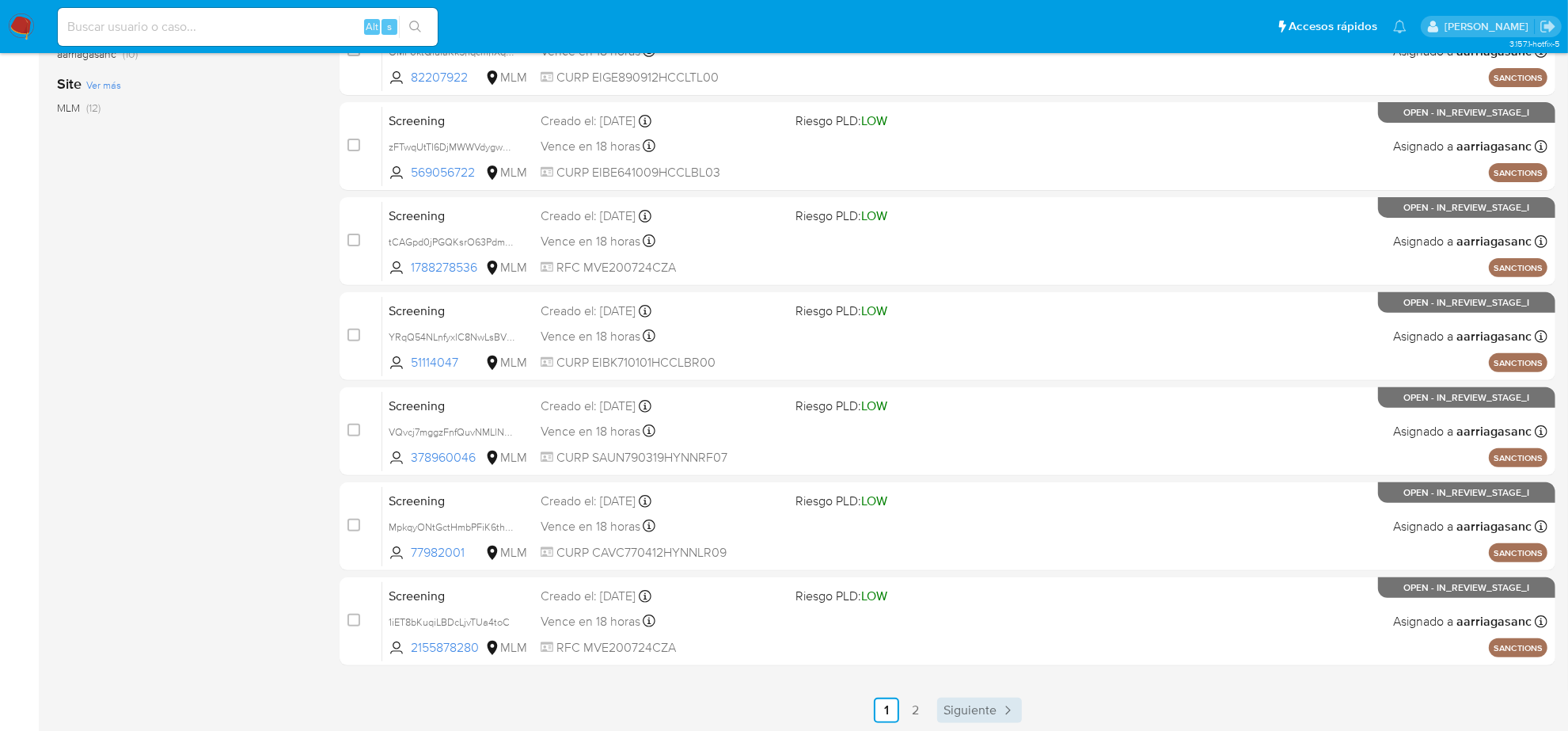
click at [982, 704] on span "Siguiente" at bounding box center [969, 711] width 53 height 13
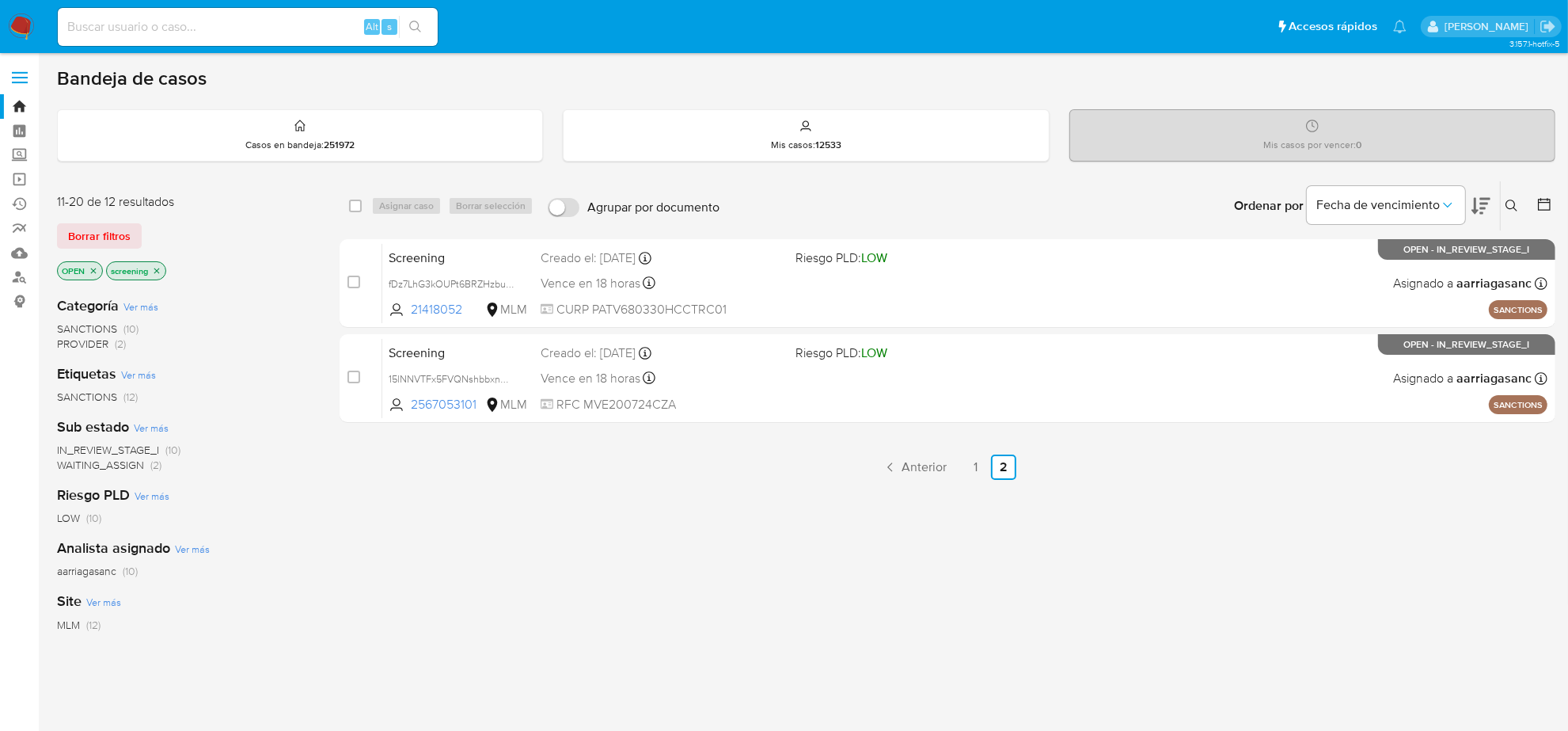
click at [30, 22] on img at bounding box center [21, 27] width 27 height 27
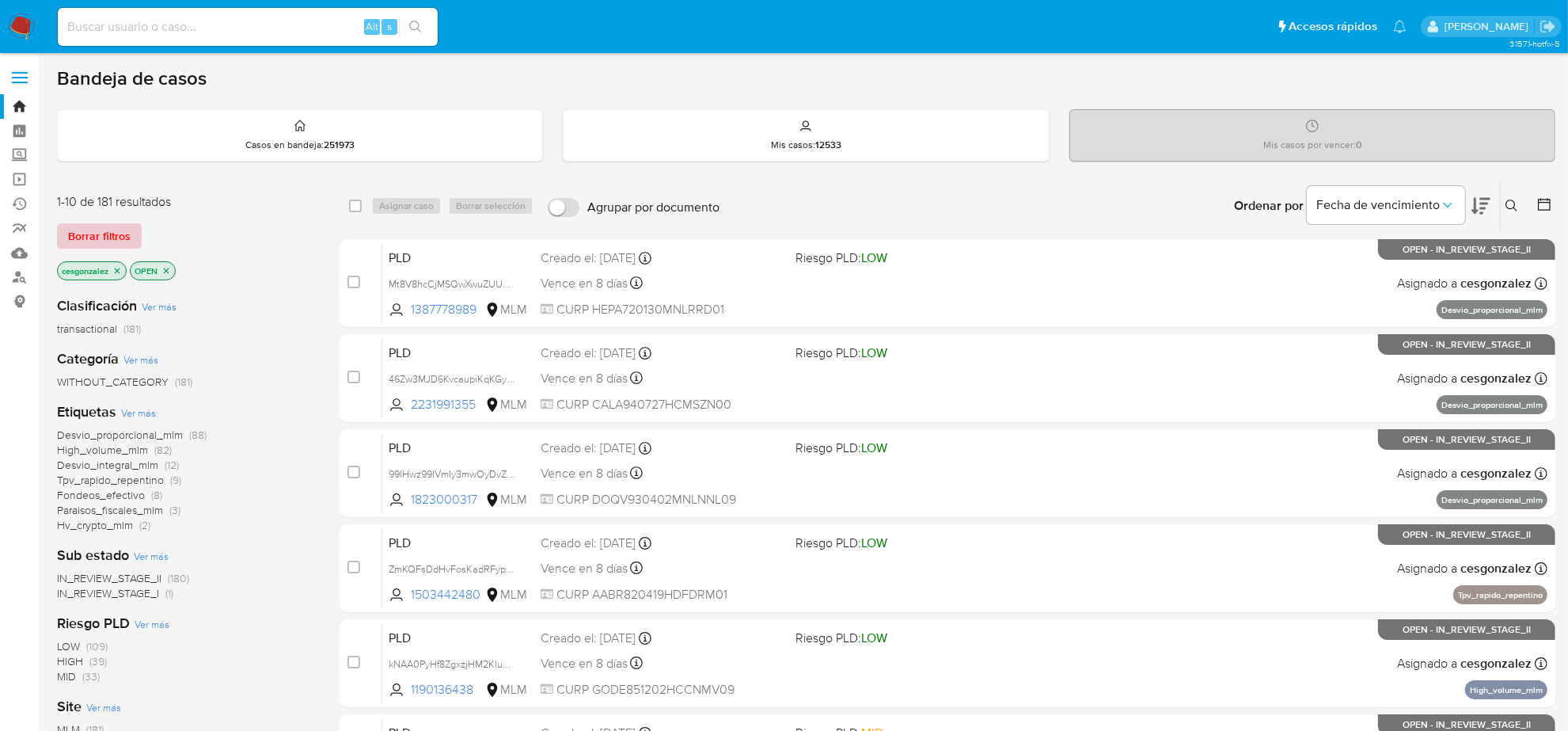
click at [101, 234] on span "Borrar filtros" at bounding box center [100, 236] width 63 height 22
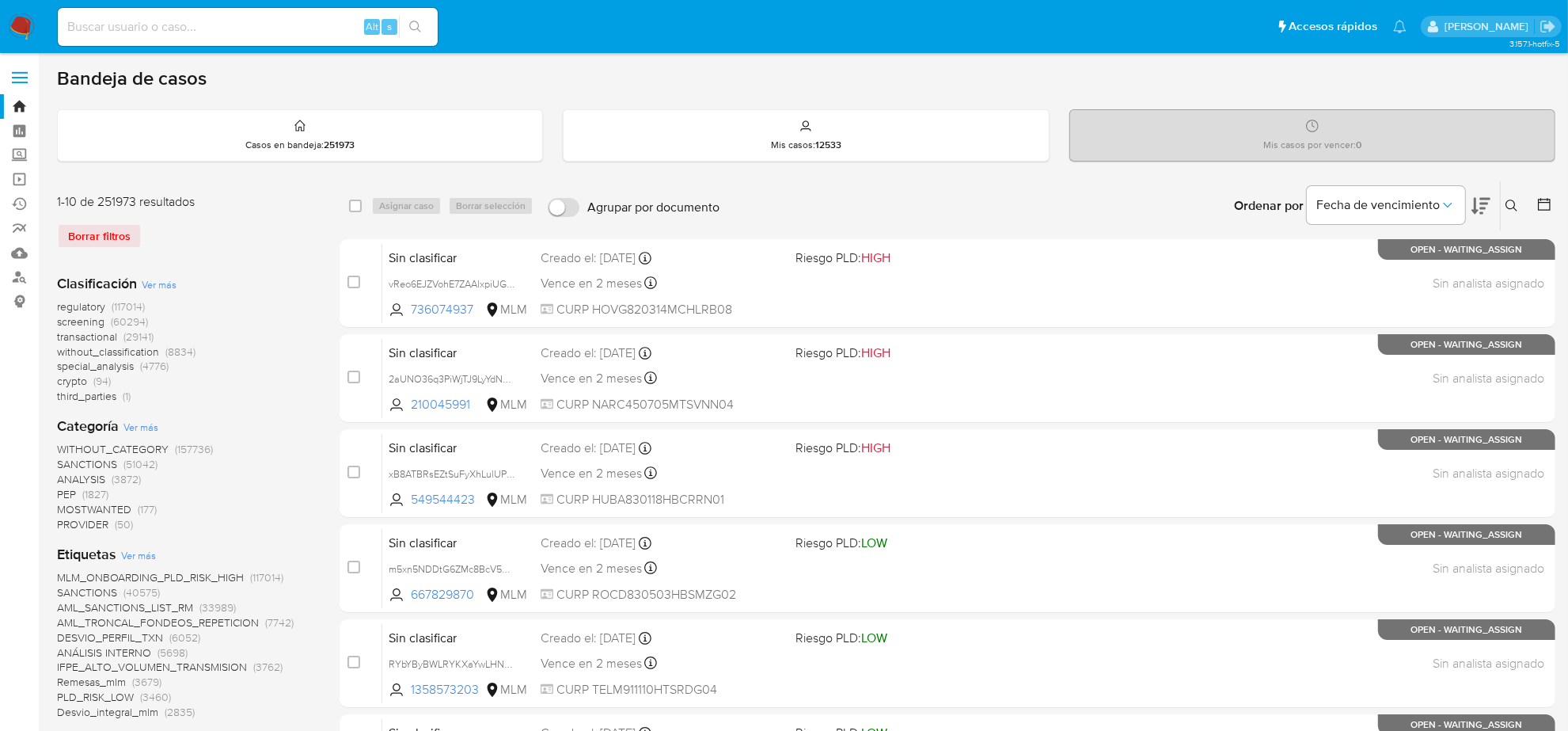
click at [24, 30] on img at bounding box center [21, 27] width 27 height 27
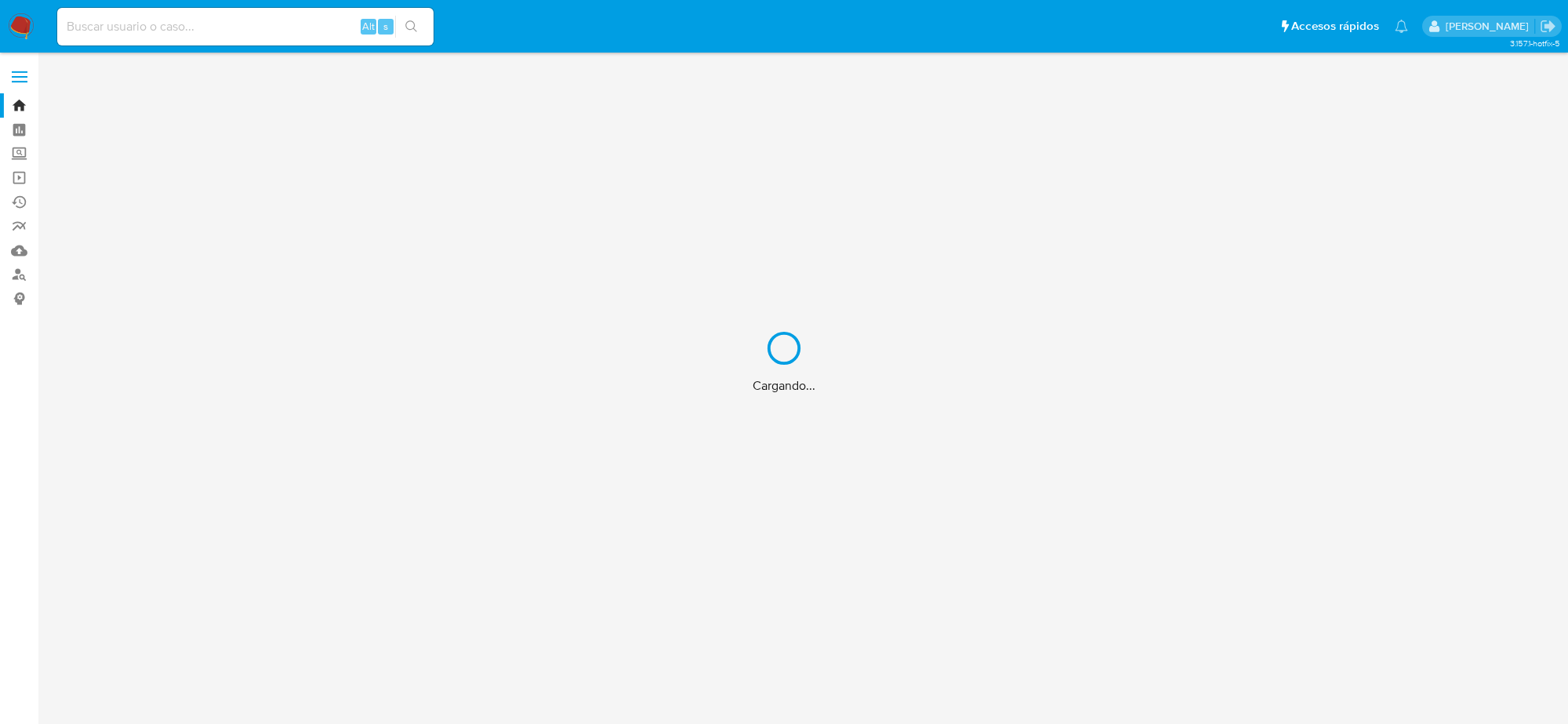
click at [248, 26] on div "Cargando..." at bounding box center [784, 362] width 1568 height 724
click at [192, 26] on div "Cargando..." at bounding box center [784, 362] width 1568 height 724
click at [174, 27] on div "Cargando..." at bounding box center [784, 362] width 1568 height 724
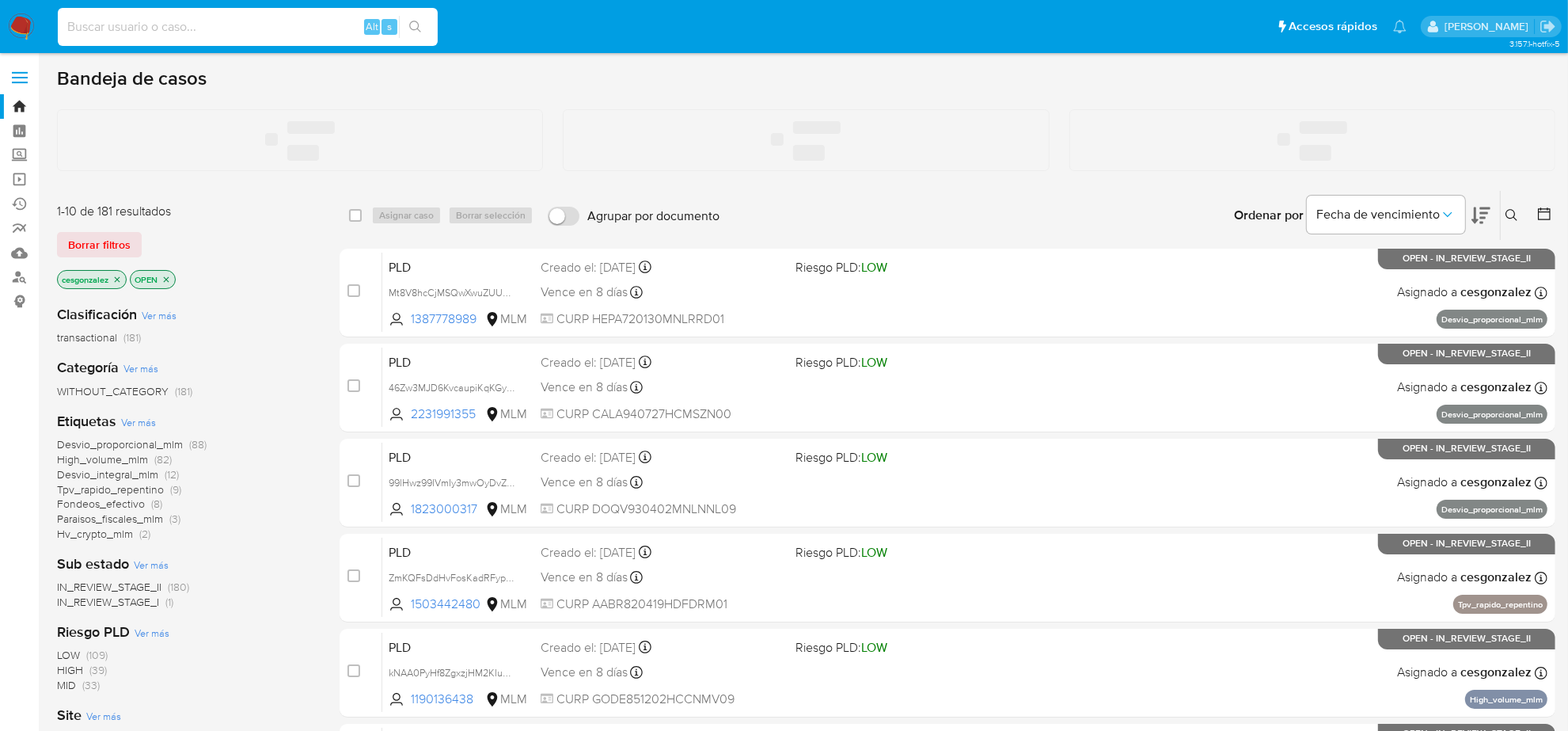
click at [132, 29] on input at bounding box center [248, 27] width 380 height 20
paste input "312482558"
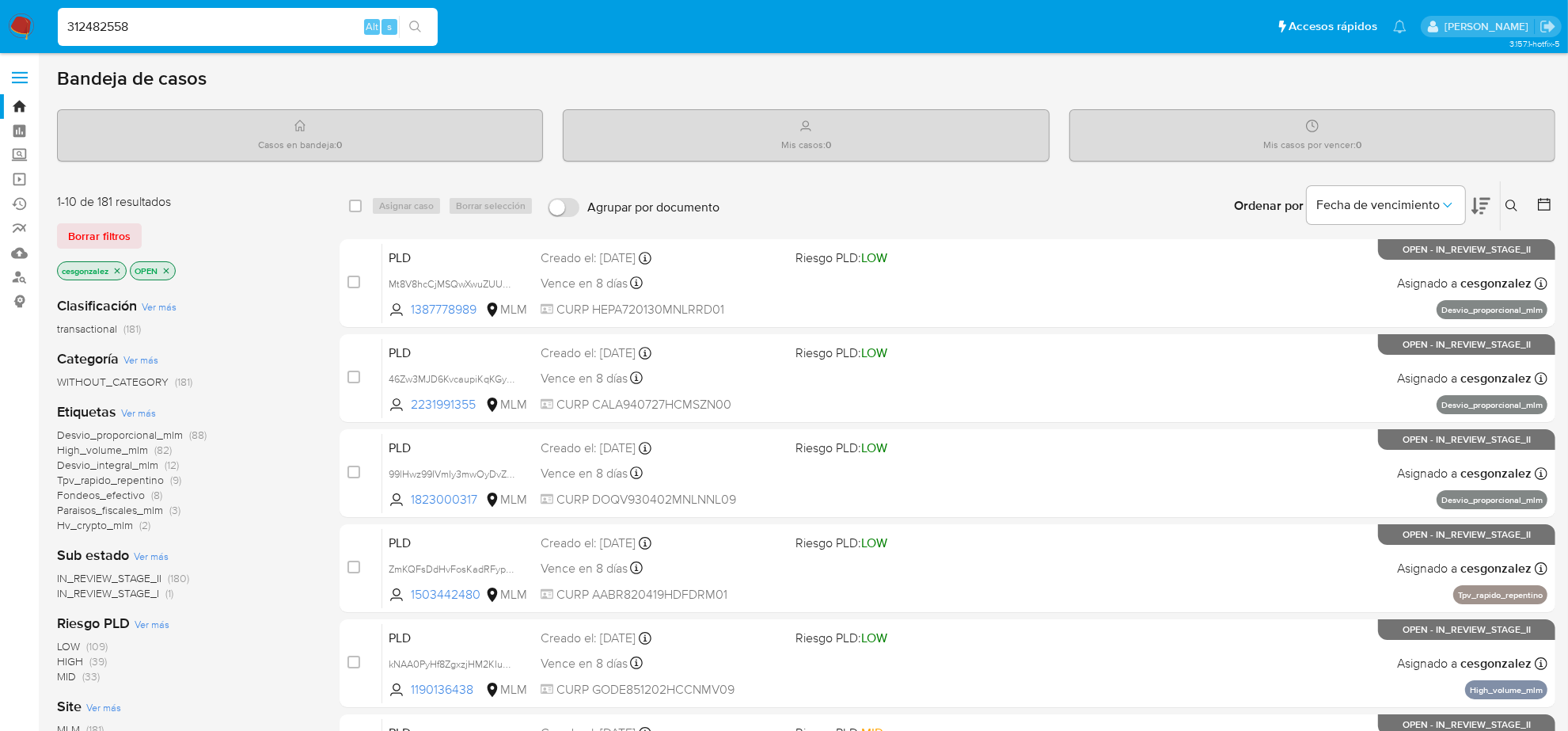
type input "312482558"
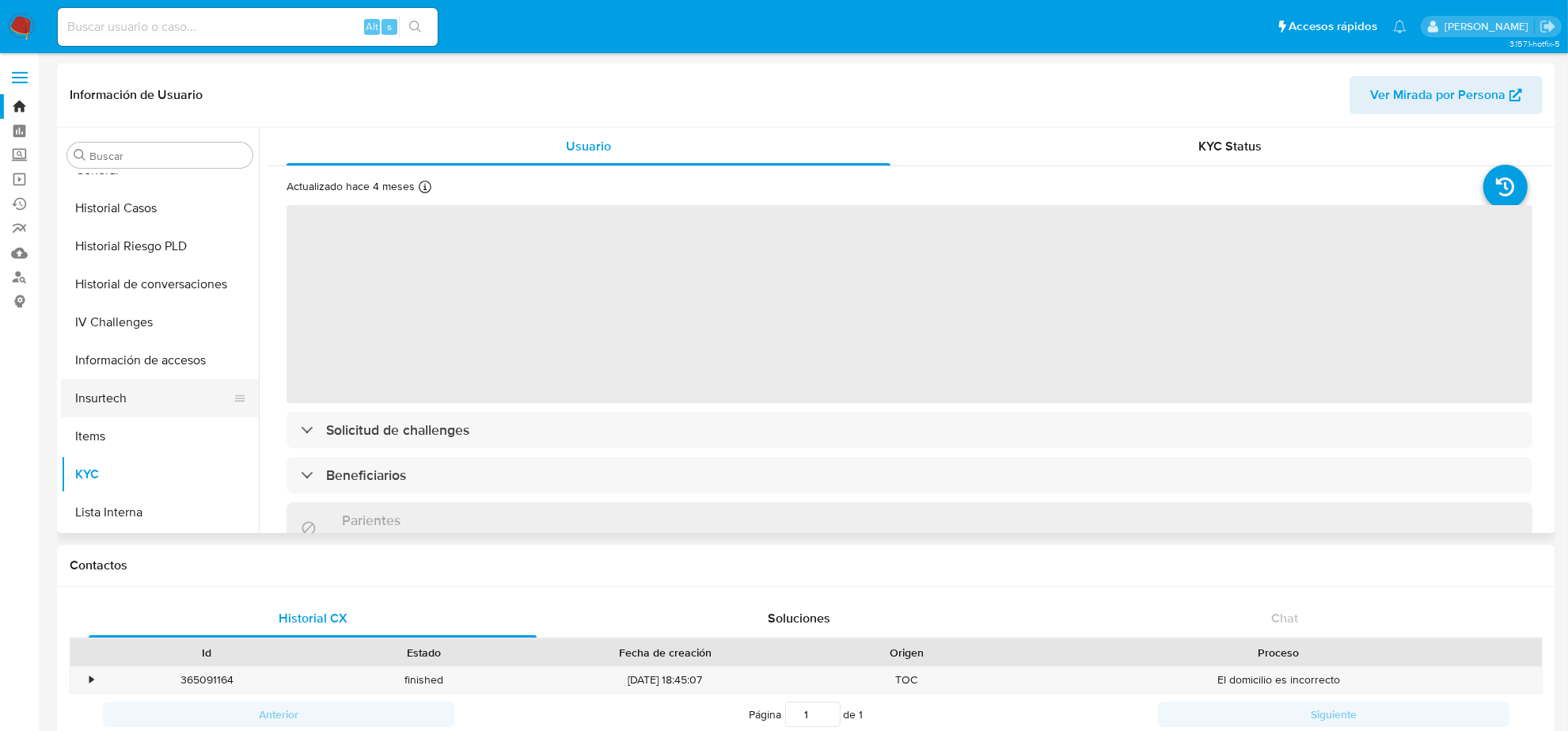
scroll to position [470, 0]
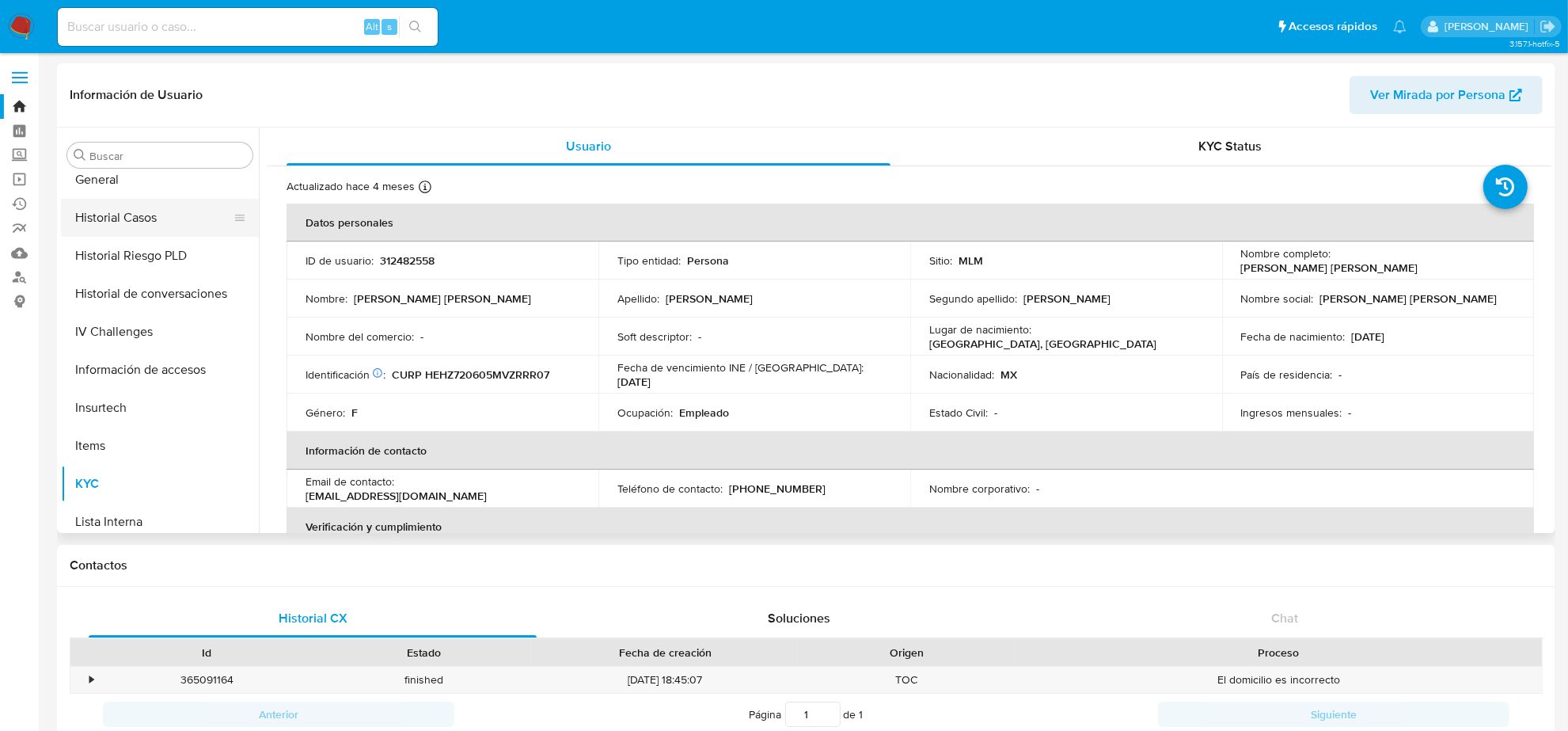
click at [164, 226] on button "Historial Casos" at bounding box center [153, 217] width 185 height 38
select select "10"
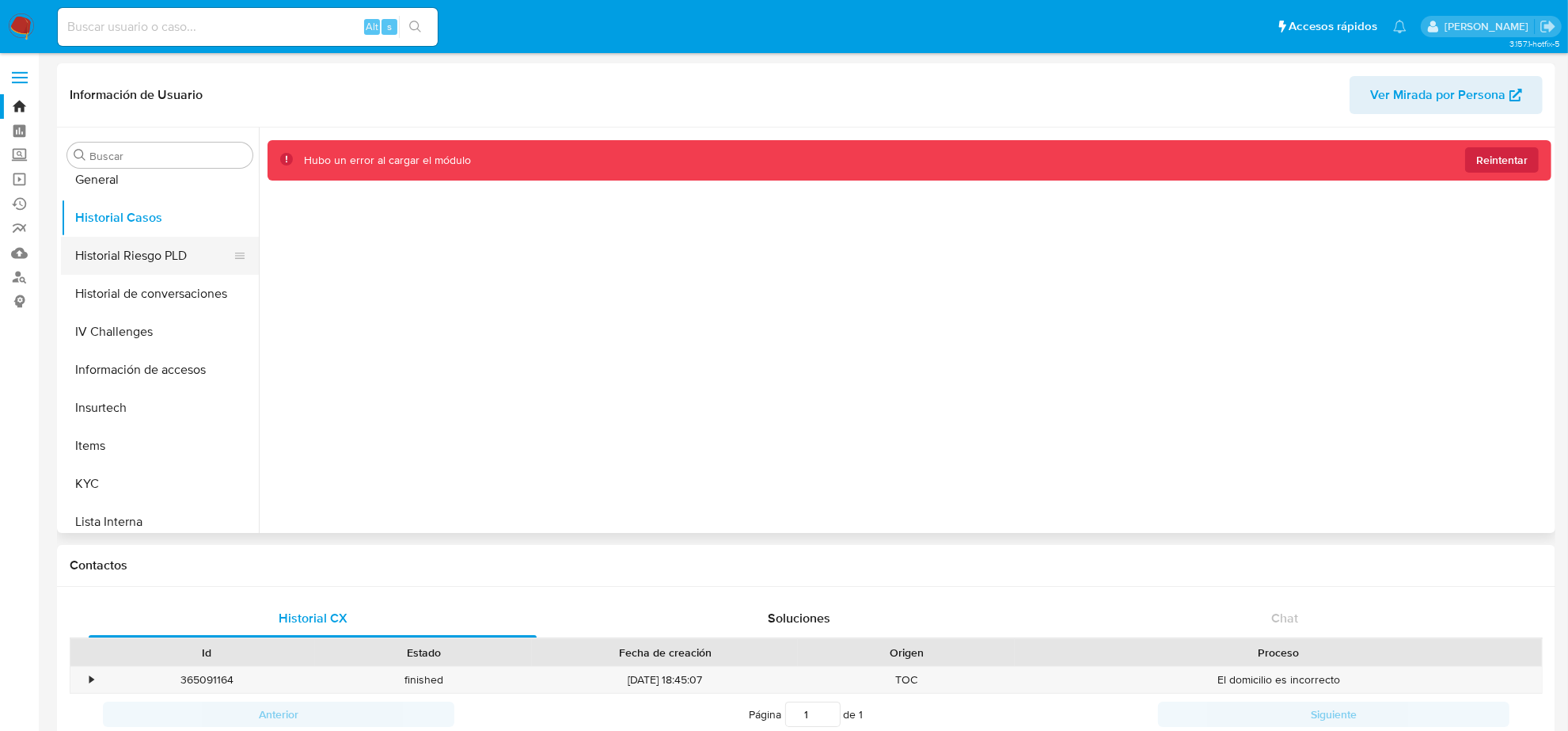
click at [116, 249] on button "Historial Riesgo PLD" at bounding box center [153, 256] width 185 height 38
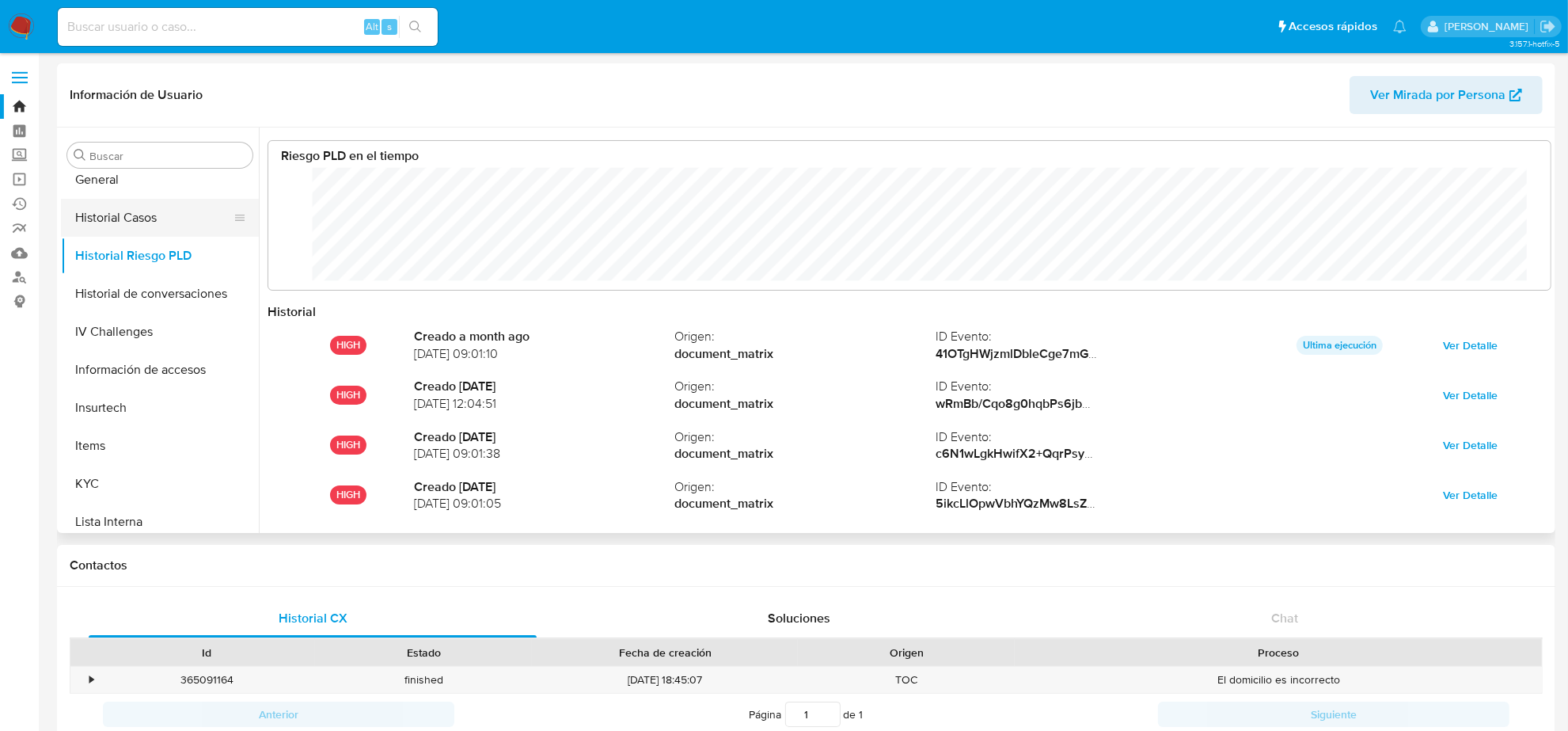
scroll to position [404, 1490]
click at [117, 230] on button "Historial Casos" at bounding box center [153, 217] width 185 height 38
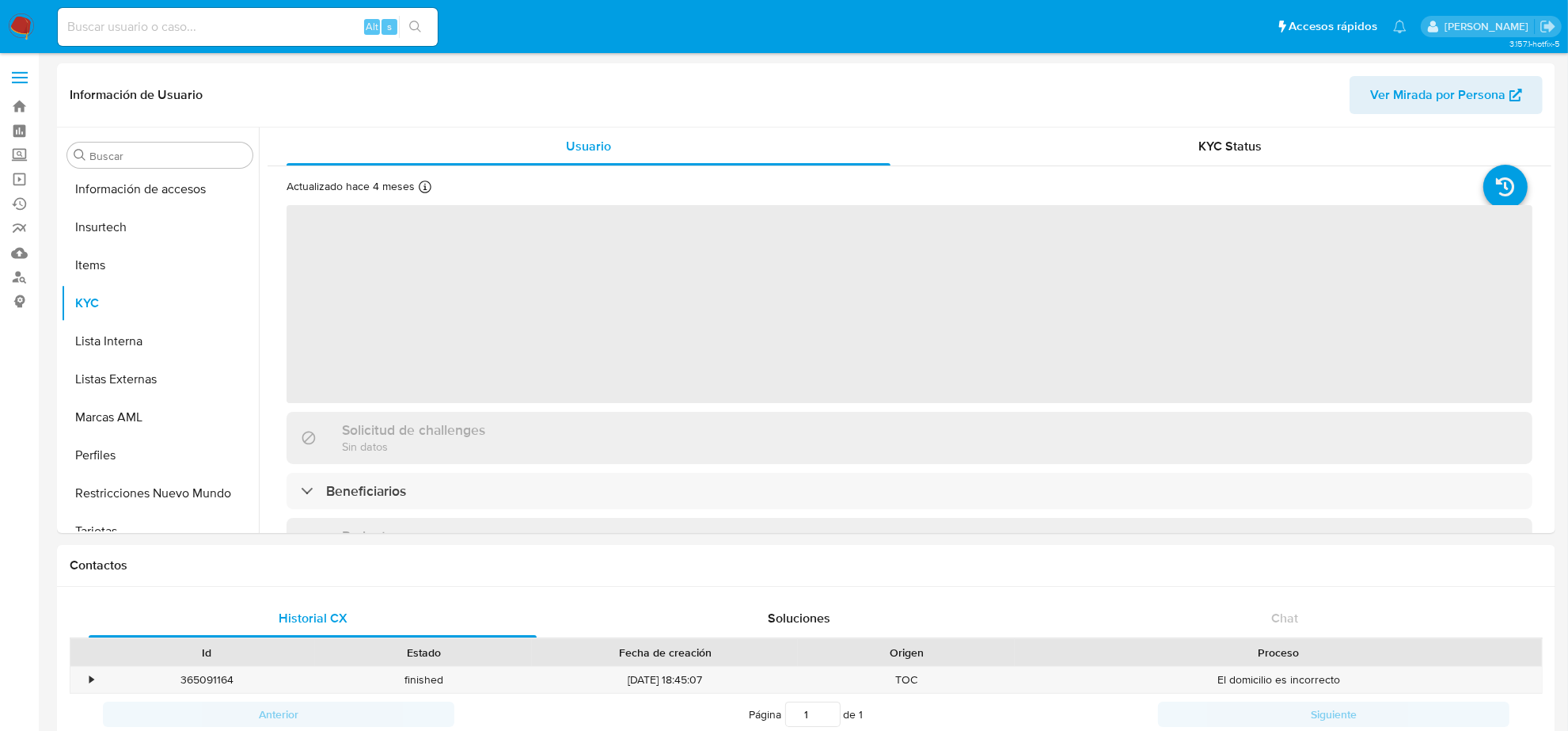
scroll to position [667, 0]
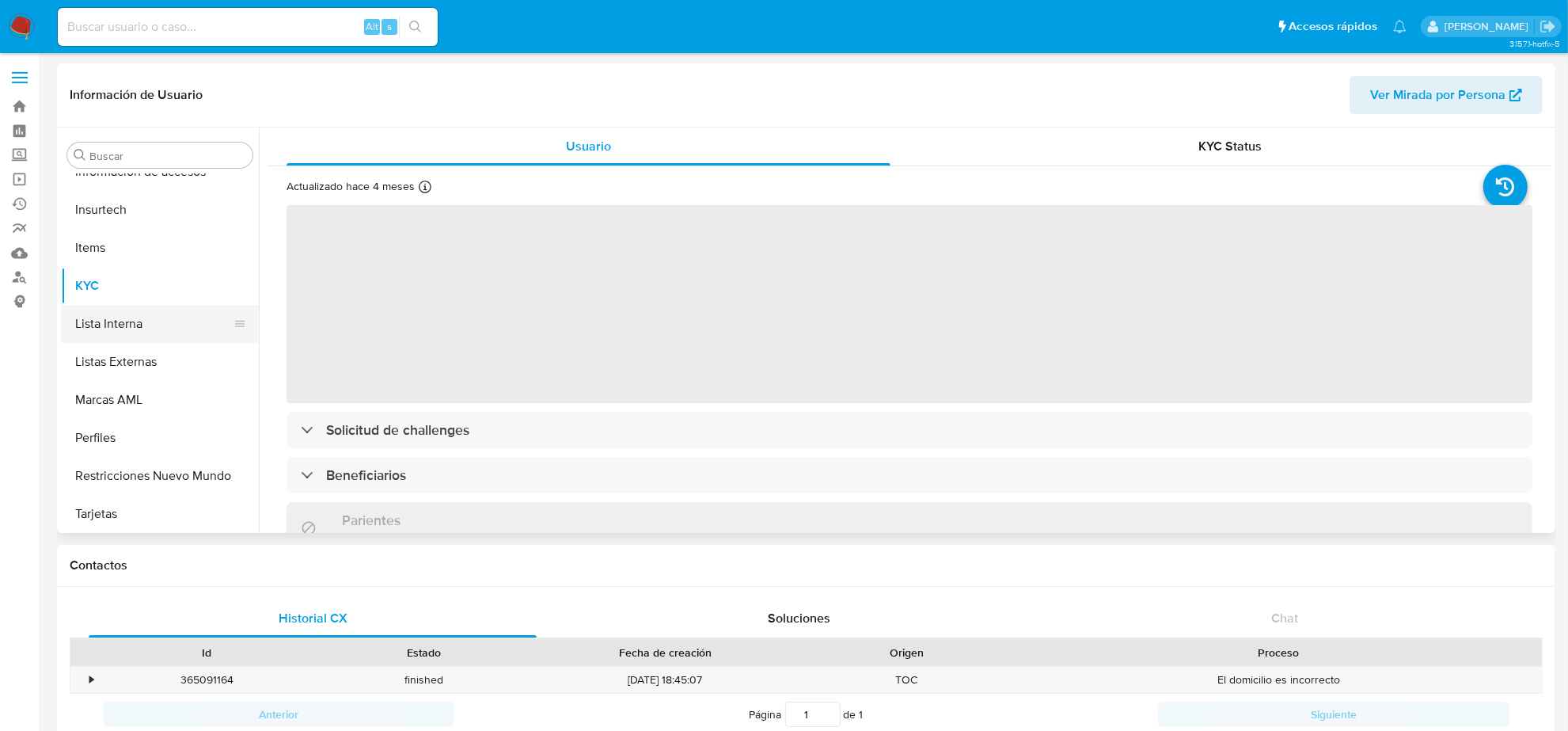
click at [112, 323] on button "Lista Interna" at bounding box center [153, 323] width 185 height 38
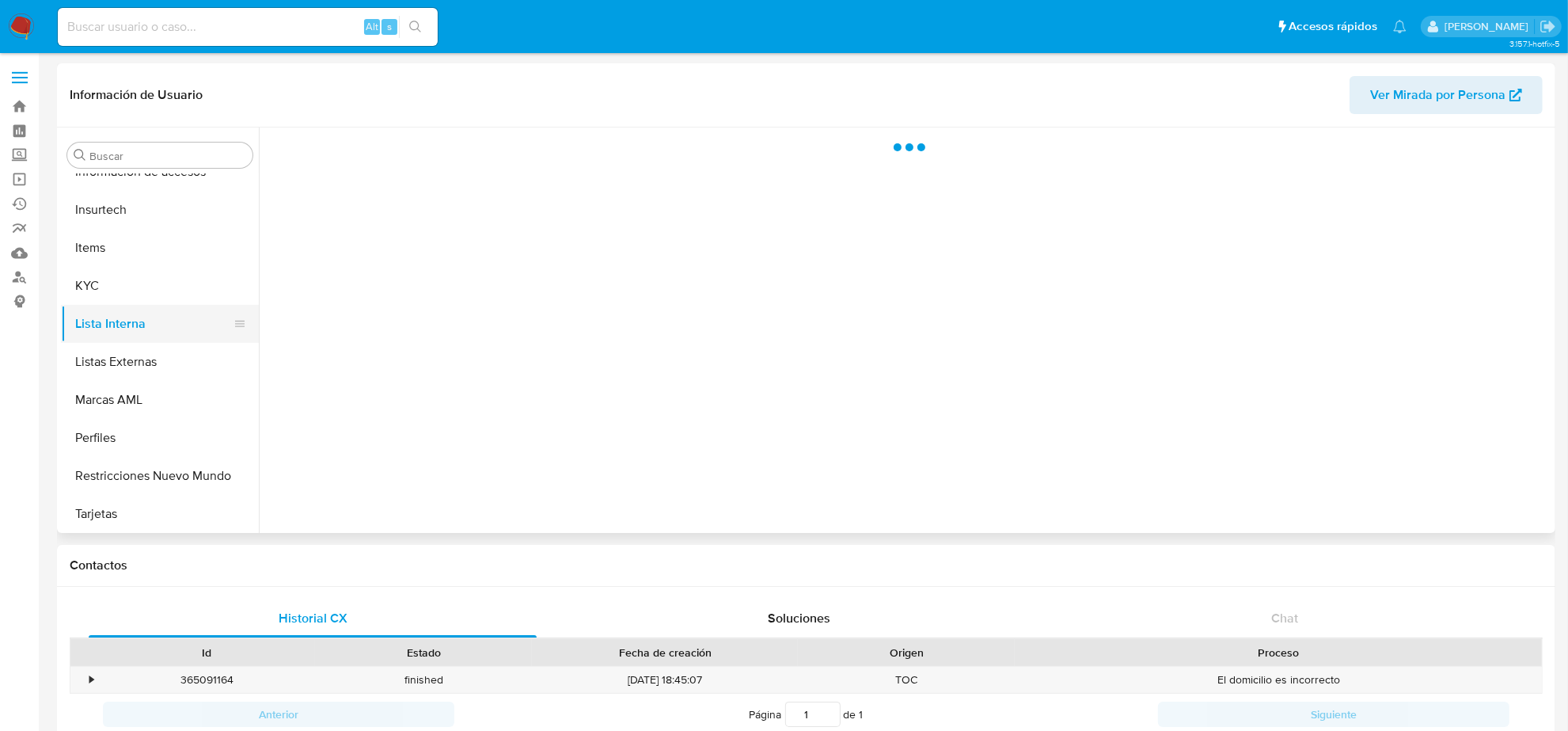
select select "10"
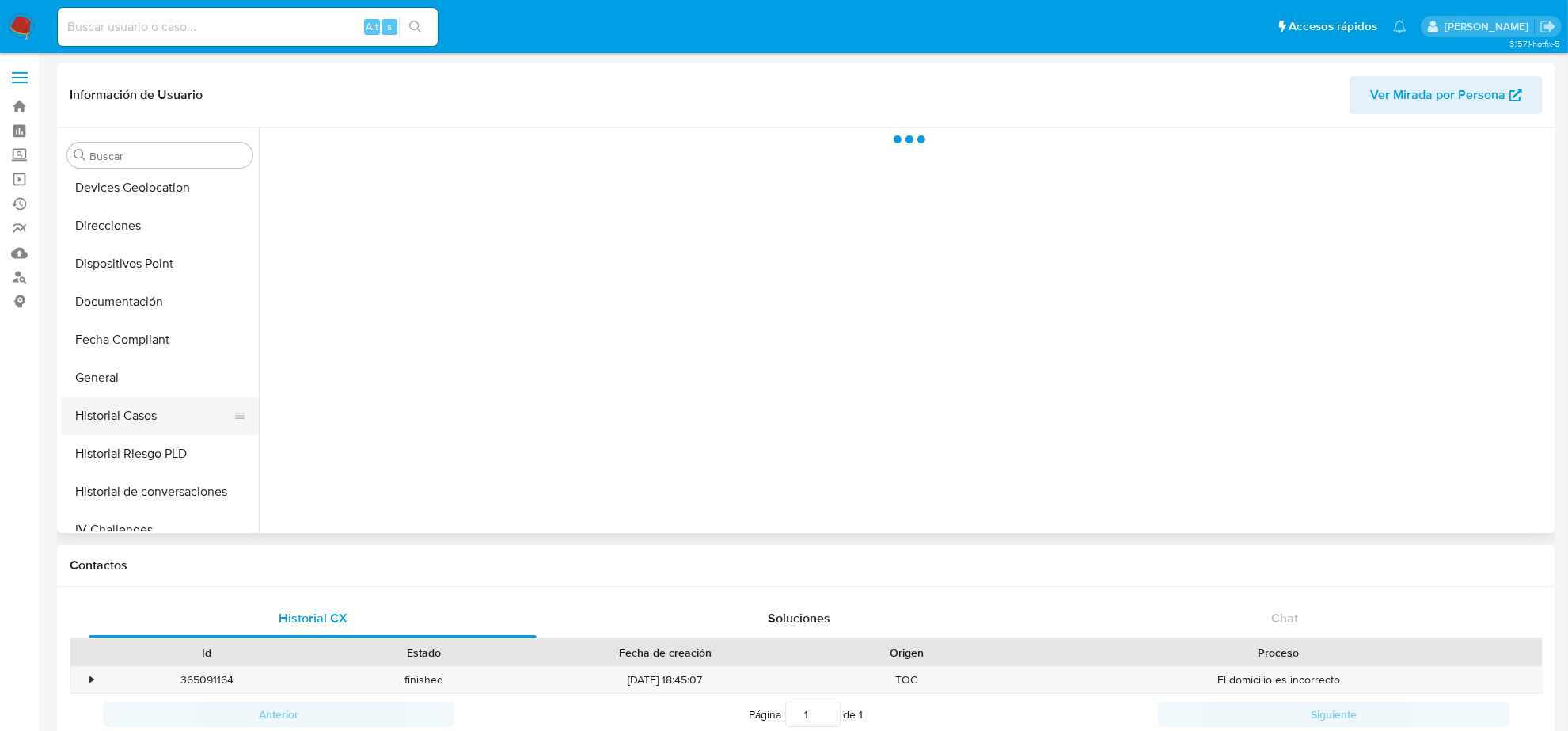
click at [154, 417] on button "Historial Casos" at bounding box center [153, 415] width 185 height 38
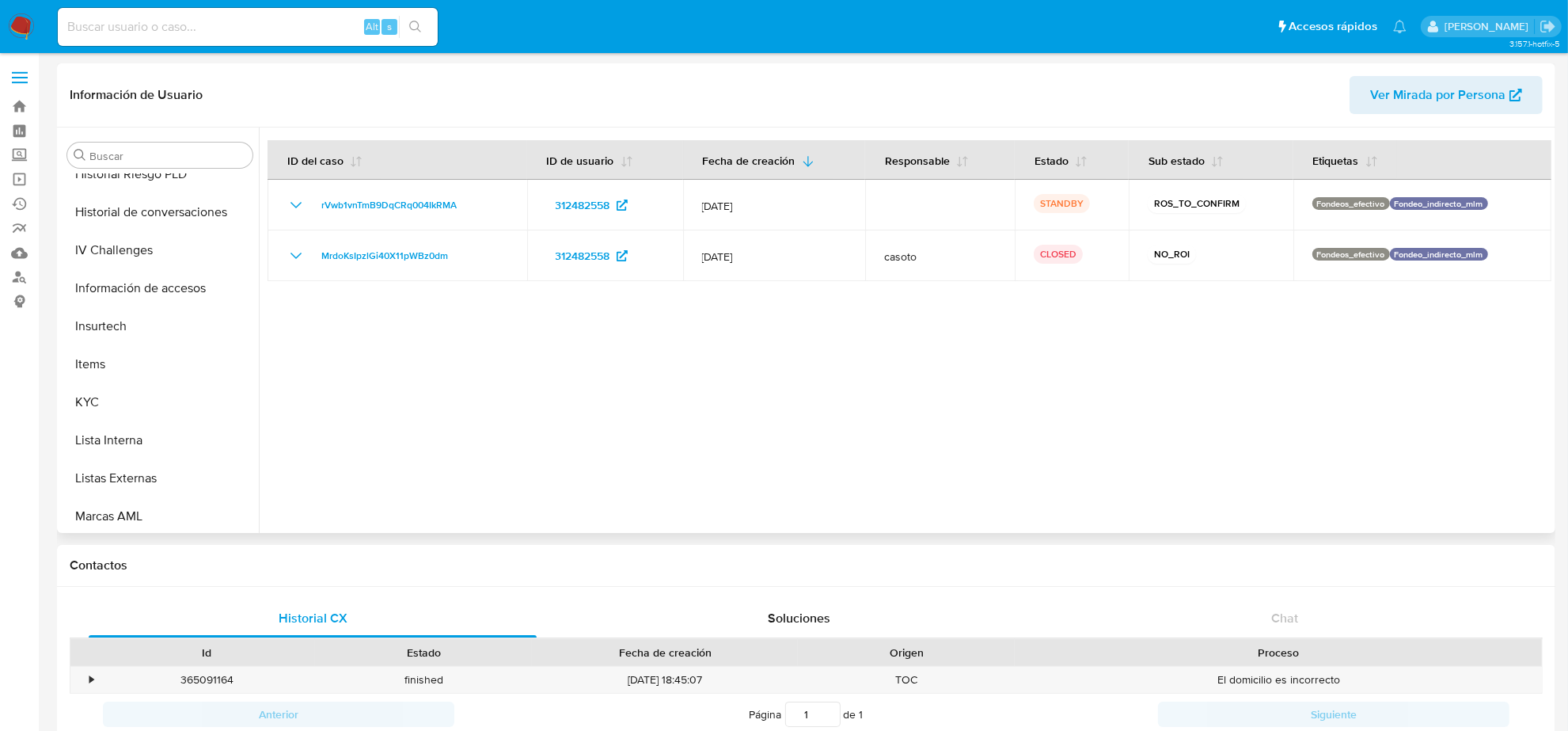
scroll to position [667, 0]
click at [101, 283] on button "KYC" at bounding box center [153, 285] width 185 height 38
